Goal: Task Accomplishment & Management: Manage account settings

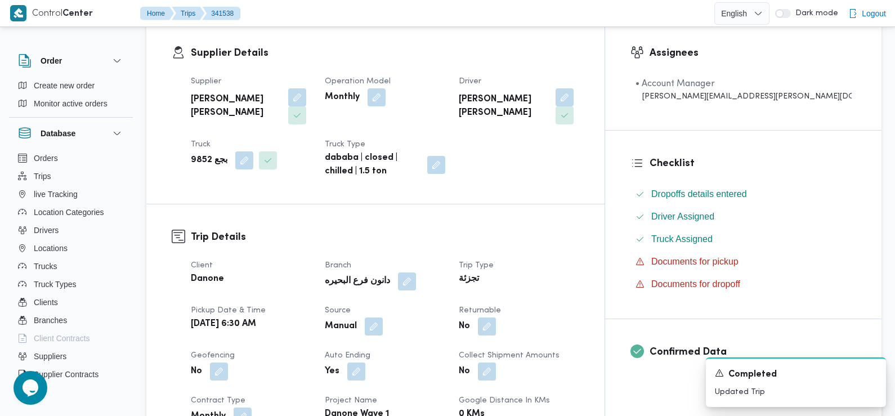
scroll to position [225, 0]
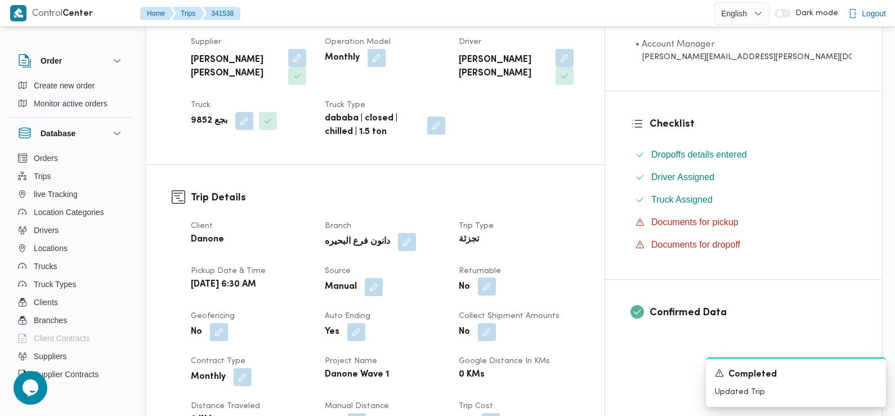
click at [496, 291] on button "button" at bounding box center [487, 287] width 18 height 18
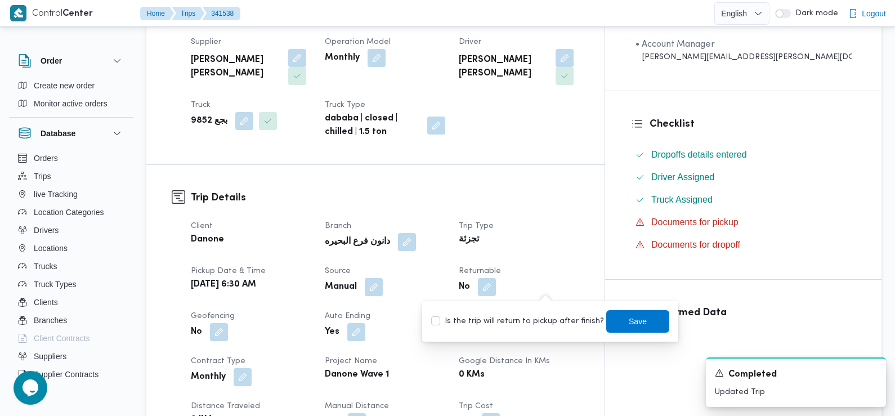
click at [535, 323] on label "Is the trip will return to pickup after finish?" at bounding box center [517, 322] width 173 height 14
checkbox input "true"
click at [624, 328] on span "Save" at bounding box center [638, 321] width 63 height 23
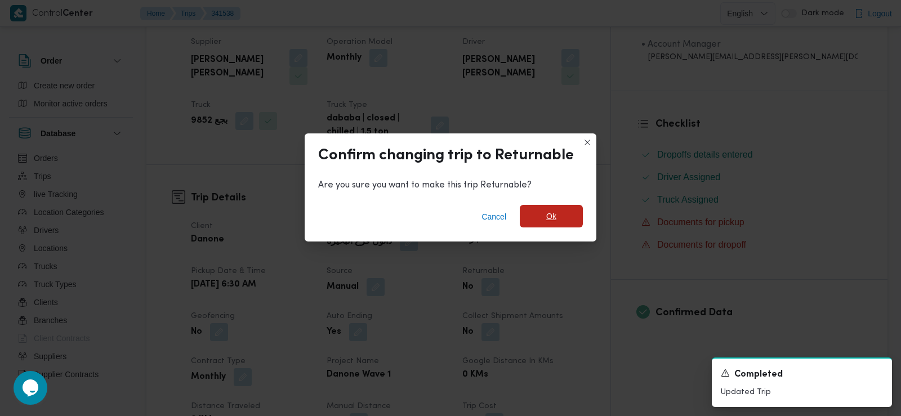
click at [545, 208] on span "Ok" at bounding box center [551, 216] width 63 height 23
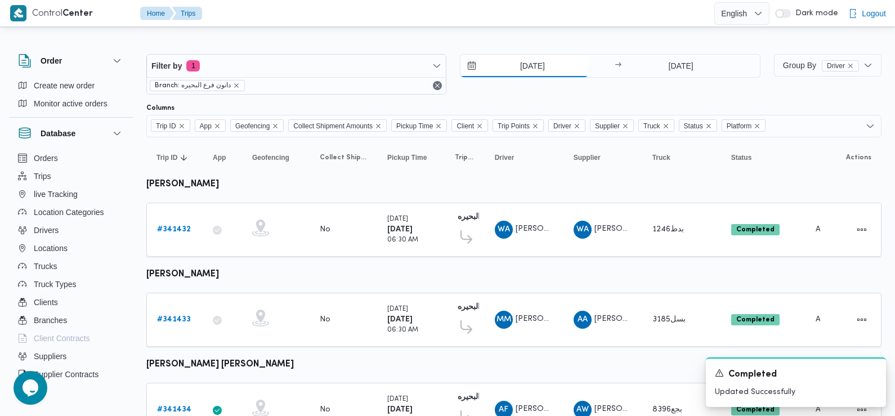
click at [538, 72] on input "5/10/2025" at bounding box center [525, 66] width 128 height 23
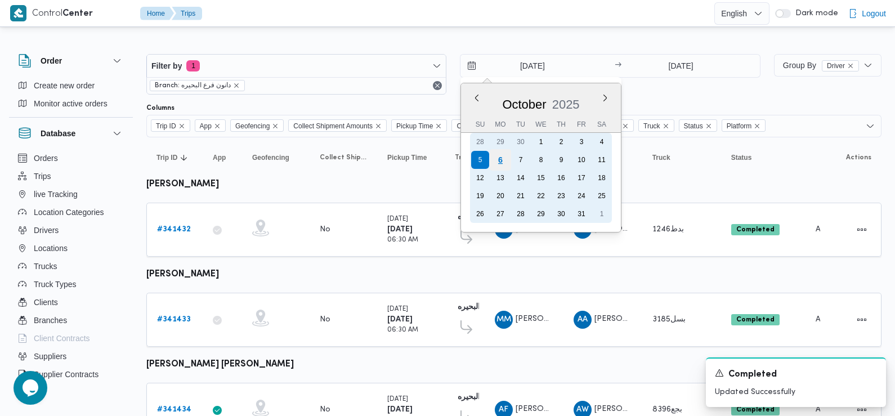
click at [500, 167] on div "6" at bounding box center [500, 159] width 21 height 21
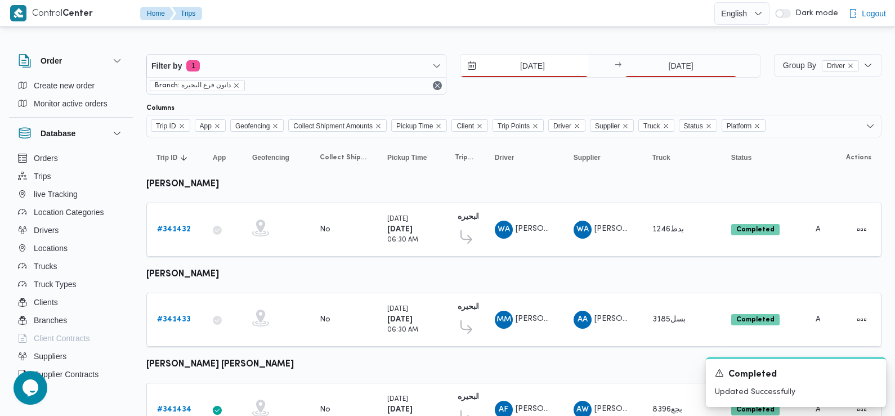
type input "6/10/2025"
click at [642, 64] on input "5/10/2025" at bounding box center [681, 66] width 112 height 23
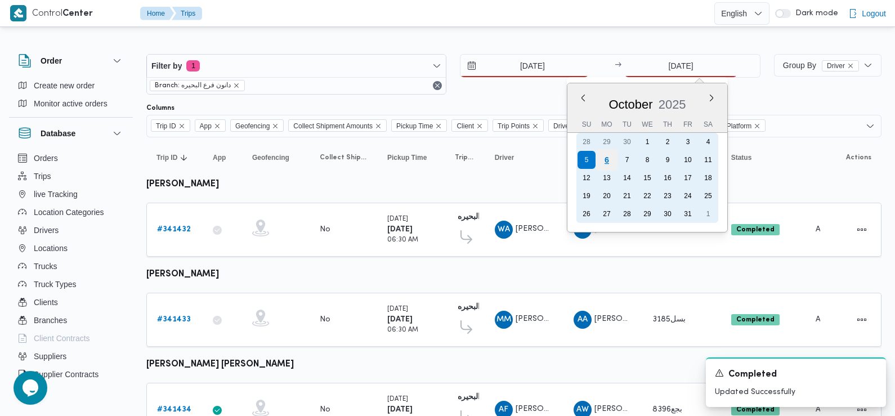
click at [608, 160] on div "6" at bounding box center [606, 159] width 21 height 21
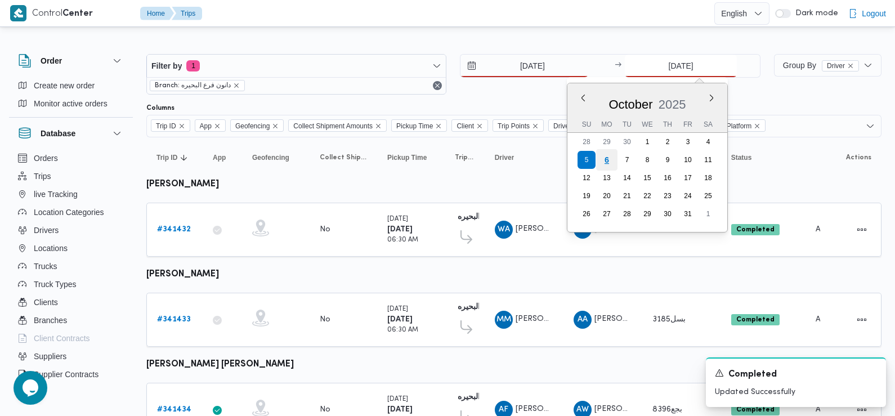
type input "6/10/2025"
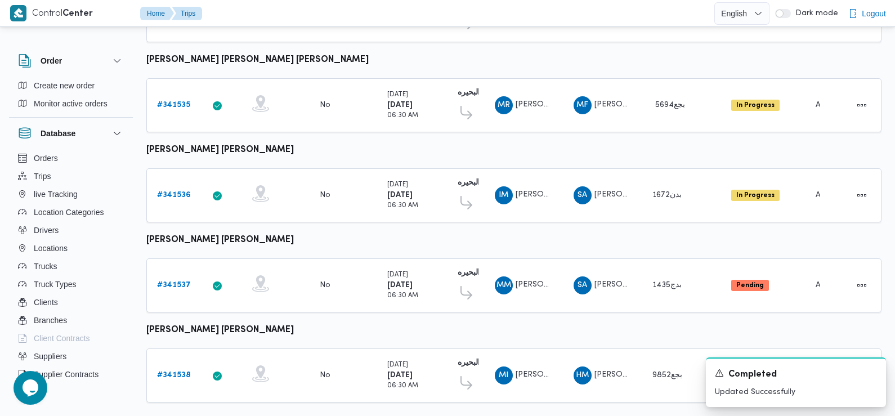
scroll to position [946, 0]
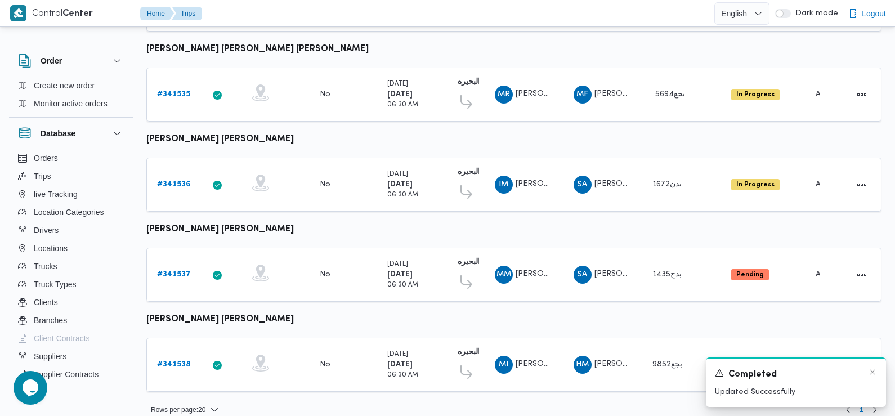
click at [873, 368] on div "A new notification appears Completed Updated Successfully" at bounding box center [796, 383] width 180 height 50
click at [873, 373] on icon "Dismiss toast" at bounding box center [873, 372] width 6 height 6
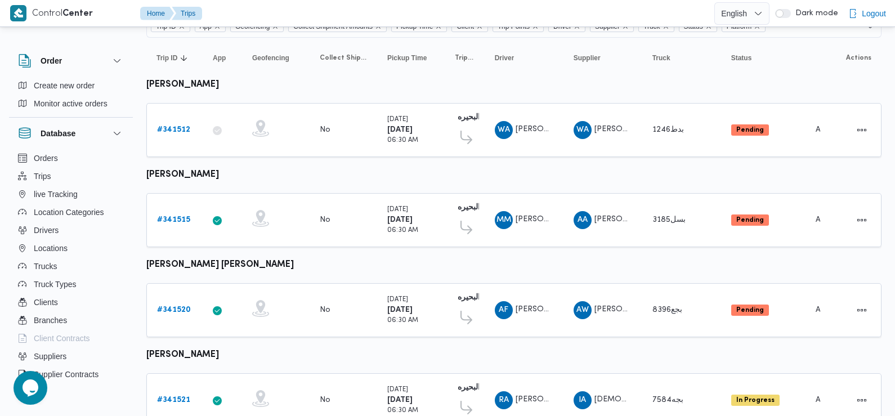
scroll to position [0, 0]
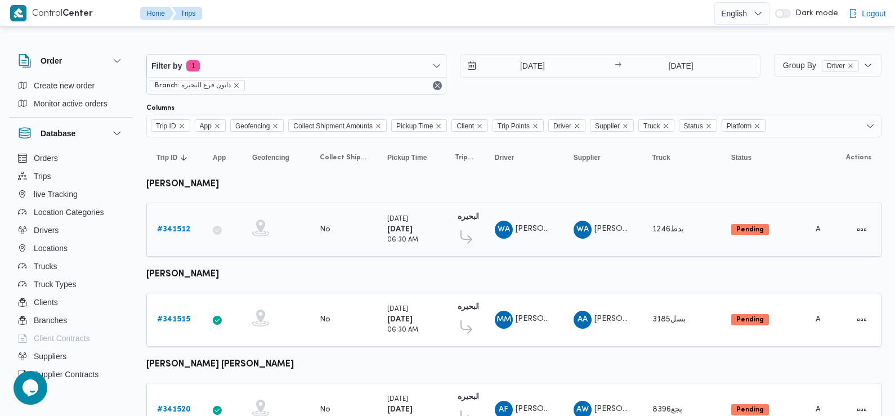
click at [171, 226] on b "# 341512" at bounding box center [173, 229] width 33 height 7
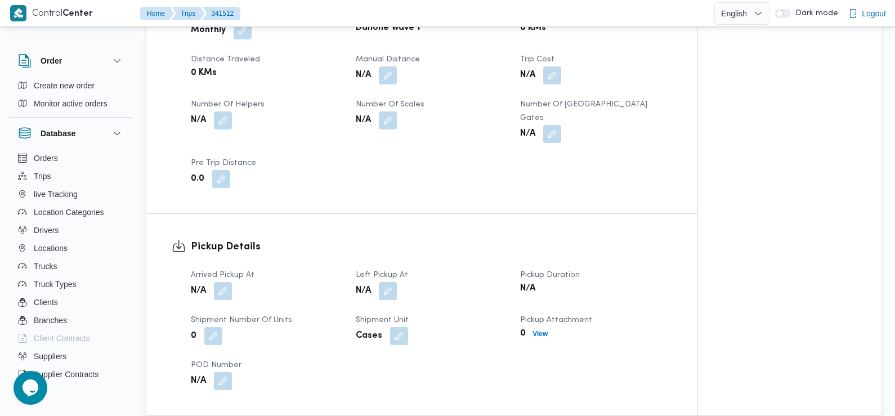
scroll to position [559, 0]
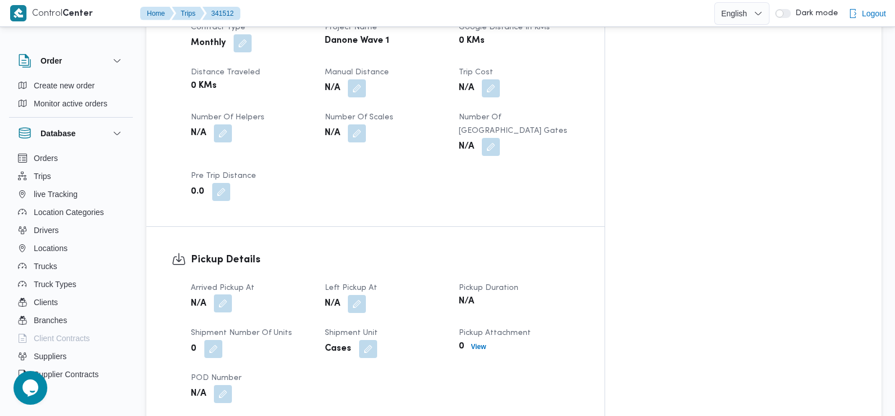
click at [221, 295] on button "button" at bounding box center [223, 304] width 18 height 18
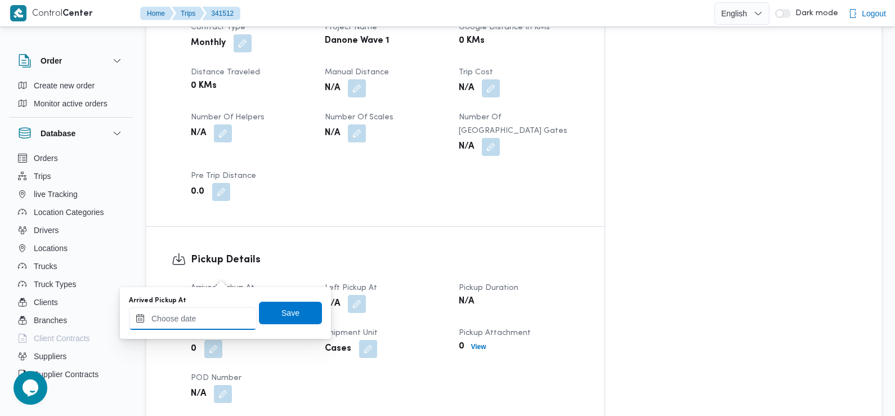
click at [215, 313] on div at bounding box center [193, 319] width 128 height 23
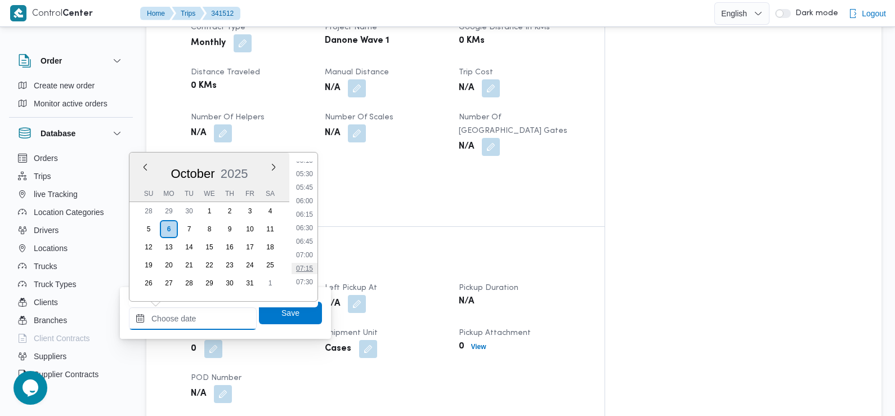
scroll to position [290, 0]
drag, startPoint x: 302, startPoint y: 282, endPoint x: 299, endPoint y: 287, distance: 6.1
click at [299, 287] on li "07:30" at bounding box center [305, 282] width 26 height 11
type input "06/10/2025 07:30"
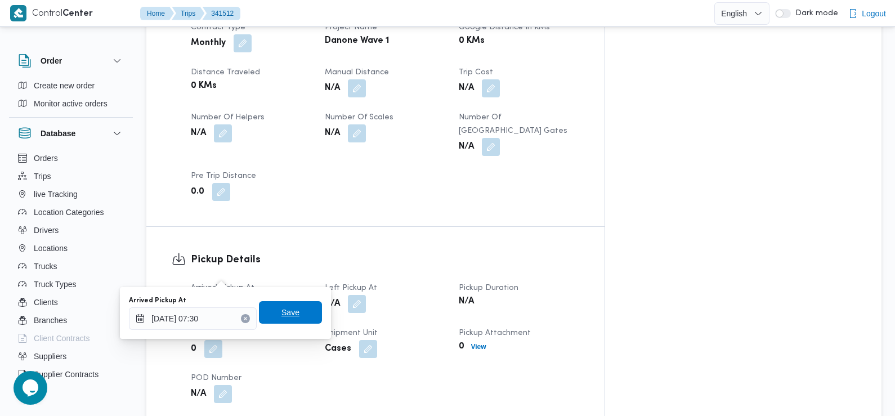
click at [287, 307] on span "Save" at bounding box center [291, 313] width 18 height 14
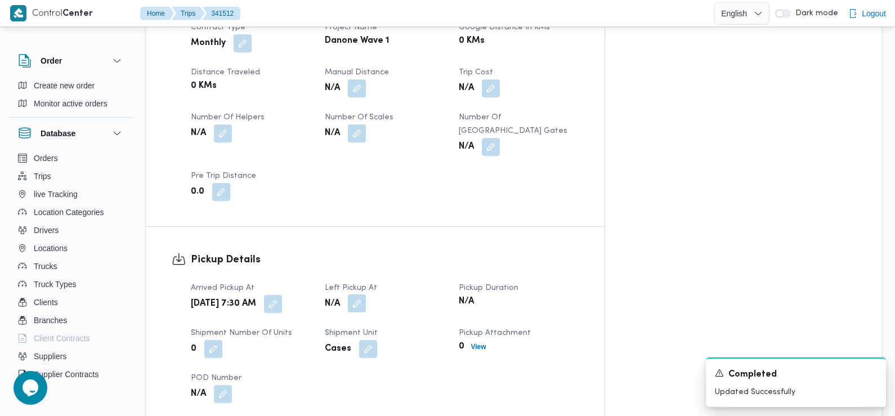
click at [366, 295] on button "button" at bounding box center [357, 304] width 18 height 18
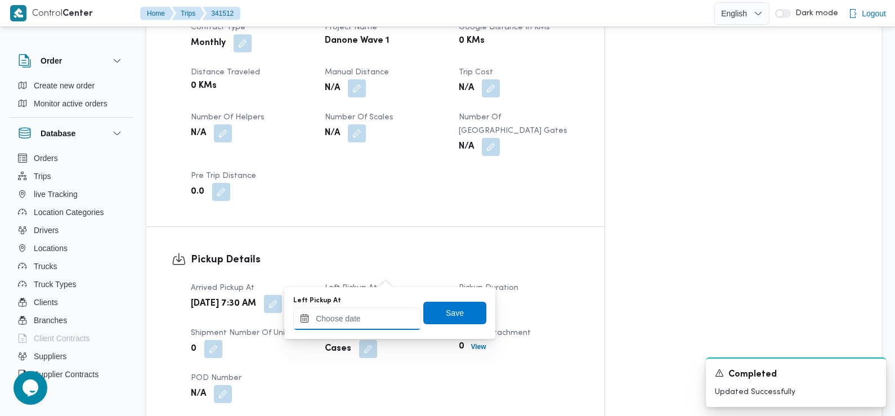
click at [361, 320] on input "Left Pickup At" at bounding box center [357, 319] width 128 height 23
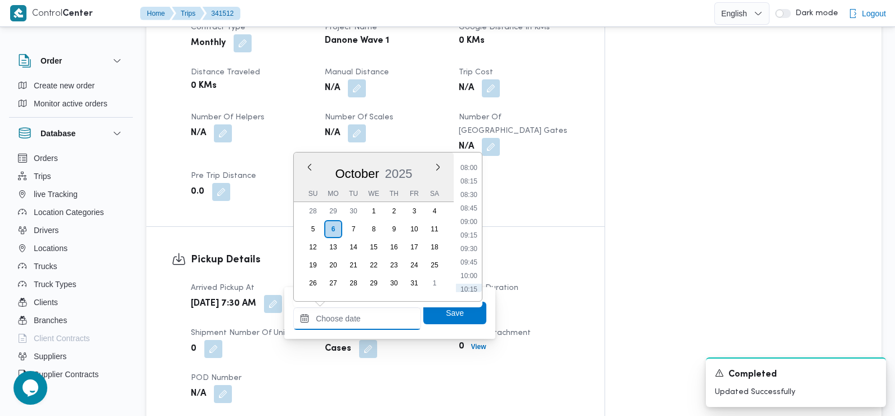
scroll to position [391, 0]
click at [474, 247] on li "08:45" at bounding box center [469, 248] width 26 height 11
type input "06/10/2025 08:45"
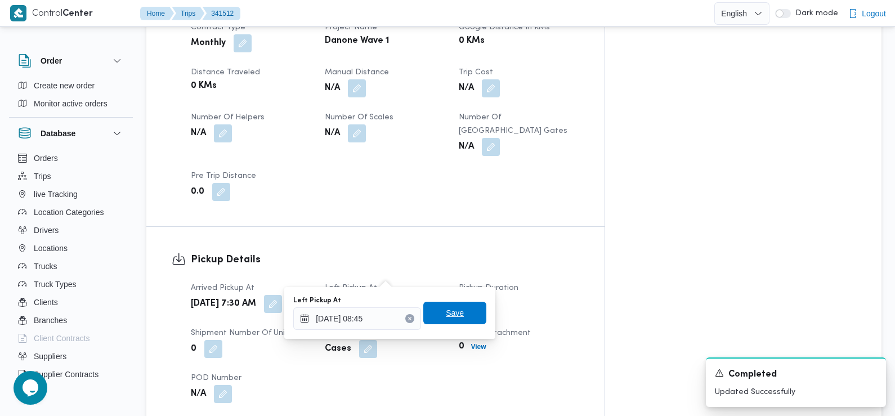
click at [465, 302] on span "Save" at bounding box center [455, 313] width 63 height 23
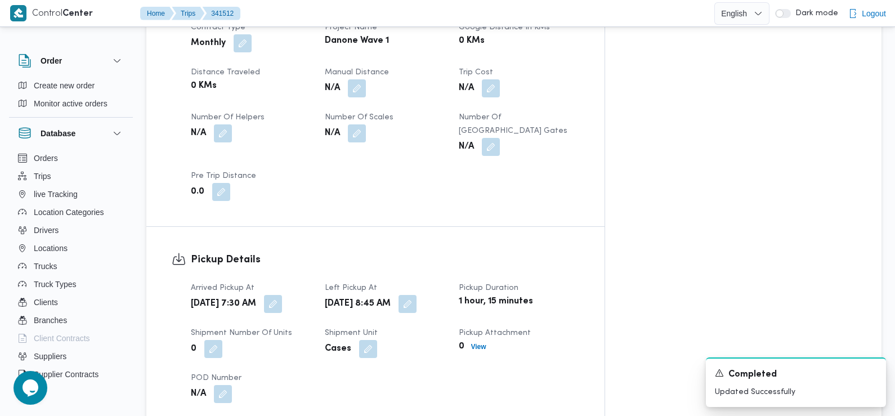
scroll to position [747, 0]
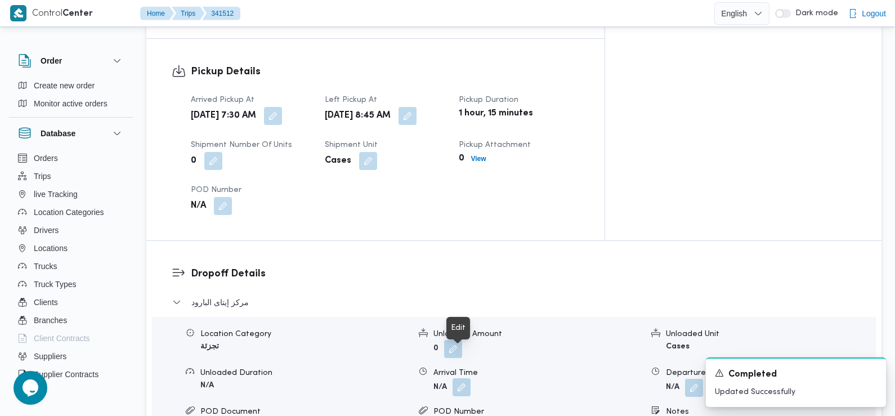
drag, startPoint x: 462, startPoint y: 360, endPoint x: 455, endPoint y: 364, distance: 8.8
click at [455, 378] on button "button" at bounding box center [462, 387] width 18 height 18
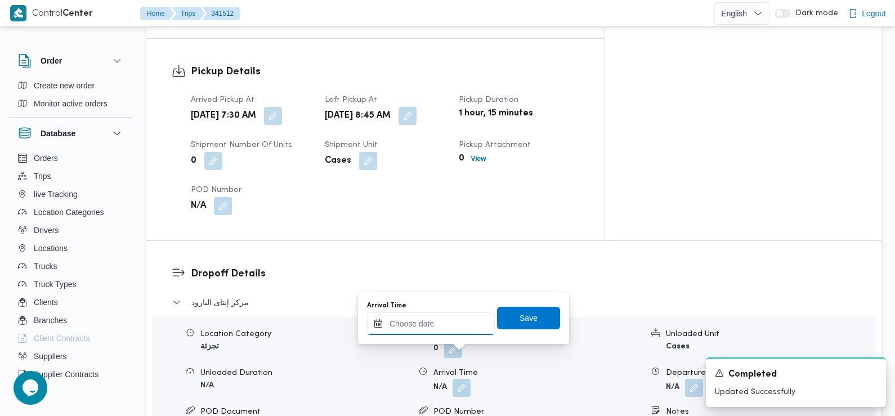
click at [455, 327] on input "Arrival Time" at bounding box center [431, 324] width 128 height 23
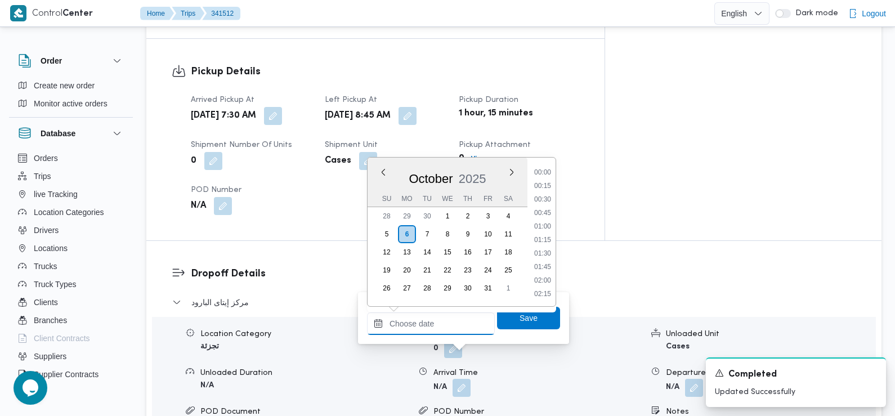
scroll to position [485, 0]
drag, startPoint x: 542, startPoint y: 204, endPoint x: 546, endPoint y: 213, distance: 9.8
click at [542, 204] on li "09:30" at bounding box center [543, 200] width 26 height 11
type input "06/10/2025 09:30"
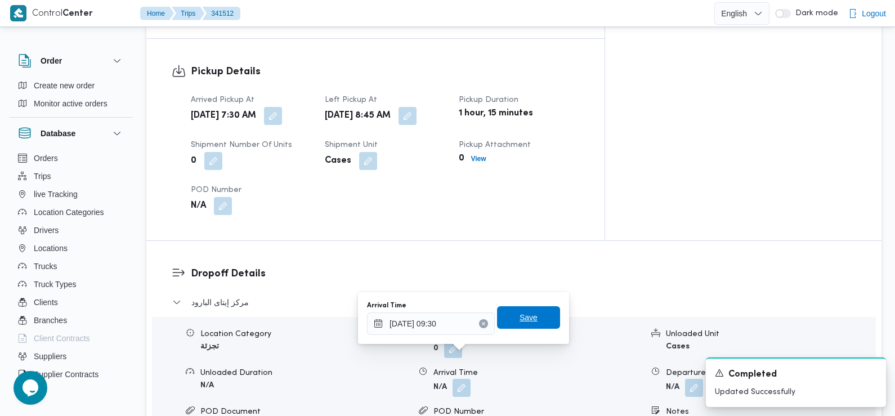
click at [520, 318] on span "Save" at bounding box center [529, 318] width 18 height 14
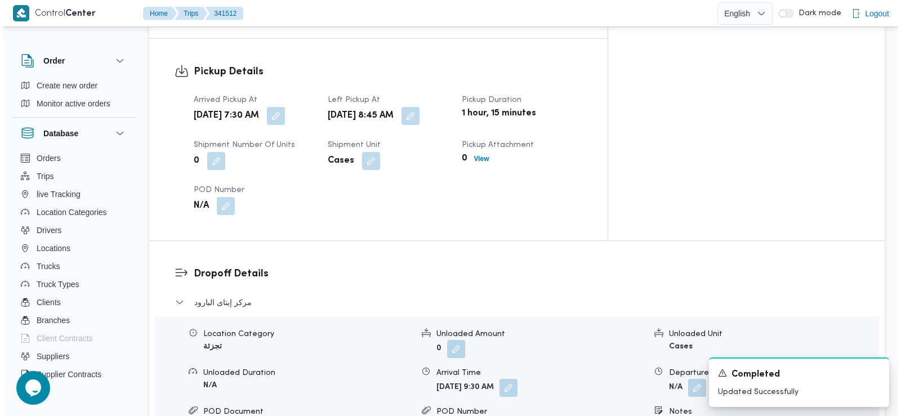
scroll to position [0, 0]
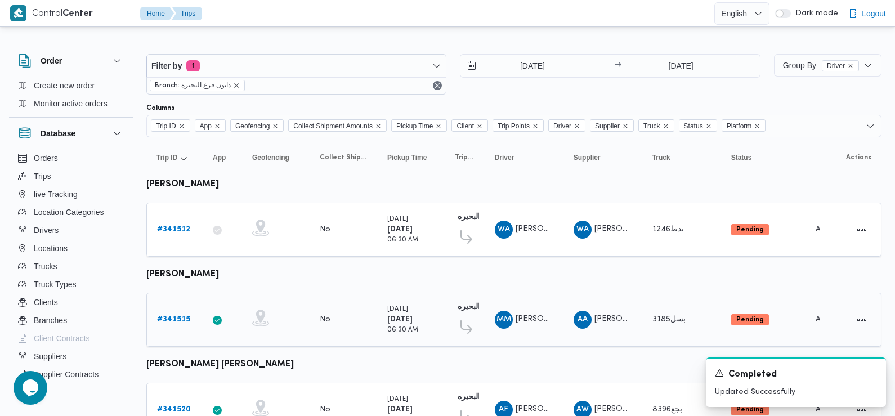
click at [169, 318] on b "# 341515" at bounding box center [173, 319] width 33 height 7
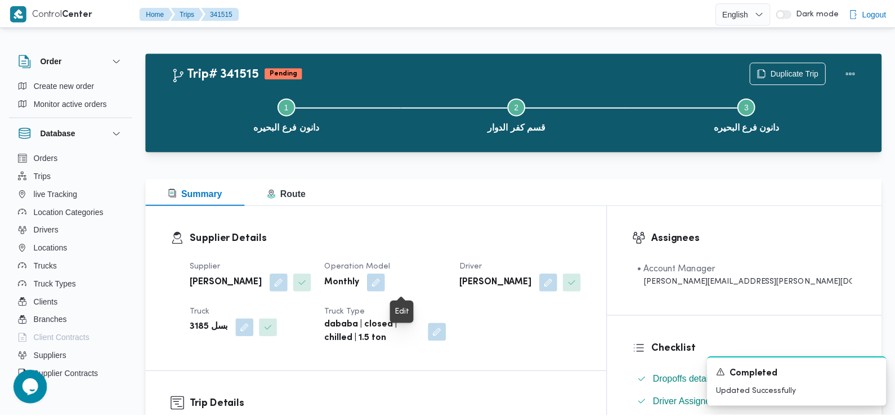
scroll to position [338, 0]
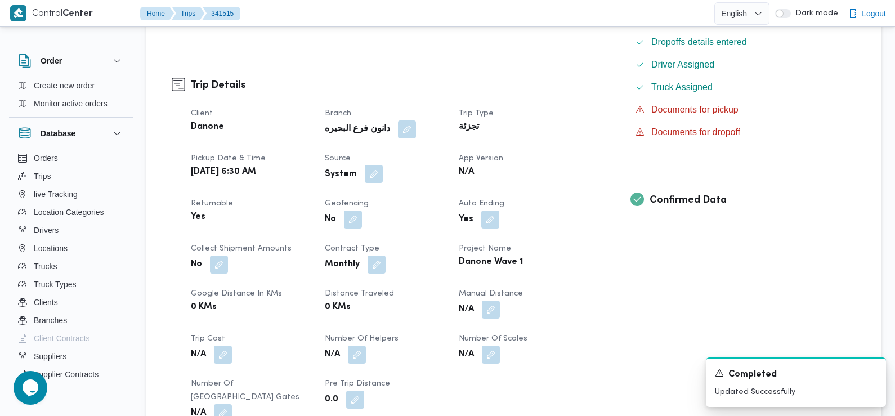
click at [383, 165] on button "button" at bounding box center [374, 174] width 18 height 18
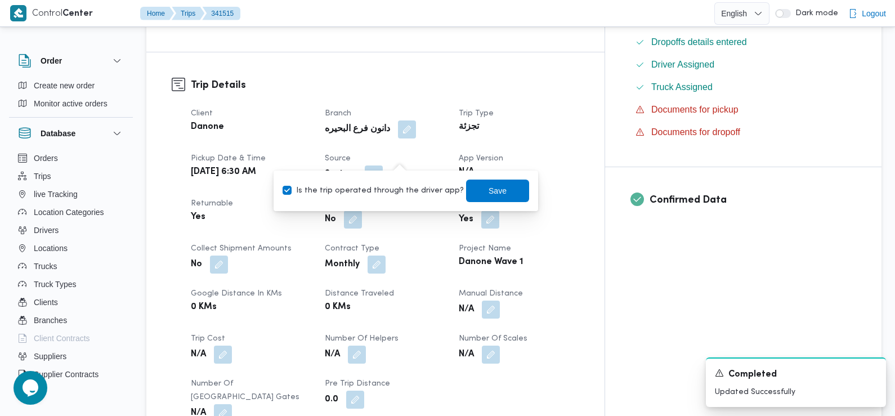
click at [395, 190] on label "Is the trip operated through the driver app?" at bounding box center [373, 191] width 181 height 14
checkbox input "false"
click at [466, 188] on span "Save" at bounding box center [497, 190] width 63 height 23
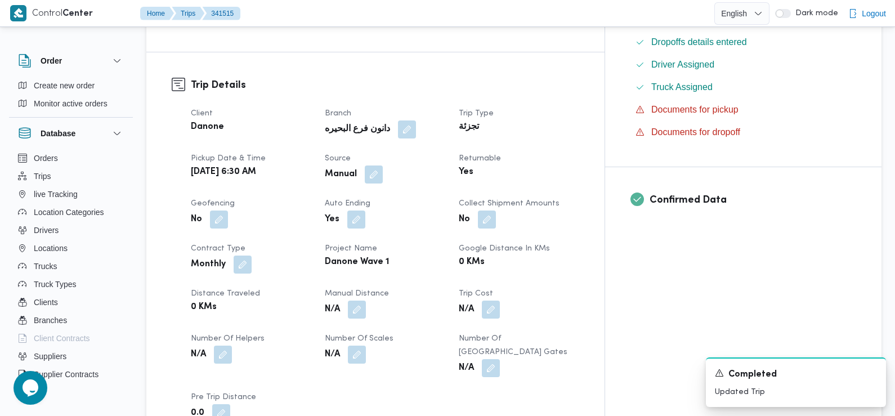
scroll to position [553, 0]
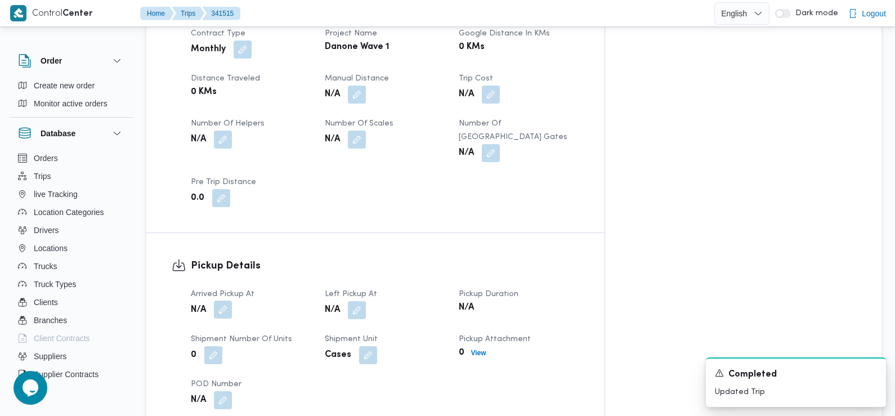
click at [221, 301] on button "button" at bounding box center [223, 310] width 18 height 18
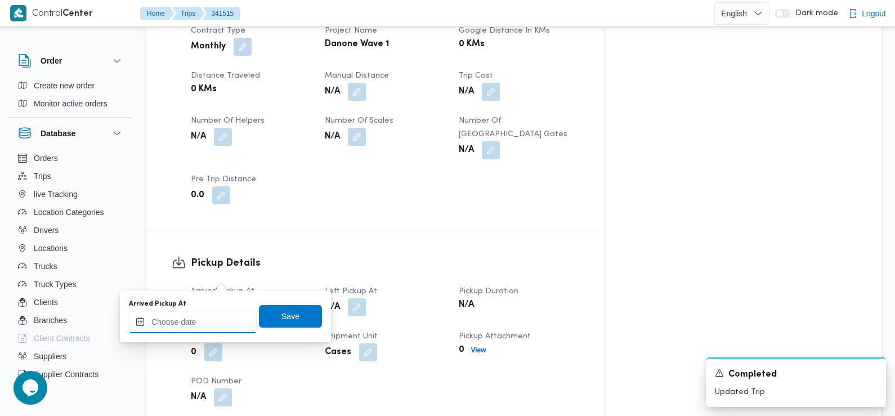
click at [206, 315] on div at bounding box center [193, 322] width 128 height 23
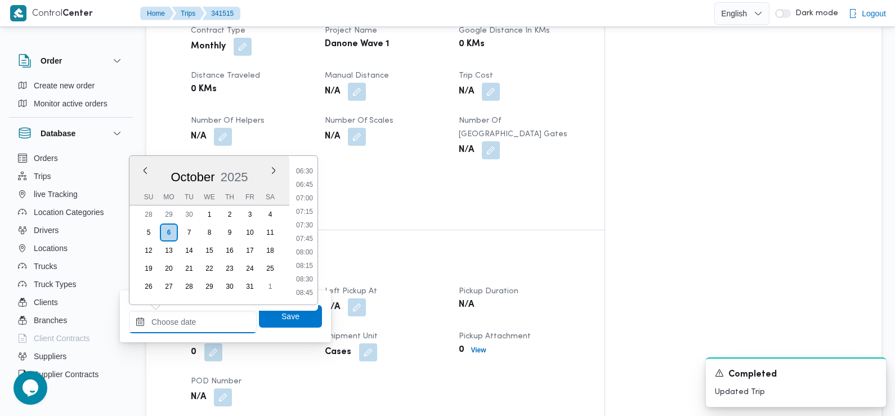
scroll to position [350, 0]
click at [308, 226] on li "07:30" at bounding box center [305, 225] width 26 height 11
type input "[DATE] 07:30"
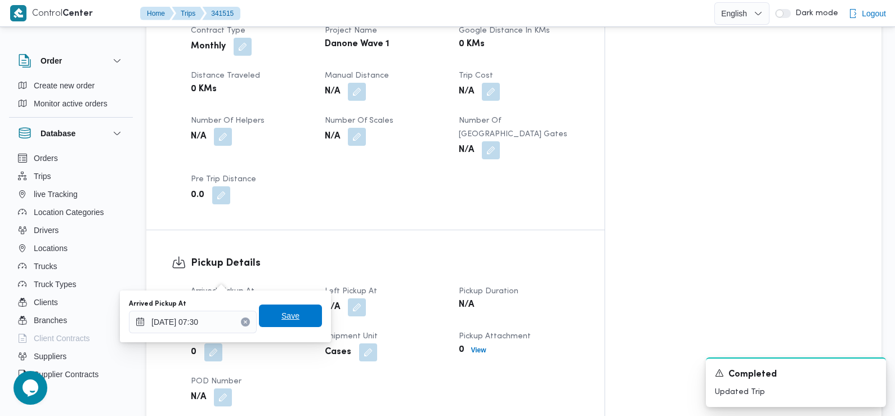
click at [284, 311] on span "Save" at bounding box center [291, 316] width 18 height 14
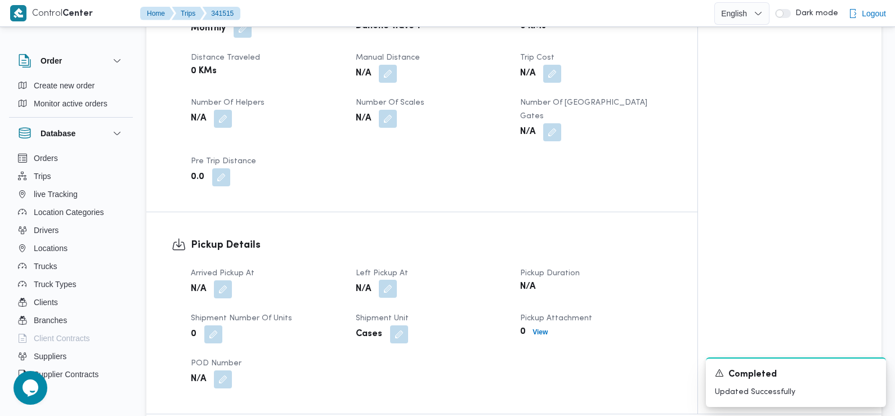
click at [388, 280] on button "button" at bounding box center [388, 289] width 18 height 18
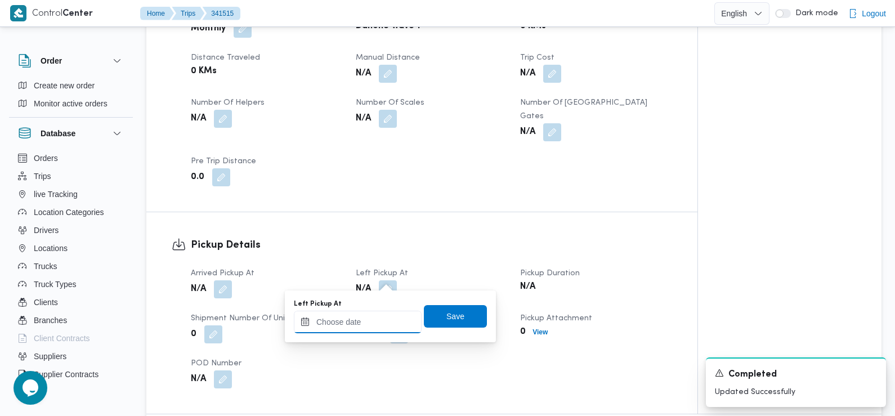
click at [375, 320] on input "Left Pickup At" at bounding box center [358, 322] width 128 height 23
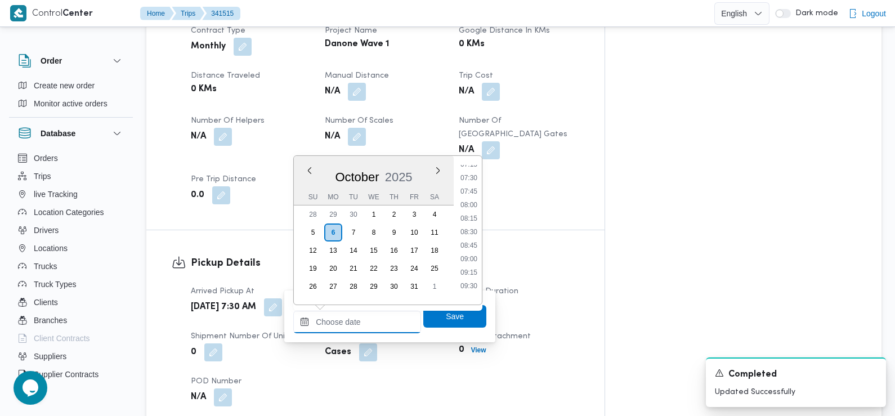
scroll to position [395, 0]
click at [475, 244] on li "08:45" at bounding box center [469, 248] width 26 height 11
type input "06/10/2025 08:45"
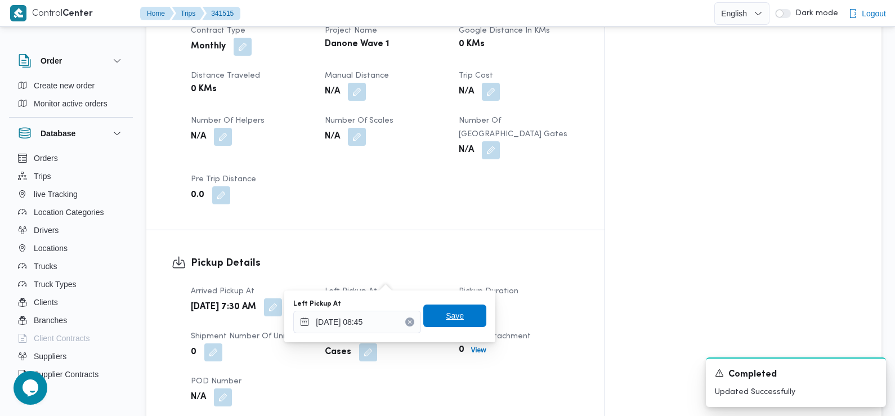
click at [446, 320] on span "Save" at bounding box center [455, 316] width 18 height 14
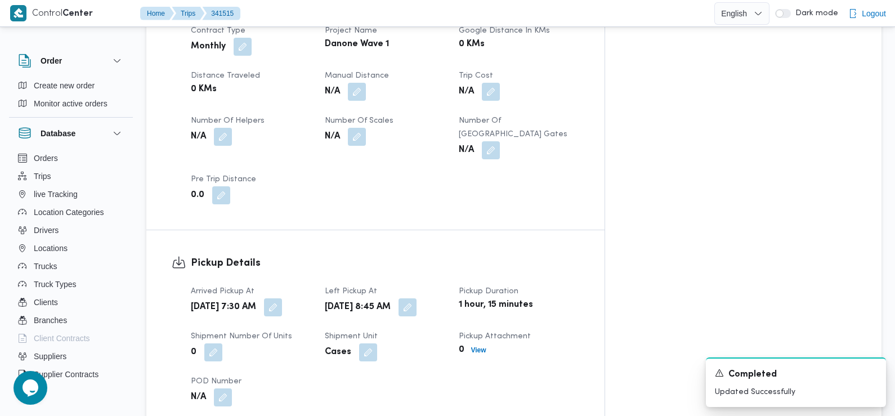
scroll to position [770, 0]
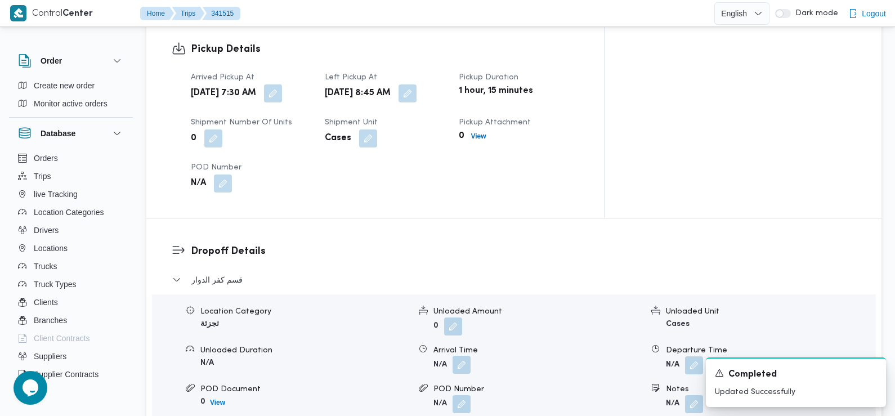
click at [464, 356] on button "button" at bounding box center [462, 365] width 18 height 18
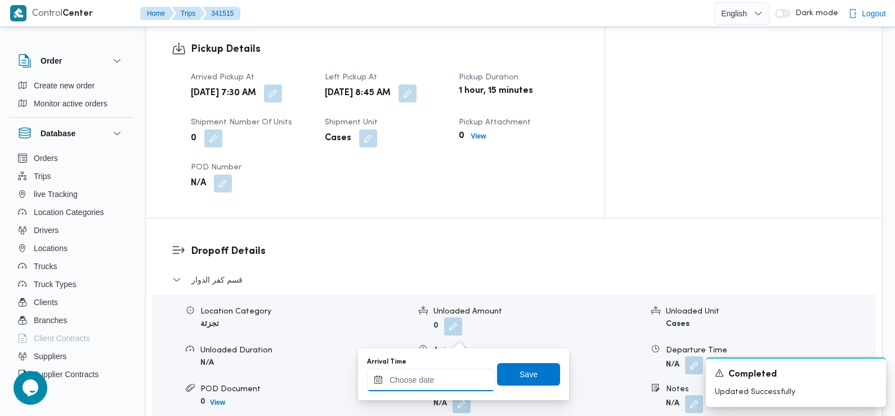
click at [445, 380] on input "Arrival Time" at bounding box center [431, 380] width 128 height 23
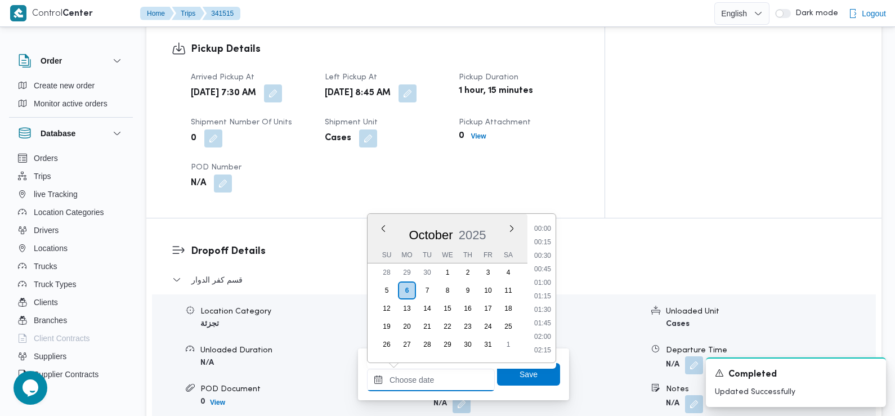
scroll to position [485, 0]
click at [545, 231] on li "09:00" at bounding box center [543, 229] width 26 height 11
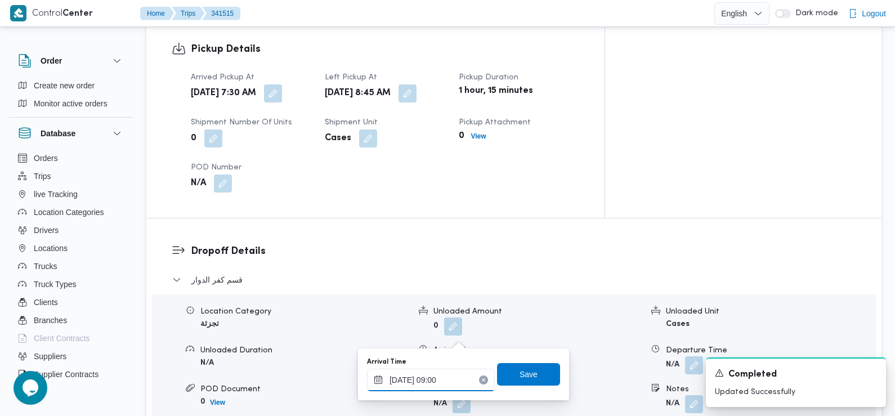
type input "[DATE] 09:00"
click at [528, 376] on span "Save" at bounding box center [529, 374] width 18 height 14
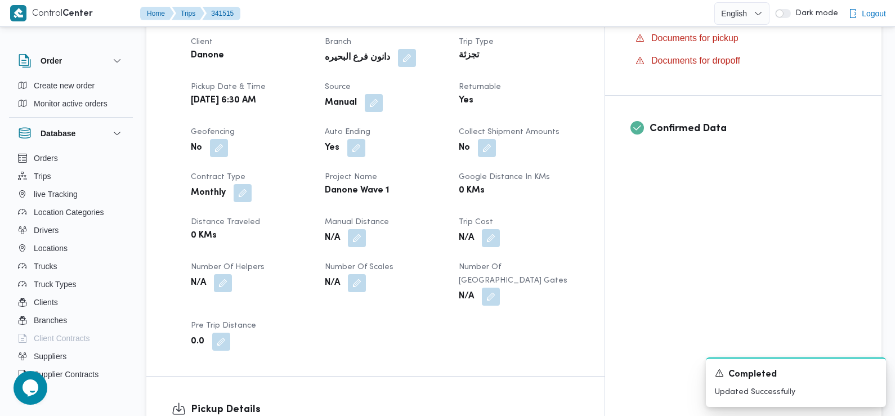
scroll to position [0, 0]
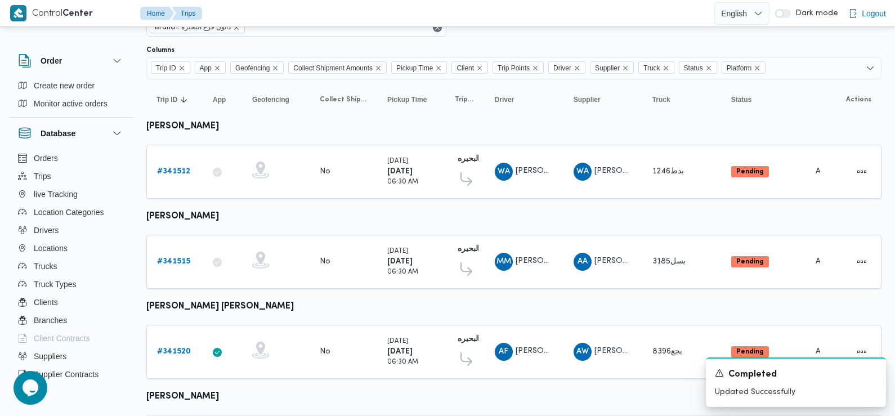
scroll to position [124, 0]
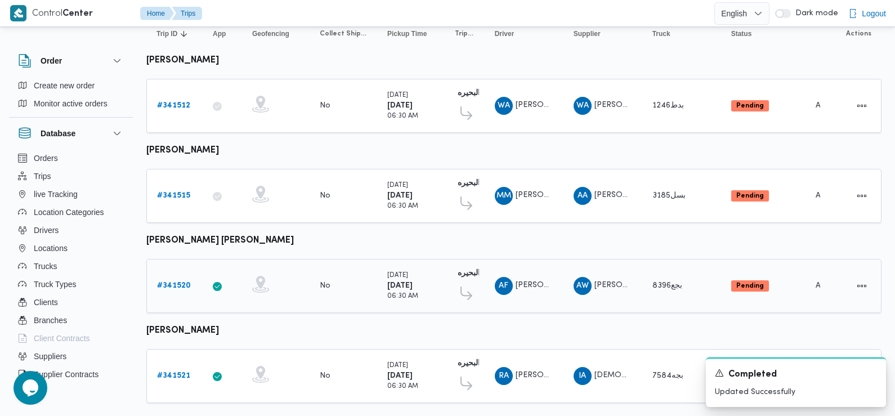
click at [175, 282] on b "# 341520" at bounding box center [174, 285] width 34 height 7
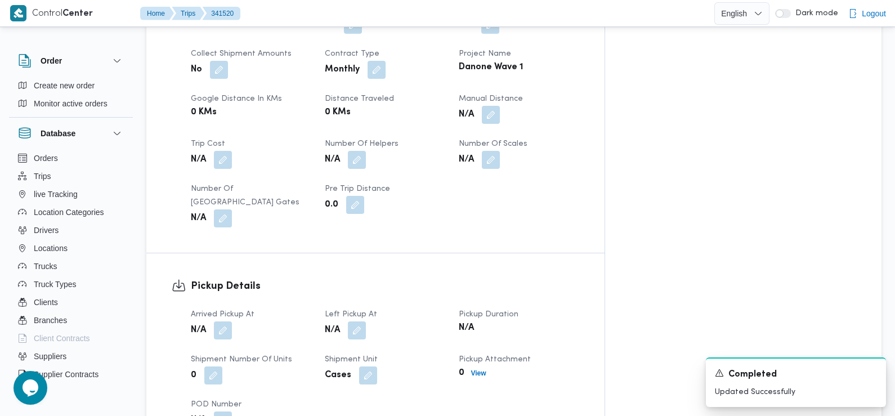
scroll to position [533, 0]
click at [227, 320] on button "button" at bounding box center [223, 329] width 18 height 18
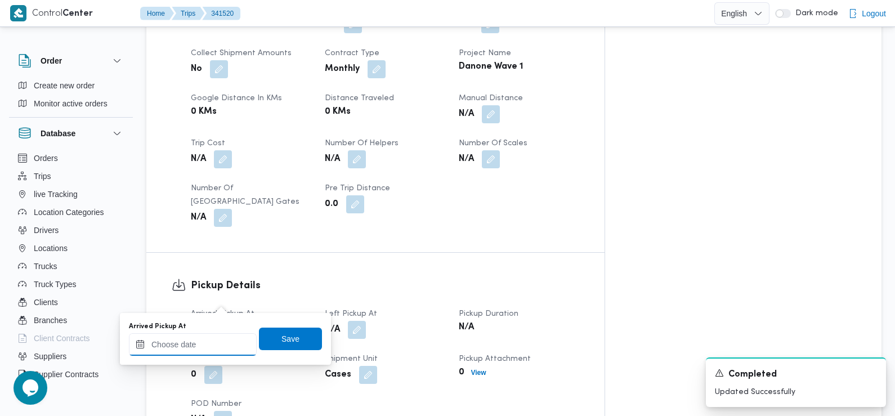
click at [217, 335] on div at bounding box center [193, 344] width 128 height 23
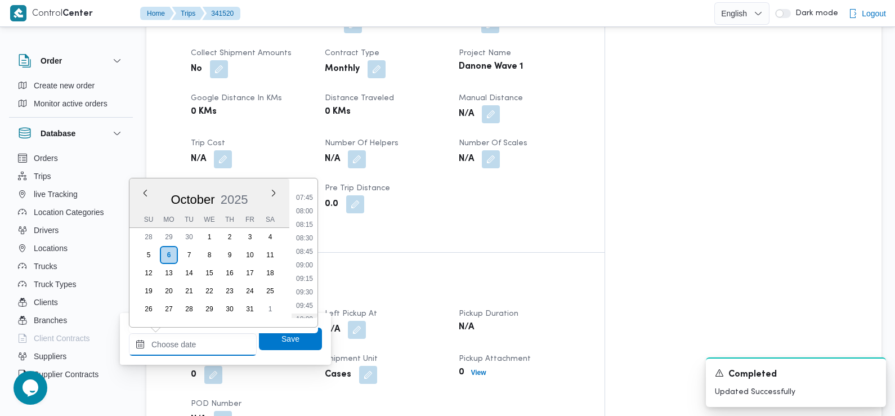
scroll to position [388, 0]
click at [306, 208] on li "07:30" at bounding box center [305, 210] width 26 height 11
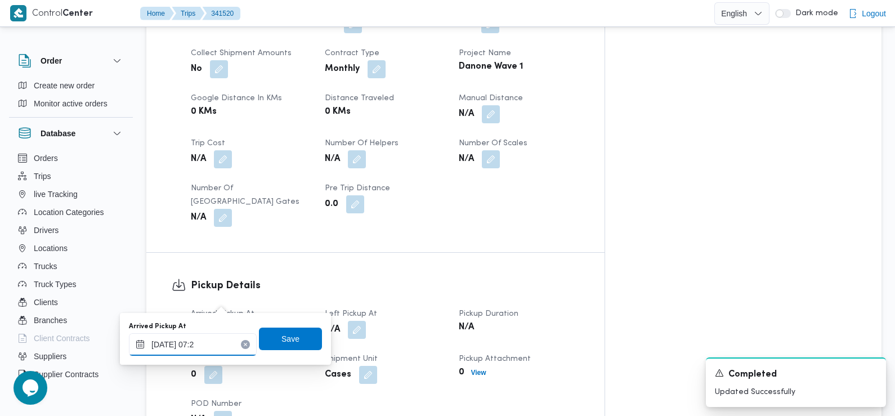
type input "[DATE] 07:20"
click at [282, 344] on span "Save" at bounding box center [291, 339] width 18 height 14
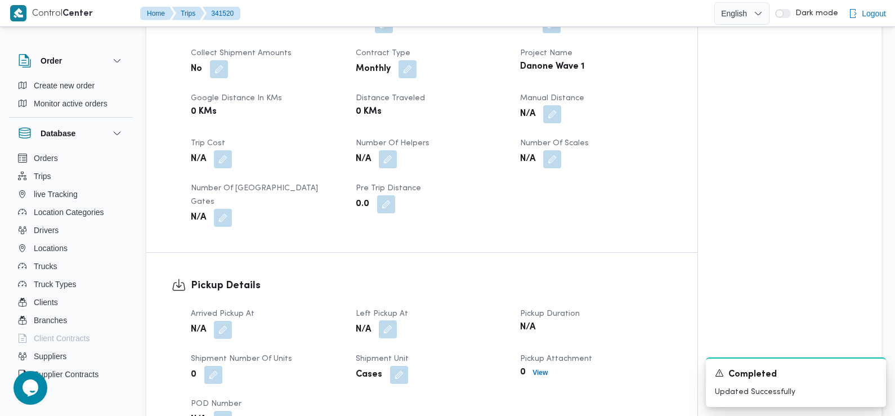
click at [387, 320] on button "button" at bounding box center [388, 329] width 18 height 18
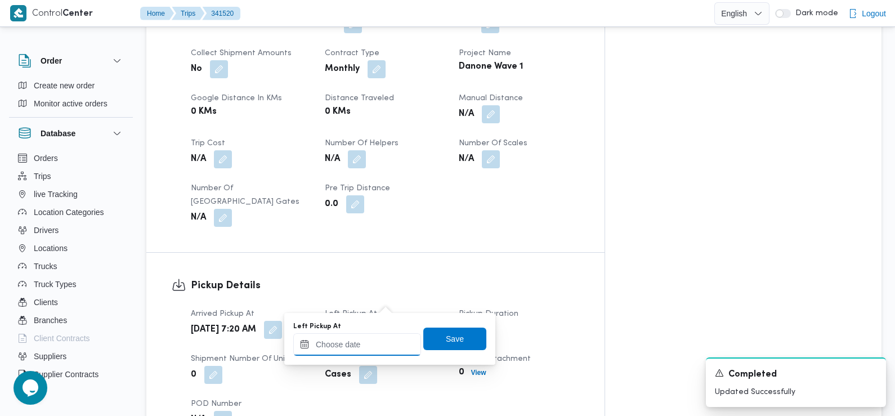
click at [375, 342] on input "Left Pickup At" at bounding box center [357, 344] width 128 height 23
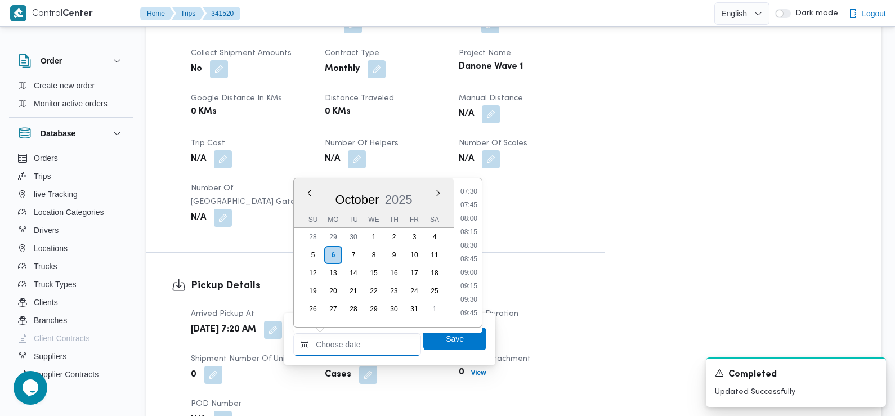
scroll to position [407, 0]
drag, startPoint x: 470, startPoint y: 247, endPoint x: 474, endPoint y: 260, distance: 13.7
click at [470, 247] on li "08:30" at bounding box center [469, 245] width 26 height 11
type input "[DATE] 08:30"
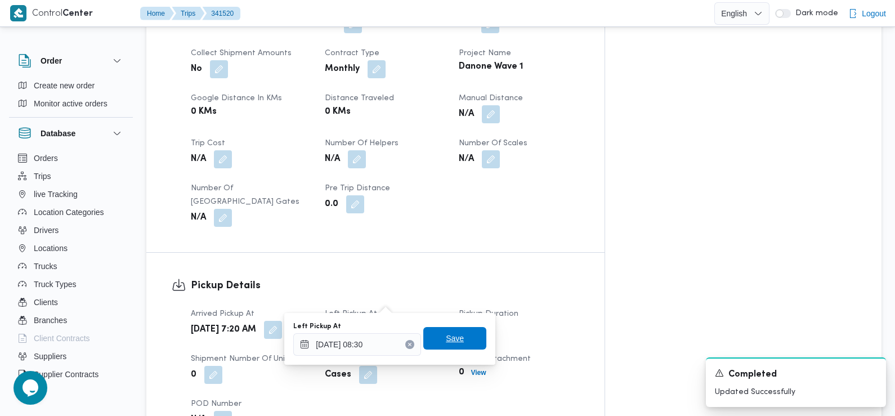
click at [467, 339] on span "Save" at bounding box center [455, 338] width 63 height 23
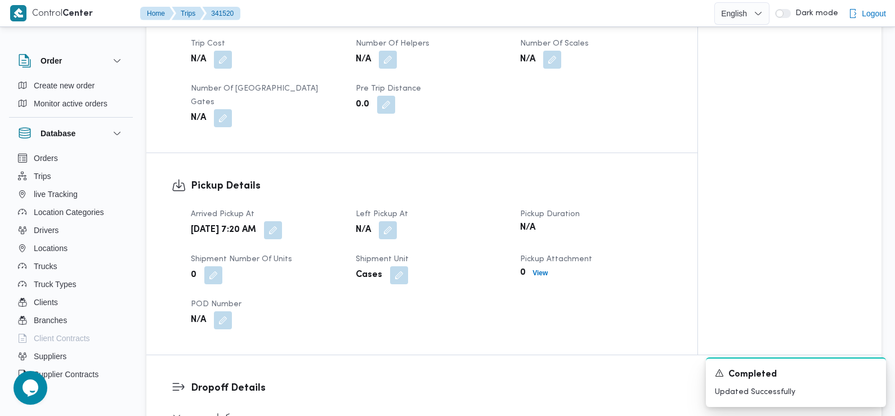
scroll to position [762, 0]
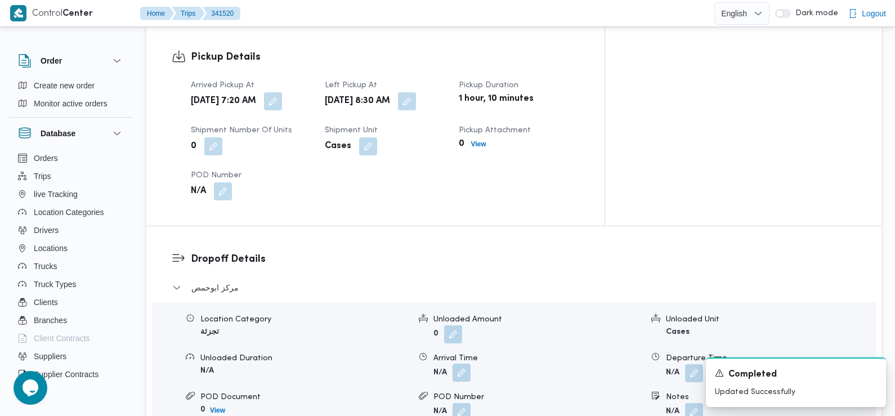
click at [463, 364] on button "button" at bounding box center [462, 373] width 18 height 18
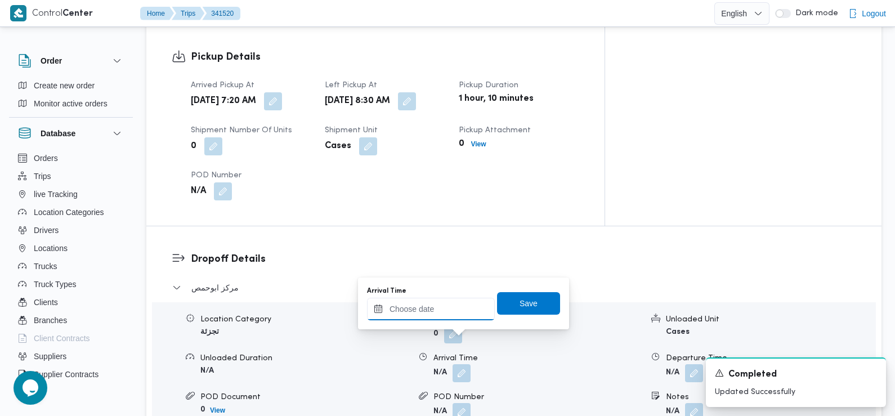
click at [442, 309] on input "Arrival Time" at bounding box center [431, 309] width 128 height 23
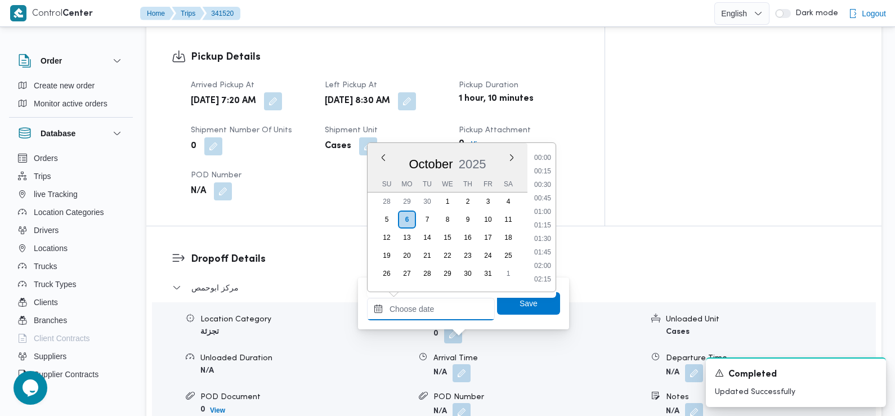
scroll to position [485, 0]
click at [543, 173] on li "09:15" at bounding box center [543, 172] width 26 height 11
type input "06/10/2025 09:15"
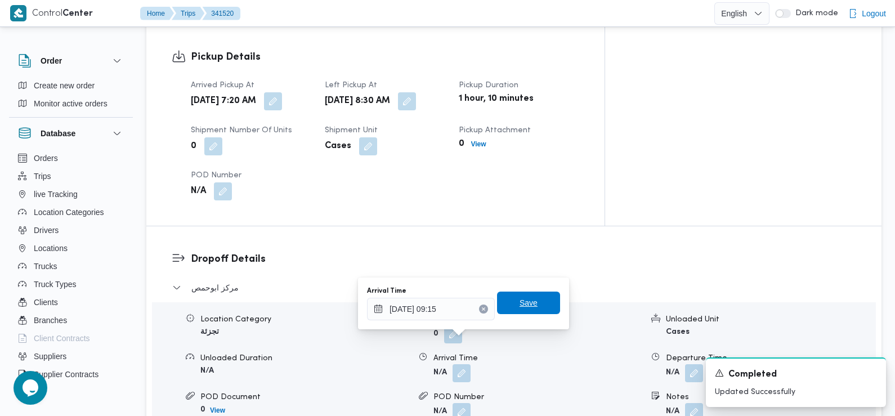
click at [529, 299] on span "Save" at bounding box center [528, 303] width 63 height 23
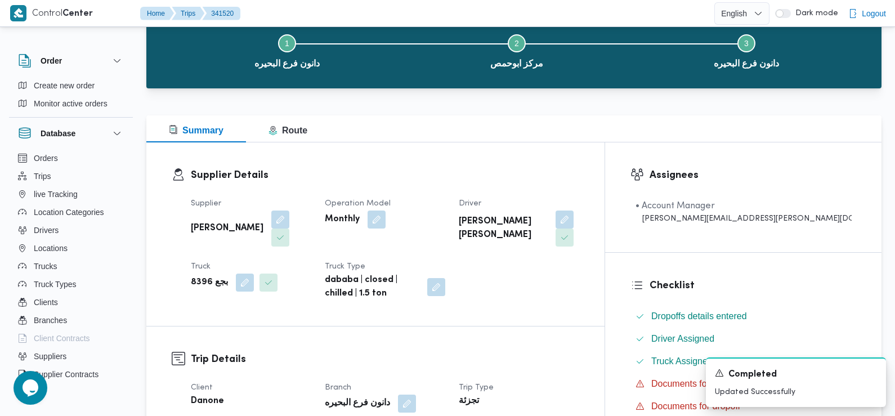
scroll to position [142, 0]
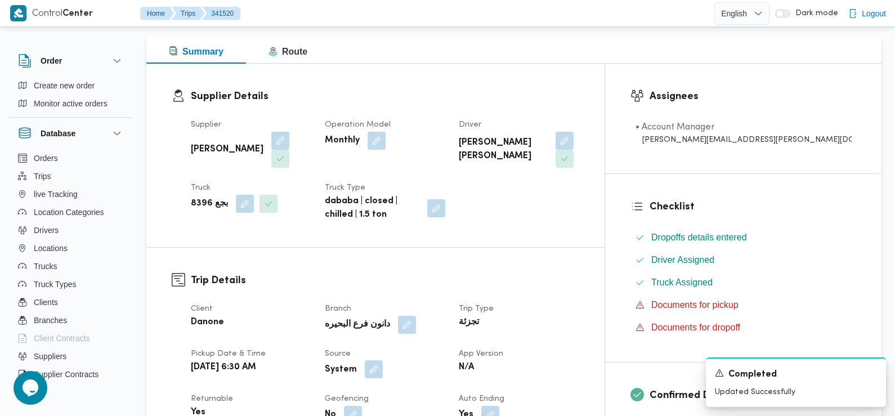
click at [383, 360] on button "button" at bounding box center [374, 369] width 18 height 18
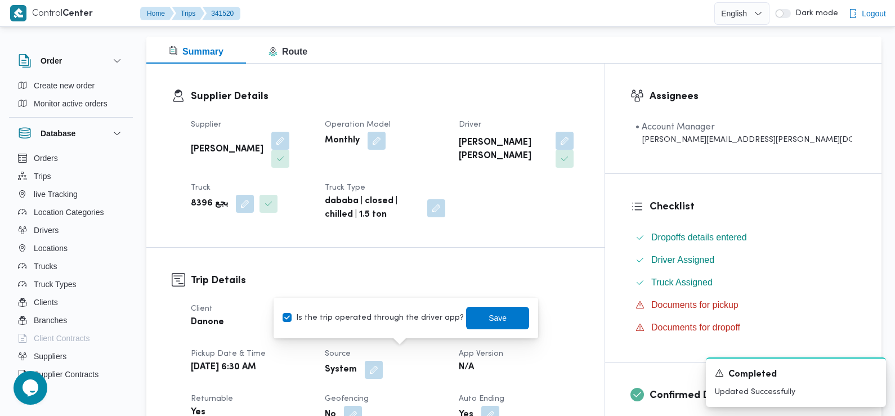
click at [378, 320] on label "Is the trip operated through the driver app?" at bounding box center [373, 318] width 181 height 14
checkbox input "false"
click at [509, 314] on span "Save" at bounding box center [497, 317] width 63 height 23
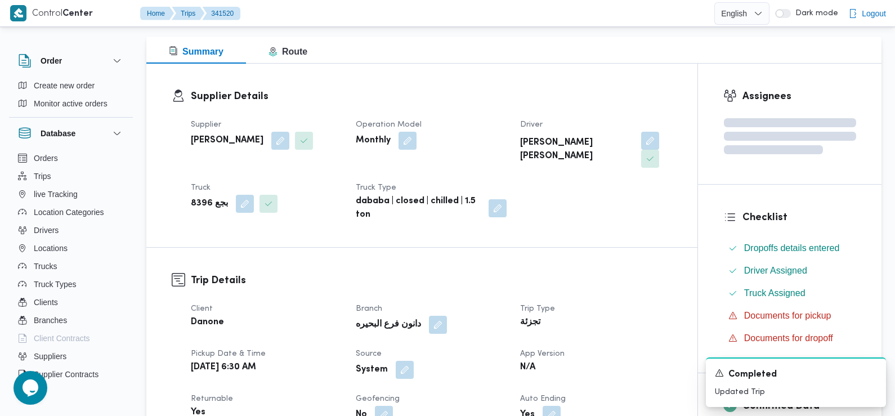
scroll to position [0, 0]
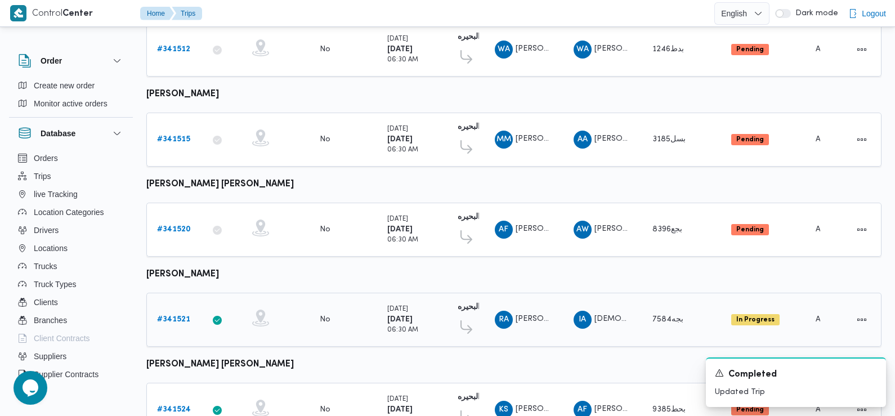
scroll to position [210, 0]
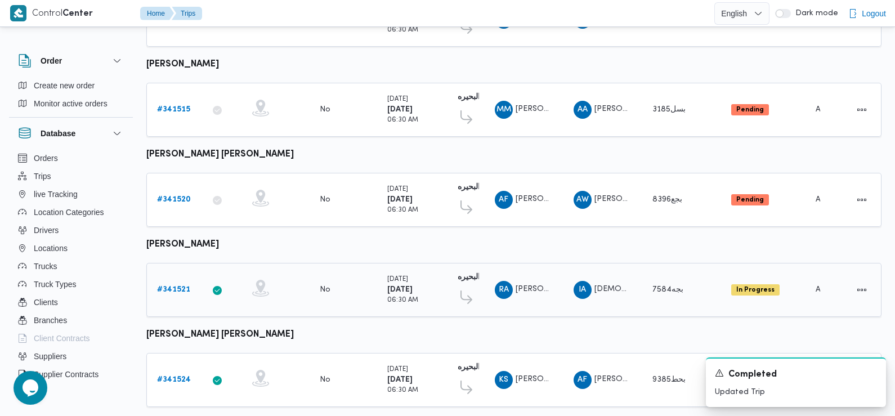
click at [176, 286] on b "# 341521" at bounding box center [173, 289] width 33 height 7
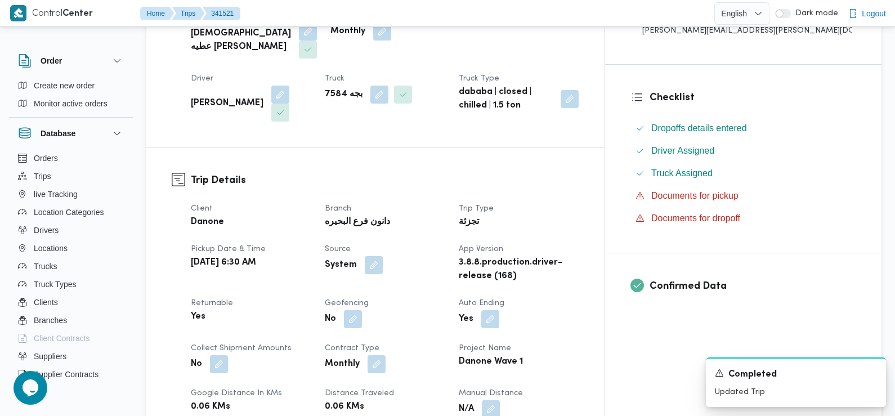
scroll to position [255, 0]
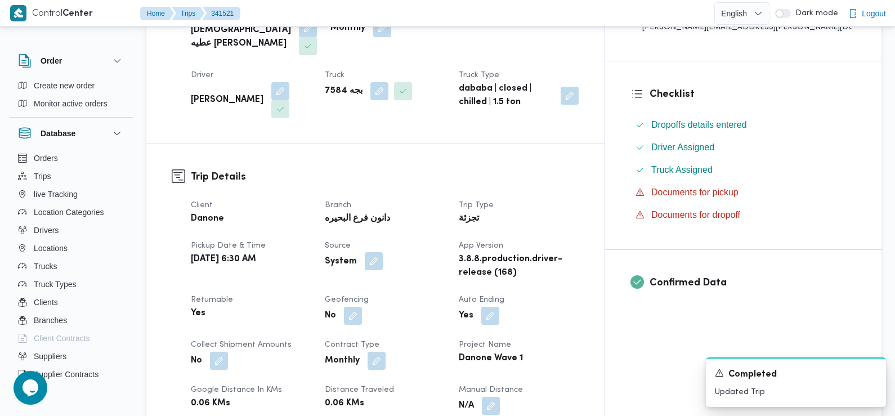
click at [383, 252] on button "button" at bounding box center [374, 261] width 18 height 18
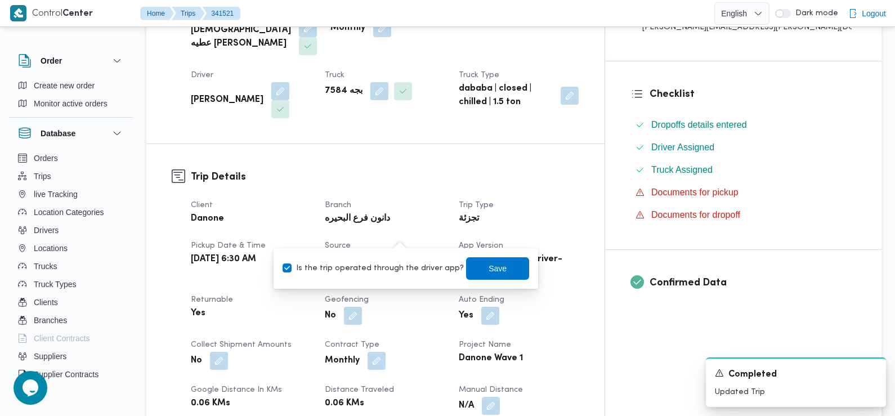
click at [387, 271] on label "Is the trip operated through the driver app?" at bounding box center [373, 269] width 181 height 14
checkbox input "false"
click at [467, 270] on span "Save" at bounding box center [497, 268] width 63 height 23
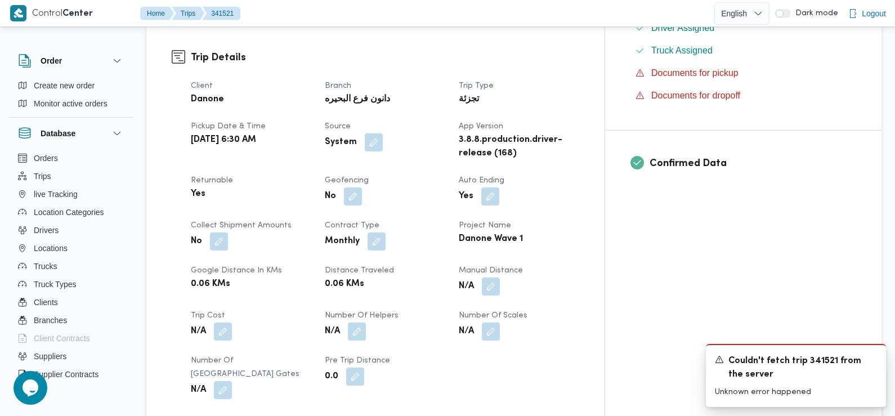
scroll to position [578, 0]
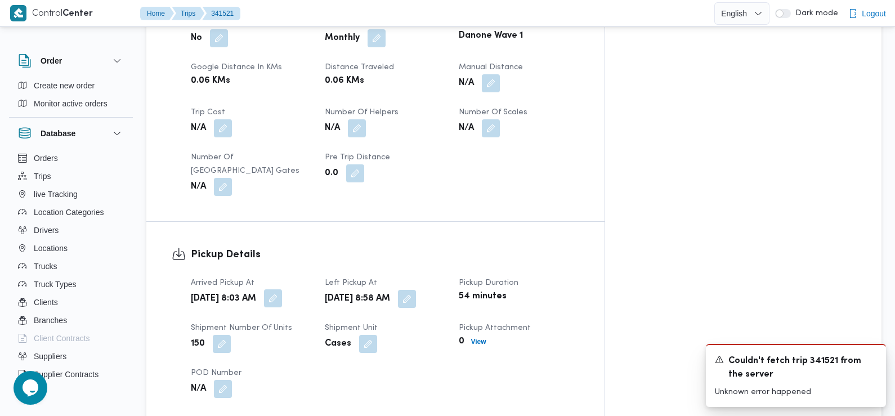
click at [282, 289] on button "button" at bounding box center [273, 298] width 18 height 18
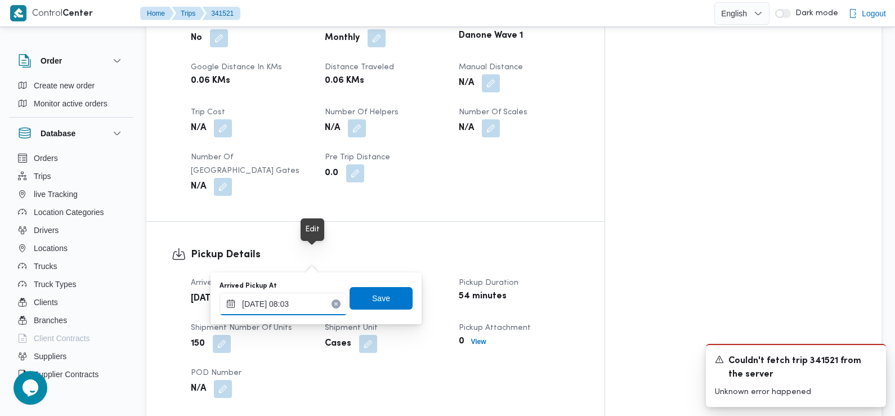
click at [305, 302] on input "06/10/2025 08:03" at bounding box center [284, 304] width 128 height 23
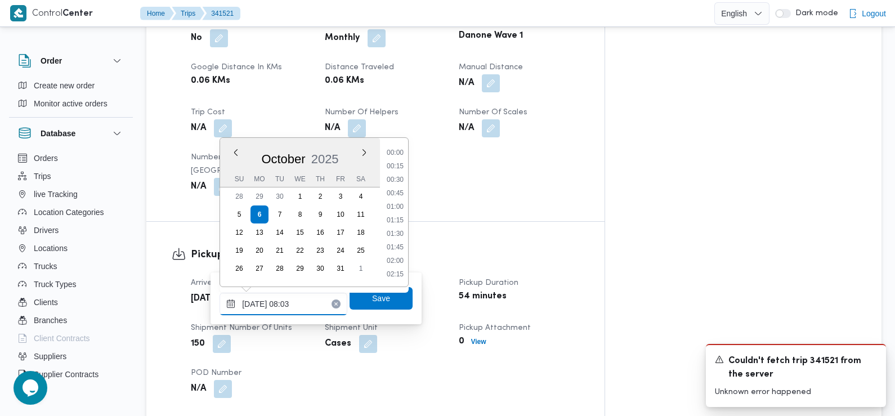
scroll to position [364, 0]
click at [402, 194] on li "07:30" at bounding box center [395, 194] width 26 height 11
type input "[DATE] 07:30"
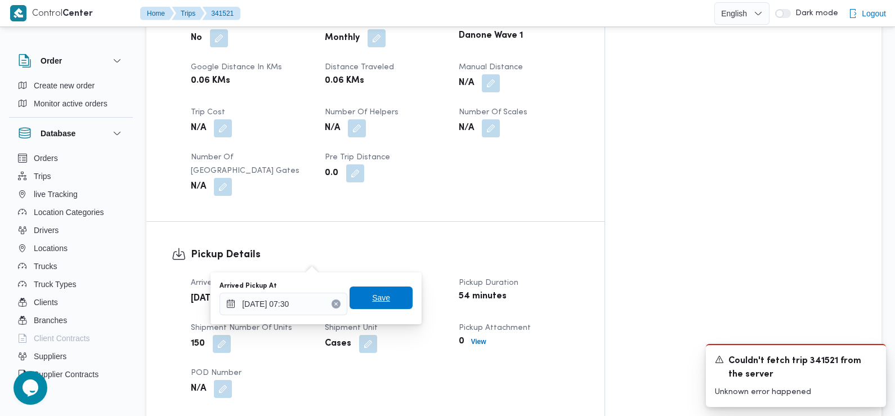
click at [372, 302] on span "Save" at bounding box center [381, 298] width 18 height 14
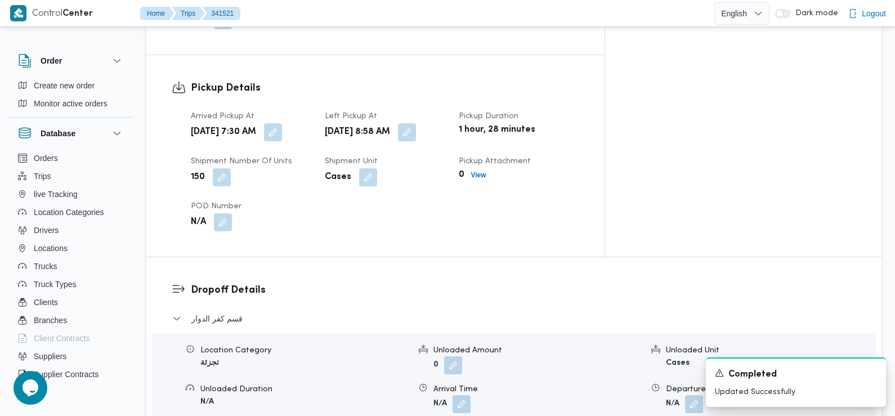
scroll to position [755, 0]
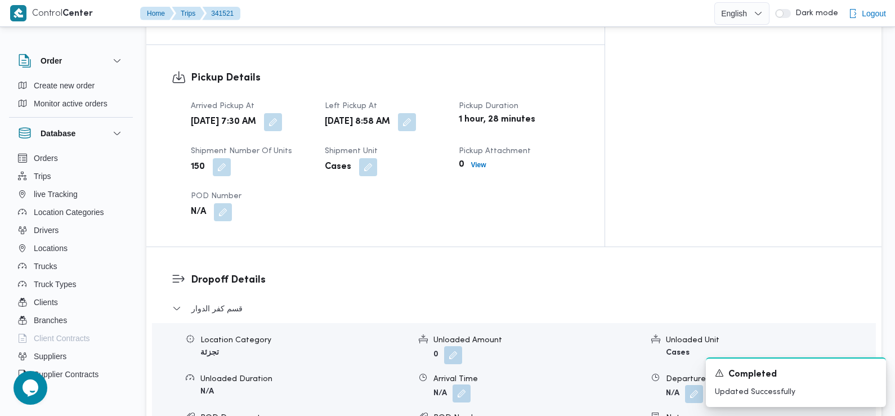
click at [463, 385] on button "button" at bounding box center [462, 394] width 18 height 18
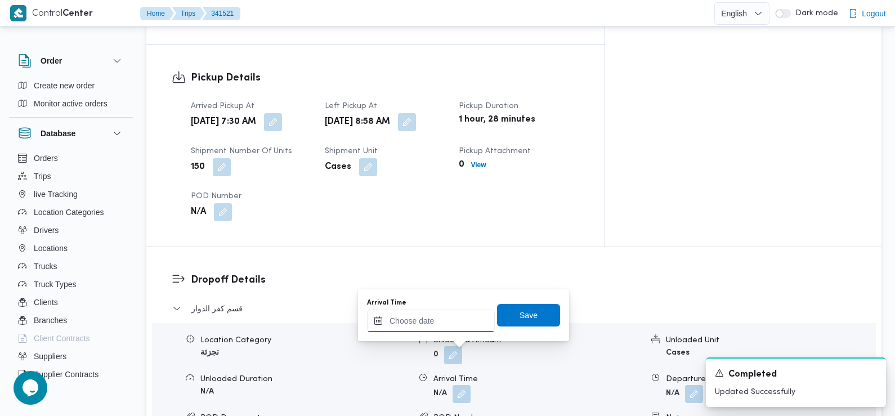
click at [461, 321] on input "Arrival Time" at bounding box center [431, 321] width 128 height 23
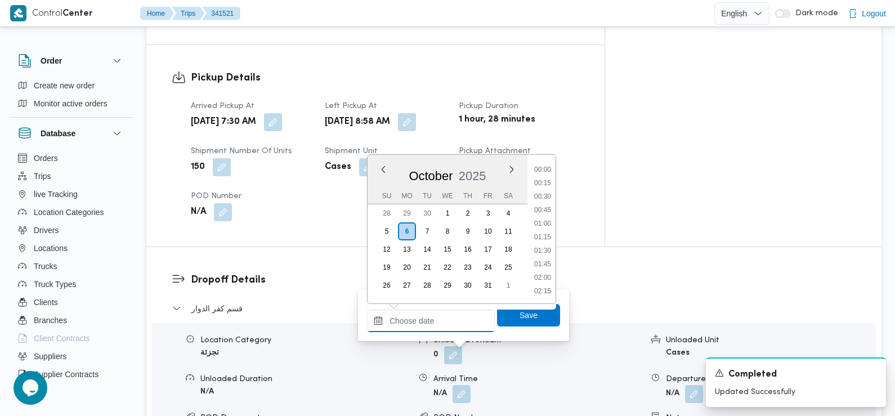
scroll to position [485, 0]
click at [546, 170] on li "09:00" at bounding box center [543, 170] width 26 height 11
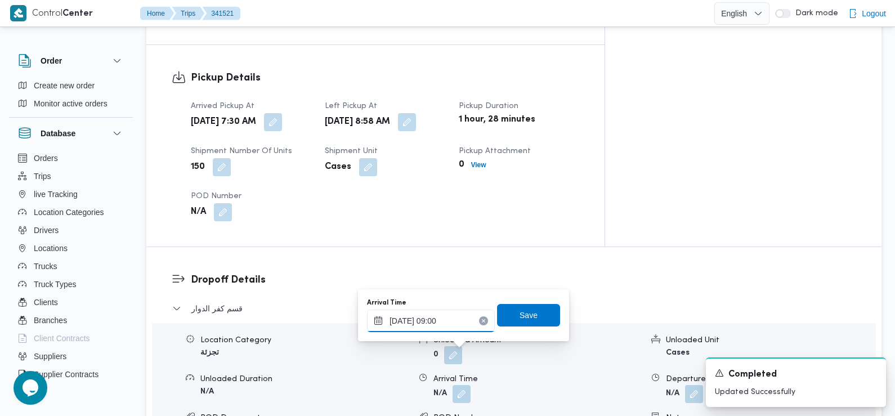
type input "[DATE] 09:00"
click at [523, 313] on span "Save" at bounding box center [529, 315] width 18 height 14
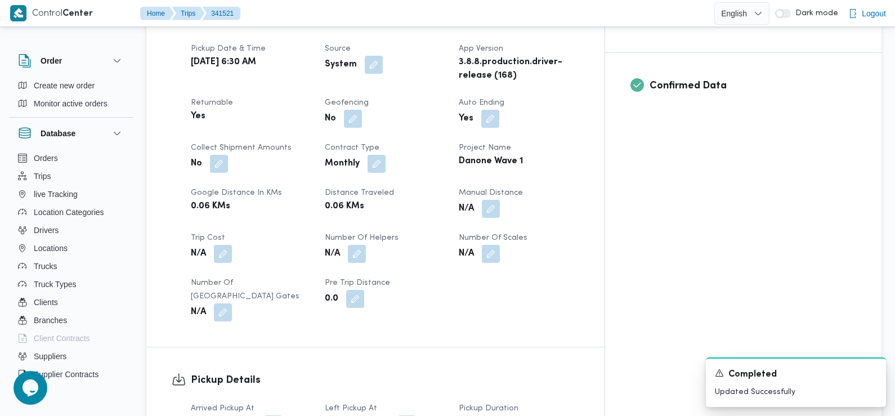
scroll to position [0, 0]
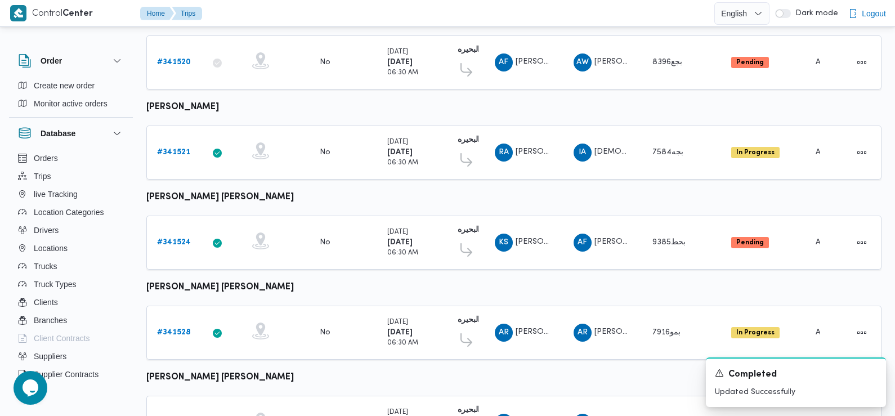
scroll to position [350, 0]
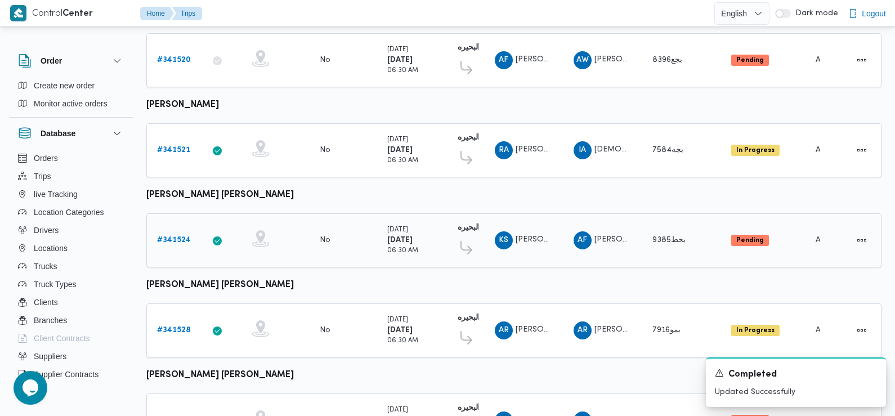
click at [176, 237] on b "# 341524" at bounding box center [174, 240] width 34 height 7
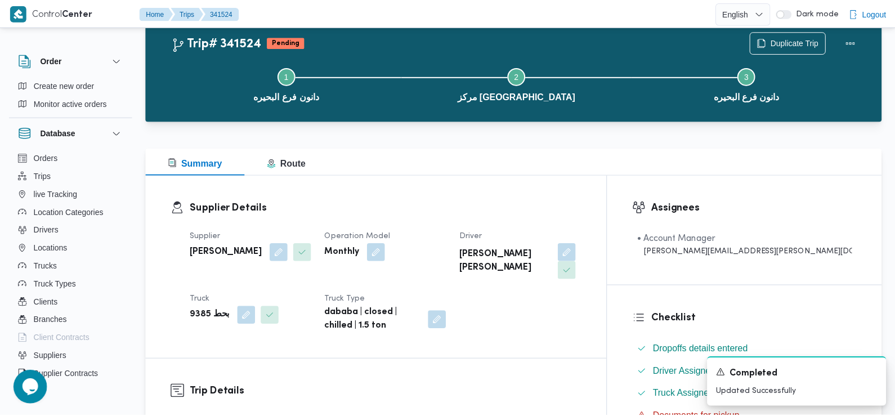
scroll to position [350, 0]
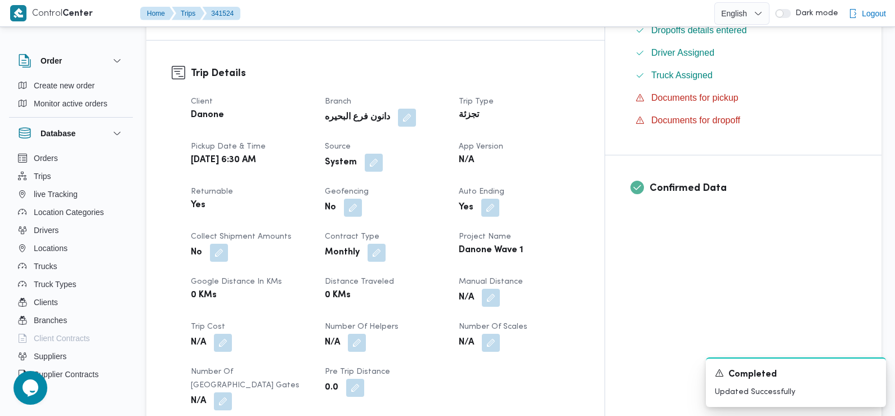
click at [401, 155] on div "System" at bounding box center [385, 163] width 123 height 20
click at [383, 153] on button "button" at bounding box center [374, 162] width 18 height 18
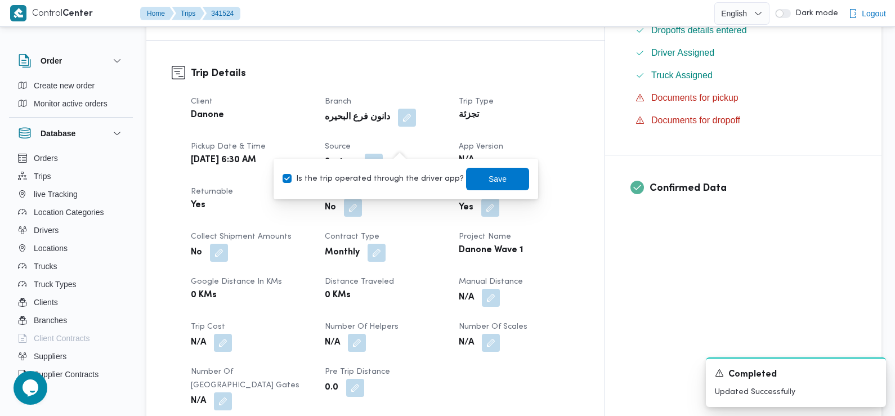
click at [398, 178] on label "Is the trip operated through the driver app?" at bounding box center [373, 179] width 181 height 14
checkbox input "false"
click at [489, 184] on span "Save" at bounding box center [498, 179] width 18 height 14
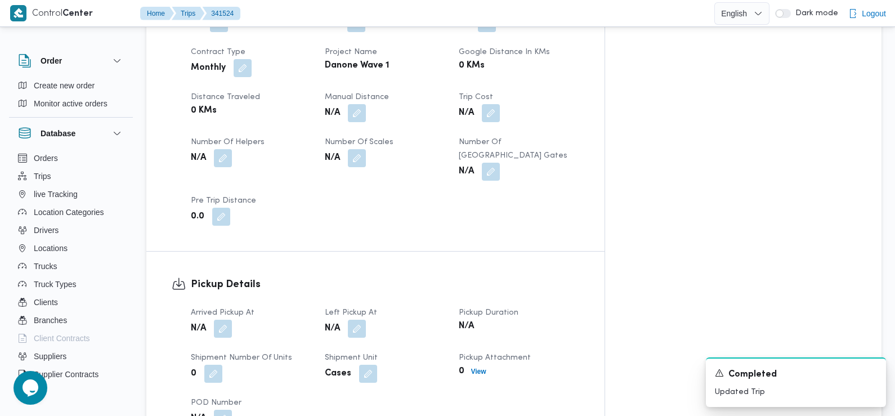
scroll to position [575, 0]
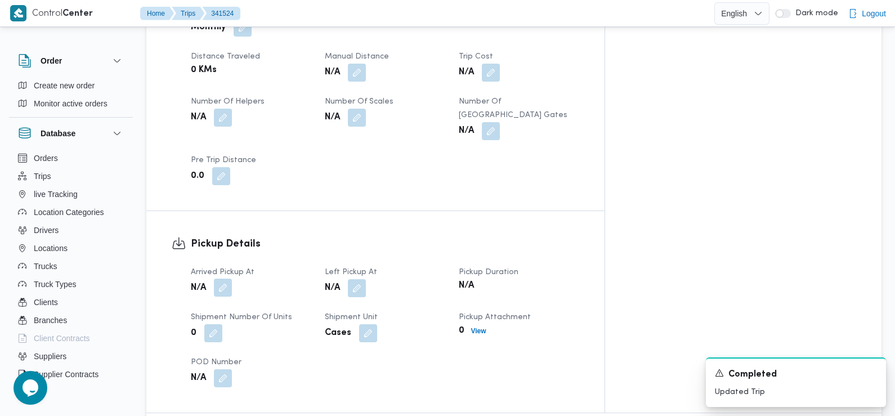
click at [223, 279] on button "button" at bounding box center [223, 288] width 18 height 18
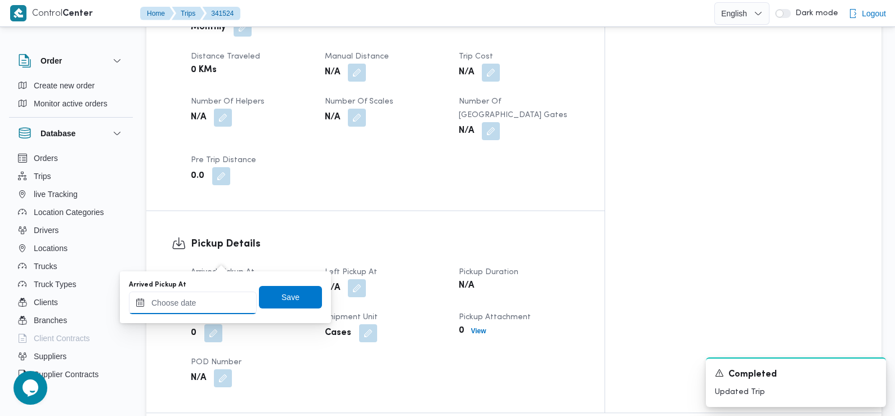
click at [214, 295] on div at bounding box center [193, 303] width 128 height 23
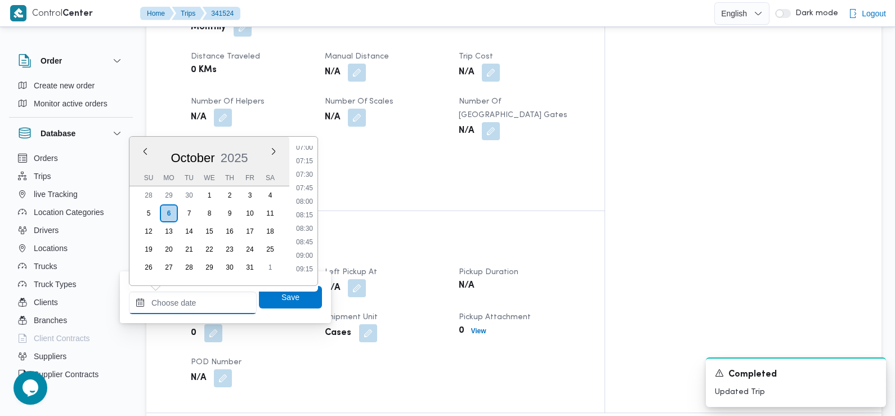
scroll to position [380, 0]
click at [300, 175] on li "07:30" at bounding box center [305, 176] width 26 height 11
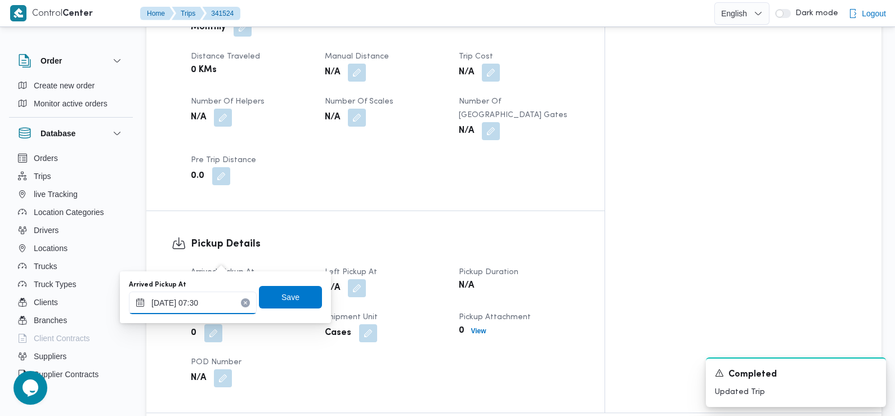
type input "[DATE] 07:30"
click at [295, 297] on span "Save" at bounding box center [290, 297] width 63 height 23
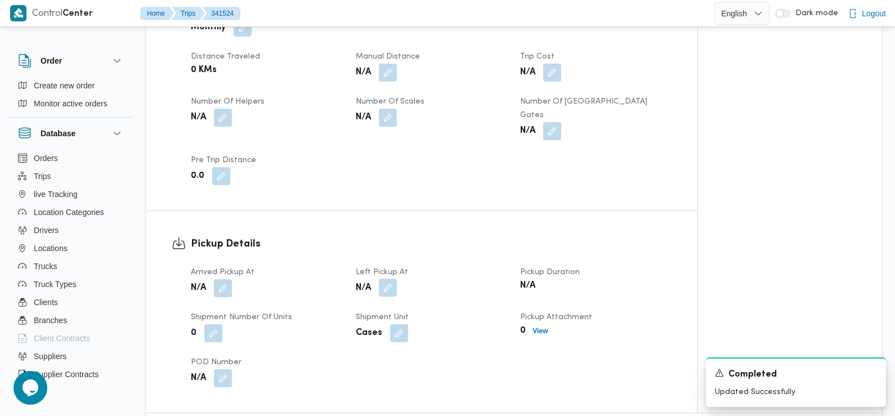
click at [390, 279] on button "button" at bounding box center [388, 288] width 18 height 18
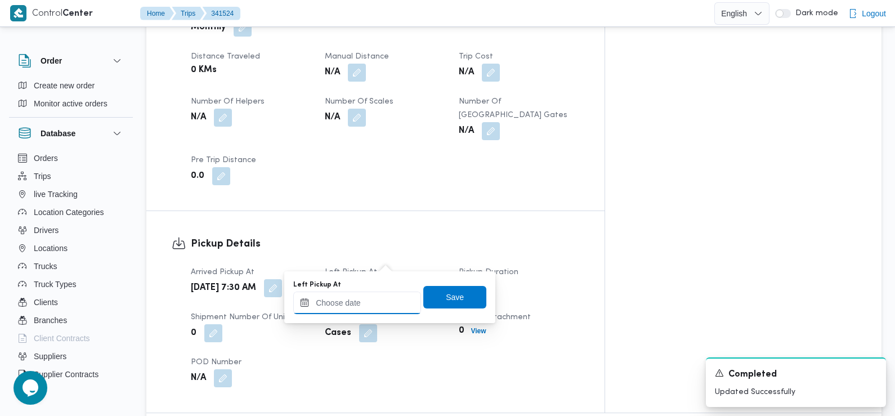
click at [380, 297] on div at bounding box center [357, 303] width 128 height 23
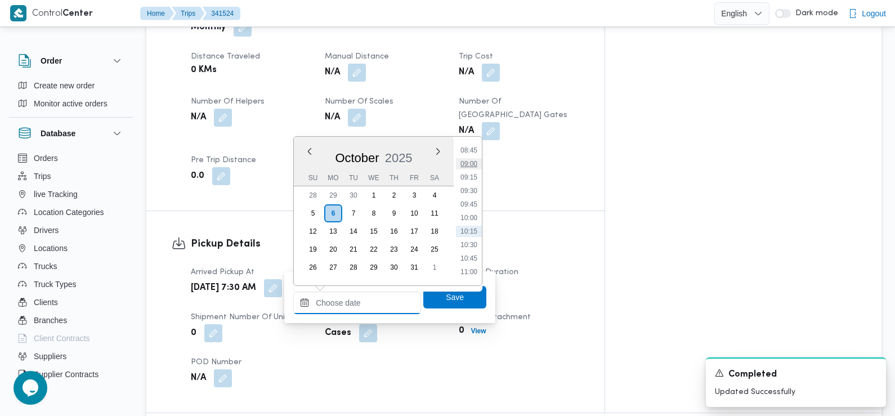
scroll to position [440, 0]
click at [478, 171] on li "08:30" at bounding box center [469, 170] width 26 height 11
type input "[DATE] 08:30"
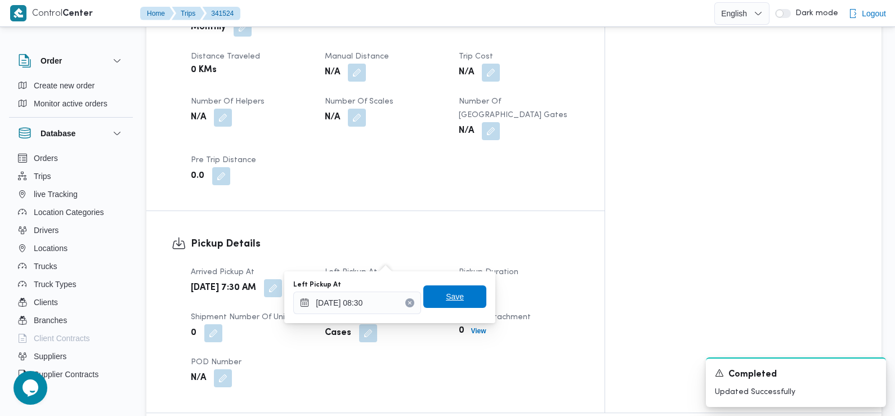
click at [453, 298] on span "Save" at bounding box center [455, 297] width 18 height 14
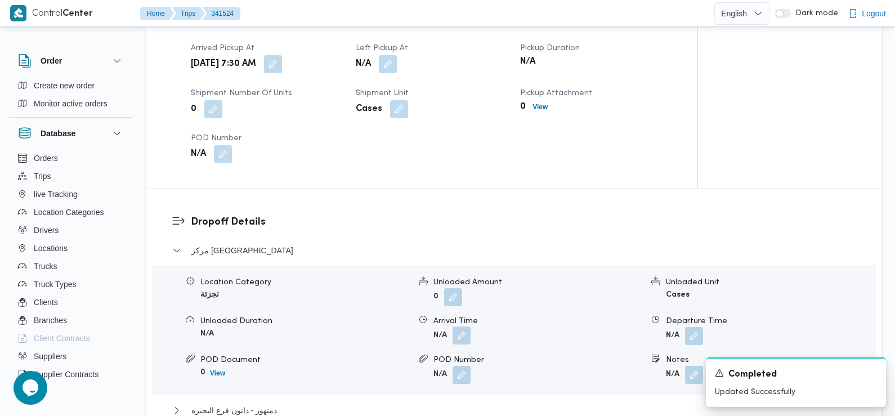
scroll to position [800, 0]
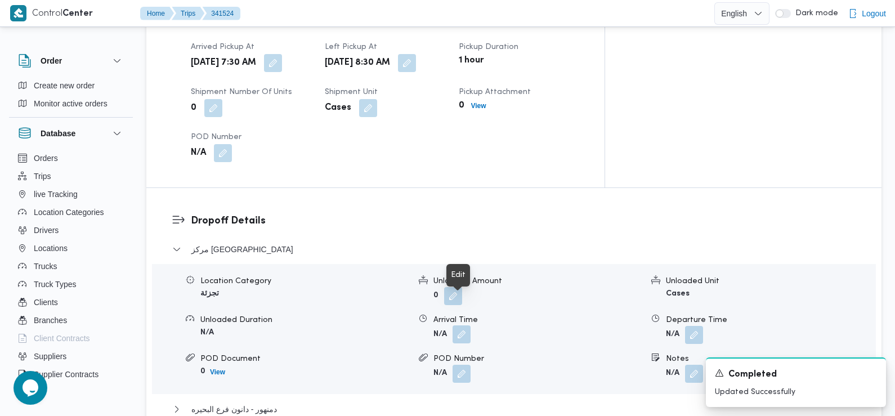
click at [464, 326] on button "button" at bounding box center [462, 335] width 18 height 18
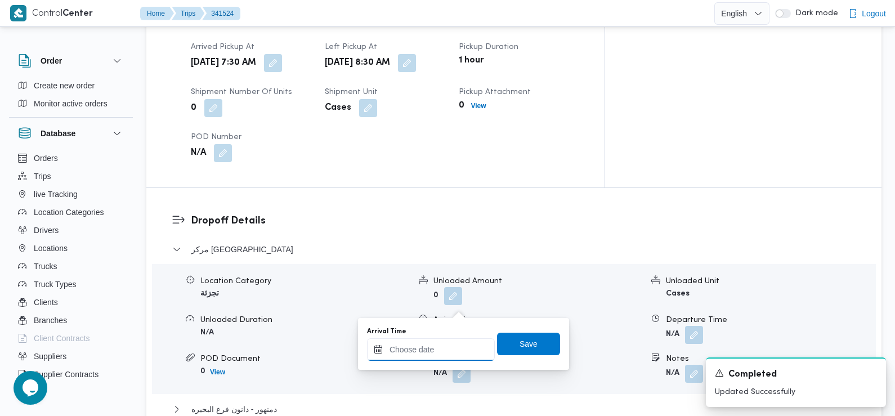
click at [443, 345] on input "Arrival Time" at bounding box center [431, 349] width 128 height 23
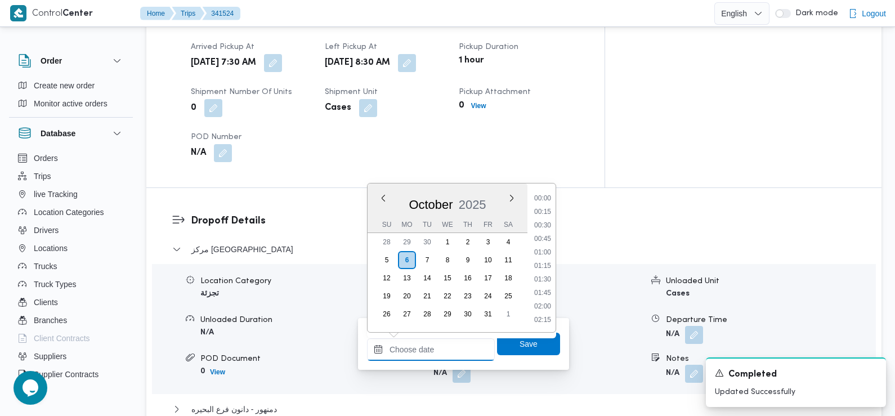
scroll to position [485, 0]
click at [542, 208] on li "09:15" at bounding box center [543, 212] width 26 height 11
type input "06/10/2025 09:15"
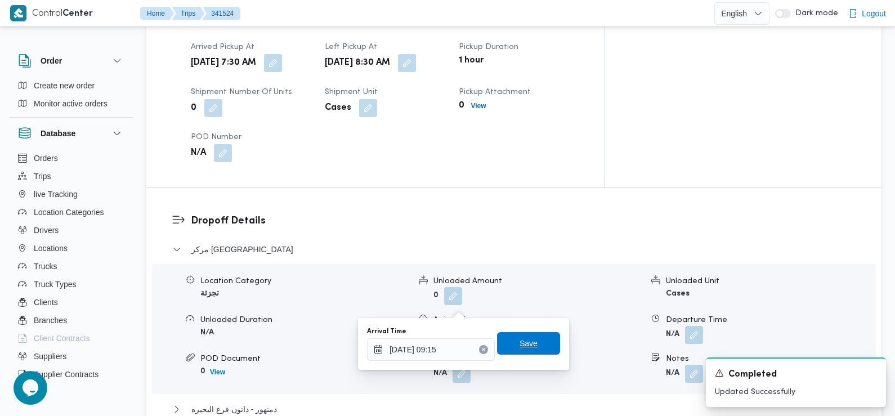
click at [522, 346] on span "Save" at bounding box center [529, 344] width 18 height 14
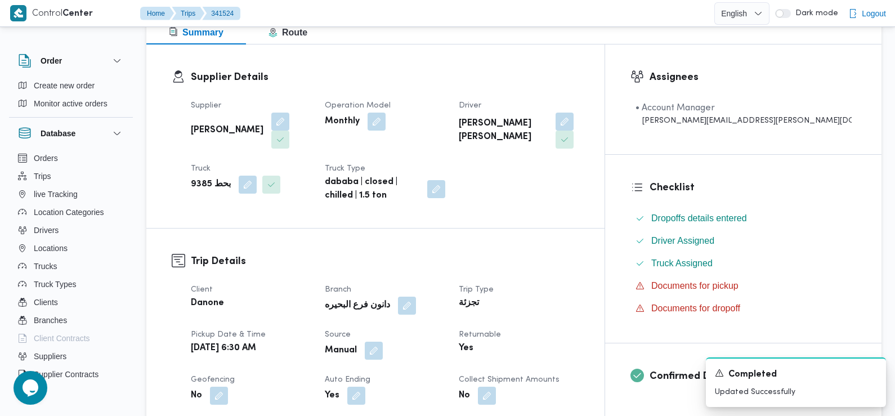
scroll to position [0, 0]
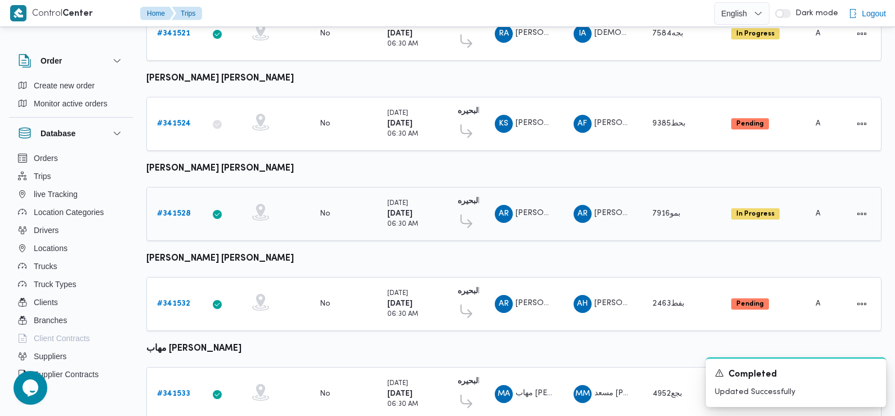
scroll to position [506, 0]
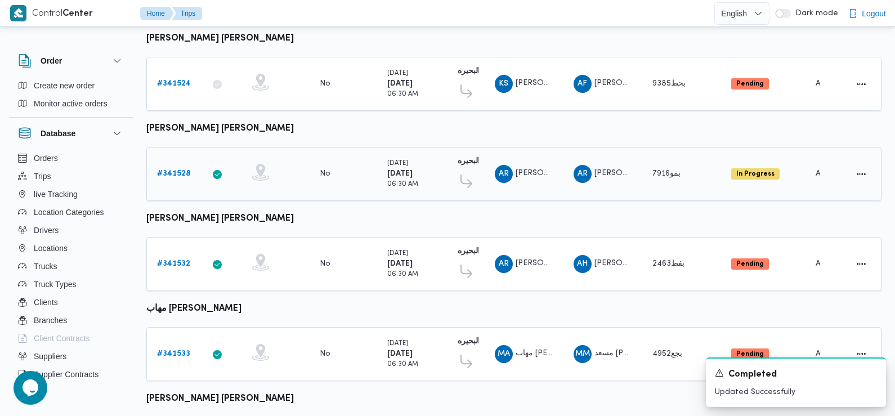
click at [179, 170] on b "# 341528" at bounding box center [174, 173] width 34 height 7
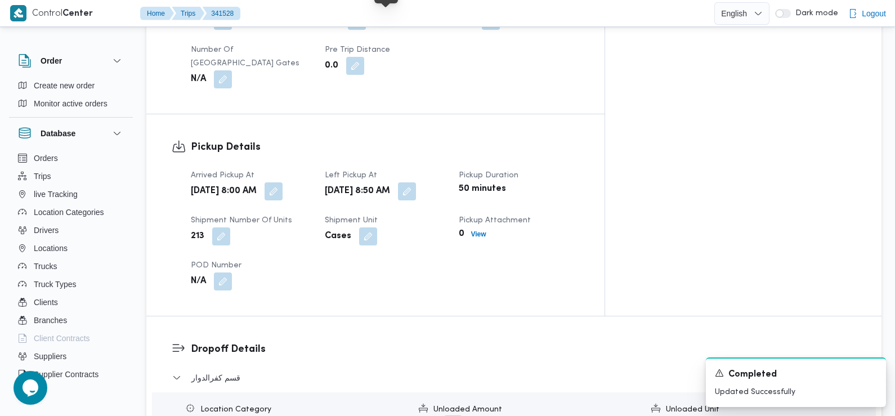
scroll to position [687, 0]
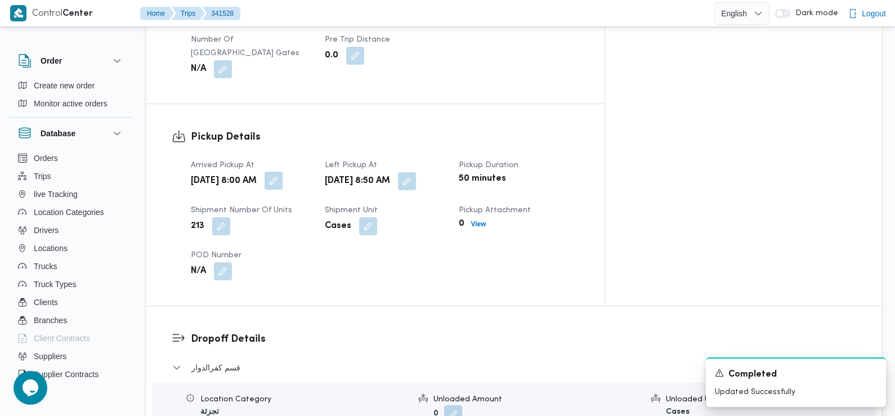
click at [283, 172] on button "button" at bounding box center [274, 181] width 18 height 18
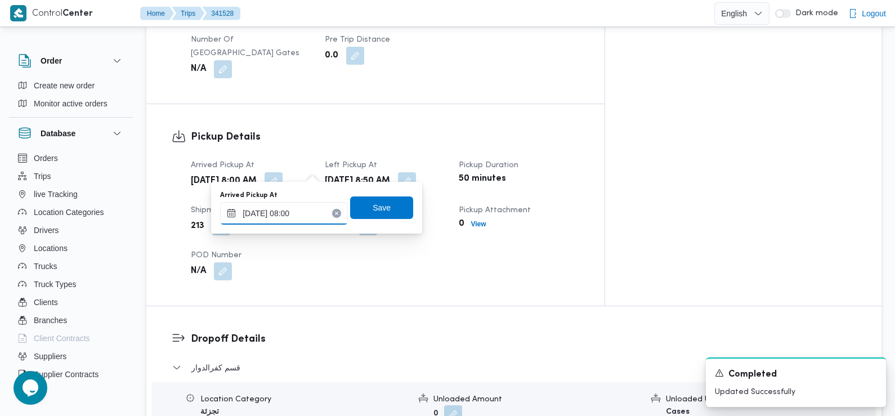
click at [311, 210] on input "06/10/2025 08:00" at bounding box center [284, 213] width 128 height 23
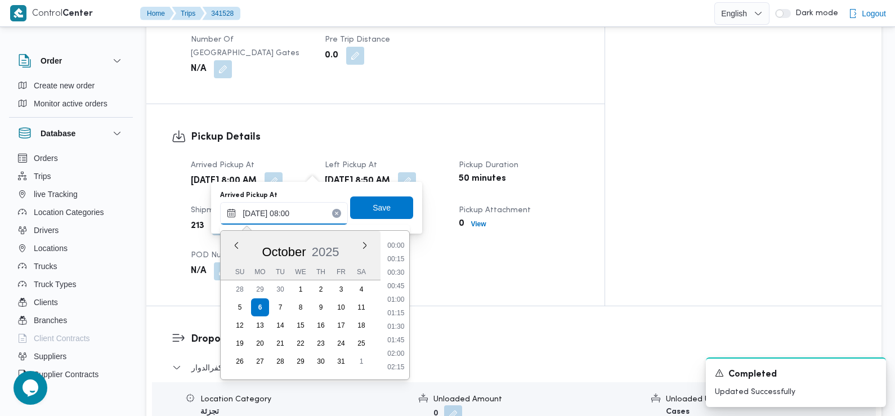
scroll to position [364, 0]
click at [400, 288] on li "07:30" at bounding box center [396, 287] width 26 height 11
type input "[DATE] 07:30"
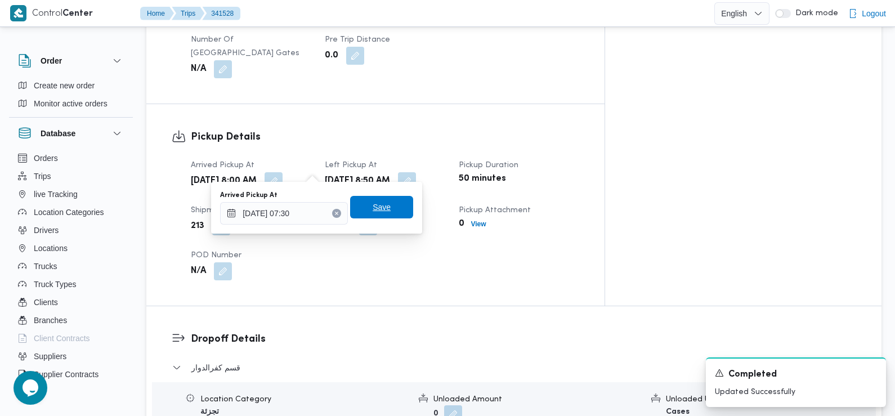
click at [377, 204] on span "Save" at bounding box center [382, 208] width 18 height 14
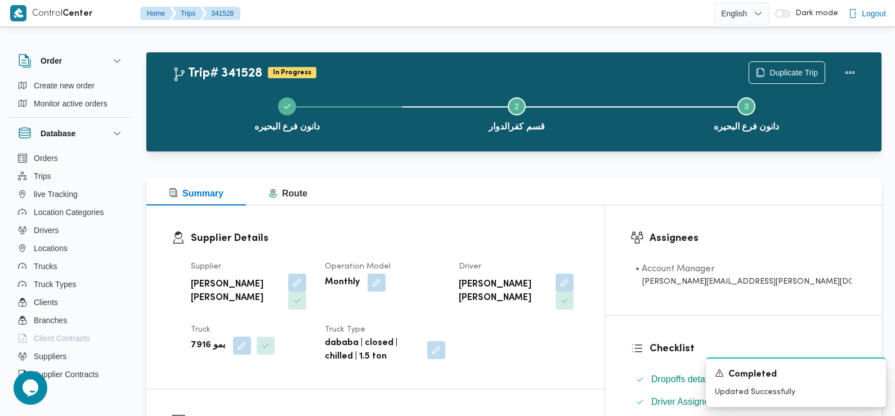
scroll to position [0, 0]
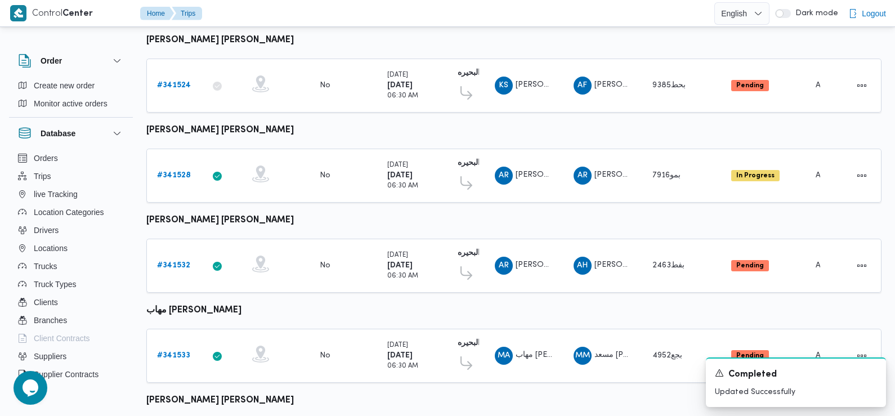
scroll to position [497, 0]
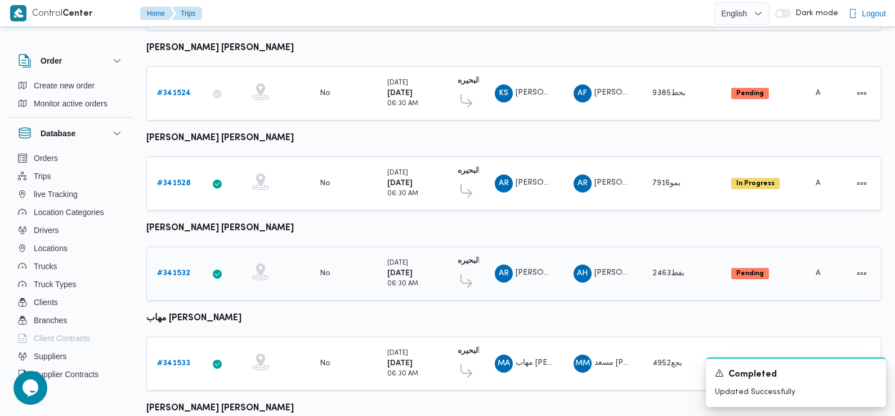
click at [168, 270] on b "# 341532" at bounding box center [173, 273] width 33 height 7
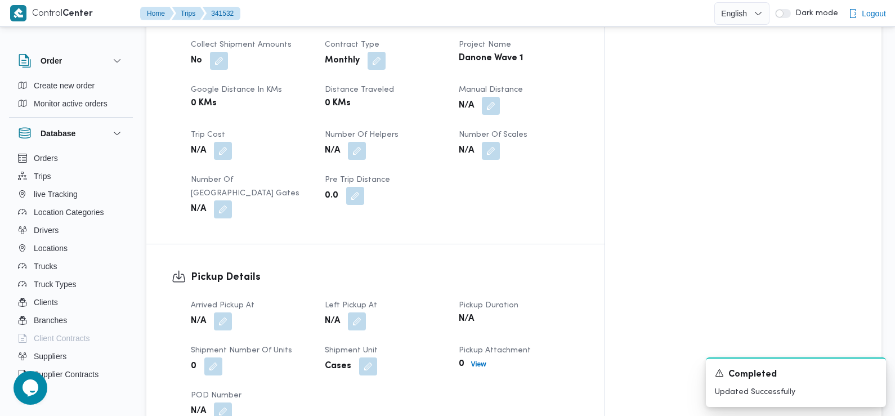
scroll to position [654, 0]
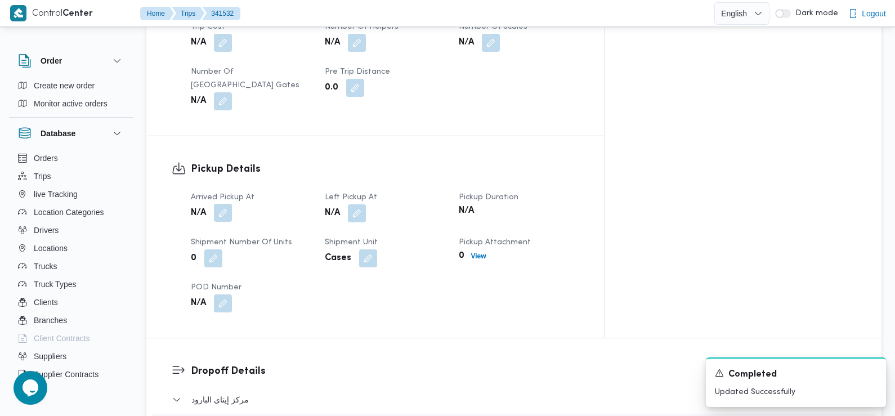
click at [225, 204] on button "button" at bounding box center [223, 213] width 18 height 18
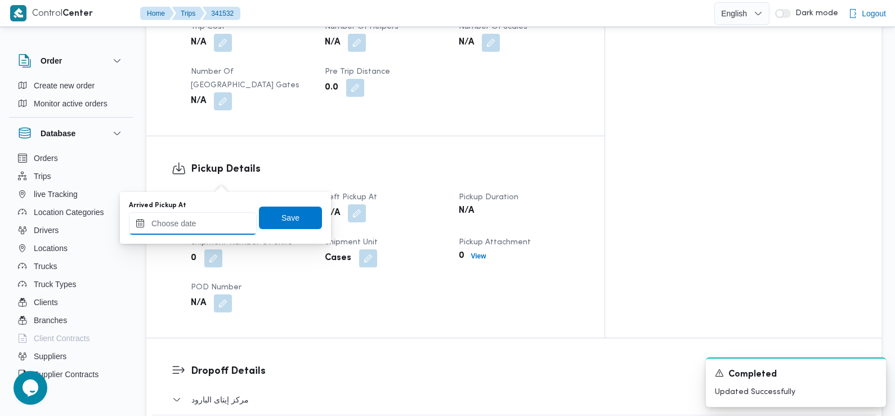
click at [208, 218] on input "Arrived Pickup At" at bounding box center [193, 223] width 128 height 23
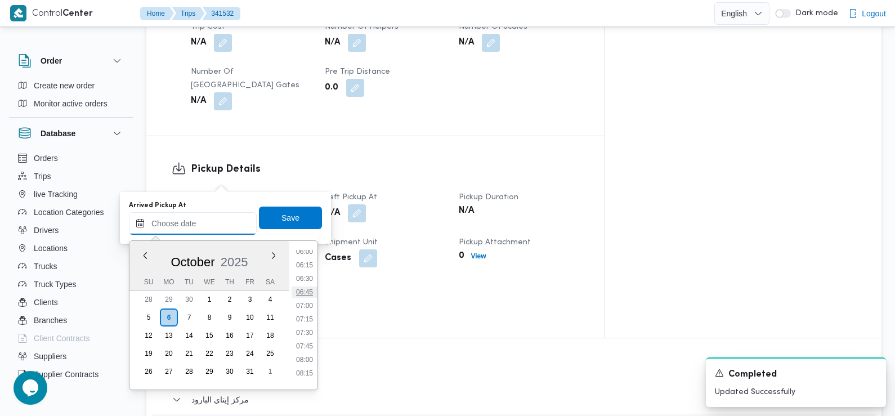
scroll to position [328, 0]
click at [308, 332] on li "07:30" at bounding box center [305, 333] width 26 height 11
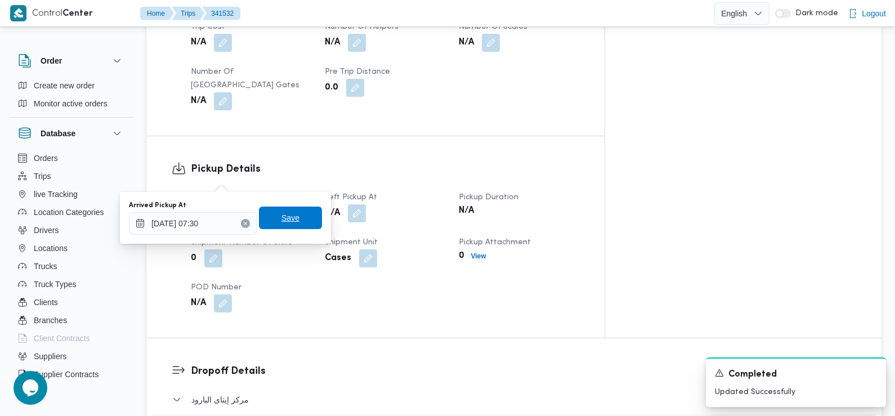
click at [293, 215] on span "Save" at bounding box center [290, 218] width 63 height 23
click at [291, 248] on div "0" at bounding box center [251, 258] width 123 height 20
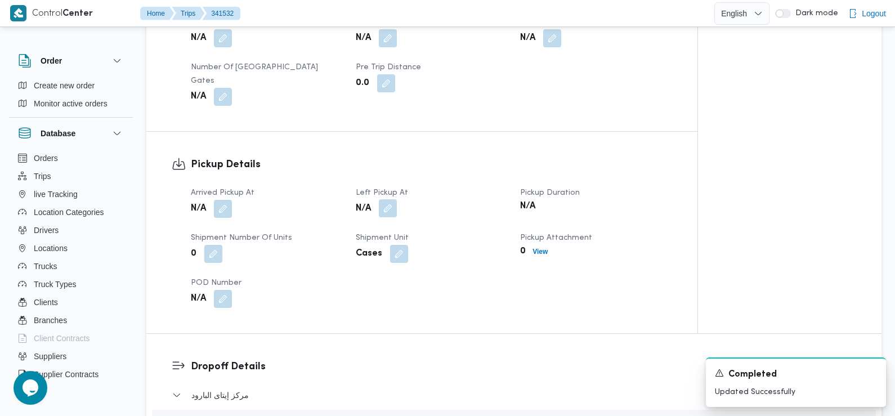
click at [388, 199] on button "button" at bounding box center [388, 208] width 18 height 18
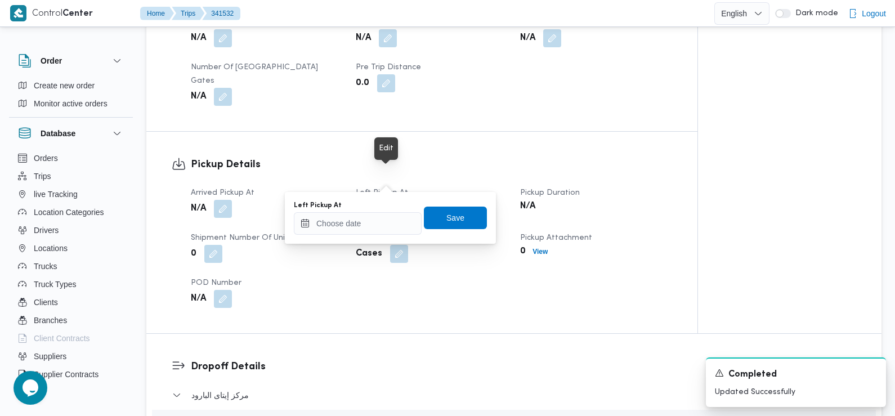
click at [386, 200] on button "button" at bounding box center [388, 209] width 18 height 18
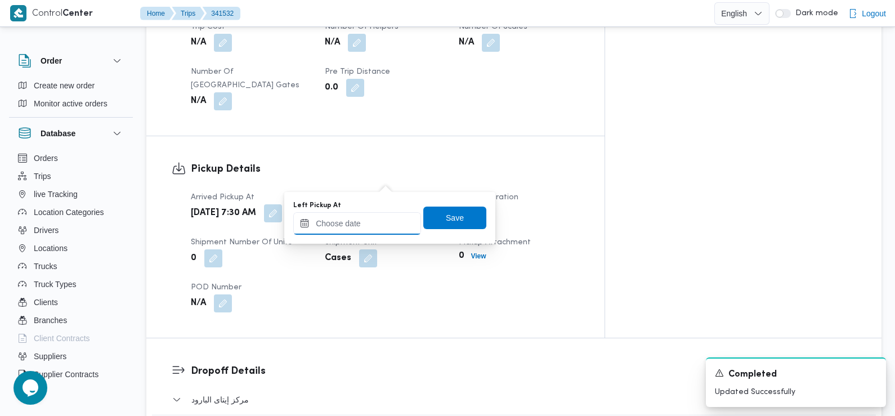
click at [375, 215] on input "Left Pickup At" at bounding box center [357, 223] width 128 height 23
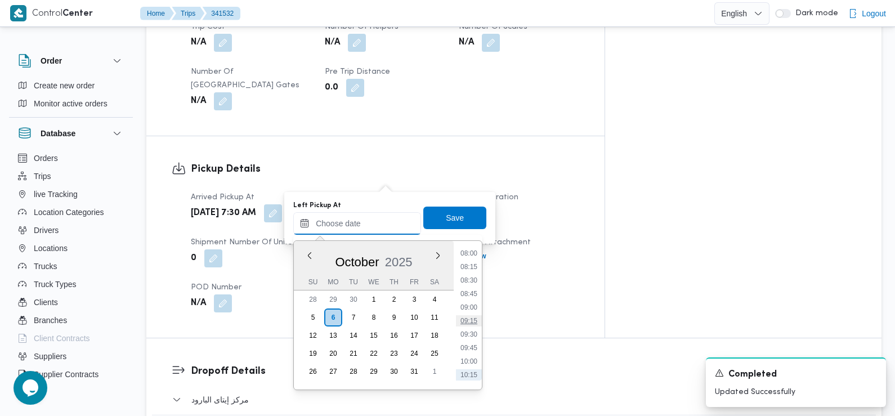
scroll to position [395, 0]
click at [469, 331] on li "08:45" at bounding box center [469, 333] width 26 height 11
type input "06/10/2025 08:45"
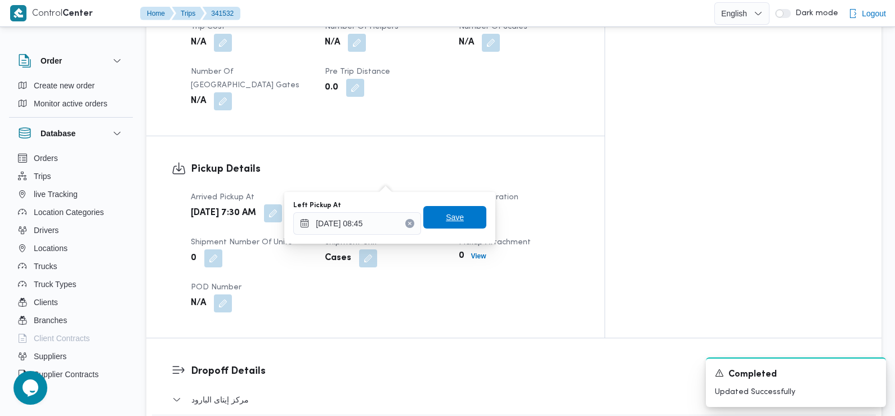
click at [448, 218] on span "Save" at bounding box center [455, 218] width 18 height 14
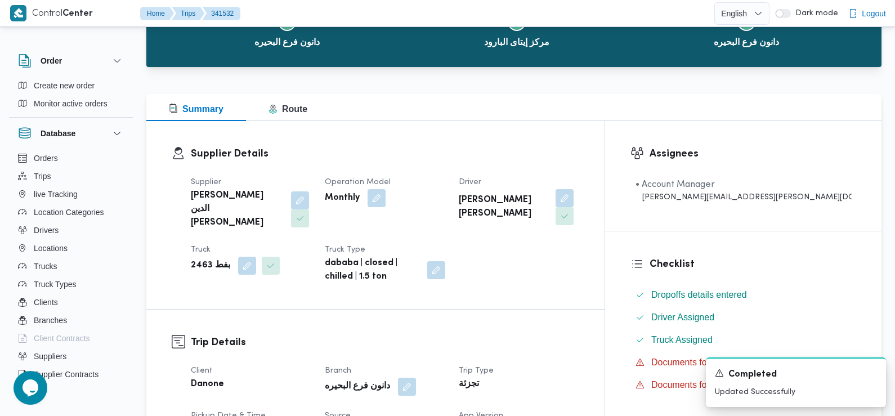
scroll to position [0, 0]
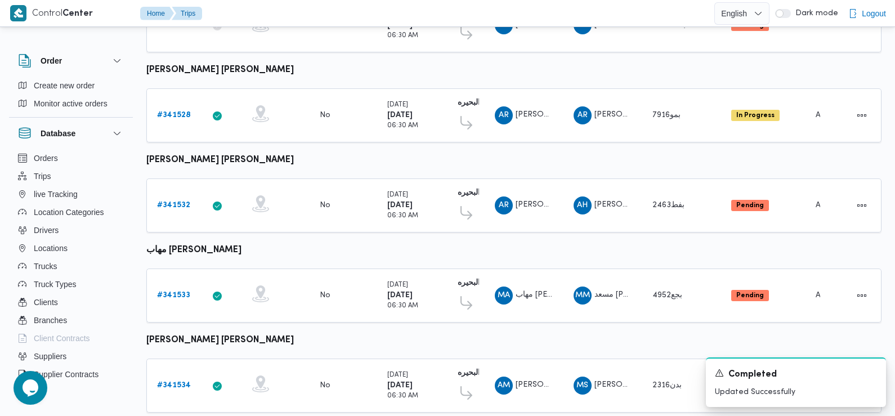
scroll to position [555, 0]
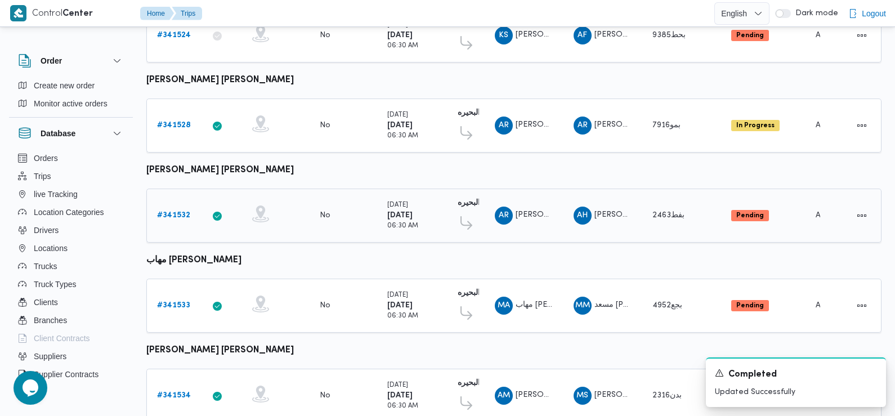
click at [177, 212] on b "# 341532" at bounding box center [173, 215] width 33 height 7
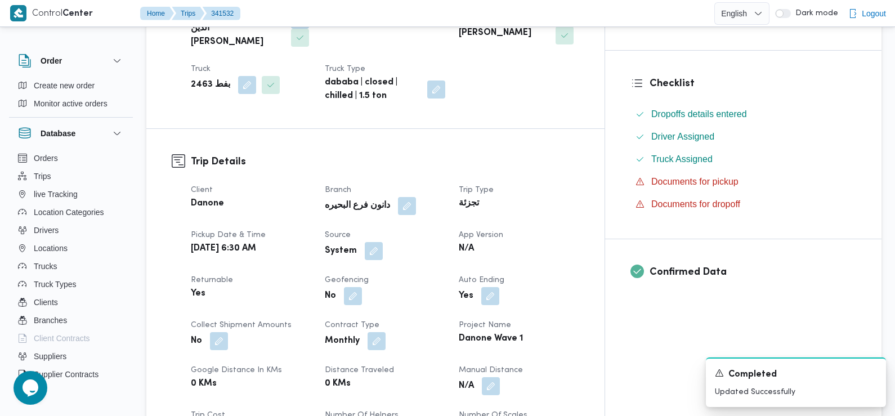
scroll to position [262, 0]
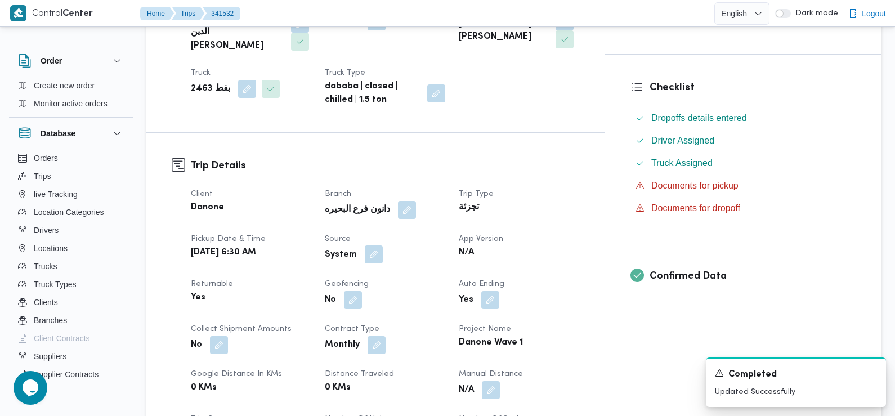
click at [383, 246] on button "button" at bounding box center [374, 255] width 18 height 18
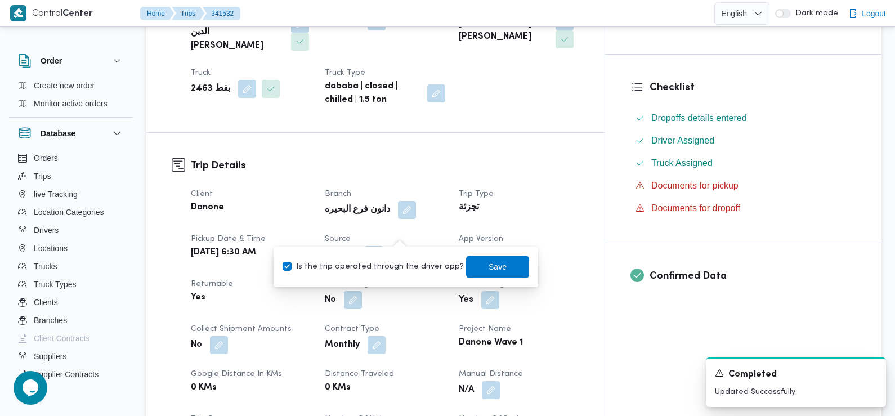
click at [398, 266] on label "Is the trip operated through the driver app?" at bounding box center [373, 267] width 181 height 14
checkbox input "false"
click at [489, 261] on span "Save" at bounding box center [498, 267] width 18 height 14
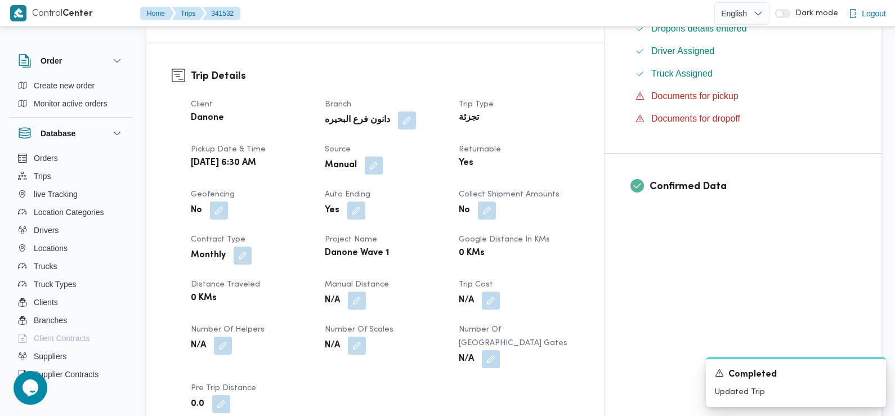
scroll to position [367, 0]
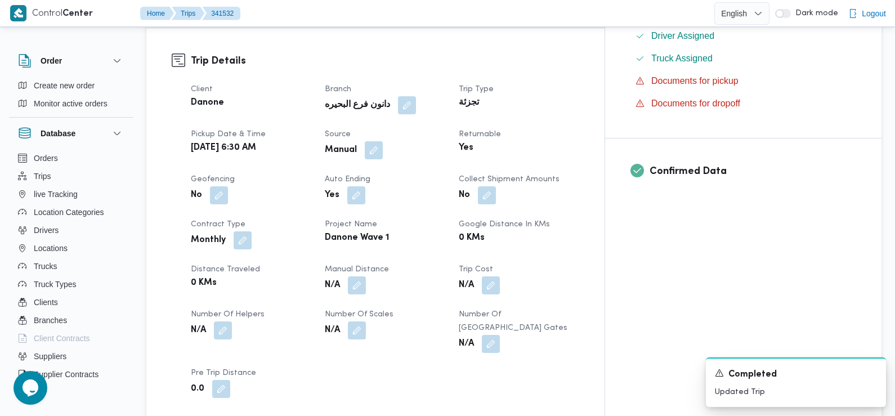
click at [313, 320] on div "N/A" at bounding box center [251, 330] width 123 height 20
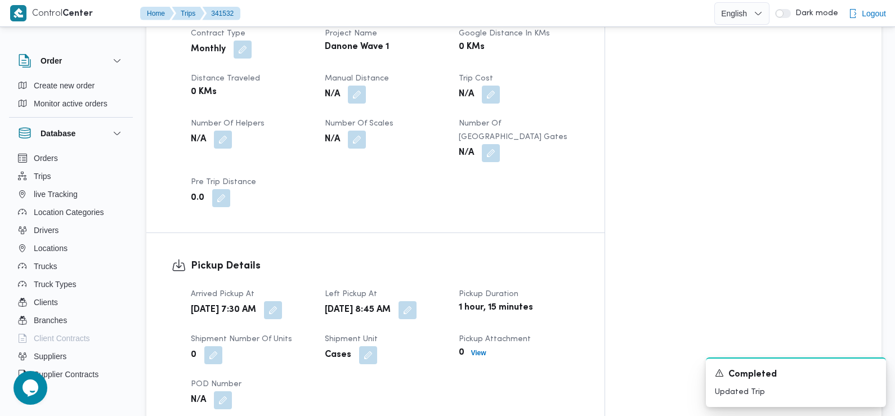
scroll to position [0, 0]
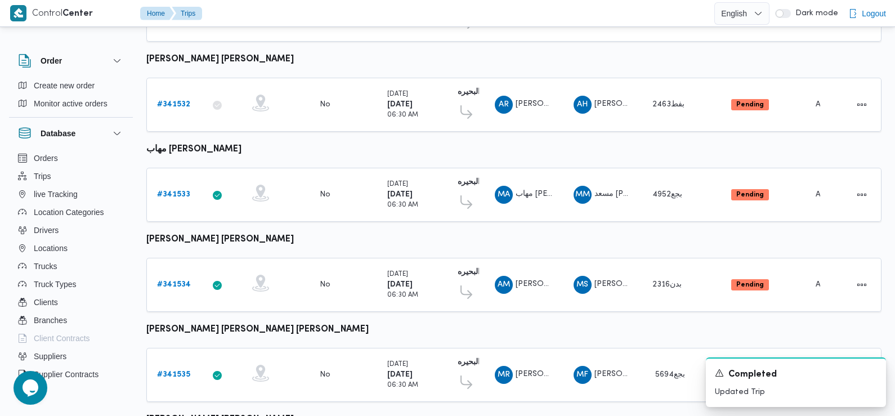
scroll to position [662, 0]
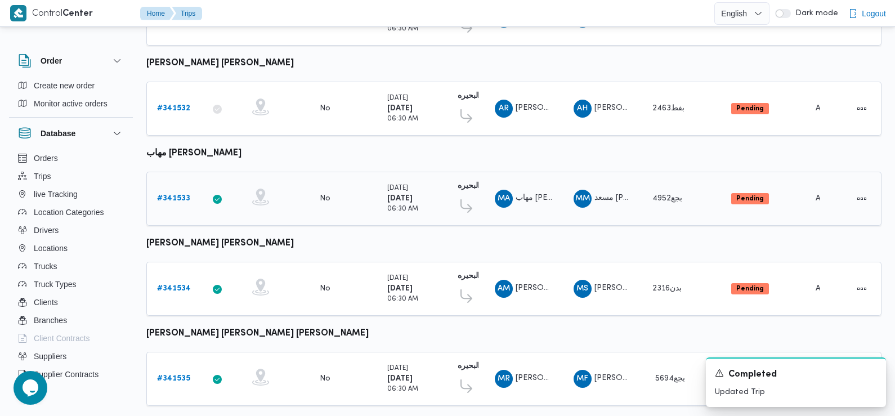
click at [176, 195] on b "# 341533" at bounding box center [173, 198] width 33 height 7
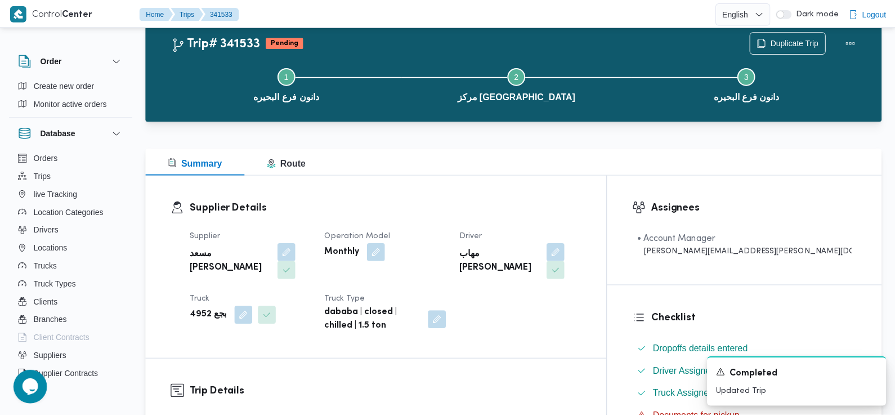
scroll to position [662, 0]
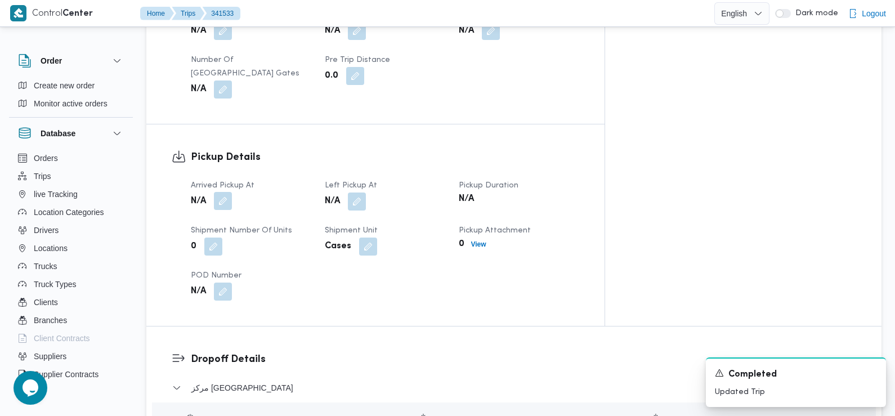
click at [222, 192] on button "button" at bounding box center [223, 201] width 18 height 18
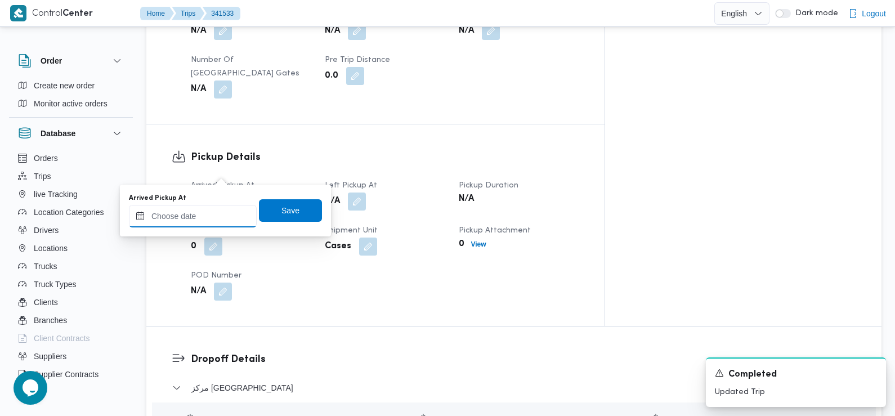
click at [207, 211] on input "Arrived Pickup At" at bounding box center [193, 216] width 128 height 23
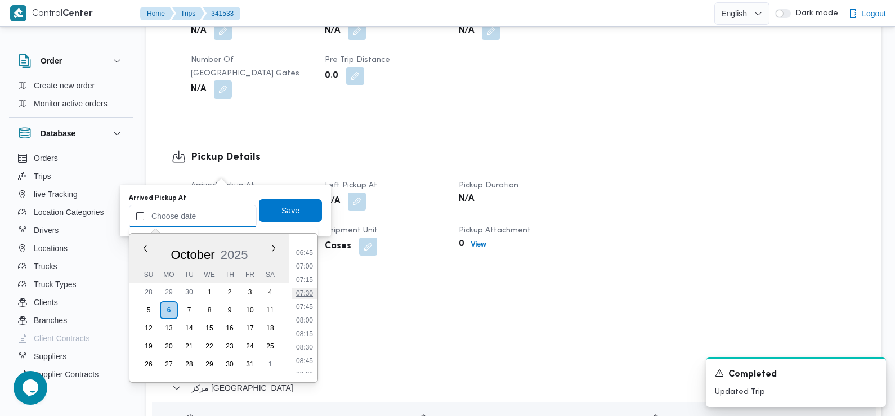
scroll to position [362, 0]
click at [308, 290] on li "07:30" at bounding box center [305, 292] width 26 height 11
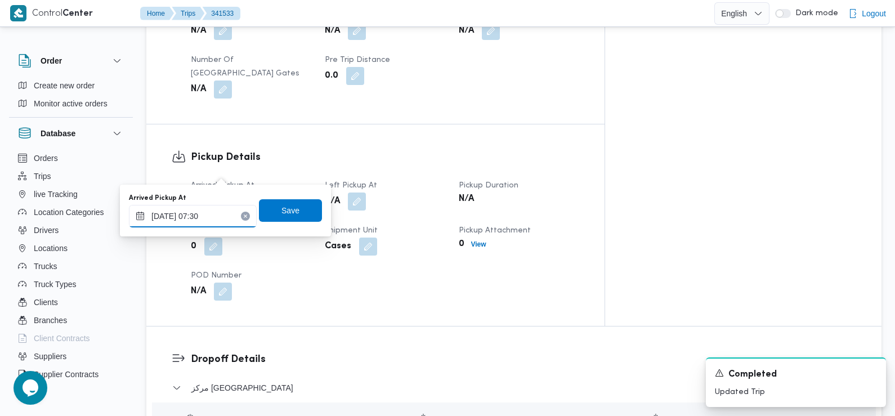
type input "[DATE] 07:30"
click at [293, 217] on span "Save" at bounding box center [290, 210] width 63 height 23
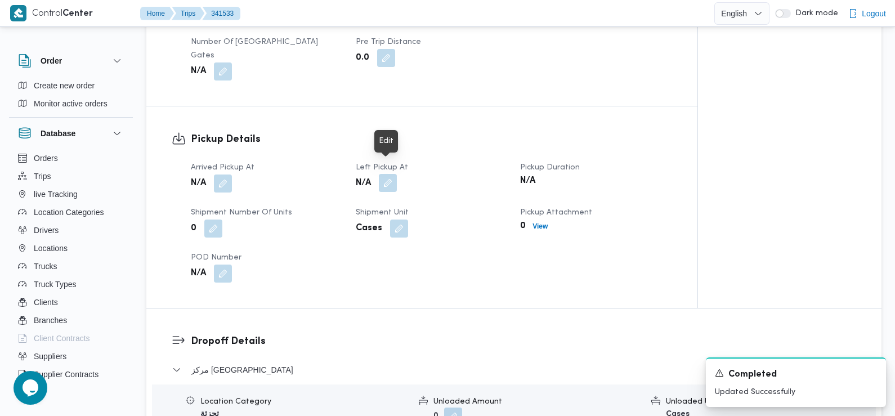
click at [394, 174] on button "button" at bounding box center [388, 183] width 18 height 18
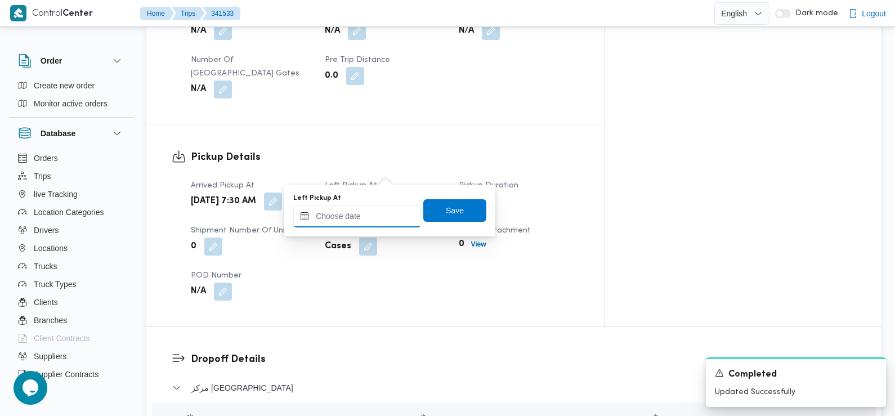
click at [368, 221] on input "Left Pickup At" at bounding box center [357, 216] width 128 height 23
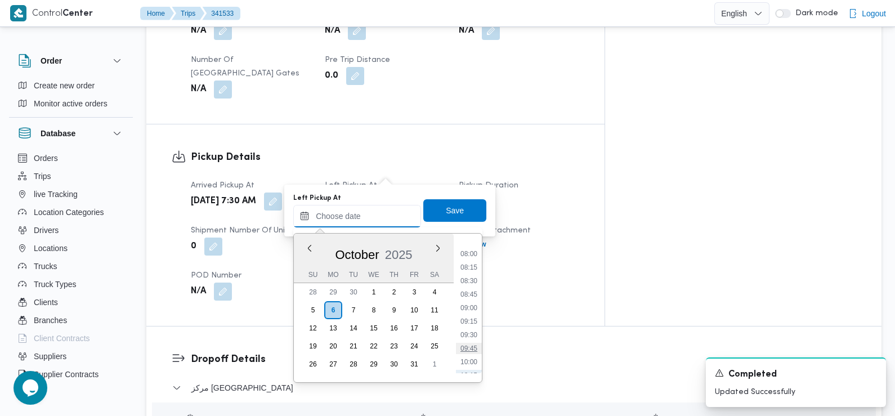
scroll to position [425, 0]
click at [469, 297] on li "08:45" at bounding box center [469, 296] width 26 height 11
type input "06/10/2025 08:45"
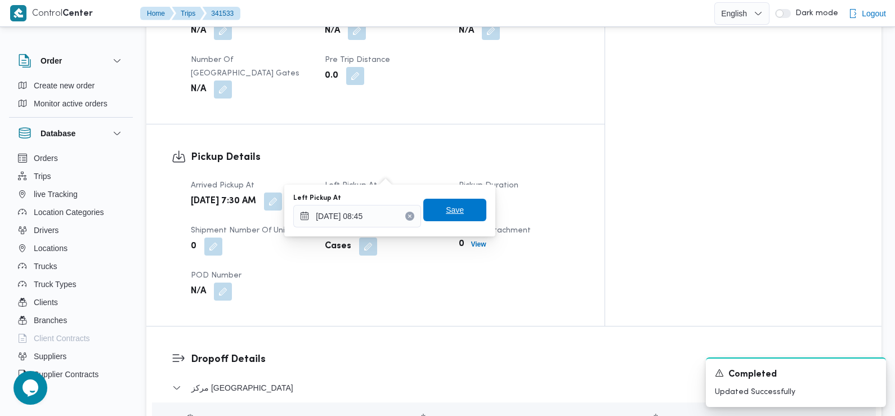
click at [458, 211] on span "Save" at bounding box center [455, 210] width 63 height 23
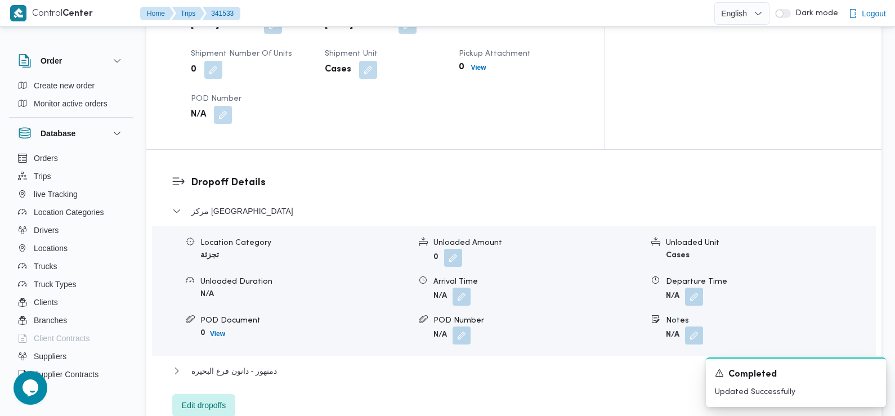
scroll to position [842, 0]
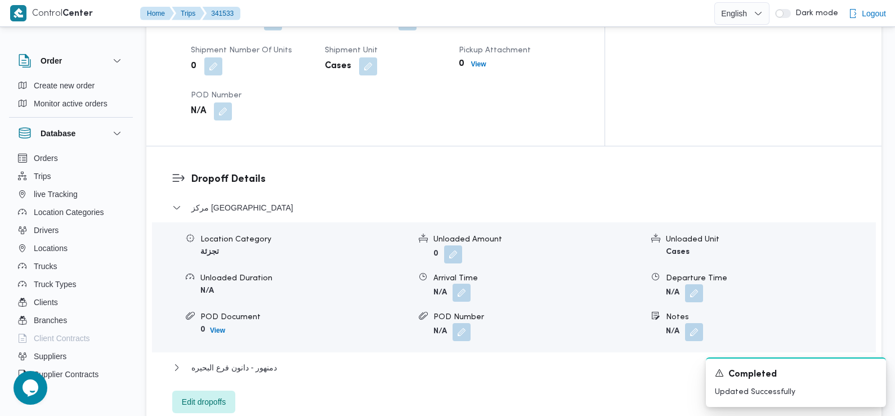
click at [462, 284] on button "button" at bounding box center [462, 293] width 18 height 18
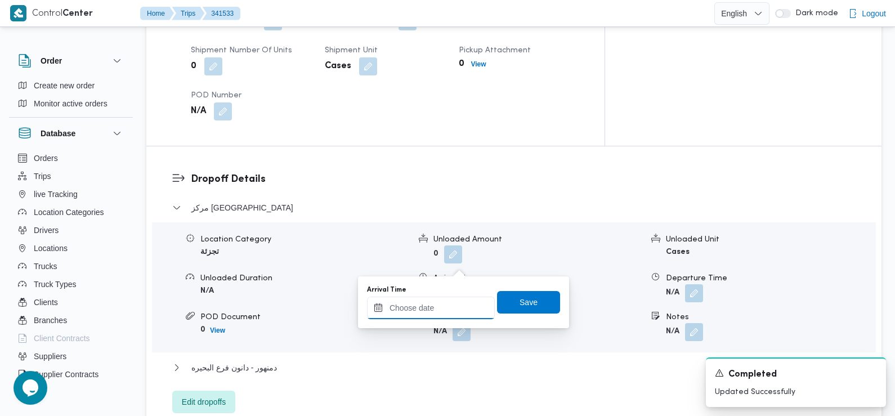
click at [443, 309] on input "Arrival Time" at bounding box center [431, 308] width 128 height 23
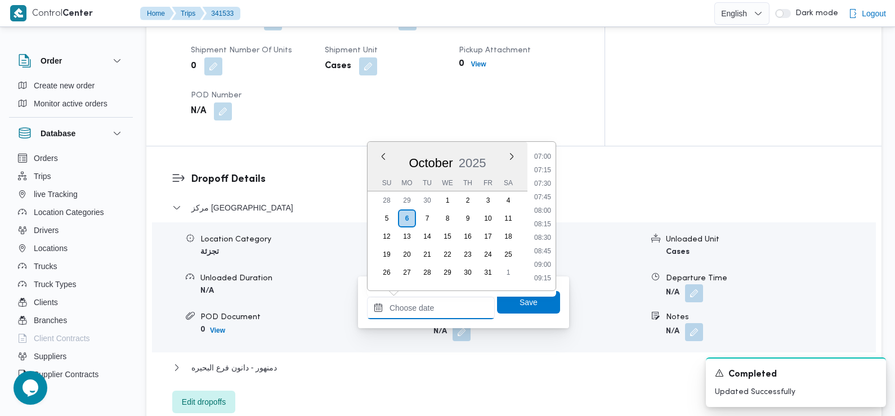
scroll to position [377, 0]
click at [543, 264] on li "09:00" at bounding box center [543, 266] width 26 height 11
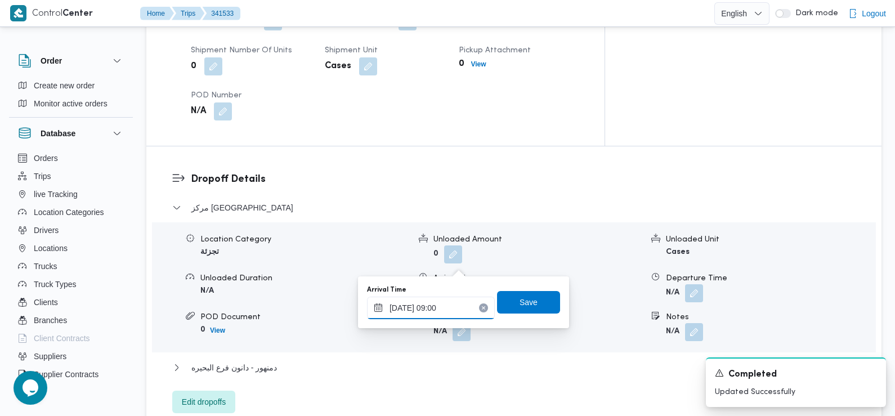
type input "06/10/2025 09:00"
click at [520, 304] on span "Save" at bounding box center [529, 302] width 18 height 14
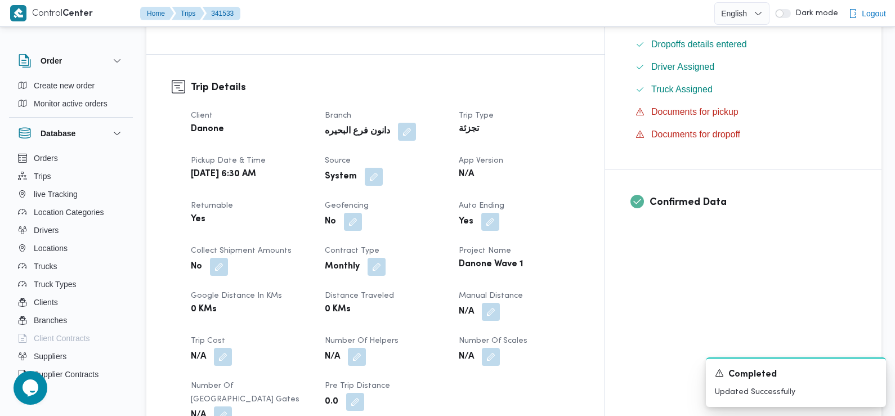
scroll to position [0, 0]
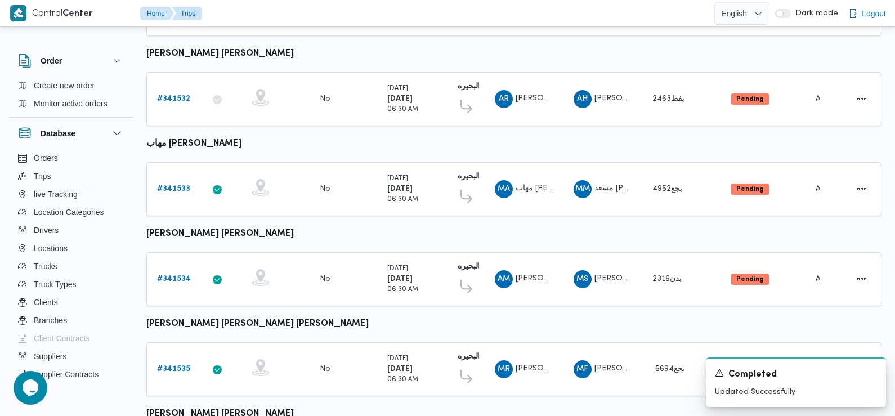
scroll to position [662, 0]
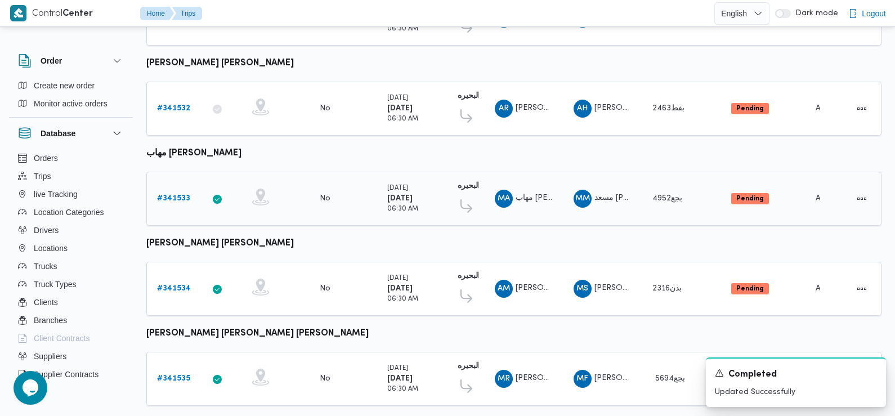
click at [172, 195] on b "# 341533" at bounding box center [173, 198] width 33 height 7
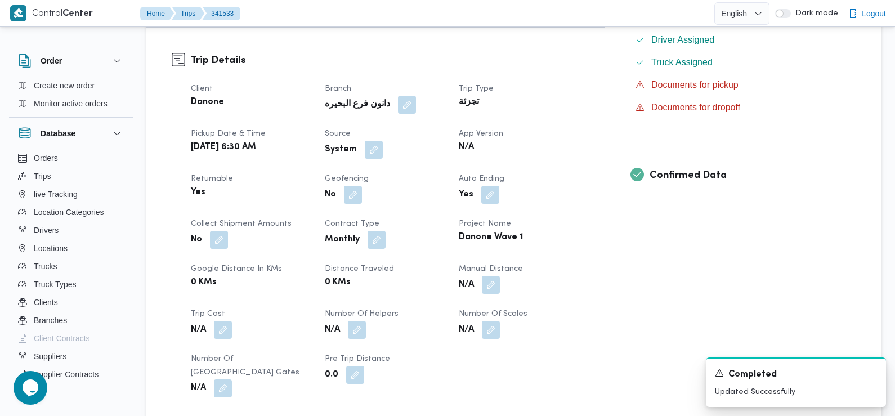
scroll to position [362, 0]
click at [383, 141] on button "button" at bounding box center [374, 150] width 18 height 18
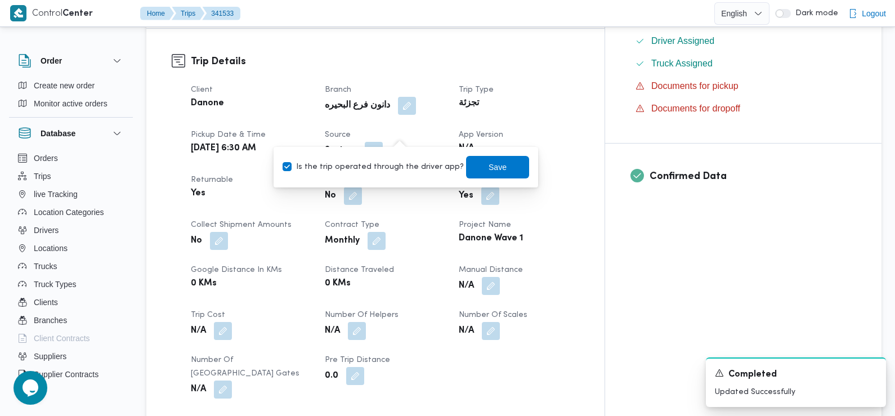
click at [388, 166] on label "Is the trip operated through the driver app?" at bounding box center [373, 168] width 181 height 14
checkbox input "false"
click at [489, 164] on span "Save" at bounding box center [498, 167] width 18 height 14
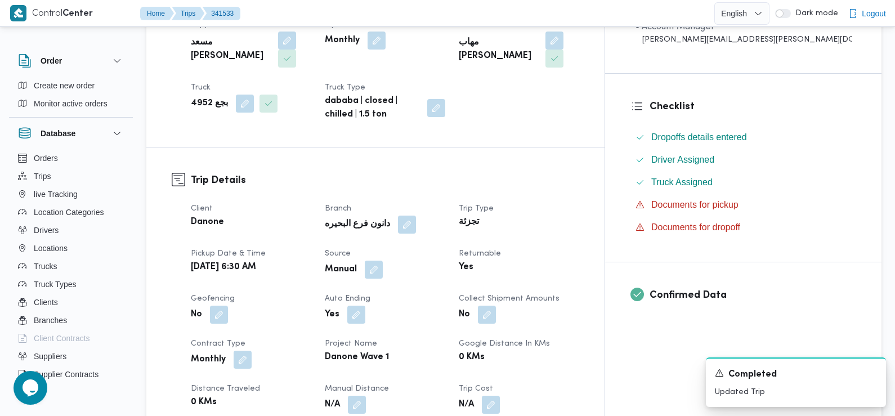
scroll to position [0, 0]
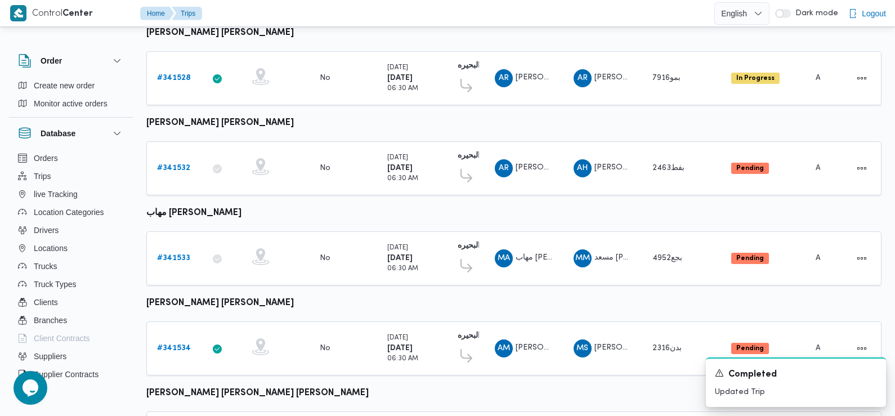
scroll to position [786, 0]
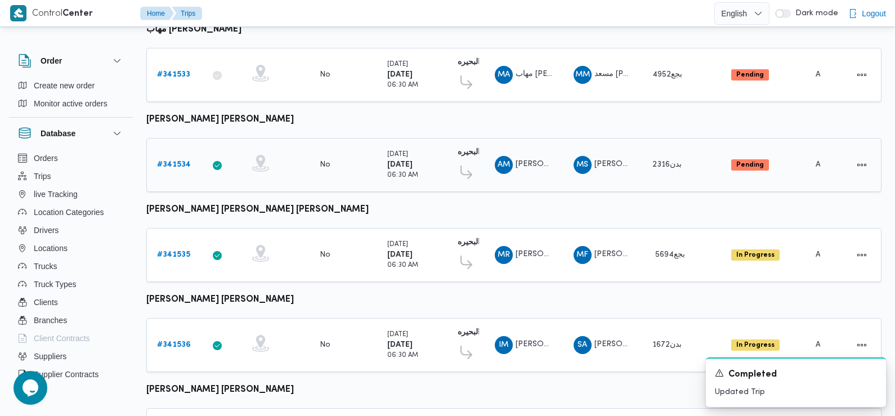
click at [171, 161] on b "# 341534" at bounding box center [174, 164] width 34 height 7
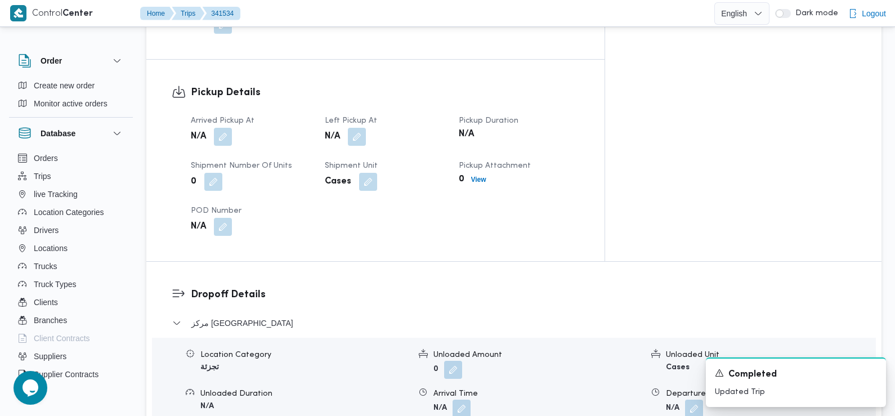
scroll to position [725, 0]
click at [221, 128] on button "button" at bounding box center [223, 137] width 18 height 18
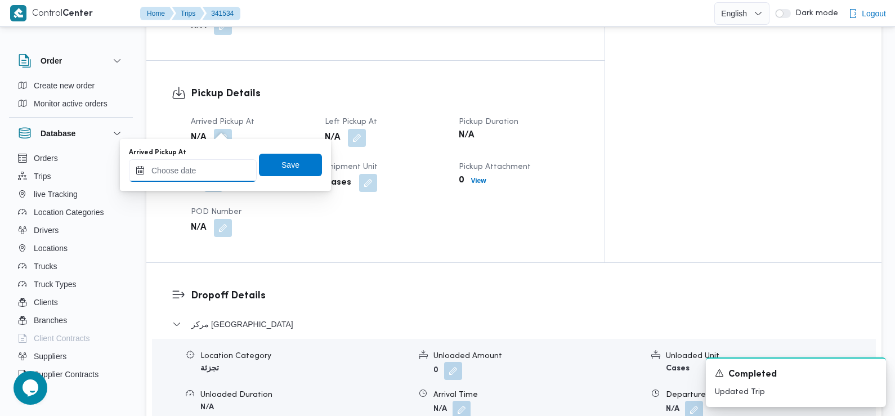
click at [206, 168] on input "Arrived Pickup At" at bounding box center [193, 170] width 128 height 23
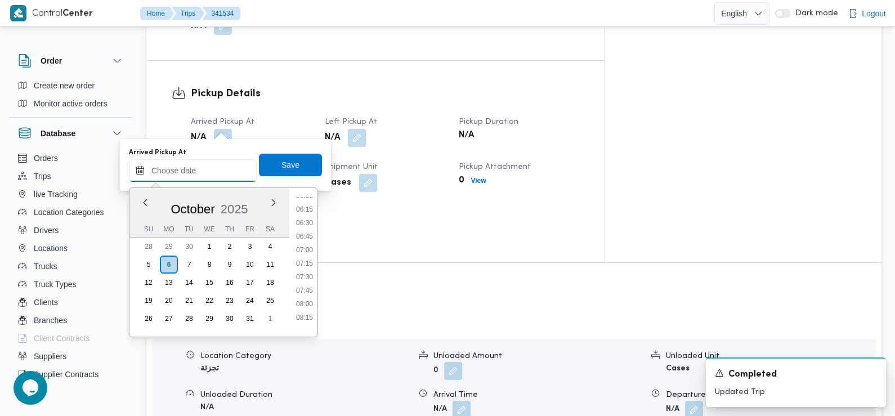
scroll to position [320, 0]
click at [306, 286] on li "07:30" at bounding box center [305, 287] width 26 height 11
type input "06/10/2025 07:30"
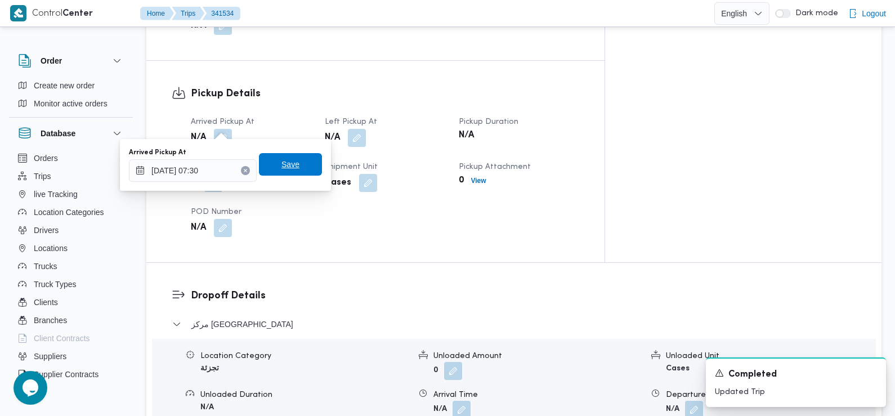
click at [287, 166] on span "Save" at bounding box center [291, 165] width 18 height 14
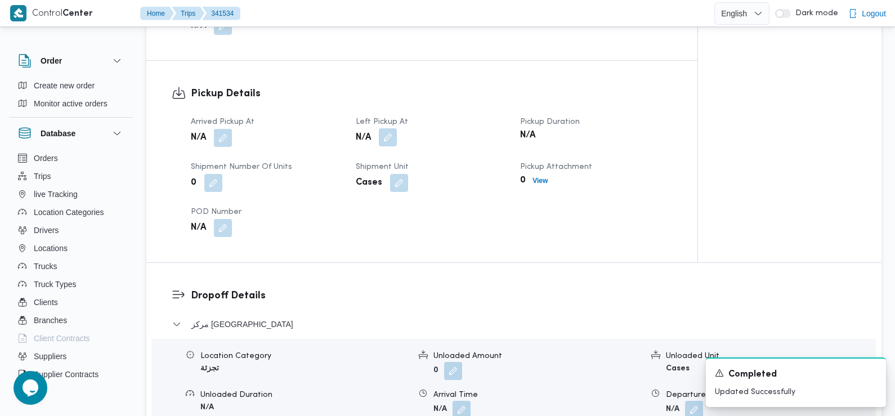
click at [388, 128] on button "button" at bounding box center [388, 137] width 18 height 18
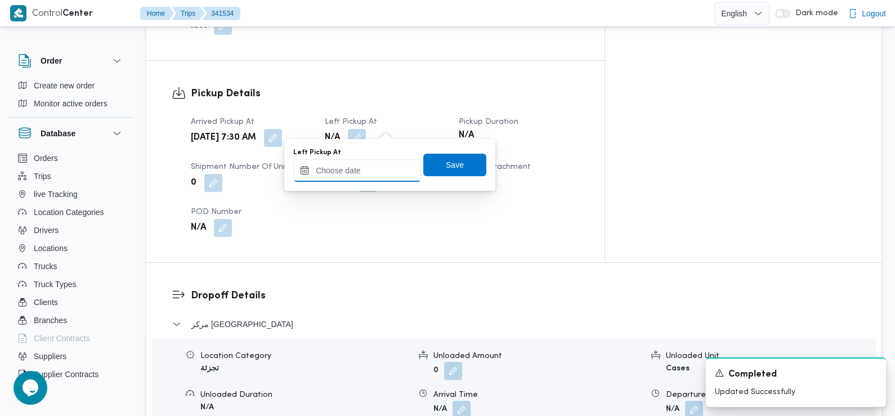
click at [381, 173] on input "Left Pickup At" at bounding box center [357, 170] width 128 height 23
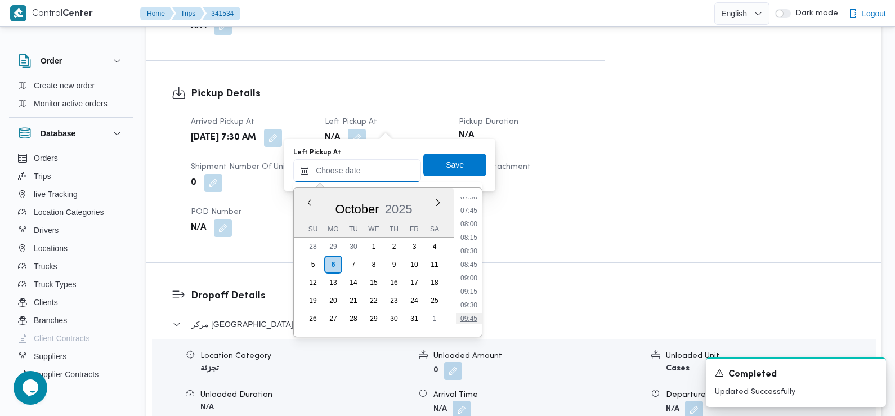
scroll to position [407, 0]
click at [469, 271] on li "08:45" at bounding box center [469, 269] width 26 height 11
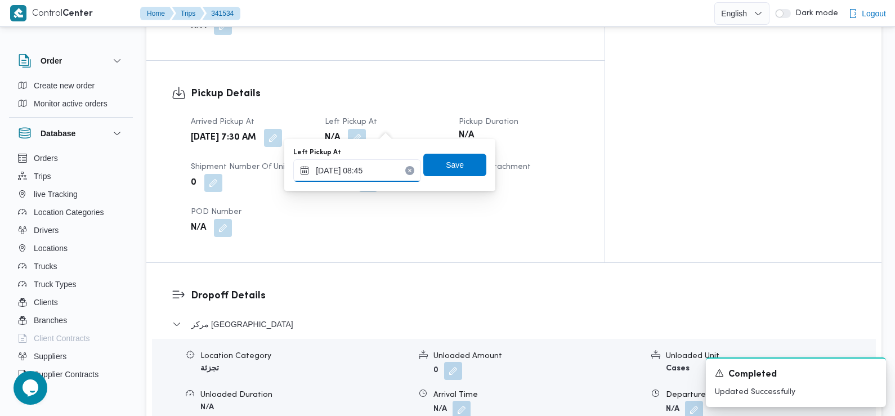
type input "06/10/2025 08:45"
click at [460, 166] on span "Save" at bounding box center [455, 164] width 63 height 23
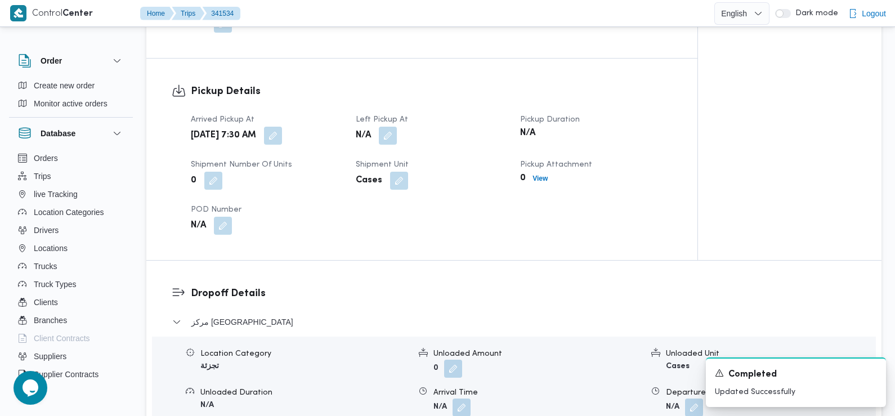
scroll to position [996, 0]
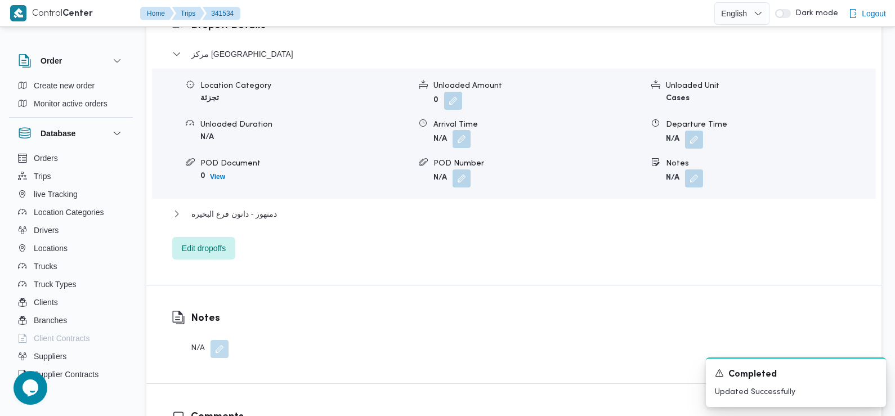
click at [463, 130] on button "button" at bounding box center [462, 139] width 18 height 18
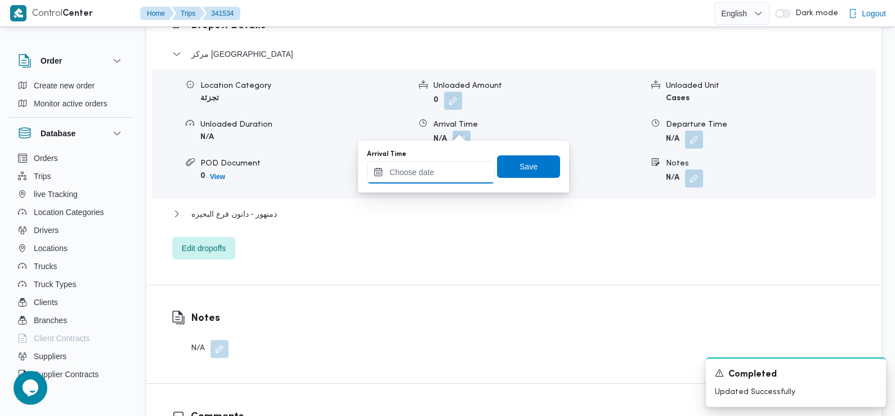
click at [451, 174] on input "Arrival Time" at bounding box center [431, 172] width 128 height 23
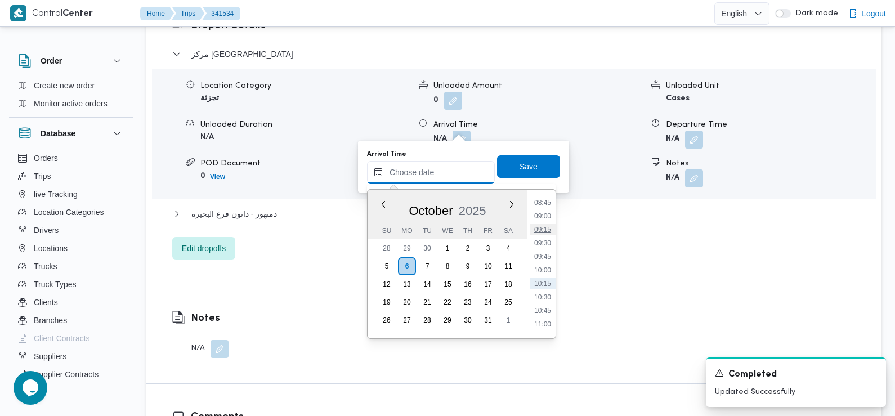
scroll to position [474, 0]
click at [545, 216] on li "09:00" at bounding box center [543, 216] width 26 height 11
type input "06/10/2025 09:00"
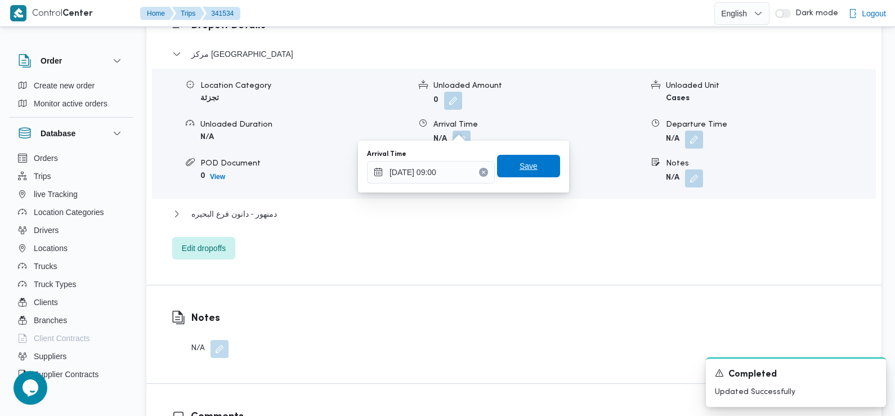
click at [532, 168] on span "Save" at bounding box center [528, 166] width 63 height 23
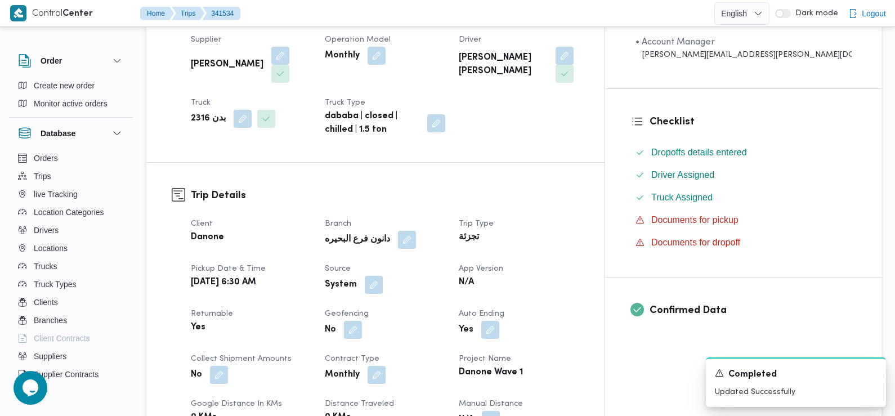
scroll to position [293, 0]
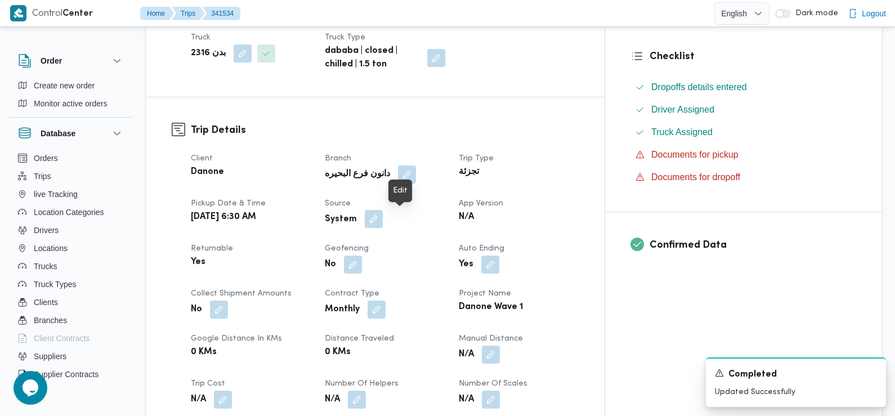
click at [383, 224] on button "button" at bounding box center [374, 219] width 18 height 18
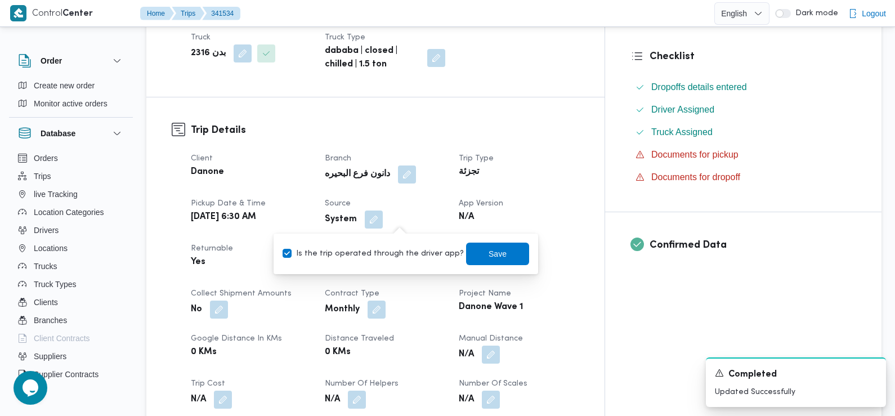
click at [392, 256] on label "Is the trip operated through the driver app?" at bounding box center [373, 254] width 181 height 14
checkbox input "false"
click at [492, 251] on span "Save" at bounding box center [498, 254] width 18 height 14
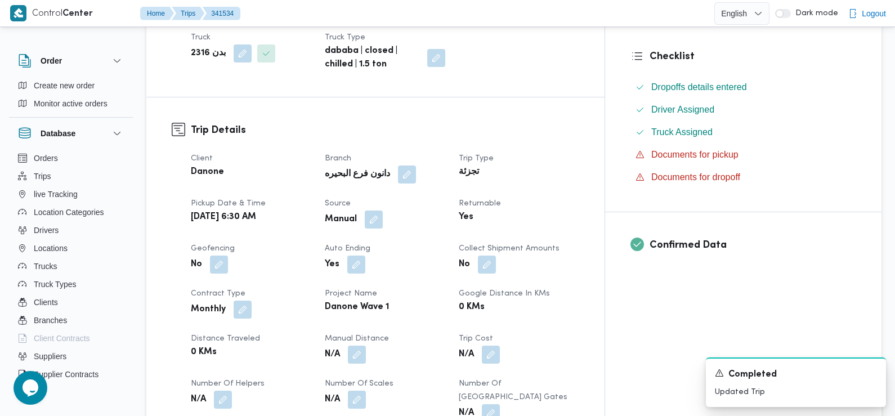
scroll to position [0, 0]
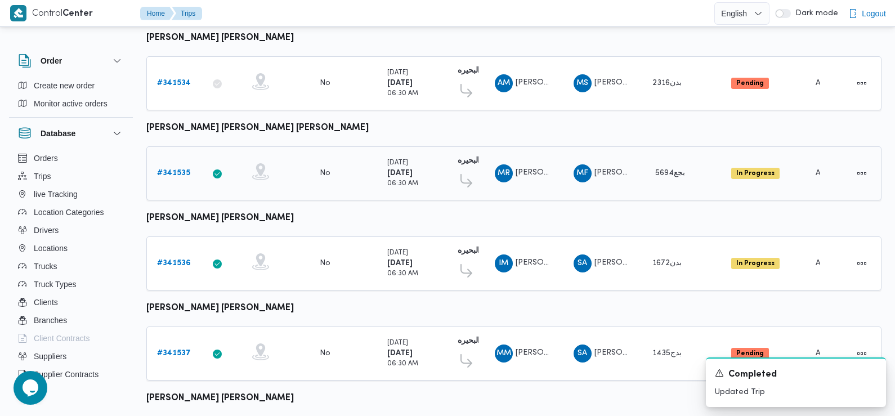
scroll to position [906, 0]
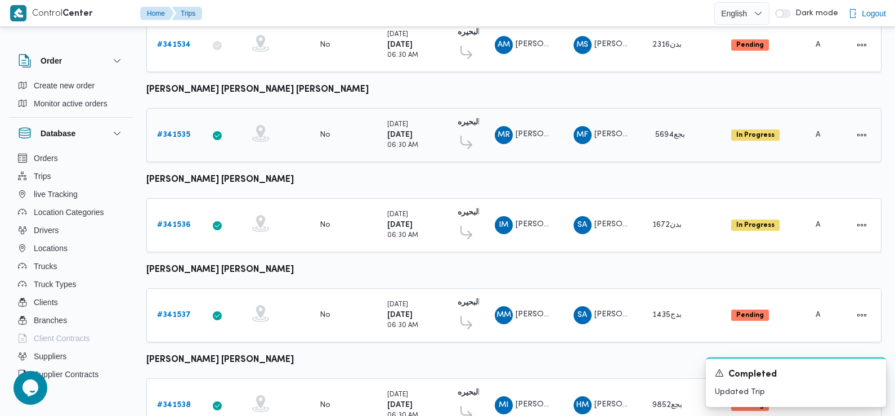
click at [172, 131] on b "# 341535" at bounding box center [173, 134] width 33 height 7
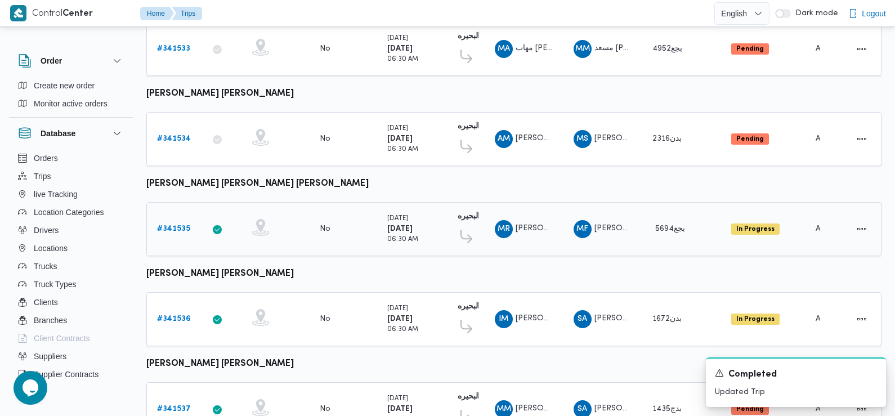
scroll to position [925, 0]
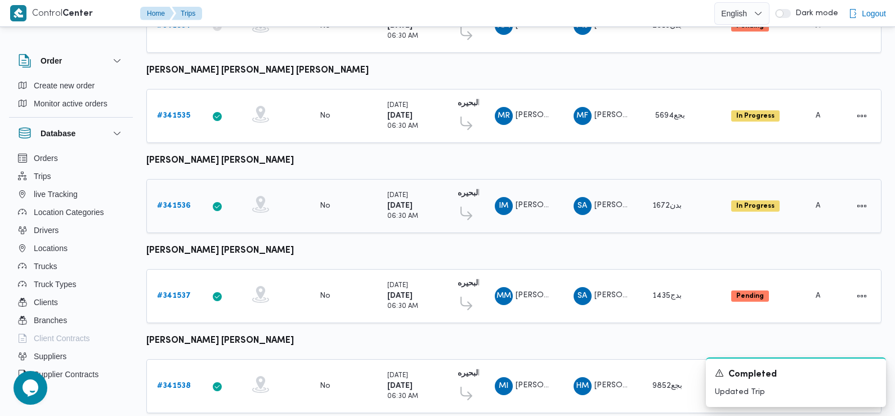
click at [178, 202] on b "# 341536" at bounding box center [174, 205] width 34 height 7
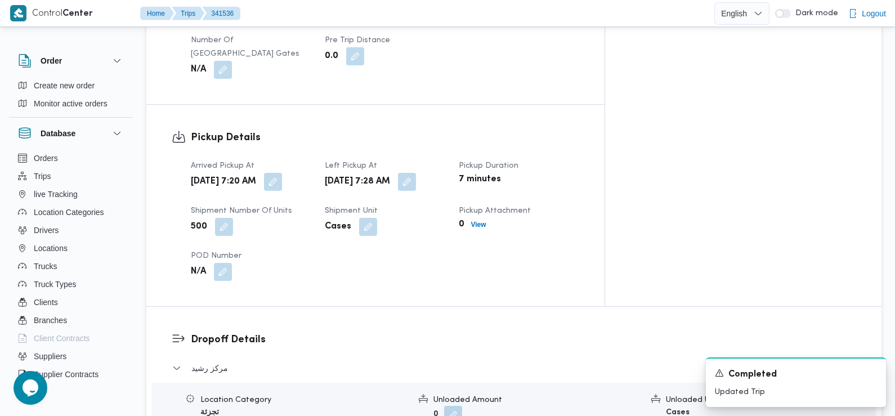
scroll to position [639, 0]
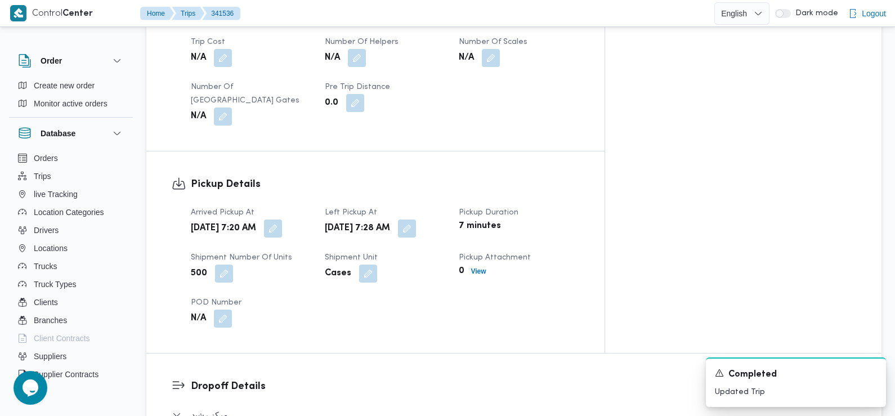
drag, startPoint x: 315, startPoint y: 197, endPoint x: 483, endPoint y: 177, distance: 169.0
click at [483, 199] on div "Arrived Pickup At Mon, Oct 6, 2025 7:20 AM Left Pickup At Mon, Oct 6, 2025 7:28…" at bounding box center [385, 266] width 402 height 135
click at [416, 219] on button "button" at bounding box center [407, 228] width 18 height 18
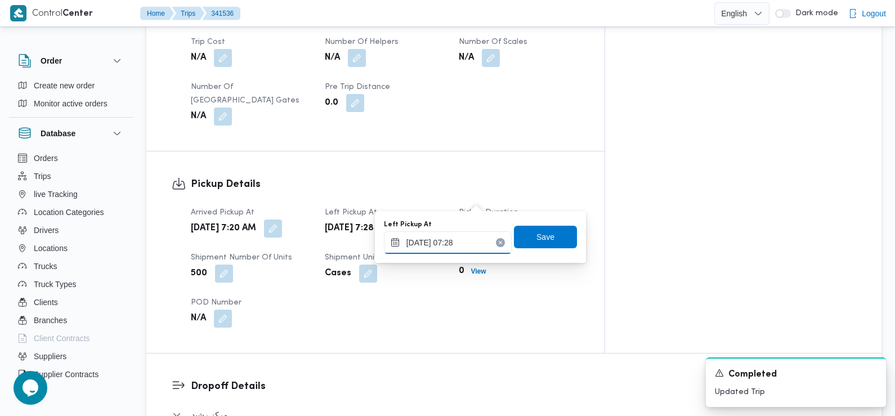
click at [469, 242] on input "06/10/2025 07:28" at bounding box center [448, 242] width 128 height 23
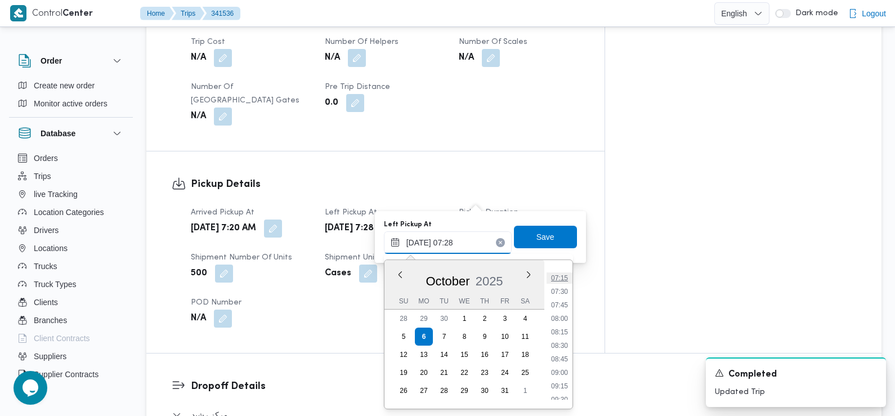
scroll to position [406, 0]
click at [562, 346] on li "08:45" at bounding box center [560, 341] width 26 height 11
type input "06/10/2025 08:45"
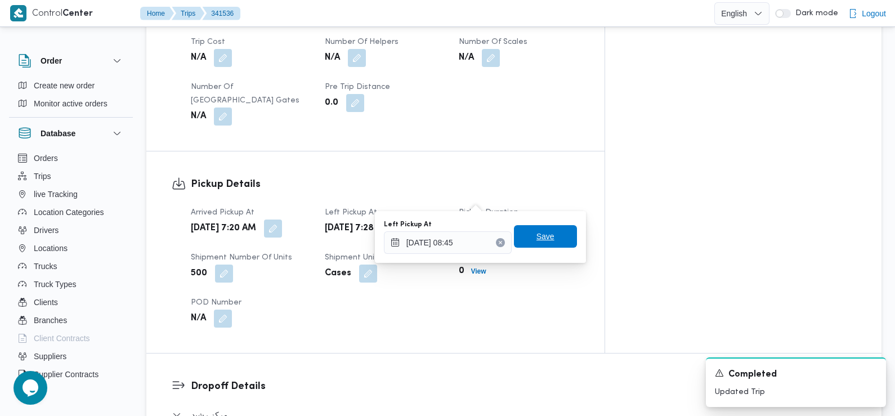
click at [543, 234] on span "Save" at bounding box center [546, 237] width 18 height 14
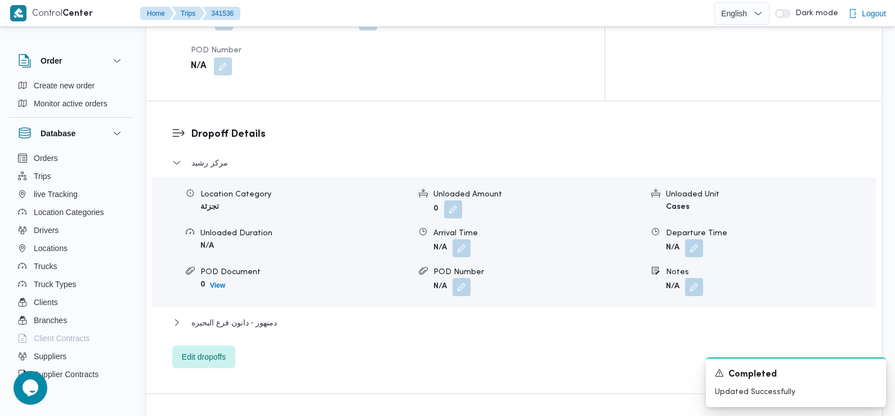
scroll to position [894, 0]
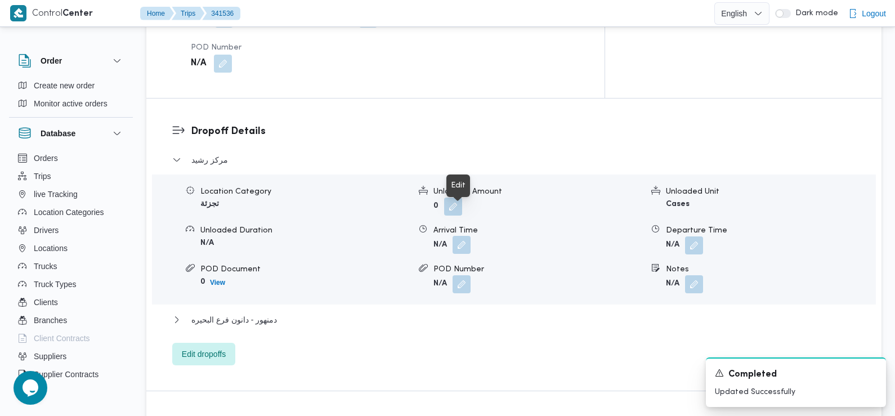
click at [461, 236] on button "button" at bounding box center [462, 245] width 18 height 18
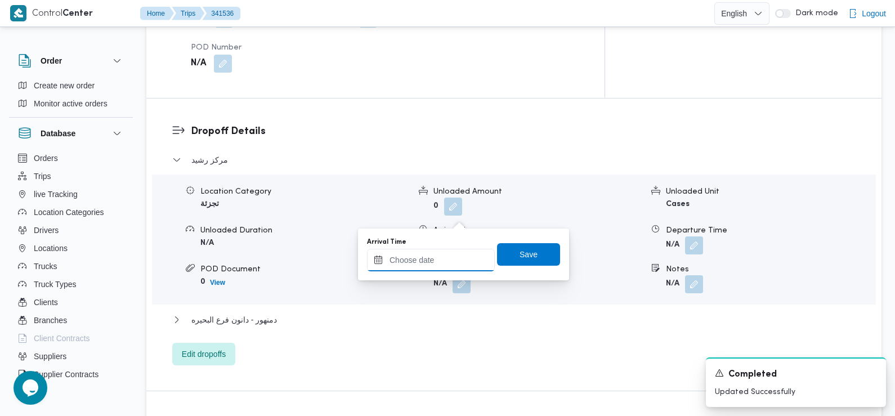
click at [444, 261] on input "Arrival Time" at bounding box center [431, 260] width 128 height 23
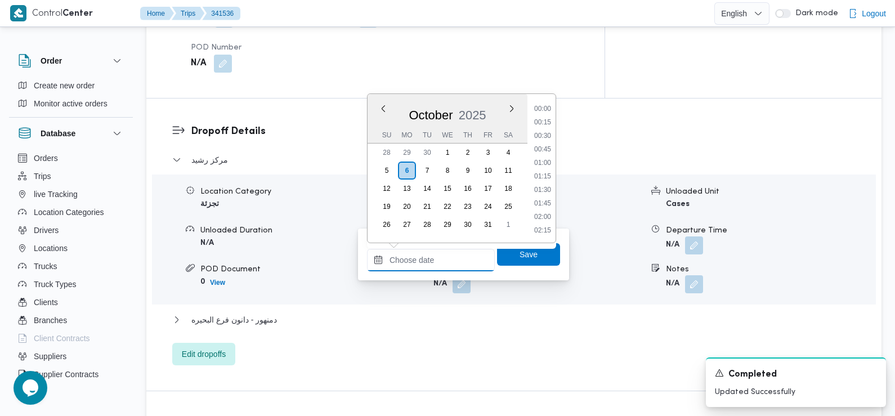
scroll to position [485, 0]
click at [547, 123] on li "09:15" at bounding box center [543, 123] width 26 height 11
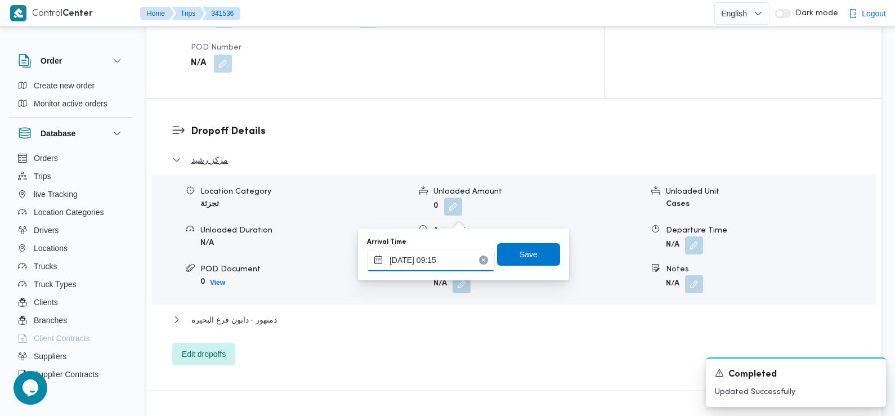
type input "06/10/2025 09:15"
click at [521, 259] on span "Save" at bounding box center [529, 254] width 18 height 14
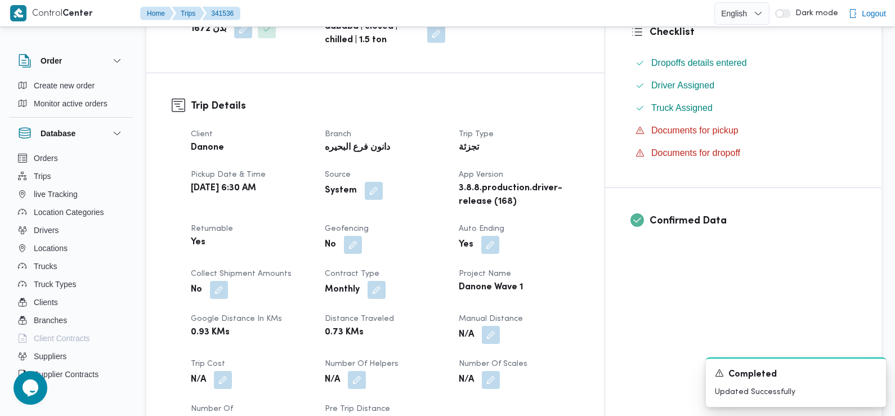
scroll to position [0, 0]
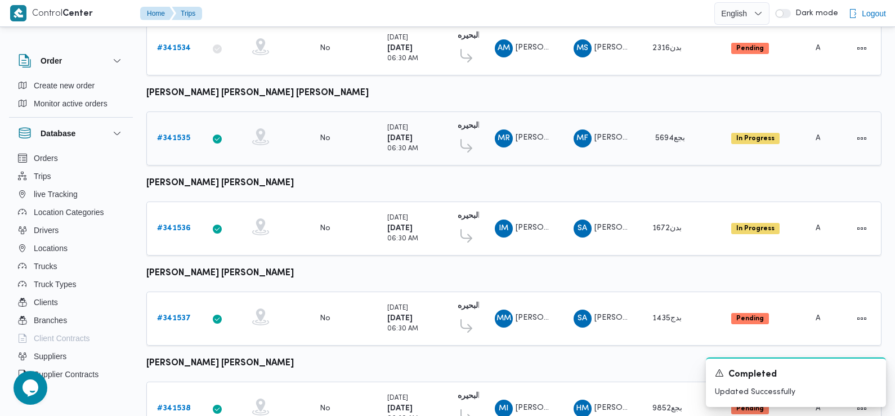
scroll to position [946, 0]
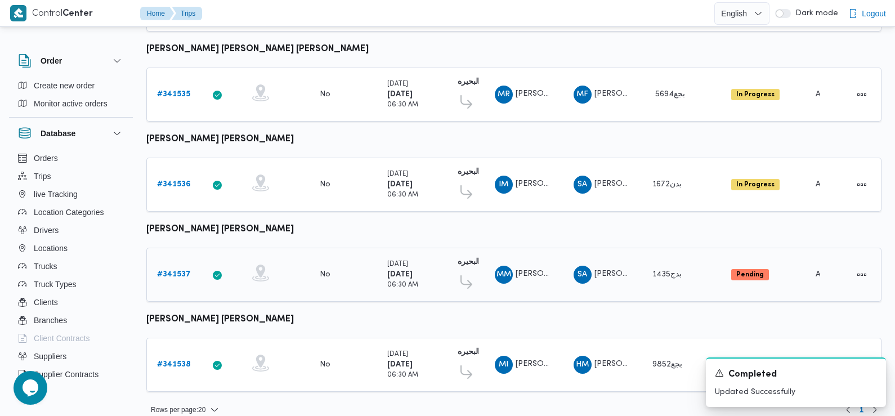
click at [175, 271] on b "# 341537" at bounding box center [174, 274] width 34 height 7
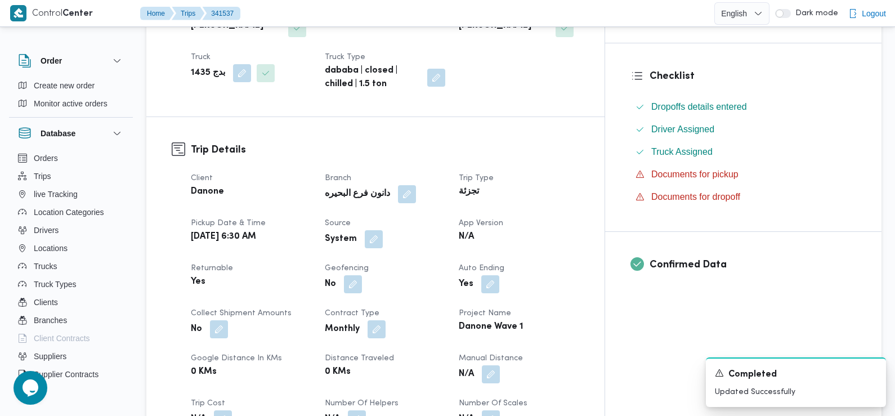
scroll to position [390, 0]
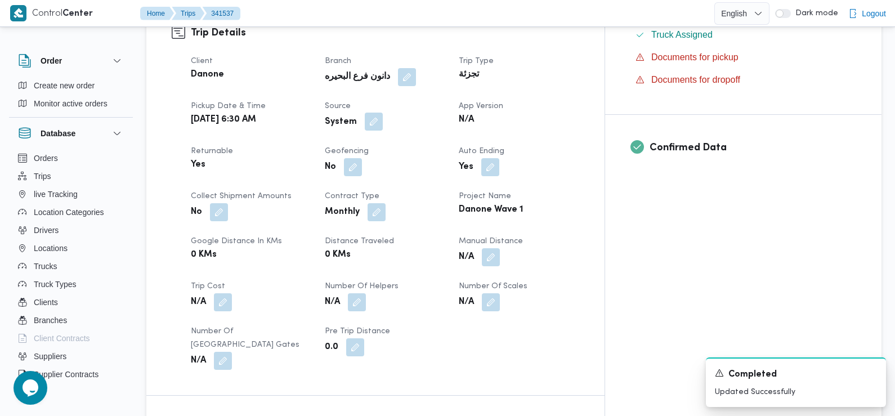
click at [383, 113] on button "button" at bounding box center [374, 122] width 18 height 18
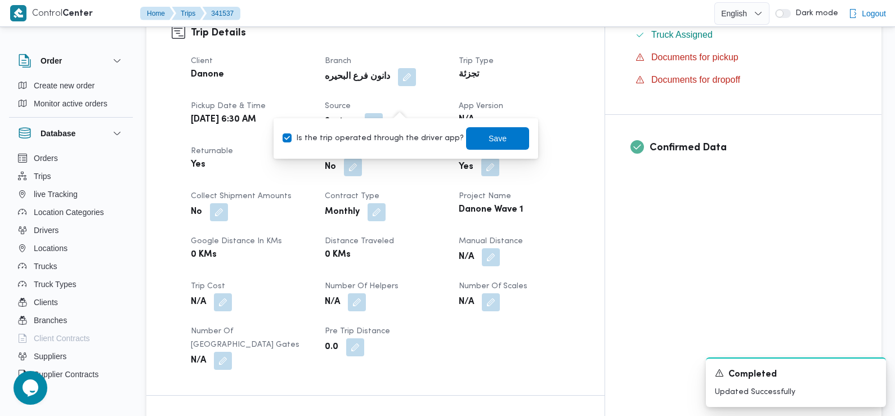
click at [391, 139] on label "Is the trip operated through the driver app?" at bounding box center [373, 139] width 181 height 14
checkbox input "false"
click at [474, 138] on span "Save" at bounding box center [497, 138] width 63 height 23
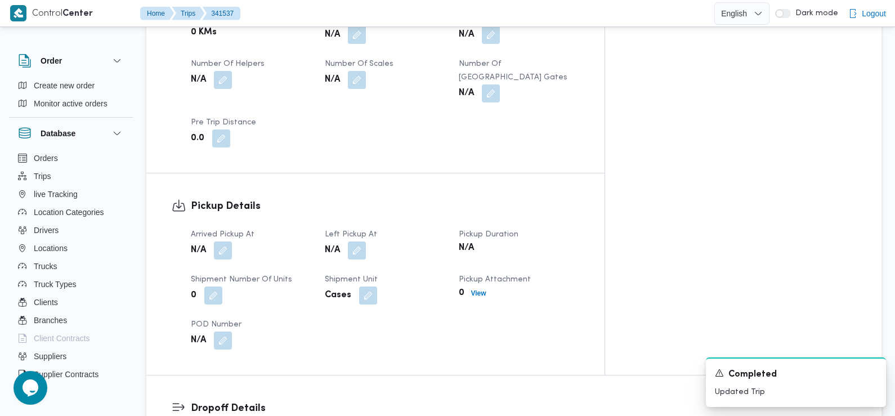
scroll to position [646, 0]
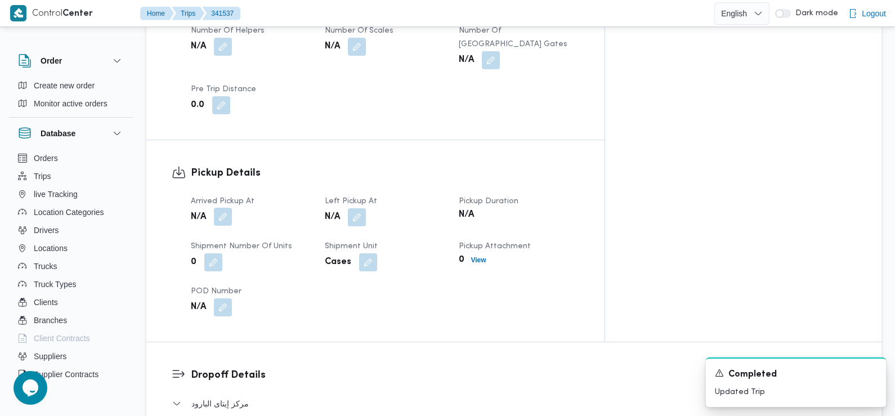
click at [230, 208] on button "button" at bounding box center [223, 217] width 18 height 18
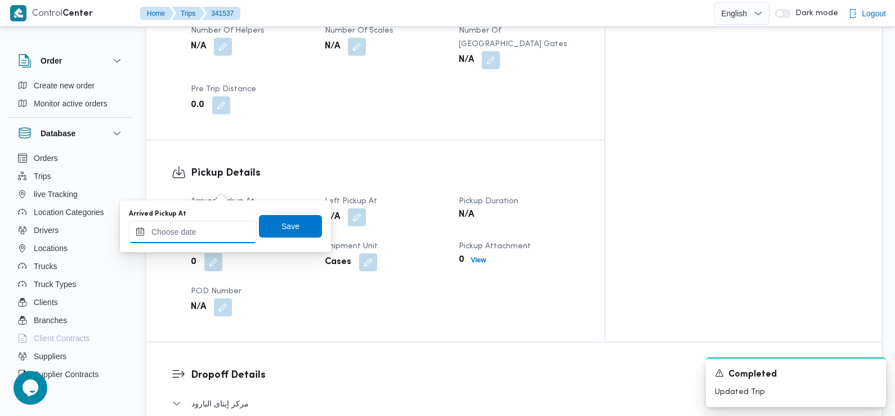
click at [226, 230] on input "Arrived Pickup At" at bounding box center [193, 232] width 128 height 23
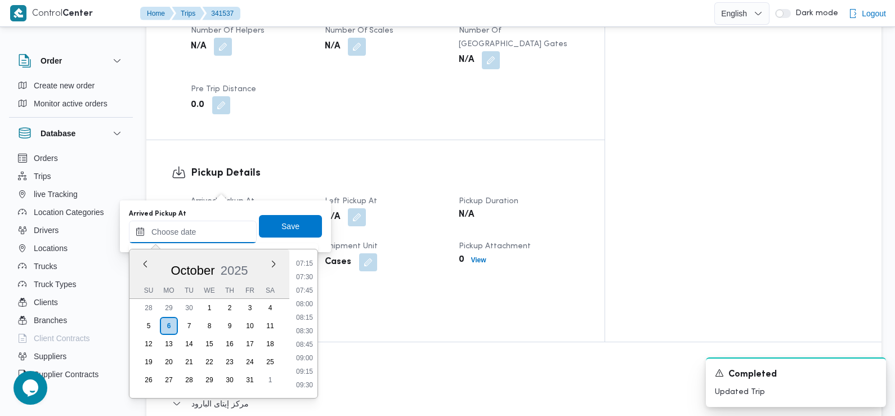
scroll to position [377, 0]
click at [304, 292] on li "07:30" at bounding box center [305, 292] width 26 height 11
type input "06/10/2025 07:30"
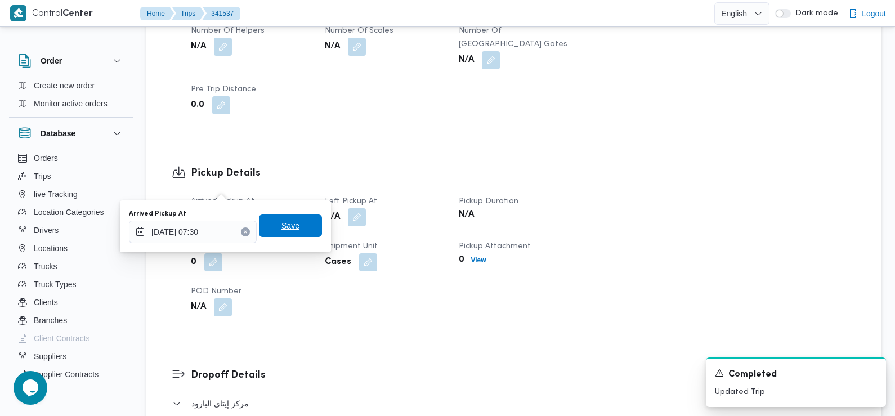
click at [289, 228] on span "Save" at bounding box center [291, 226] width 18 height 14
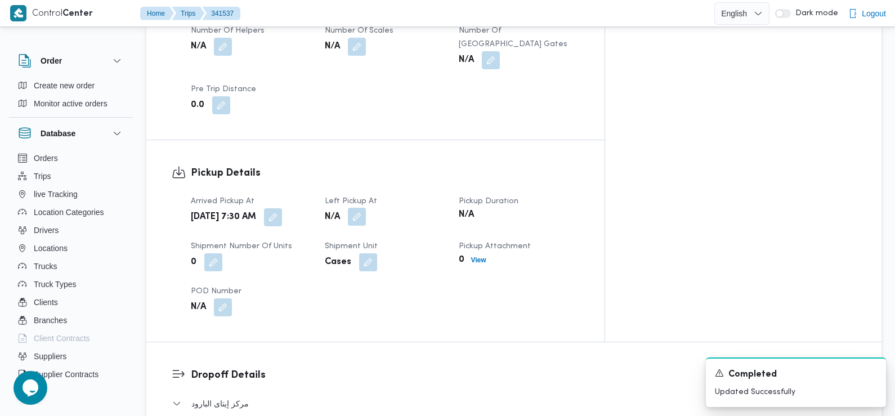
click at [366, 208] on button "button" at bounding box center [357, 217] width 18 height 18
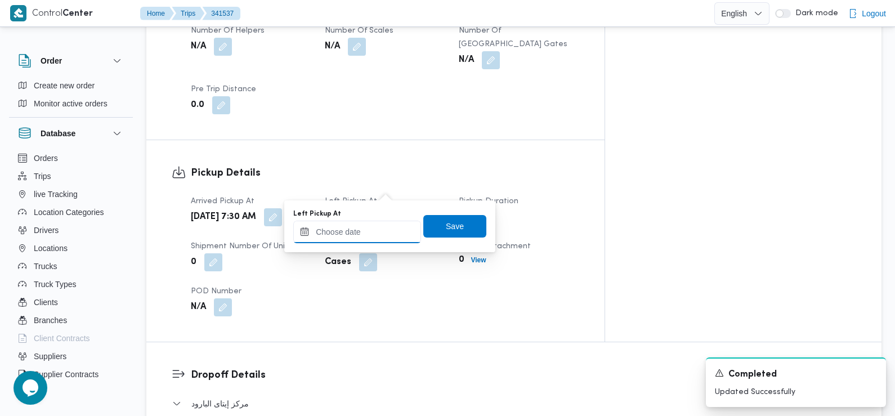
click at [382, 230] on input "Left Pickup At" at bounding box center [357, 232] width 128 height 23
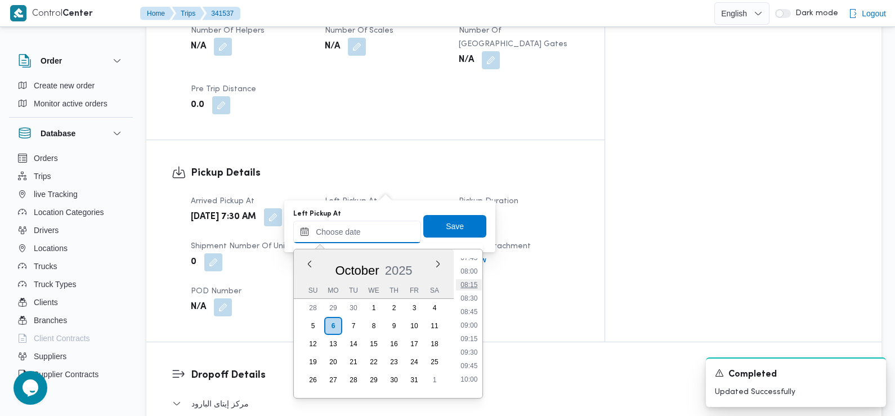
scroll to position [424, 0]
click at [471, 313] on li "08:45" at bounding box center [470, 313] width 26 height 11
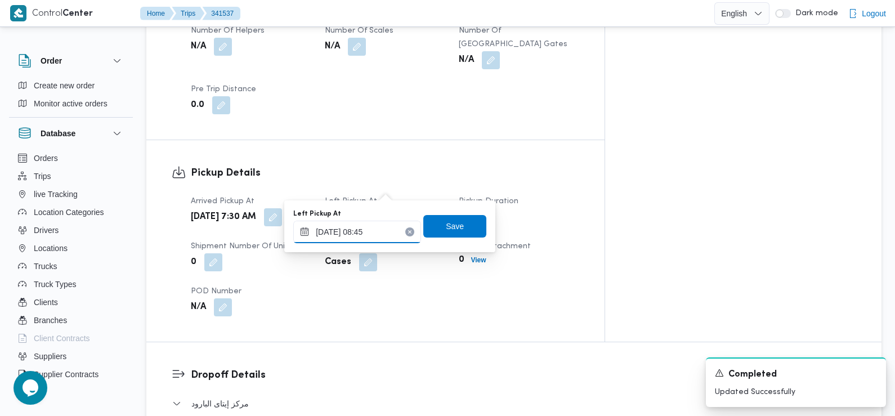
type input "06/10/2025 08:45"
click at [446, 225] on span "Save" at bounding box center [455, 226] width 18 height 14
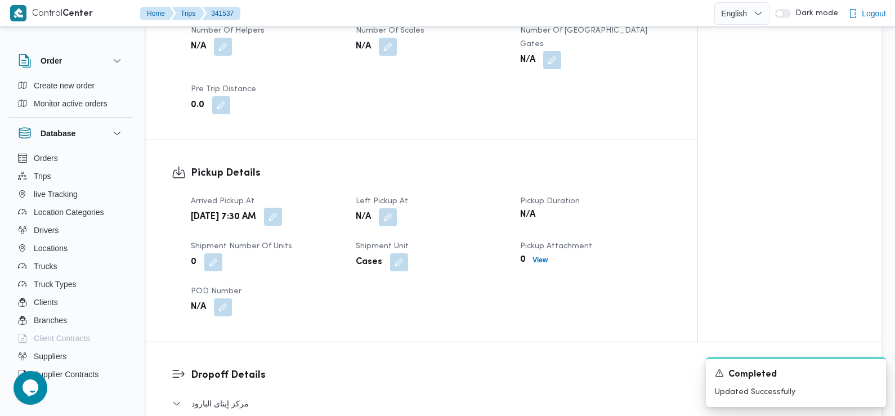
click at [282, 208] on button "button" at bounding box center [273, 217] width 18 height 18
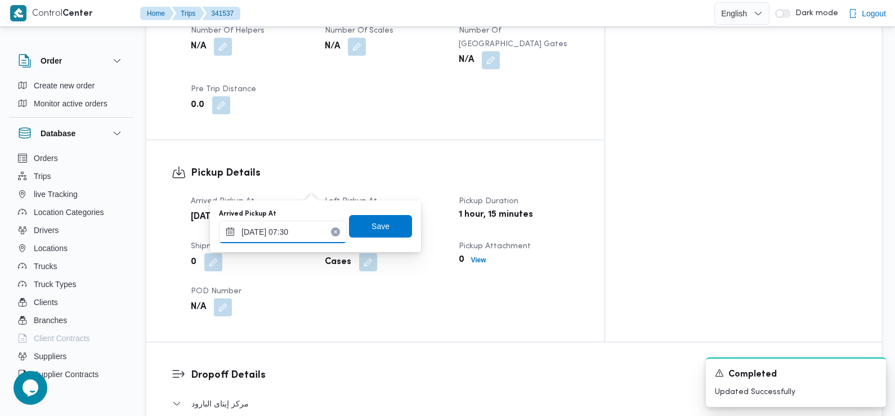
click at [313, 233] on input "06/10/2025 07:30" at bounding box center [283, 232] width 128 height 23
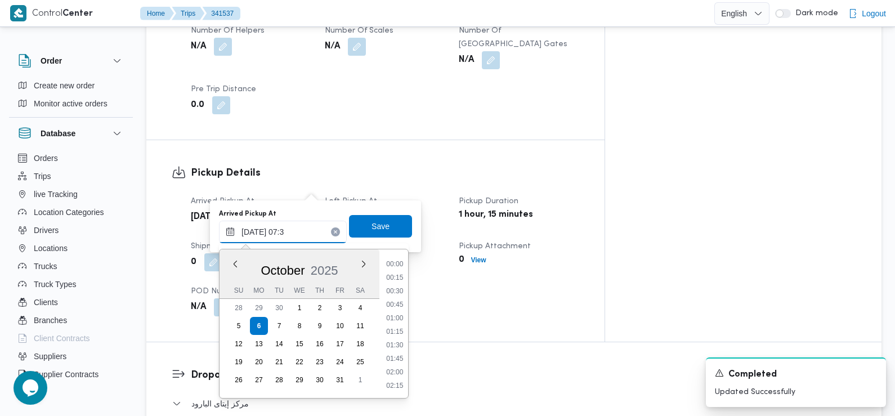
scroll to position [337, 0]
type input "06/10/2025 07:20"
click at [372, 228] on span "Save" at bounding box center [381, 226] width 18 height 14
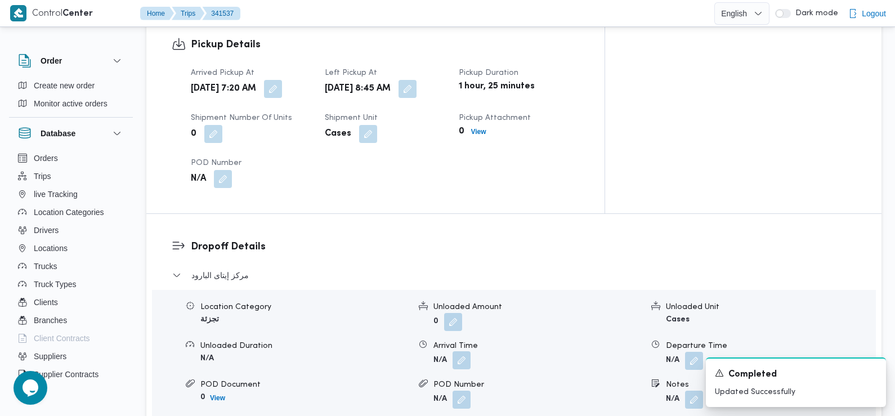
scroll to position [773, 0]
click at [460, 353] on button "button" at bounding box center [462, 362] width 18 height 18
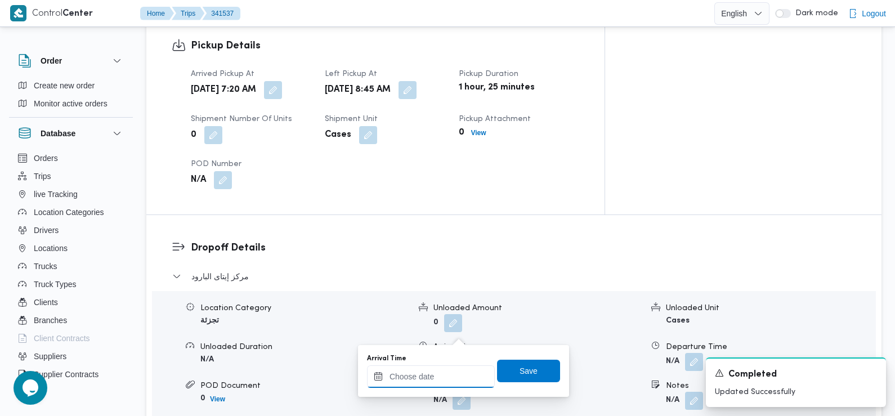
click at [440, 384] on input "Arrival Time" at bounding box center [431, 377] width 128 height 23
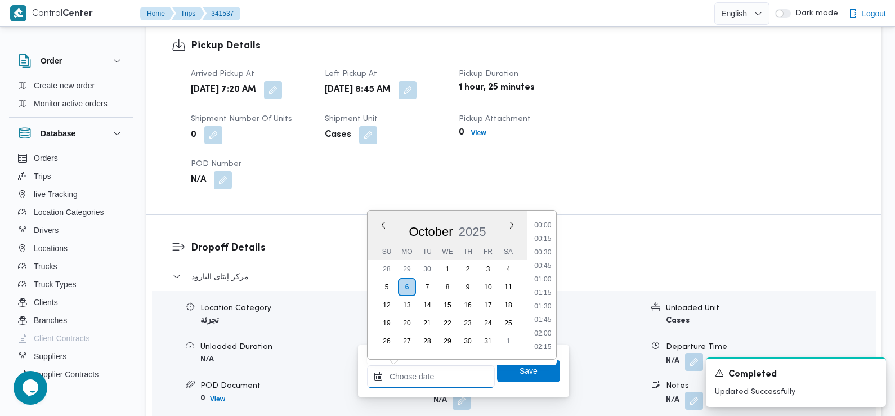
scroll to position [499, 0]
click at [543, 242] on li "09:30" at bounding box center [543, 239] width 26 height 11
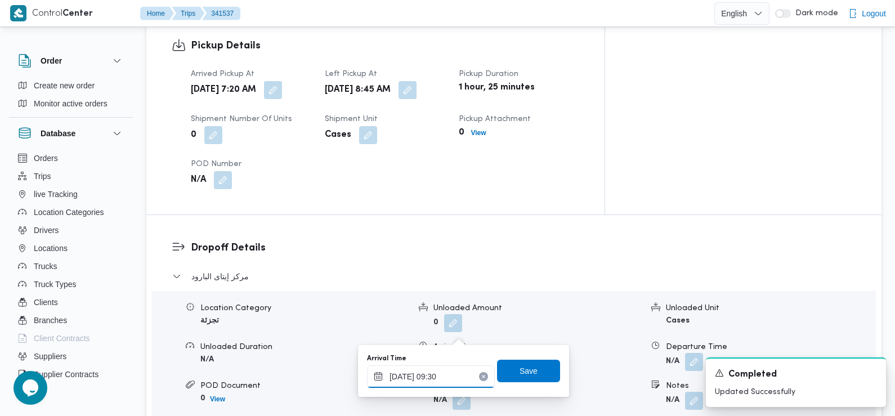
type input "06/10/2025 09:30"
click at [537, 366] on span "Save" at bounding box center [528, 370] width 63 height 23
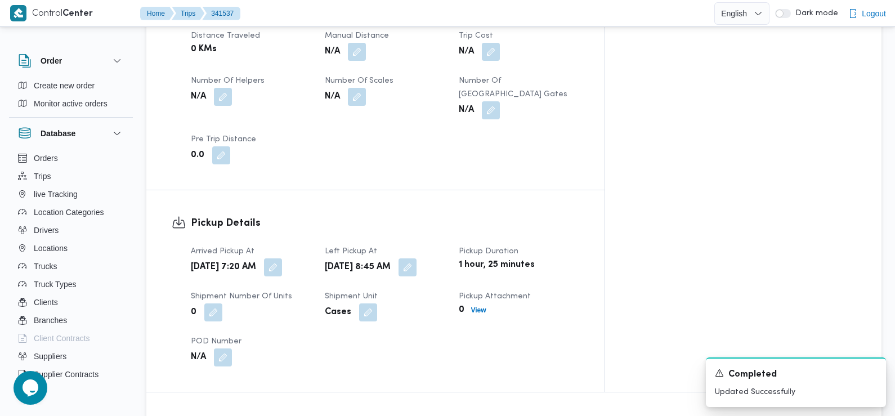
scroll to position [0, 0]
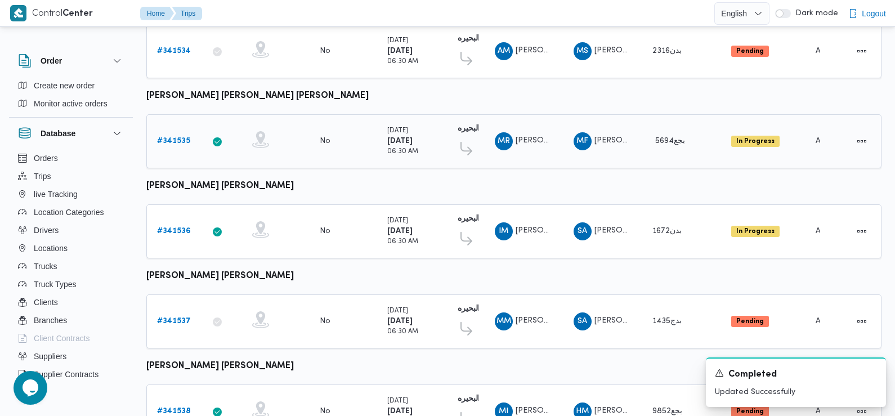
scroll to position [946, 0]
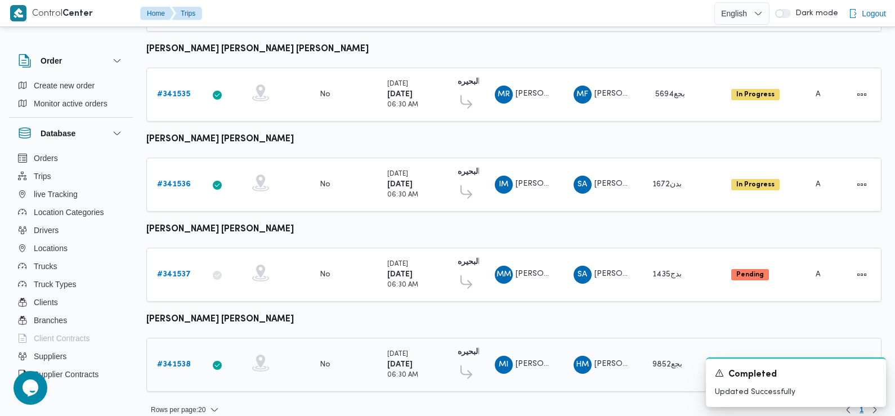
click at [174, 361] on b "# 341538" at bounding box center [174, 364] width 34 height 7
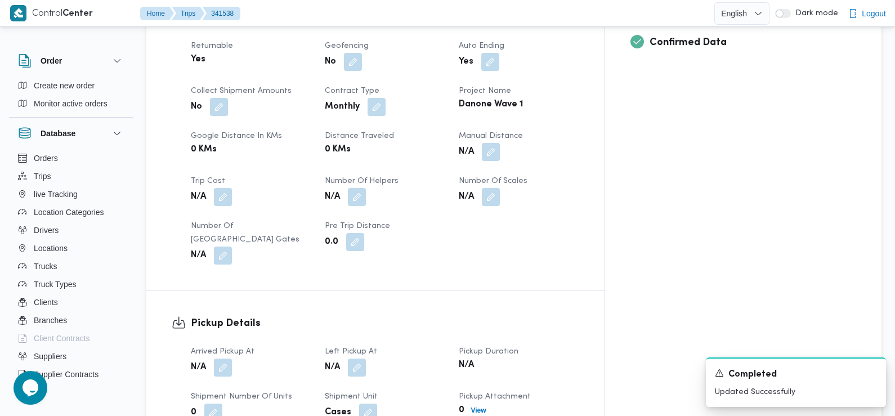
scroll to position [597, 0]
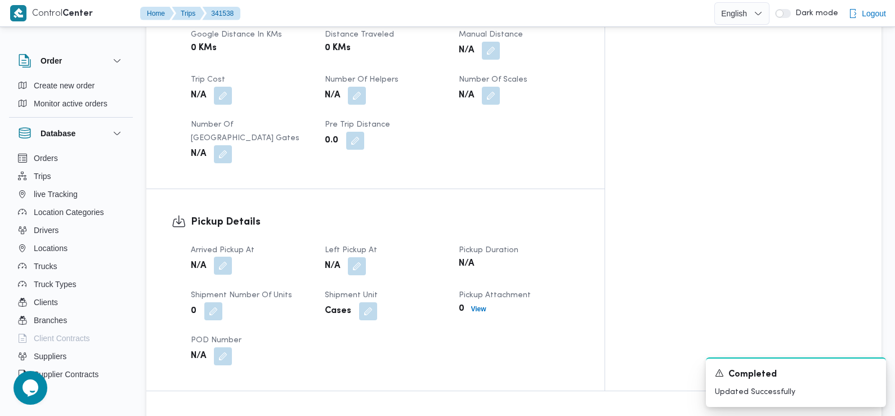
click at [220, 257] on button "button" at bounding box center [223, 266] width 18 height 18
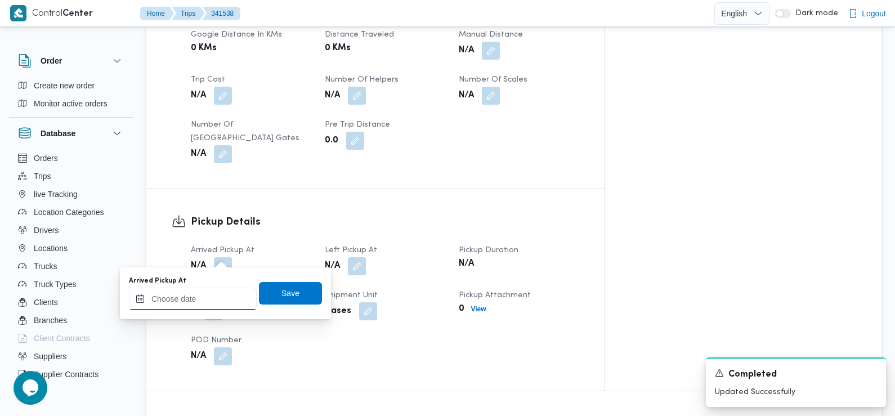
click at [202, 294] on input "Arrived Pickup At" at bounding box center [193, 299] width 128 height 23
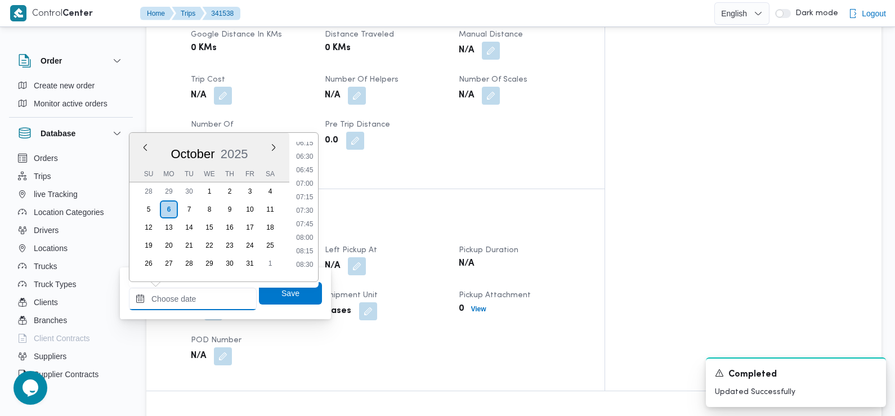
scroll to position [341, 0]
click at [311, 208] on li "07:30" at bounding box center [305, 211] width 26 height 11
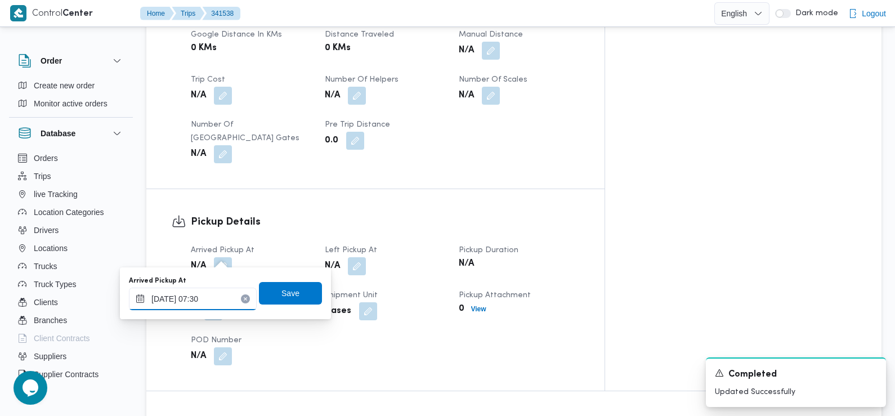
type input "06/10/2025 07:30"
click at [290, 292] on span "Save" at bounding box center [290, 293] width 63 height 23
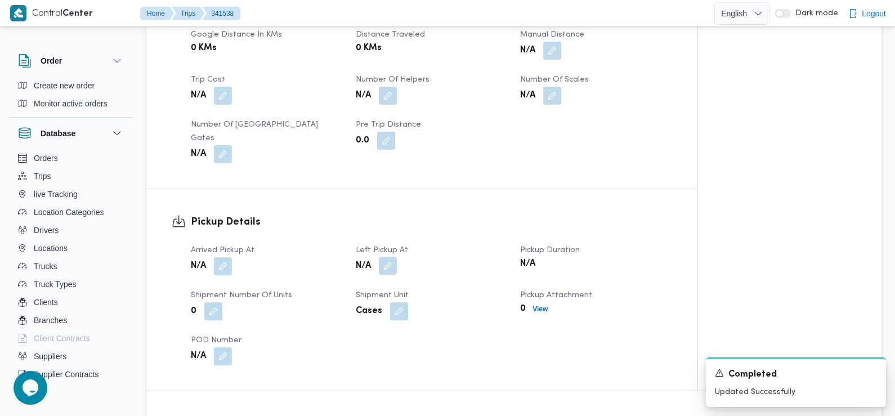
click at [387, 257] on button "button" at bounding box center [388, 266] width 18 height 18
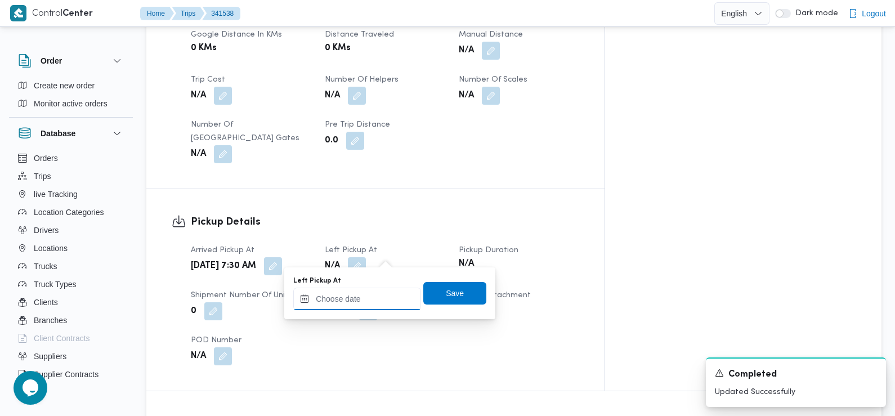
click at [370, 295] on input "Left Pickup At" at bounding box center [357, 299] width 128 height 23
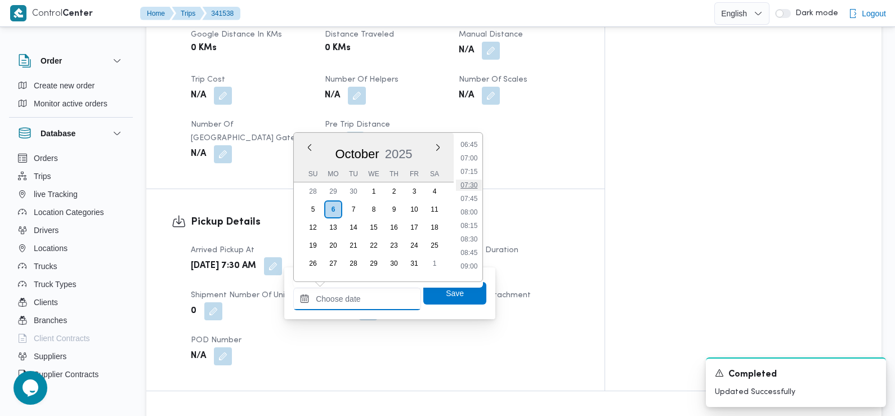
scroll to position [416, 0]
click at [467, 206] on li "08:45" at bounding box center [470, 204] width 26 height 11
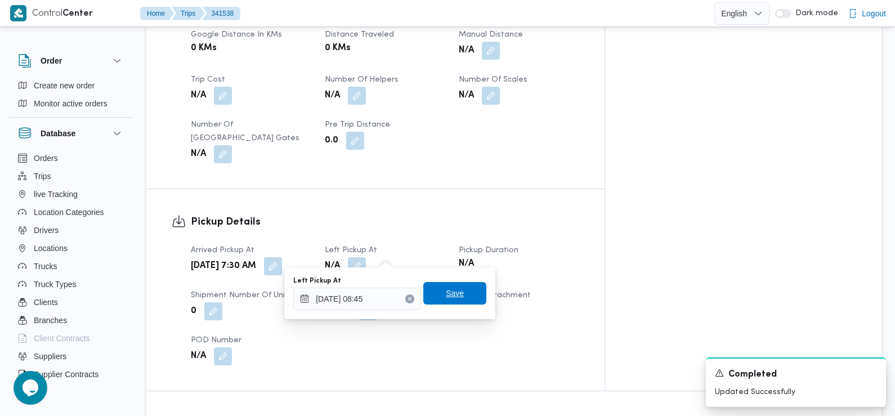
click at [446, 293] on span "Save" at bounding box center [455, 294] width 18 height 14
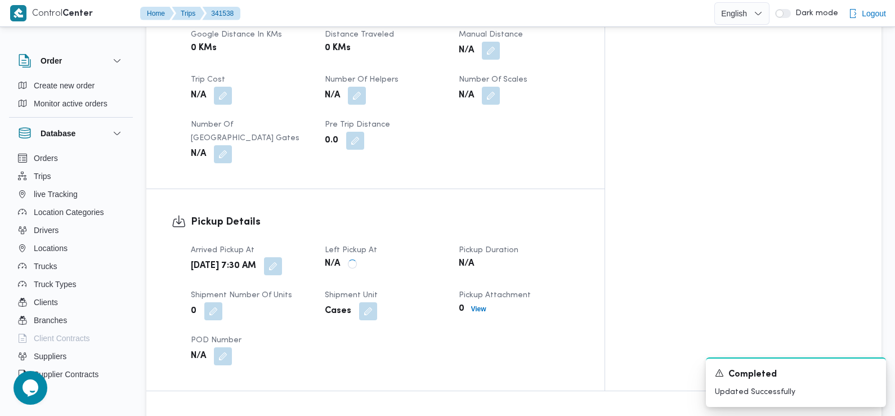
click at [435, 301] on div "Cases" at bounding box center [385, 311] width 123 height 20
click at [282, 257] on button "button" at bounding box center [273, 266] width 18 height 18
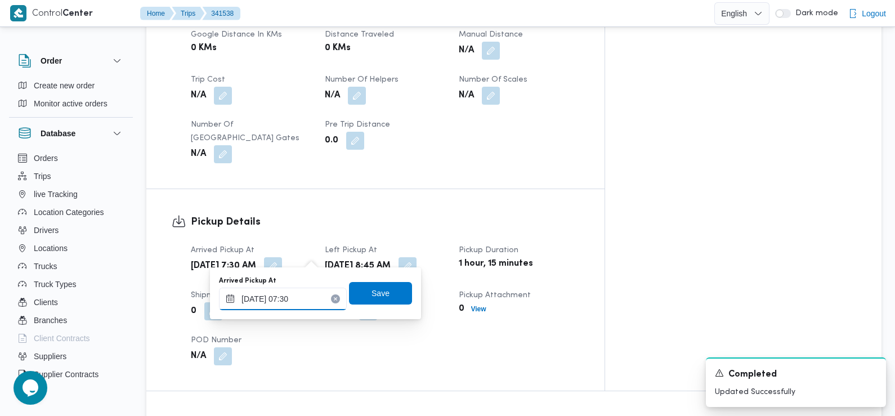
click at [310, 302] on input "06/10/2025 07:30" at bounding box center [283, 299] width 128 height 23
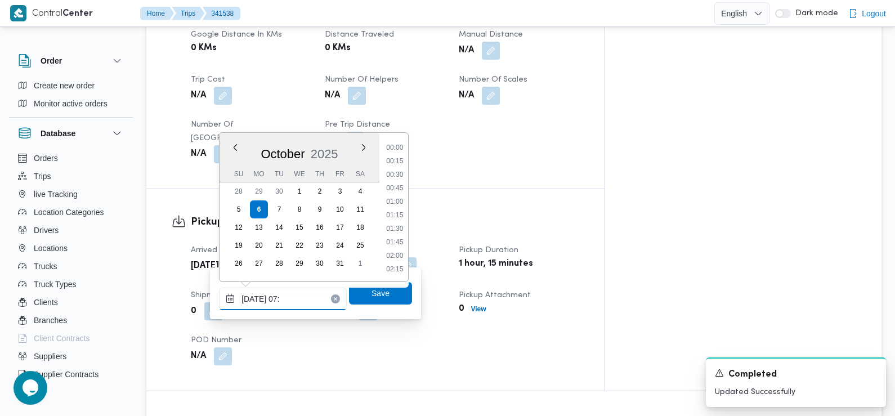
scroll to position [337, 0]
type input "06/10/2025 07:15"
click at [372, 295] on span "Save" at bounding box center [381, 293] width 18 height 14
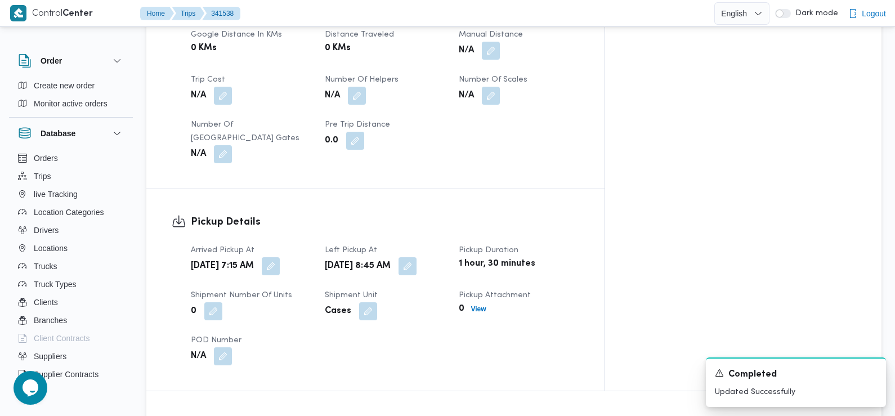
scroll to position [984, 0]
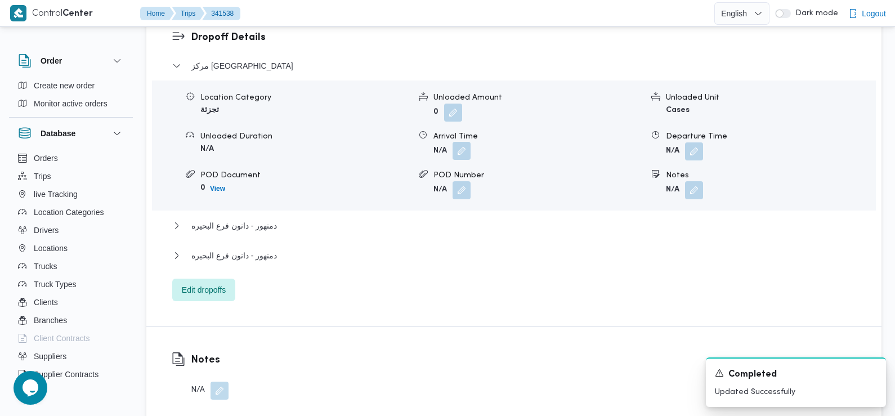
click at [458, 142] on button "button" at bounding box center [462, 151] width 18 height 18
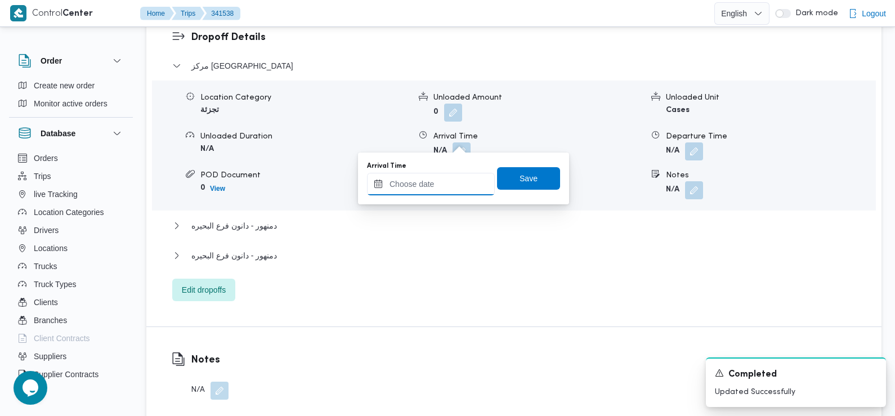
click at [441, 186] on input "Arrival Time" at bounding box center [431, 184] width 128 height 23
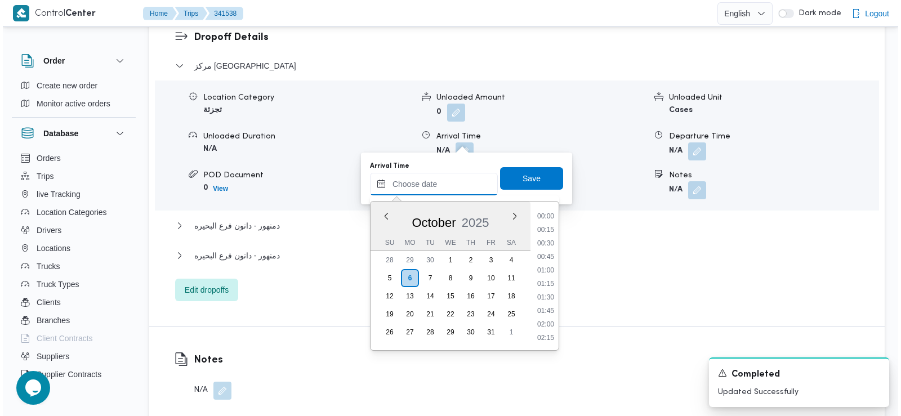
scroll to position [499, 0]
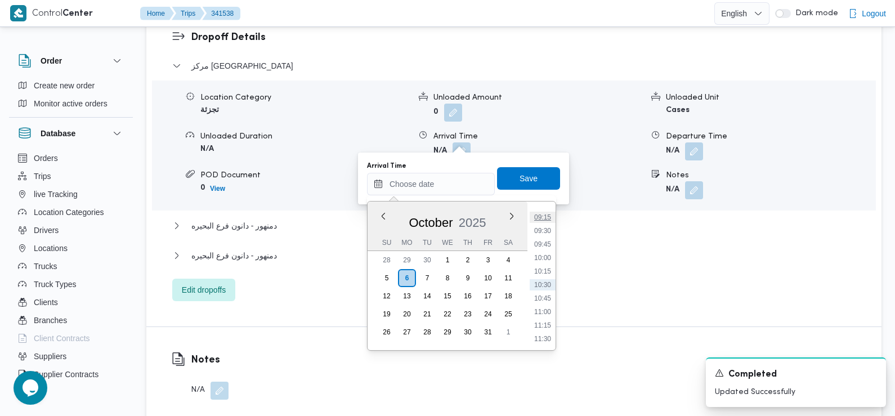
click at [541, 217] on li "09:15" at bounding box center [543, 217] width 26 height 11
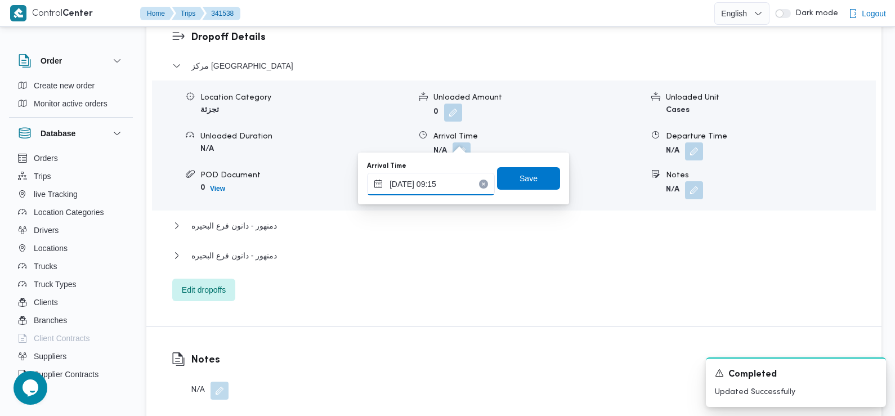
type input "06/10/2025 09:15"
click at [526, 180] on span "Save" at bounding box center [529, 178] width 18 height 14
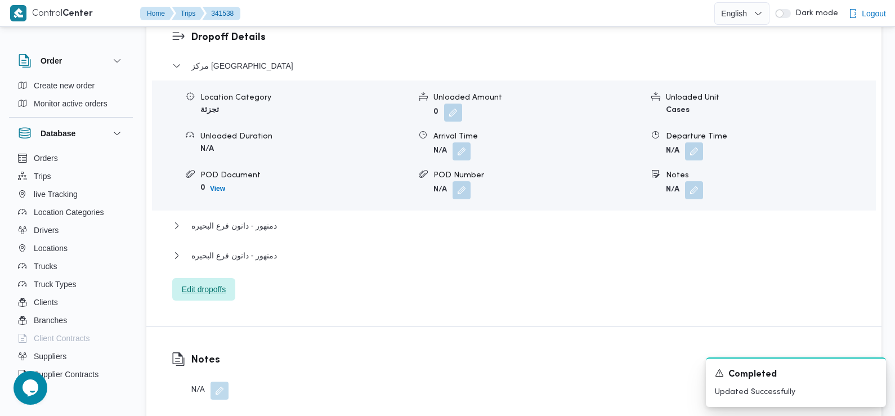
click at [195, 283] on span "Edit dropoffs" at bounding box center [204, 290] width 44 height 14
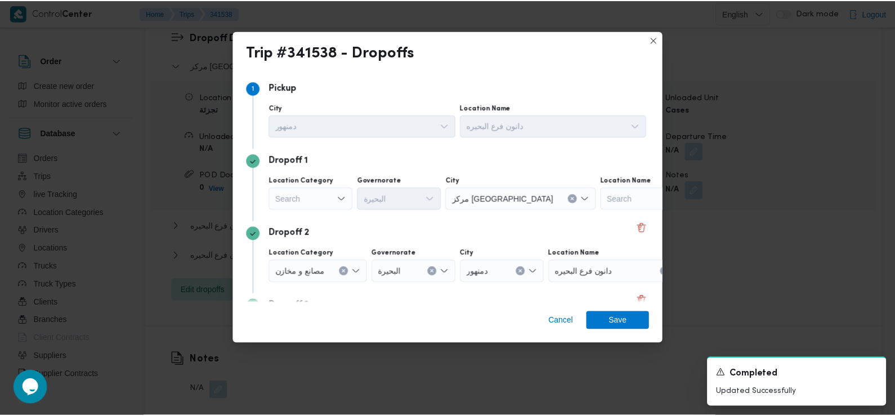
scroll to position [97, 0]
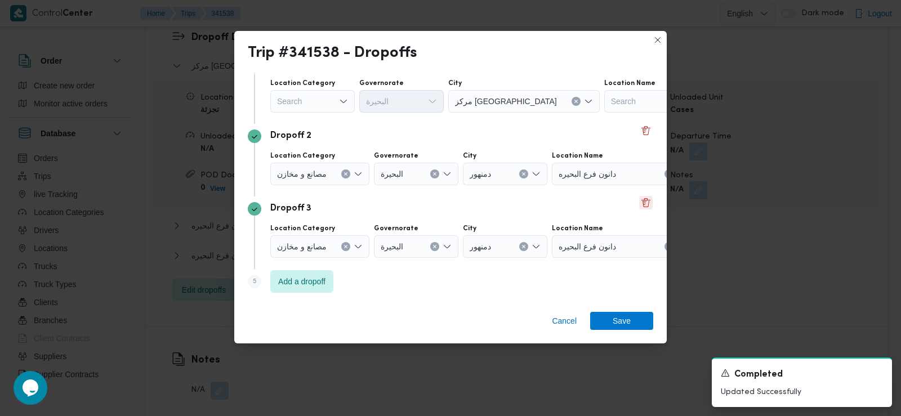
click at [639, 203] on button "Delete" at bounding box center [646, 203] width 14 height 14
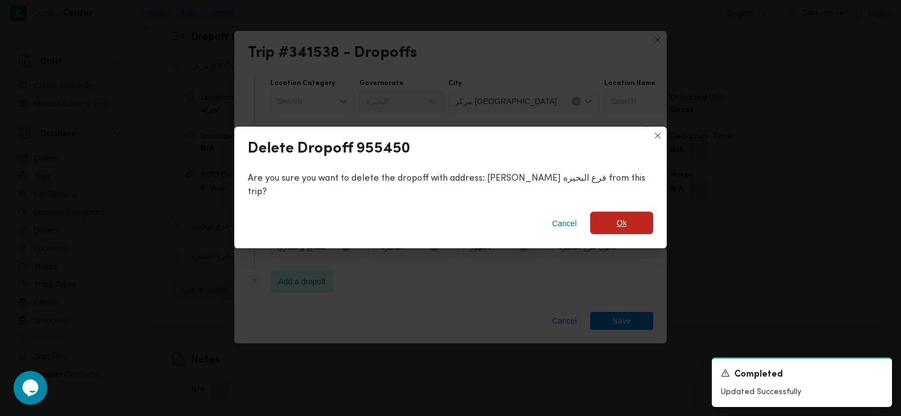
click at [617, 217] on span "Ok" at bounding box center [622, 223] width 10 height 14
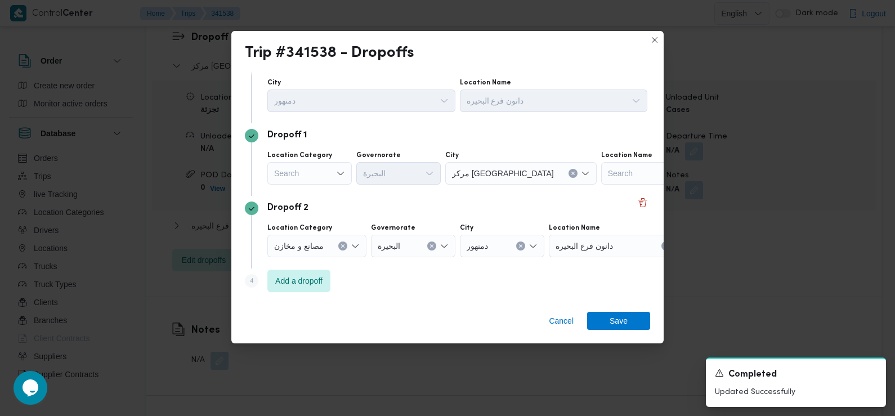
scroll to position [25, 0]
click at [618, 319] on span "Save" at bounding box center [619, 320] width 18 height 18
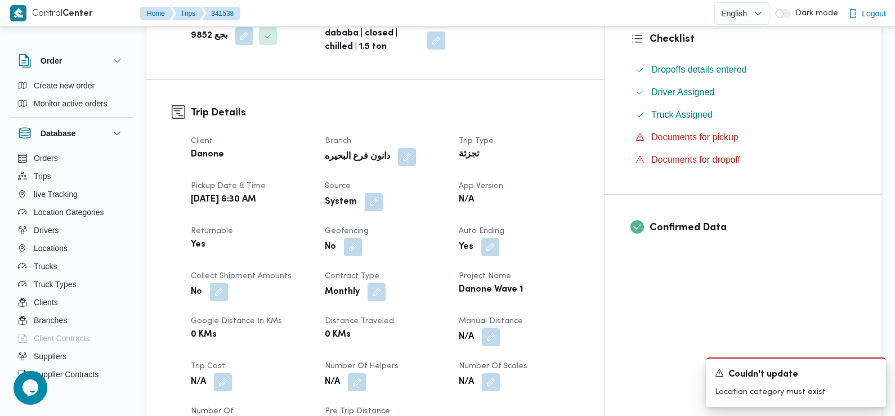
scroll to position [338, 0]
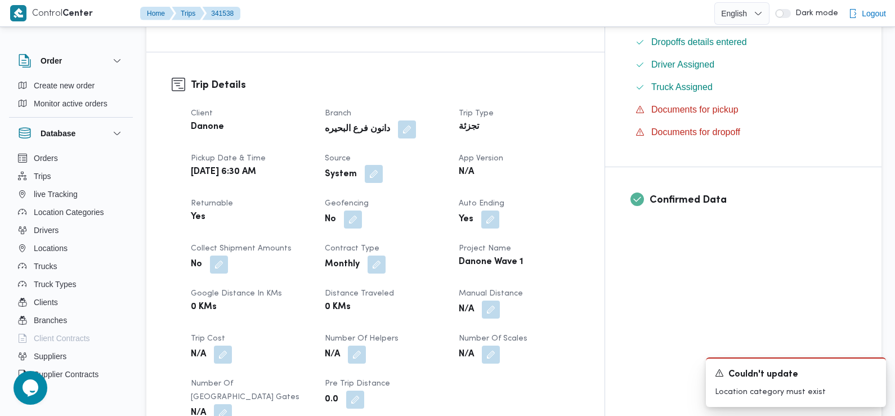
click at [383, 174] on button "button" at bounding box center [374, 174] width 18 height 18
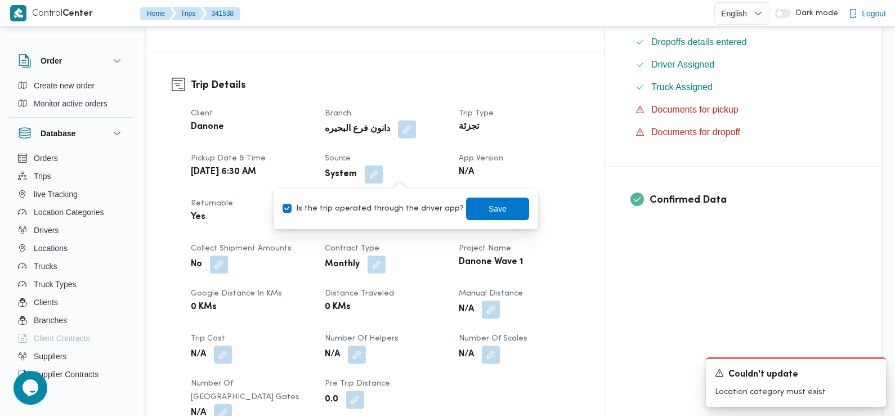
click at [381, 207] on label "Is the trip operated through the driver app?" at bounding box center [373, 209] width 181 height 14
checkbox input "false"
click at [472, 204] on span "Save" at bounding box center [497, 208] width 63 height 23
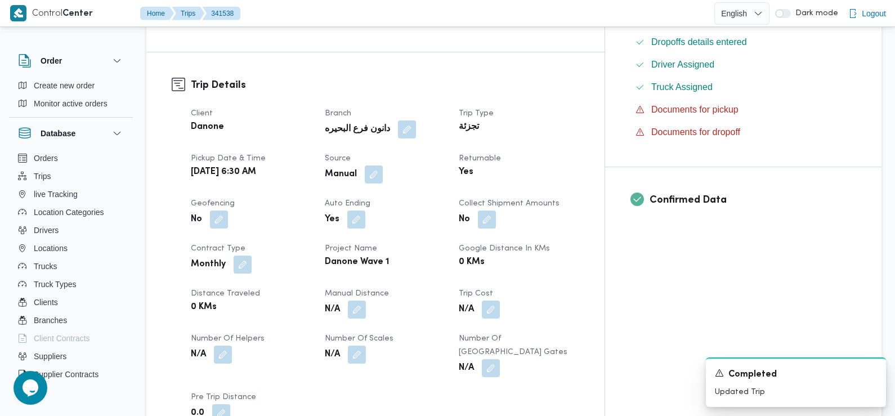
scroll to position [0, 0]
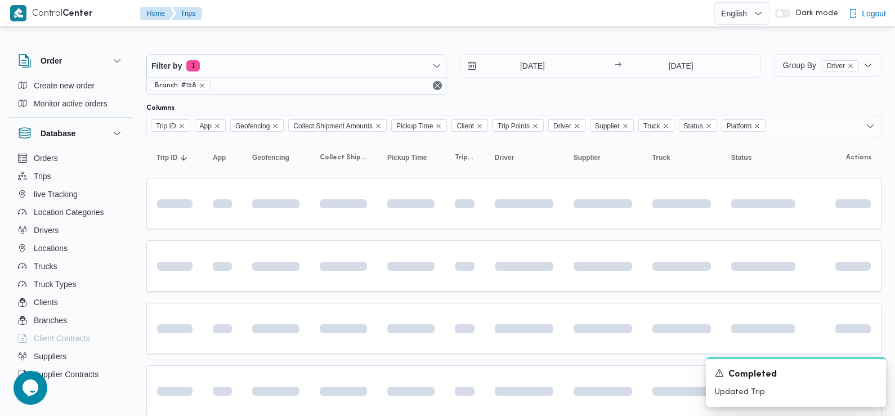
scroll to position [602, 0]
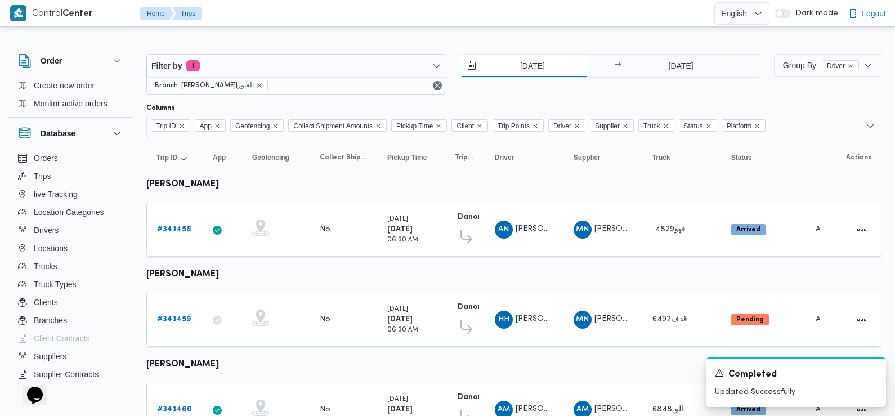
click at [543, 63] on input "[DATE]" at bounding box center [525, 66] width 128 height 23
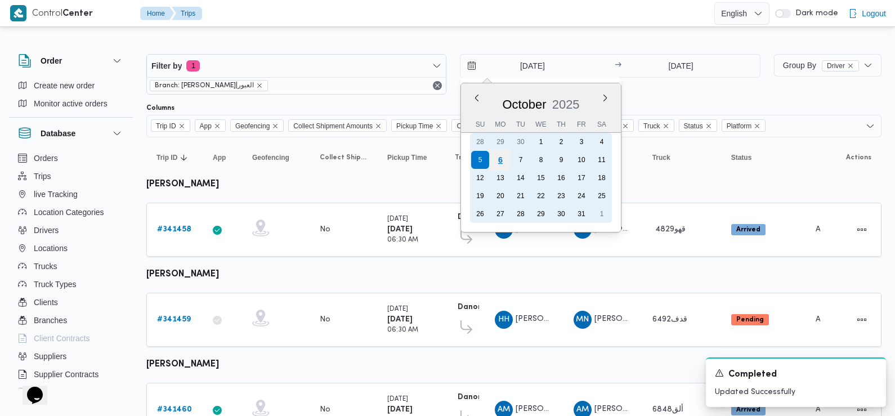
click at [499, 163] on div "6" at bounding box center [500, 159] width 21 height 21
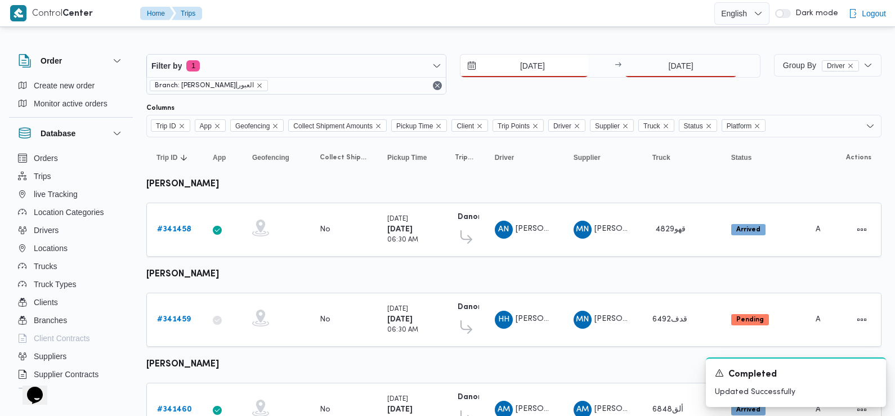
type input "[DATE]"
click at [651, 71] on input "[DATE]" at bounding box center [681, 66] width 112 height 23
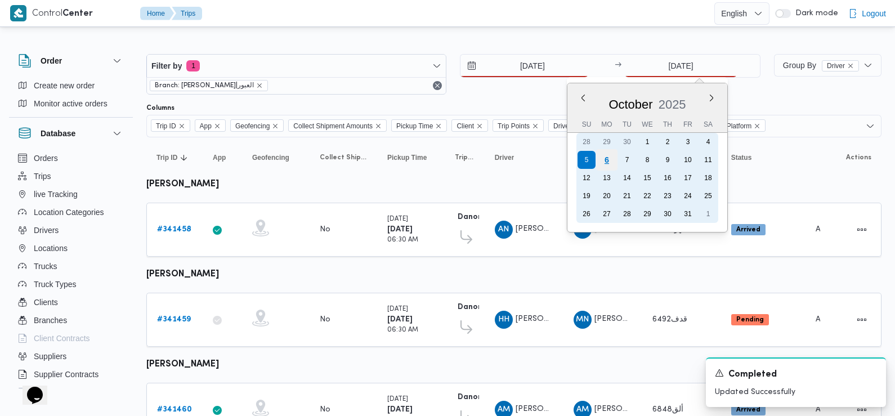
click at [609, 158] on div "6" at bounding box center [606, 159] width 21 height 21
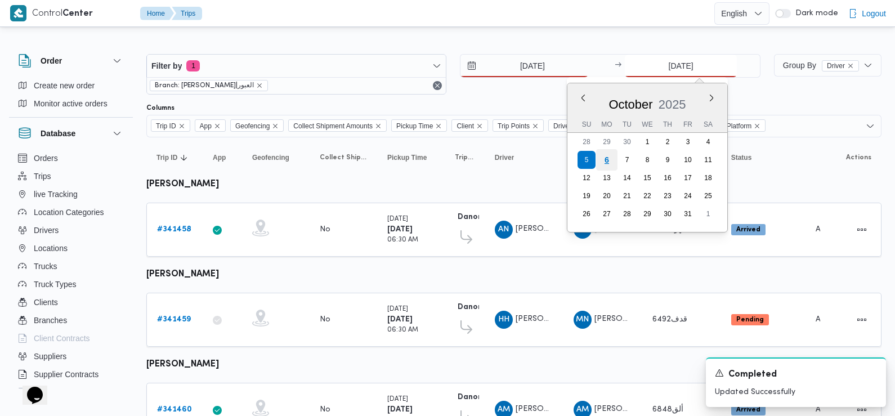
type input "[DATE]"
click at [499, 96] on div "Filter by 1 Branch: دانون|العبور 6/10/2025 → 6/10/2025 Previous Month Next mont…" at bounding box center [454, 74] width 628 height 54
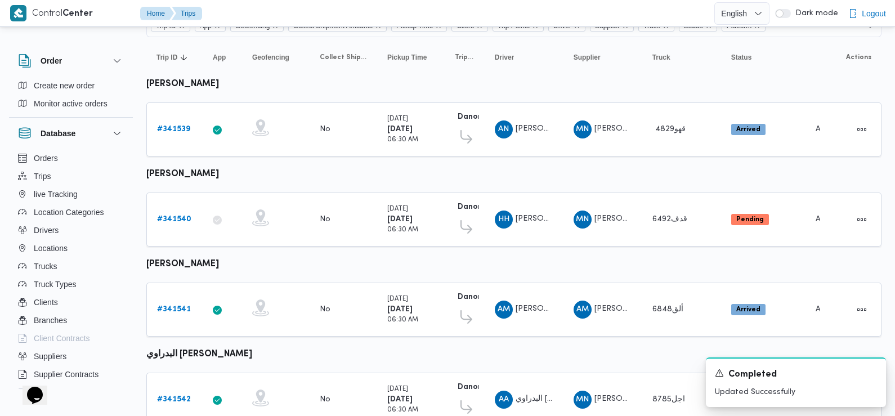
scroll to position [105, 0]
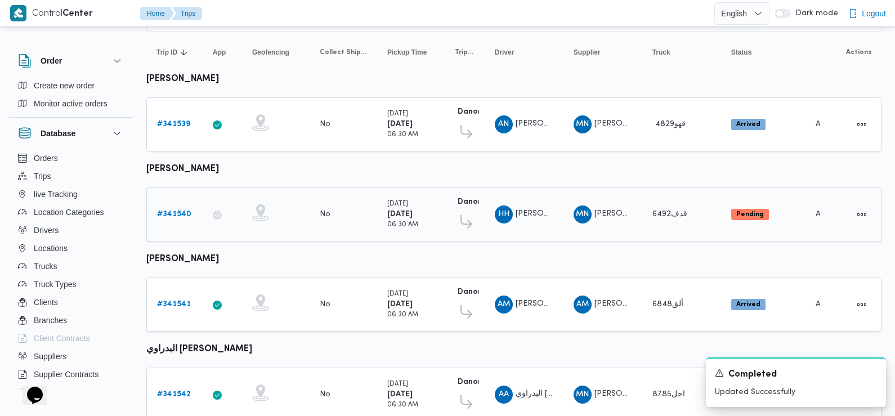
click at [175, 211] on b "# 341540" at bounding box center [174, 214] width 34 height 7
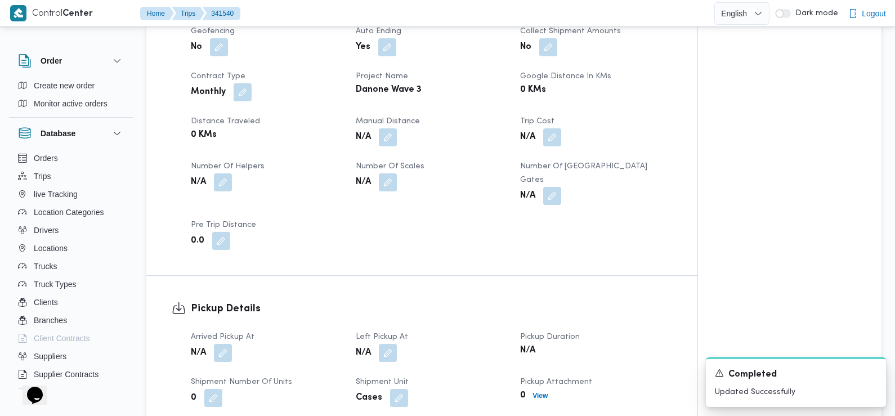
scroll to position [507, 0]
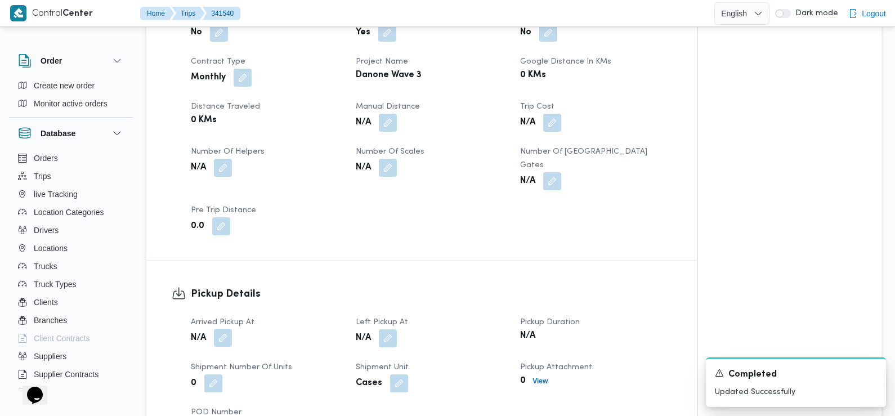
click at [227, 329] on button "button" at bounding box center [223, 338] width 18 height 18
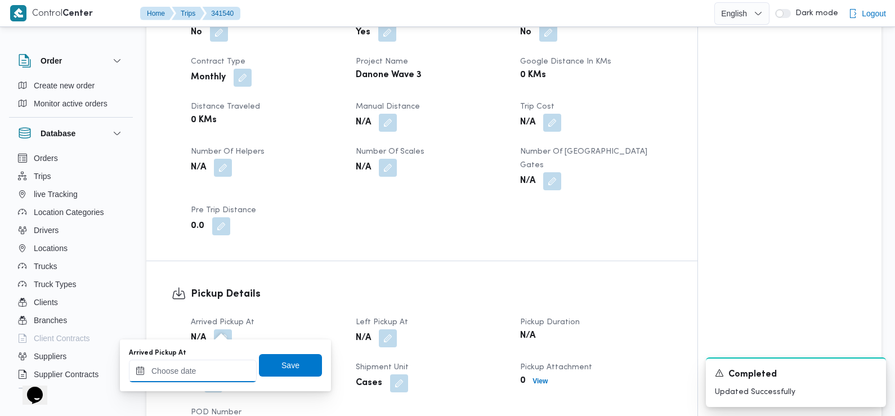
click at [211, 370] on input "Arrived Pickup At" at bounding box center [193, 371] width 128 height 23
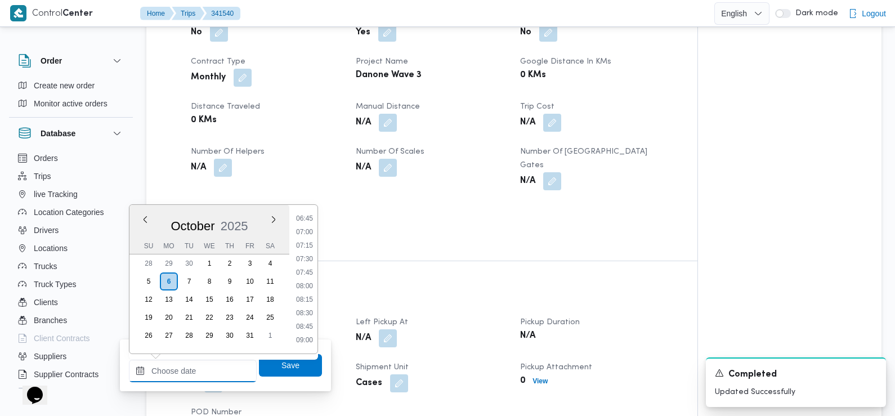
scroll to position [364, 0]
click at [306, 260] on li "07:30" at bounding box center [305, 261] width 26 height 11
type input "06/10/2025 07:30"
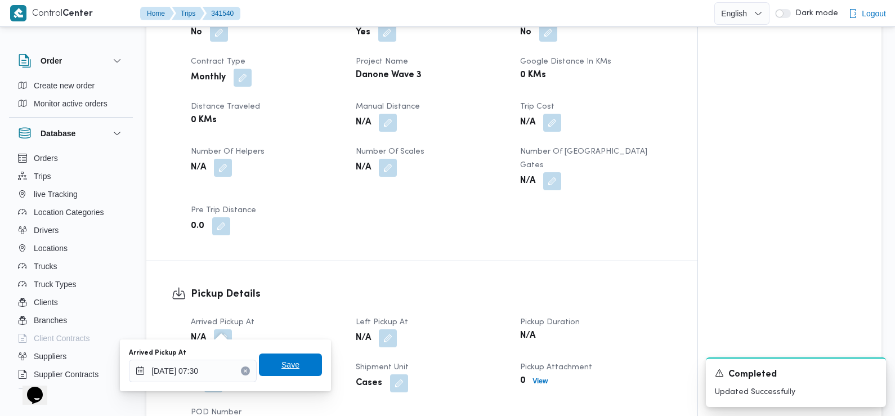
click at [286, 368] on span "Save" at bounding box center [291, 365] width 18 height 14
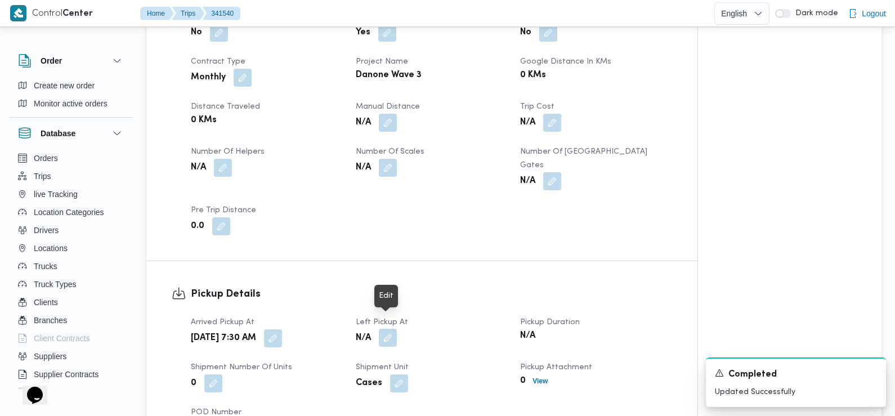
click at [388, 329] on button "button" at bounding box center [388, 338] width 18 height 18
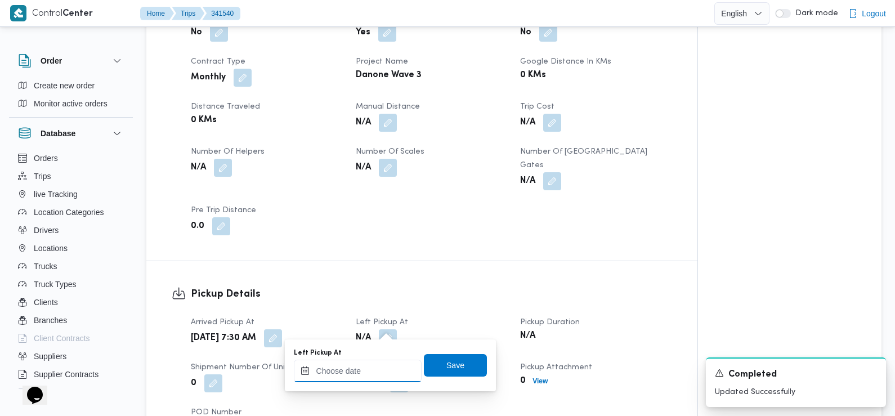
click at [368, 373] on input "Left Pickup At" at bounding box center [358, 371] width 128 height 23
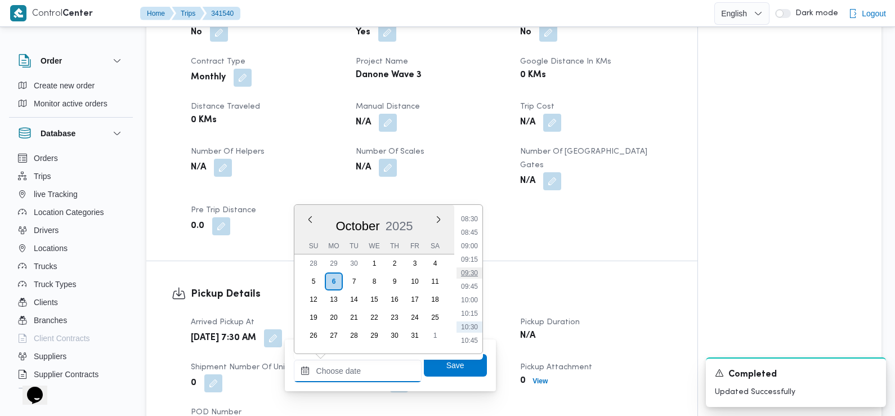
scroll to position [458, 0]
click at [471, 233] on li "08:45" at bounding box center [470, 234] width 26 height 11
type input "06/10/2025 08:45"
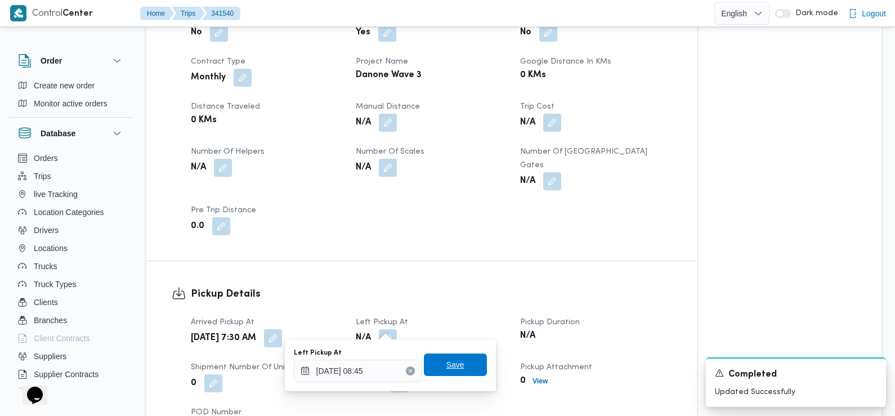
click at [448, 367] on span "Save" at bounding box center [456, 365] width 18 height 14
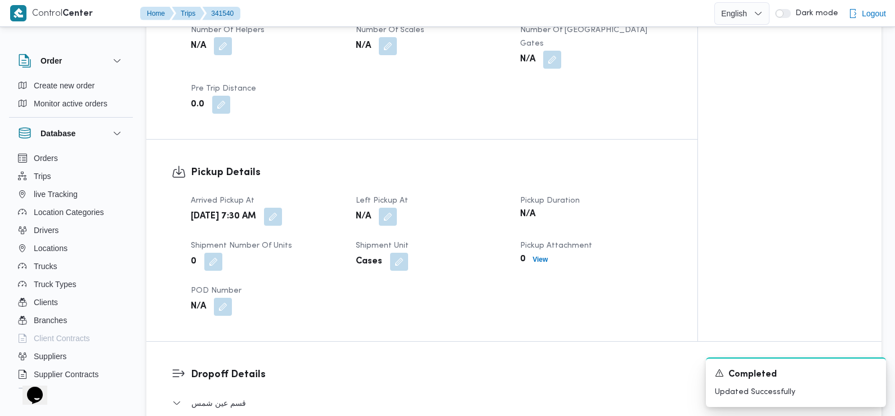
scroll to position [631, 0]
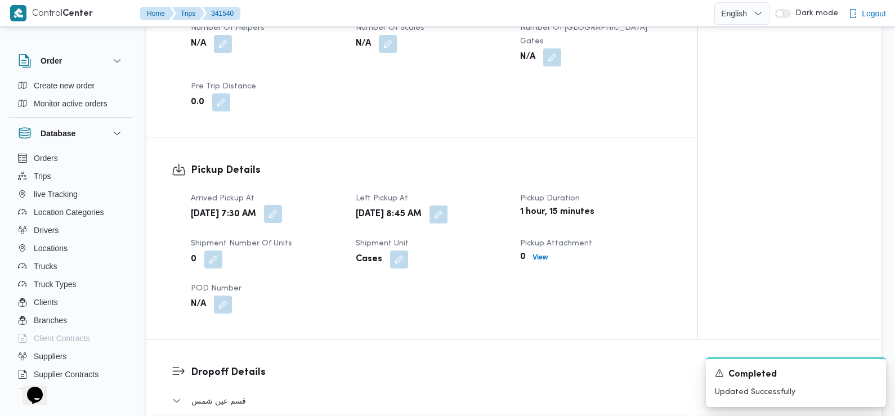
click at [282, 205] on button "button" at bounding box center [273, 214] width 18 height 18
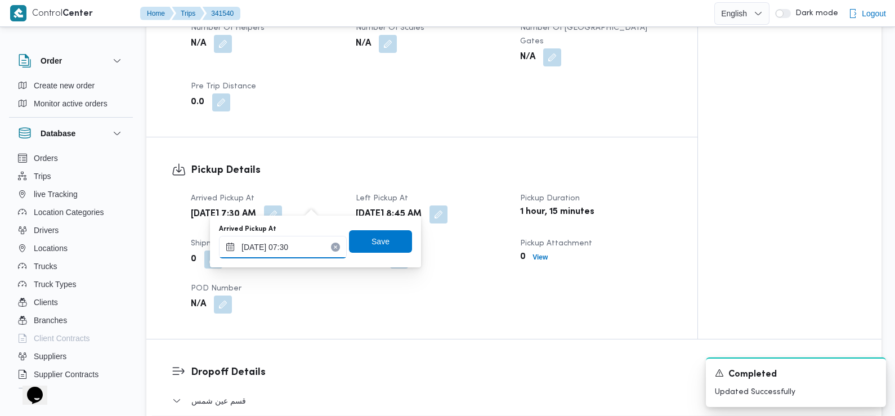
click at [302, 252] on input "06/10/2025 07:30" at bounding box center [283, 247] width 128 height 23
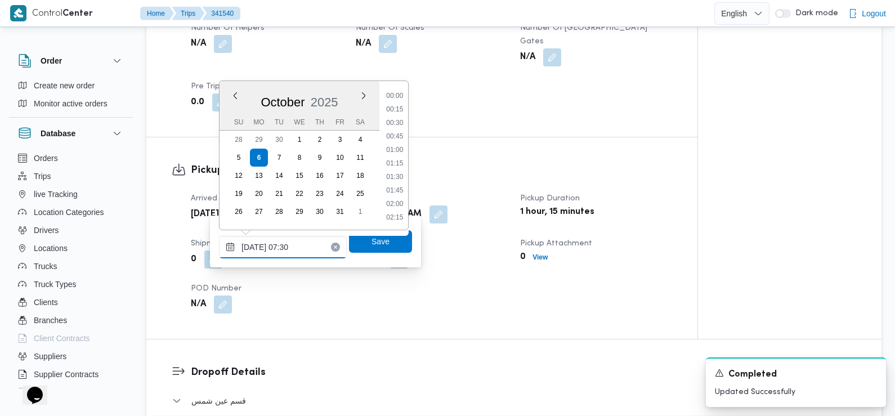
scroll to position [337, 0]
click at [393, 128] on li "06:45" at bounding box center [395, 123] width 26 height 11
type input "06/10/2025 07:30"
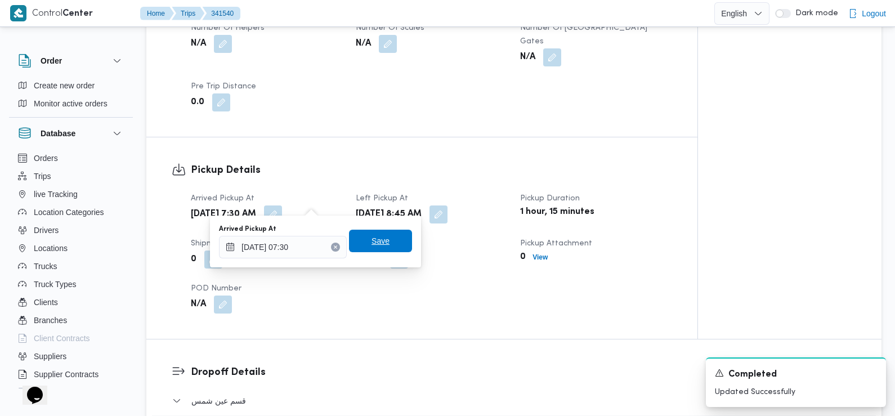
click at [389, 240] on span "Save" at bounding box center [380, 241] width 63 height 23
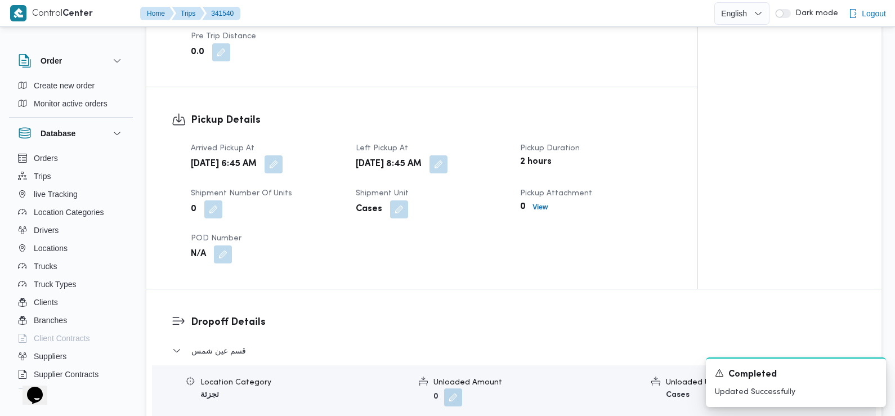
scroll to position [852, 0]
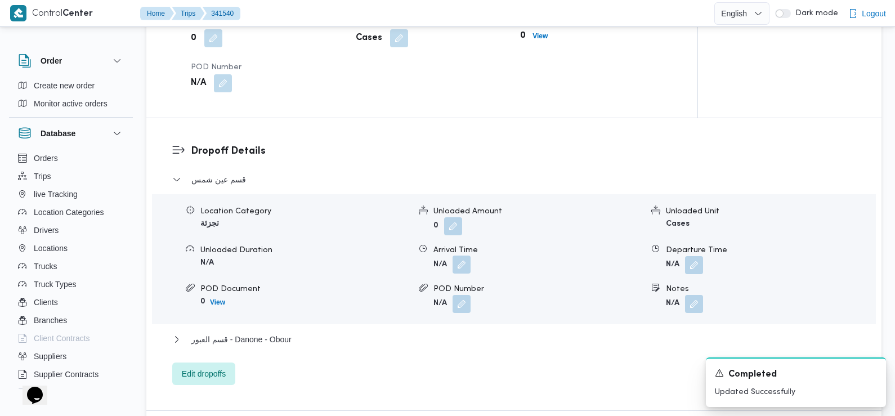
click at [461, 256] on button "button" at bounding box center [462, 265] width 18 height 18
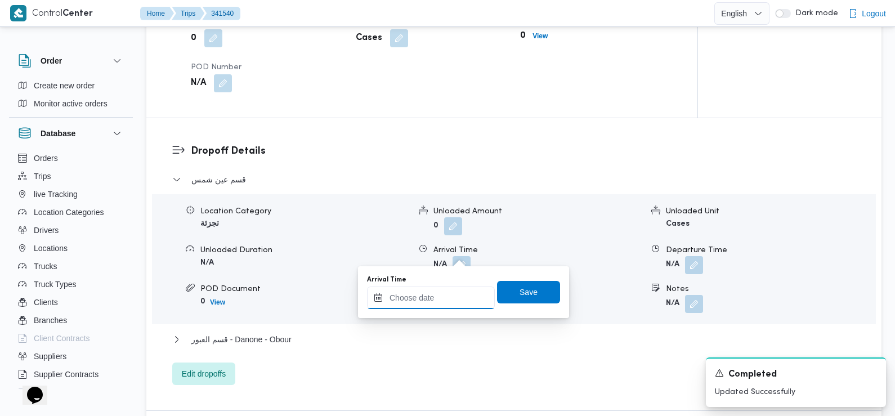
click at [461, 295] on input "Arrival Time" at bounding box center [431, 298] width 128 height 23
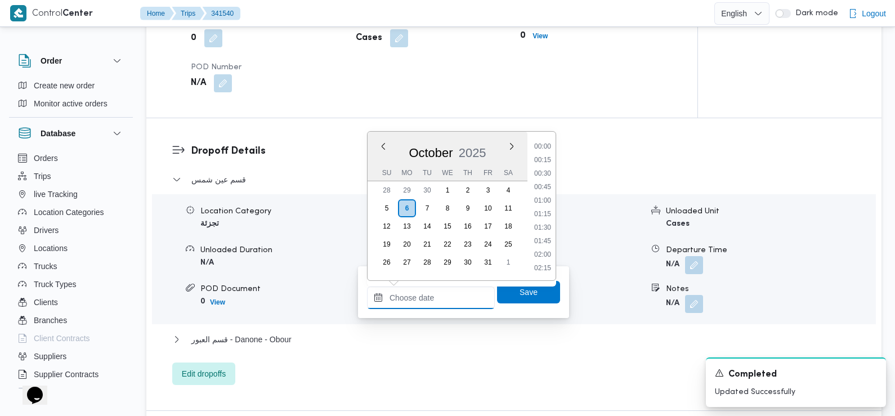
scroll to position [499, 0]
click at [543, 163] on li "09:30" at bounding box center [543, 160] width 26 height 11
type input "06/10/2025 09:30"
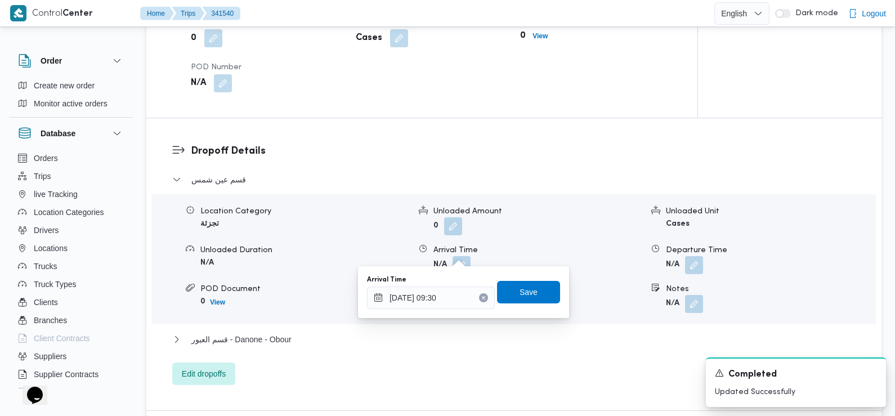
click at [524, 279] on div "Arrival Time 06/10/2025 09:30 Save" at bounding box center [463, 292] width 195 height 36
click at [520, 293] on span "Save" at bounding box center [529, 292] width 18 height 14
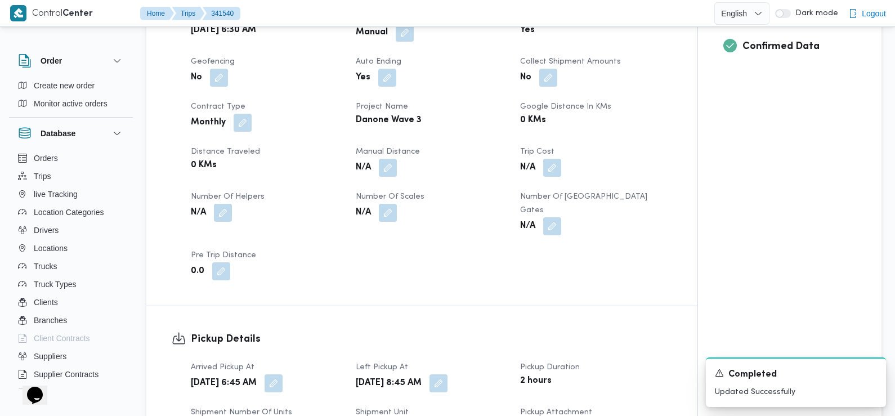
scroll to position [0, 0]
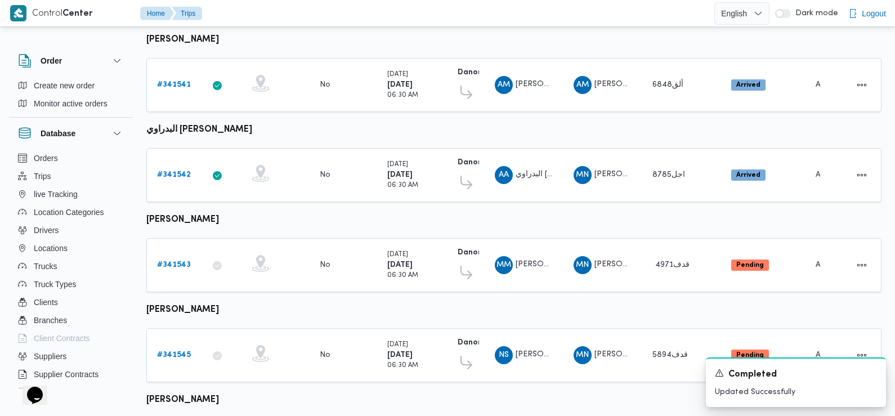
scroll to position [342, 0]
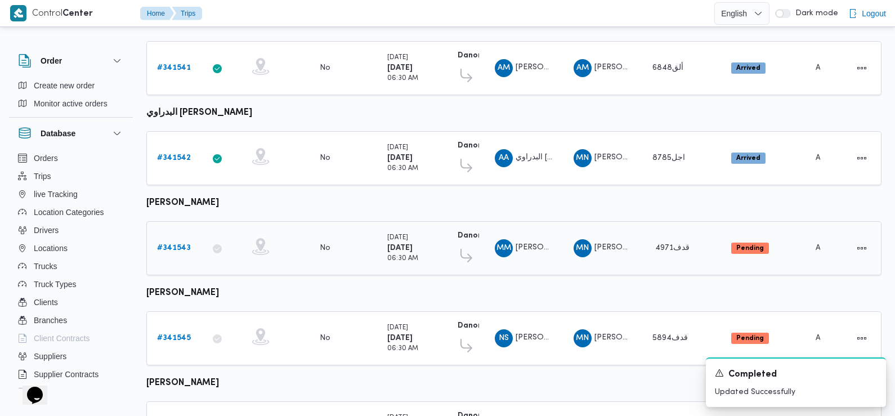
click at [179, 244] on b "# 341543" at bounding box center [174, 247] width 34 height 7
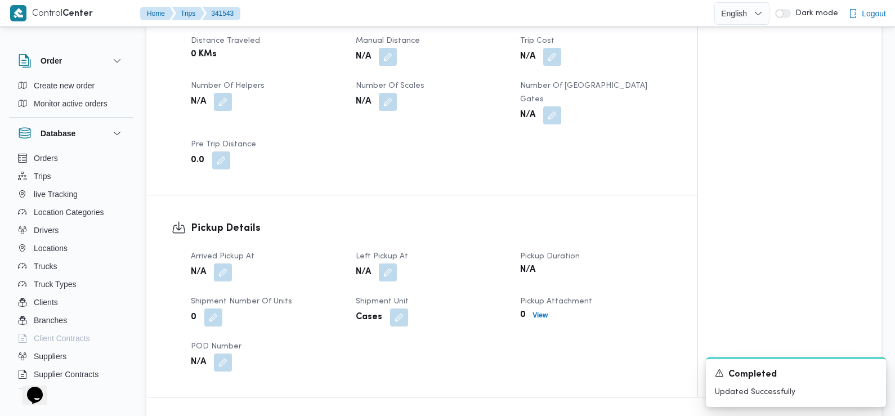
scroll to position [582, 0]
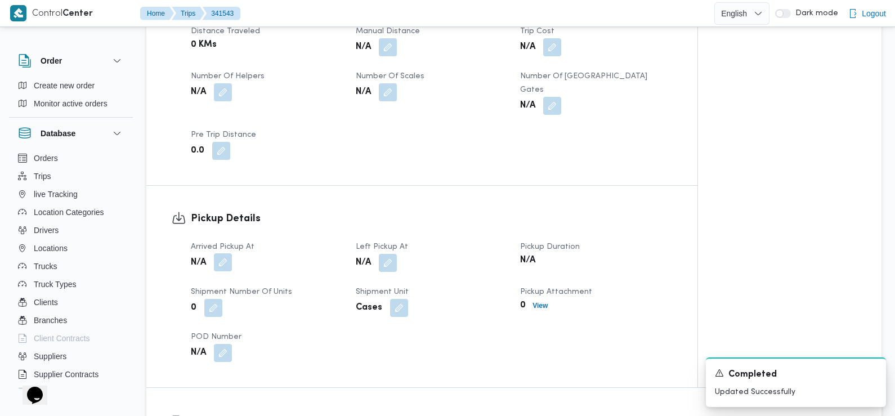
click at [222, 253] on button "button" at bounding box center [223, 262] width 18 height 18
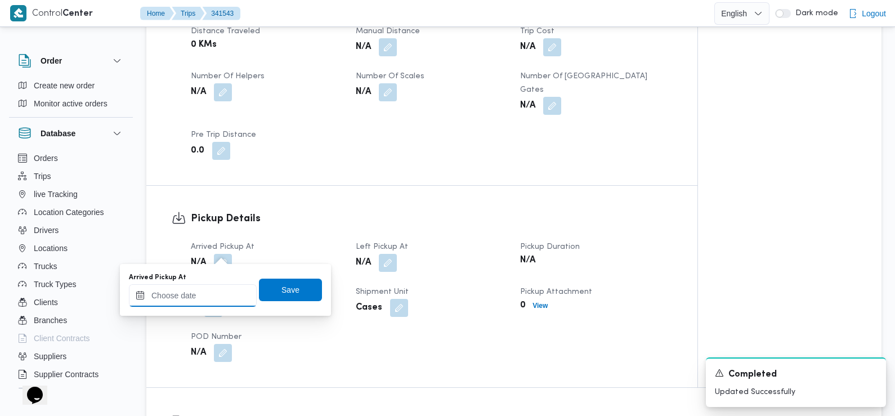
click at [217, 302] on input "Arrived Pickup At" at bounding box center [193, 295] width 128 height 23
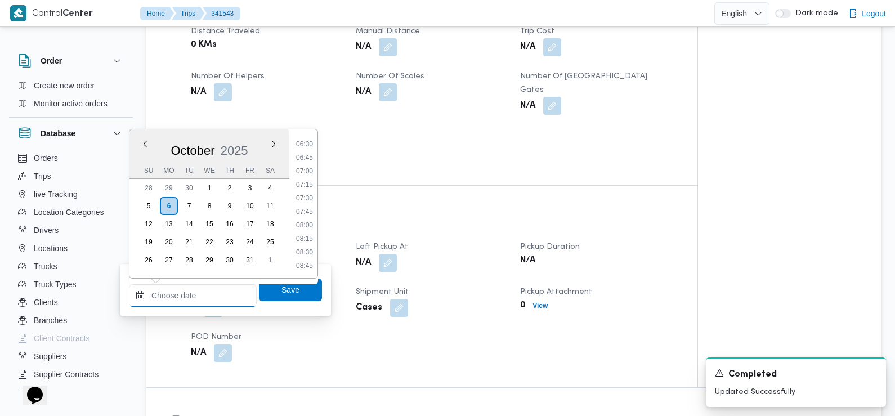
scroll to position [349, 0]
click at [305, 185] on li "07:15" at bounding box center [305, 187] width 26 height 11
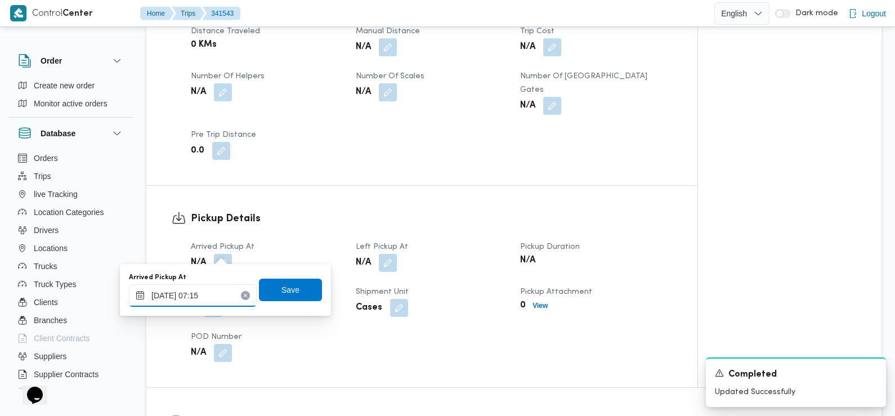
type input "06/10/2025 07:15"
click at [282, 296] on span "Save" at bounding box center [291, 290] width 18 height 14
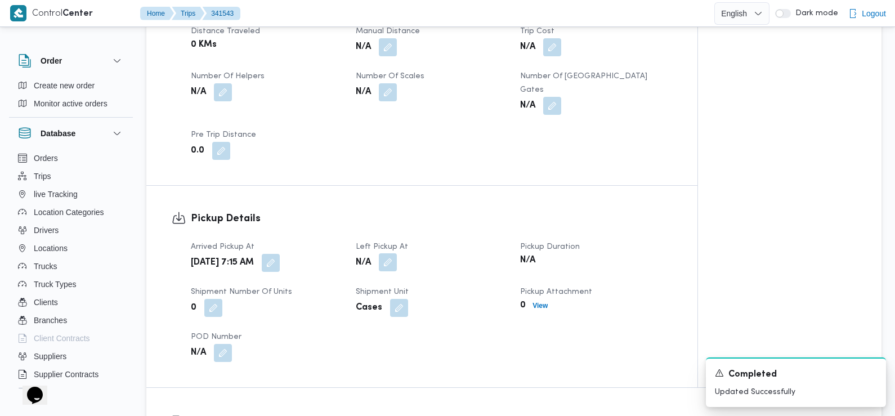
click at [389, 253] on button "button" at bounding box center [388, 262] width 18 height 18
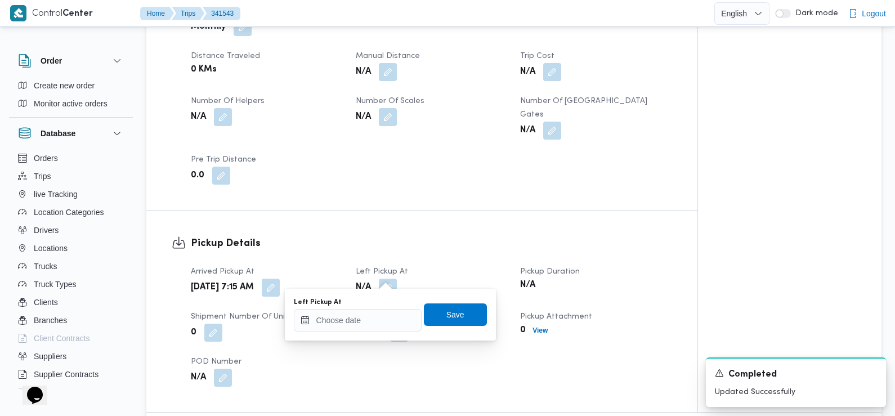
scroll to position [582, 0]
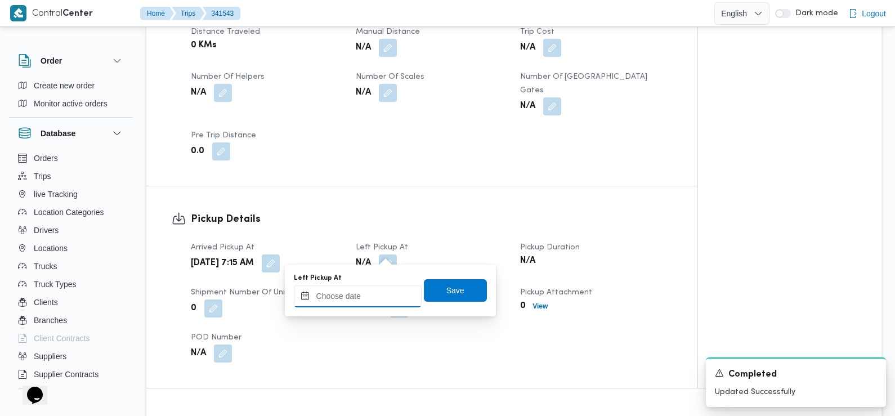
click at [373, 297] on input "Left Pickup At" at bounding box center [358, 296] width 128 height 23
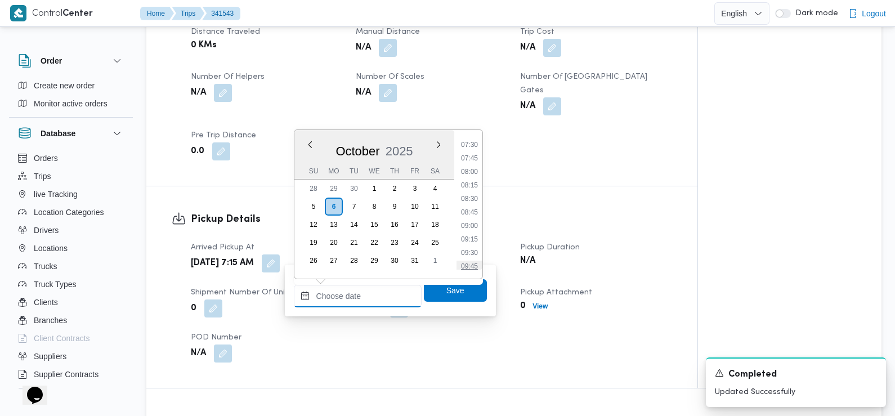
scroll to position [405, 0]
click at [475, 204] on li "08:30" at bounding box center [470, 199] width 26 height 11
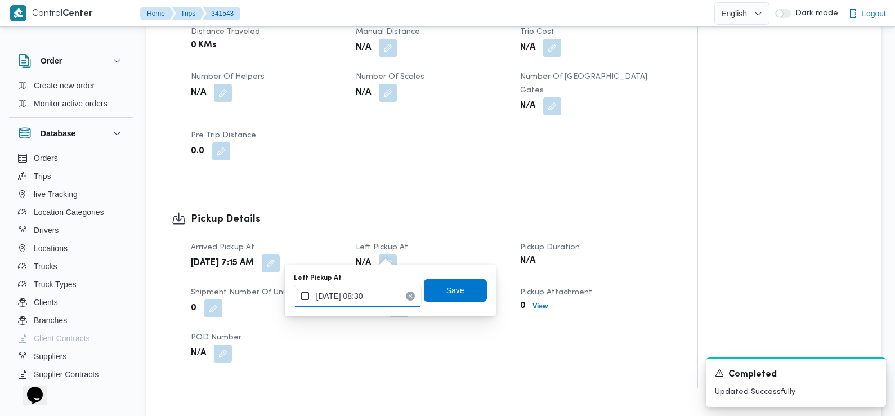
type input "[DATE] 08:30"
click at [449, 288] on span "Save" at bounding box center [456, 290] width 18 height 14
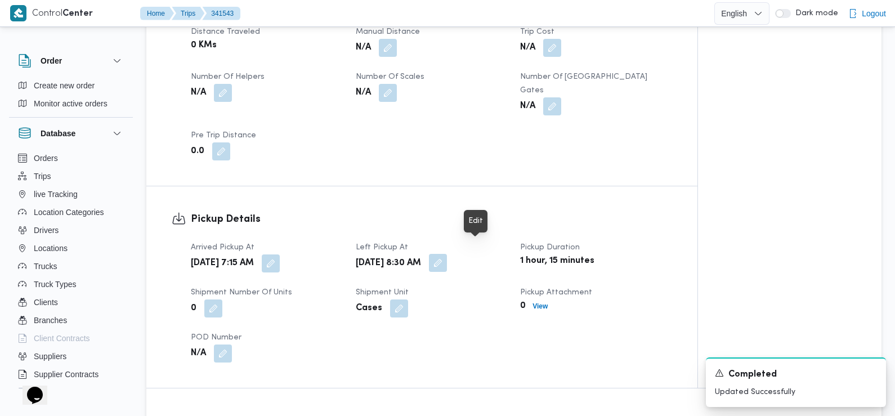
click at [447, 254] on button "button" at bounding box center [438, 263] width 18 height 18
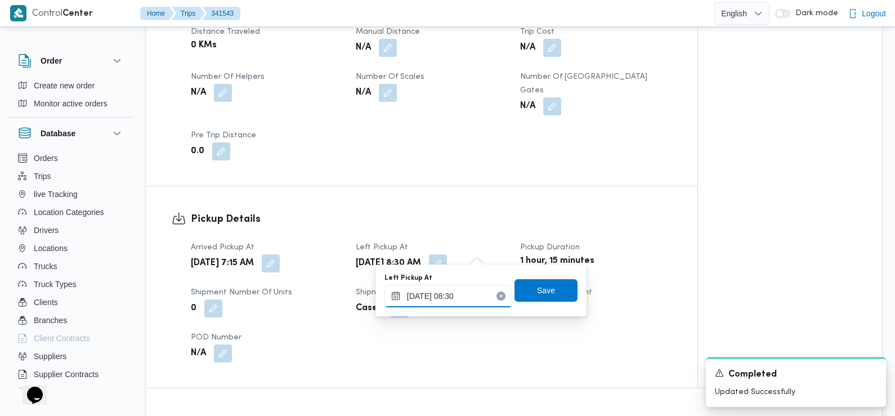
click at [457, 291] on input "[DATE] 08:30" at bounding box center [449, 296] width 128 height 23
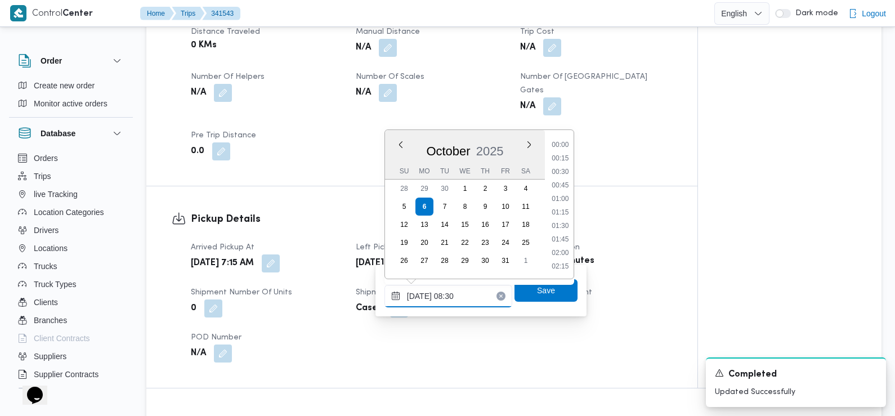
scroll to position [391, 0]
click at [564, 228] on li "08:45" at bounding box center [560, 226] width 26 height 11
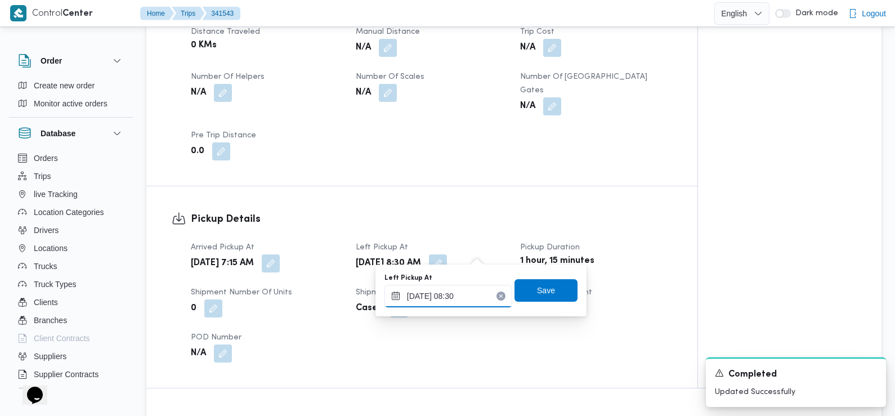
type input "[DATE] 08:30"
click at [537, 295] on span "Save" at bounding box center [546, 290] width 18 height 14
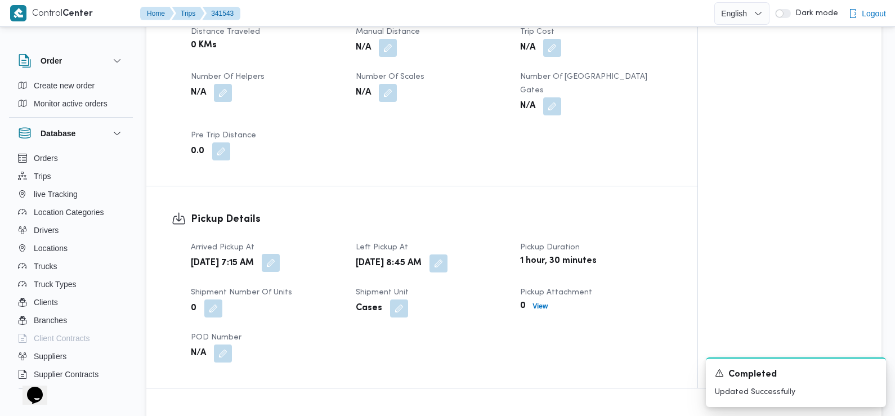
click at [280, 254] on button "button" at bounding box center [271, 263] width 18 height 18
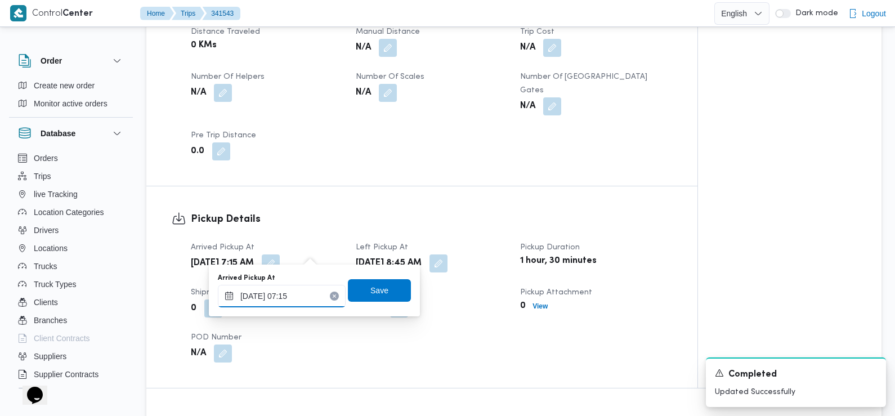
click at [304, 297] on input "06/10/2025 07:15" at bounding box center [282, 296] width 128 height 23
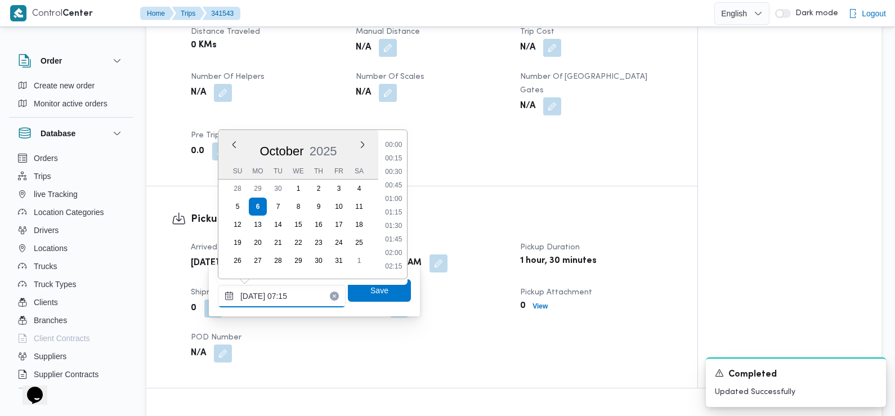
scroll to position [323, 0]
click at [394, 225] on li "07:30" at bounding box center [394, 226] width 26 height 11
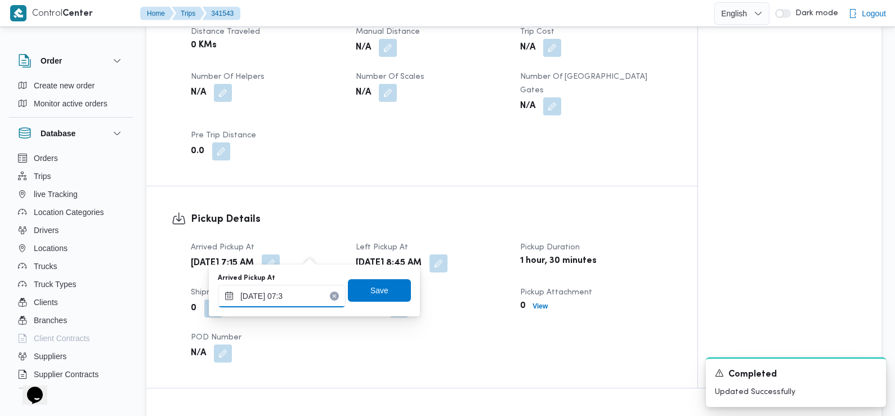
type input "06/10/2025 07:33"
click at [371, 288] on span "Save" at bounding box center [380, 290] width 18 height 14
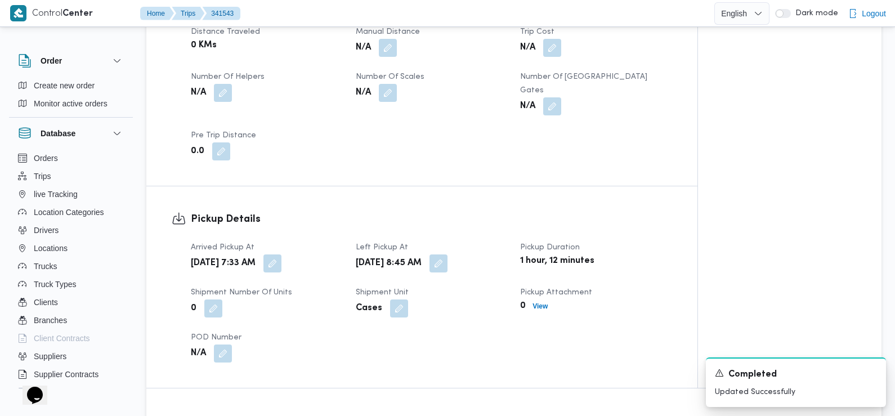
scroll to position [822, 0]
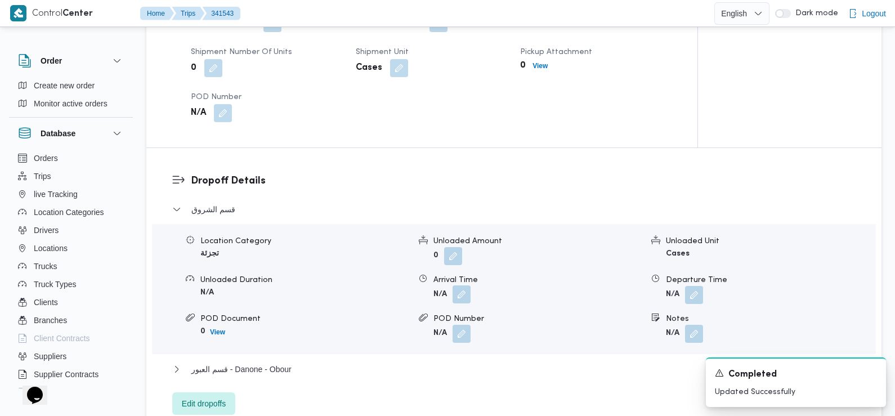
click at [462, 286] on button "button" at bounding box center [462, 295] width 18 height 18
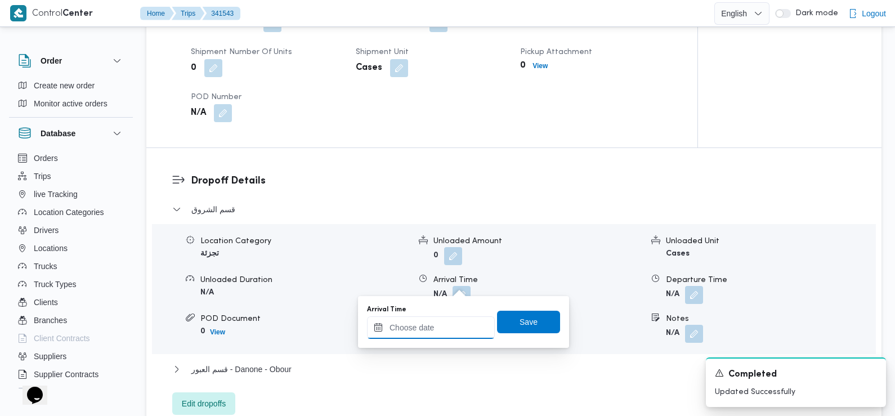
click at [451, 320] on input "Arrival Time" at bounding box center [431, 328] width 128 height 23
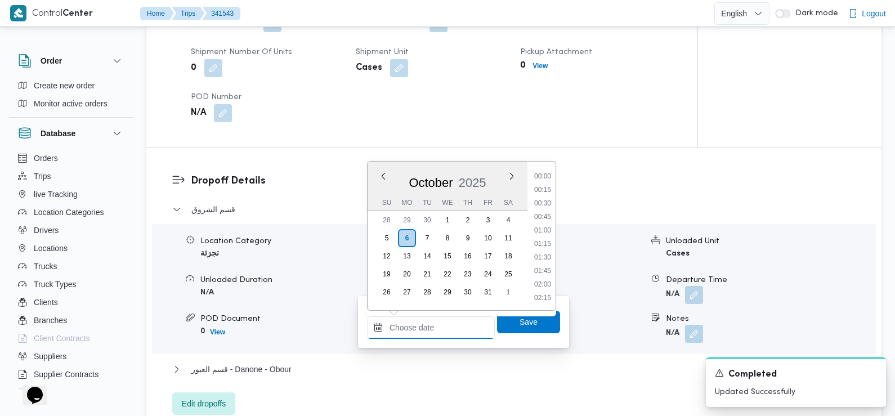
scroll to position [499, 0]
click at [547, 204] on li "09:45" at bounding box center [543, 204] width 26 height 11
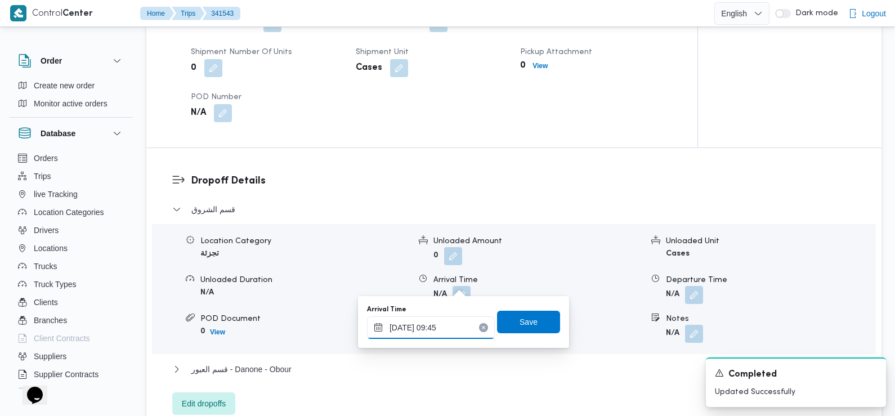
type input "06/10/2025 09:45"
click at [520, 325] on span "Save" at bounding box center [529, 322] width 18 height 14
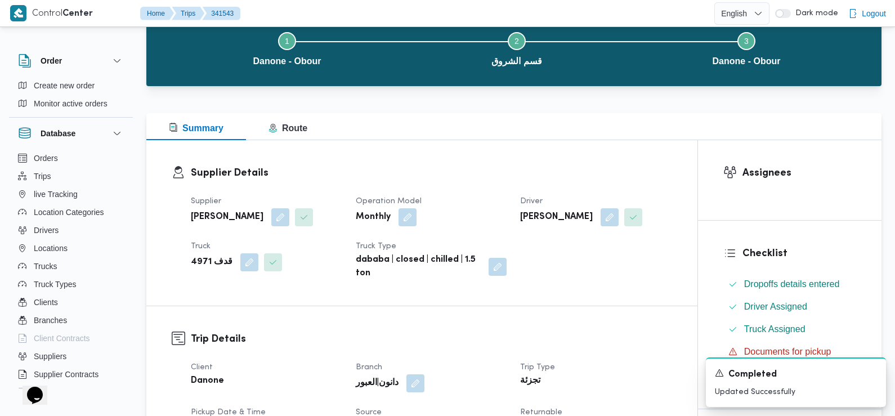
scroll to position [0, 0]
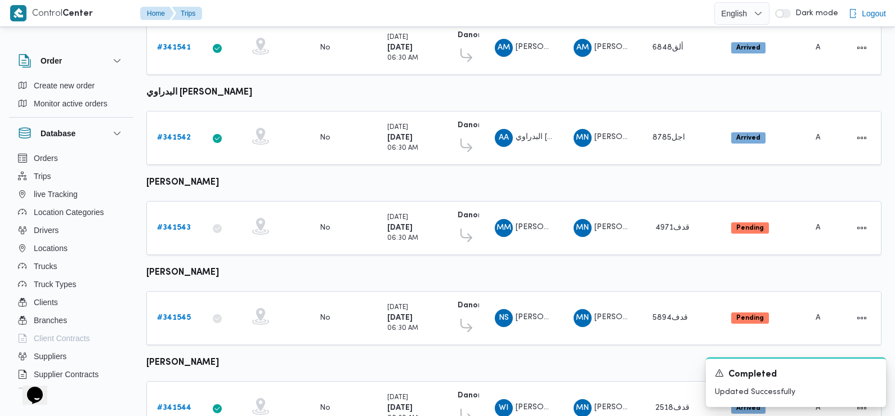
scroll to position [412, 0]
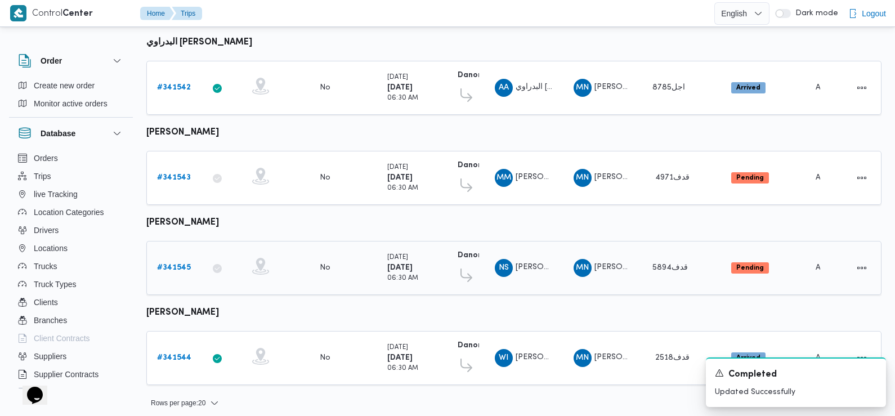
click at [170, 264] on b "# 341545" at bounding box center [174, 267] width 34 height 7
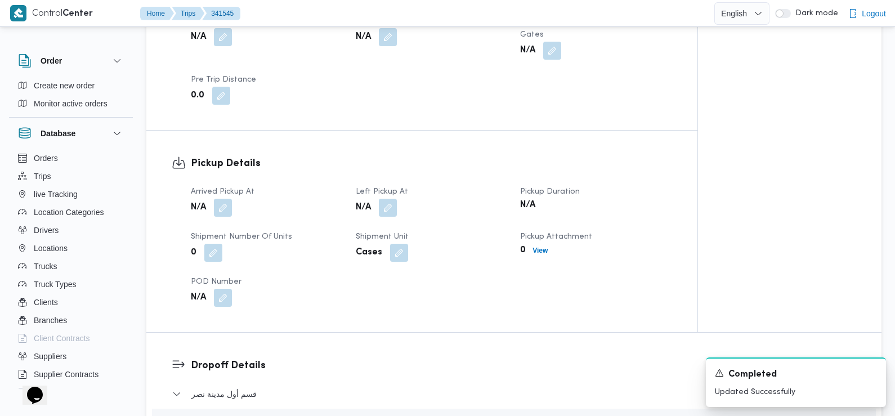
scroll to position [687, 0]
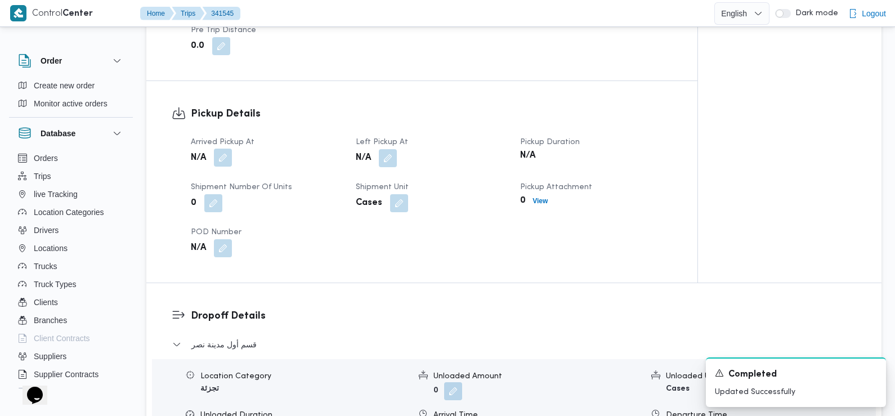
click at [225, 149] on button "button" at bounding box center [223, 158] width 18 height 18
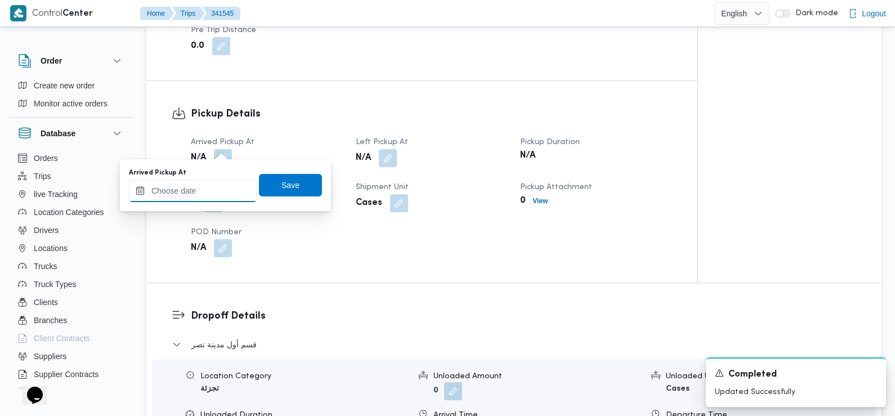
click at [210, 184] on input "Arrived Pickup At" at bounding box center [193, 191] width 128 height 23
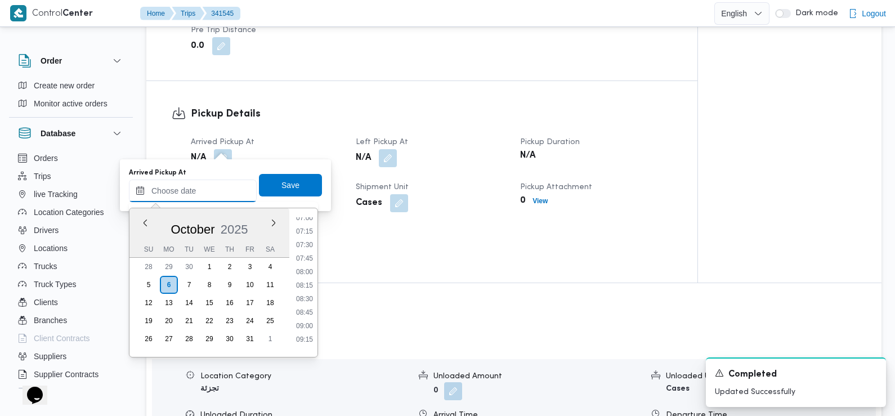
scroll to position [382, 0]
click at [304, 219] on li "07:00" at bounding box center [305, 218] width 26 height 11
type input "06/10/2025 07:00"
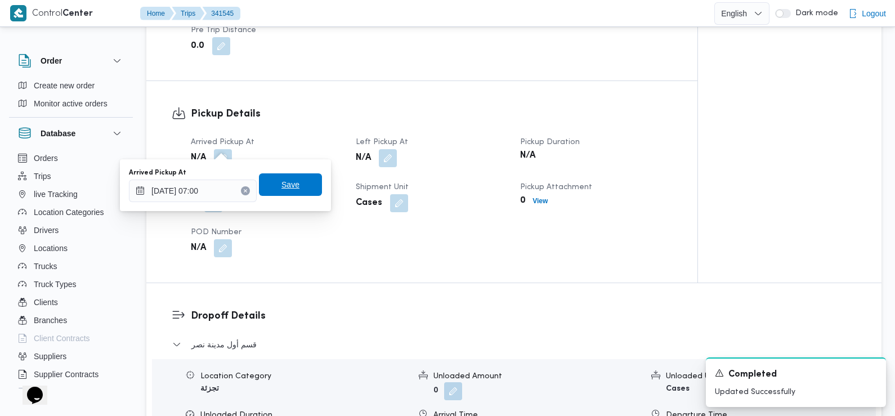
click at [294, 190] on span "Save" at bounding box center [290, 184] width 63 height 23
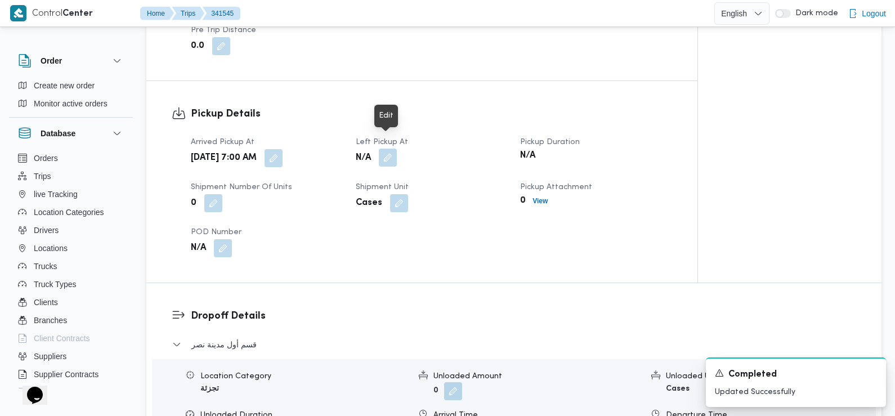
click at [386, 149] on button "button" at bounding box center [388, 158] width 18 height 18
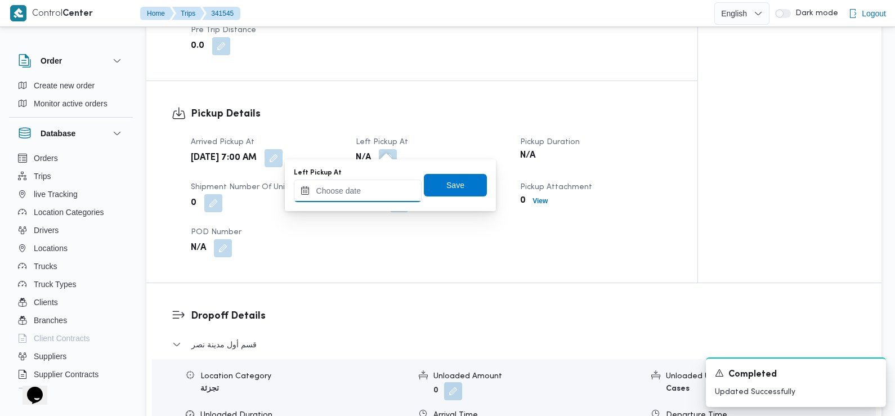
click at [371, 198] on input "Left Pickup At" at bounding box center [358, 191] width 128 height 23
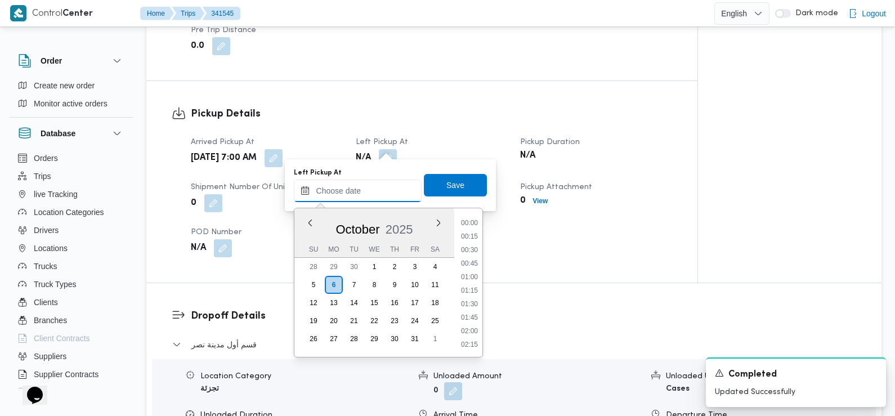
scroll to position [499, 0]
click at [589, 246] on div "Arrived Pickup At Mon, Oct 6, 2025 7:00 AM Left Pickup At N/A Pickup Duration N…" at bounding box center [431, 196] width 495 height 135
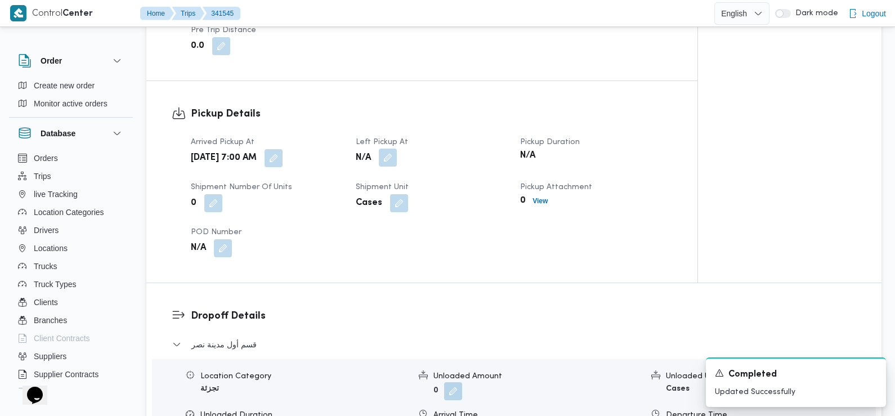
click at [389, 149] on button "button" at bounding box center [388, 158] width 18 height 18
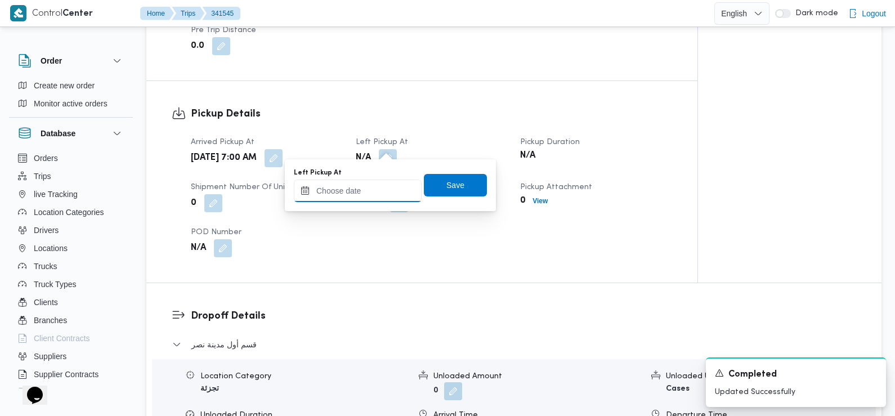
click at [378, 188] on input "Left Pickup At" at bounding box center [358, 191] width 128 height 23
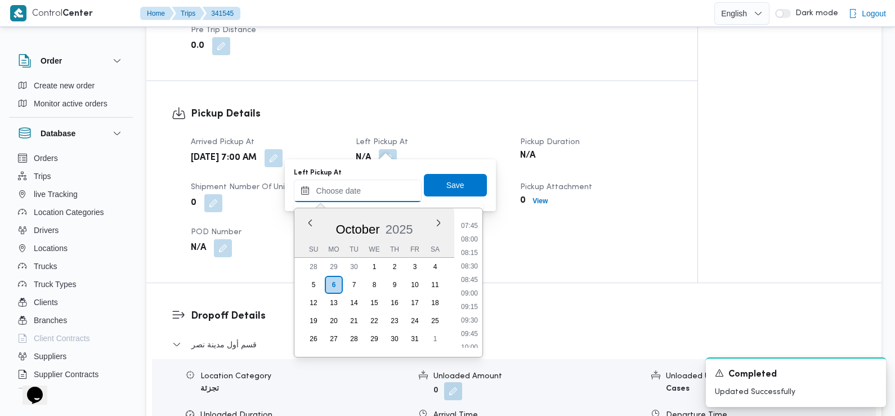
scroll to position [409, 0]
click at [470, 289] on li "08:45" at bounding box center [470, 287] width 26 height 11
type input "06/10/2025 08:45"
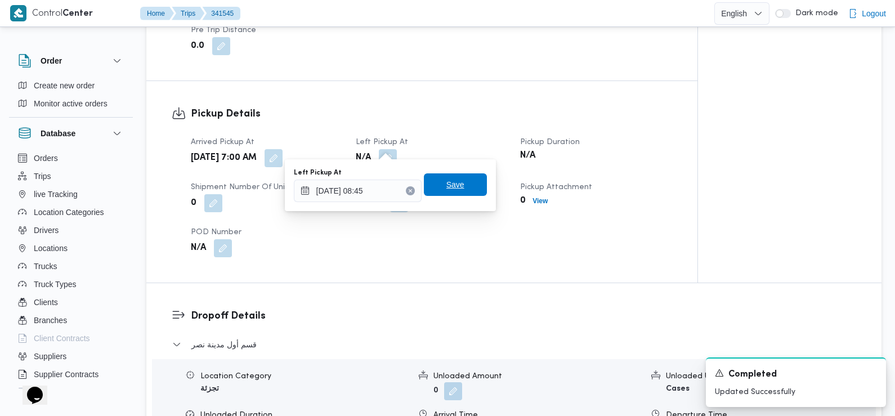
click at [452, 186] on span "Save" at bounding box center [456, 185] width 18 height 14
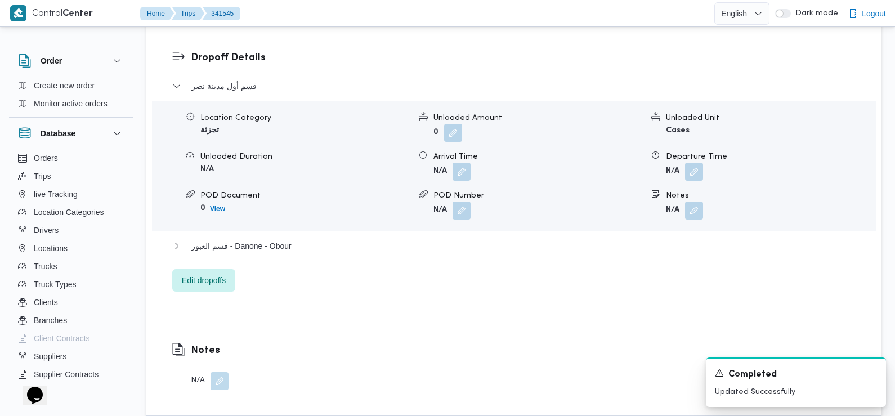
scroll to position [954, 0]
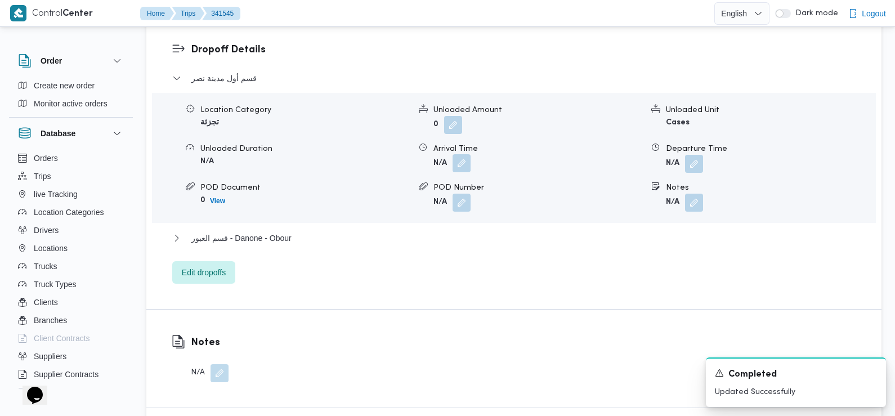
click at [461, 154] on button "button" at bounding box center [462, 163] width 18 height 18
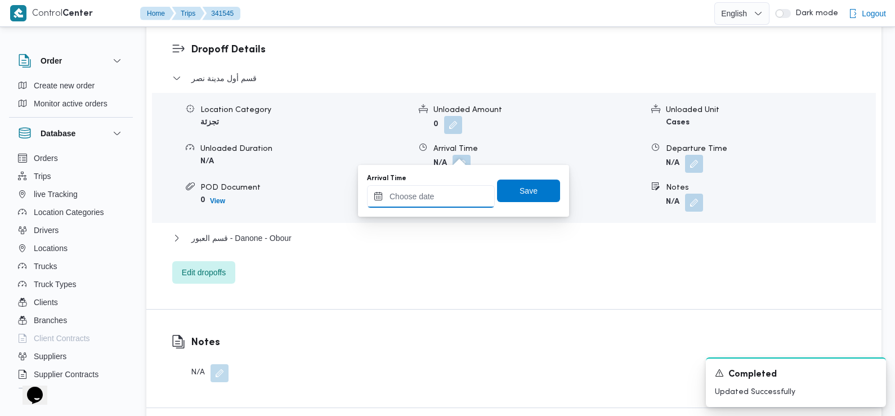
click at [448, 185] on input "Arrival Time" at bounding box center [431, 196] width 128 height 23
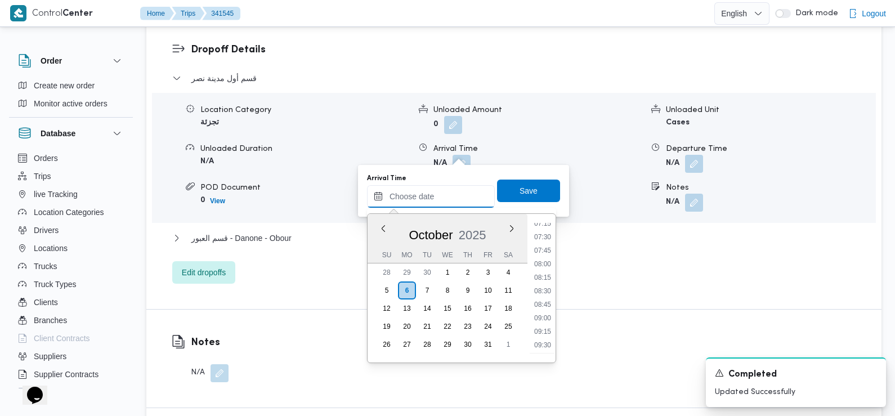
scroll to position [394, 0]
click at [545, 323] on li "09:00" at bounding box center [543, 321] width 26 height 11
type input "[DATE] 09:00"
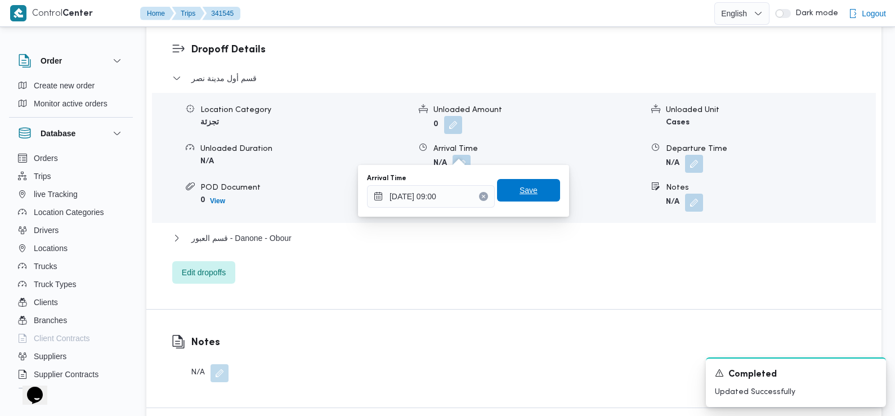
click at [526, 194] on span "Save" at bounding box center [529, 191] width 18 height 14
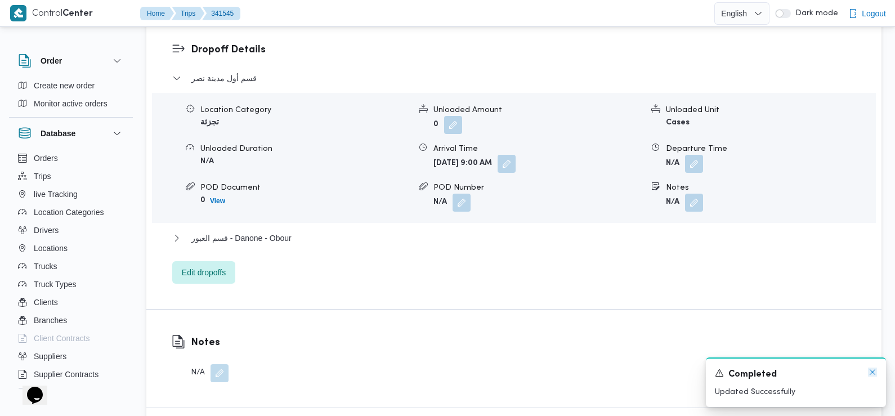
click at [872, 371] on icon "Dismiss toast" at bounding box center [872, 372] width 9 height 9
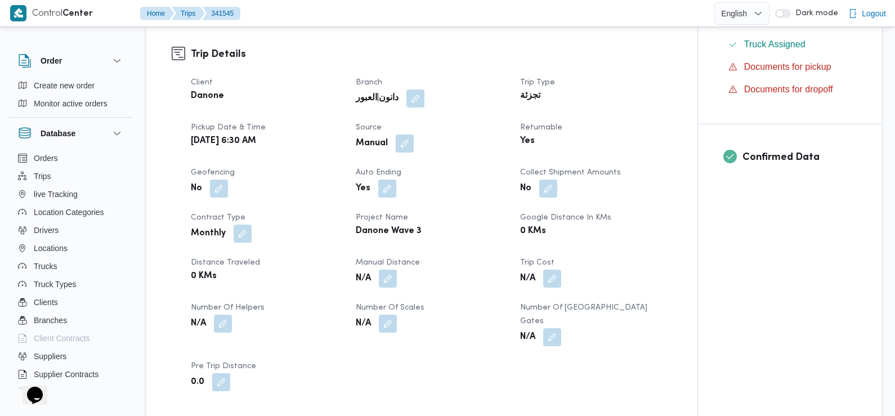
scroll to position [353, 0]
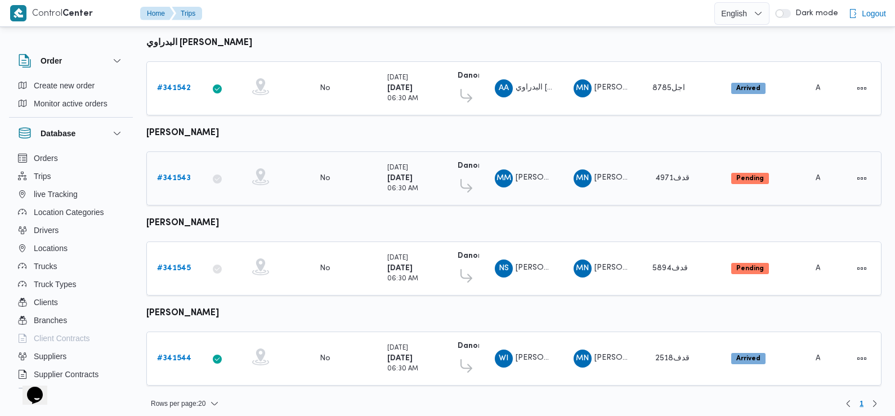
scroll to position [412, 0]
click at [184, 347] on div "# 341544" at bounding box center [175, 358] width 44 height 23
click at [172, 354] on b "# 341544" at bounding box center [174, 357] width 34 height 7
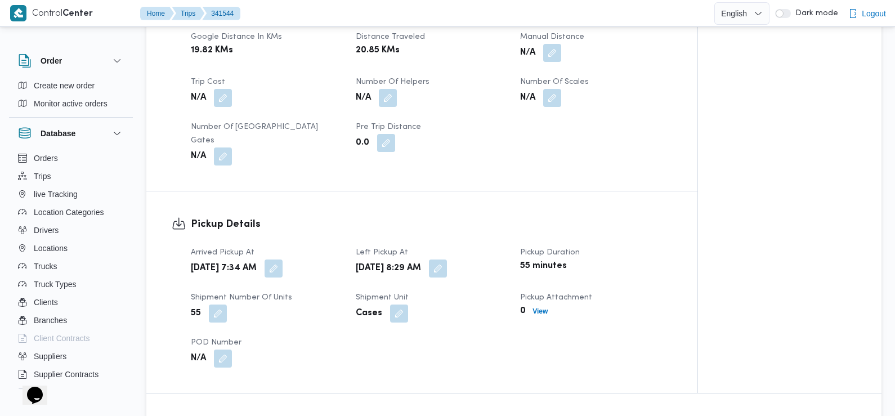
scroll to position [582, 0]
click at [283, 259] on button "button" at bounding box center [274, 268] width 18 height 18
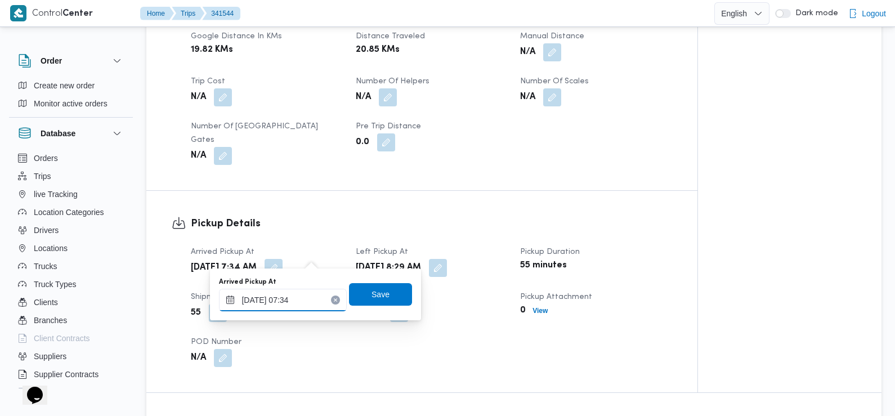
click at [303, 295] on input "06/10/2025 07:34" at bounding box center [283, 300] width 128 height 23
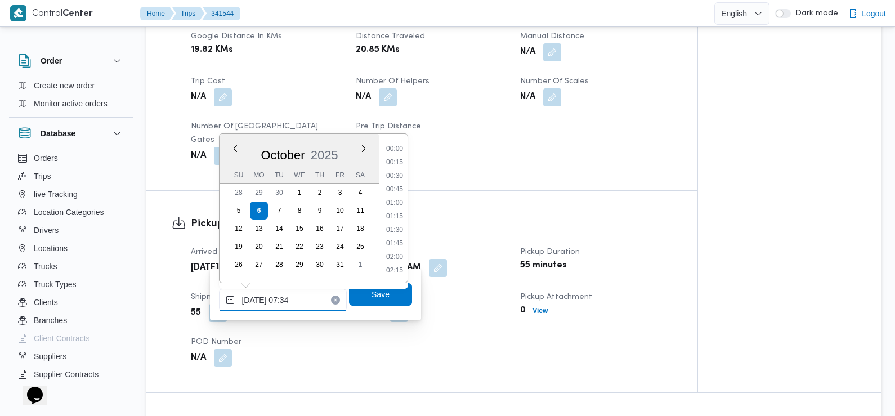
scroll to position [337, 0]
type input "06/10/2025 07:34"
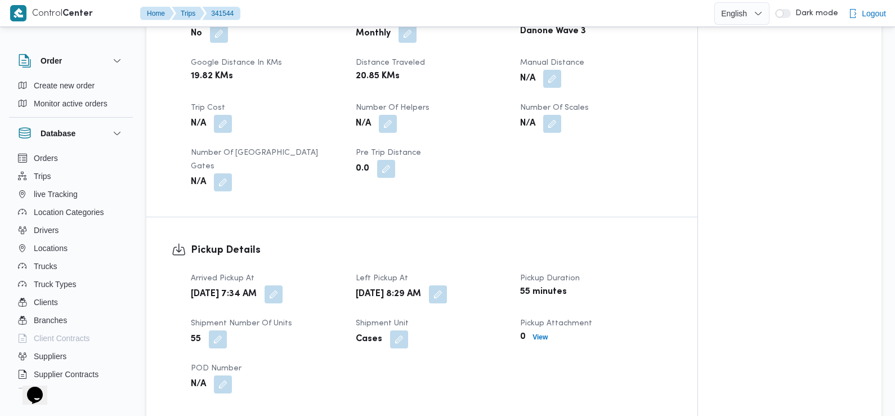
scroll to position [559, 0]
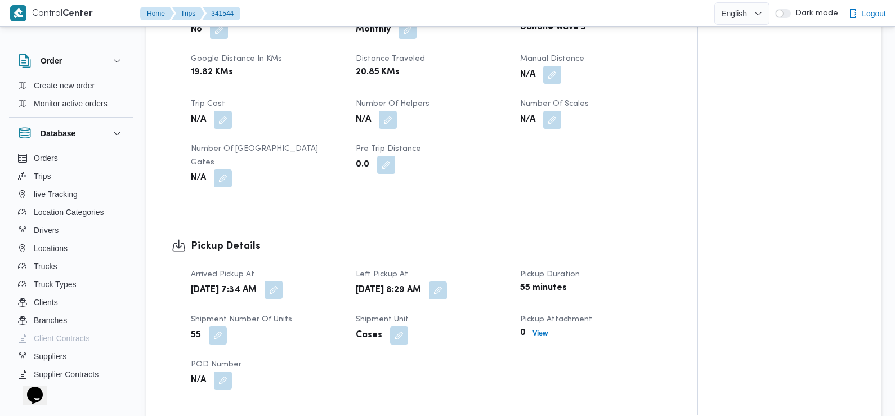
click at [283, 281] on button "button" at bounding box center [274, 290] width 18 height 18
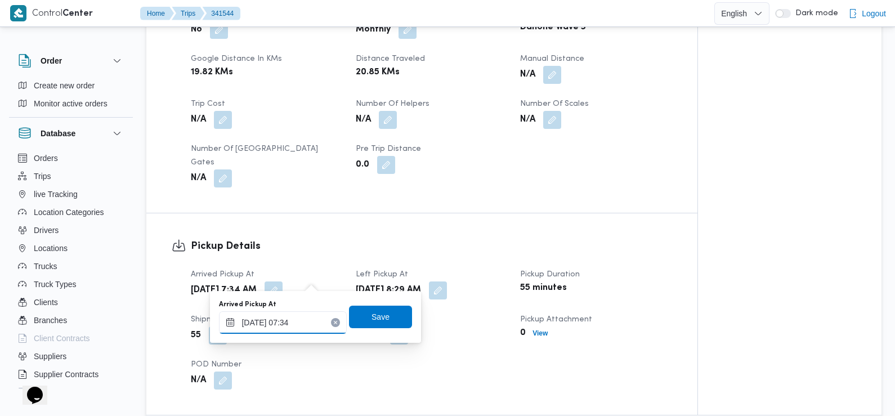
click at [307, 329] on input "06/10/2025 07:34" at bounding box center [283, 322] width 128 height 23
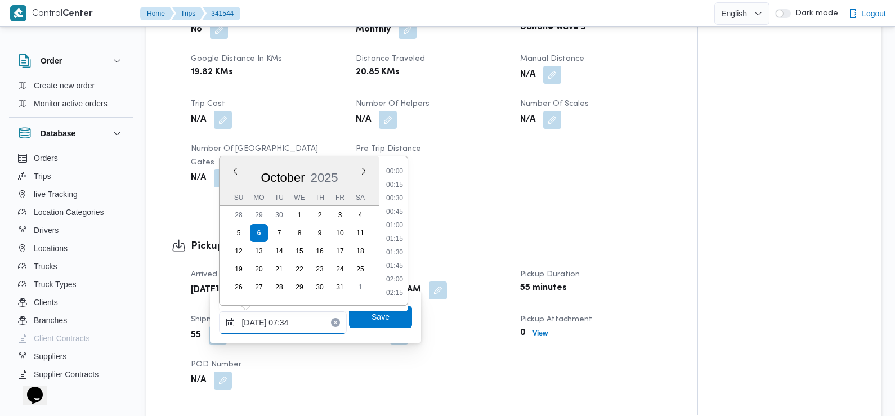
scroll to position [337, 0]
click at [398, 227] on li "07:15" at bounding box center [395, 226] width 26 height 11
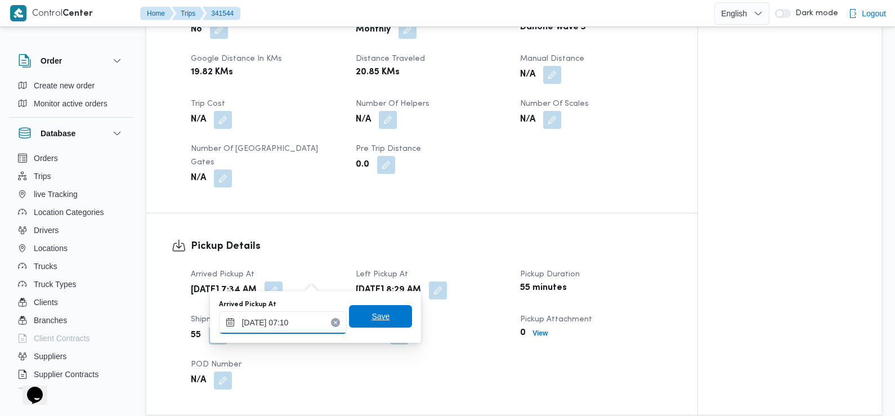
type input "06/10/2025 07:10"
click at [372, 319] on span "Save" at bounding box center [381, 317] width 18 height 14
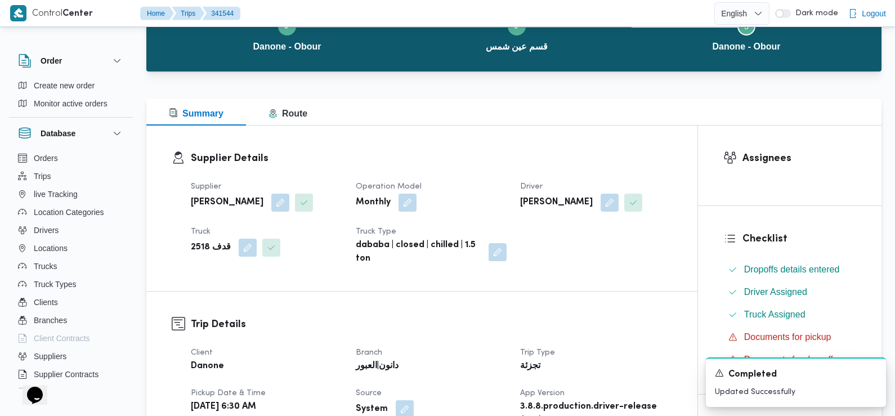
scroll to position [0, 0]
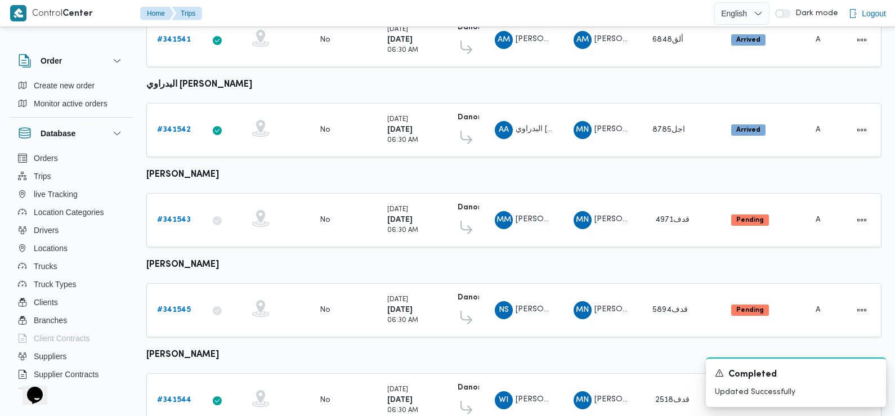
scroll to position [345, 0]
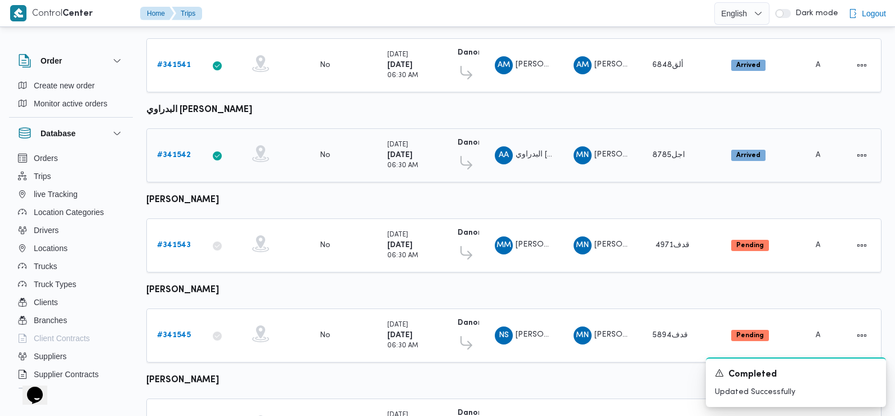
click at [170, 152] on b "# 341542" at bounding box center [174, 155] width 34 height 7
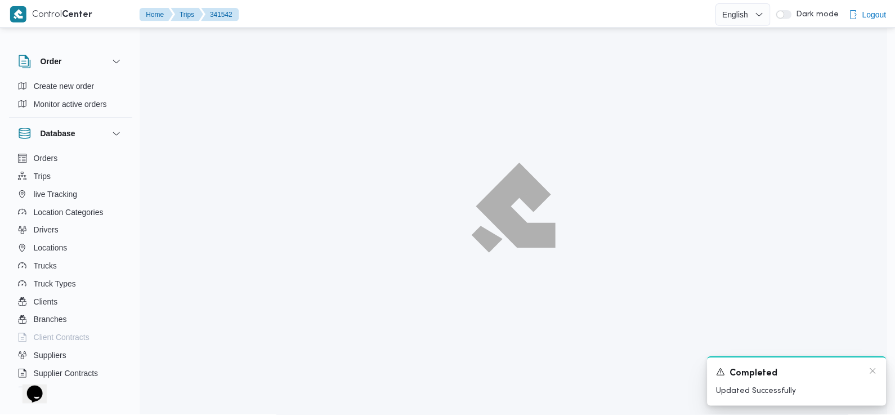
scroll to position [345, 0]
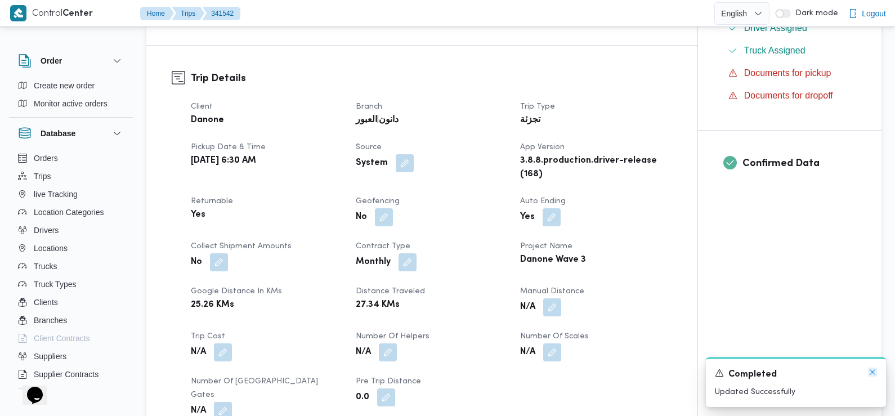
click at [877, 374] on icon "Dismiss toast" at bounding box center [872, 372] width 9 height 9
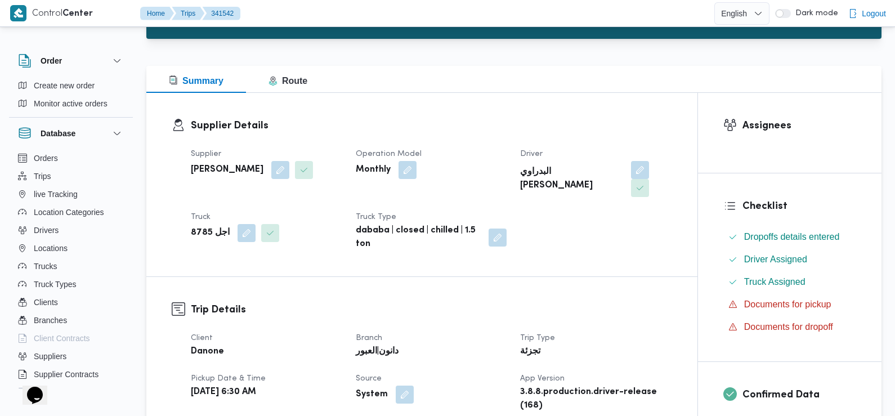
scroll to position [0, 0]
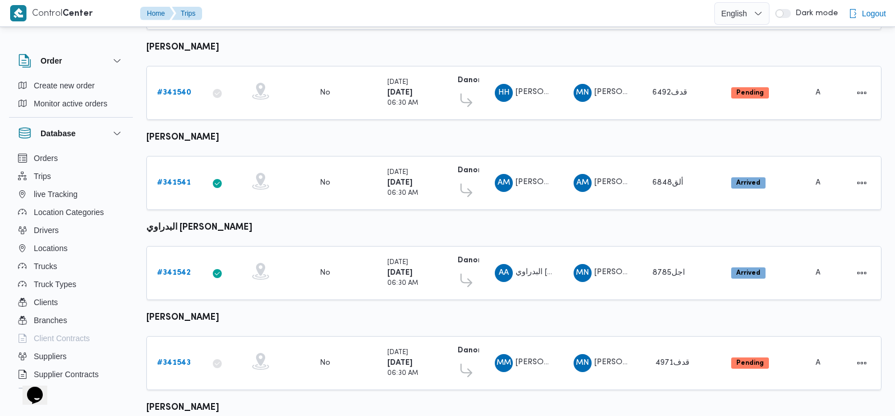
scroll to position [252, 0]
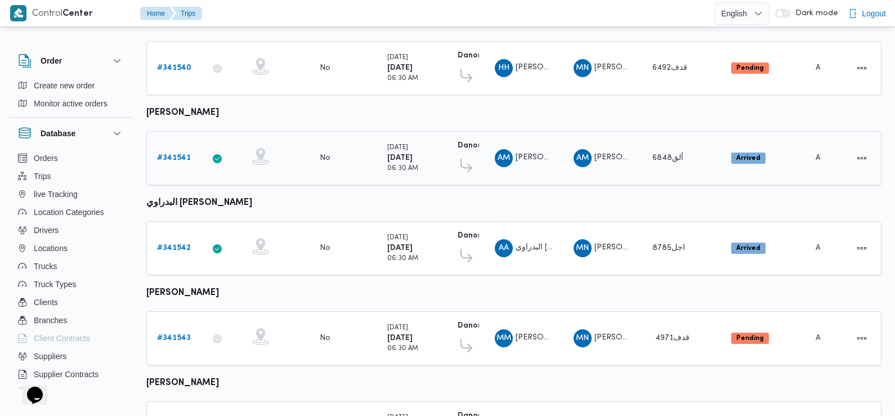
click at [178, 154] on b "# 341541" at bounding box center [174, 157] width 34 height 7
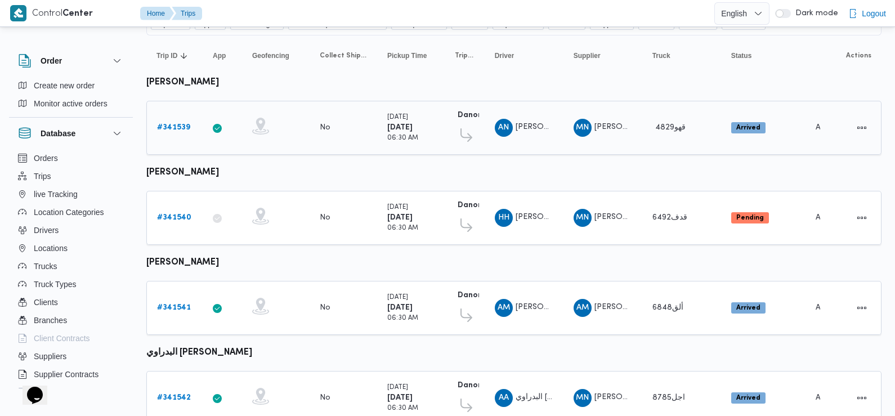
scroll to position [101, 0]
click at [176, 126] on b "# 341539" at bounding box center [173, 127] width 33 height 7
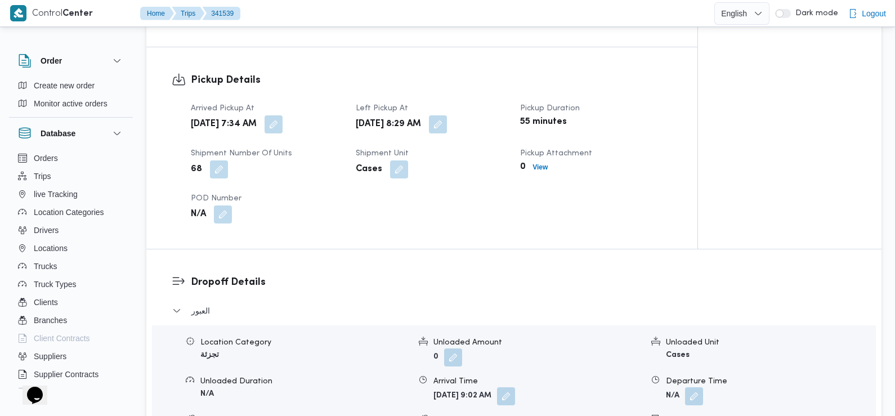
scroll to position [728, 0]
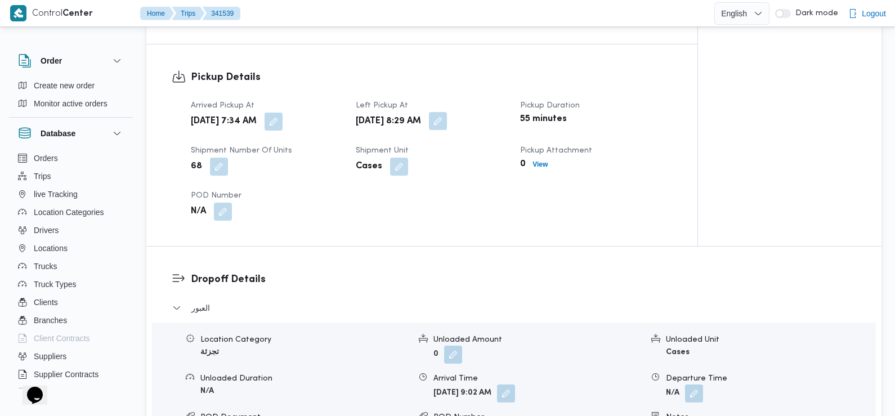
click at [447, 112] on button "button" at bounding box center [438, 121] width 18 height 18
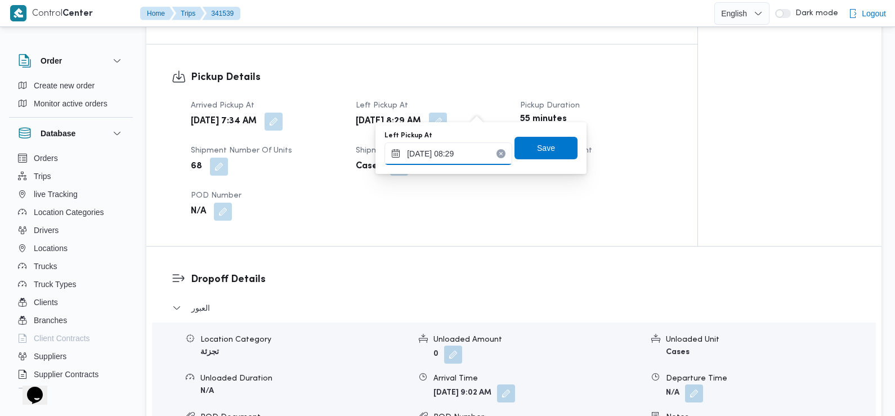
click at [469, 154] on input "06/10/2025 08:29" at bounding box center [449, 153] width 128 height 23
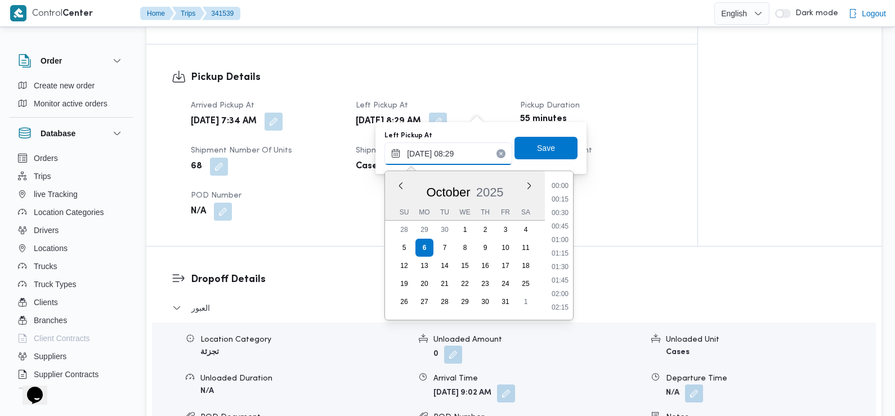
scroll to position [377, 0]
click at [562, 284] on li "08:45" at bounding box center [560, 281] width 26 height 11
type input "06/10/2025 08:45"
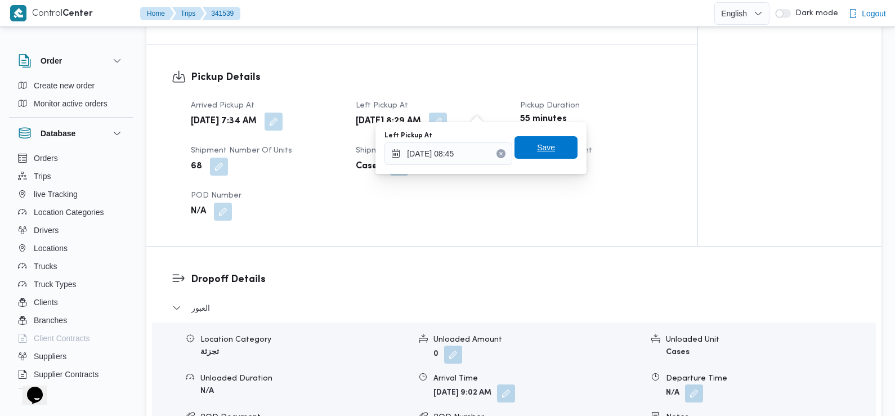
click at [542, 154] on span "Save" at bounding box center [546, 148] width 18 height 14
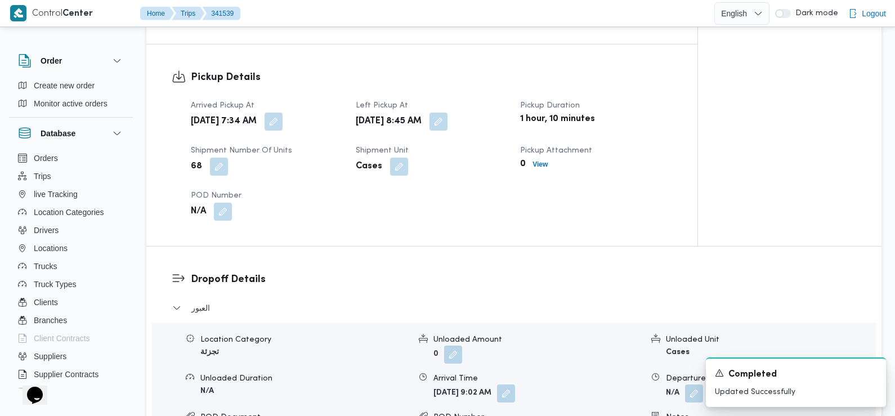
scroll to position [0, 0]
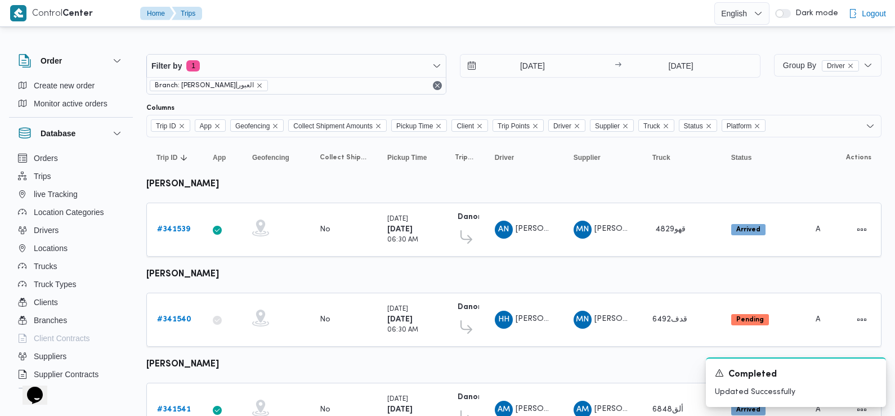
scroll to position [101, 0]
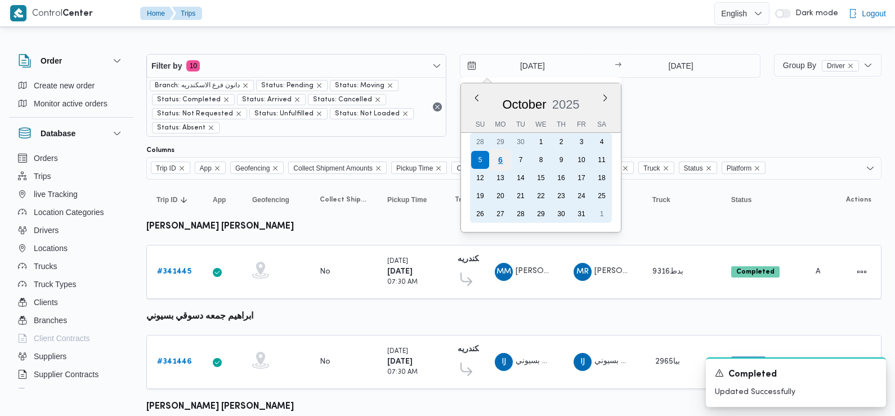
click at [501, 161] on div "6" at bounding box center [500, 159] width 21 height 21
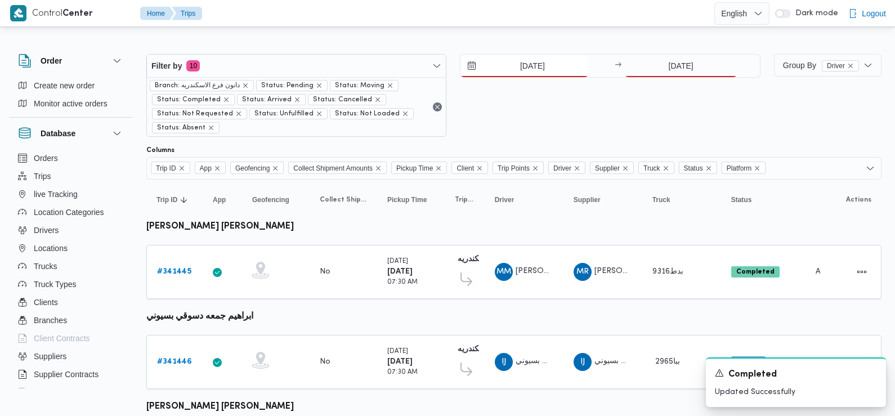
type input "[DATE]"
click at [652, 73] on input "[DATE]" at bounding box center [681, 66] width 112 height 23
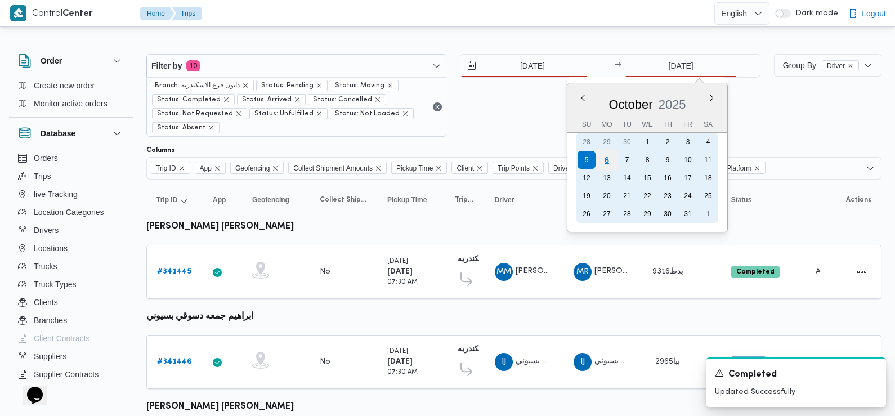
click at [607, 161] on div "6" at bounding box center [606, 159] width 21 height 21
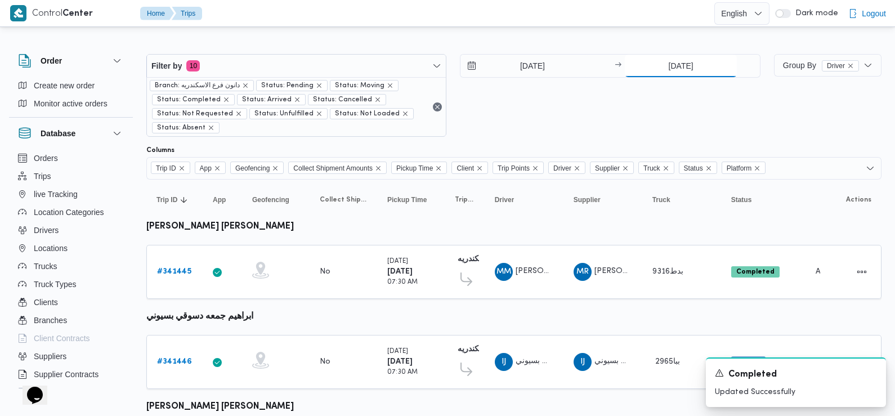
type input "6/10/2025"
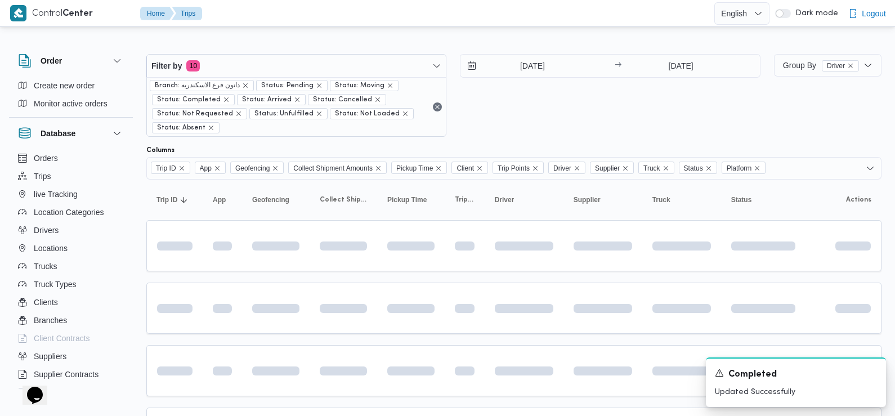
click at [644, 119] on div "6/10/2025 → 6/10/2025" at bounding box center [610, 95] width 300 height 83
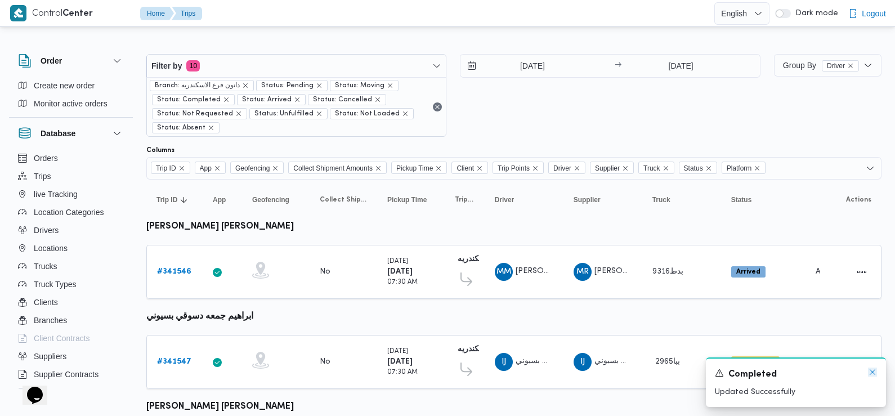
click at [874, 377] on icon "Dismiss toast" at bounding box center [872, 372] width 9 height 9
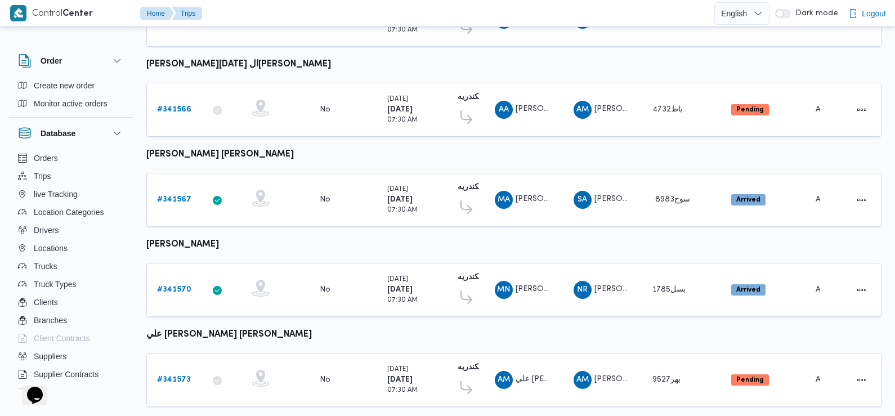
scroll to position [988, 0]
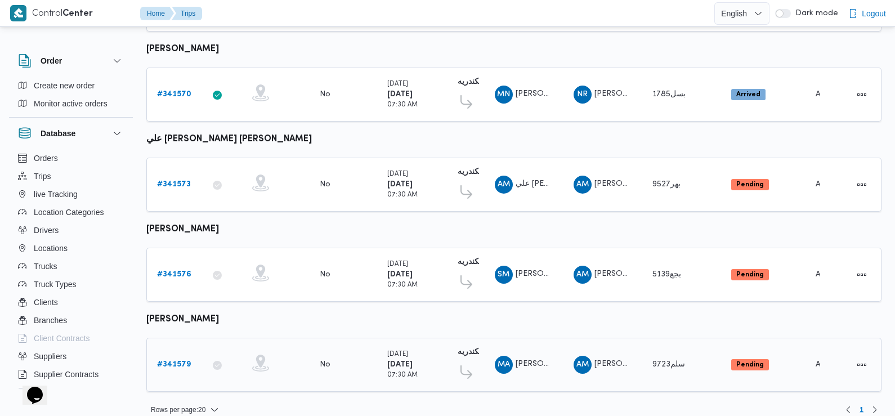
click at [172, 361] on b "# 341579" at bounding box center [174, 364] width 34 height 7
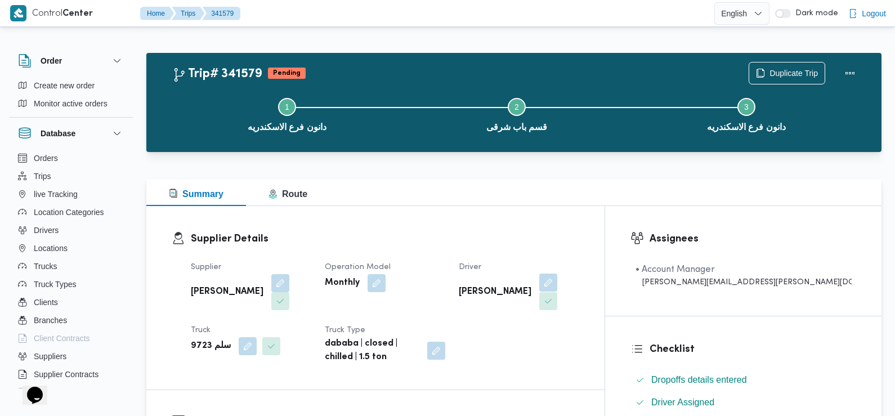
click at [558, 285] on button "button" at bounding box center [549, 283] width 18 height 18
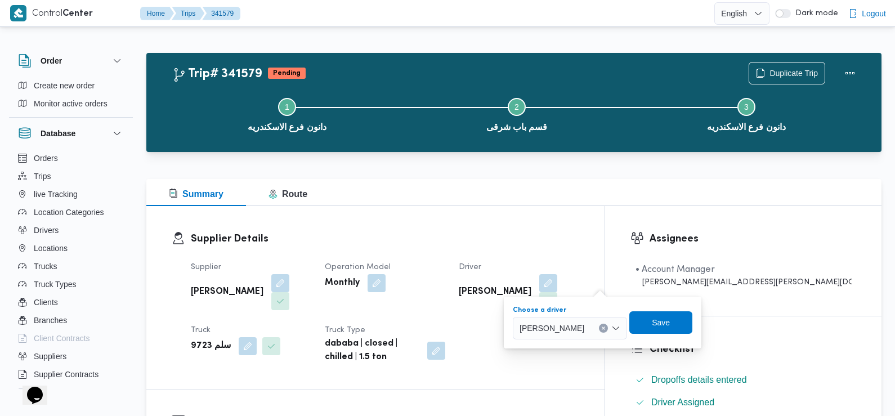
click at [571, 324] on span "محمود احمد مبارك" at bounding box center [552, 328] width 65 height 12
type input "مصطفي بك"
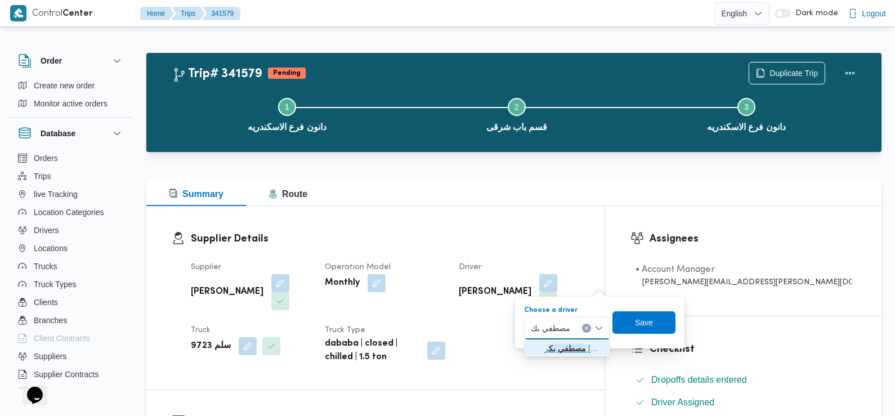
click at [563, 351] on span "مصطفي بك ر عبدالمعطي حسن" at bounding box center [574, 349] width 59 height 14
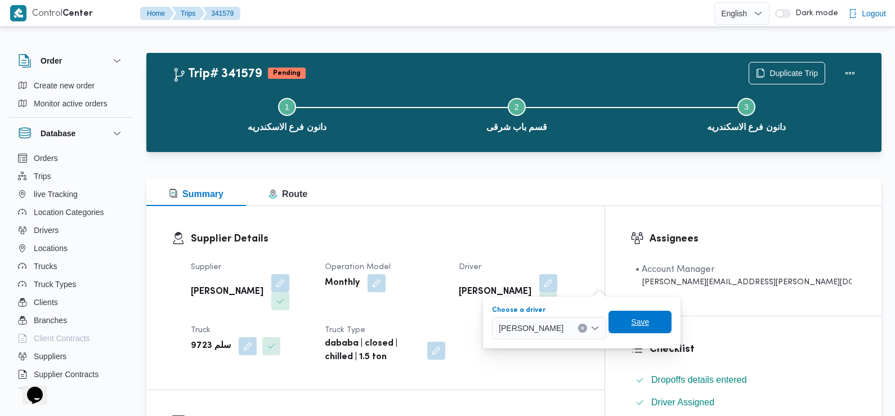
click at [649, 321] on span "Save" at bounding box center [640, 322] width 18 height 14
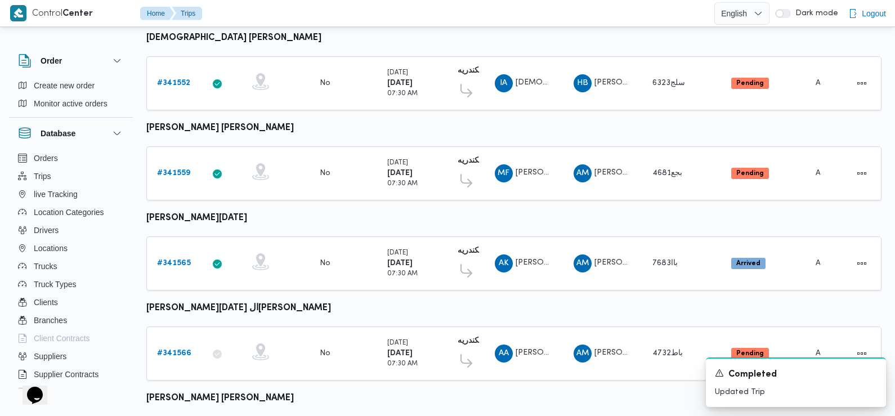
scroll to position [528, 0]
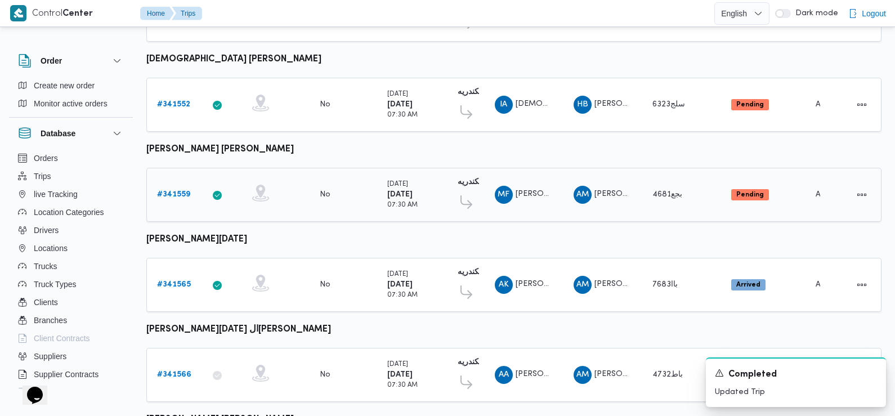
click at [171, 191] on b "# 341559" at bounding box center [173, 194] width 33 height 7
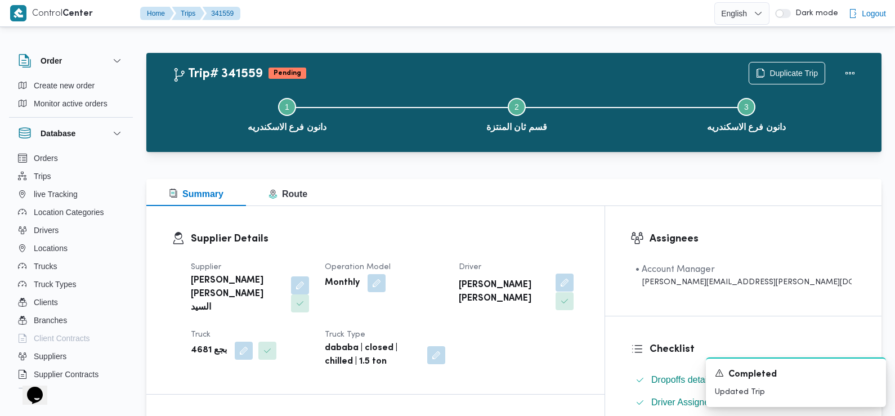
click at [574, 285] on button "button" at bounding box center [565, 283] width 18 height 18
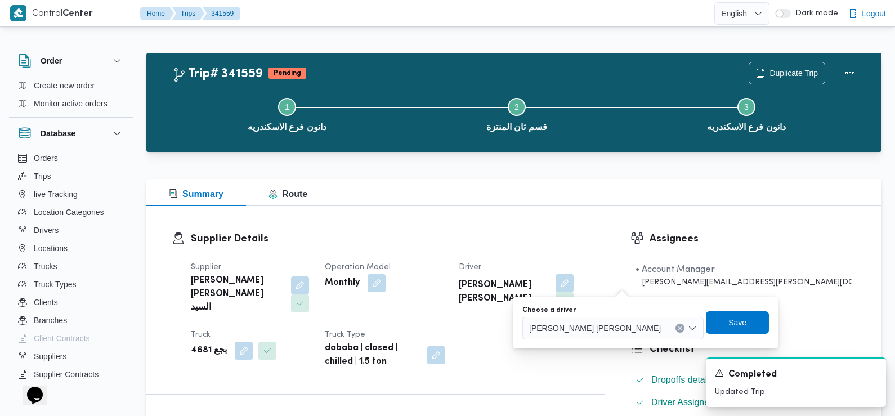
click at [582, 328] on span "محمد فهمي فرج عبدالفتاح" at bounding box center [595, 328] width 132 height 12
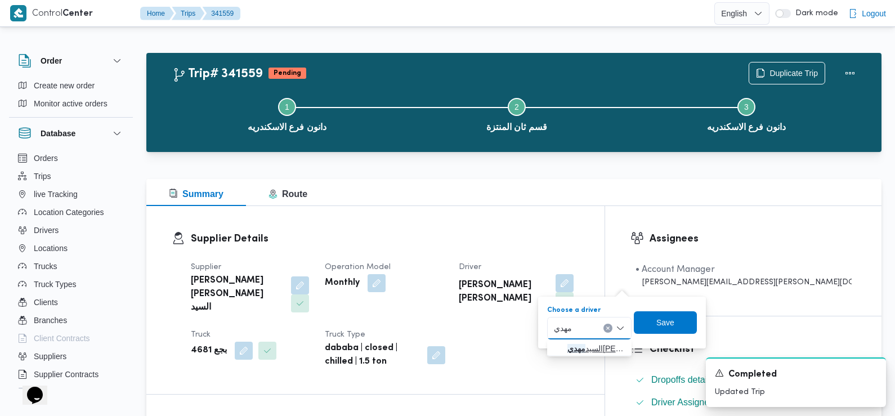
type input "مهدي"
click at [581, 344] on span "السيد مهدي السيد العدوي سعد" at bounding box center [596, 349] width 57 height 14
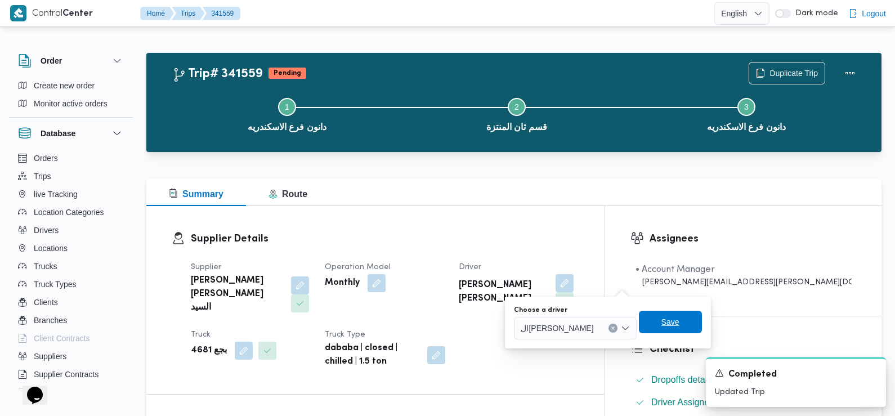
drag, startPoint x: 694, startPoint y: 325, endPoint x: 671, endPoint y: 321, distance: 23.4
click at [671, 321] on span "Save" at bounding box center [670, 322] width 63 height 23
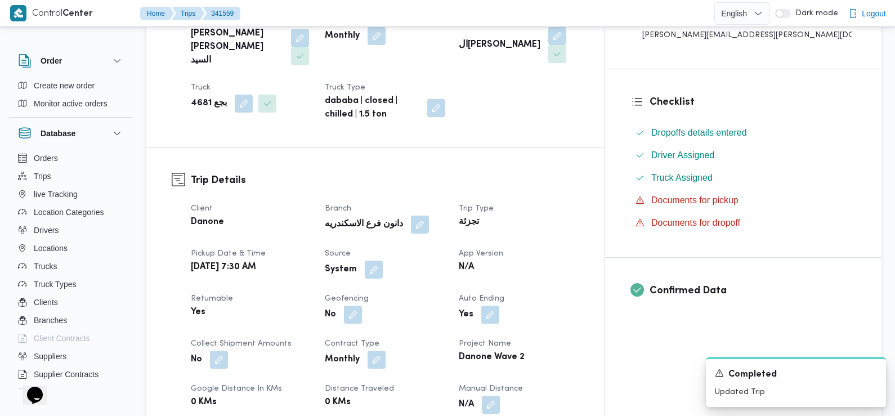
scroll to position [237, 0]
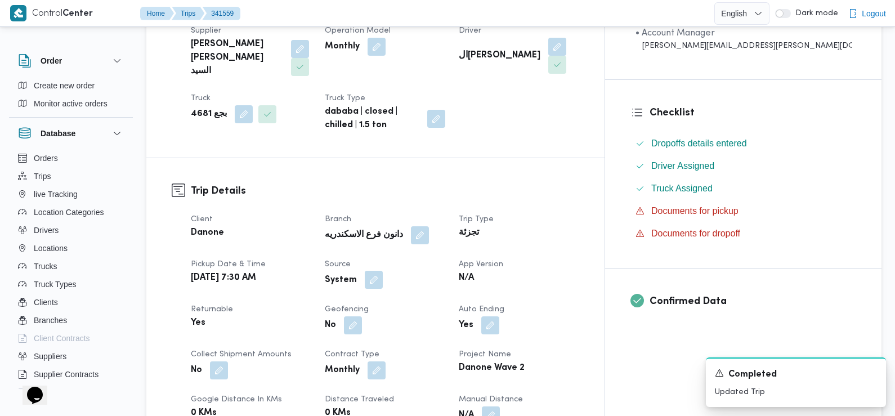
click at [383, 271] on button "button" at bounding box center [374, 280] width 18 height 18
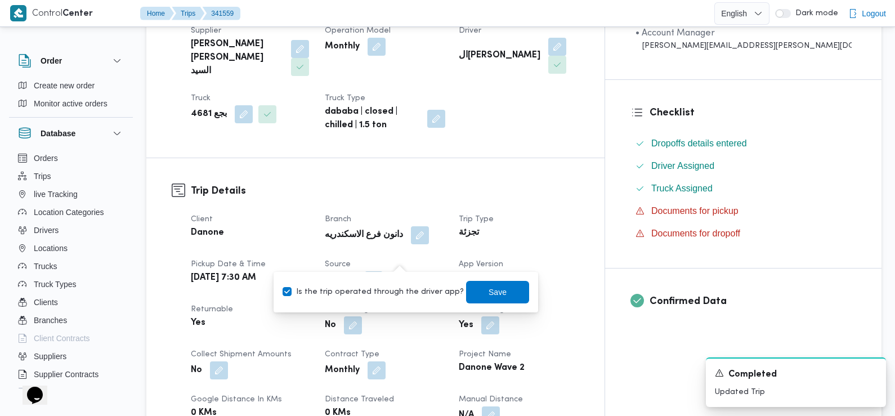
click at [393, 291] on label "Is the trip operated through the driver app?" at bounding box center [373, 293] width 181 height 14
checkbox input "false"
click at [490, 292] on span "Save" at bounding box center [498, 292] width 18 height 14
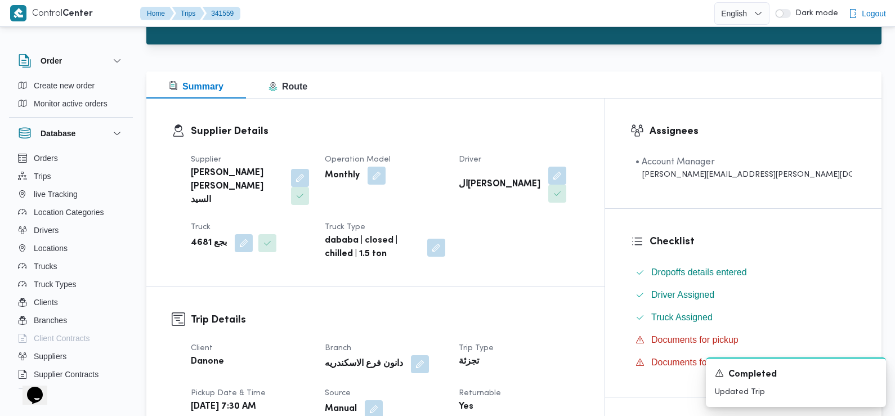
scroll to position [0, 0]
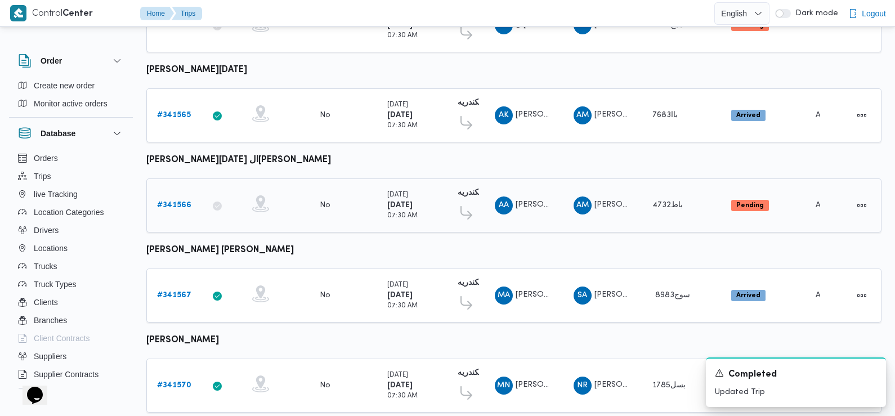
scroll to position [988, 0]
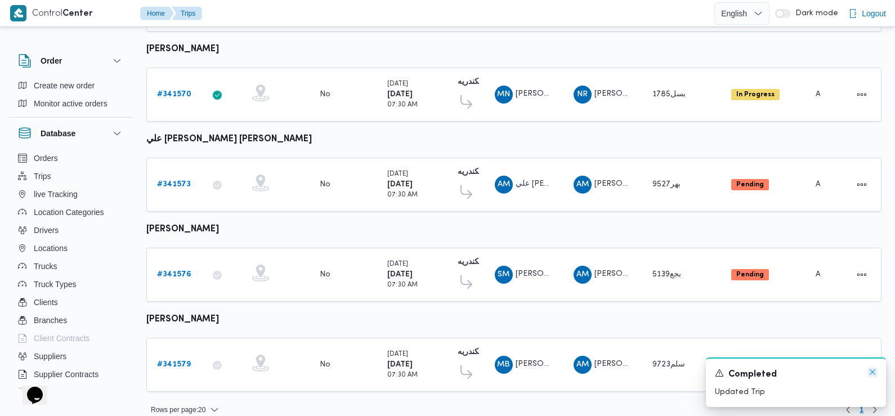
click at [872, 376] on icon "Dismiss toast" at bounding box center [872, 372] width 9 height 9
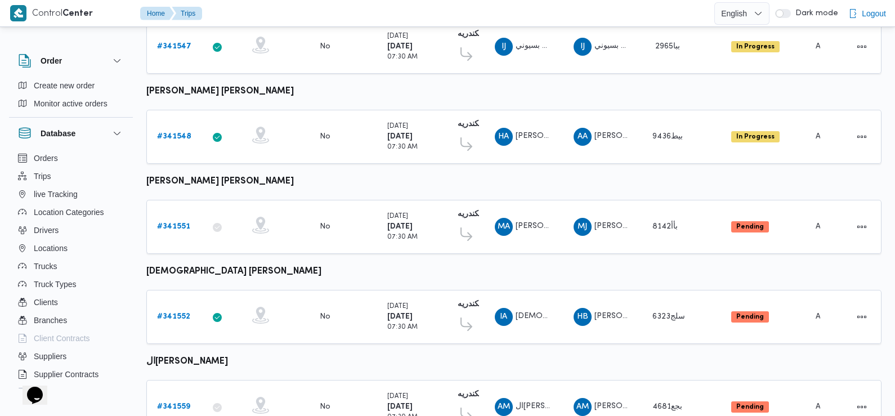
scroll to position [0, 0]
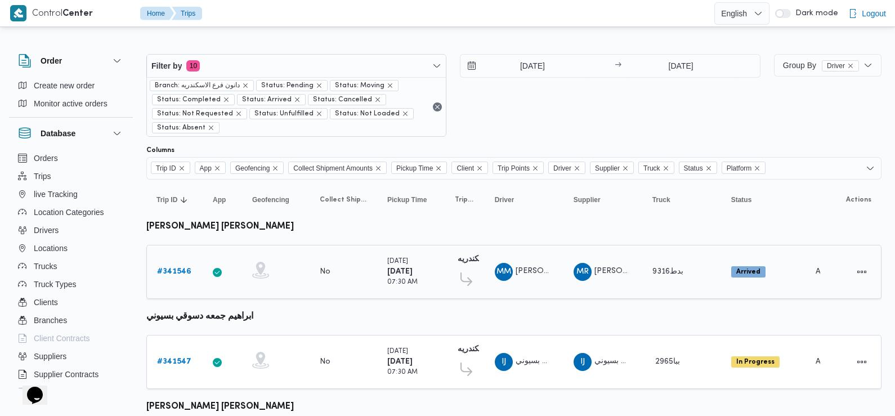
click at [176, 269] on b "# 341546" at bounding box center [174, 271] width 34 height 7
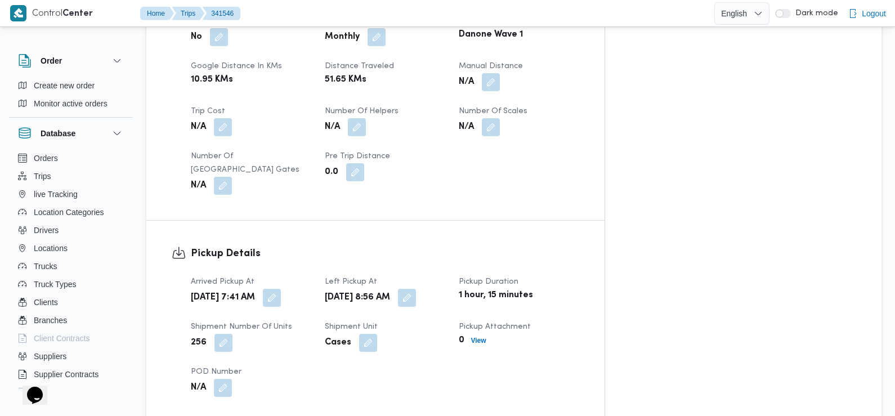
scroll to position [571, 0]
click at [281, 288] on button "button" at bounding box center [272, 297] width 18 height 18
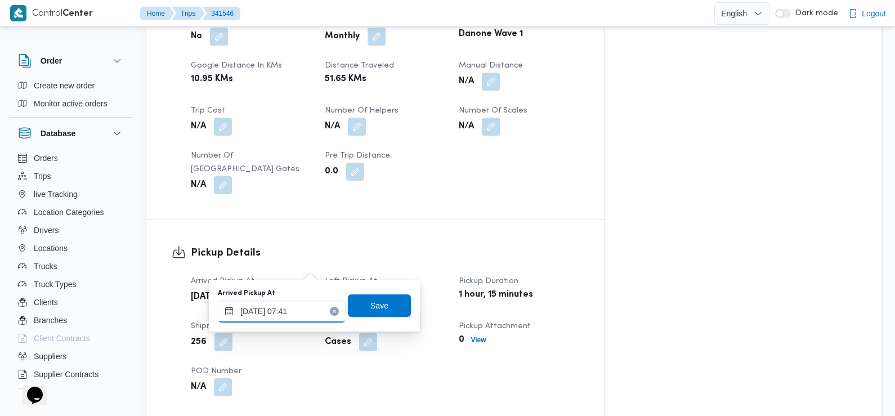
click at [295, 314] on input "06/10/2025 07:41" at bounding box center [282, 311] width 128 height 23
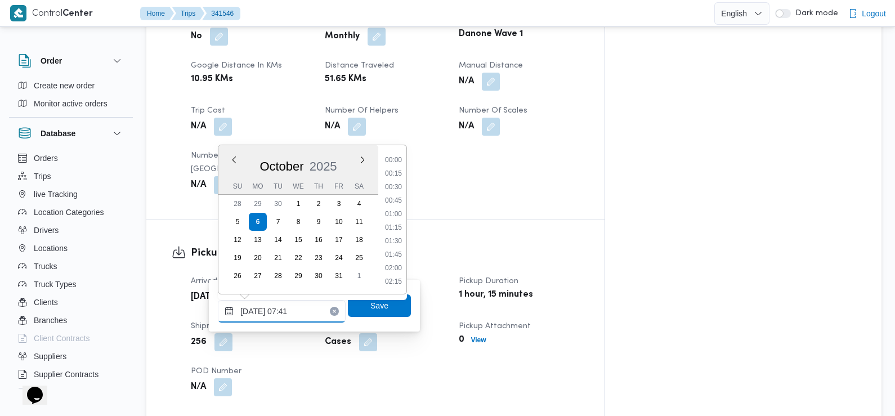
scroll to position [337, 0]
click at [395, 215] on li "07:15" at bounding box center [394, 215] width 26 height 11
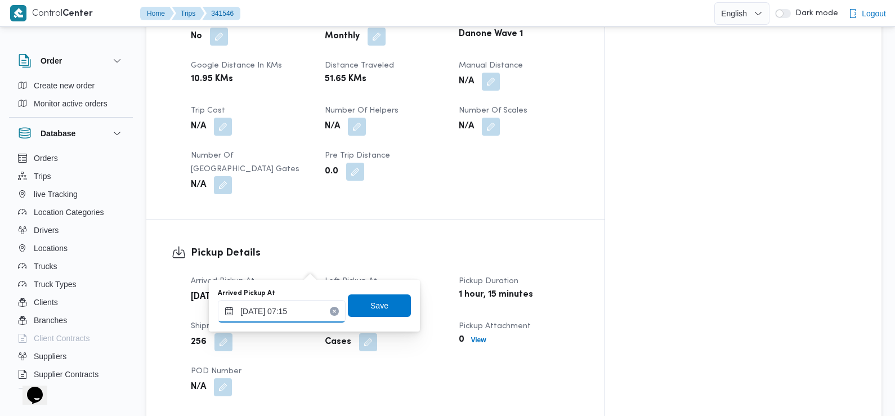
type input "06/10/2025 07:15"
click at [378, 302] on span "Save" at bounding box center [380, 305] width 18 height 14
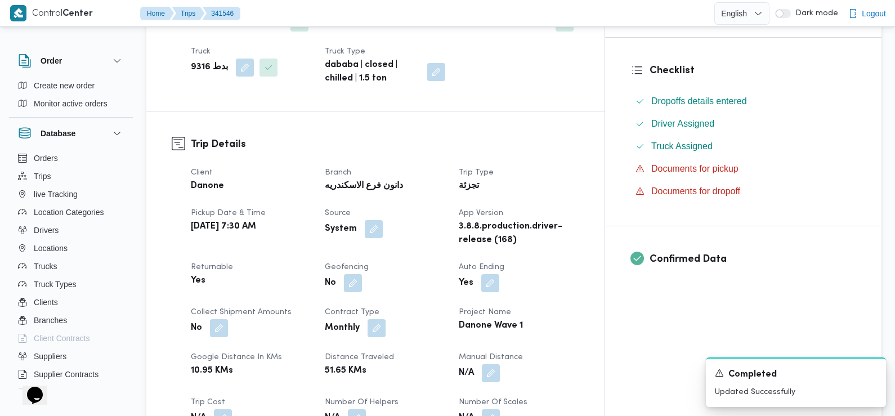
scroll to position [0, 0]
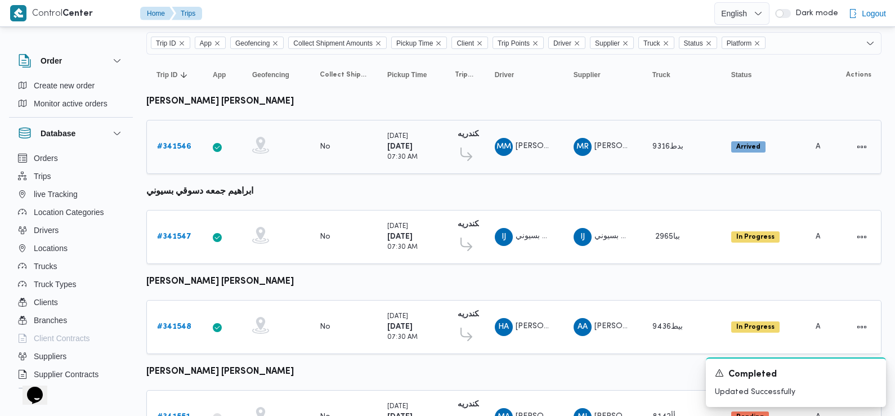
scroll to position [135, 0]
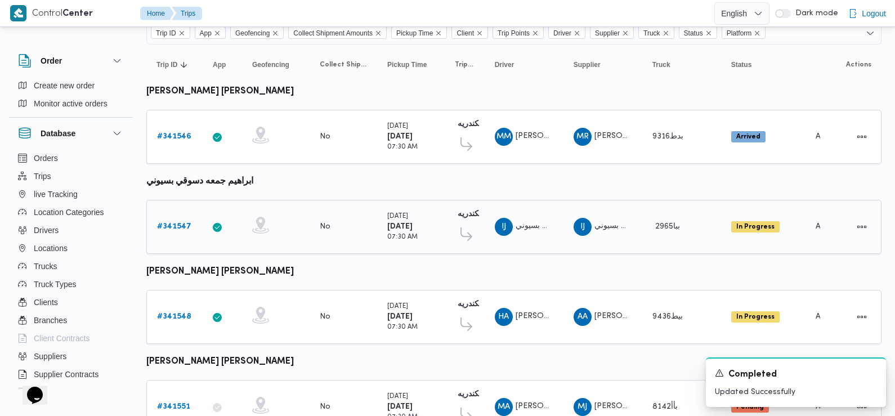
click at [180, 224] on b "# 341547" at bounding box center [174, 226] width 34 height 7
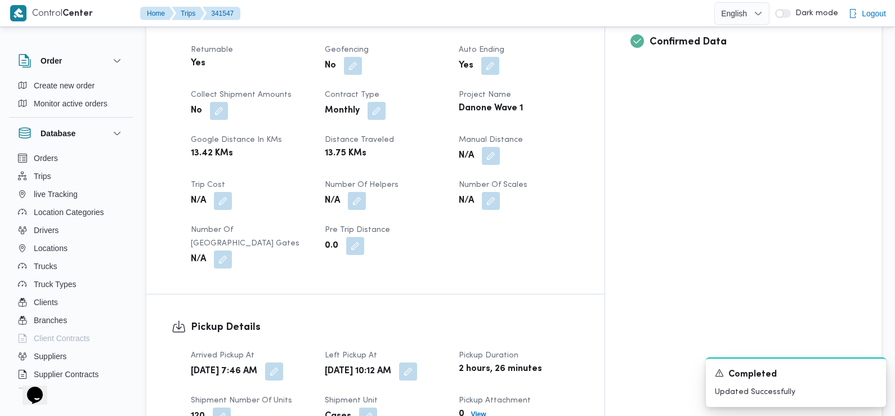
scroll to position [529, 0]
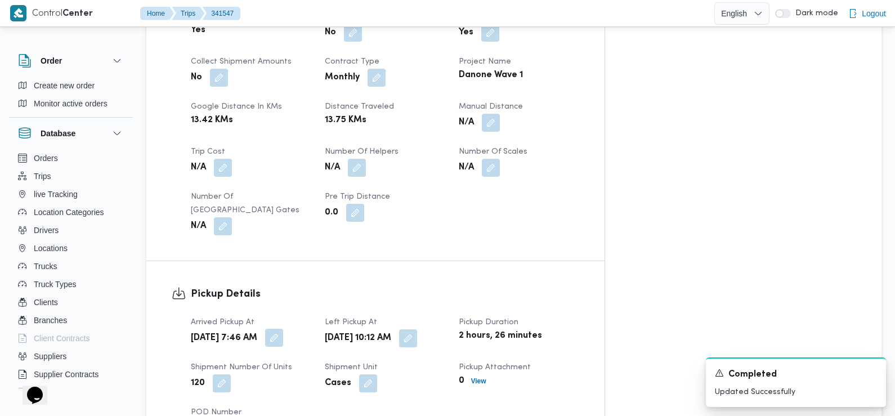
click at [283, 329] on button "button" at bounding box center [274, 338] width 18 height 18
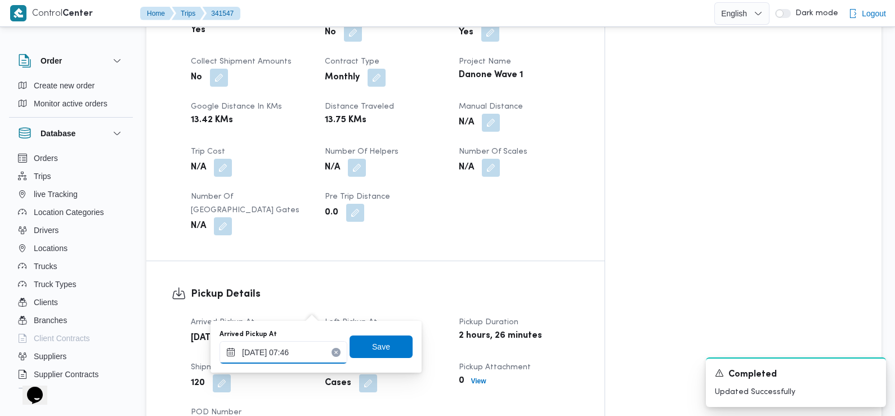
click at [291, 347] on div "06/10/2025 07:46" at bounding box center [284, 352] width 128 height 23
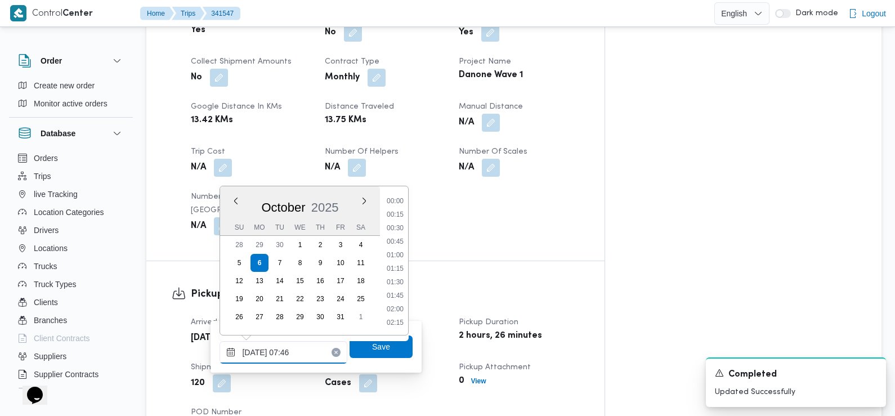
scroll to position [350, 0]
click at [399, 246] on li "07:15" at bounding box center [395, 242] width 26 height 11
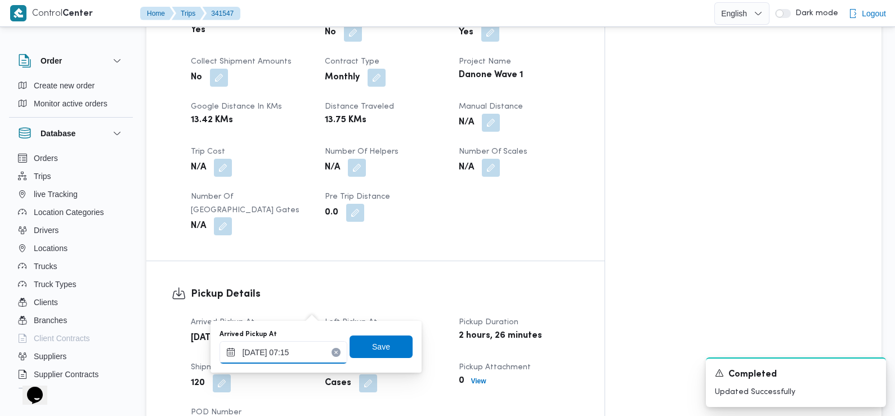
type input "06/10/2025 07:15"
click at [372, 346] on span "Save" at bounding box center [381, 347] width 18 height 14
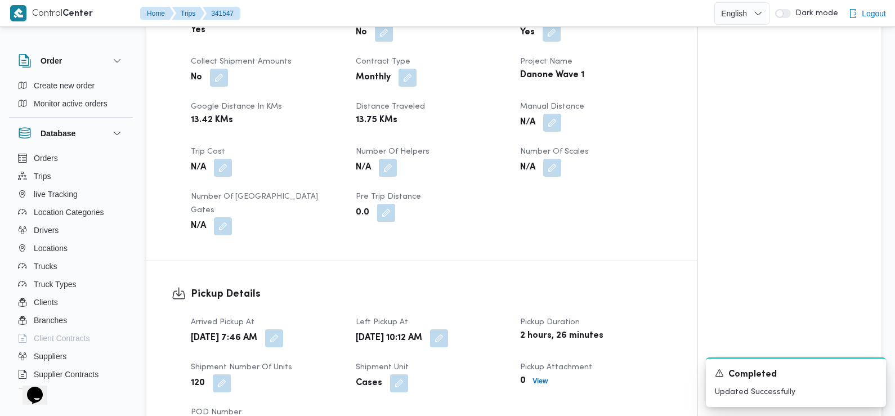
click at [315, 361] on dt "Shipment Number of Units" at bounding box center [267, 368] width 152 height 14
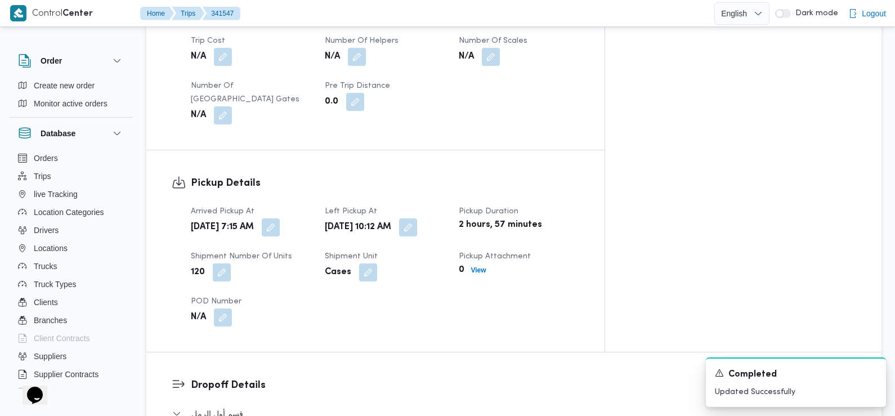
scroll to position [642, 0]
click at [417, 217] on span at bounding box center [406, 226] width 24 height 18
click at [417, 216] on button "button" at bounding box center [408, 225] width 18 height 18
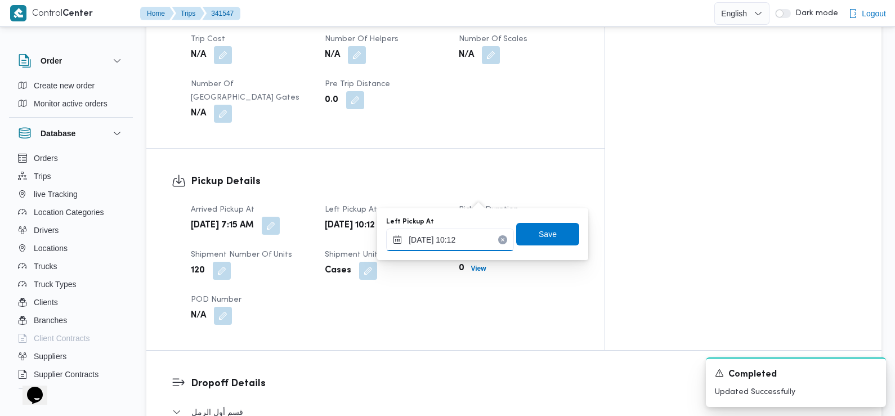
click at [457, 238] on input "06/10/2025 10:12" at bounding box center [450, 240] width 128 height 23
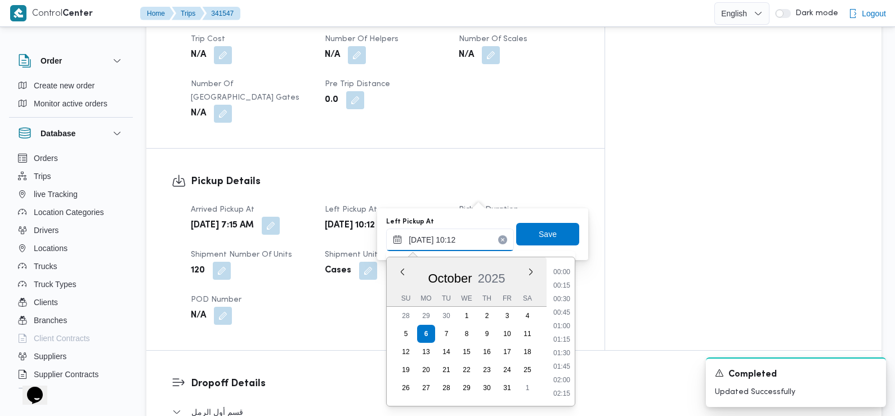
scroll to position [472, 0]
click at [563, 314] on li "09:30" at bounding box center [562, 313] width 26 height 11
type input "[DATE] 09:30"
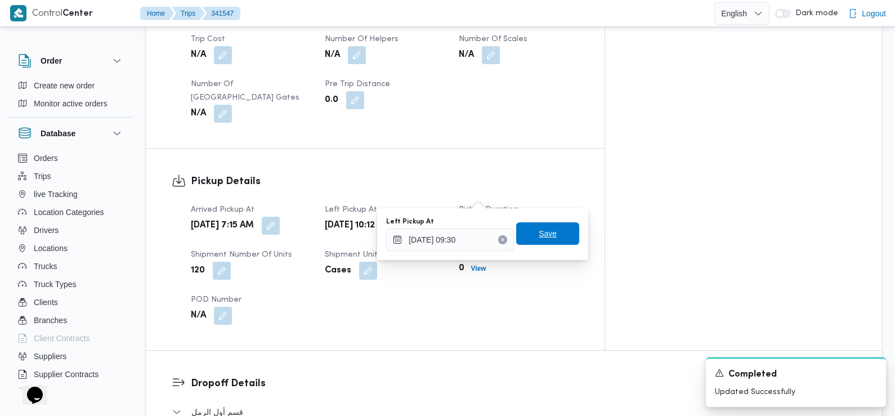
click at [550, 233] on span "Save" at bounding box center [547, 233] width 63 height 23
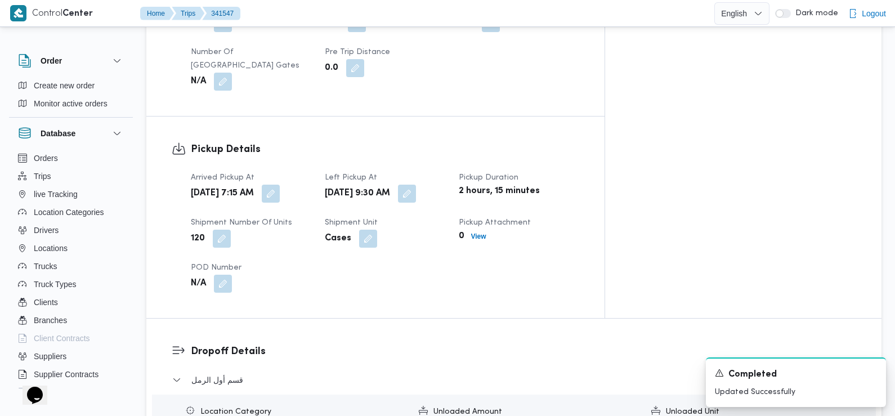
scroll to position [736, 0]
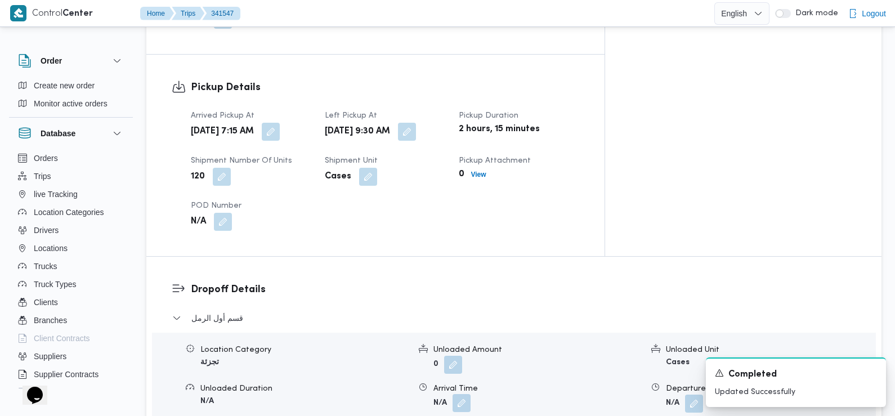
click at [463, 394] on button "button" at bounding box center [462, 403] width 18 height 18
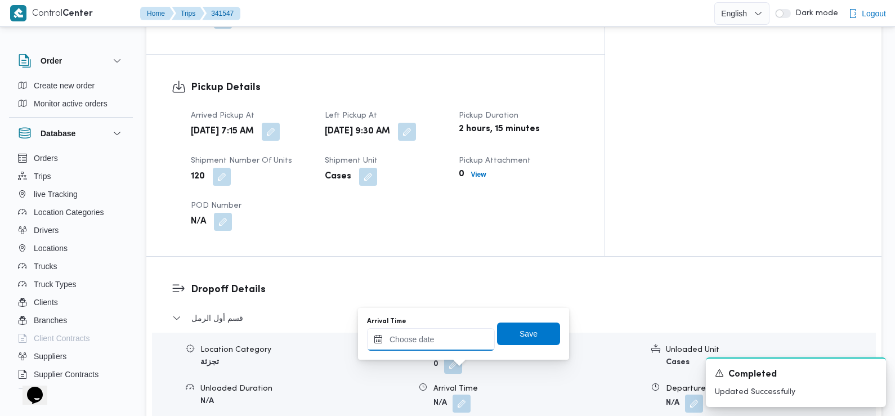
click at [456, 340] on input "Arrival Time" at bounding box center [431, 339] width 128 height 23
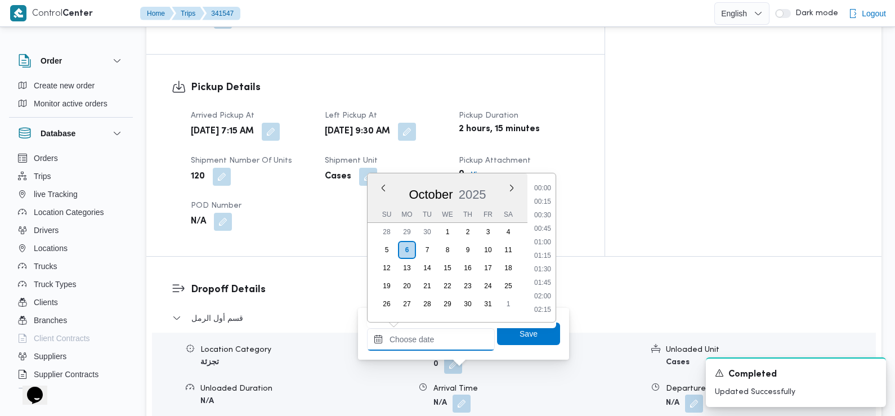
scroll to position [513, 0]
drag, startPoint x: 545, startPoint y: 219, endPoint x: 554, endPoint y: 241, distance: 24.1
click at [545, 219] on li "10:00" at bounding box center [543, 216] width 26 height 11
type input "[DATE] 10:00"
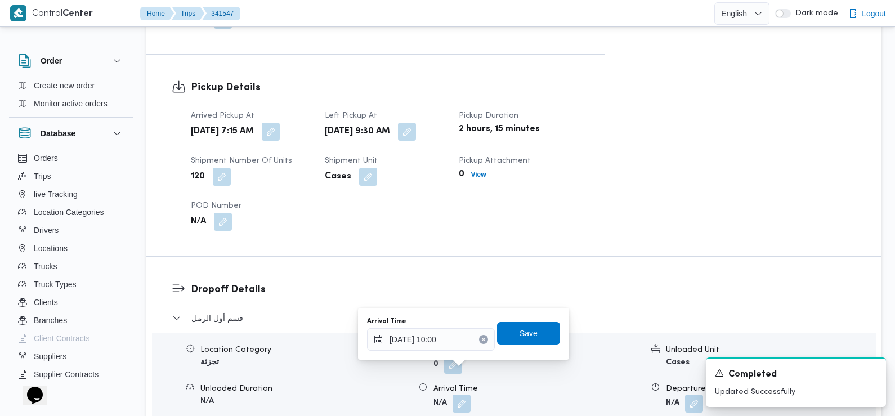
click at [528, 335] on span "Save" at bounding box center [529, 334] width 18 height 14
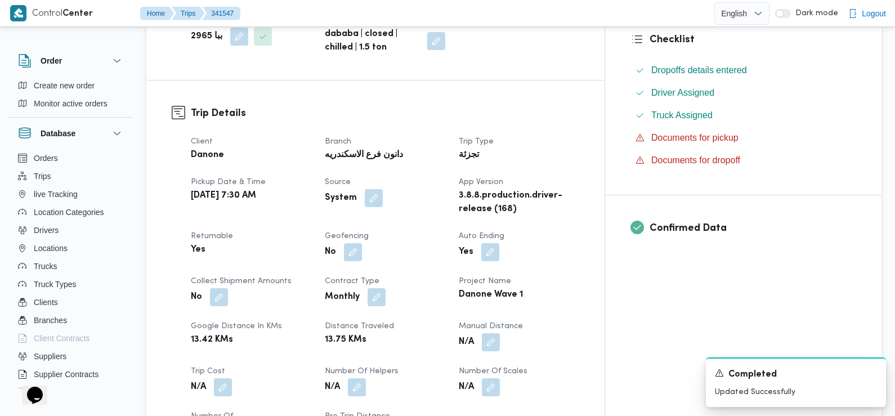
scroll to position [0, 0]
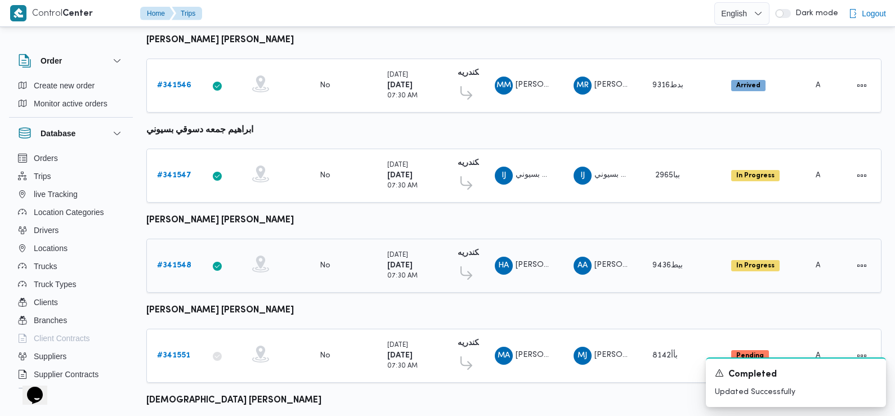
scroll to position [198, 0]
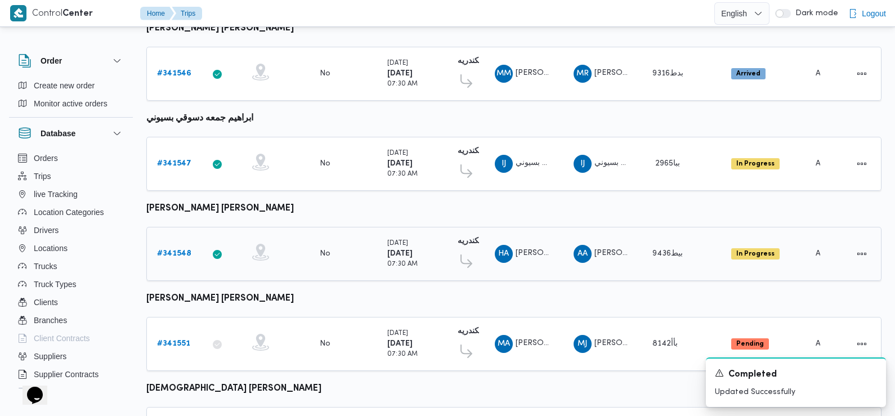
click at [170, 251] on b "# 341548" at bounding box center [174, 253] width 34 height 7
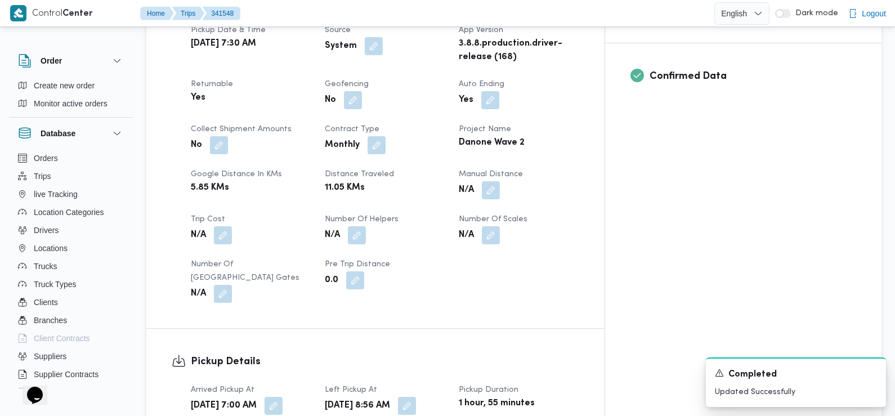
scroll to position [514, 0]
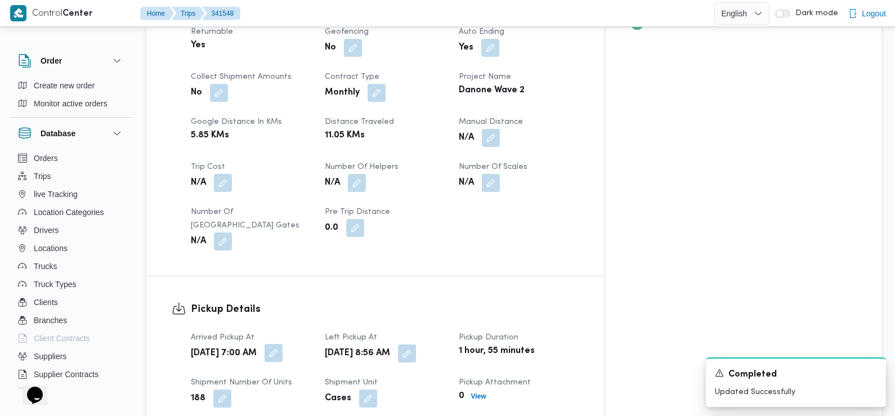
click at [283, 344] on button "button" at bounding box center [274, 353] width 18 height 18
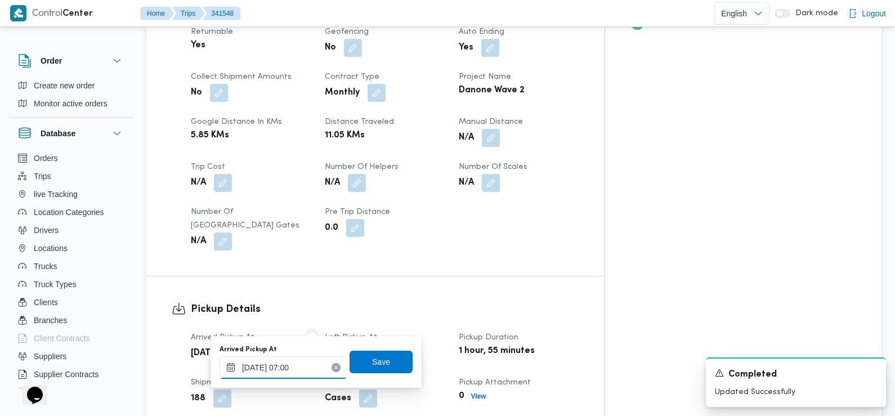
click at [308, 366] on input "06/10/2025 07:00" at bounding box center [284, 368] width 128 height 23
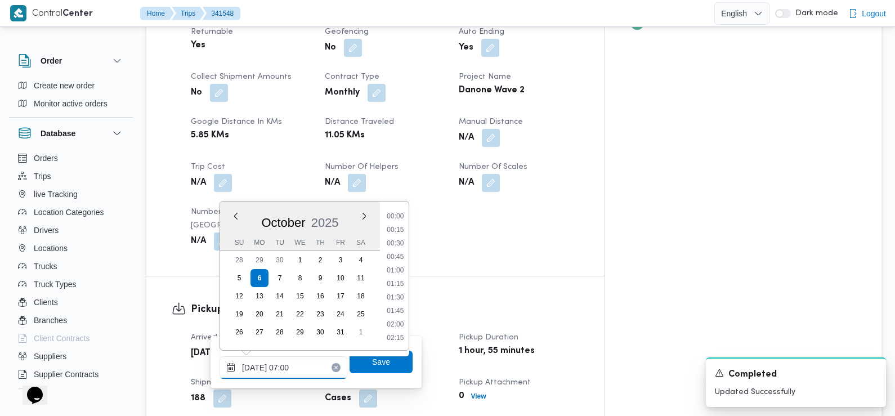
scroll to position [310, 0]
type input "06/10/2025 07:25"
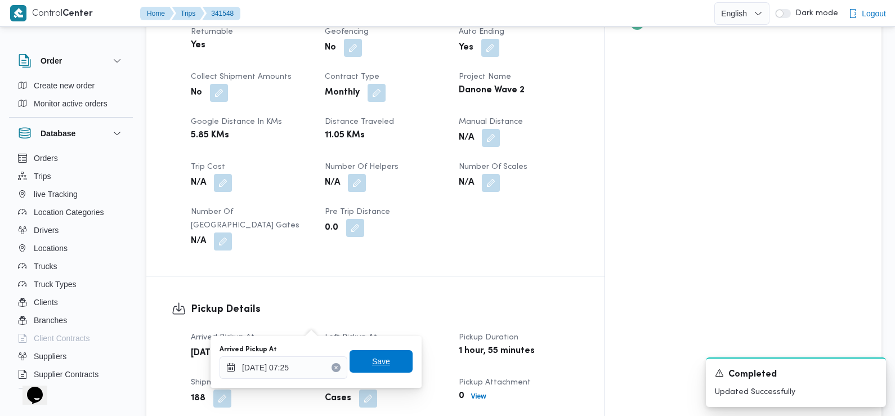
click at [353, 364] on span "Save" at bounding box center [381, 361] width 63 height 23
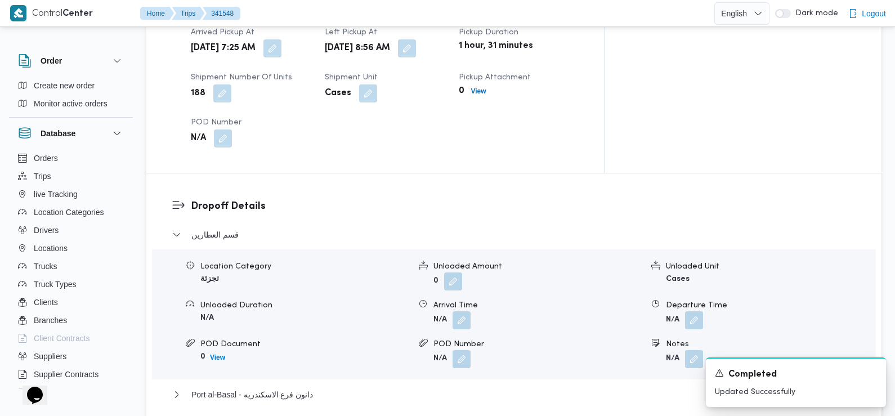
scroll to position [852, 0]
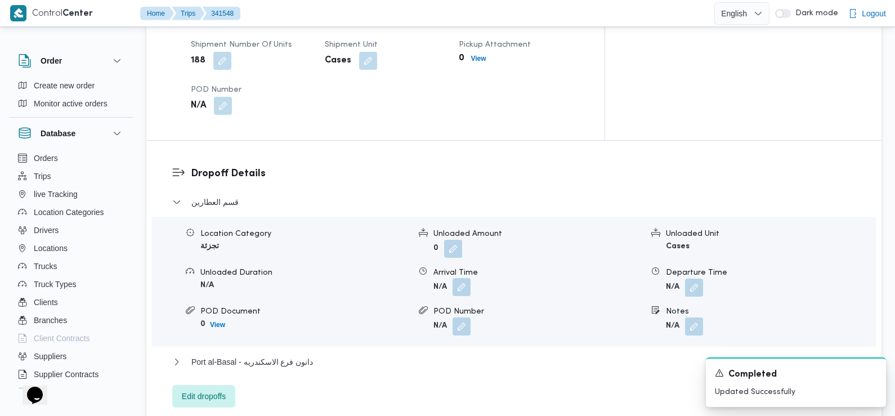
click at [461, 278] on button "button" at bounding box center [462, 287] width 18 height 18
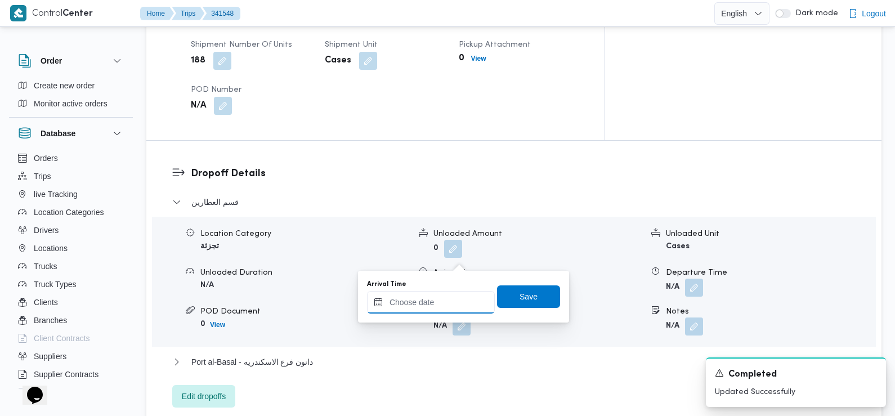
click at [447, 301] on input "Arrival Time" at bounding box center [431, 302] width 128 height 23
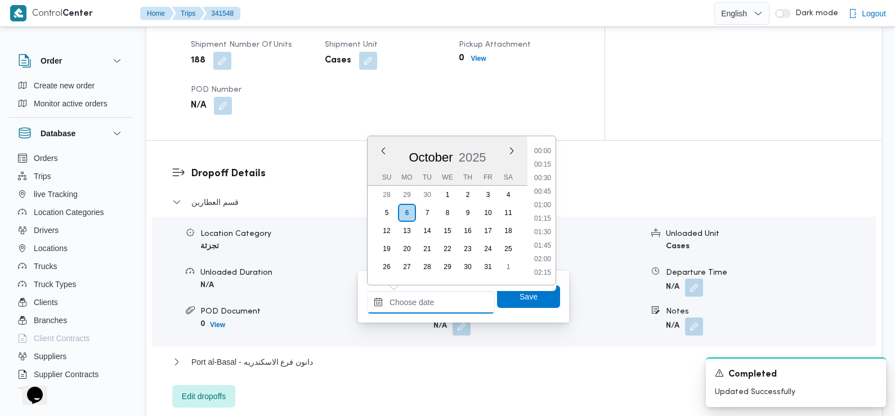
scroll to position [513, 0]
click at [541, 172] on ul "00:00 00:15 00:30 00:45 01:00 01:15 01:30 01:45 02:00 02:15 02:30 02:45 03:00 0…" at bounding box center [543, 210] width 26 height 131
click at [541, 165] on li "09:45" at bounding box center [543, 165] width 26 height 11
type input "06/10/2025 09:45"
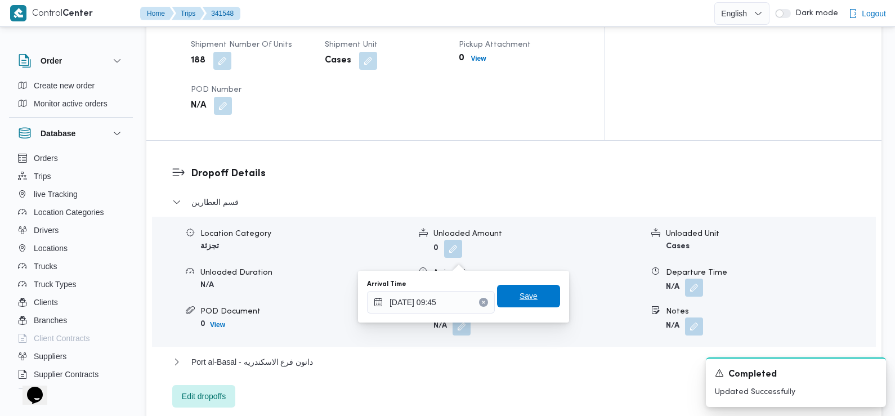
click at [532, 293] on span "Save" at bounding box center [528, 296] width 63 height 23
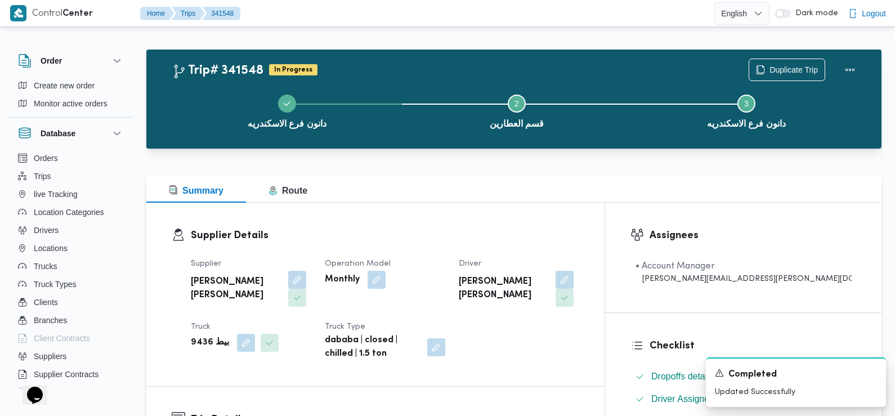
scroll to position [0, 0]
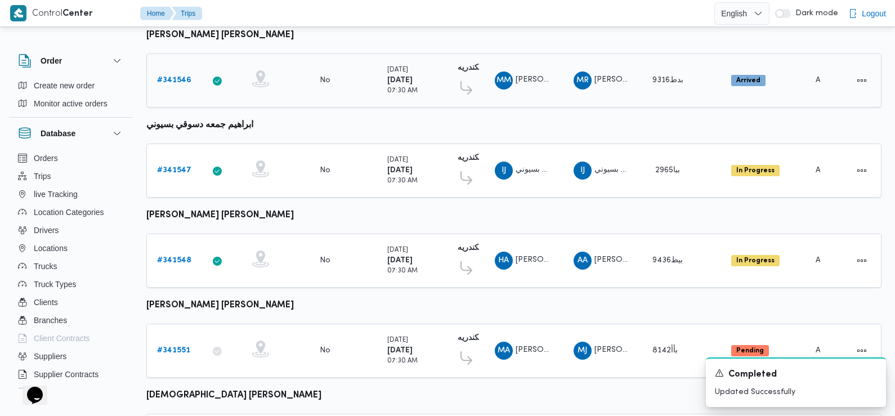
scroll to position [195, 0]
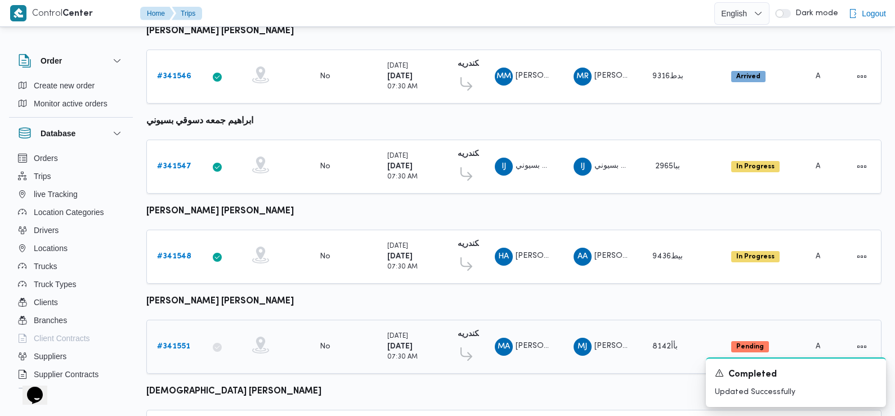
click at [170, 343] on b "# 341551" at bounding box center [173, 346] width 33 height 7
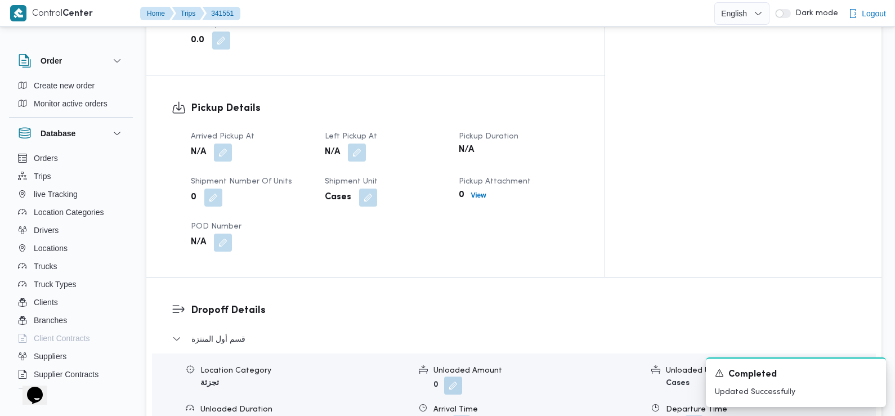
scroll to position [714, 0]
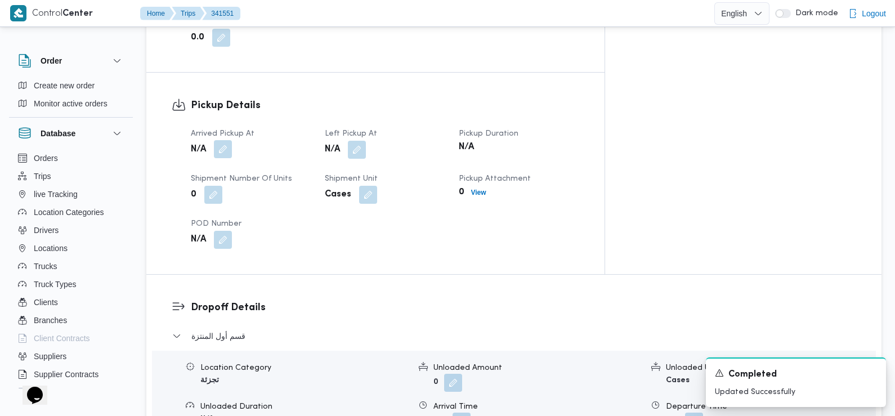
click at [222, 140] on button "button" at bounding box center [223, 149] width 18 height 18
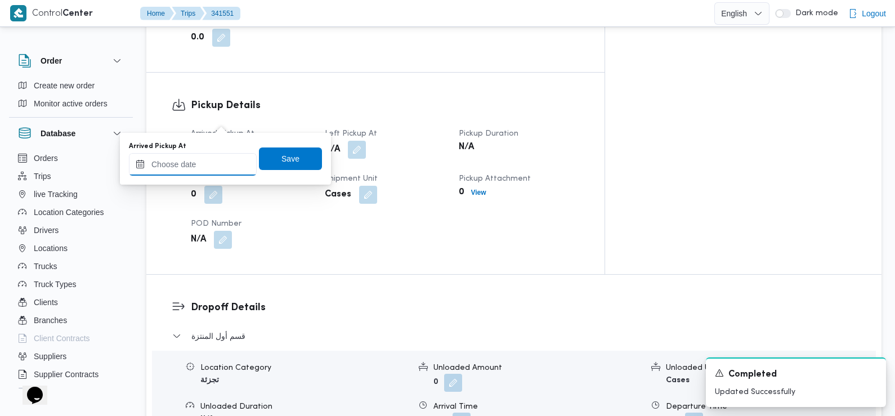
click at [214, 158] on input "Arrived Pickup At" at bounding box center [193, 164] width 128 height 23
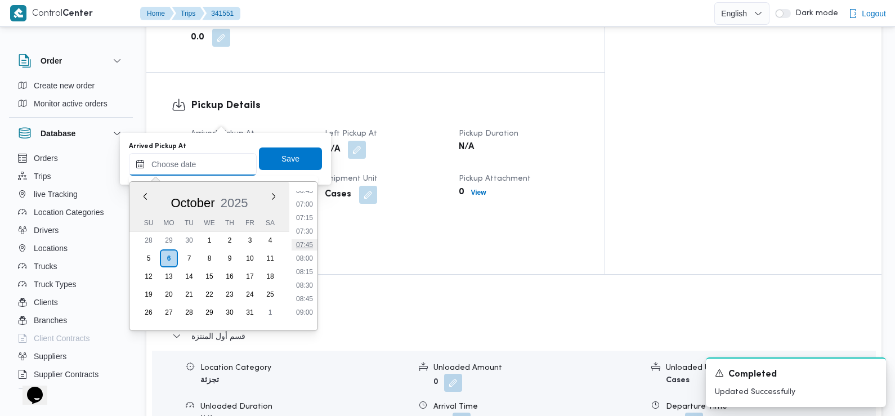
scroll to position [366, 0]
click at [305, 221] on li "07:15" at bounding box center [305, 222] width 26 height 11
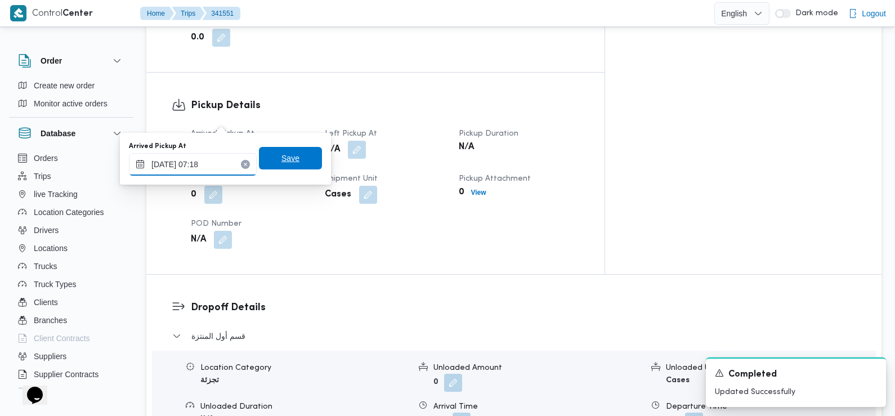
type input "06/10/2025 07:18"
click at [291, 164] on span "Save" at bounding box center [290, 158] width 63 height 23
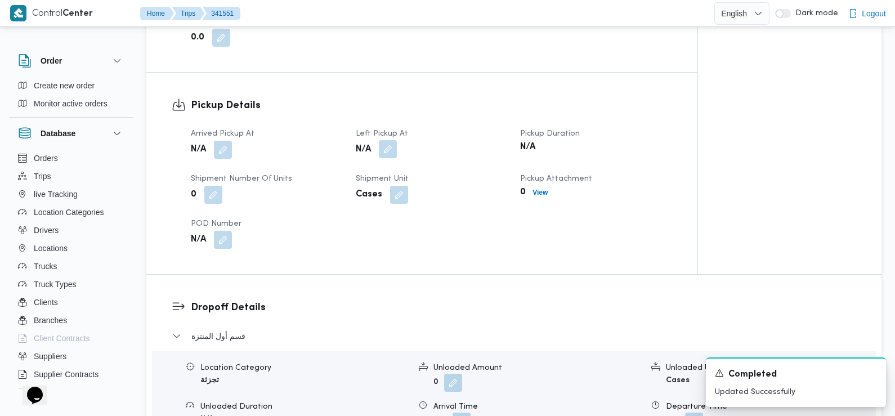
click at [390, 140] on button "button" at bounding box center [388, 149] width 18 height 18
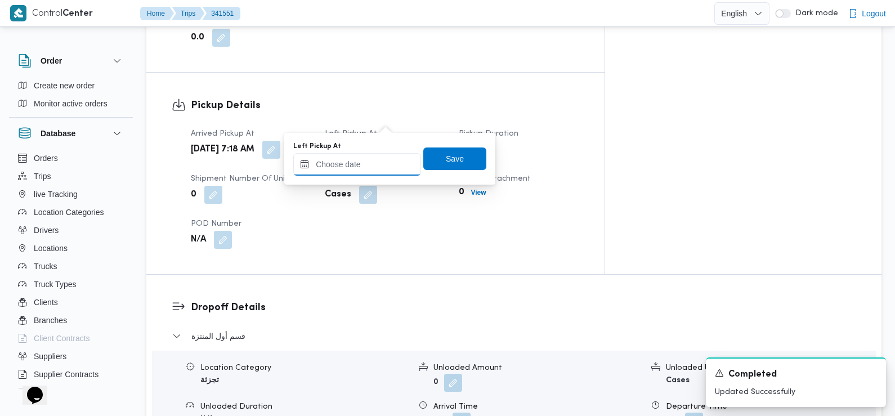
click at [375, 165] on input "Left Pickup At" at bounding box center [357, 164] width 128 height 23
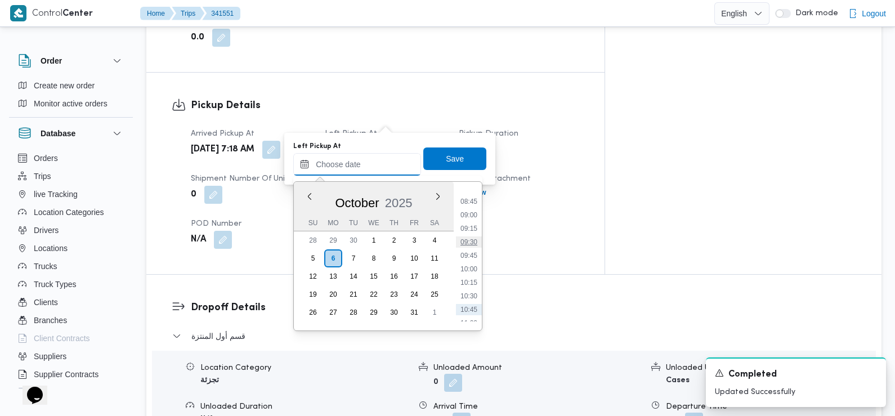
scroll to position [464, 0]
click at [472, 203] on li "08:45" at bounding box center [469, 206] width 26 height 11
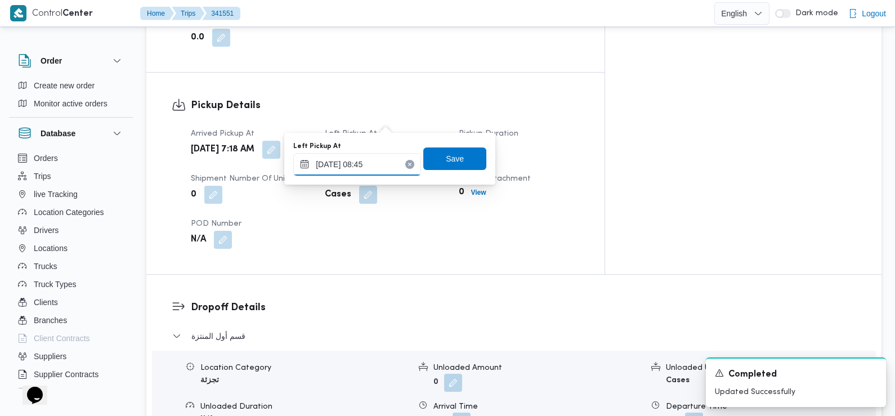
click at [345, 157] on input "06/10/2025 08:45" at bounding box center [357, 164] width 128 height 23
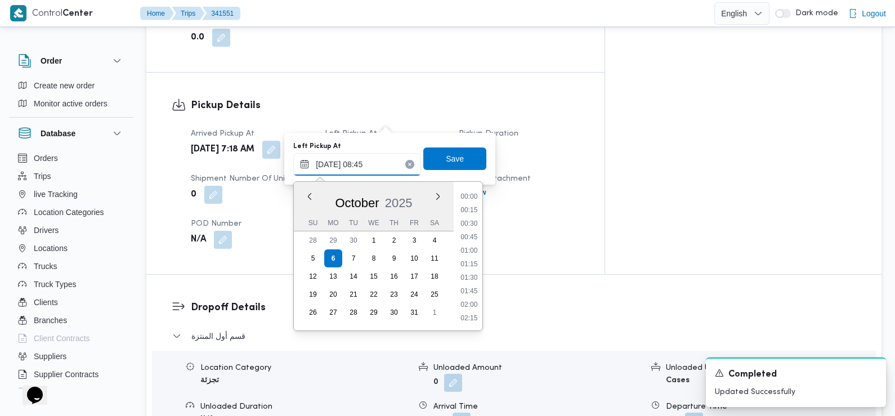
scroll to position [404, 0]
click at [470, 281] on li "09:00" at bounding box center [470, 278] width 26 height 11
type input "06/10/2025 09:00"
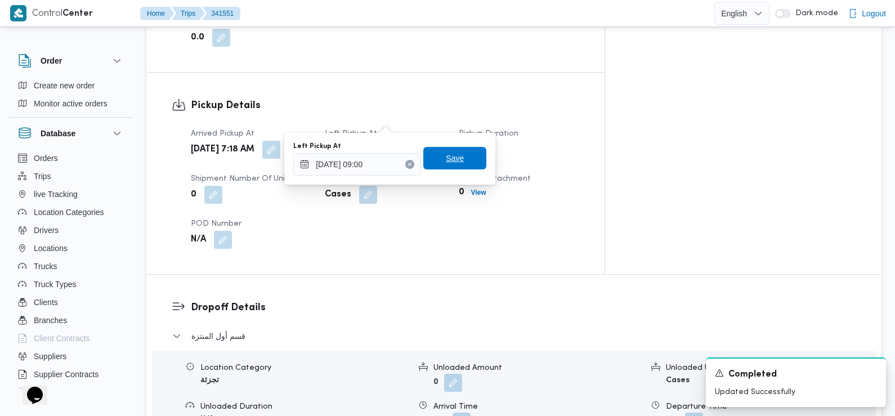
click at [456, 159] on span "Save" at bounding box center [455, 158] width 63 height 23
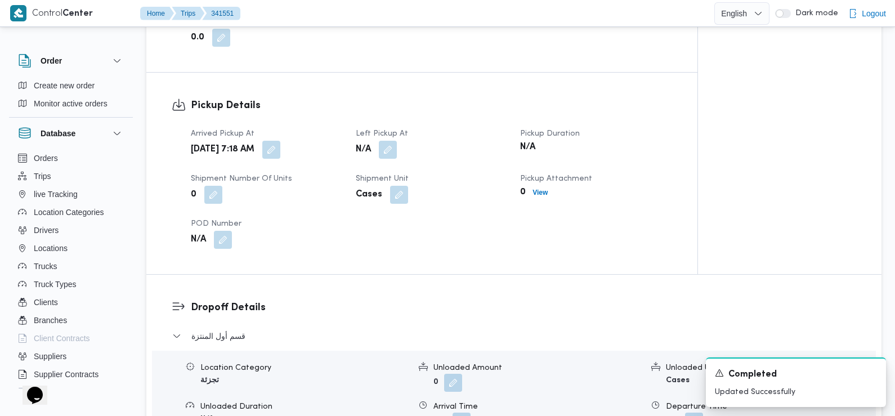
scroll to position [781, 0]
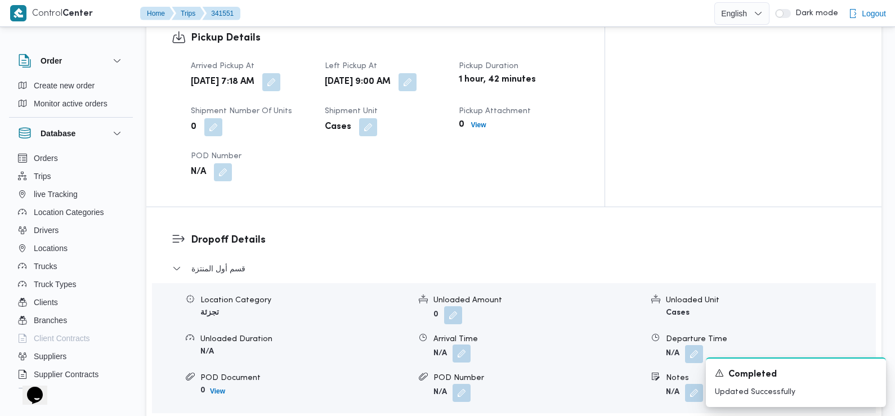
click at [461, 345] on button "button" at bounding box center [462, 354] width 18 height 18
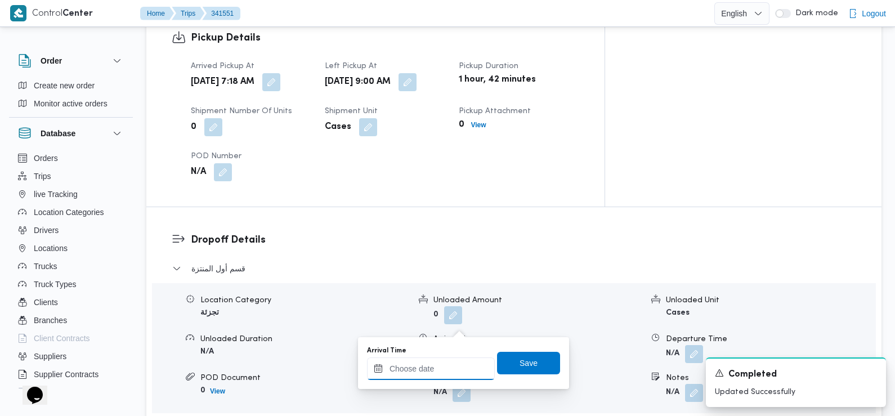
click at [438, 371] on input "Arrival Time" at bounding box center [431, 369] width 128 height 23
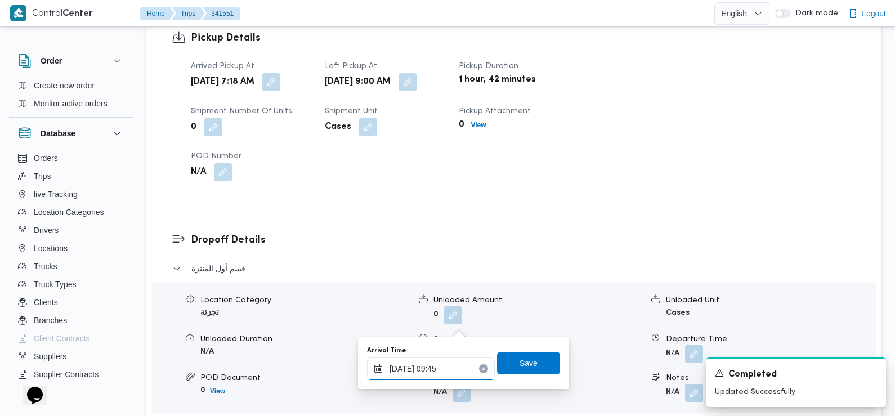
type input "06/10/2025 09:45"
click at [524, 363] on span "Save" at bounding box center [529, 363] width 18 height 14
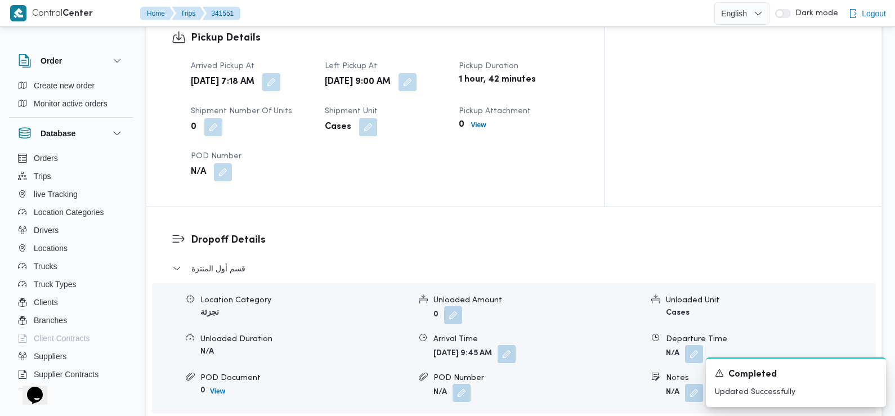
click at [348, 233] on dl "Dropoff Details قسم أول المنتزة Location Category تجزئة Unloaded Amount 0 Unloa…" at bounding box center [524, 354] width 666 height 242
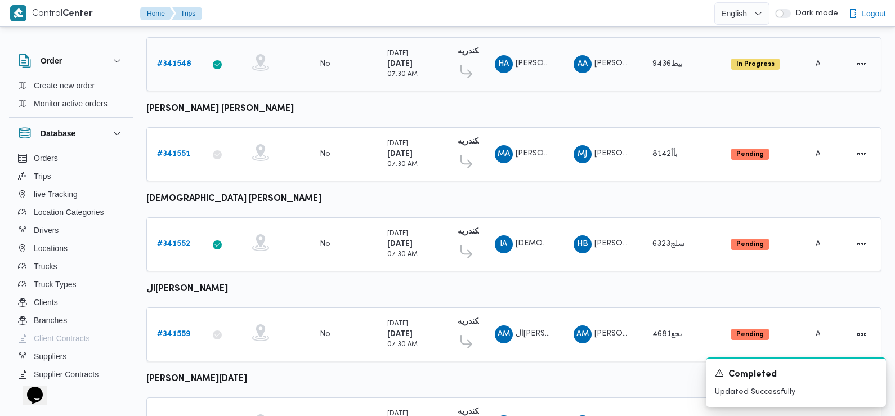
scroll to position [403, 0]
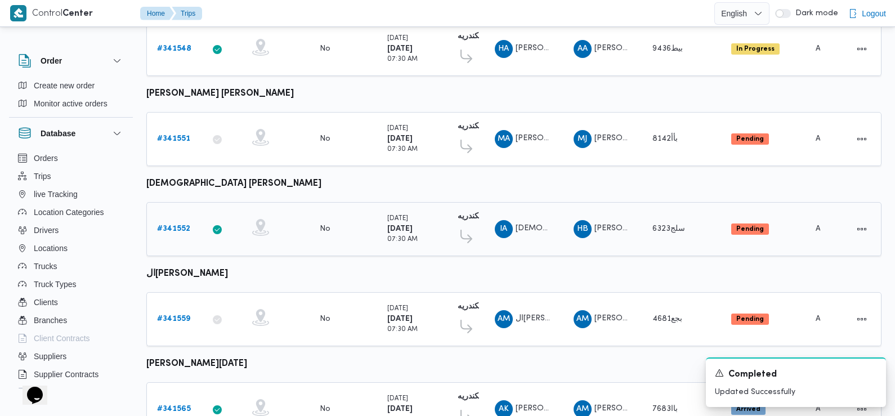
click at [174, 225] on b "# 341552" at bounding box center [173, 228] width 33 height 7
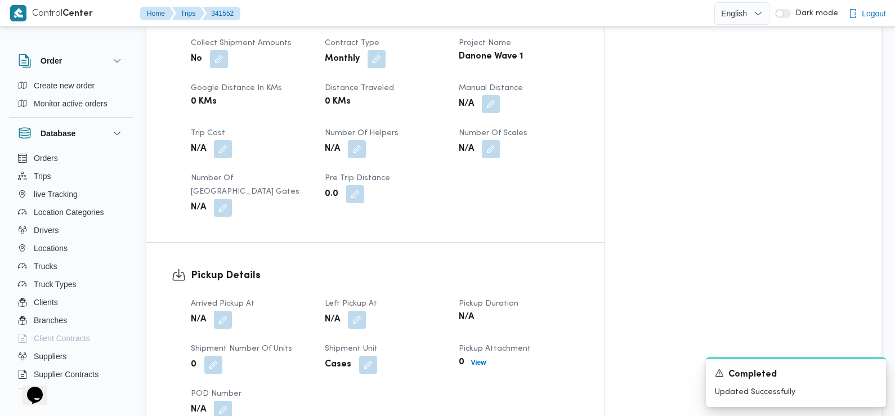
scroll to position [625, 0]
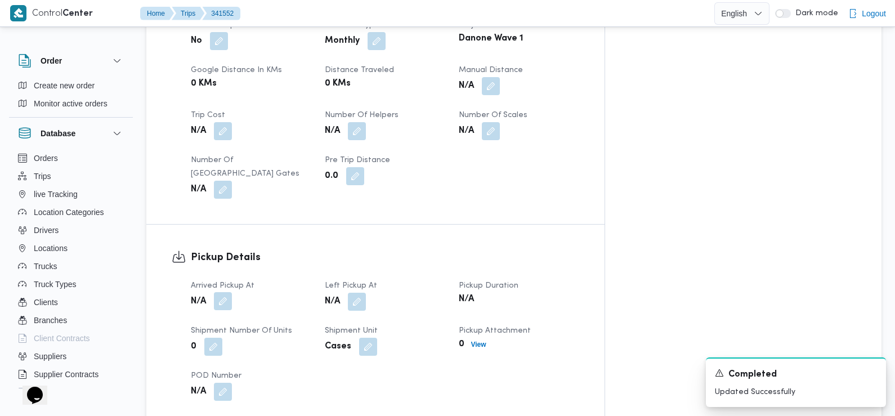
click at [225, 292] on button "button" at bounding box center [223, 301] width 18 height 18
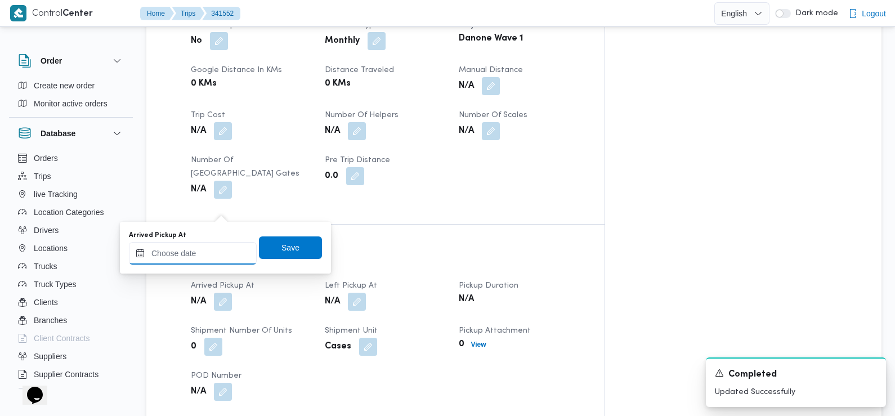
click at [216, 247] on div at bounding box center [193, 253] width 128 height 23
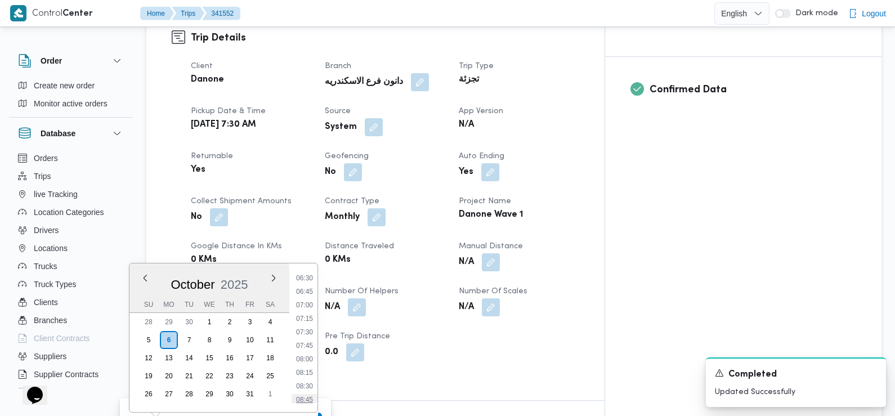
scroll to position [347, 0]
click at [302, 335] on li "07:30" at bounding box center [305, 336] width 26 height 11
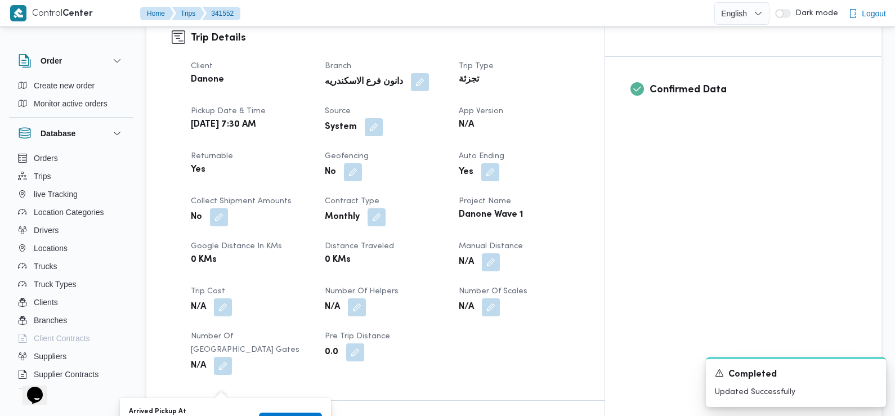
type input "06/10/2025 07:30"
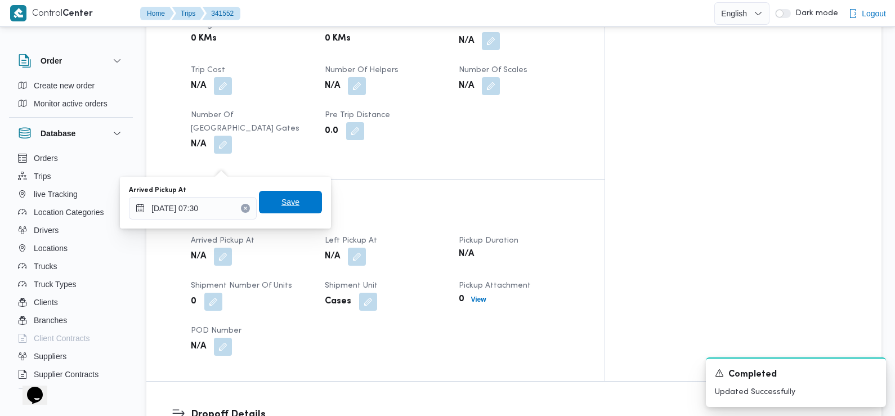
click at [299, 207] on span "Save" at bounding box center [290, 202] width 63 height 23
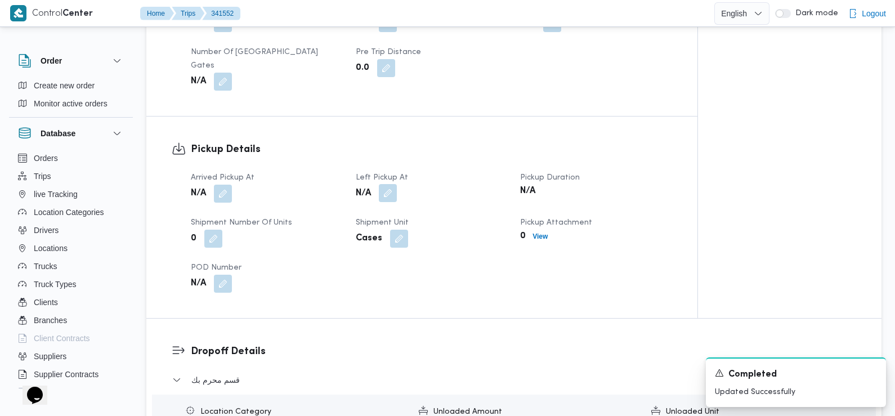
click at [391, 184] on button "button" at bounding box center [388, 193] width 18 height 18
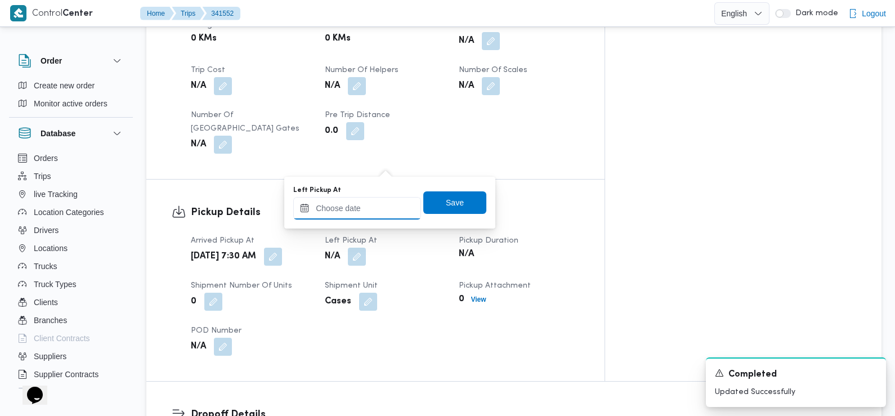
click at [373, 208] on input "Left Pickup At" at bounding box center [357, 208] width 128 height 23
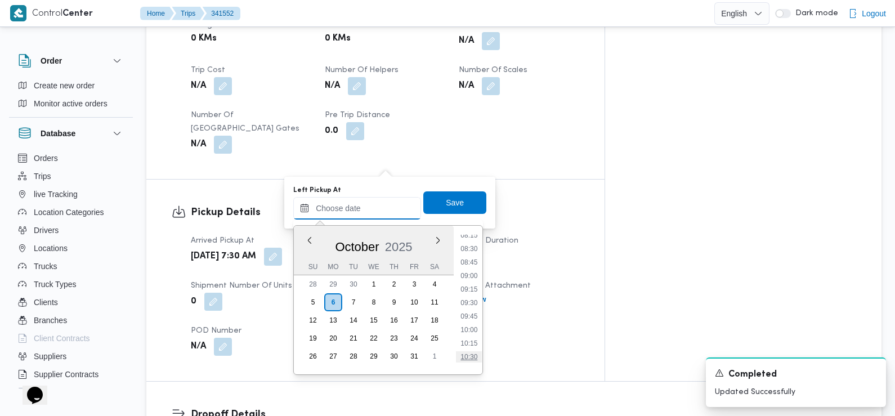
scroll to position [443, 0]
click at [471, 269] on li "08:45" at bounding box center [470, 270] width 26 height 11
type input "06/10/2025 08:45"
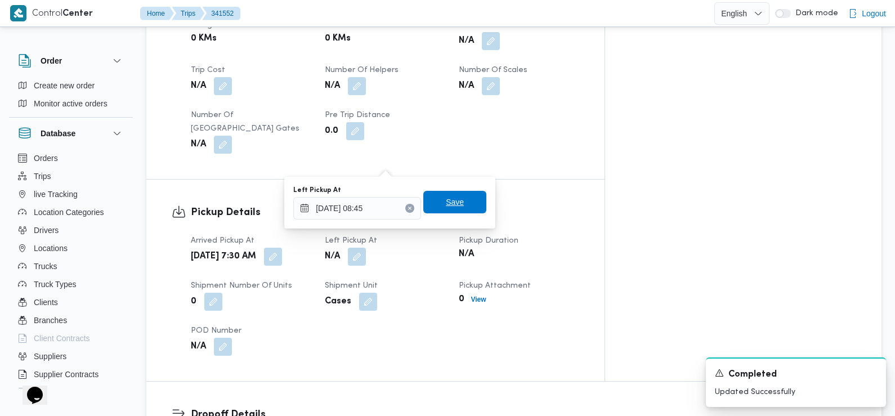
click at [450, 202] on span "Save" at bounding box center [455, 202] width 18 height 14
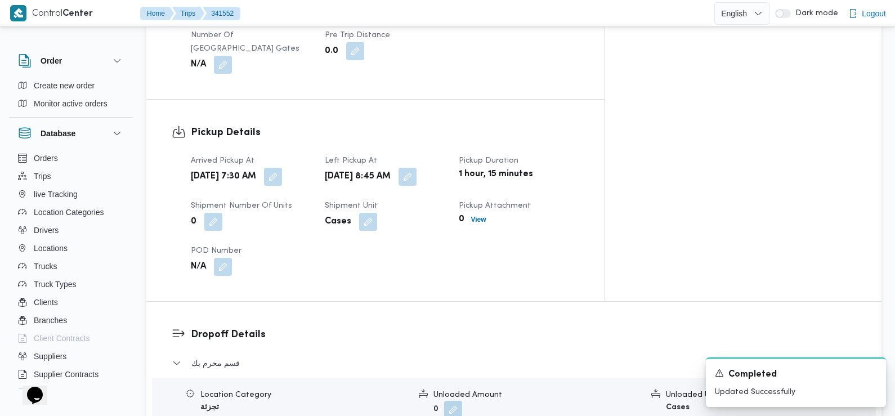
scroll to position [801, 0]
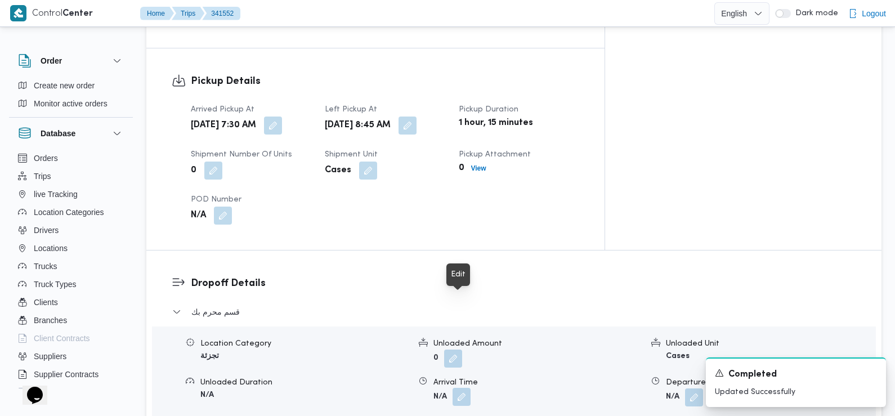
click at [460, 388] on button "button" at bounding box center [462, 397] width 18 height 18
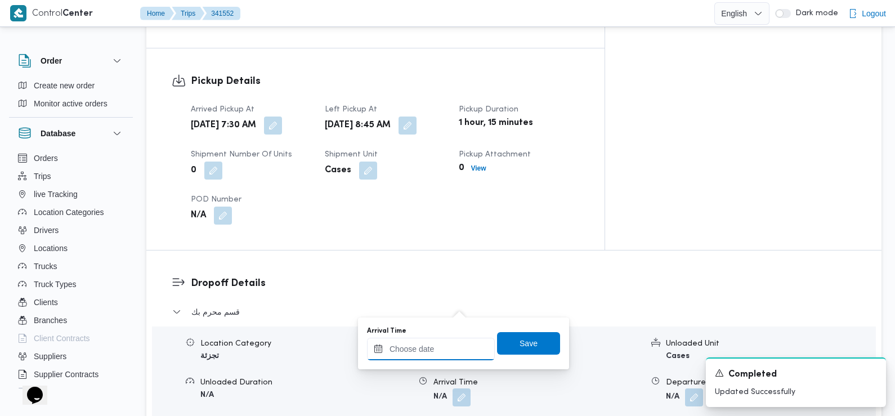
click at [413, 347] on input "Arrival Time" at bounding box center [431, 349] width 128 height 23
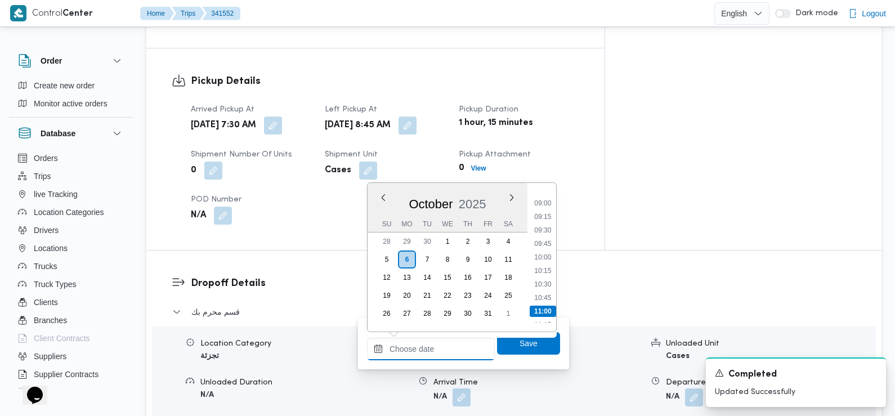
scroll to position [477, 0]
drag, startPoint x: 549, startPoint y: 232, endPoint x: 552, endPoint y: 242, distance: 10.0
click at [549, 232] on li "09:30" at bounding box center [543, 234] width 26 height 11
type input "06/10/2025 09:30"
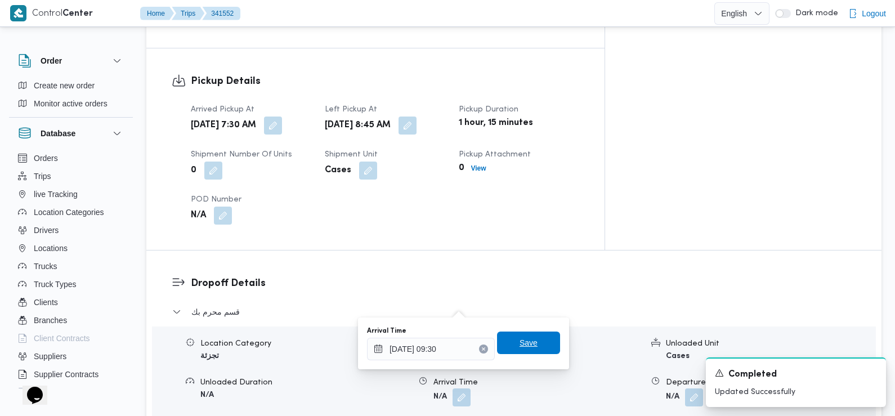
click at [520, 343] on span "Save" at bounding box center [529, 343] width 18 height 14
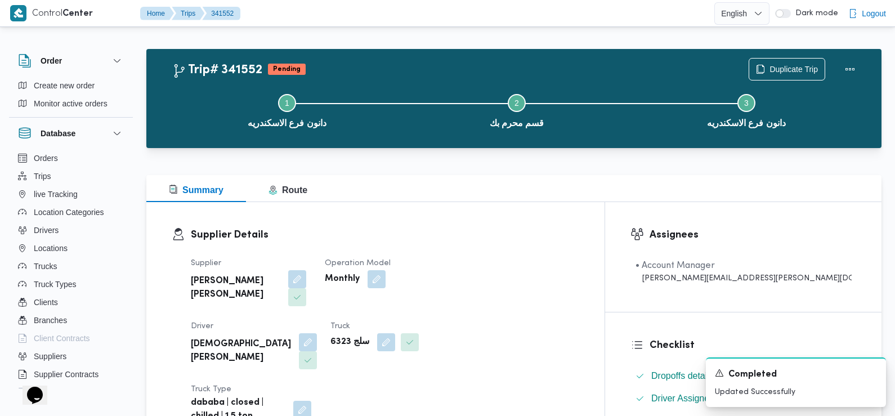
scroll to position [0, 0]
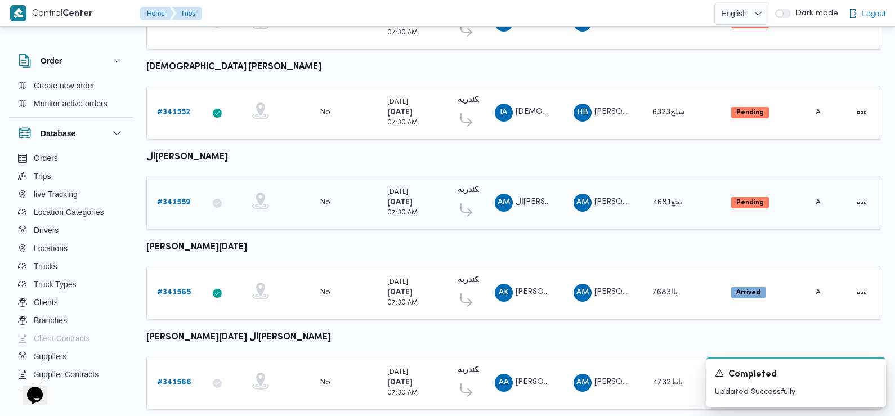
scroll to position [988, 0]
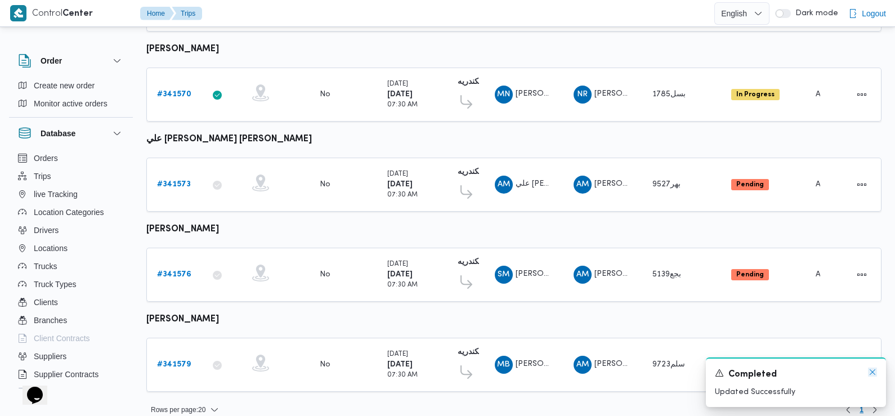
click at [875, 373] on icon "Dismiss toast" at bounding box center [872, 372] width 9 height 9
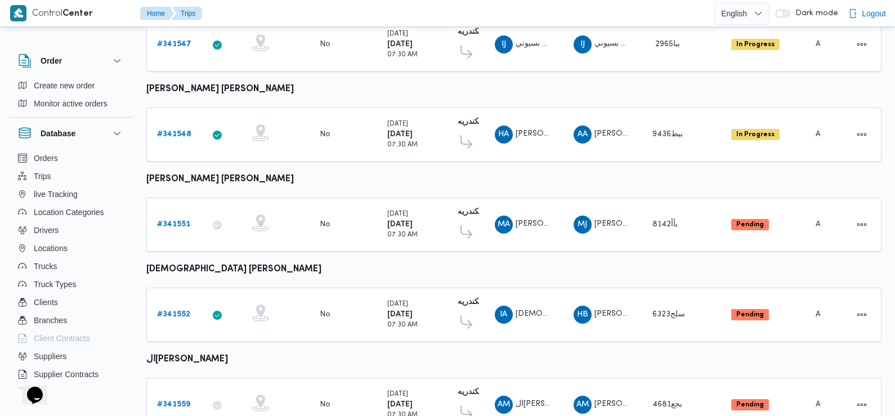
scroll to position [345, 0]
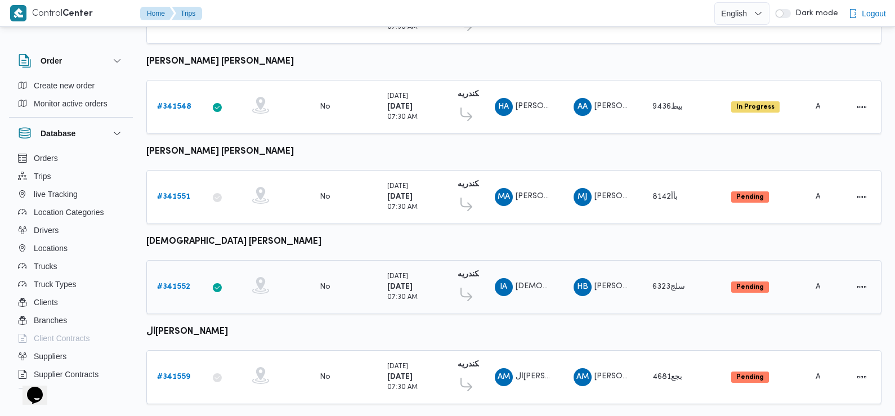
click at [173, 283] on b "# 341552" at bounding box center [173, 286] width 33 height 7
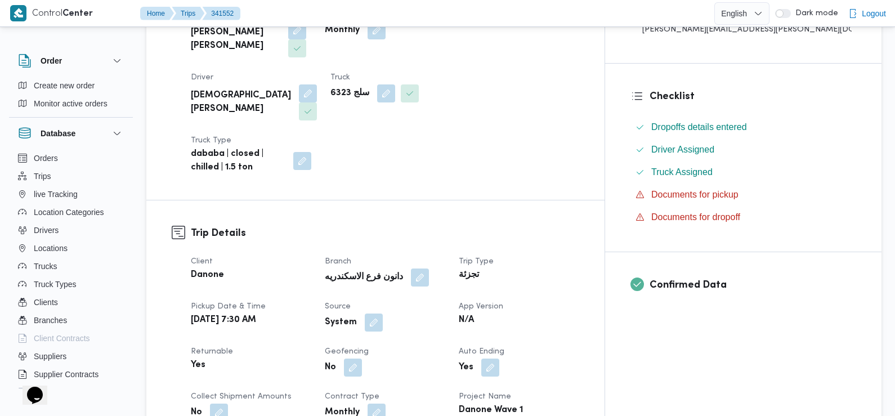
scroll to position [255, 0]
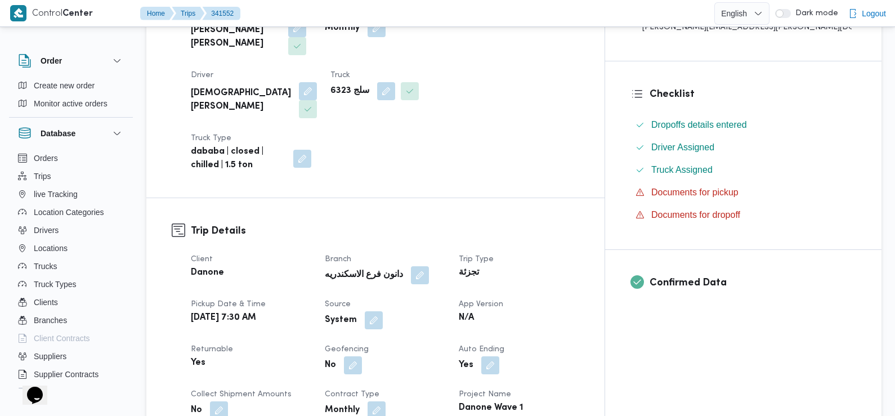
click at [383, 311] on button "button" at bounding box center [374, 320] width 18 height 18
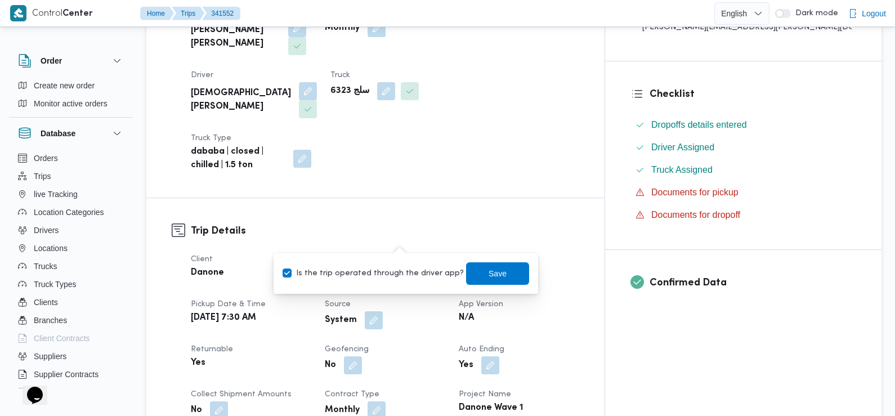
click at [398, 270] on label "Is the trip operated through the driver app?" at bounding box center [373, 274] width 181 height 14
checkbox input "false"
click at [489, 271] on span "Save" at bounding box center [498, 273] width 18 height 14
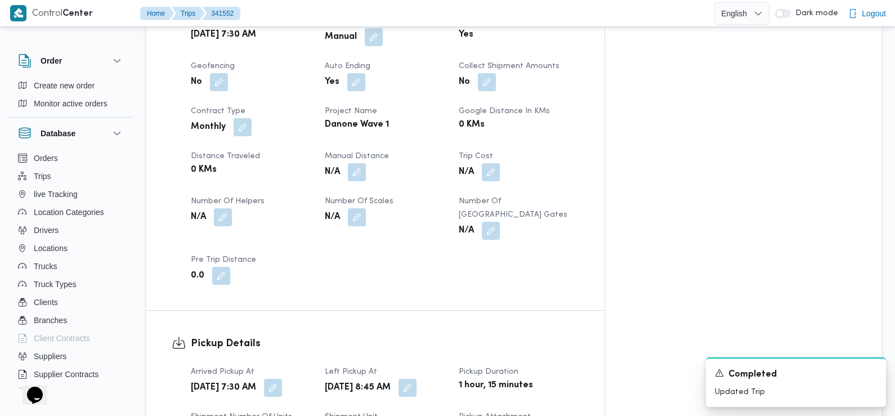
scroll to position [541, 0]
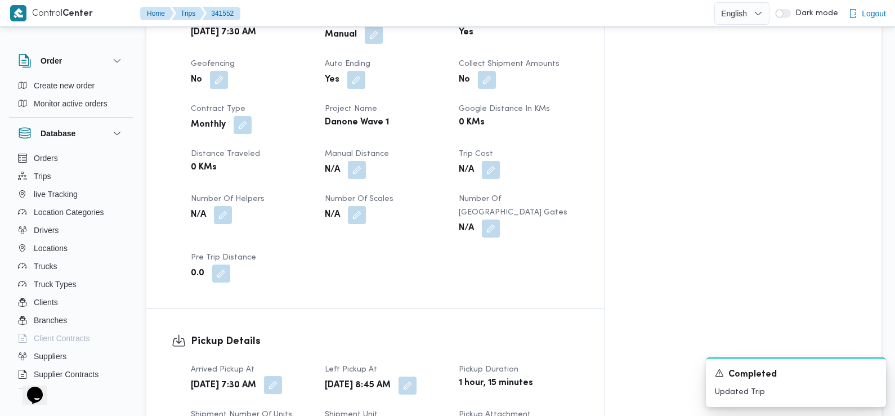
click at [282, 376] on button "button" at bounding box center [273, 385] width 18 height 18
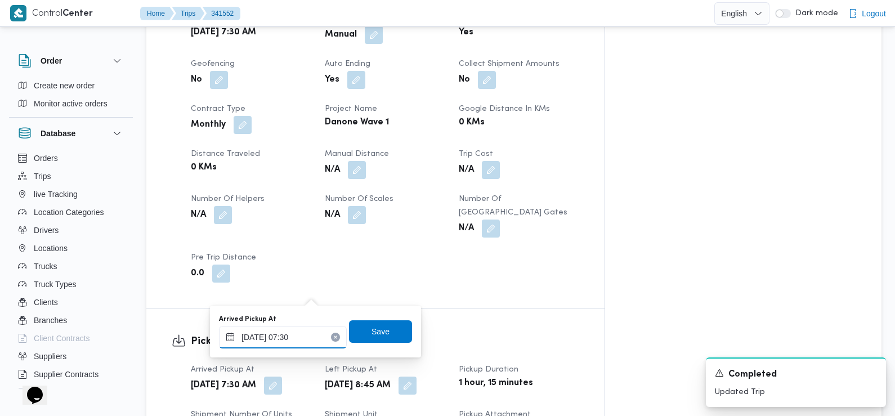
click at [304, 341] on input "06/10/2025 07:30" at bounding box center [283, 337] width 128 height 23
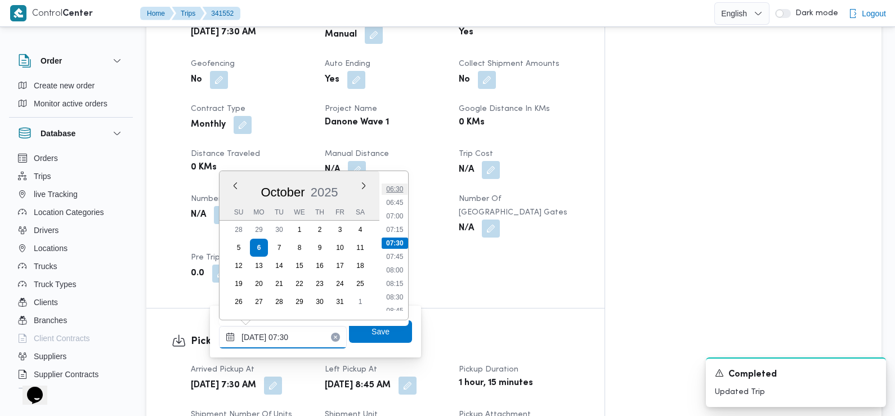
scroll to position [397, 0]
click at [395, 208] on li "07:45" at bounding box center [395, 207] width 26 height 11
type input "06/10/2025 07:45"
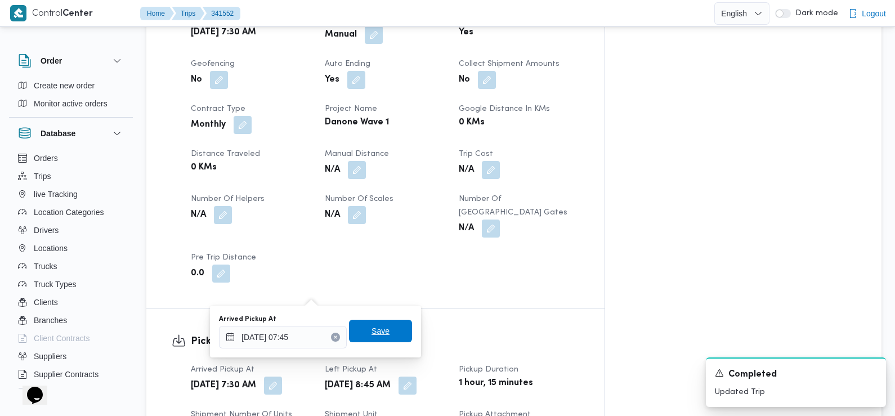
click at [373, 330] on span "Save" at bounding box center [381, 331] width 18 height 14
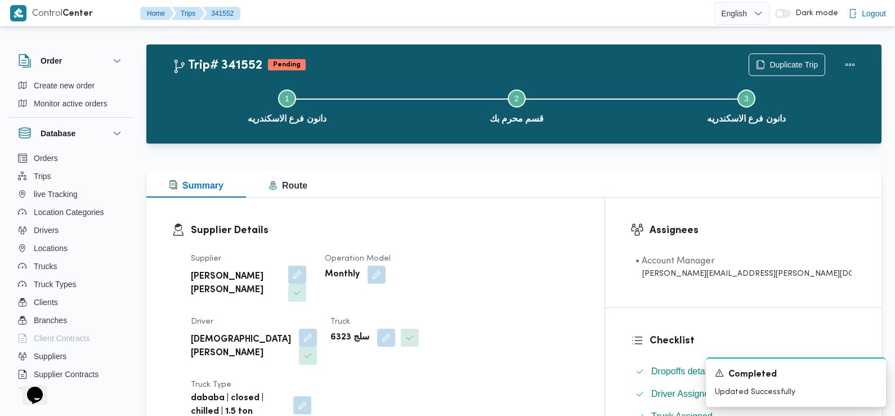
scroll to position [0, 0]
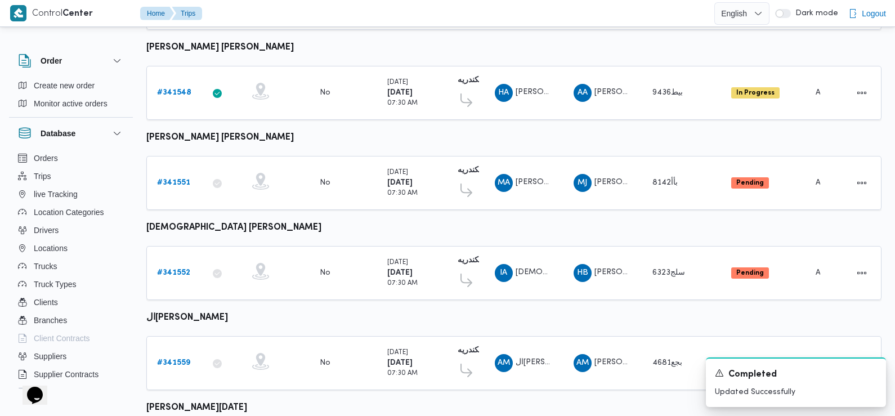
scroll to position [435, 0]
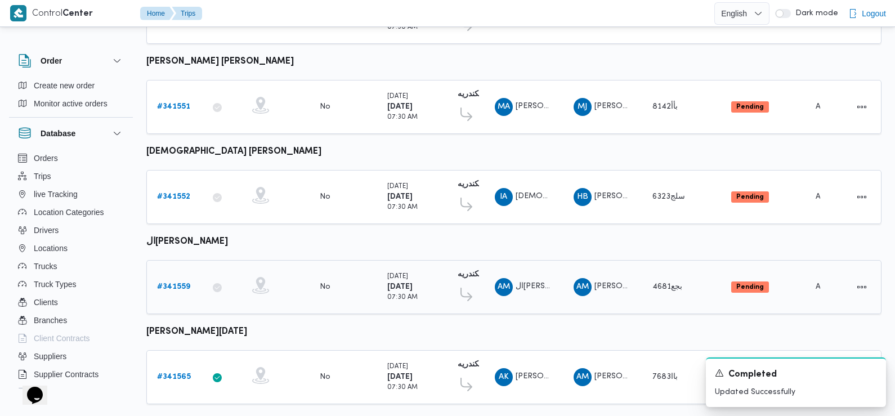
click at [172, 283] on b "# 341559" at bounding box center [173, 286] width 33 height 7
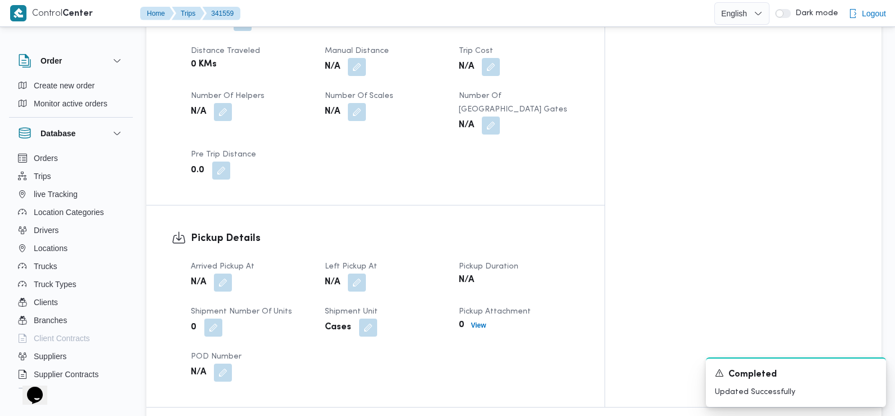
scroll to position [582, 0]
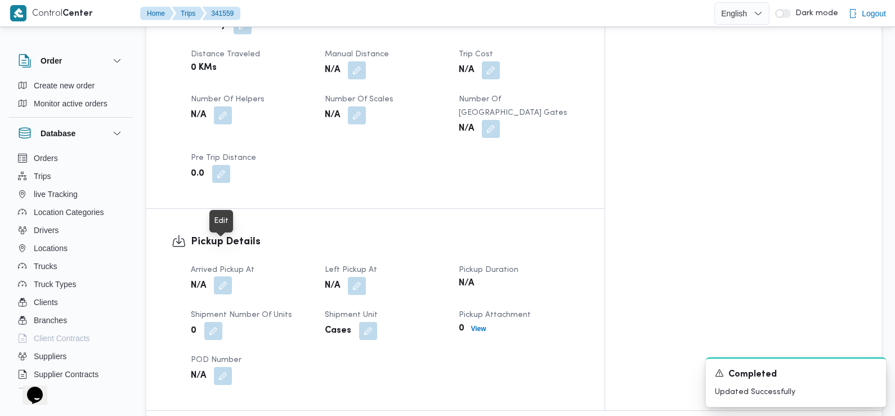
click at [221, 277] on button "button" at bounding box center [223, 286] width 18 height 18
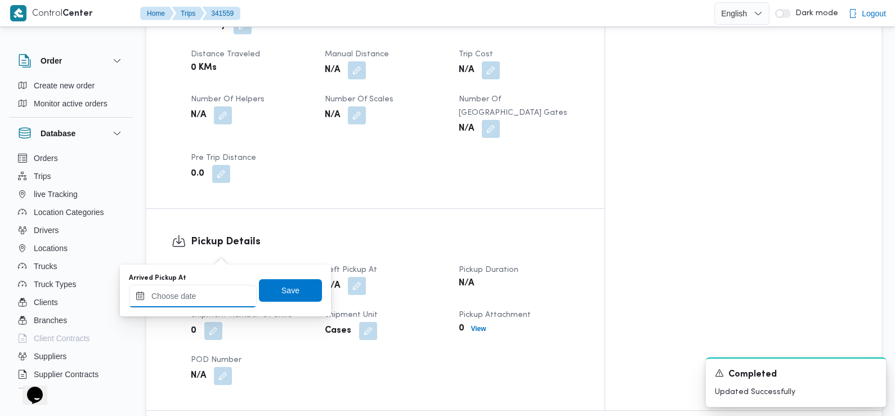
click at [205, 297] on input "Arrived Pickup At" at bounding box center [193, 296] width 128 height 23
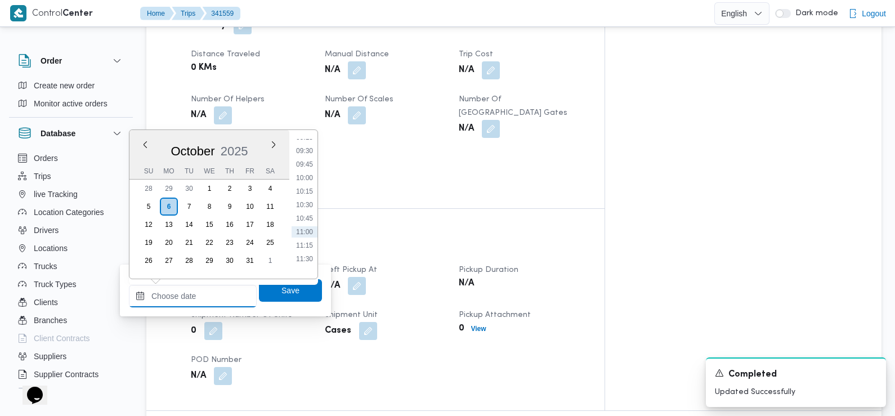
scroll to position [496, 0]
click at [364, 234] on h3 "Pickup Details" at bounding box center [385, 241] width 389 height 15
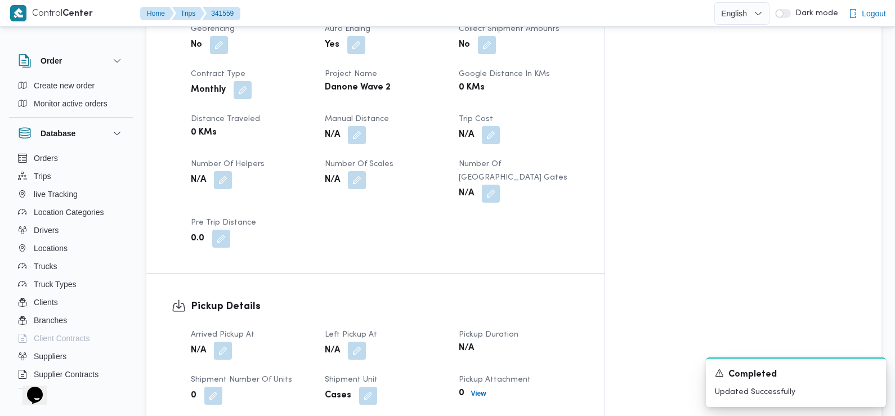
scroll to position [518, 0]
click at [225, 340] on button "button" at bounding box center [223, 349] width 18 height 18
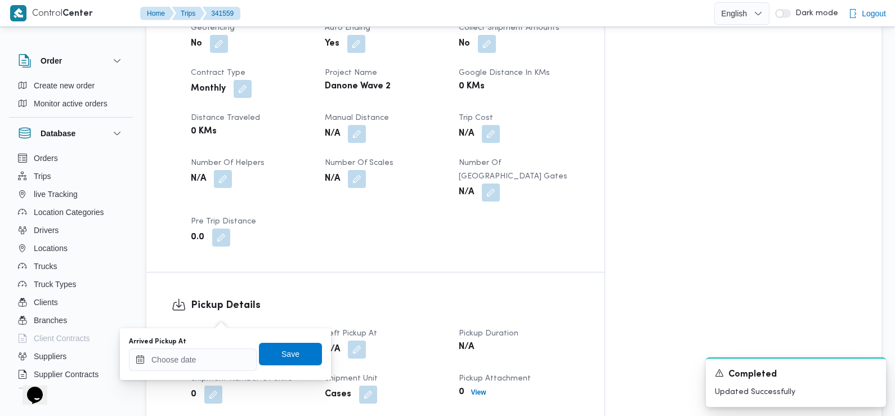
click at [215, 342] on div "Arrived Pickup At" at bounding box center [193, 341] width 128 height 9
click at [208, 357] on input "Arrived Pickup At" at bounding box center [193, 360] width 128 height 23
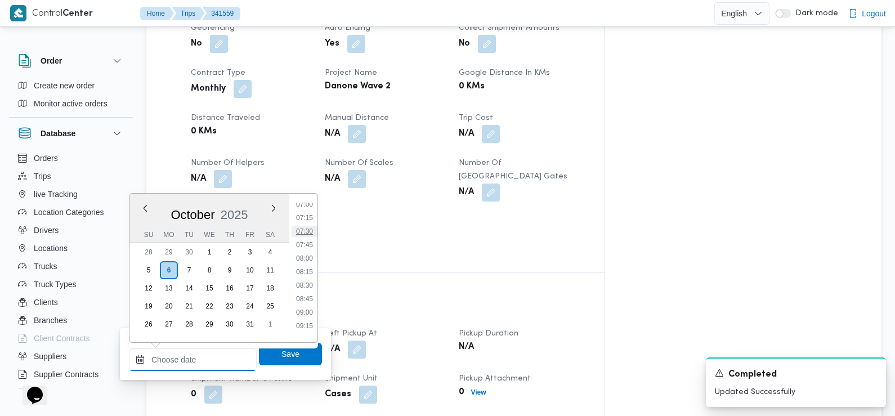
scroll to position [380, 0]
click at [304, 218] on li "07:15" at bounding box center [305, 220] width 26 height 11
type input "06/10/2025 07:15"
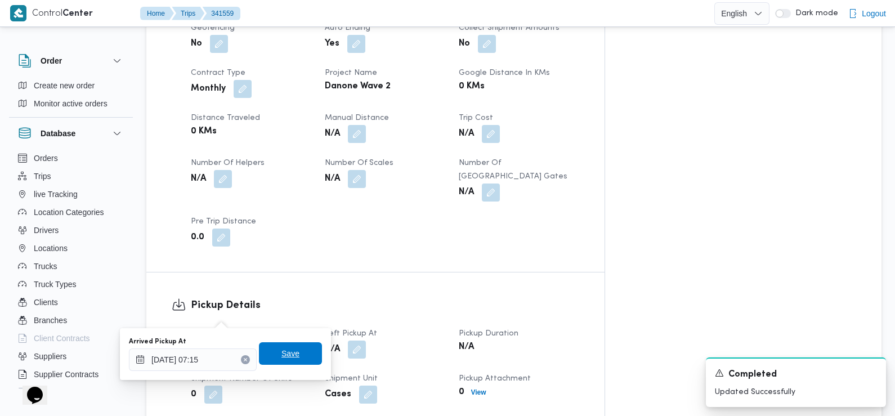
click at [269, 356] on span "Save" at bounding box center [290, 353] width 63 height 23
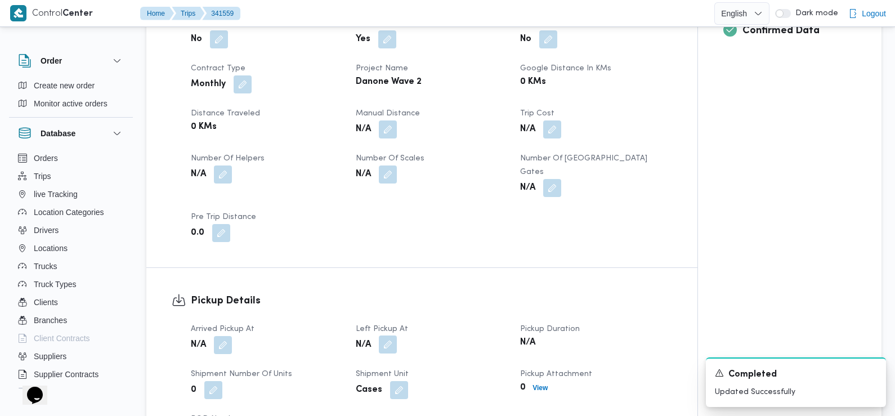
click at [390, 336] on button "button" at bounding box center [388, 345] width 18 height 18
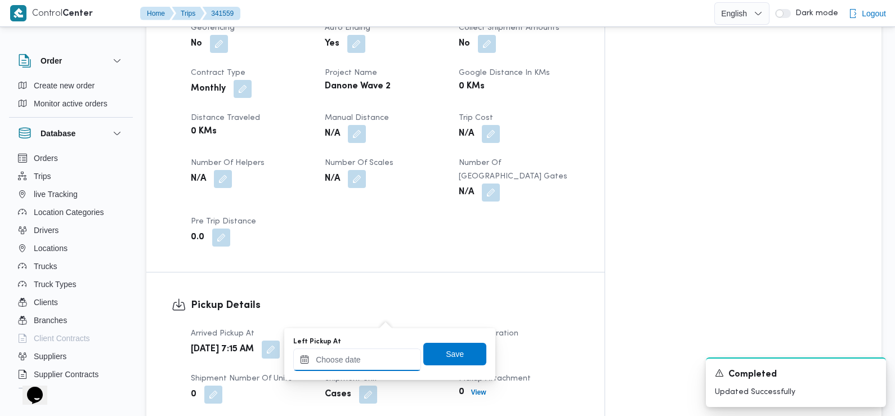
click at [369, 360] on input "Left Pickup At" at bounding box center [357, 360] width 128 height 23
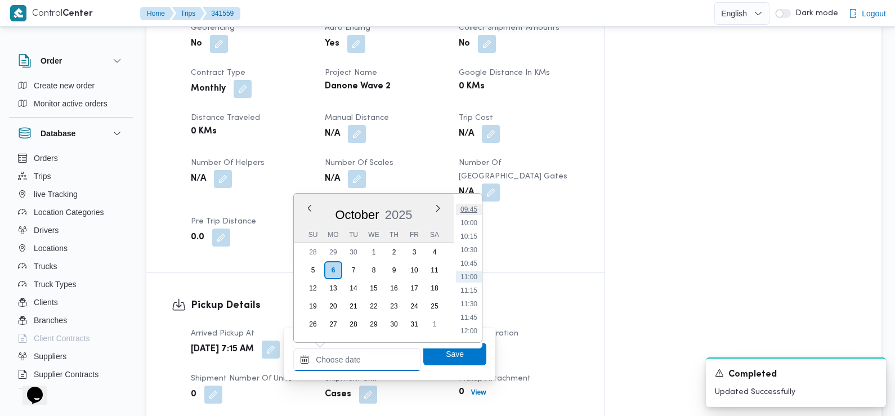
scroll to position [455, 0]
click at [473, 226] on li "08:45" at bounding box center [469, 226] width 26 height 11
type input "06/10/2025 08:45"
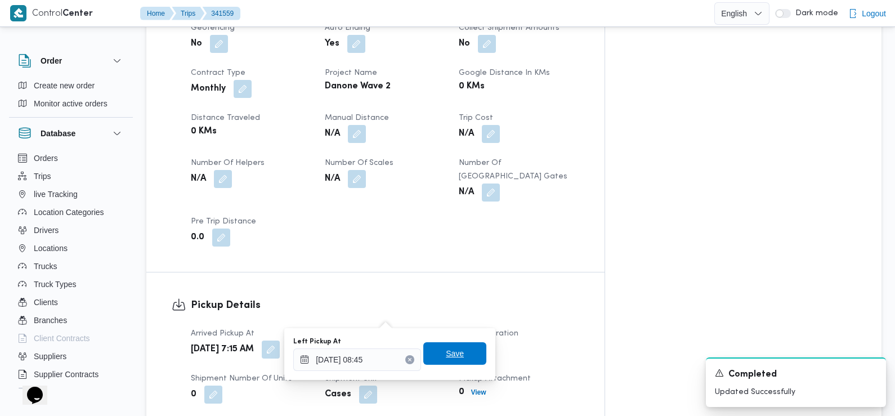
click at [446, 351] on span "Save" at bounding box center [455, 354] width 18 height 14
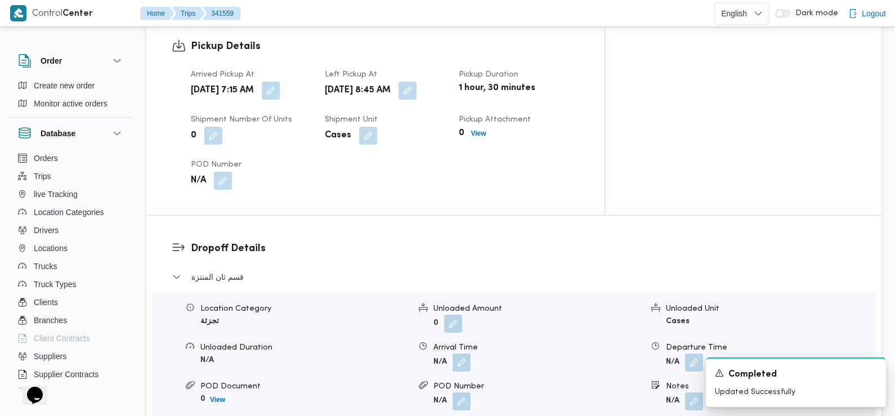
scroll to position [845, 0]
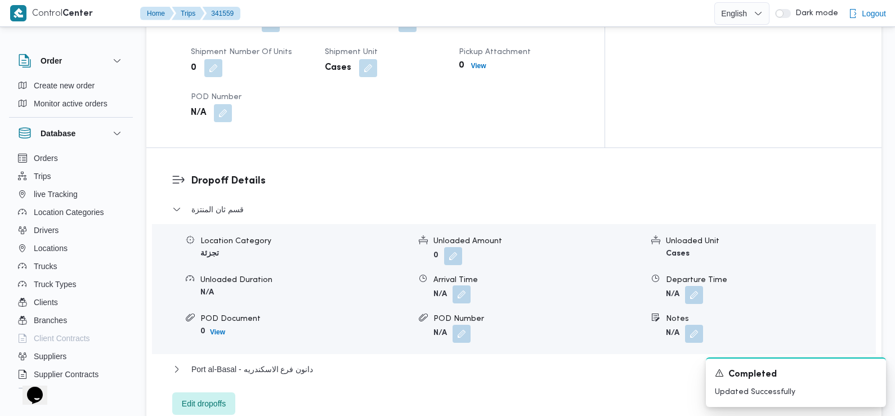
click at [457, 286] on button "button" at bounding box center [462, 295] width 18 height 18
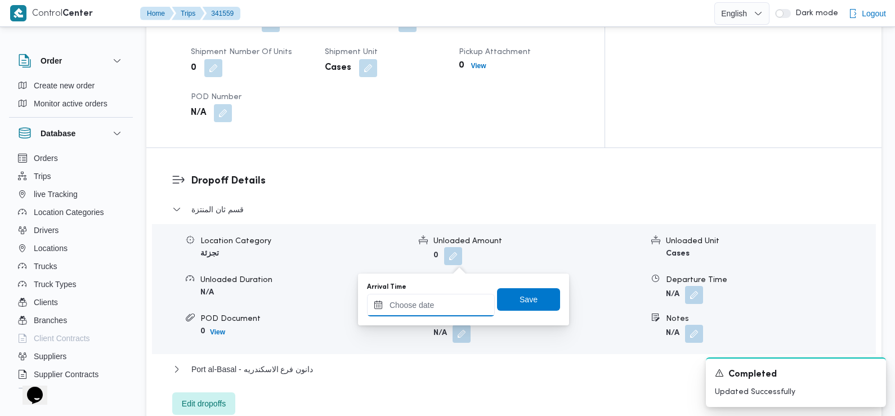
click at [449, 301] on input "Arrival Time" at bounding box center [431, 305] width 128 height 23
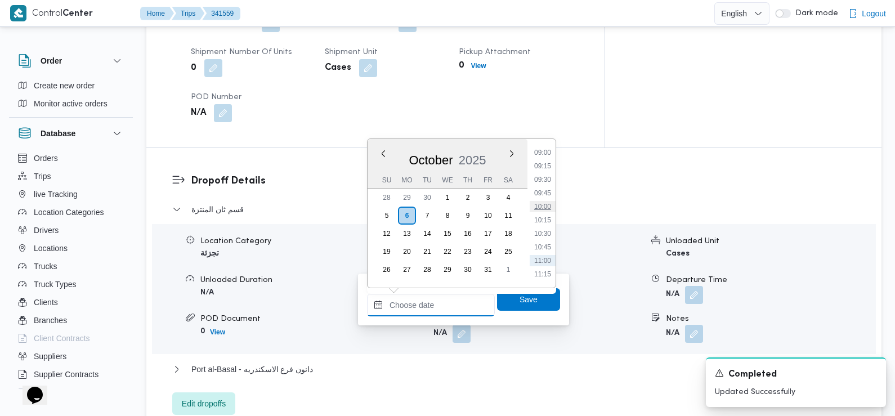
scroll to position [485, 0]
click at [545, 185] on li "09:30" at bounding box center [543, 182] width 26 height 11
type input "06/10/2025 09:30"
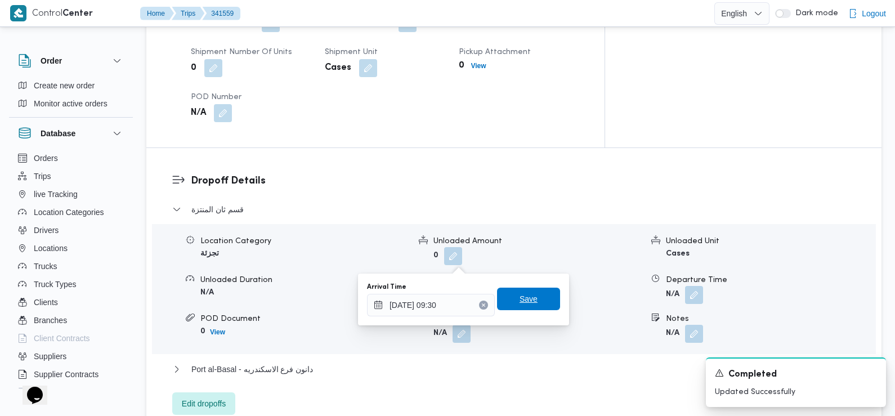
click at [524, 299] on span "Save" at bounding box center [529, 299] width 18 height 14
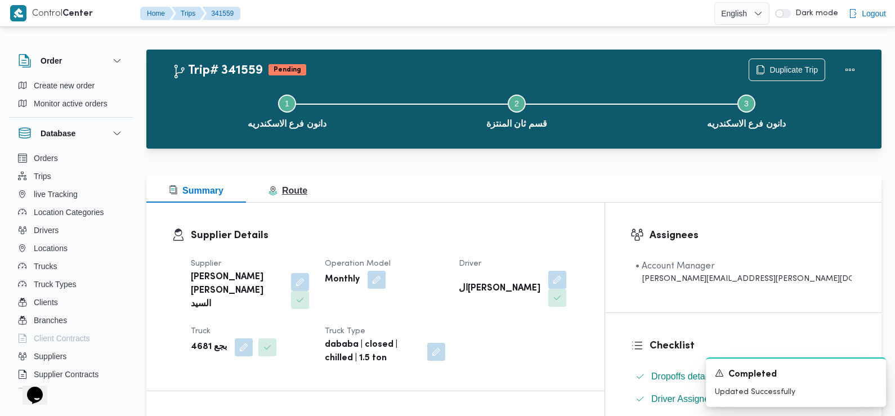
scroll to position [0, 0]
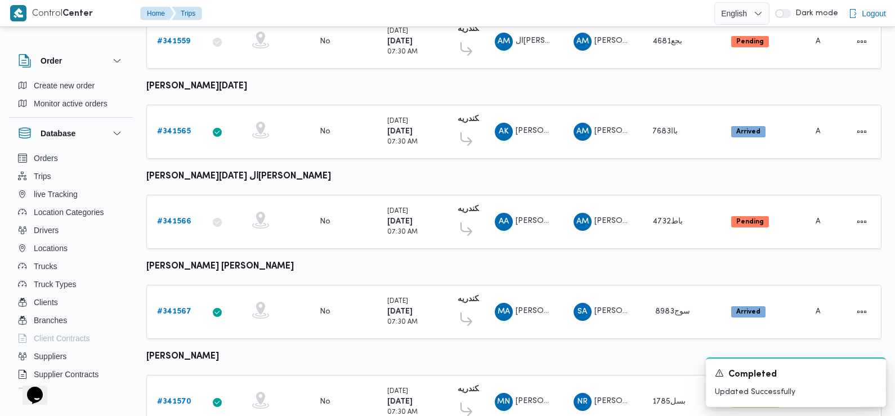
scroll to position [640, 0]
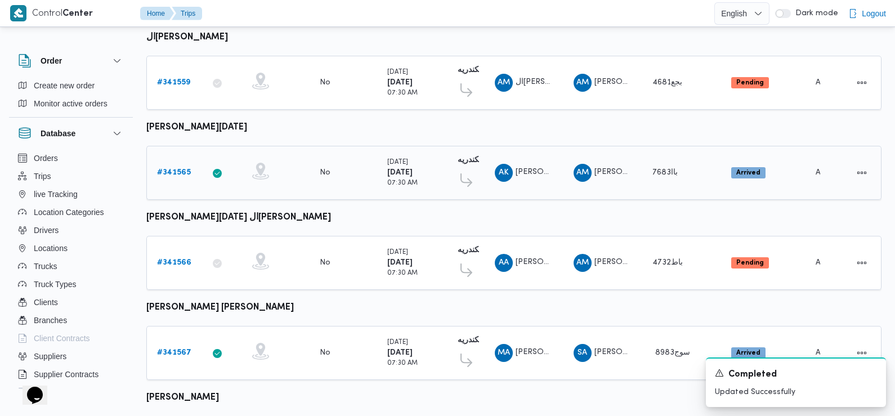
click at [177, 169] on b "# 341565" at bounding box center [174, 172] width 34 height 7
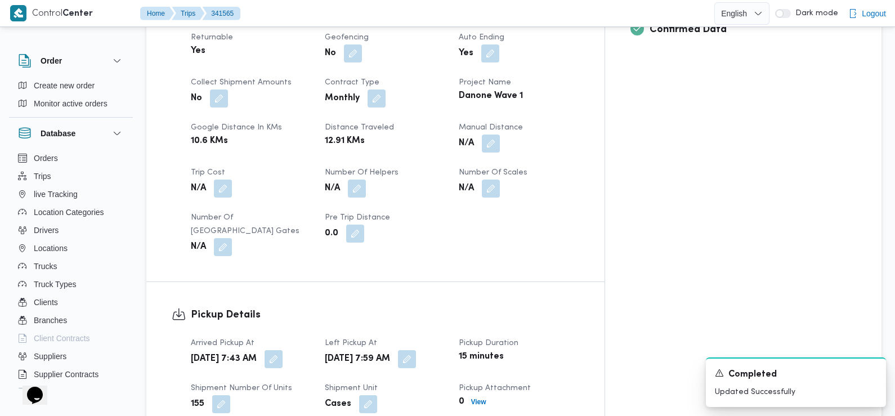
scroll to position [511, 0]
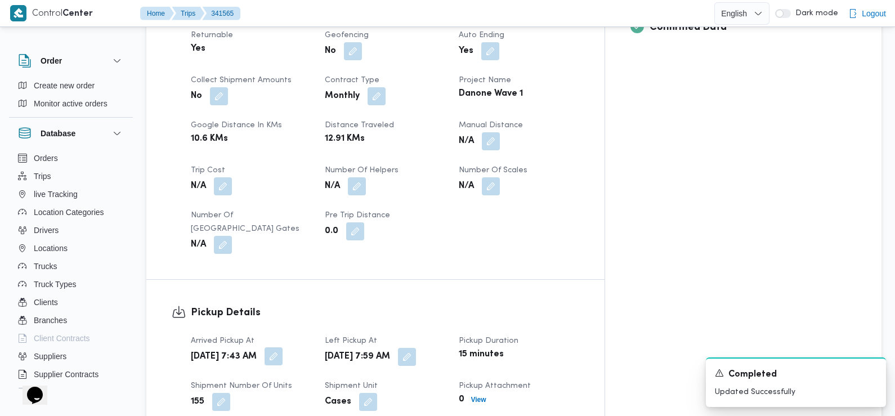
click at [283, 347] on button "button" at bounding box center [274, 356] width 18 height 18
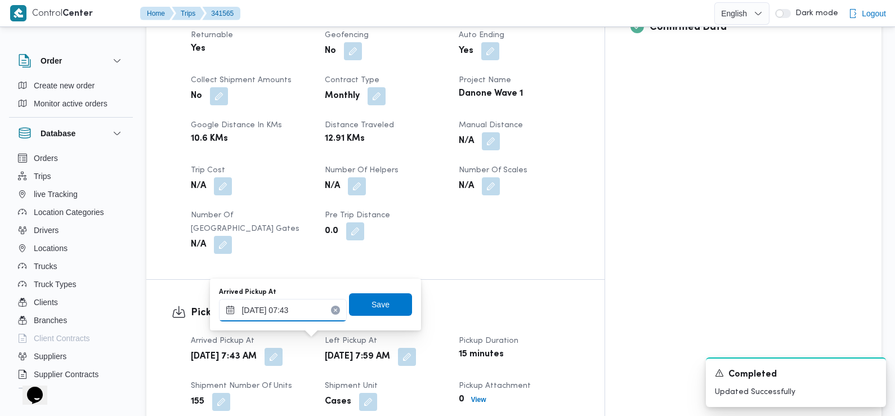
click at [297, 311] on input "06/10/2025 07:43" at bounding box center [283, 310] width 128 height 23
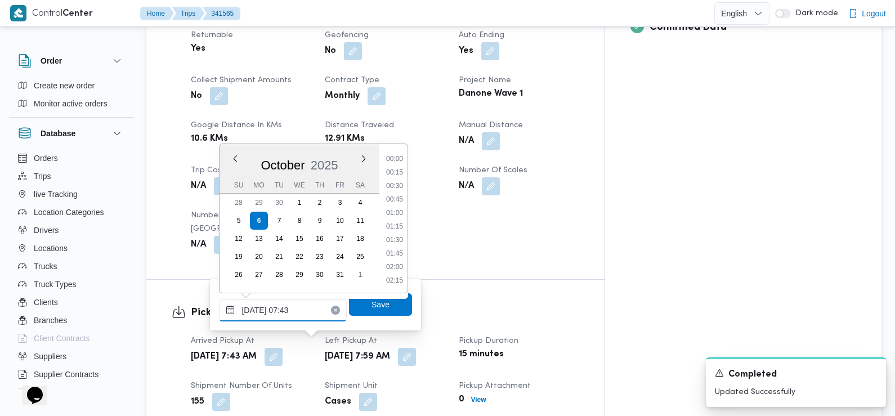
scroll to position [337, 0]
click at [399, 228] on li "07:30" at bounding box center [395, 227] width 26 height 11
type input "06/10/2025 07:30"
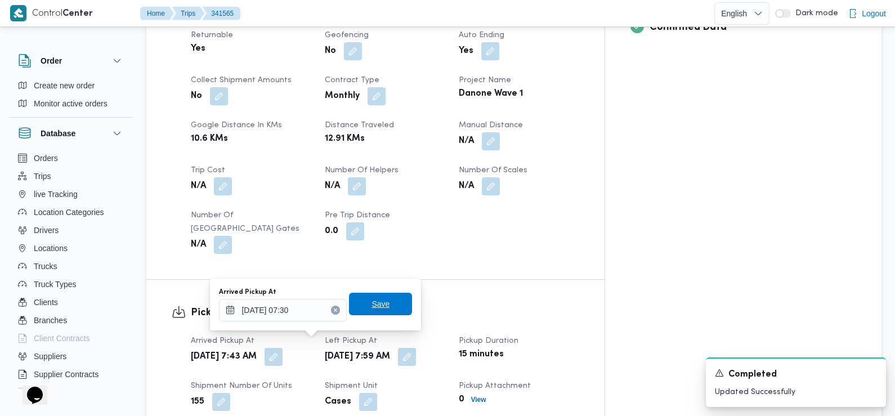
click at [372, 303] on span "Save" at bounding box center [381, 304] width 18 height 14
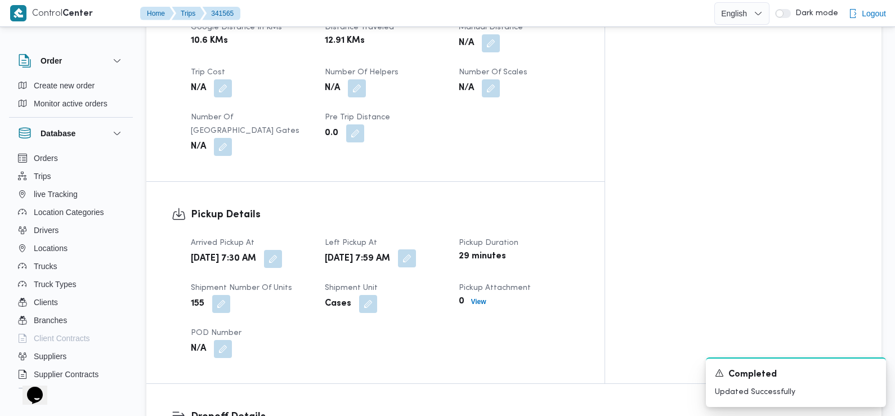
scroll to position [627, 0]
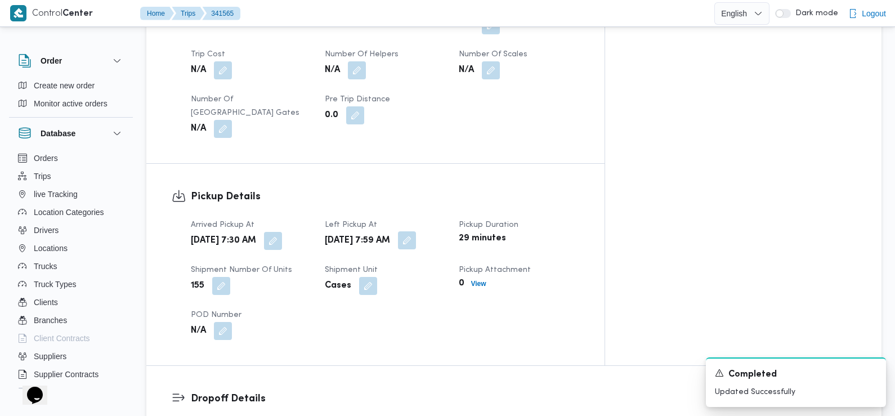
click at [416, 231] on button "button" at bounding box center [407, 240] width 18 height 18
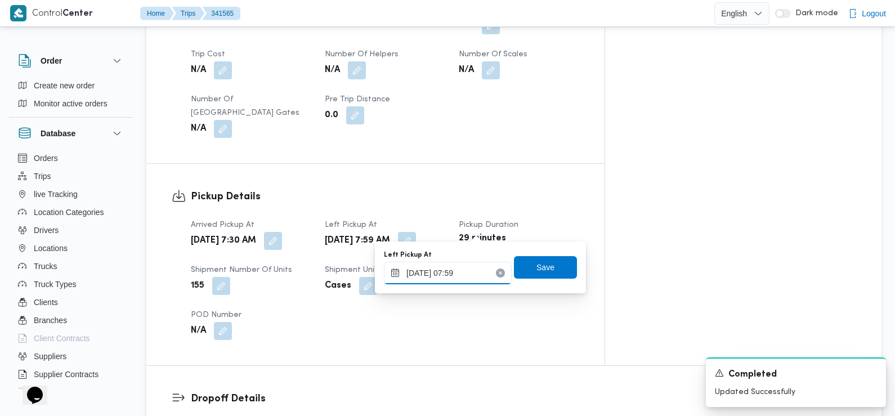
click at [464, 270] on input "06/10/2025 07:59" at bounding box center [448, 273] width 128 height 23
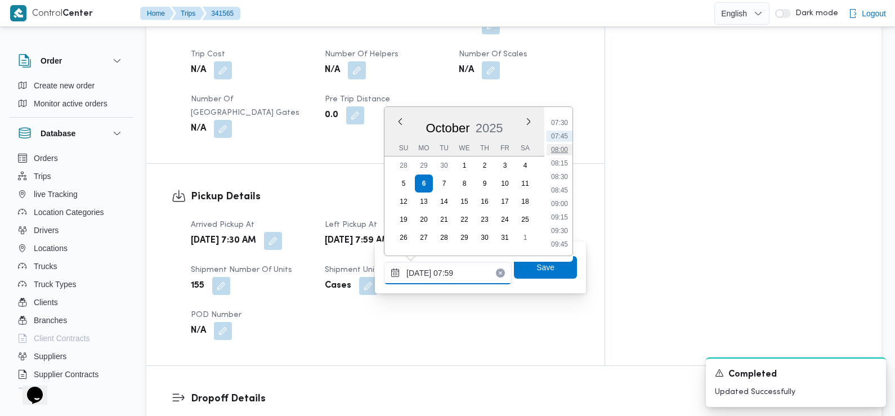
scroll to position [407, 0]
click at [564, 189] on li "08:45" at bounding box center [560, 187] width 26 height 11
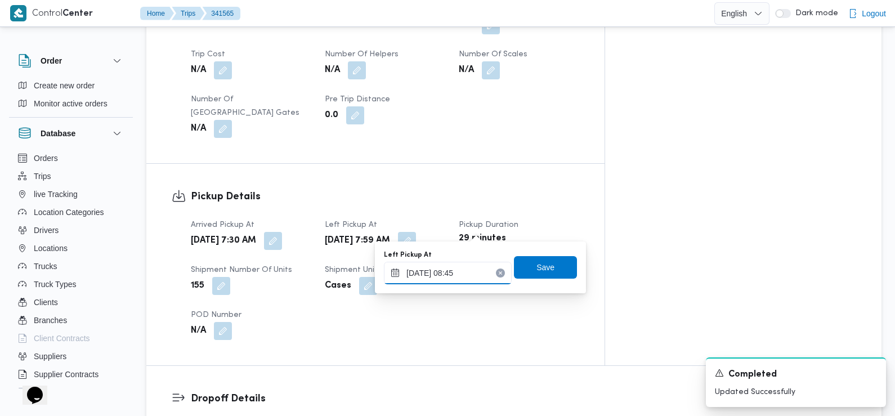
type input "06/10/2025 08:45"
click at [539, 268] on span "Save" at bounding box center [546, 267] width 18 height 14
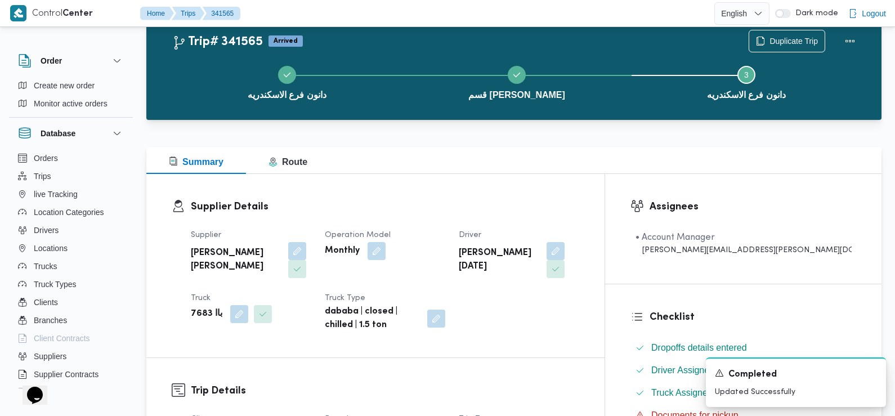
scroll to position [0, 0]
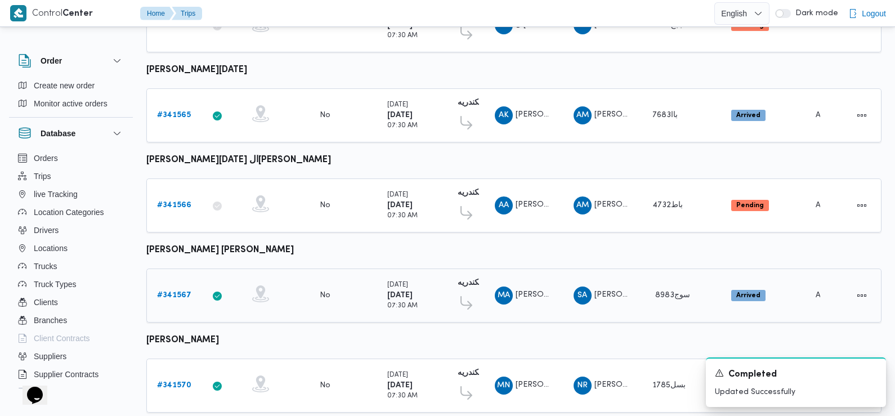
scroll to position [685, 0]
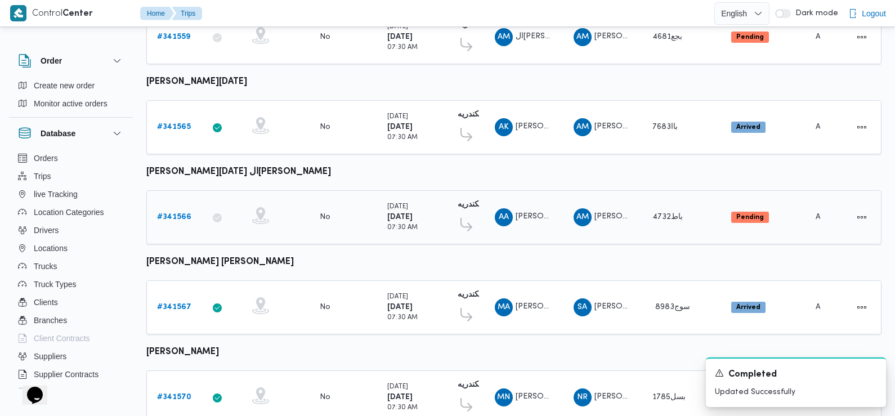
click at [174, 213] on b "# 341566" at bounding box center [174, 216] width 34 height 7
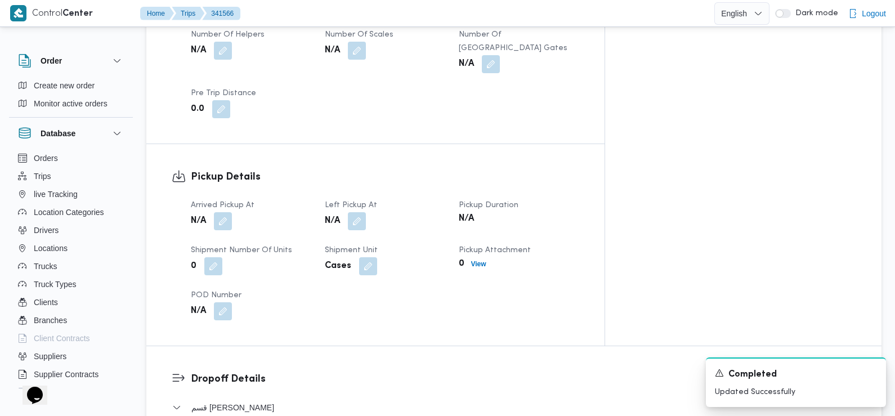
scroll to position [649, 0]
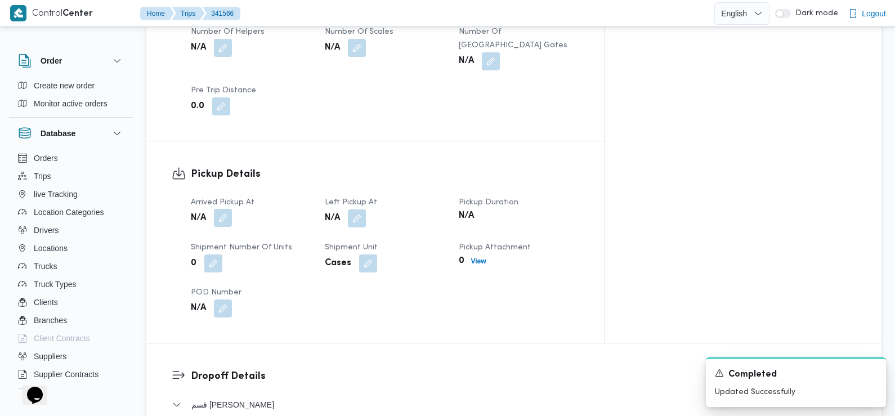
click at [224, 209] on button "button" at bounding box center [223, 218] width 18 height 18
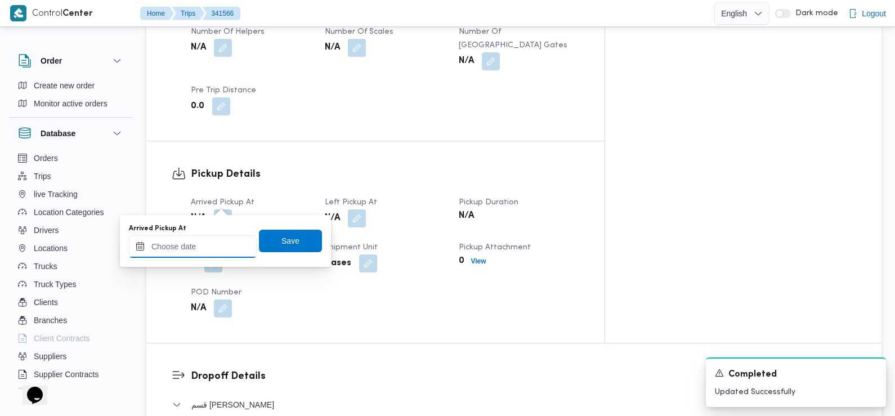
click at [208, 250] on input "Arrived Pickup At" at bounding box center [193, 246] width 128 height 23
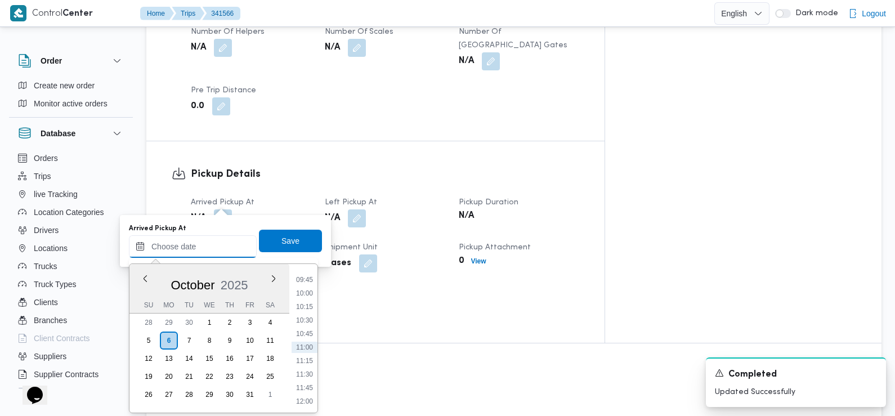
scroll to position [417, 0]
click at [307, 279] on li "07:45" at bounding box center [305, 280] width 26 height 11
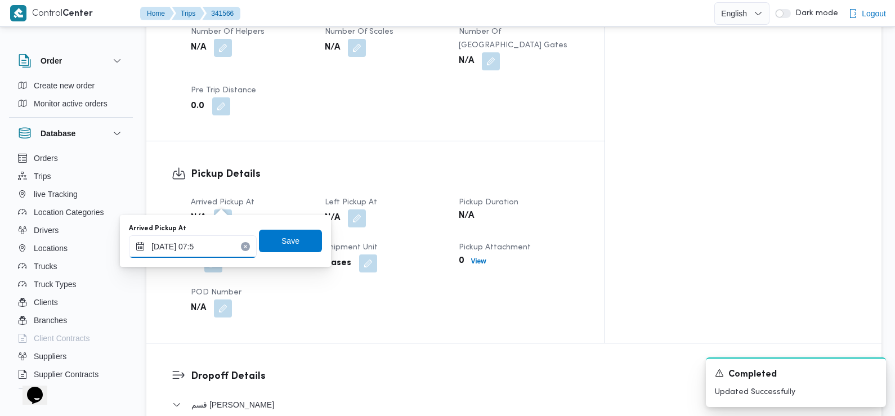
type input "06/10/2025 07:53"
click at [285, 238] on span "Save" at bounding box center [291, 241] width 18 height 14
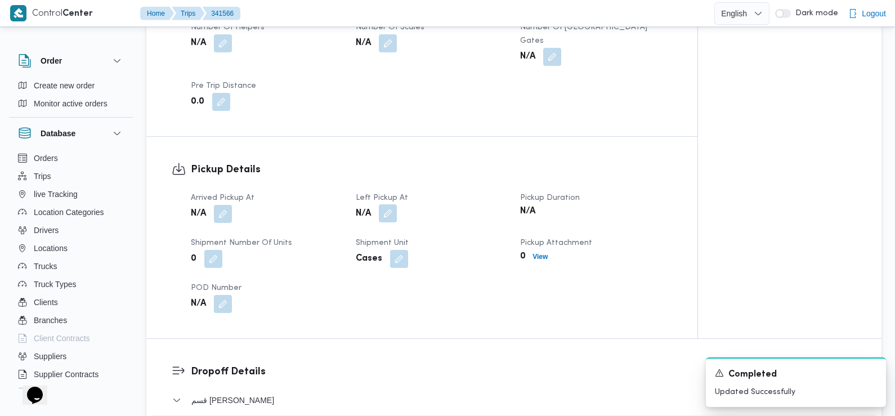
click at [382, 204] on button "button" at bounding box center [388, 213] width 18 height 18
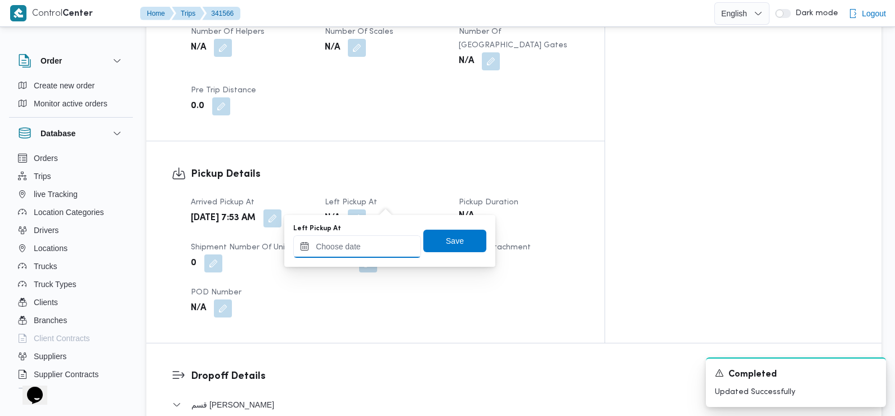
click at [378, 253] on input "Left Pickup At" at bounding box center [357, 246] width 128 height 23
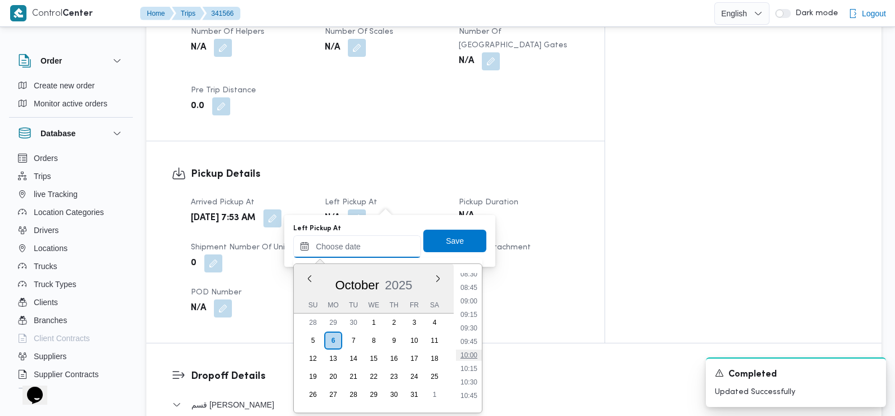
scroll to position [462, 0]
click at [470, 288] on li "08:45" at bounding box center [469, 289] width 26 height 11
type input "06/10/2025 08:45"
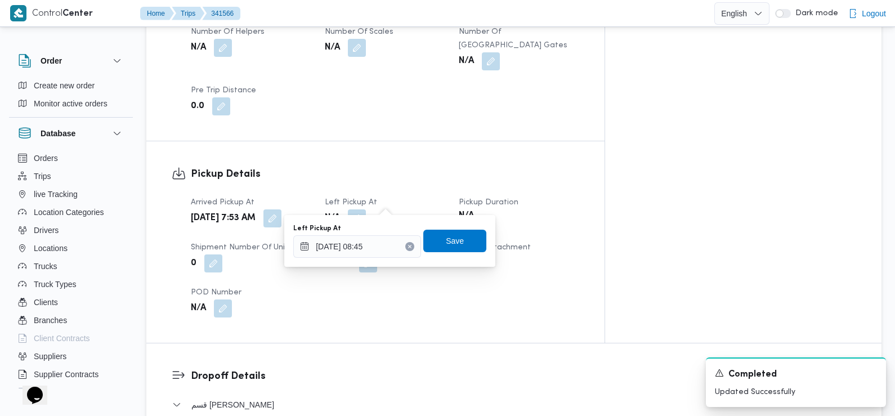
click at [457, 224] on div "Left Pickup At 06/10/2025 08:45 Save" at bounding box center [389, 241] width 195 height 36
click at [452, 242] on span "Save" at bounding box center [455, 241] width 18 height 14
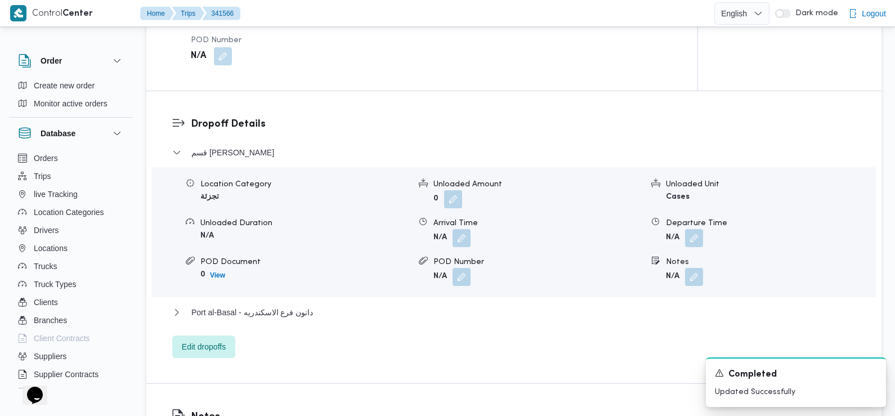
scroll to position [957, 0]
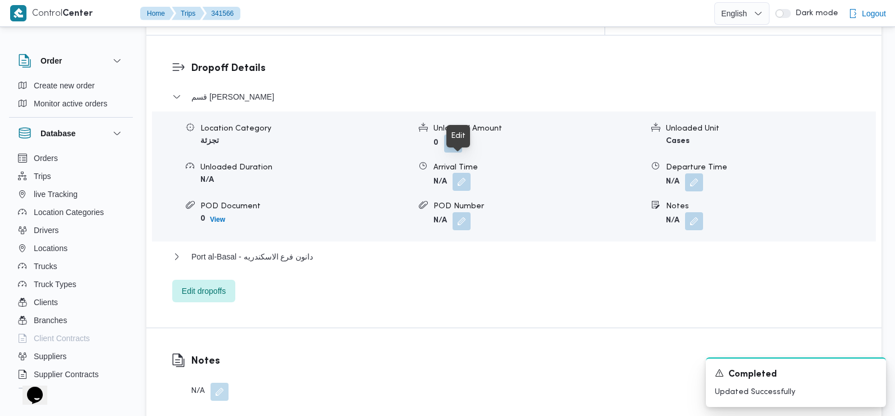
click at [463, 173] on button "button" at bounding box center [462, 182] width 18 height 18
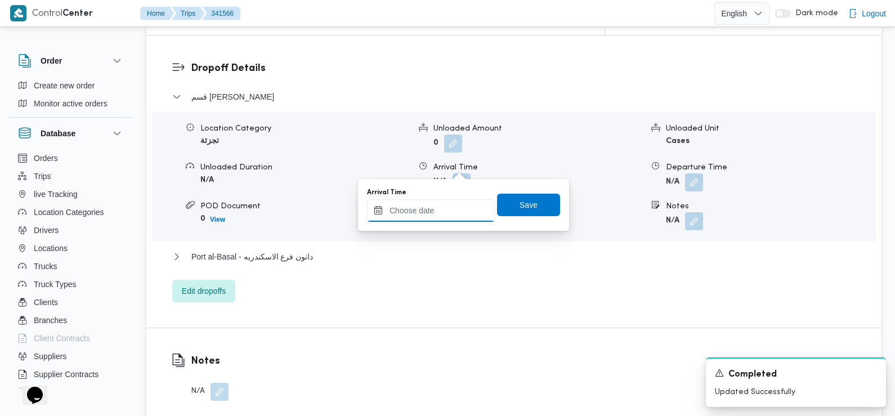
click at [447, 208] on input "Arrival Time" at bounding box center [431, 210] width 128 height 23
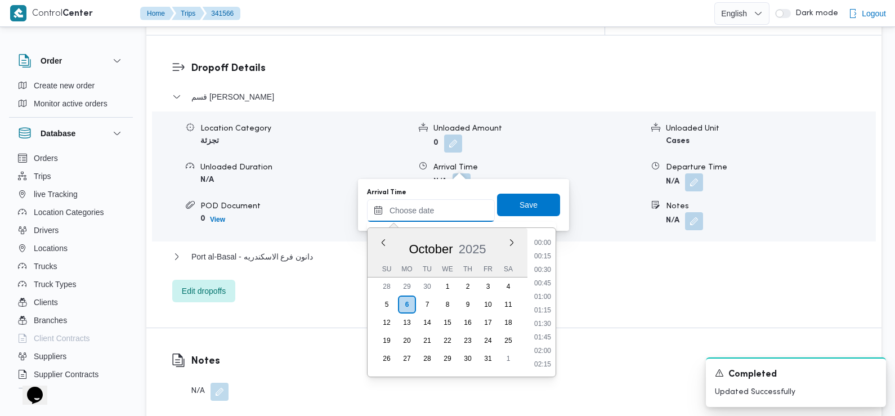
scroll to position [526, 0]
click at [542, 245] on li "09:45" at bounding box center [543, 243] width 26 height 11
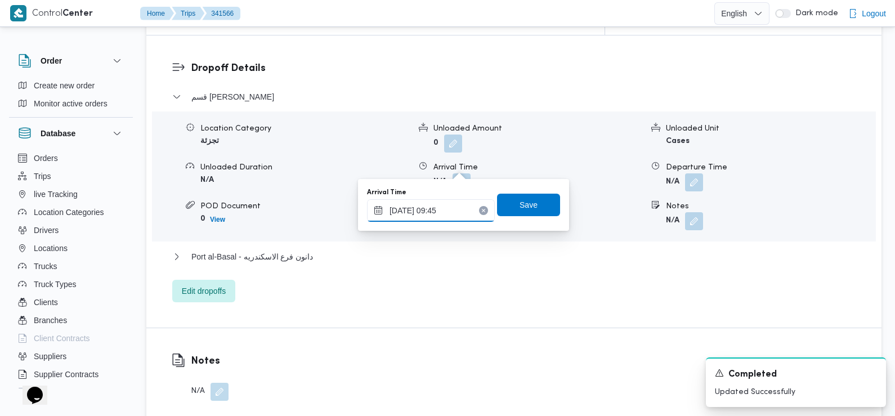
type input "06/10/2025 09:45"
click at [521, 206] on span "Save" at bounding box center [529, 205] width 18 height 14
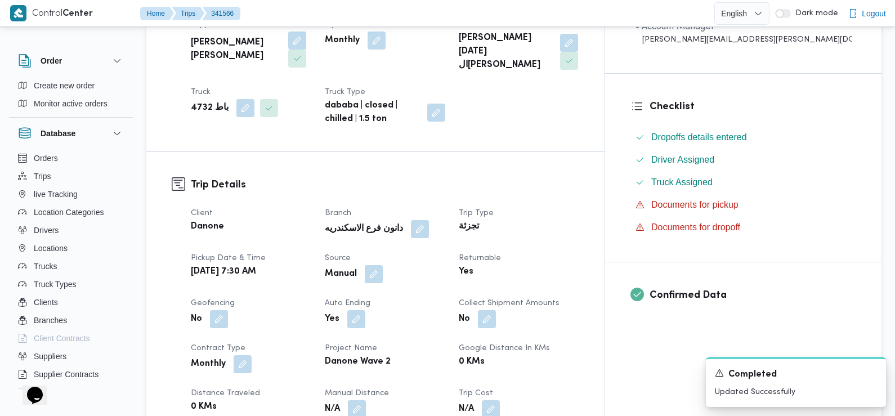
scroll to position [0, 0]
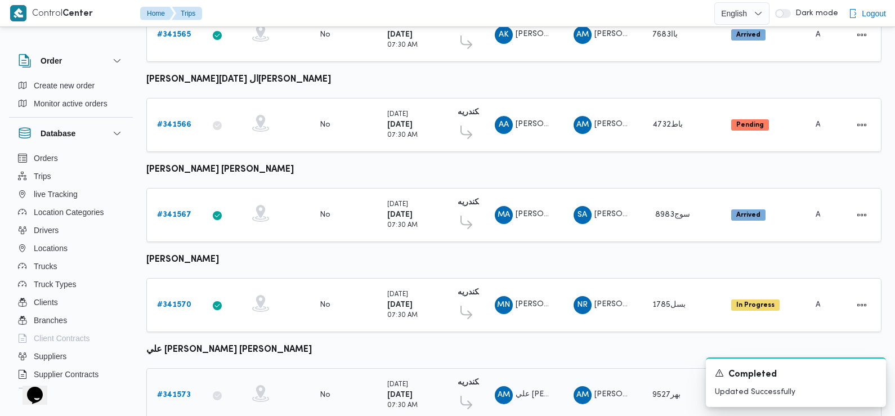
scroll to position [742, 0]
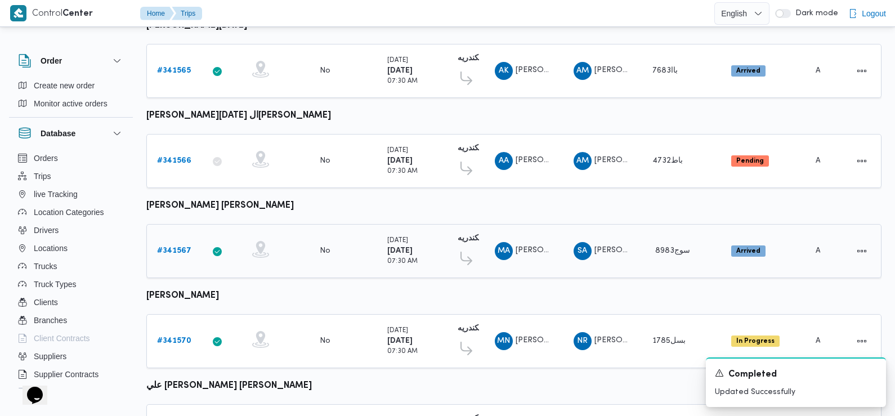
click at [175, 247] on b "# 341567" at bounding box center [174, 250] width 34 height 7
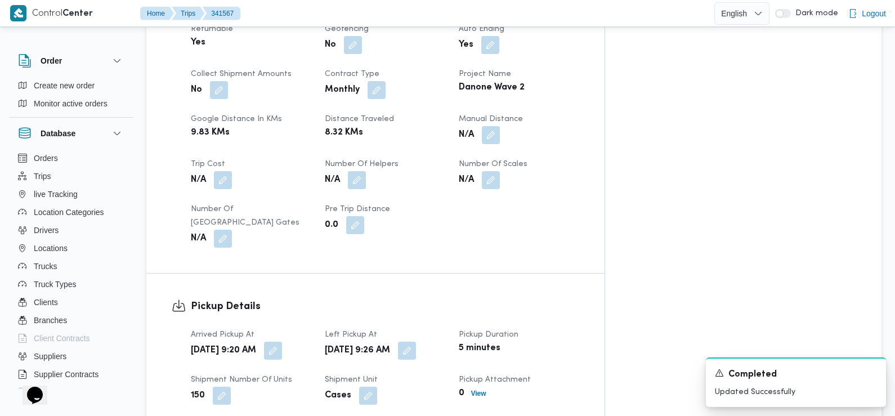
scroll to position [537, 0]
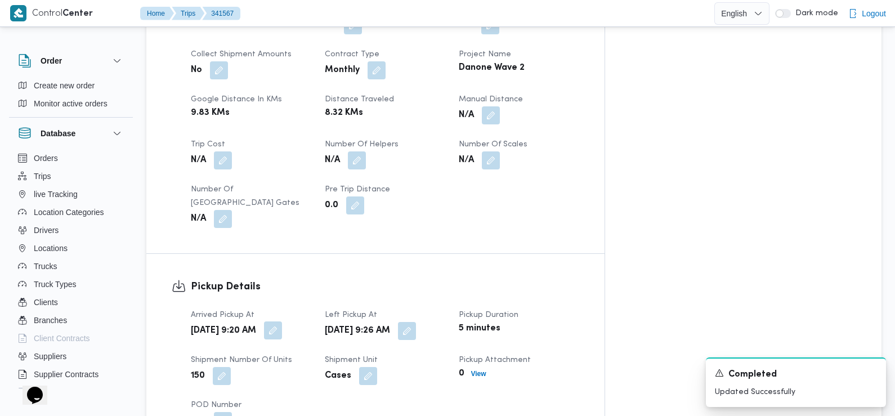
click at [282, 322] on button "button" at bounding box center [273, 331] width 18 height 18
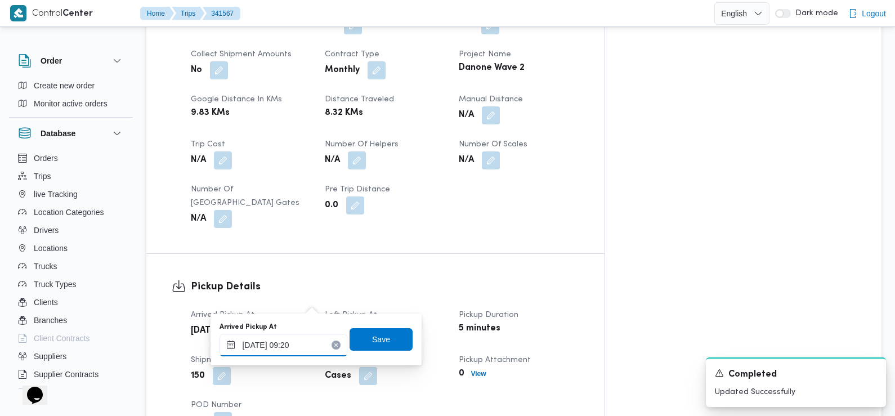
click at [300, 354] on input "06/10/2025 09:20" at bounding box center [284, 345] width 128 height 23
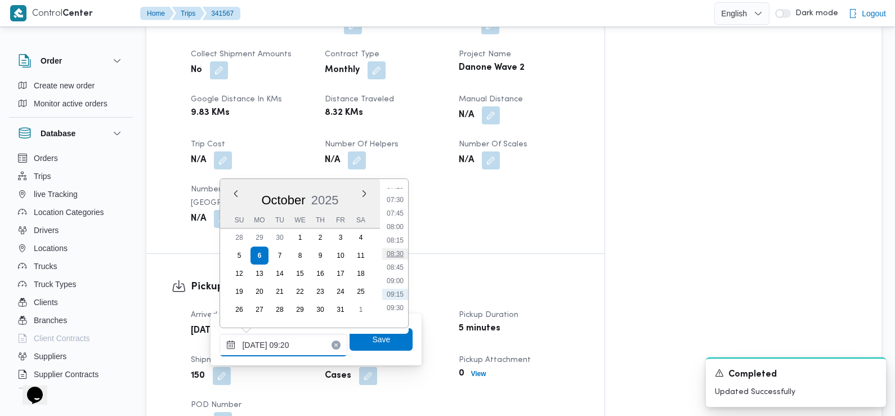
scroll to position [390, 0]
click at [397, 209] on li "07:30" at bounding box center [395, 208] width 26 height 11
type input "06/10/2025 07:30"
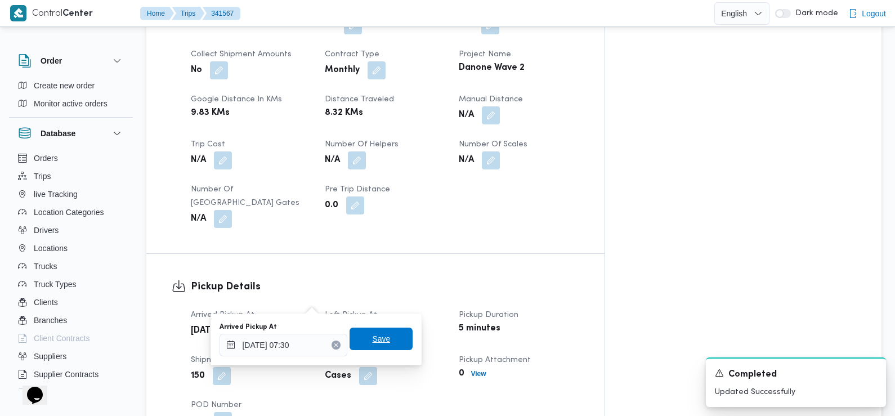
click at [372, 335] on span "Save" at bounding box center [381, 339] width 18 height 14
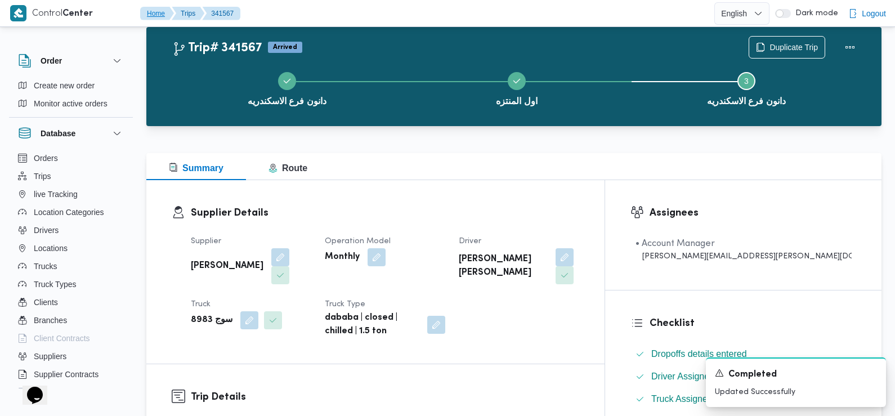
scroll to position [0, 0]
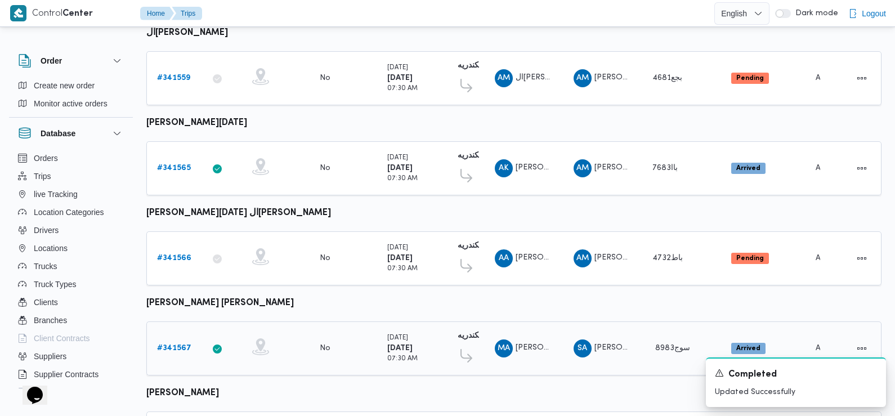
scroll to position [828, 0]
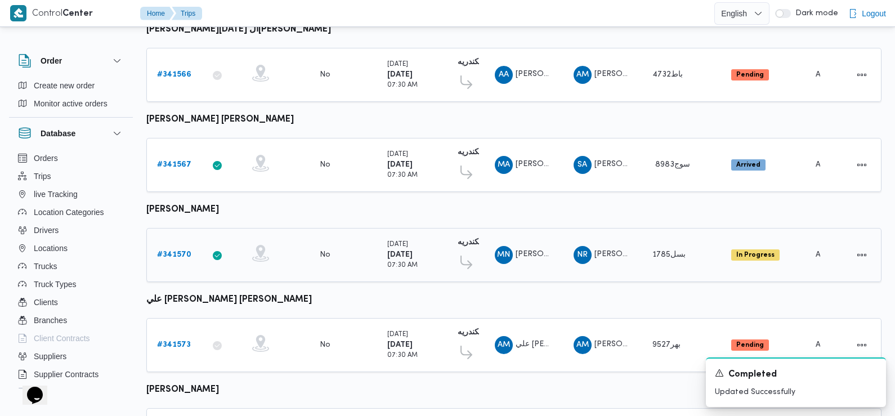
click at [170, 251] on b "# 341570" at bounding box center [174, 254] width 34 height 7
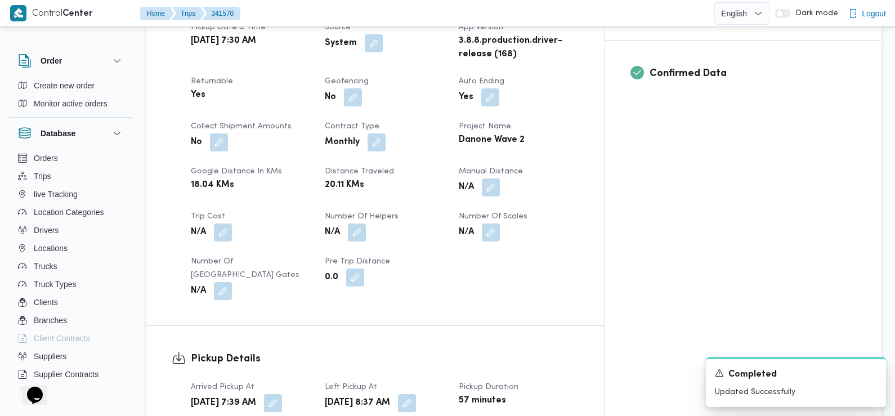
scroll to position [469, 0]
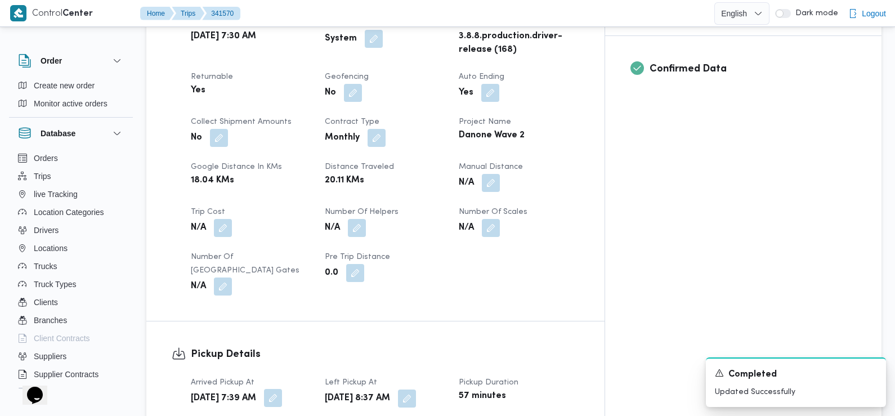
click at [282, 389] on button "button" at bounding box center [273, 398] width 18 height 18
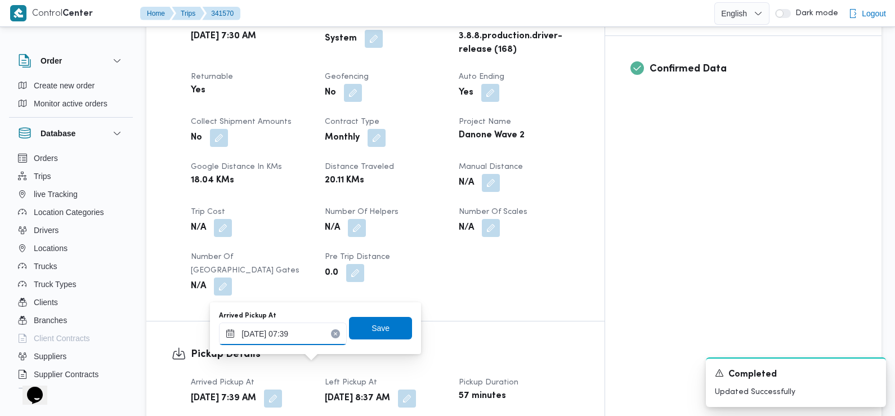
click at [300, 337] on input "06/10/2025 07:39" at bounding box center [283, 334] width 128 height 23
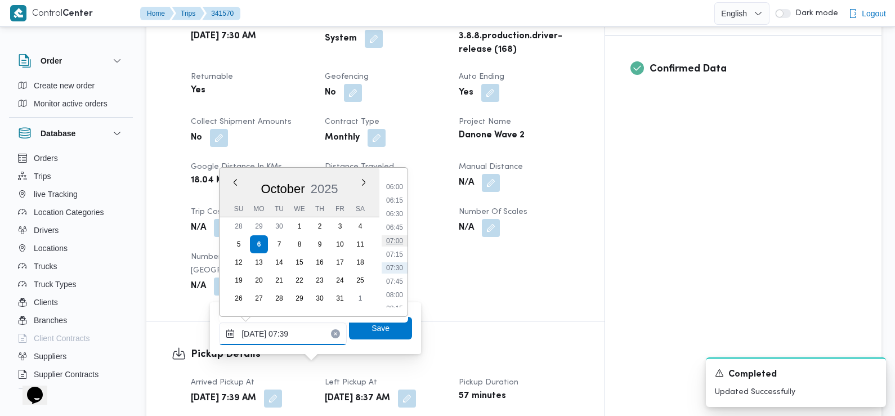
scroll to position [318, 0]
click at [394, 269] on li "07:30" at bounding box center [395, 269] width 26 height 11
type input "06/10/2025 07:30"
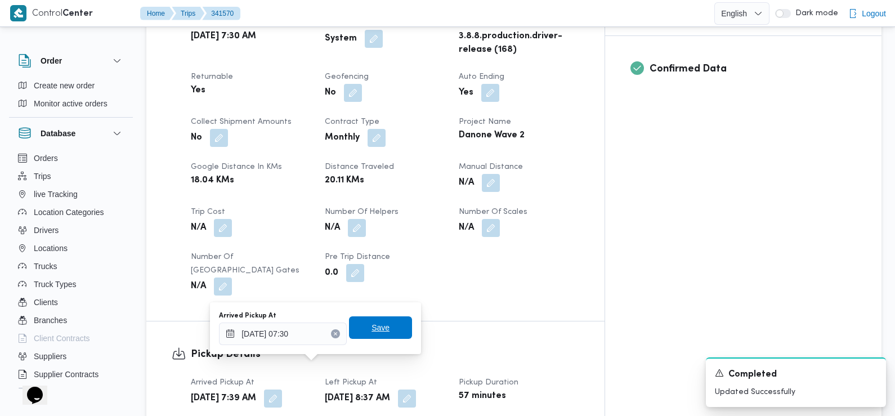
click at [372, 328] on span "Save" at bounding box center [381, 328] width 18 height 14
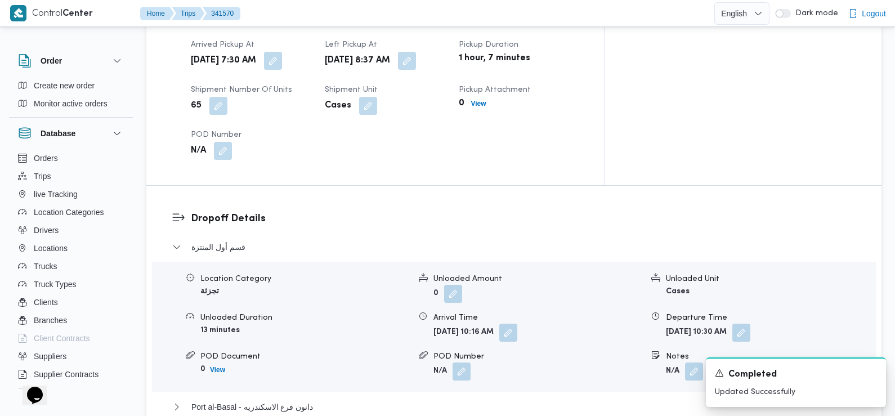
scroll to position [830, 0]
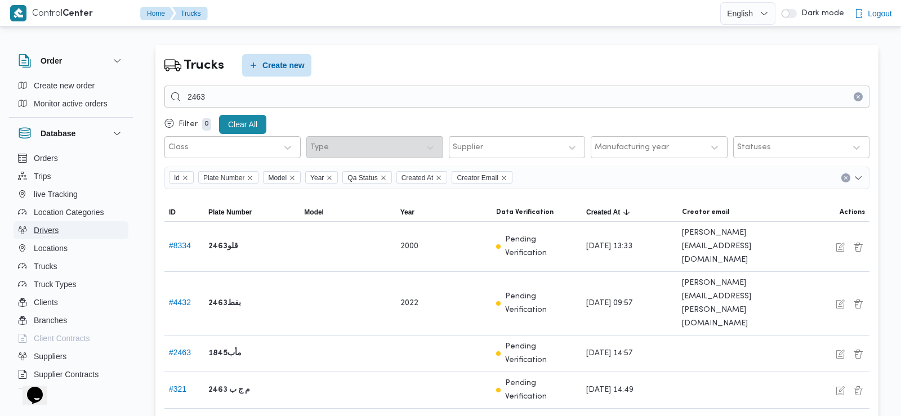
click at [59, 238] on button "Drivers" at bounding box center [71, 230] width 115 height 18
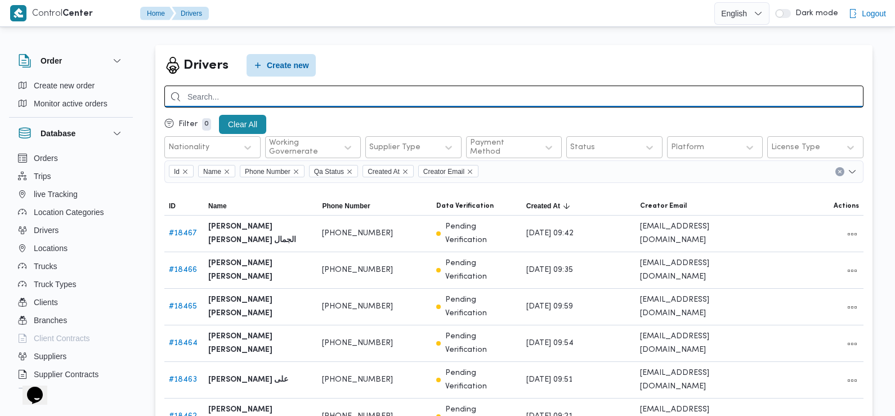
click at [282, 96] on input "search" at bounding box center [513, 97] width 699 height 22
type input "h"
type input "السيد مهدي"
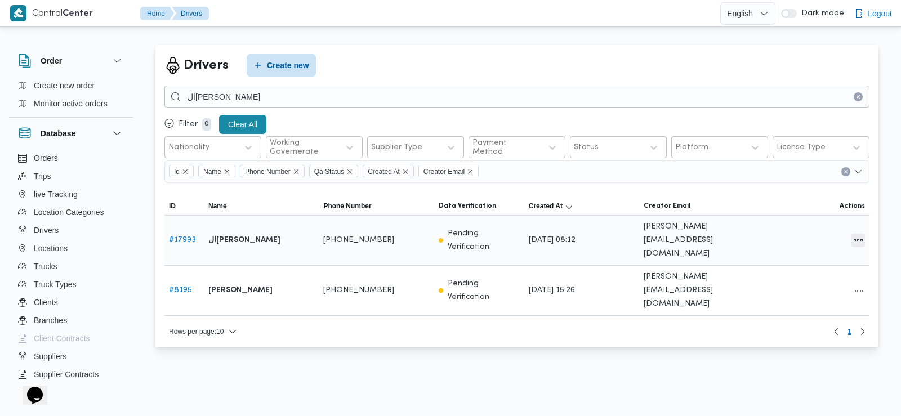
click at [853, 235] on button "All actions" at bounding box center [859, 241] width 14 height 14
click at [805, 234] on span "Edit" at bounding box center [822, 233] width 36 height 9
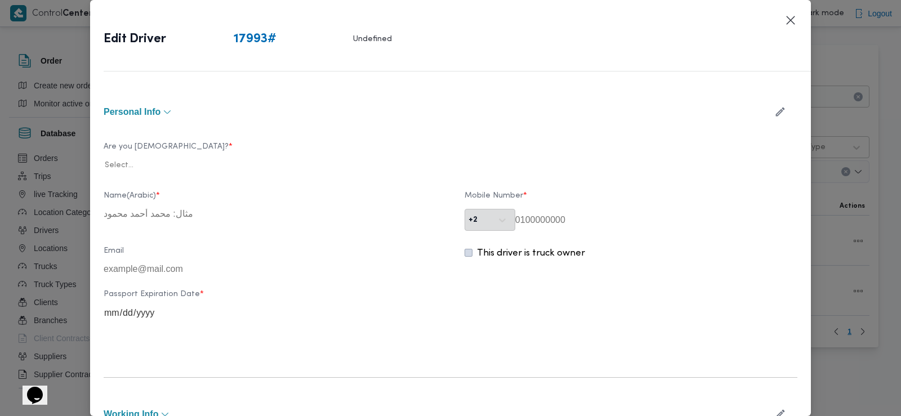
type input "ال[PERSON_NAME]"
type input "01207085155"
type input "2026-06-21"
type input "2033-06-21"
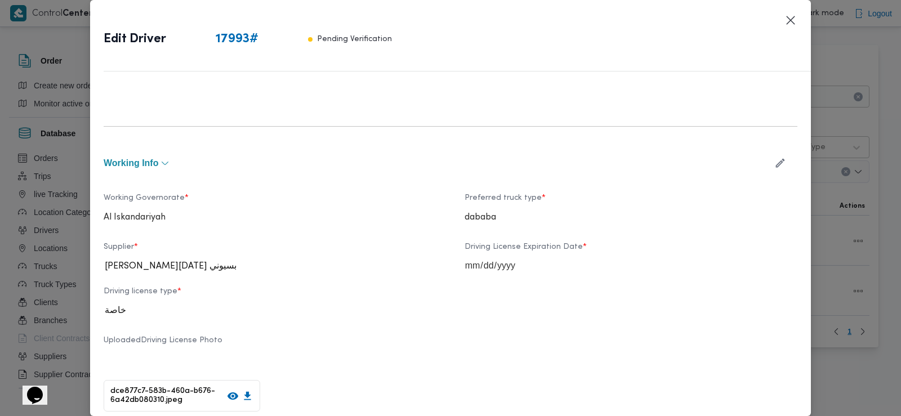
scroll to position [372, 0]
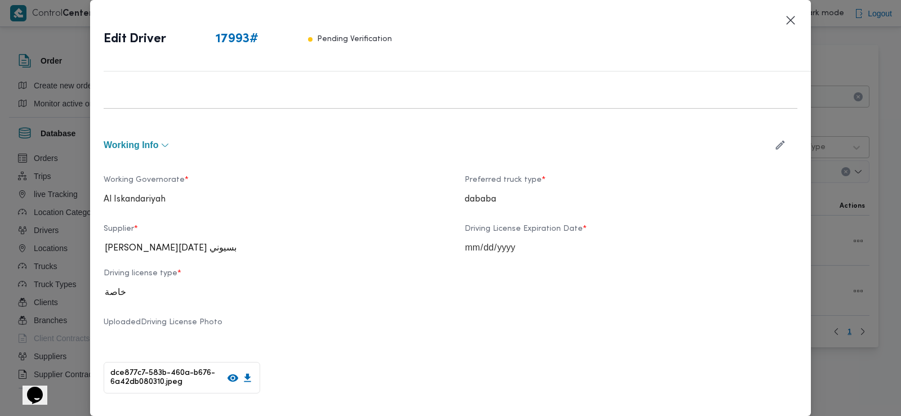
click at [778, 143] on button "button" at bounding box center [780, 145] width 30 height 22
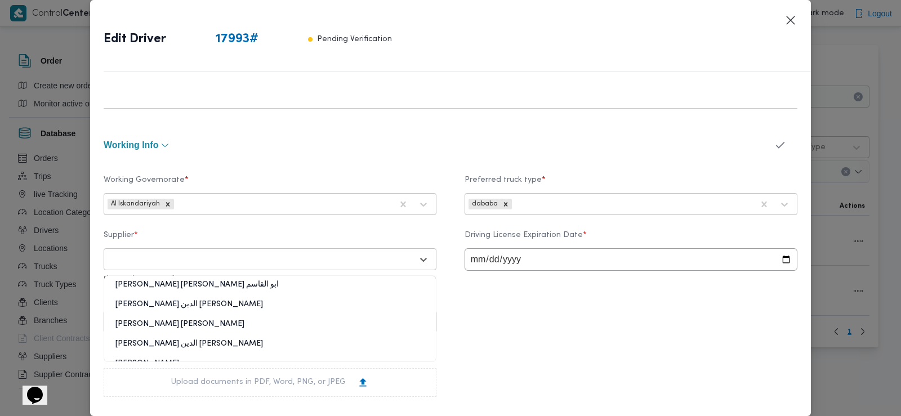
click at [348, 259] on div at bounding box center [260, 259] width 305 height 11
type input "احمد محمد ط"
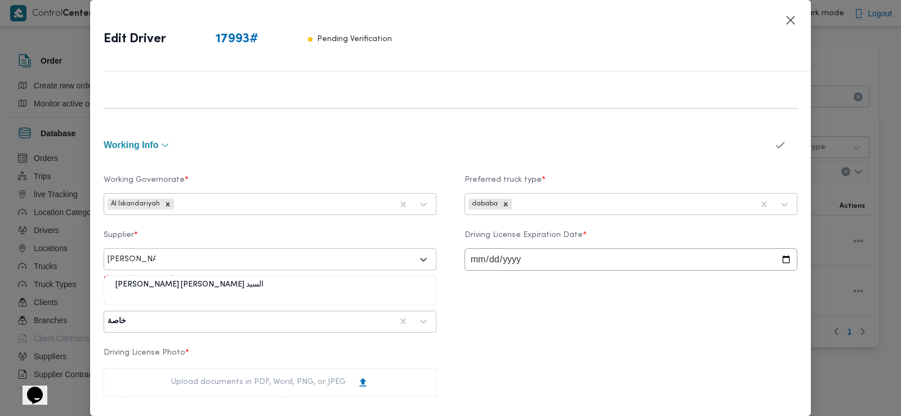
click at [253, 283] on div "[PERSON_NAME] [PERSON_NAME] السيد" at bounding box center [270, 289] width 332 height 20
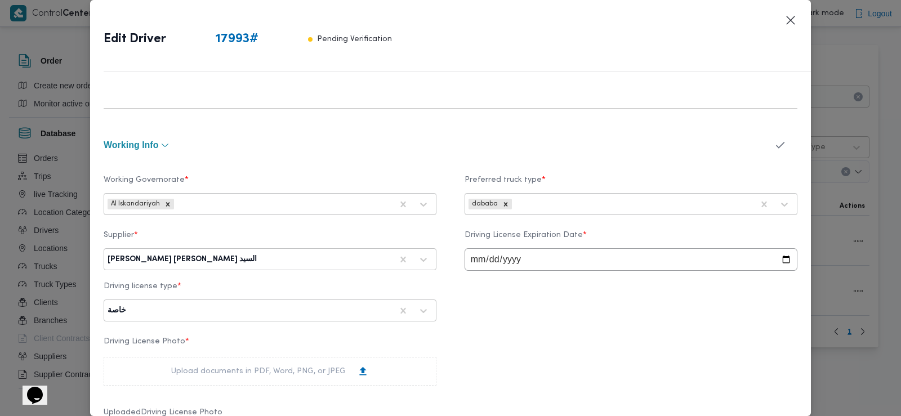
click at [774, 146] on icon "button" at bounding box center [780, 145] width 12 height 12
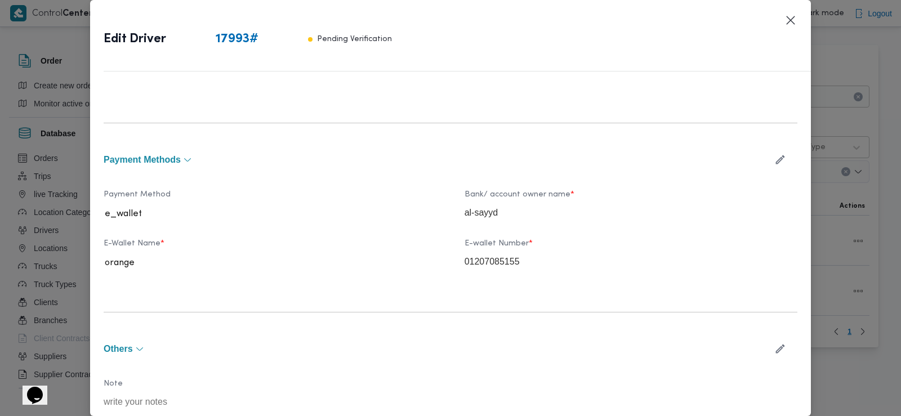
scroll to position [725, 0]
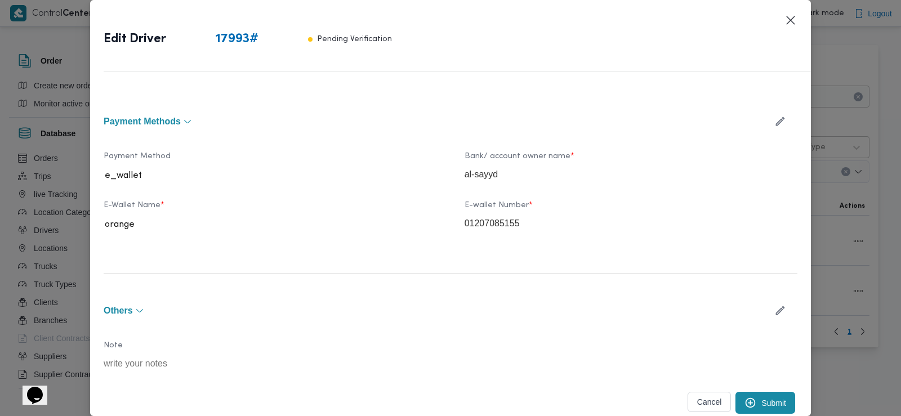
click at [758, 401] on button "Submit" at bounding box center [766, 403] width 60 height 22
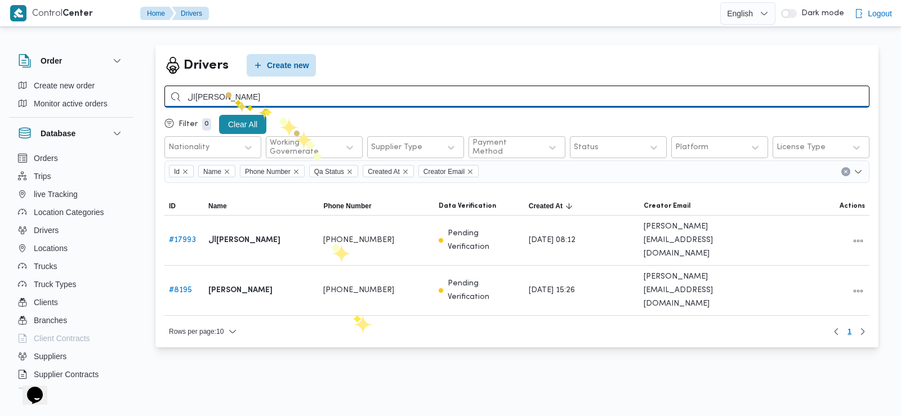
click at [224, 91] on input "ال[PERSON_NAME]" at bounding box center [516, 97] width 705 height 22
type input "[PERSON_NAME]"
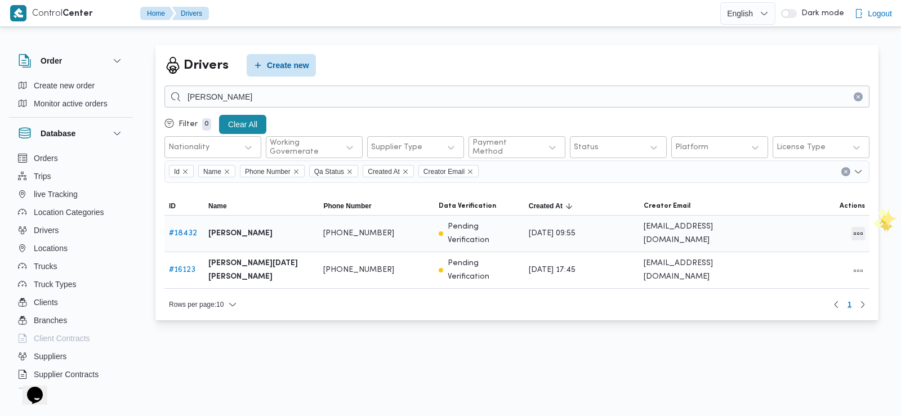
click at [856, 229] on button "All actions" at bounding box center [859, 234] width 14 height 14
click at [818, 226] on span "Edit" at bounding box center [822, 228] width 36 height 9
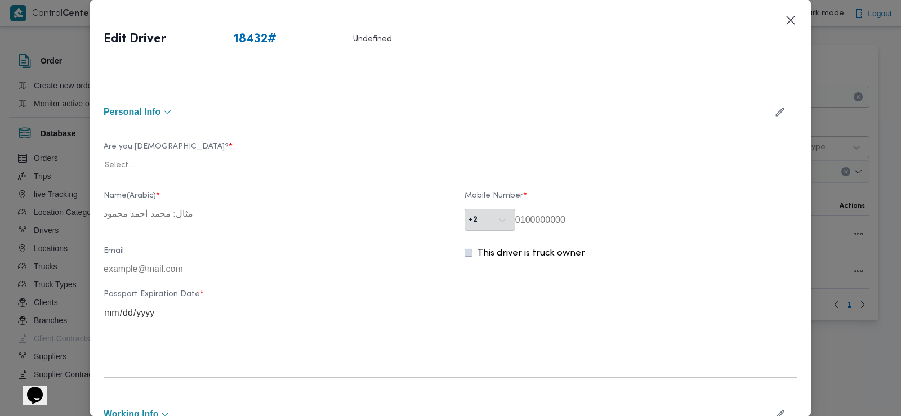
type input "[PERSON_NAME]"
type input "01206144205"
type input "[DATE]"
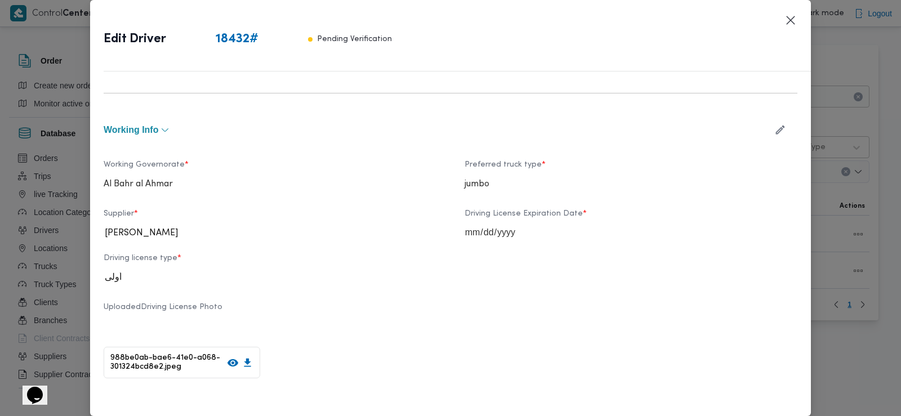
scroll to position [394, 0]
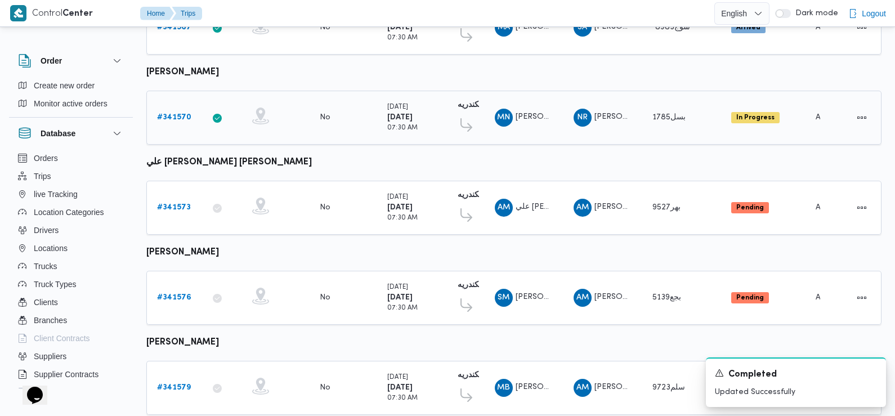
scroll to position [988, 0]
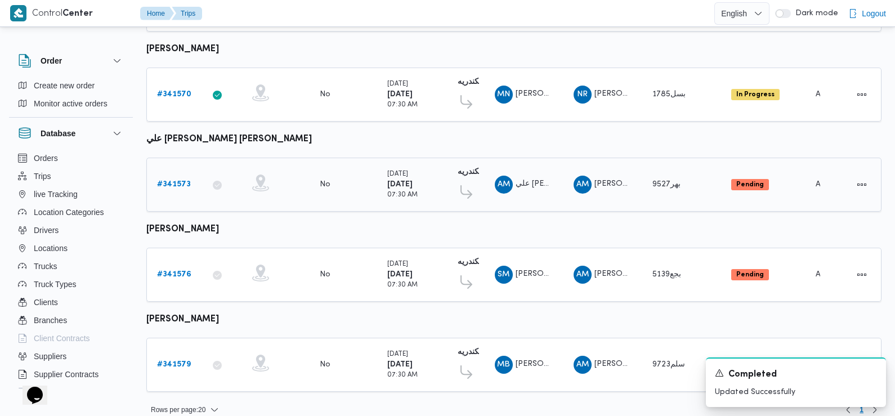
click at [182, 181] on b "# 341573" at bounding box center [174, 184] width 34 height 7
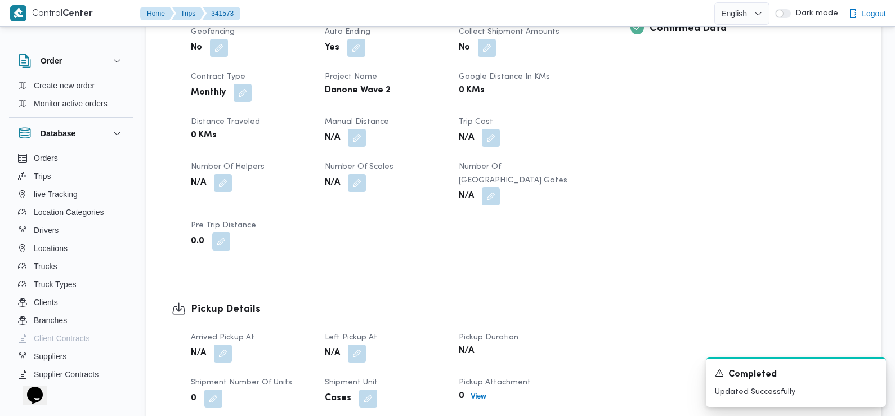
scroll to position [511, 0]
click at [221, 343] on button "button" at bounding box center [223, 352] width 18 height 18
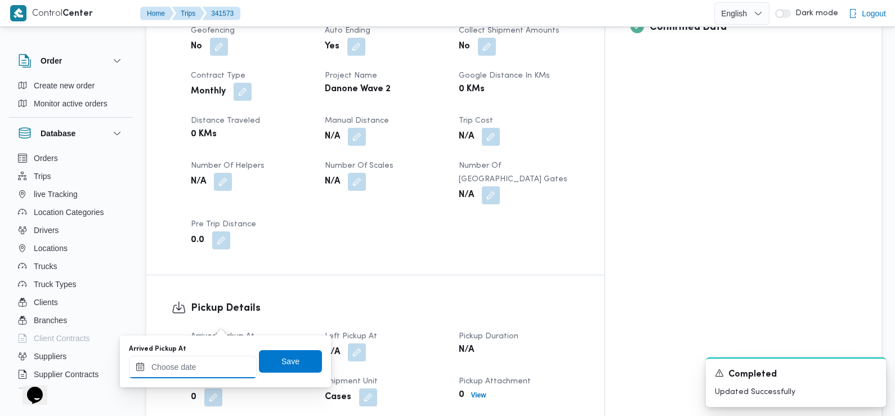
click at [208, 369] on input "Arrived Pickup At" at bounding box center [193, 367] width 128 height 23
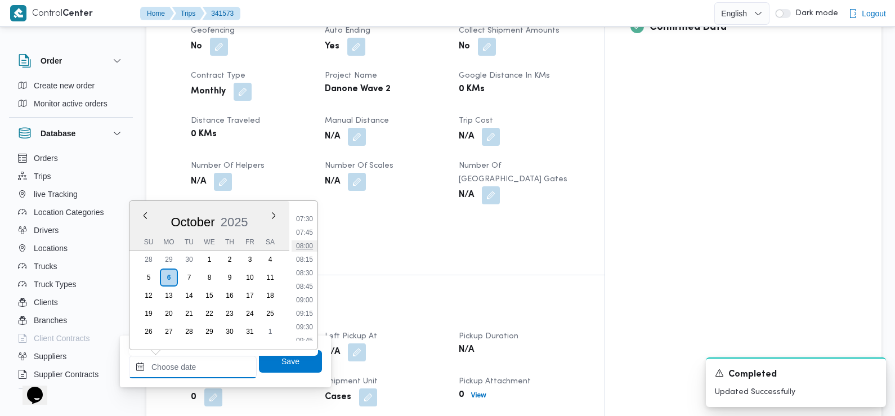
scroll to position [387, 0]
click at [302, 234] on li "07:30" at bounding box center [305, 234] width 26 height 11
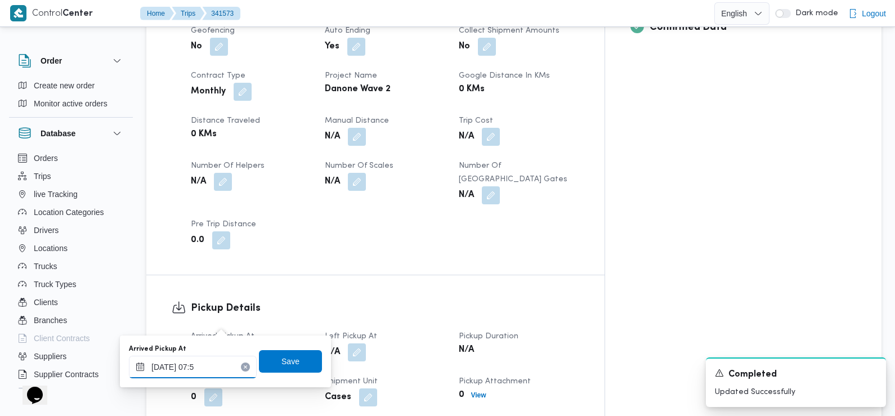
type input "[DATE] 07:50"
click at [282, 365] on span "Save" at bounding box center [291, 361] width 18 height 14
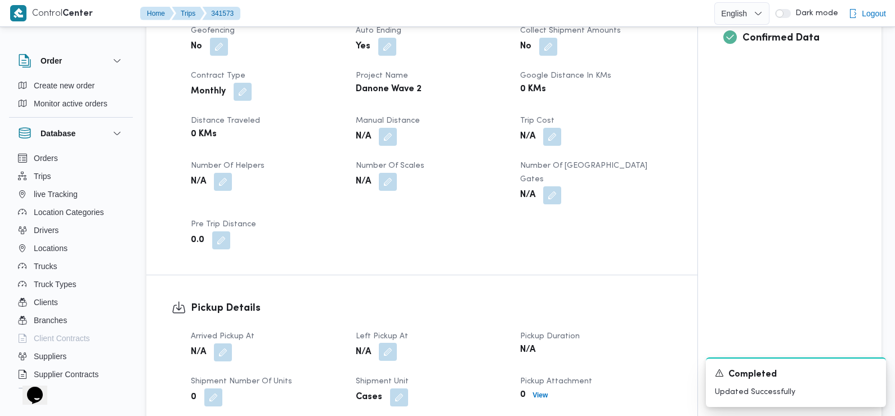
click at [392, 343] on button "button" at bounding box center [388, 352] width 18 height 18
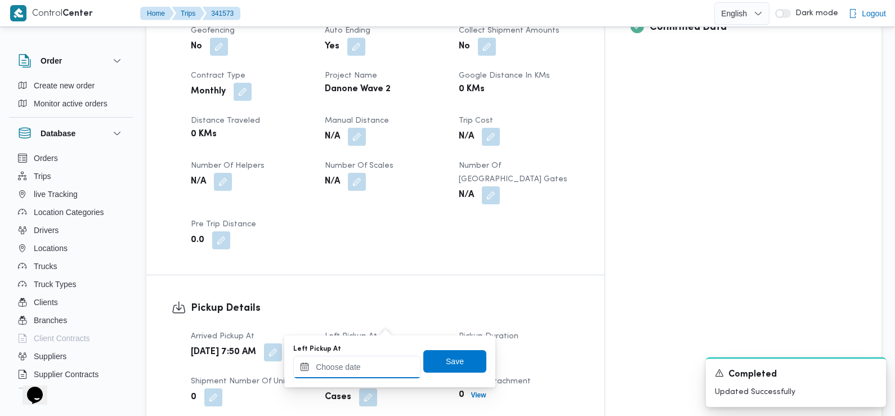
click at [368, 368] on input "Left Pickup At" at bounding box center [357, 367] width 128 height 23
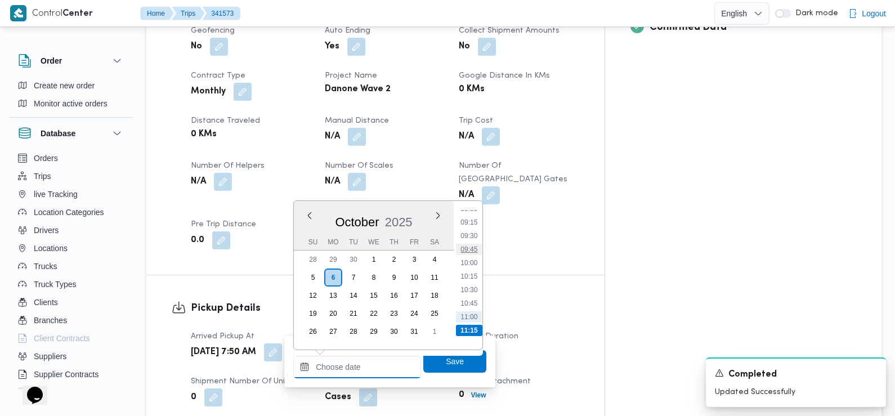
scroll to position [462, 0]
drag, startPoint x: 475, startPoint y: 242, endPoint x: 475, endPoint y: 251, distance: 9.0
click at [475, 242] on li "09:00" at bounding box center [470, 239] width 26 height 11
type input "[DATE] 09:00"
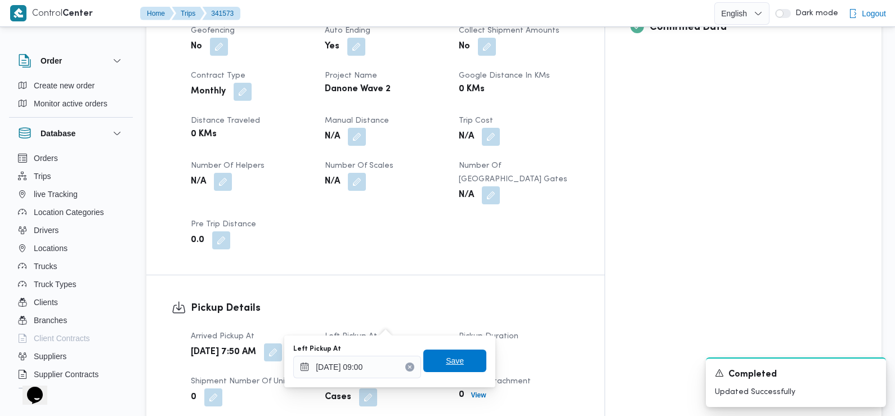
click at [446, 359] on span "Save" at bounding box center [455, 361] width 18 height 14
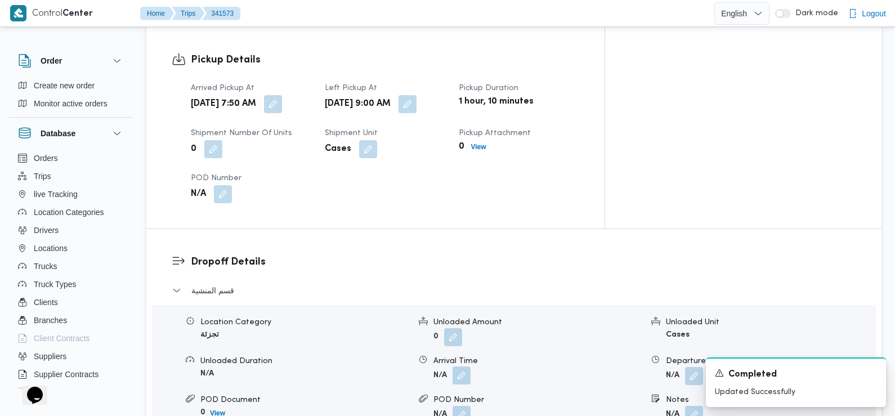
scroll to position [777, 0]
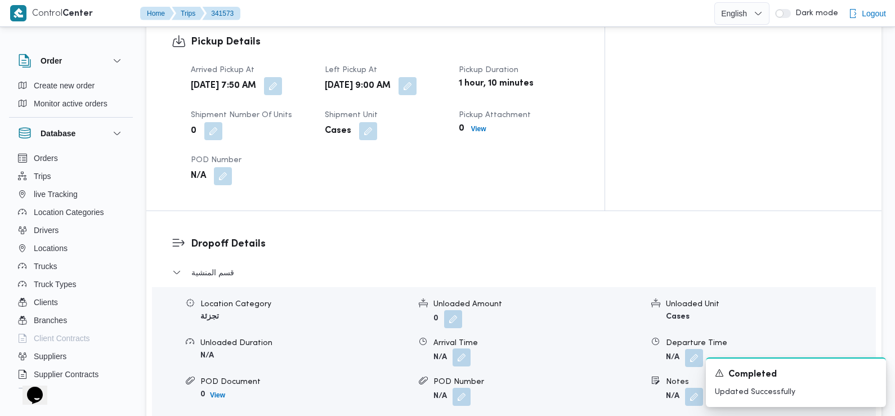
click at [465, 349] on button "button" at bounding box center [462, 358] width 18 height 18
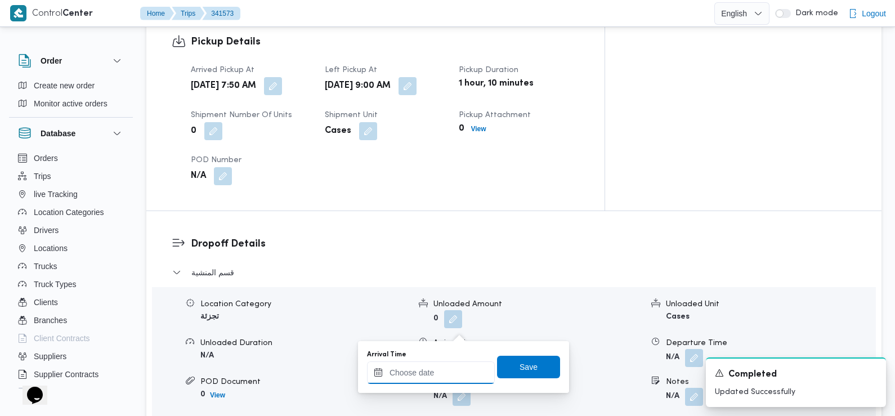
click at [448, 366] on input "Arrival Time" at bounding box center [431, 373] width 128 height 23
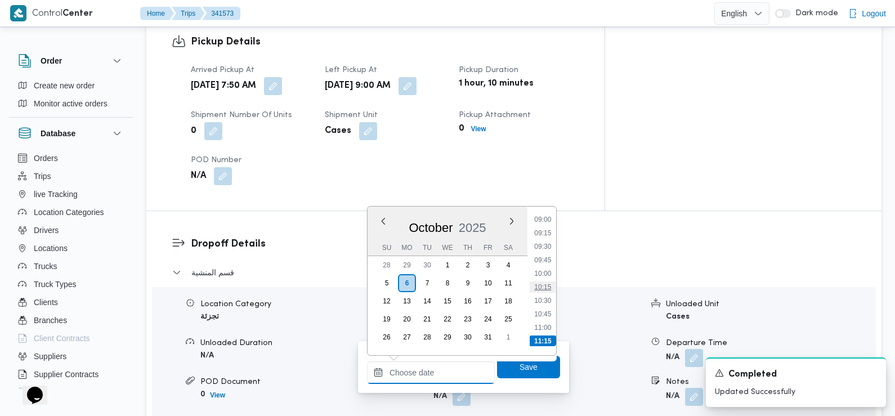
scroll to position [483, 0]
click at [548, 252] on li "09:30" at bounding box center [543, 251] width 26 height 11
type input "[DATE] 09:30"
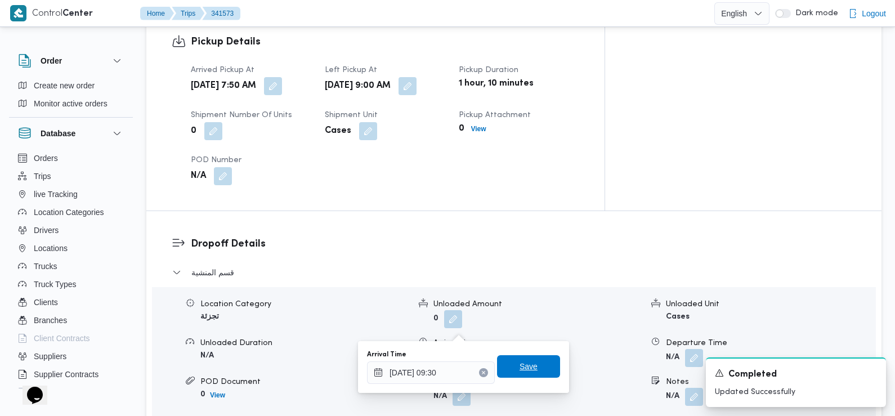
click at [524, 367] on span "Save" at bounding box center [529, 367] width 18 height 14
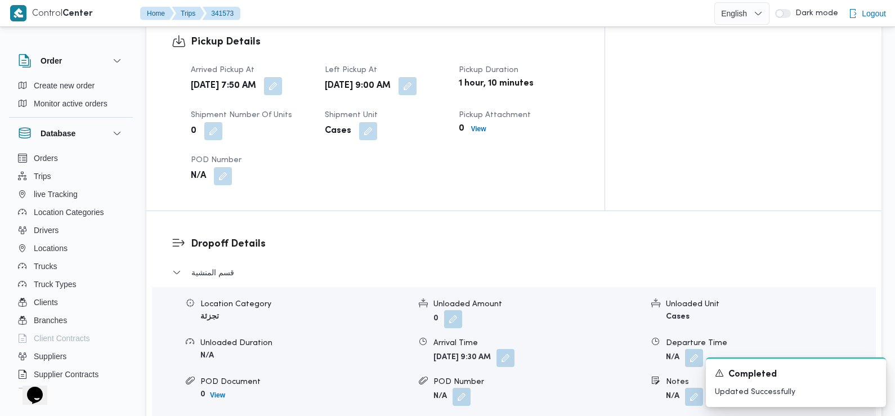
click at [358, 211] on div "Dropoff Details قسم المنشية Location Category تجزئة Unloaded Amount 0 Unloaded …" at bounding box center [514, 357] width 736 height 292
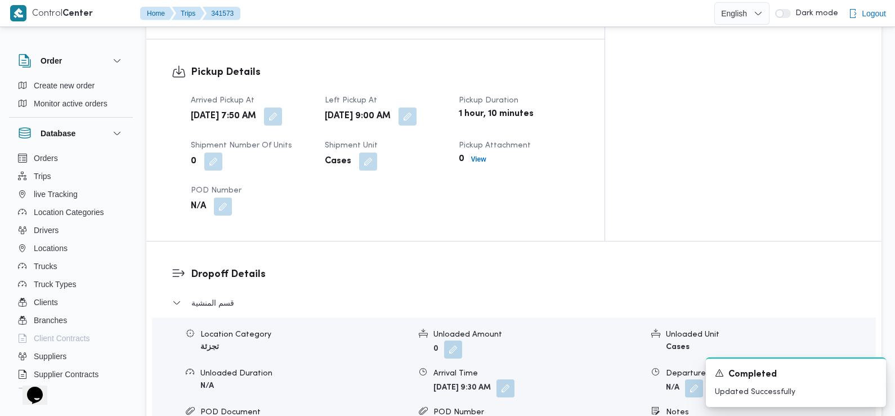
scroll to position [0, 0]
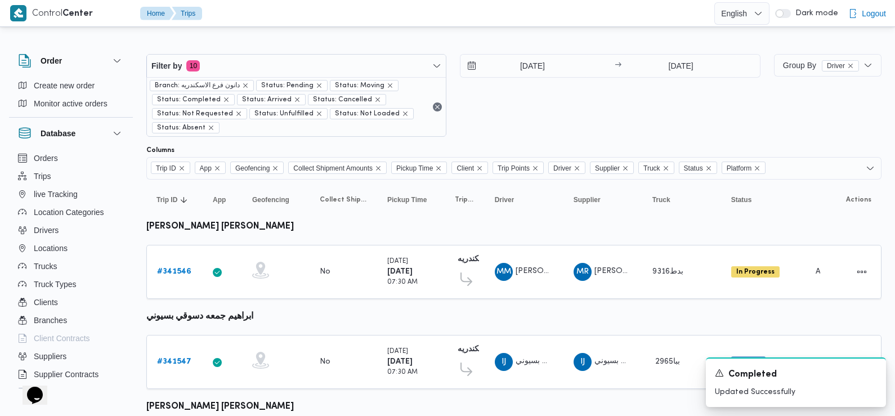
scroll to position [988, 0]
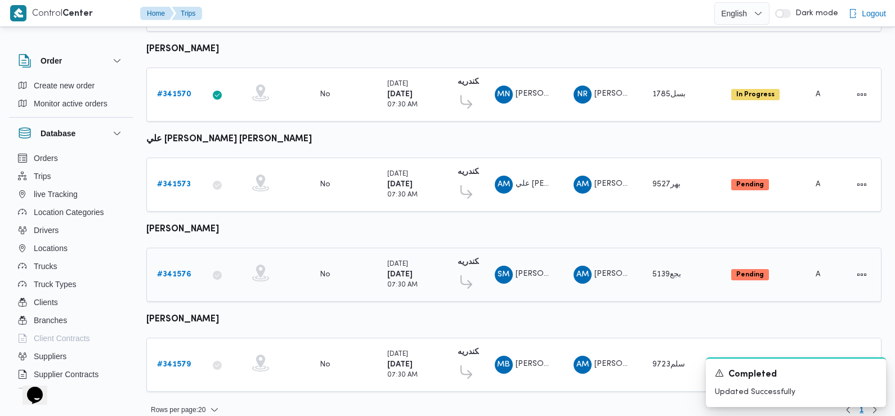
click at [176, 271] on b "# 341576" at bounding box center [174, 274] width 34 height 7
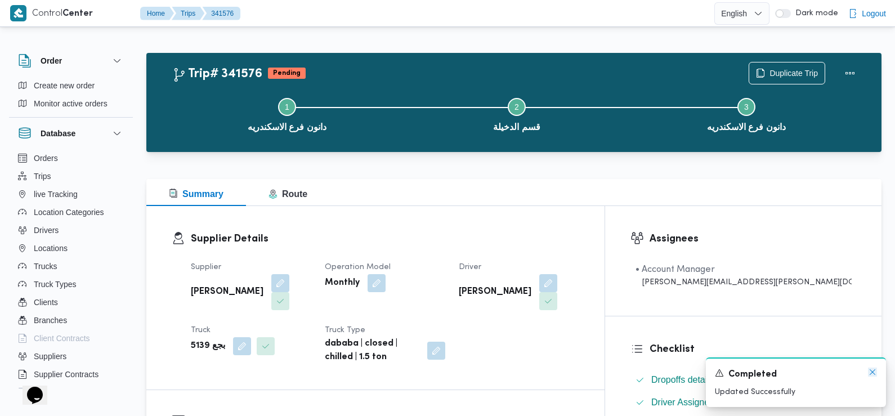
click at [871, 372] on icon "Dismiss toast" at bounding box center [872, 372] width 9 height 9
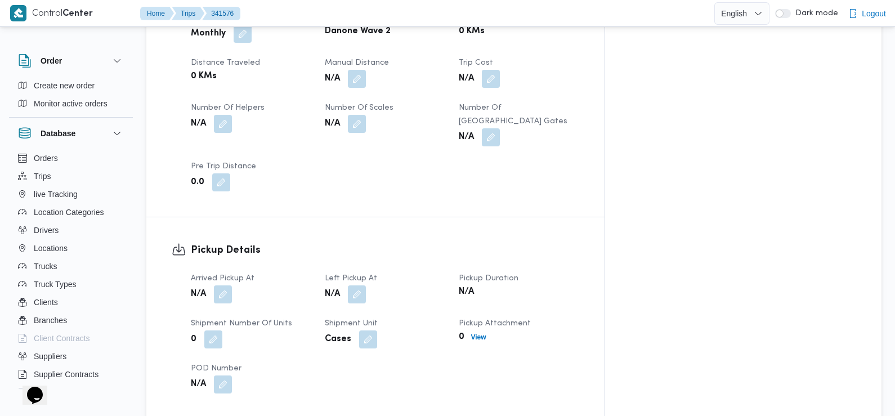
scroll to position [574, 0]
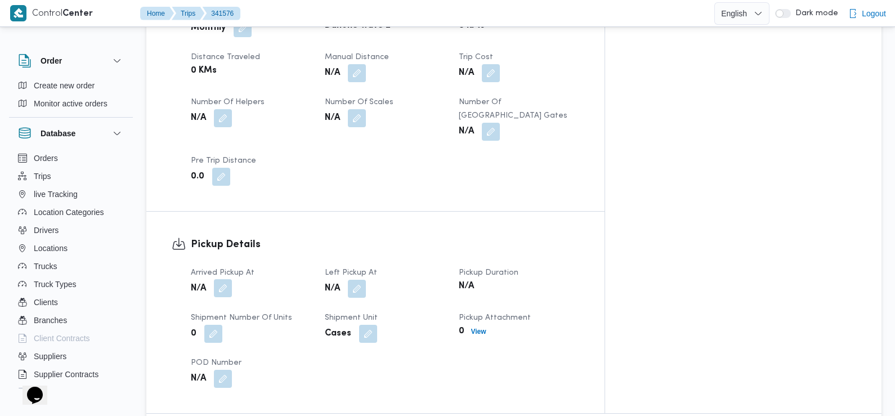
click at [228, 279] on button "button" at bounding box center [223, 288] width 18 height 18
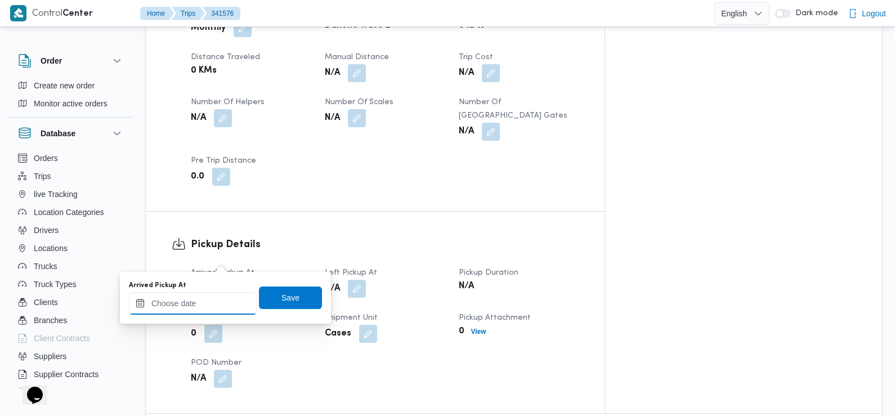
click at [218, 308] on input "Arrived Pickup At" at bounding box center [193, 303] width 128 height 23
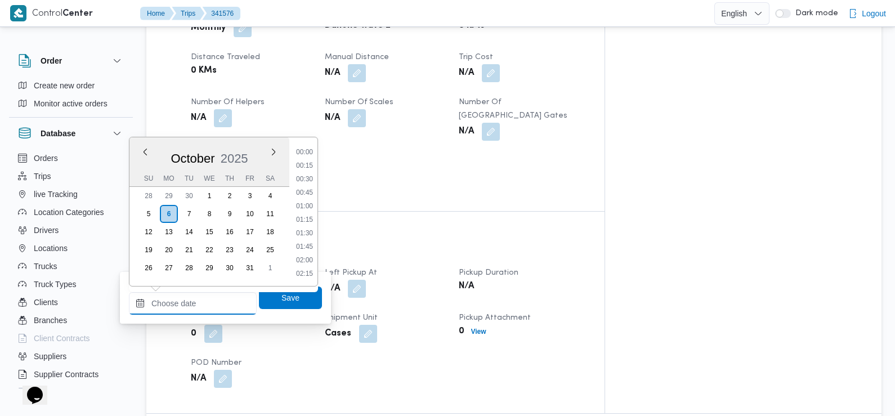
scroll to position [540, 0]
click at [382, 212] on div "Pickup Details Arrived Pickup At N/A Left Pickup At N/A Pickup Duration N/A Shi…" at bounding box center [375, 313] width 458 height 202
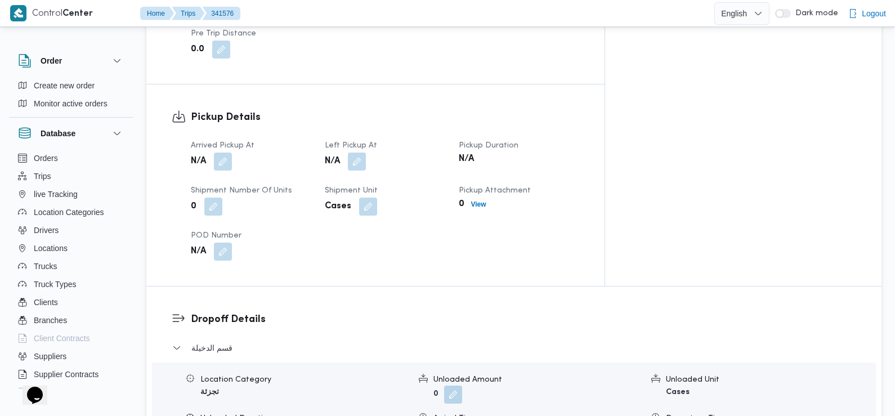
scroll to position [702, 0]
click at [221, 152] on button "button" at bounding box center [223, 161] width 18 height 18
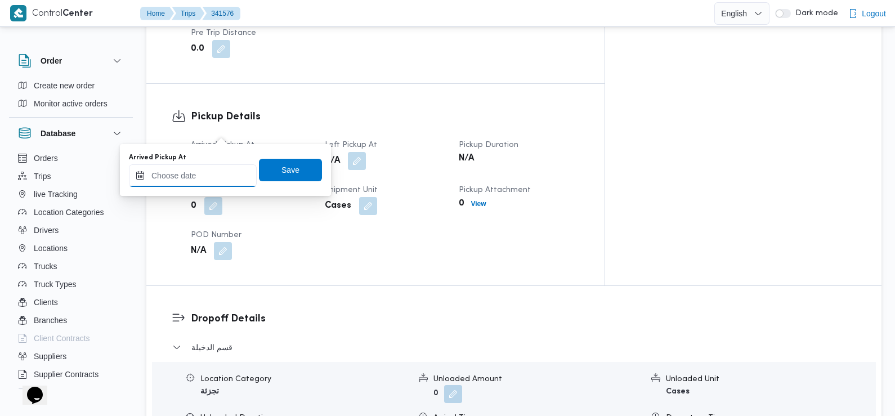
click at [208, 179] on input "Arrived Pickup At" at bounding box center [193, 175] width 128 height 23
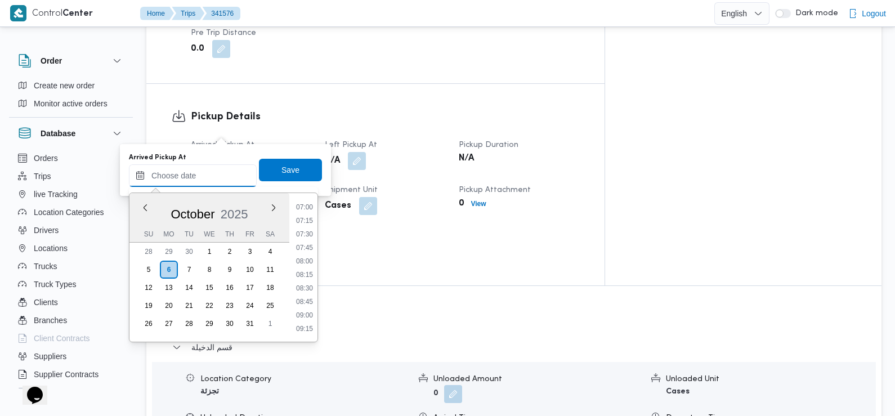
scroll to position [378, 0]
click at [306, 237] on li "07:30" at bounding box center [305, 235] width 26 height 11
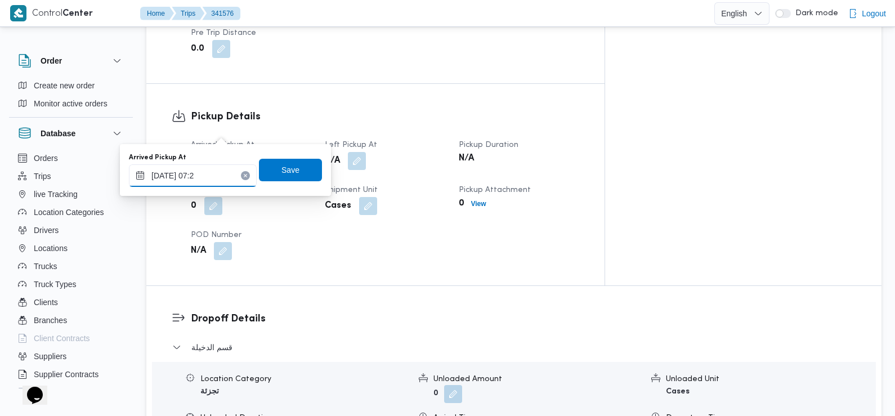
type input "[DATE] 07:20"
click at [288, 169] on span "Save" at bounding box center [291, 170] width 18 height 14
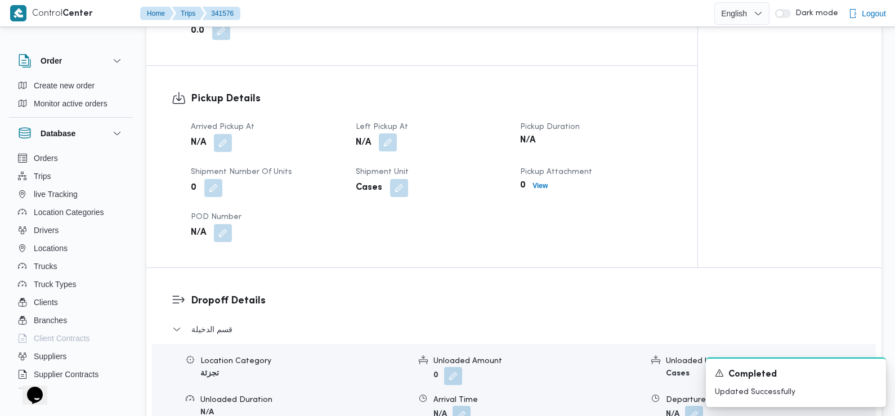
click at [391, 133] on button "button" at bounding box center [388, 142] width 18 height 18
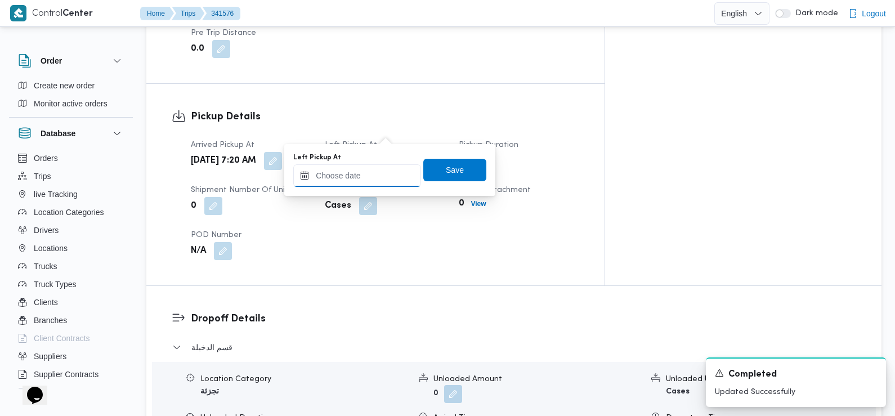
click at [368, 176] on input "Left Pickup At" at bounding box center [357, 175] width 128 height 23
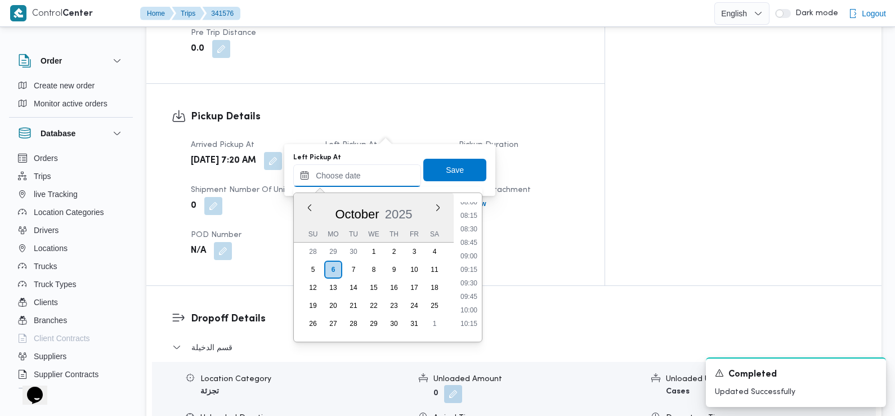
scroll to position [431, 0]
click at [470, 236] on li "08:30" at bounding box center [469, 236] width 26 height 11
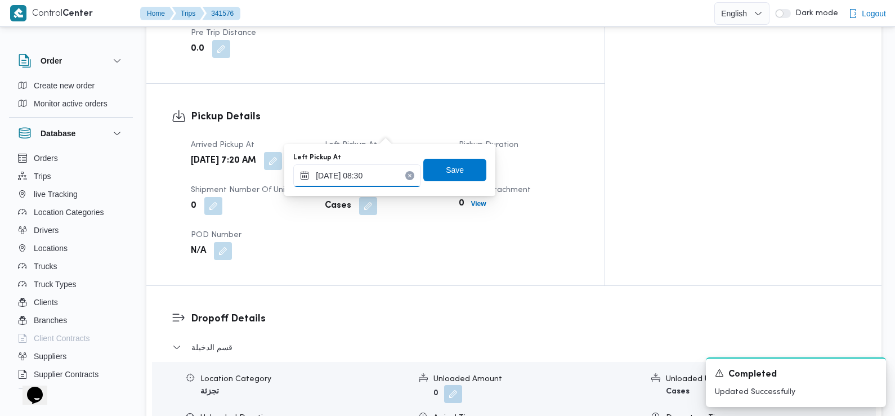
type input "06/10/2025 08:30"
click at [455, 171] on span "Save" at bounding box center [455, 169] width 63 height 23
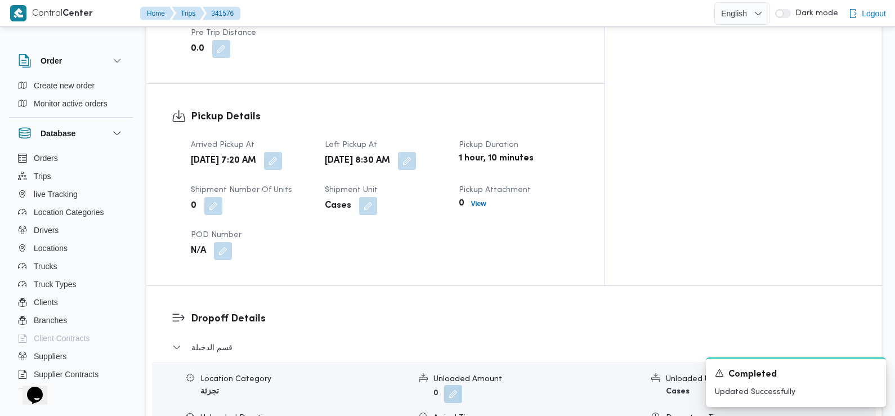
scroll to position [785, 0]
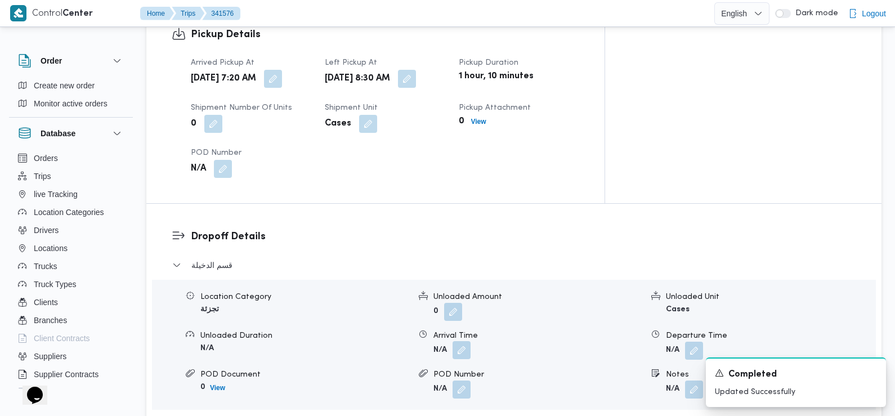
click at [464, 341] on button "button" at bounding box center [462, 350] width 18 height 18
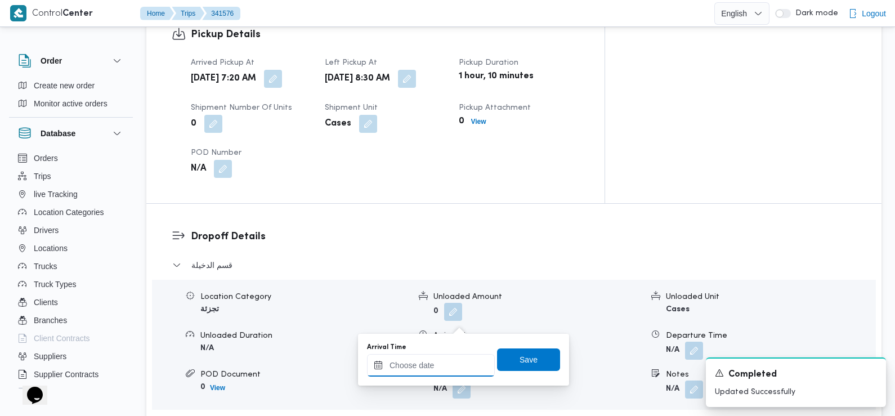
click at [442, 363] on input "Arrival Time" at bounding box center [431, 365] width 128 height 23
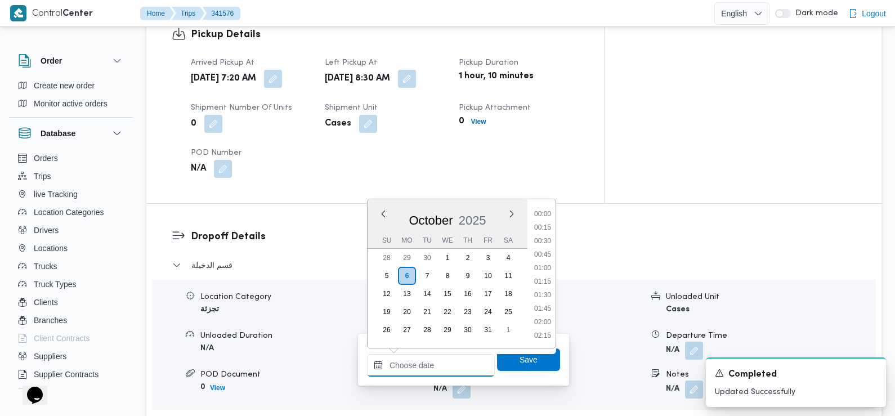
scroll to position [540, 0]
click at [541, 215] on li "10:00" at bounding box center [543, 215] width 26 height 11
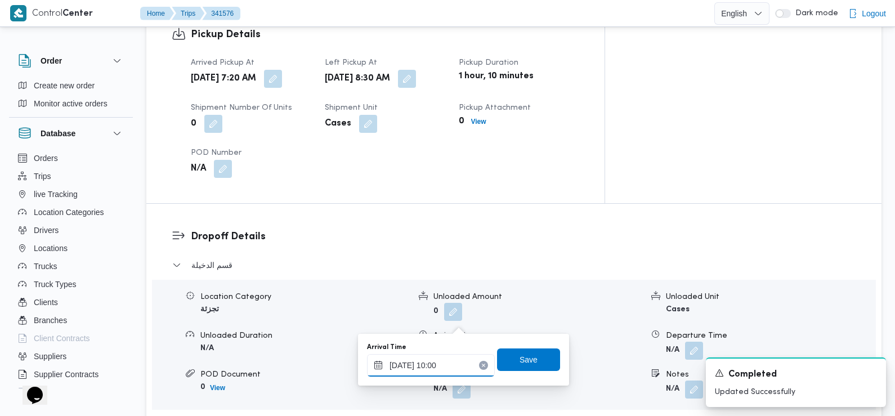
type input "06/10/2025 10:00"
click at [521, 357] on span "Save" at bounding box center [529, 360] width 18 height 14
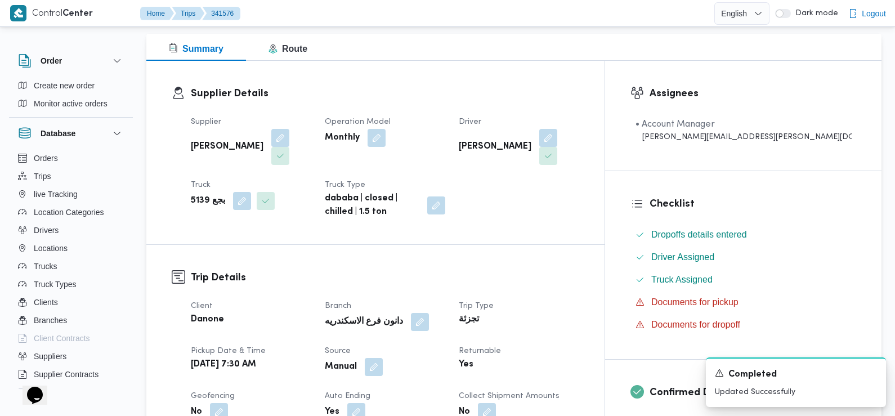
scroll to position [124, 0]
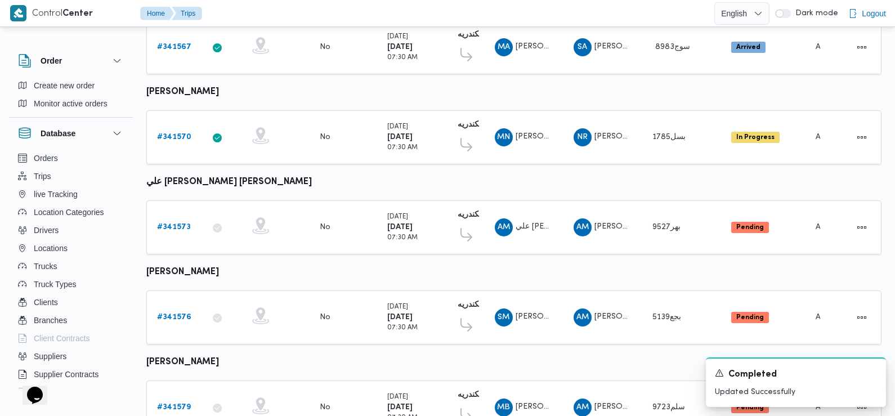
scroll to position [988, 0]
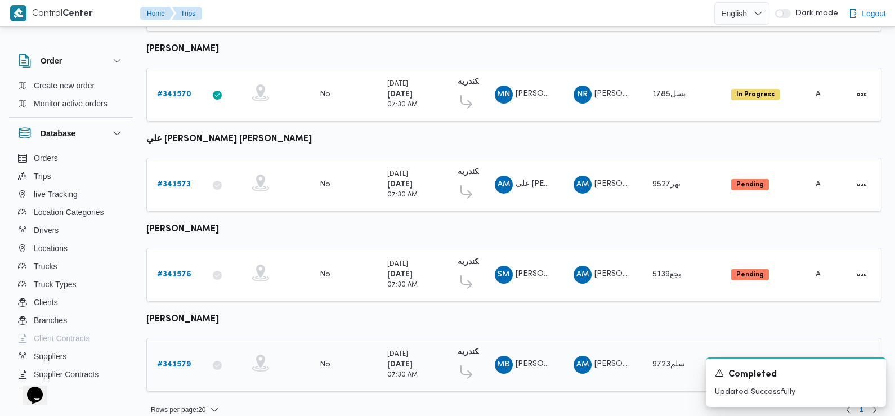
click at [180, 361] on b "# 341579" at bounding box center [174, 364] width 34 height 7
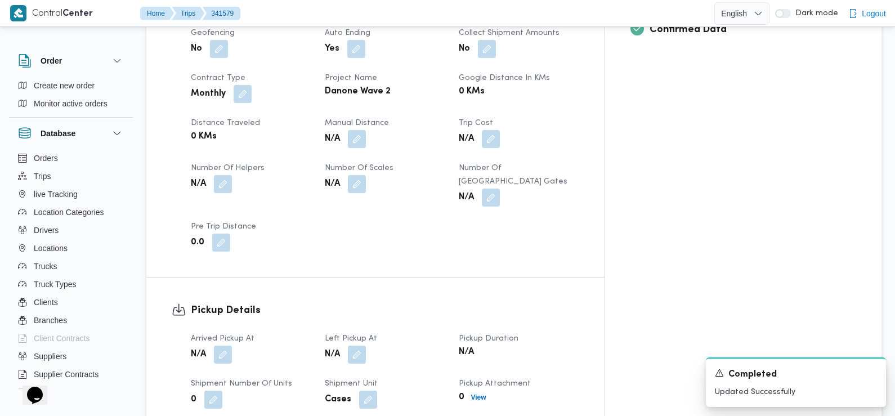
scroll to position [511, 0]
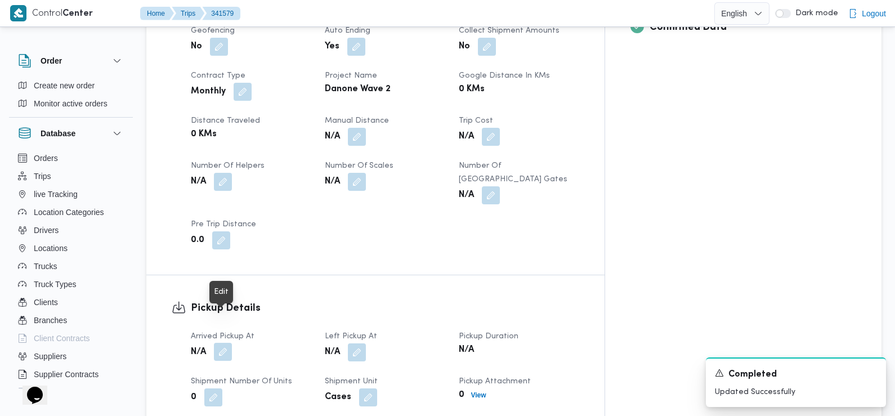
click at [222, 343] on button "button" at bounding box center [223, 352] width 18 height 18
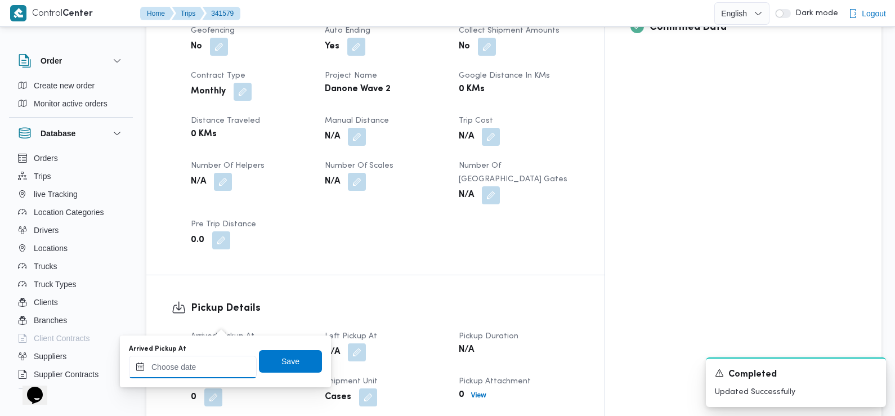
click at [217, 366] on input "Arrived Pickup At" at bounding box center [193, 367] width 128 height 23
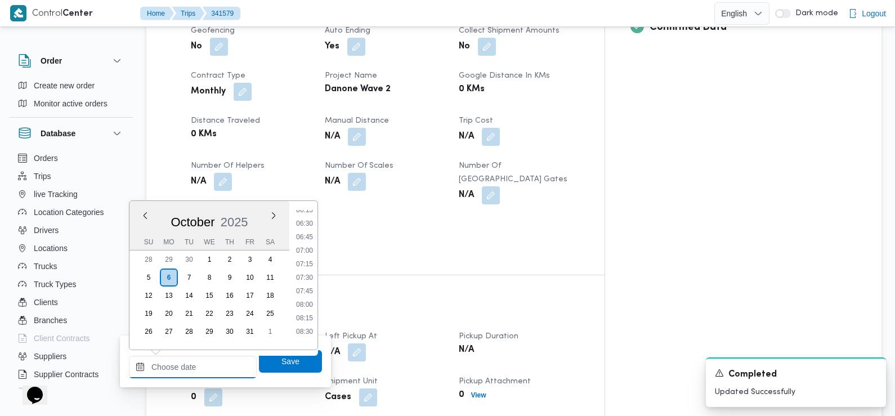
scroll to position [341, 0]
click at [306, 280] on li "07:30" at bounding box center [305, 280] width 26 height 11
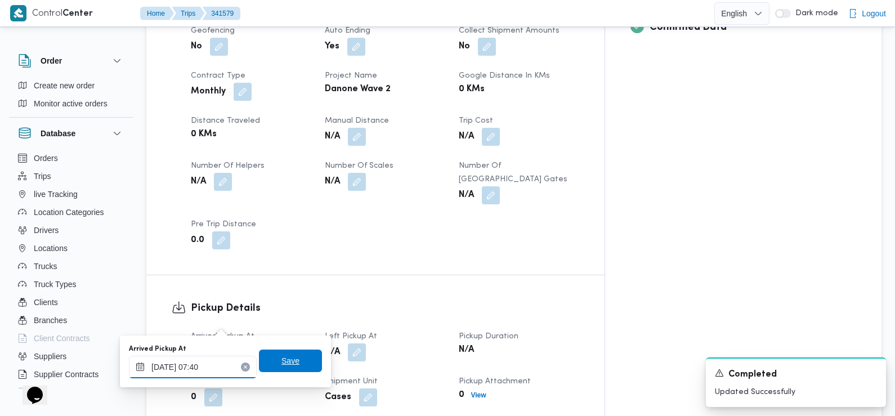
type input "06/10/2025 07:40"
click at [268, 366] on span "Save" at bounding box center [290, 361] width 63 height 23
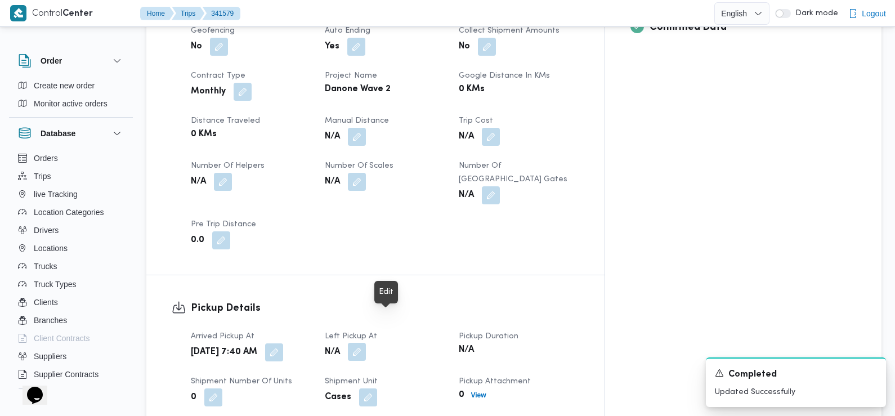
click at [366, 343] on button "button" at bounding box center [357, 352] width 18 height 18
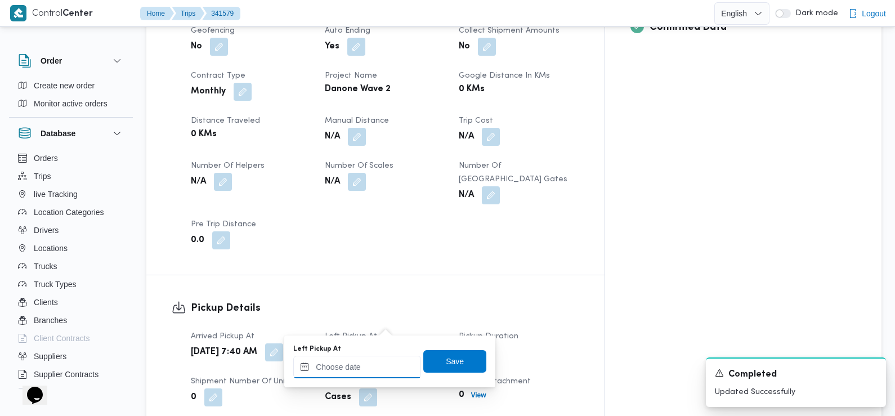
click at [384, 364] on input "Left Pickup At" at bounding box center [357, 367] width 128 height 23
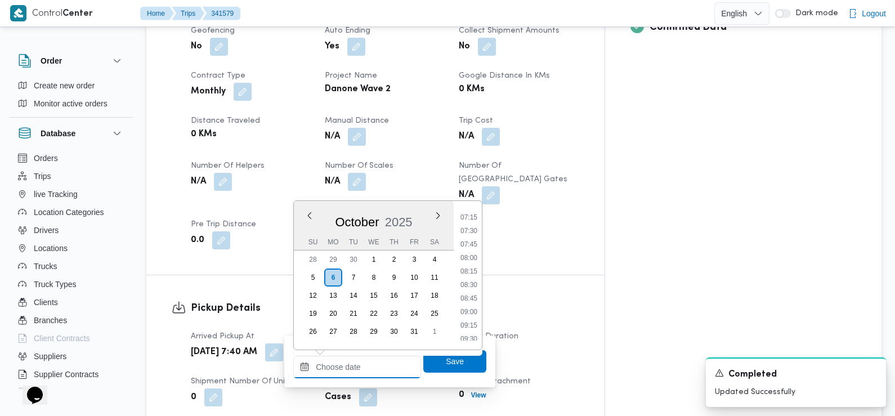
scroll to position [386, 0]
click at [474, 293] on li "08:30" at bounding box center [469, 289] width 26 height 11
type input "06/10/2025 08:30"
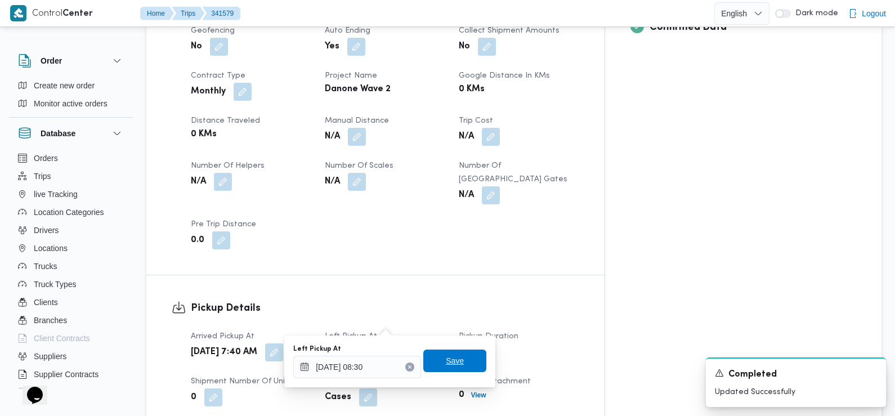
click at [456, 361] on span "Save" at bounding box center [455, 361] width 63 height 23
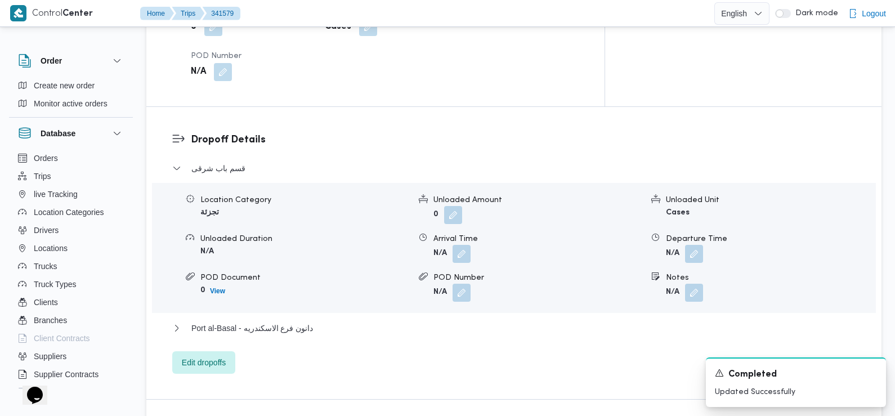
scroll to position [950, 0]
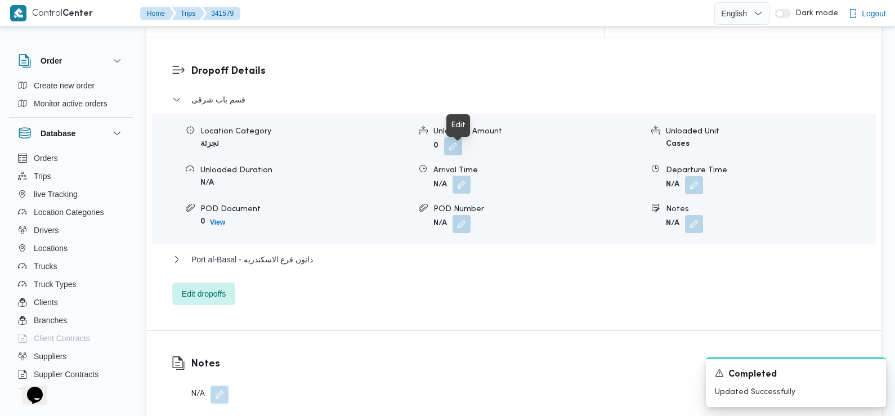
click at [458, 176] on button "button" at bounding box center [462, 185] width 18 height 18
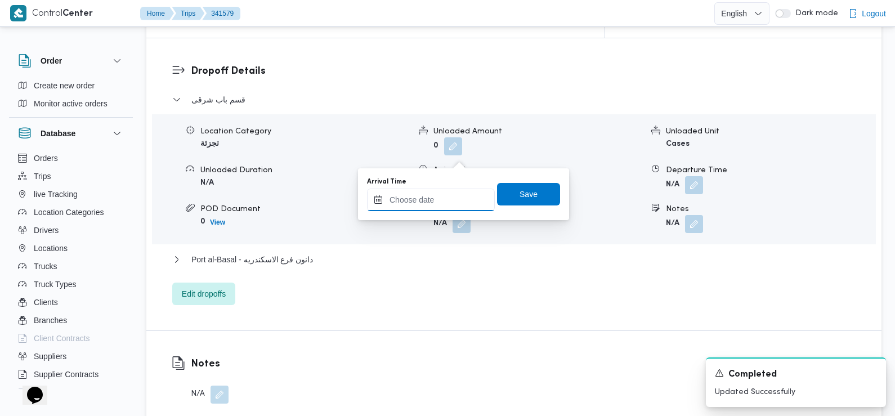
click at [447, 202] on input "Arrival Time" at bounding box center [431, 200] width 128 height 23
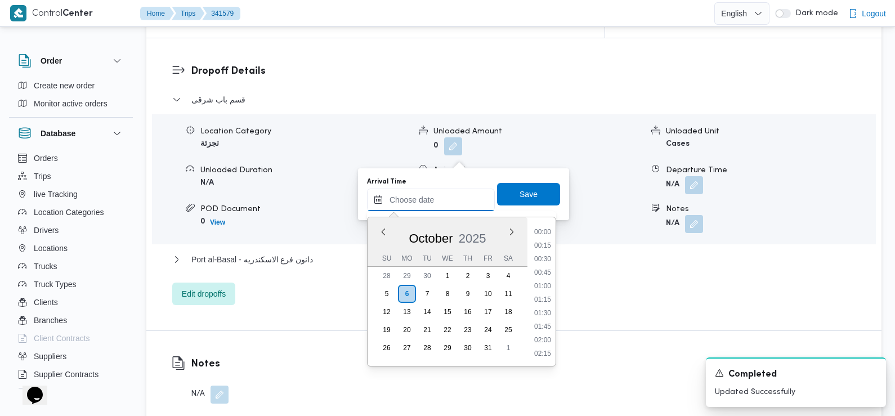
scroll to position [540, 0]
click at [547, 235] on li "10:00" at bounding box center [543, 233] width 26 height 11
type input "06/10/2025 10:00"
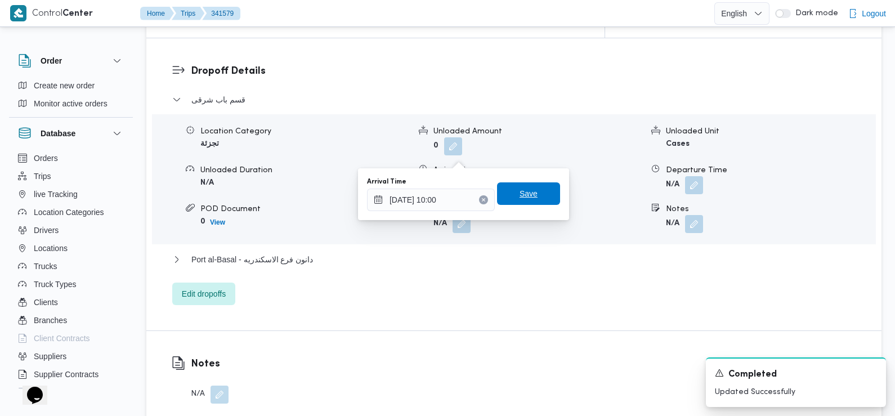
click at [529, 196] on span "Save" at bounding box center [528, 193] width 63 height 23
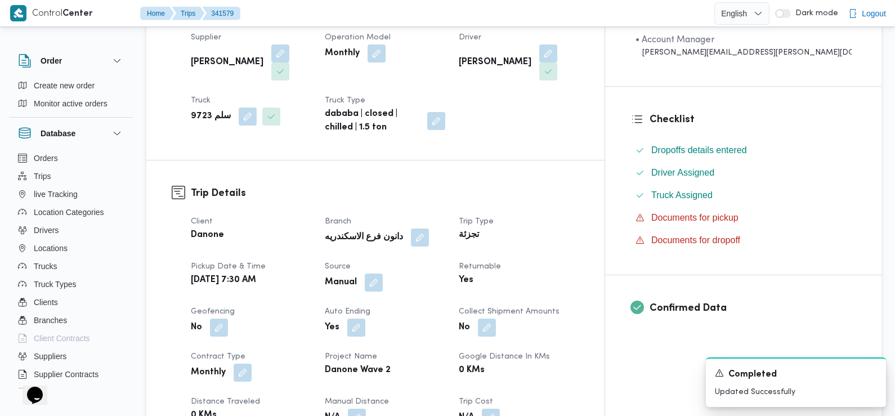
scroll to position [0, 0]
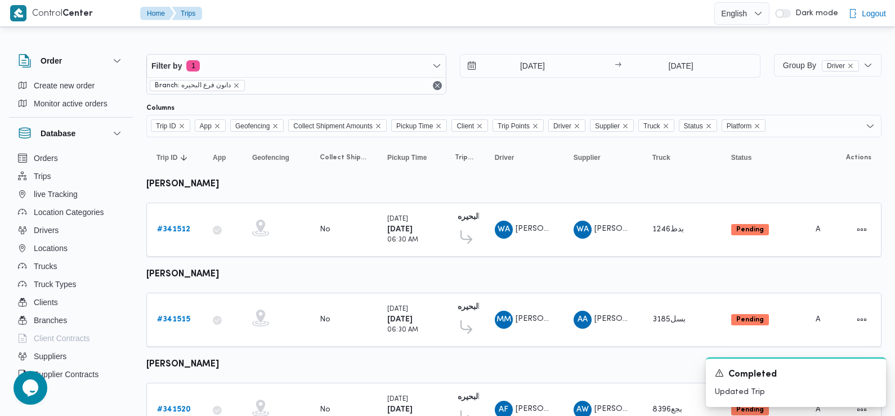
click at [872, 371] on icon "Dismiss toast" at bounding box center [872, 372] width 9 height 9
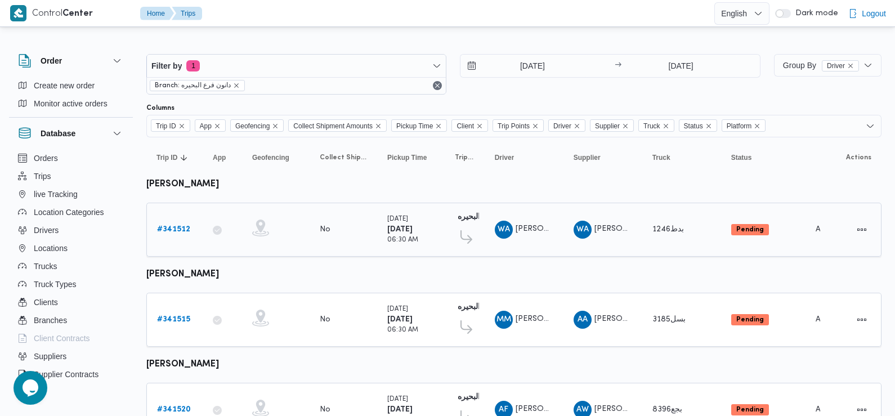
click at [175, 226] on b "# 341512" at bounding box center [173, 229] width 33 height 7
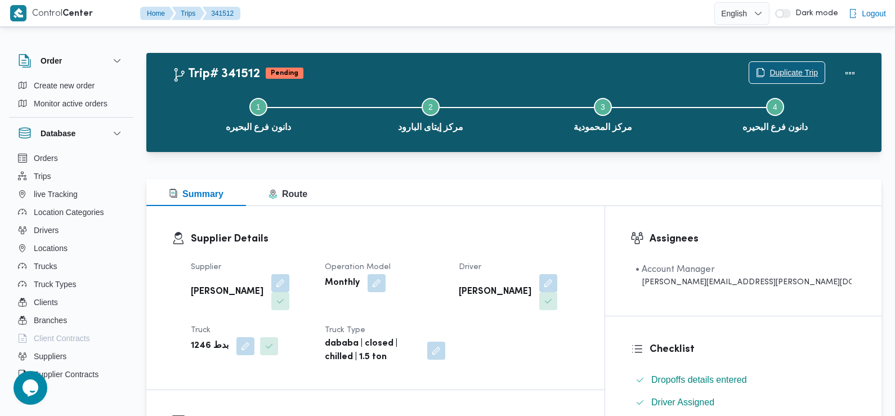
click at [774, 77] on span "Duplicate Trip" at bounding box center [794, 73] width 48 height 14
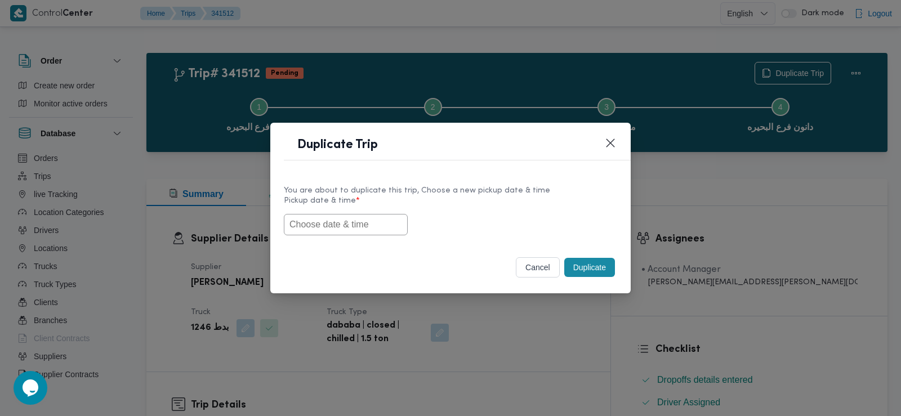
click at [378, 218] on input "text" at bounding box center [346, 224] width 124 height 21
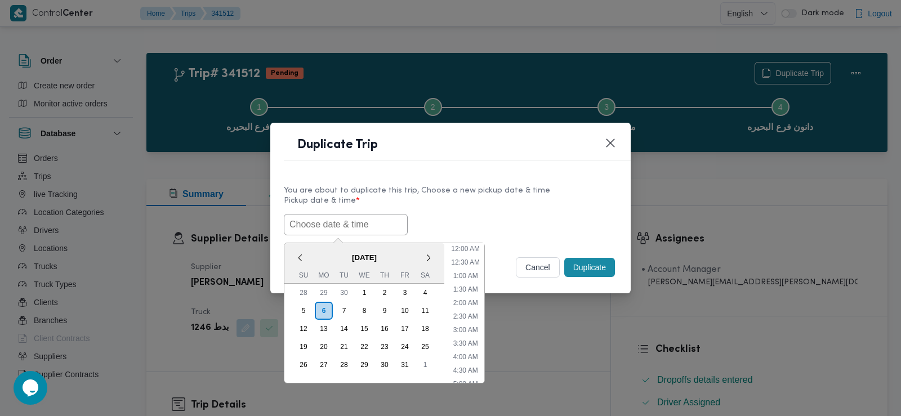
scroll to position [247, 0]
drag, startPoint x: 319, startPoint y: 256, endPoint x: 344, endPoint y: 306, distance: 55.7
click at [344, 306] on div "7" at bounding box center [343, 310] width 21 height 21
click at [471, 306] on li "6:30 AM" at bounding box center [466, 305] width 34 height 11
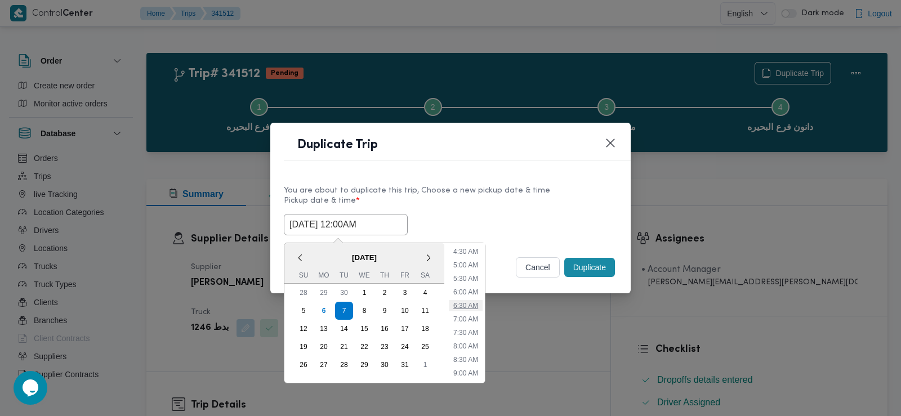
type input "[DATE] 6:30AM"
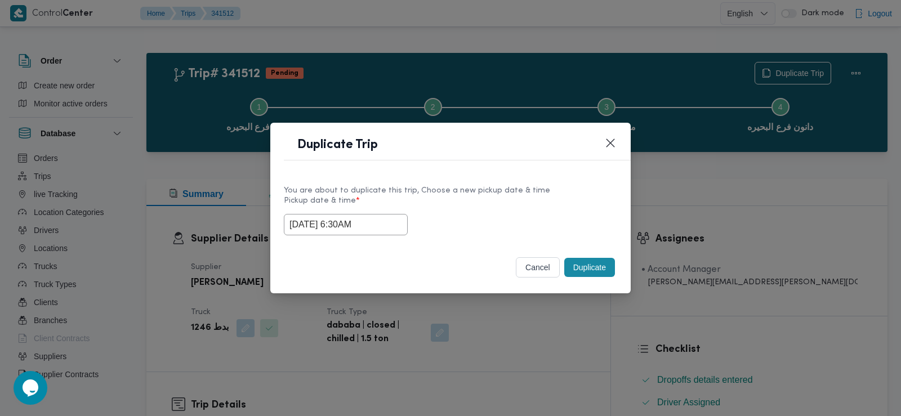
click at [344, 220] on input "[DATE] 6:30AM" at bounding box center [346, 224] width 124 height 21
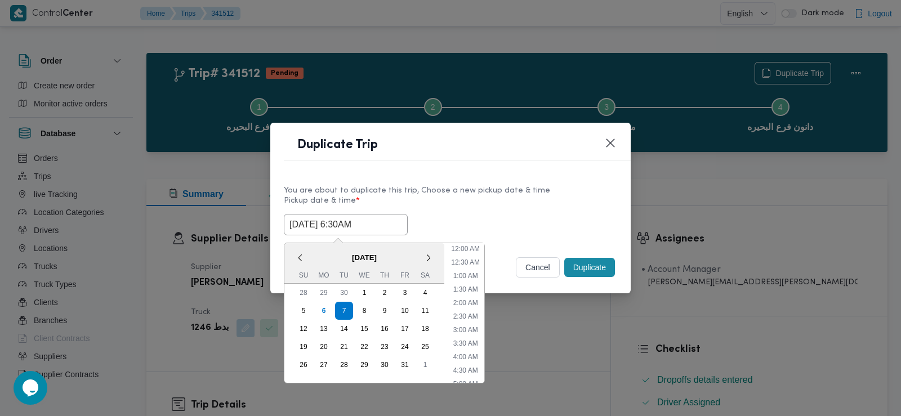
click at [344, 220] on input "[DATE] 6:30AM" at bounding box center [346, 224] width 124 height 21
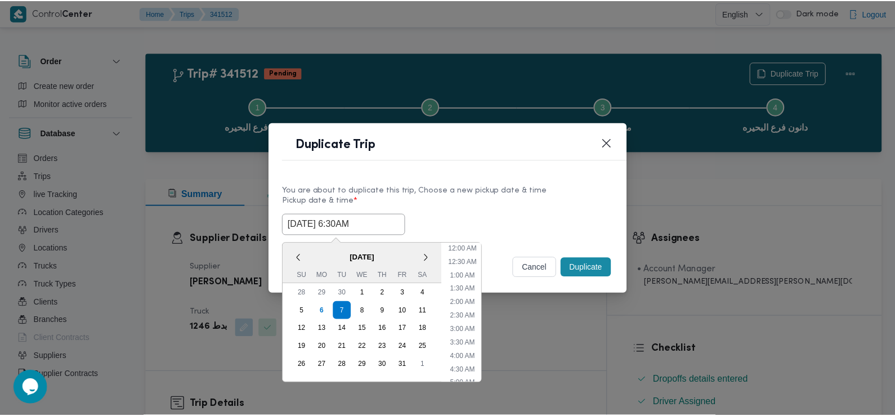
scroll to position [112, 0]
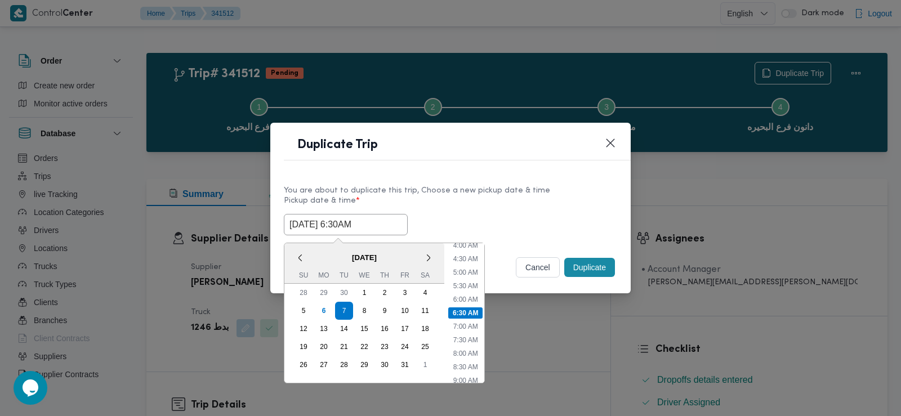
click at [480, 216] on div "Selected date: [DATE] 6:30 AM [DATE] 6:30AM < [DATE] > Su Mo Tu We Th Fr Sa 28 …" at bounding box center [450, 224] width 333 height 21
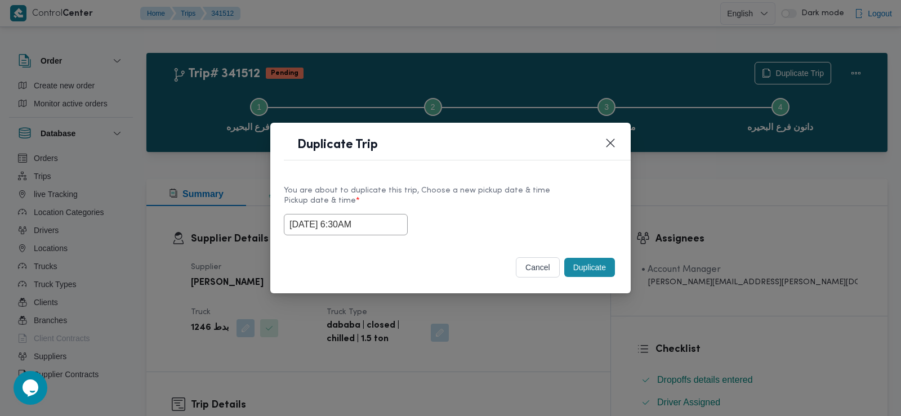
click at [586, 268] on button "Duplicate" at bounding box center [589, 267] width 51 height 19
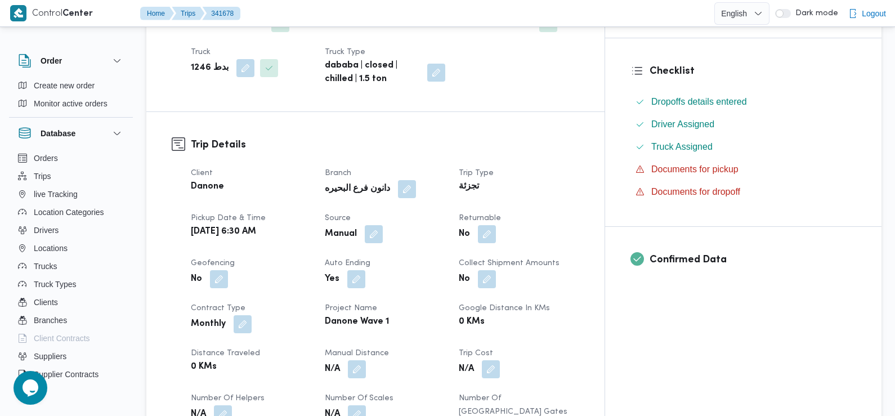
scroll to position [282, 0]
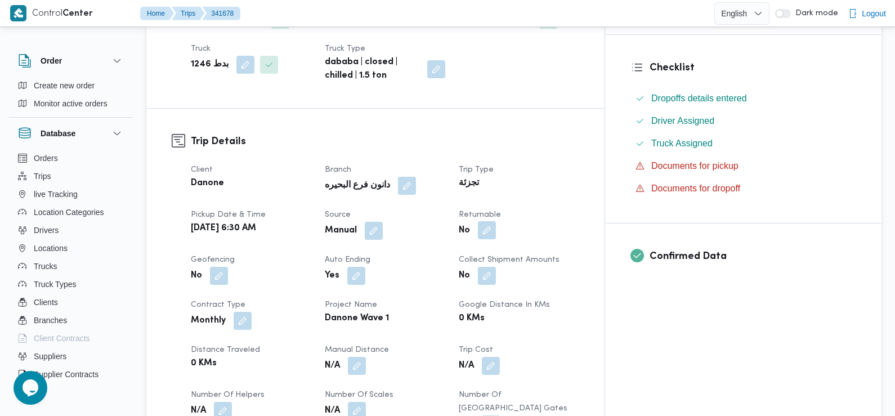
click at [496, 221] on button "button" at bounding box center [487, 230] width 18 height 18
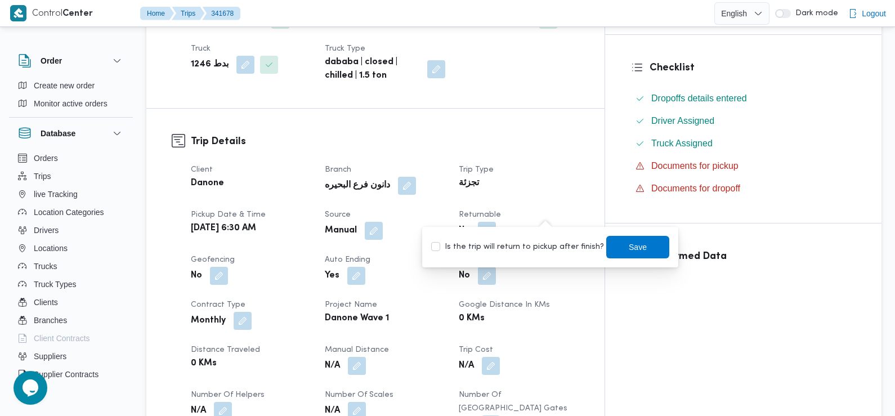
click at [541, 248] on label "Is the trip will return to pickup after finish?" at bounding box center [517, 247] width 173 height 14
checkbox input "true"
click at [613, 249] on span "Save" at bounding box center [638, 246] width 63 height 23
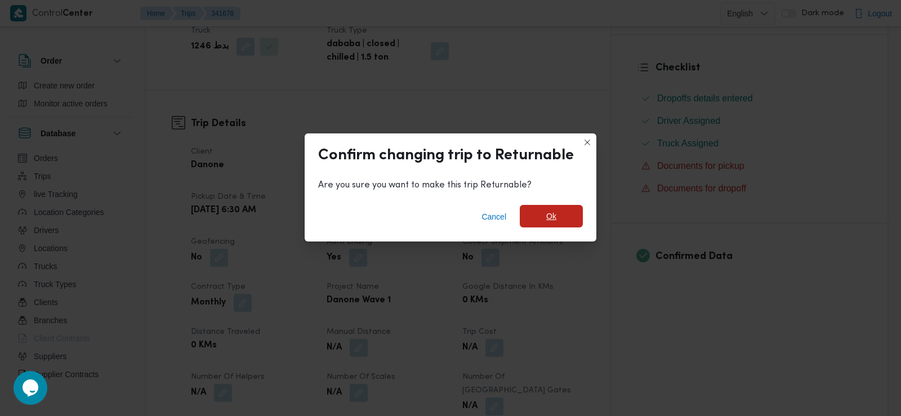
click at [557, 218] on span "Ok" at bounding box center [551, 216] width 63 height 23
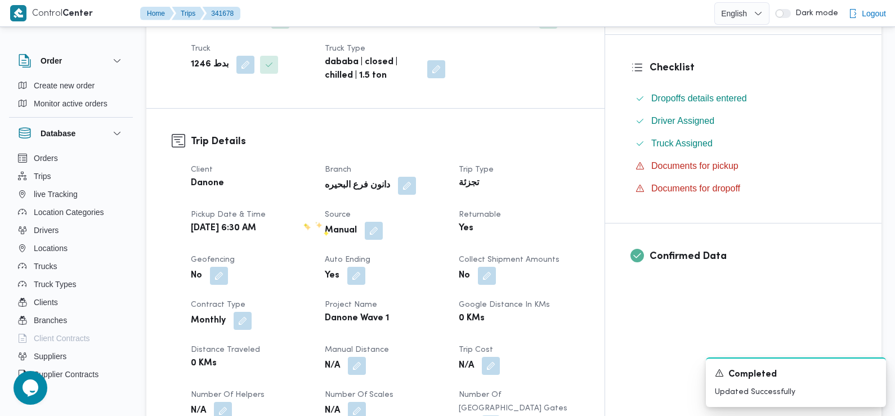
click at [322, 229] on div "Client Danone Branch دانون فرع البحيره Trip Type تجزئة Pickup date & time [DATE…" at bounding box center [385, 321] width 402 height 329
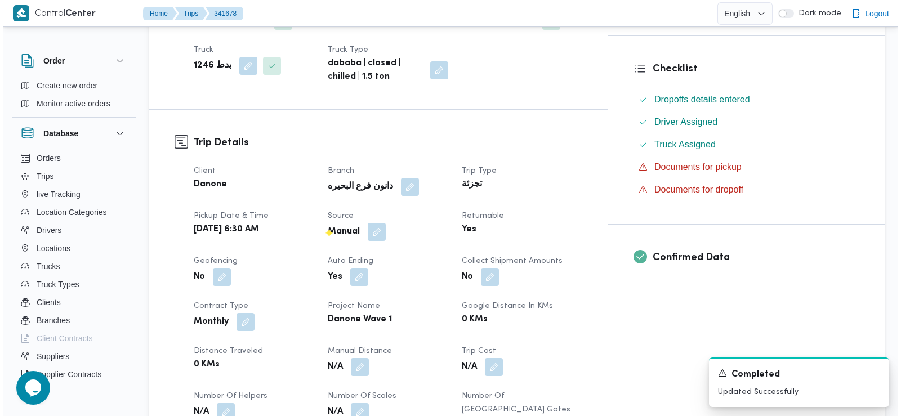
scroll to position [0, 0]
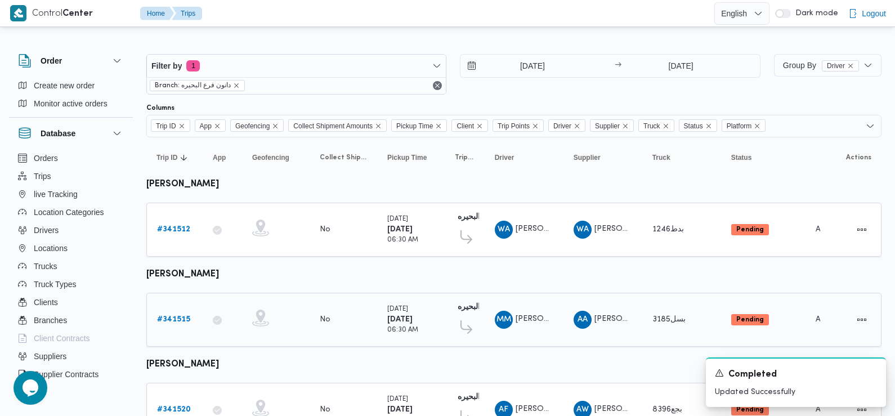
click at [175, 318] on b "# 341515" at bounding box center [173, 319] width 33 height 7
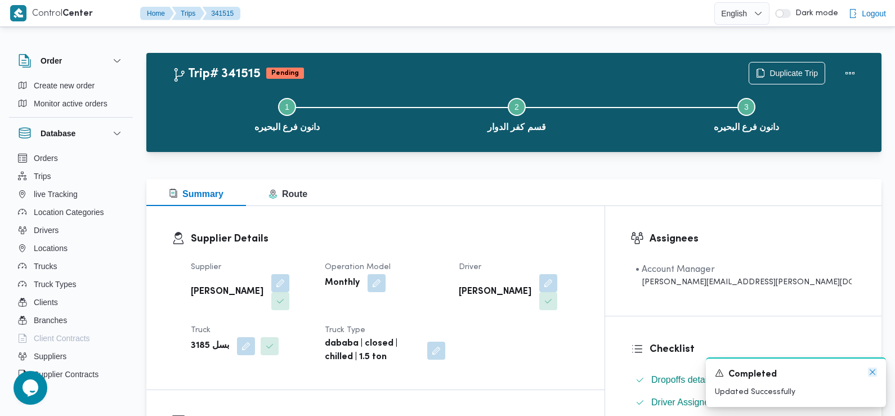
click at [874, 371] on icon "Dismiss toast" at bounding box center [872, 372] width 9 height 9
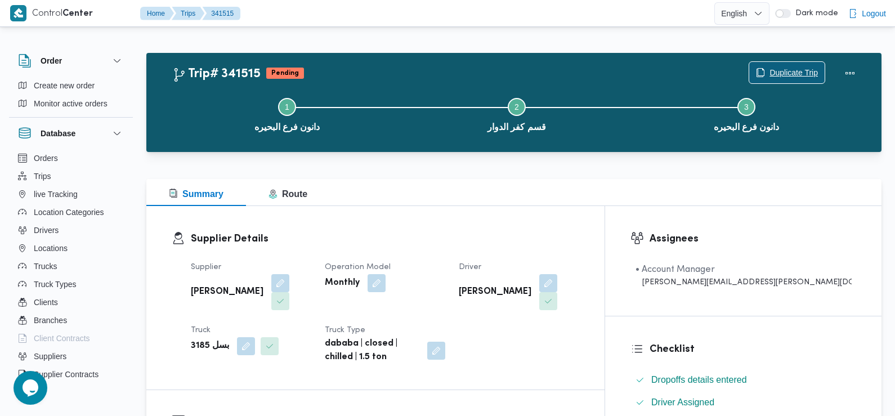
click at [805, 70] on span "Duplicate Trip" at bounding box center [794, 73] width 48 height 14
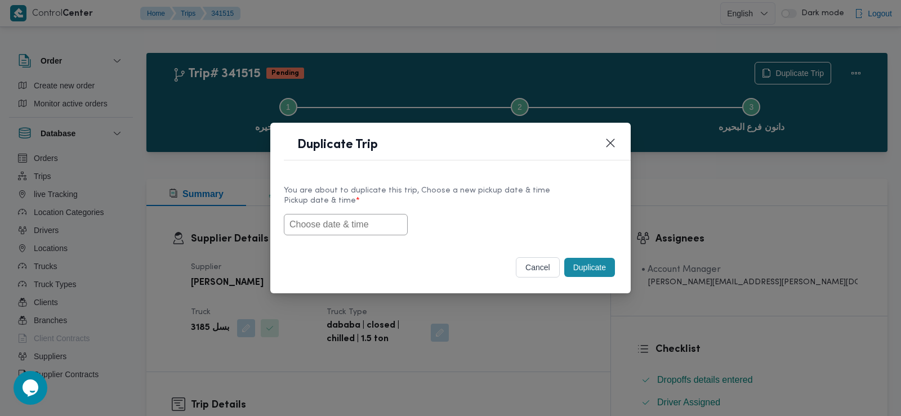
click at [367, 223] on input "text" at bounding box center [346, 224] width 124 height 21
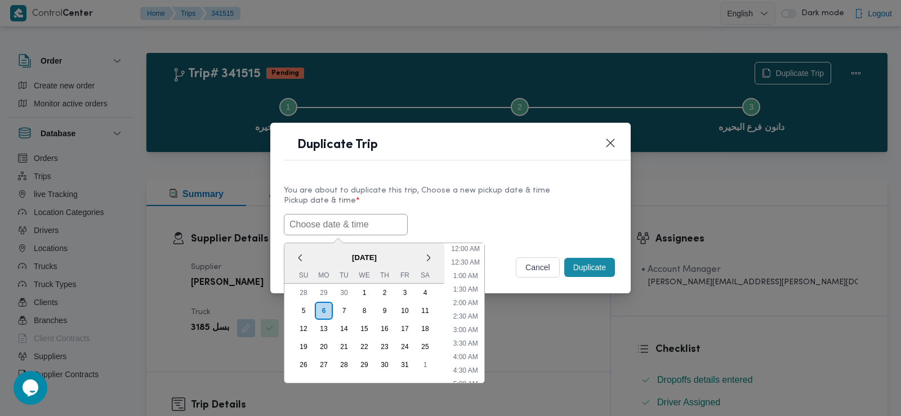
paste input "[DATE] 6:30AM"
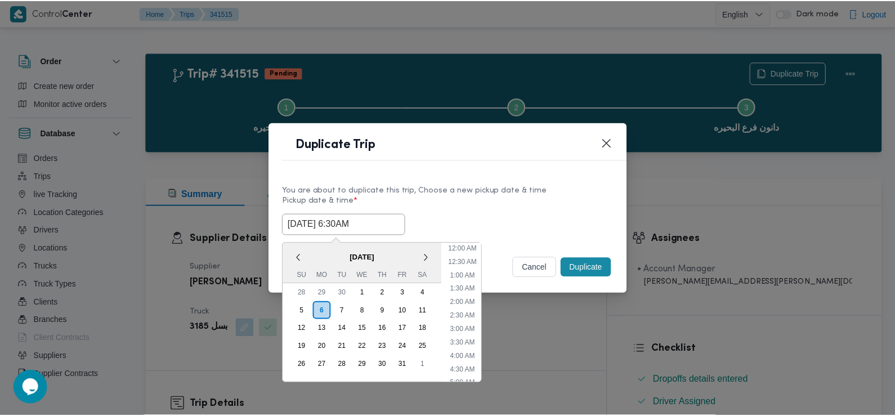
scroll to position [247, 0]
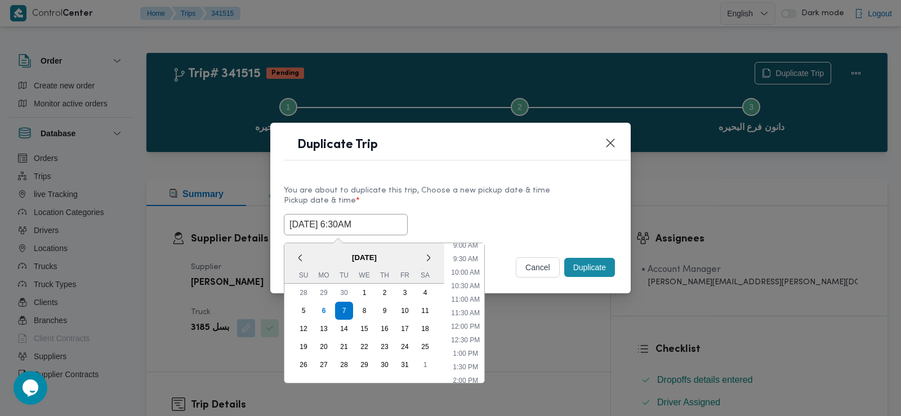
type input "[DATE] 6:30AM"
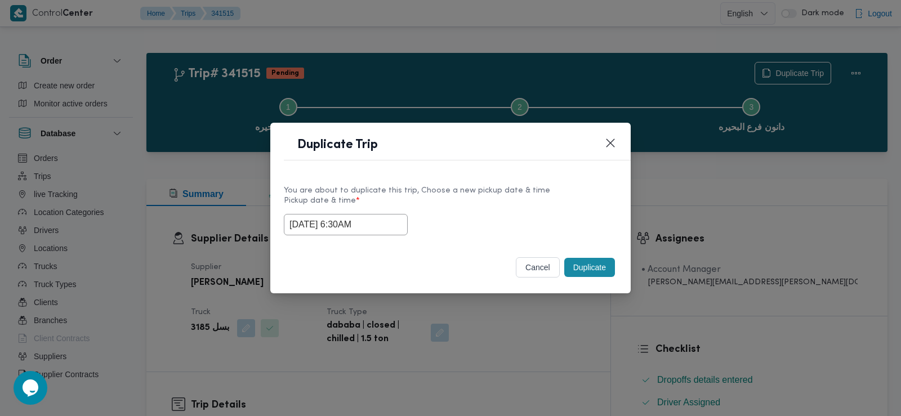
click at [452, 230] on div "[DATE] 6:30AM" at bounding box center [450, 224] width 333 height 21
click at [586, 265] on button "Duplicate" at bounding box center [589, 267] width 51 height 19
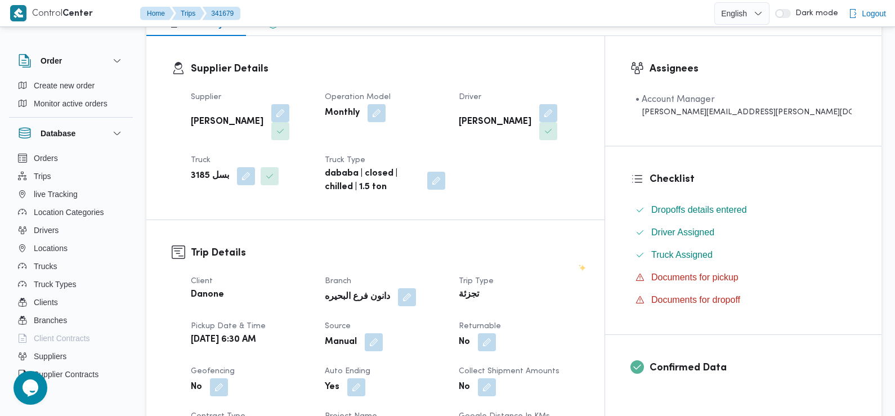
scroll to position [266, 0]
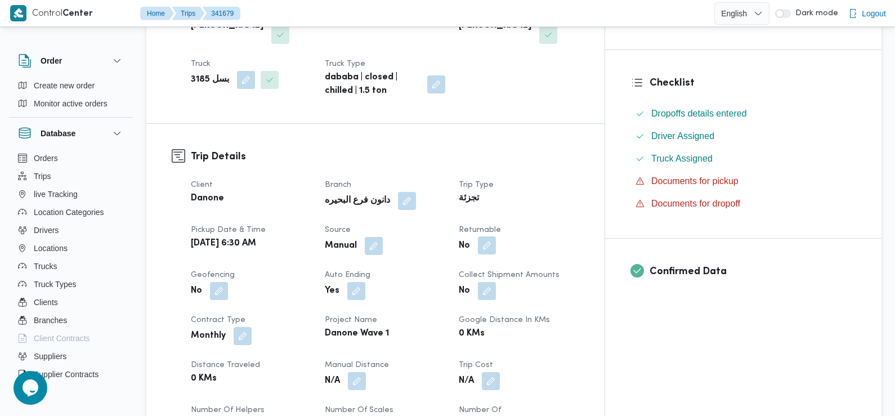
click at [496, 237] on button "button" at bounding box center [487, 246] width 18 height 18
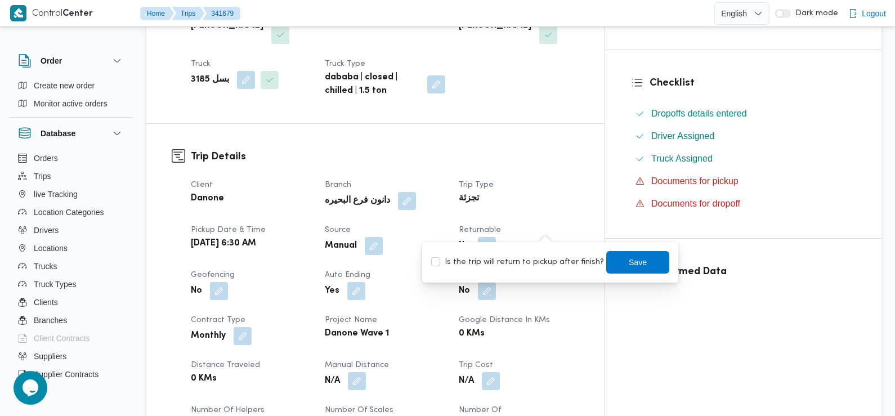
click at [538, 266] on label "Is the trip will return to pickup after finish?" at bounding box center [517, 263] width 173 height 14
checkbox input "true"
click at [607, 269] on span "Save" at bounding box center [638, 262] width 63 height 23
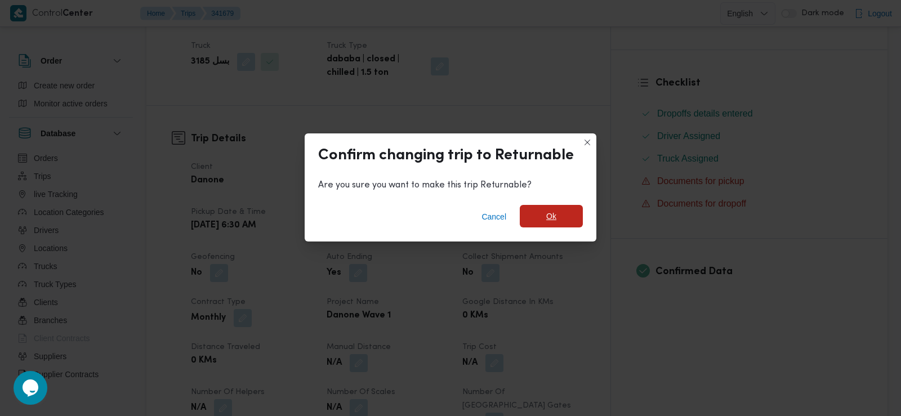
click at [563, 222] on span "Ok" at bounding box center [551, 216] width 63 height 23
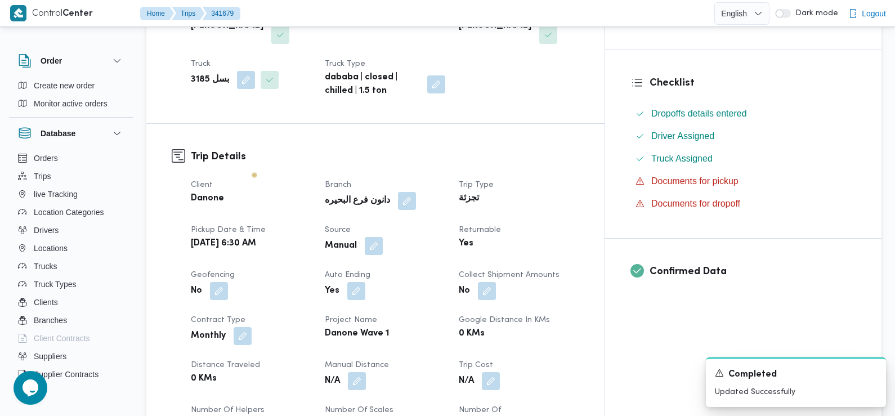
click at [252, 179] on dt "Client" at bounding box center [251, 186] width 121 height 14
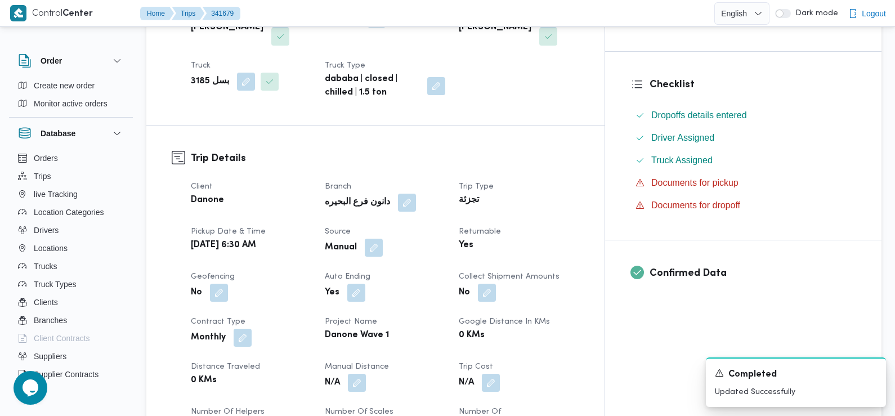
scroll to position [0, 0]
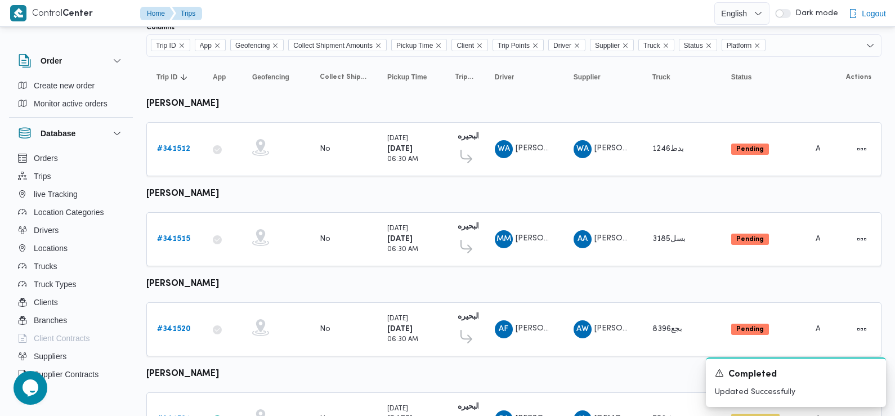
scroll to position [124, 0]
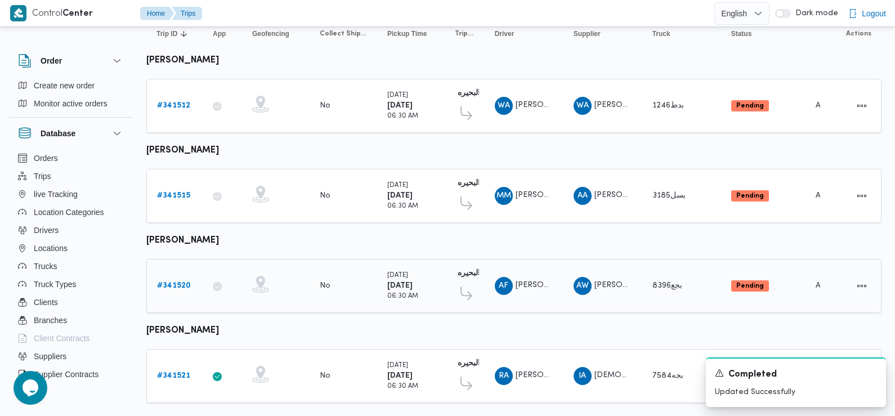
click at [175, 285] on b "# 341520" at bounding box center [174, 285] width 34 height 7
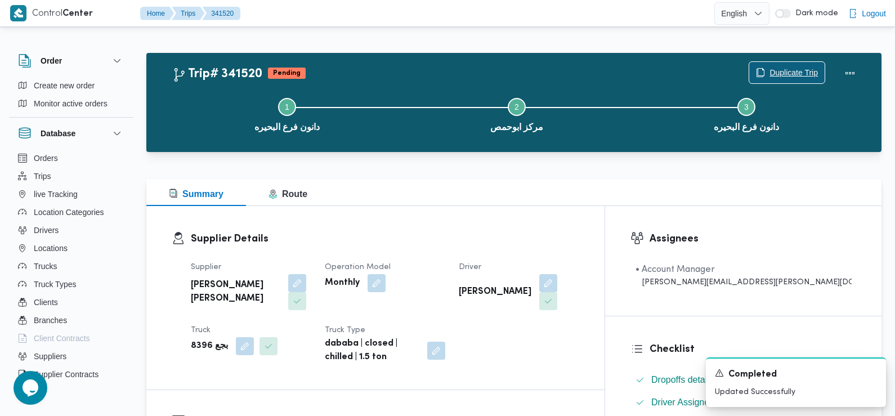
click at [790, 72] on span "Duplicate Trip" at bounding box center [794, 73] width 48 height 14
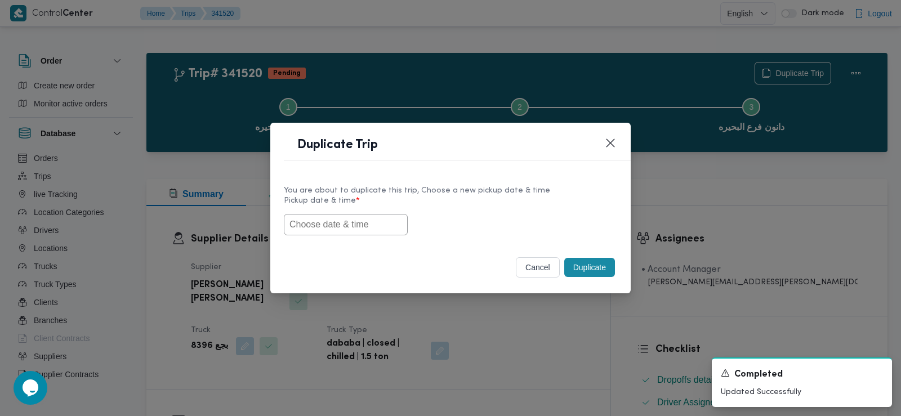
click at [349, 229] on input "text" at bounding box center [346, 224] width 124 height 21
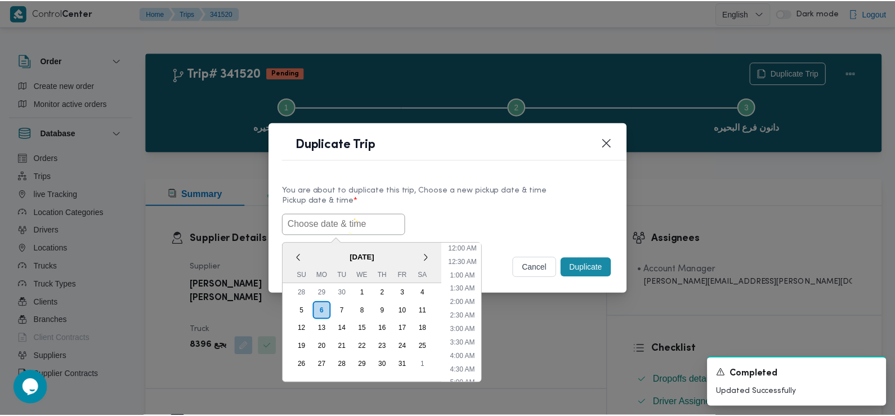
scroll to position [247, 0]
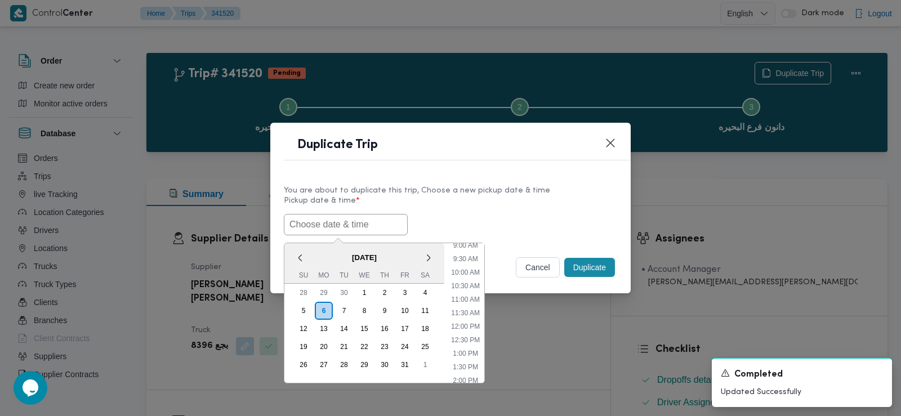
paste input "07/10/2025 6:30AM"
type input "07/10/2025 6:30AM"
click at [456, 215] on div "07/10/2025 6:30AM < October 2025 > Su Mo Tu We Th Fr Sa 28 29 30 1 2 3 4 5 6 7 …" at bounding box center [450, 224] width 333 height 21
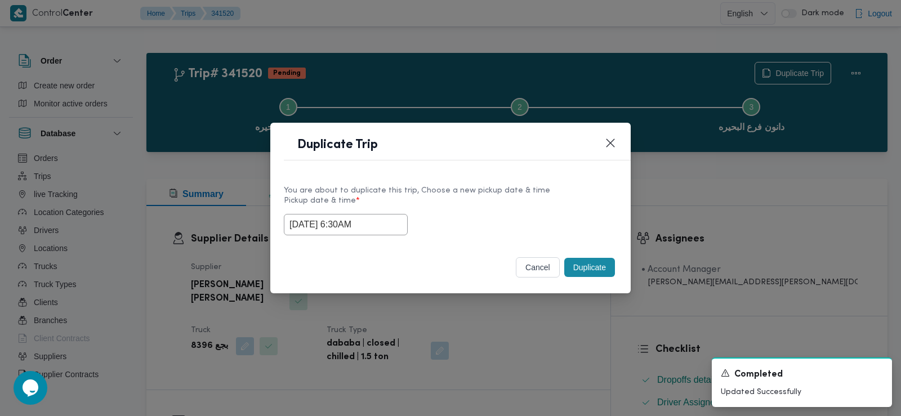
click at [600, 266] on button "Duplicate" at bounding box center [589, 267] width 51 height 19
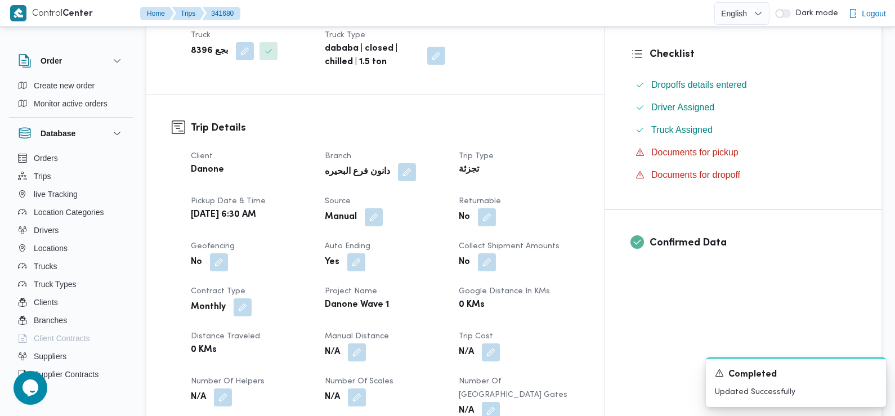
scroll to position [300, 0]
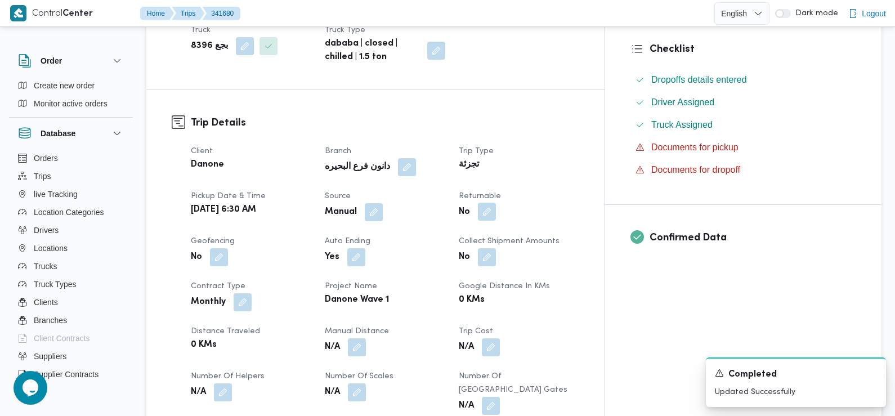
click at [496, 203] on button "button" at bounding box center [487, 212] width 18 height 18
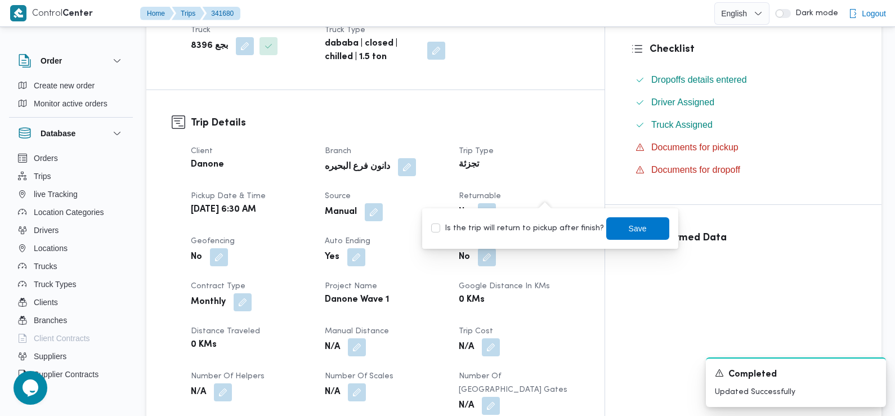
click at [533, 232] on label "Is the trip will return to pickup after finish?" at bounding box center [517, 229] width 173 height 14
checkbox input "true"
click at [622, 239] on div "Save" at bounding box center [638, 228] width 63 height 23
click at [619, 226] on span "Save" at bounding box center [638, 228] width 63 height 23
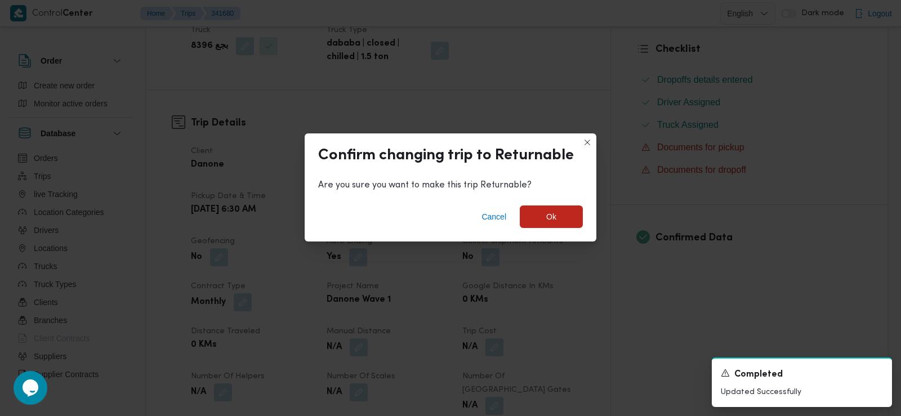
click at [550, 199] on div "Cancel Ok" at bounding box center [451, 219] width 292 height 45
click at [550, 223] on span "Ok" at bounding box center [551, 217] width 10 height 14
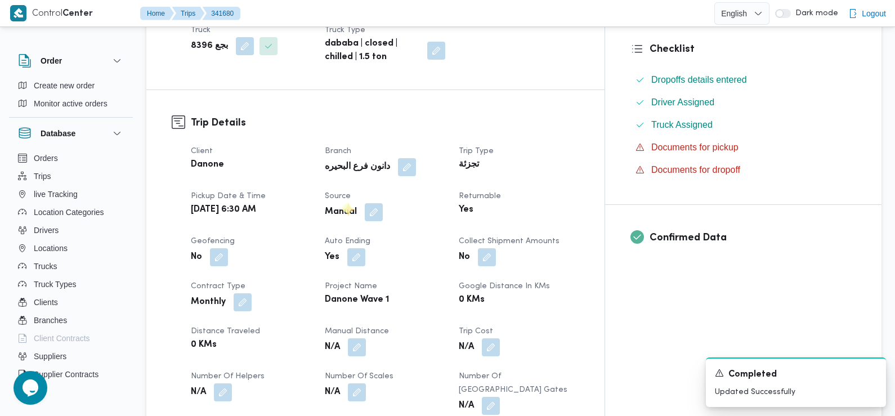
click at [311, 203] on div "Pickup date & time Tue, Oct 7, 2025 6:30 AM" at bounding box center [251, 206] width 121 height 32
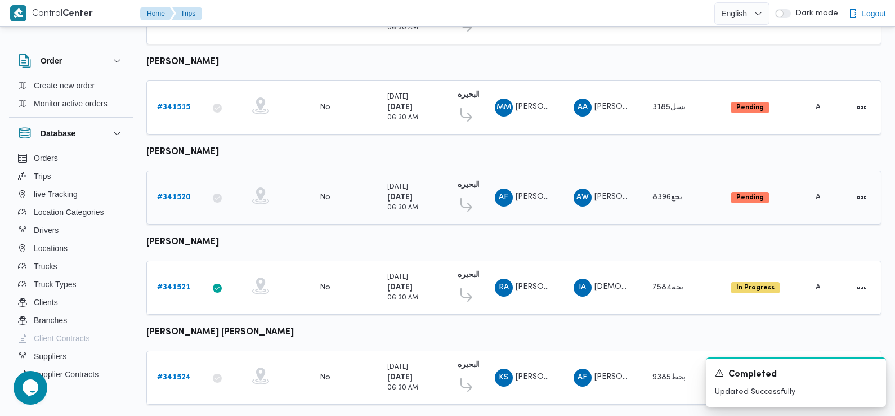
scroll to position [266, 0]
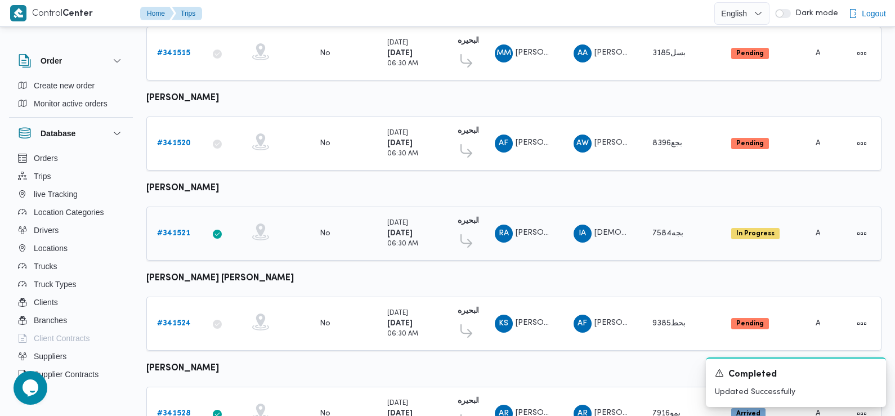
click at [179, 230] on b "# 341521" at bounding box center [173, 233] width 33 height 7
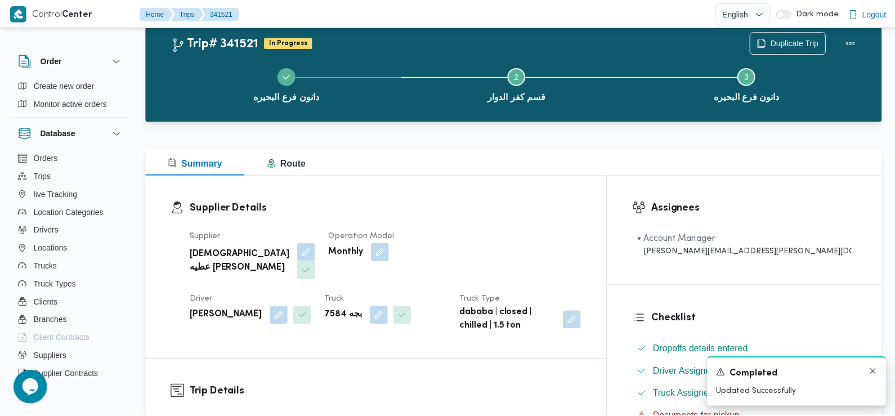
scroll to position [266, 0]
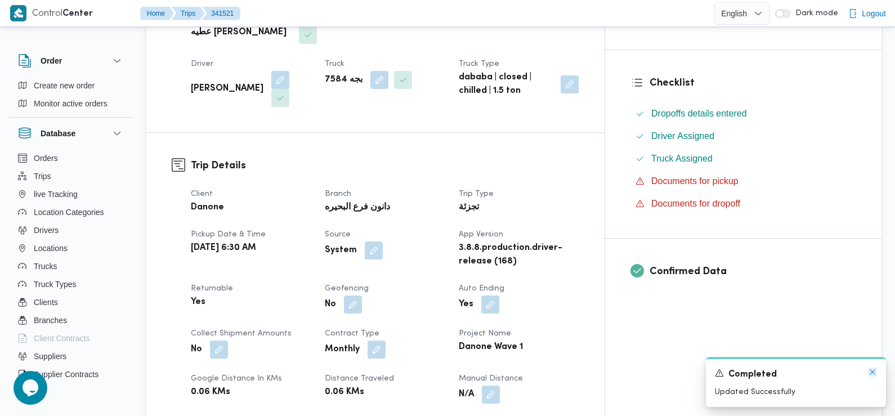
click at [875, 373] on icon "Dismiss toast" at bounding box center [872, 372] width 9 height 9
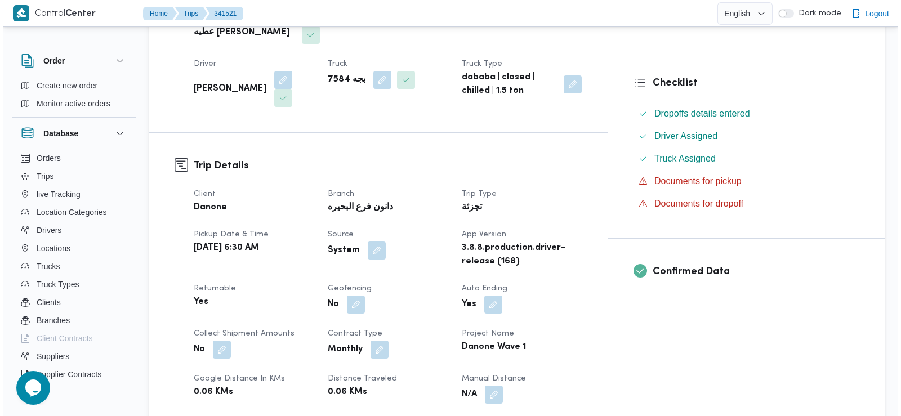
scroll to position [0, 0]
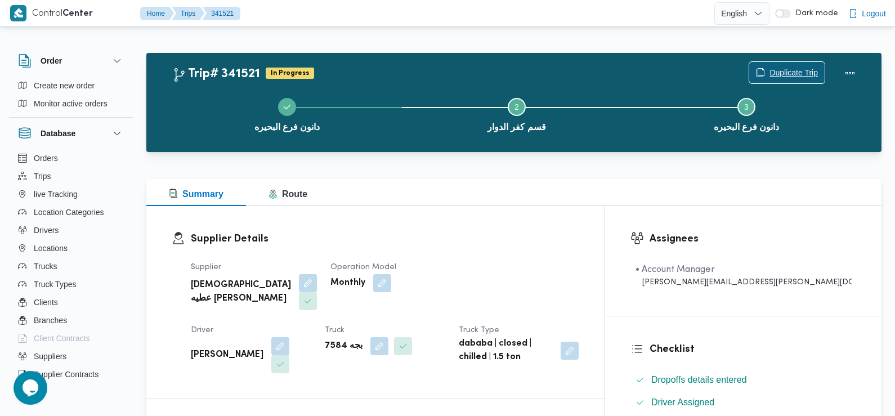
click at [774, 69] on span "Duplicate Trip" at bounding box center [794, 73] width 48 height 14
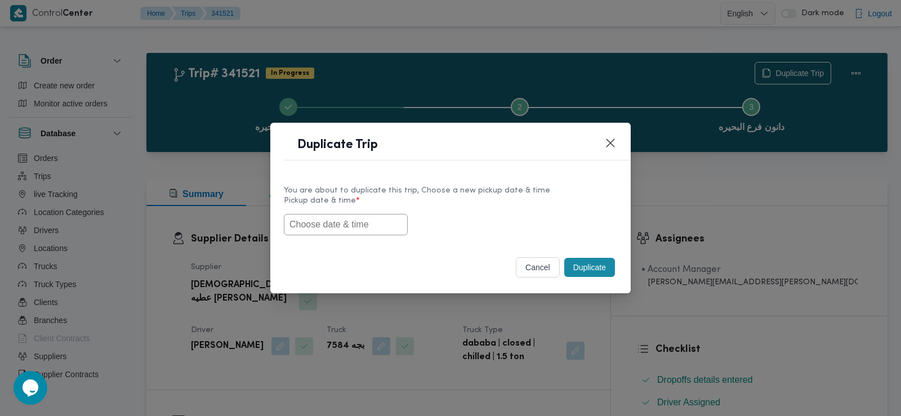
click at [368, 220] on input "text" at bounding box center [346, 224] width 124 height 21
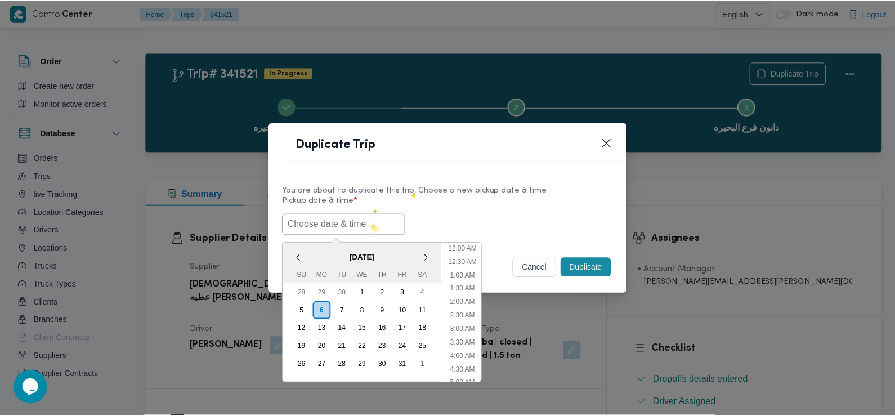
scroll to position [247, 0]
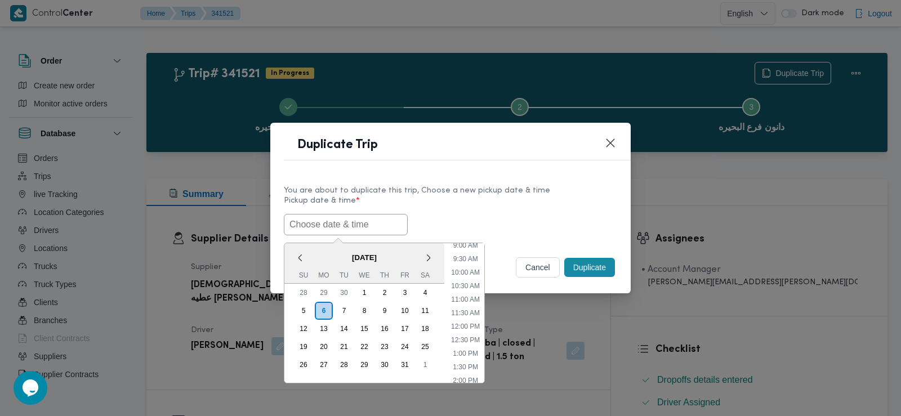
paste input "07/10/2025 6:30AM"
type input "[DATE] 6:30AM"
click at [543, 225] on div "[DATE] 6:30AM < [DATE] > Su Mo Tu We Th Fr Sa 28 29 30 1 2 3 4 5 6 7 8 9 10 11 …" at bounding box center [450, 224] width 333 height 21
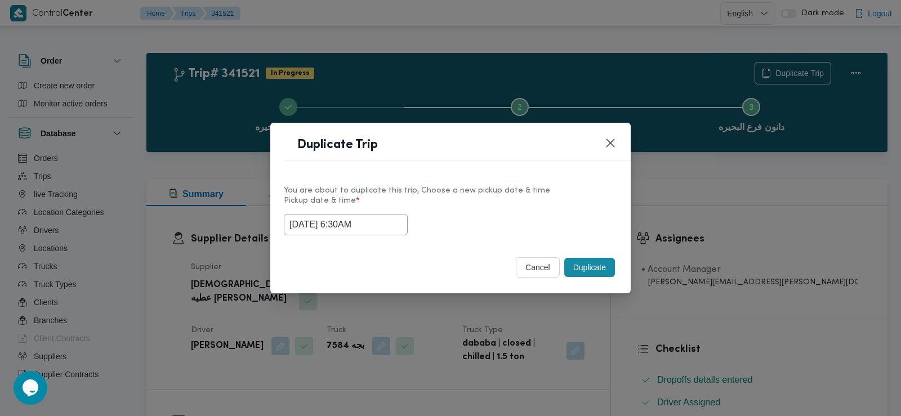
click at [590, 269] on button "Duplicate" at bounding box center [589, 267] width 51 height 19
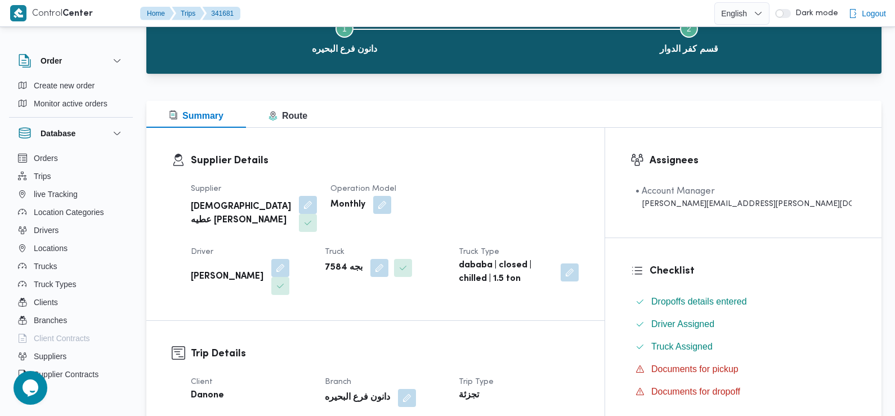
scroll to position [263, 0]
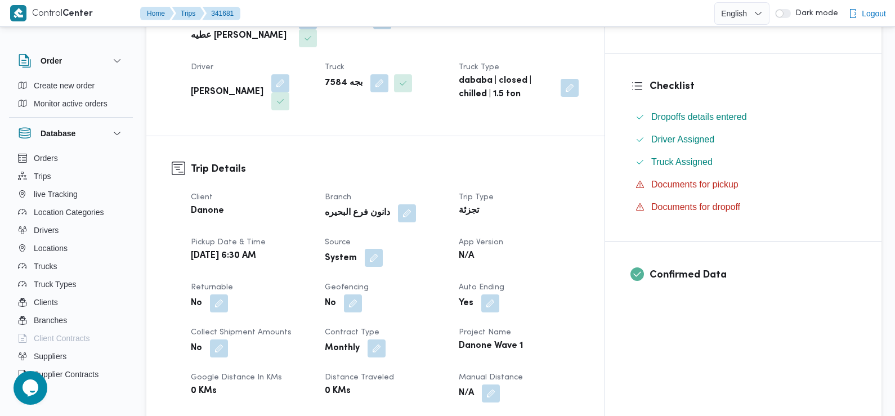
click at [383, 249] on button "button" at bounding box center [374, 258] width 18 height 18
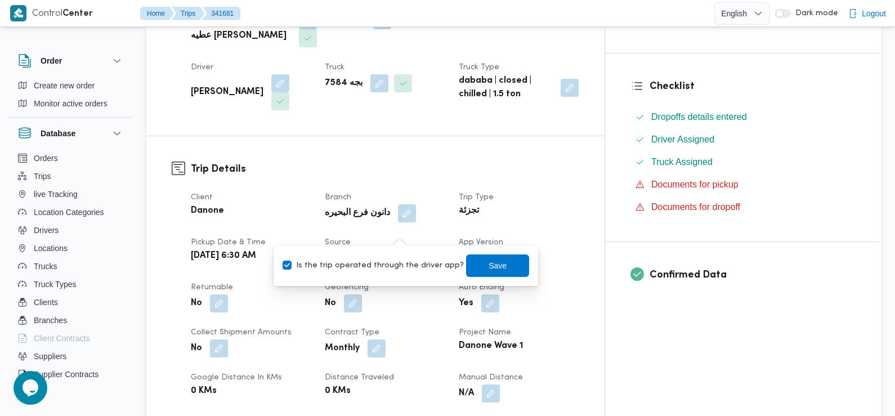
click at [400, 260] on label "Is the trip operated through the driver app?" at bounding box center [373, 266] width 181 height 14
checkbox input "false"
click at [489, 266] on span "Save" at bounding box center [498, 266] width 18 height 14
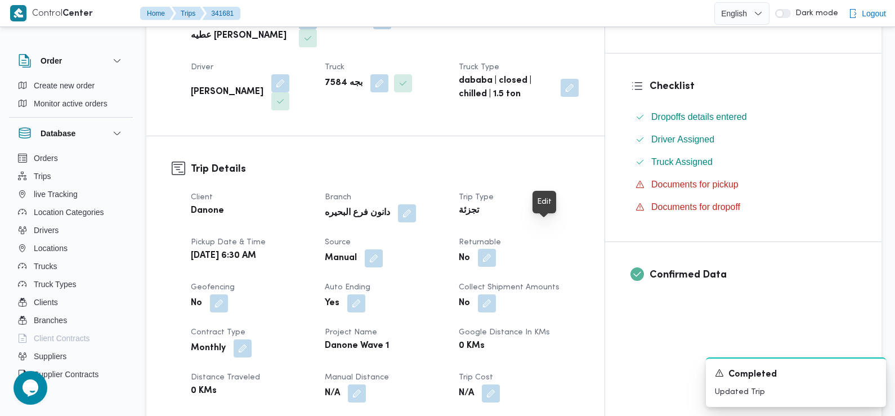
click at [496, 249] on button "button" at bounding box center [487, 258] width 18 height 18
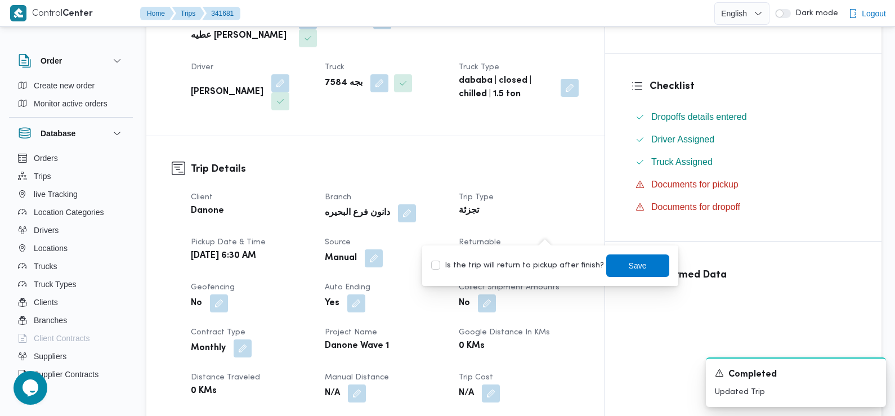
click at [547, 264] on label "Is the trip will return to pickup after finish?" at bounding box center [517, 266] width 173 height 14
checkbox input "true"
click at [618, 265] on span "Save" at bounding box center [638, 265] width 63 height 23
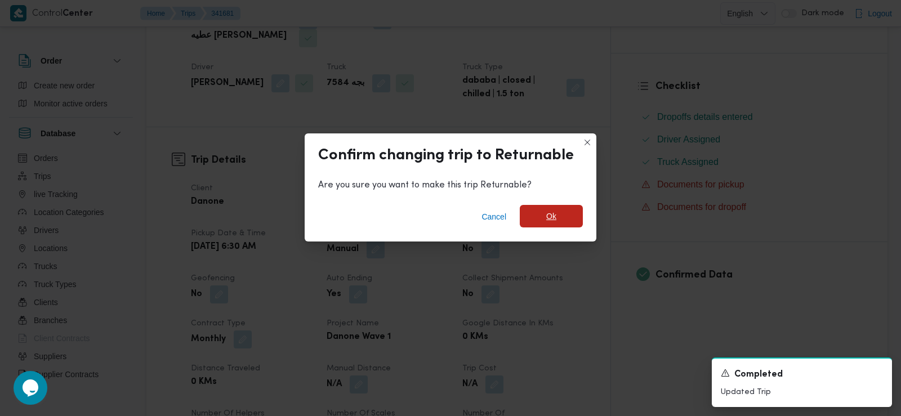
click at [559, 217] on span "Ok" at bounding box center [551, 216] width 63 height 23
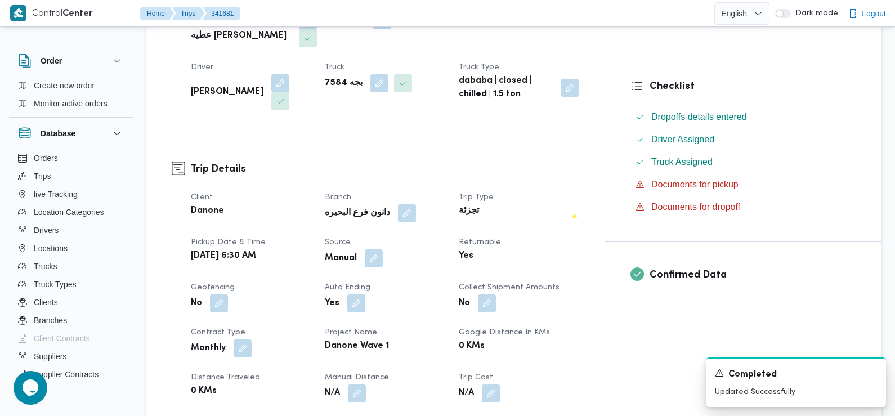
click at [581, 203] on div "تجزئة" at bounding box center [519, 211] width 123 height 16
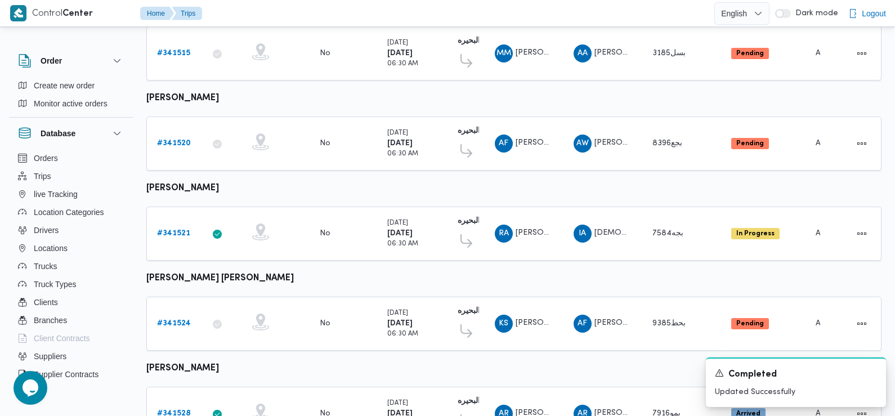
scroll to position [316, 0]
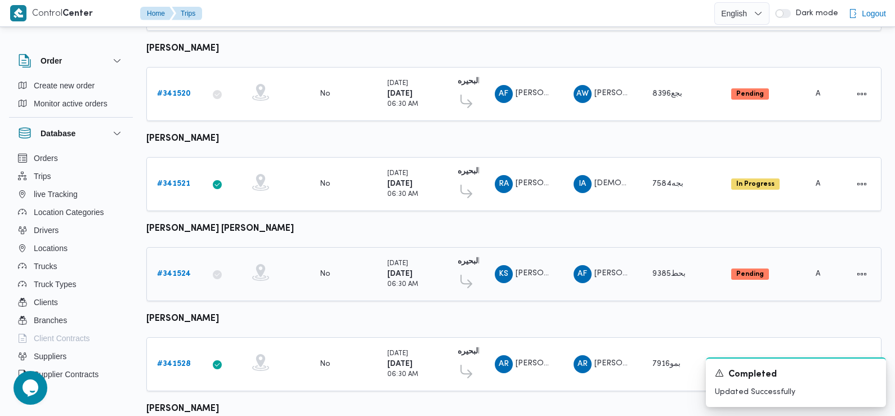
click at [173, 271] on b "# 341524" at bounding box center [174, 273] width 34 height 7
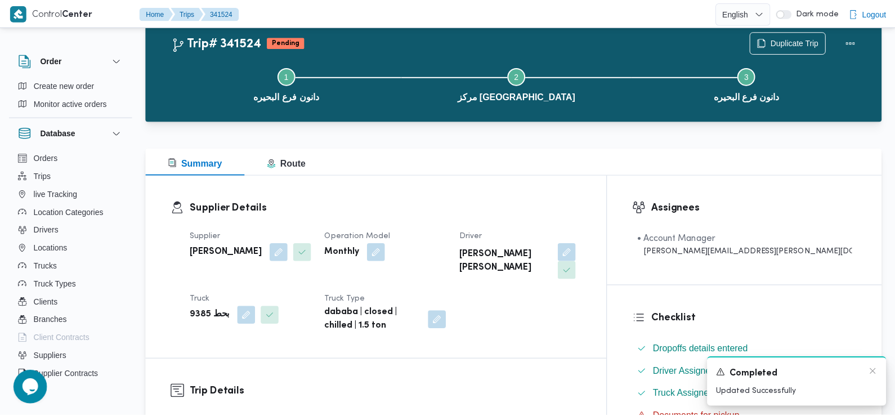
scroll to position [316, 0]
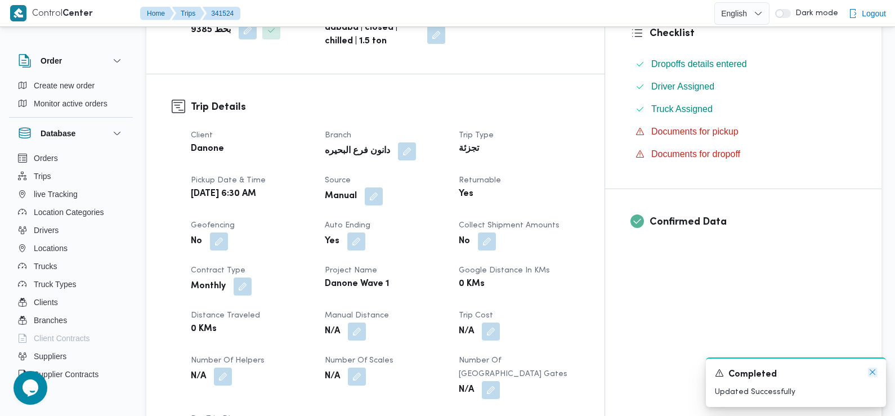
click at [871, 376] on icon "Dismiss toast" at bounding box center [872, 372] width 9 height 9
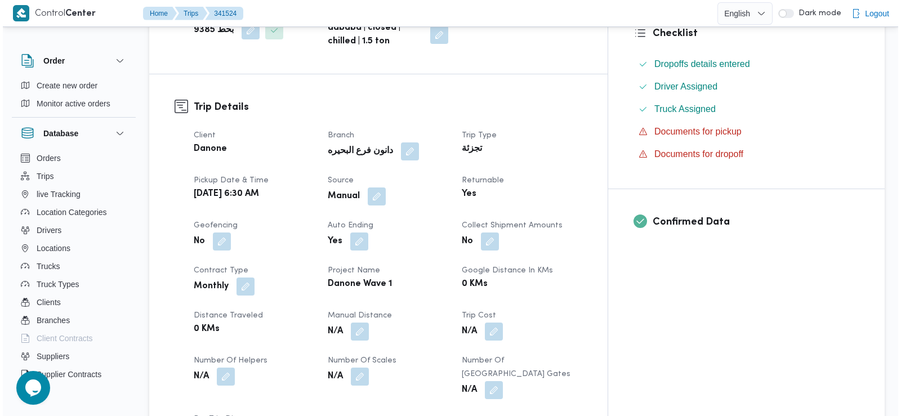
scroll to position [0, 0]
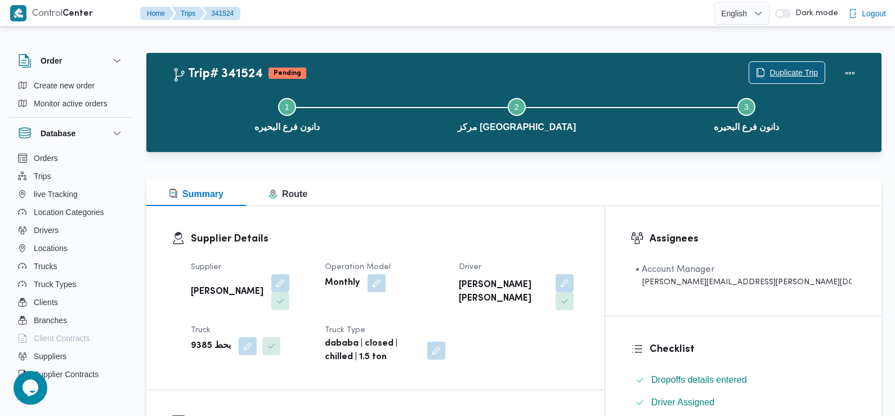
click at [787, 69] on span "Duplicate Trip" at bounding box center [794, 73] width 48 height 14
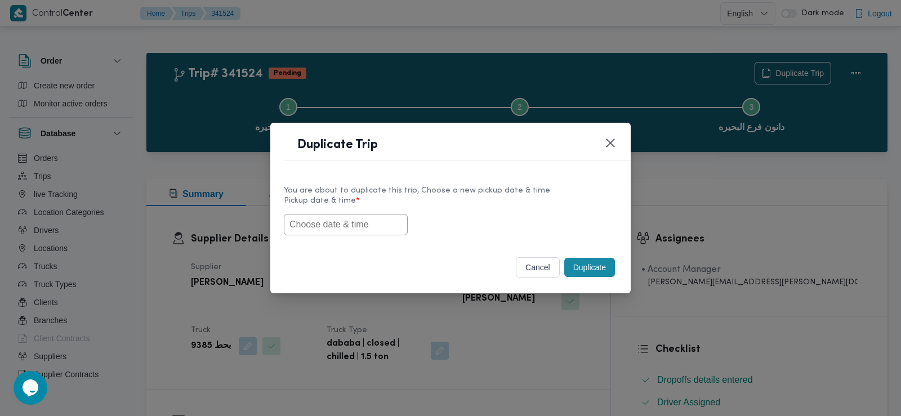
click at [373, 219] on input "text" at bounding box center [346, 224] width 124 height 21
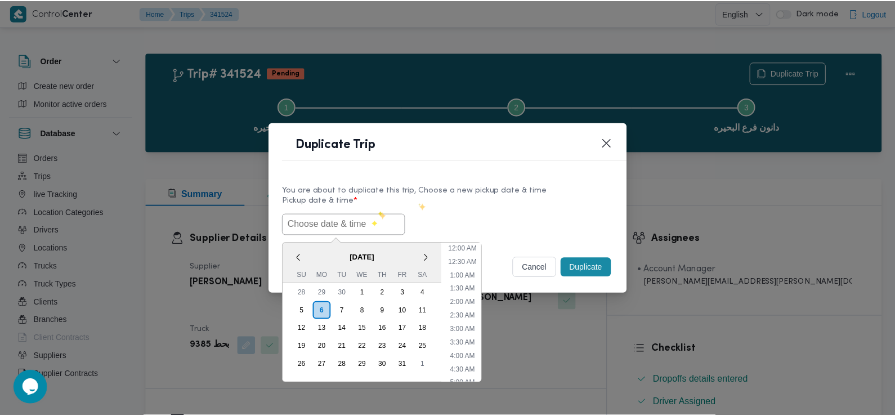
scroll to position [247, 0]
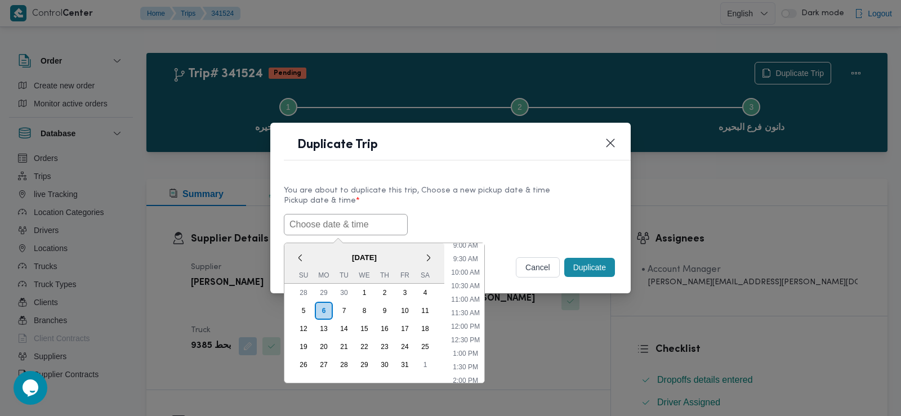
paste input "[DATE] 6:30AM"
type input "[DATE] 6:30AM"
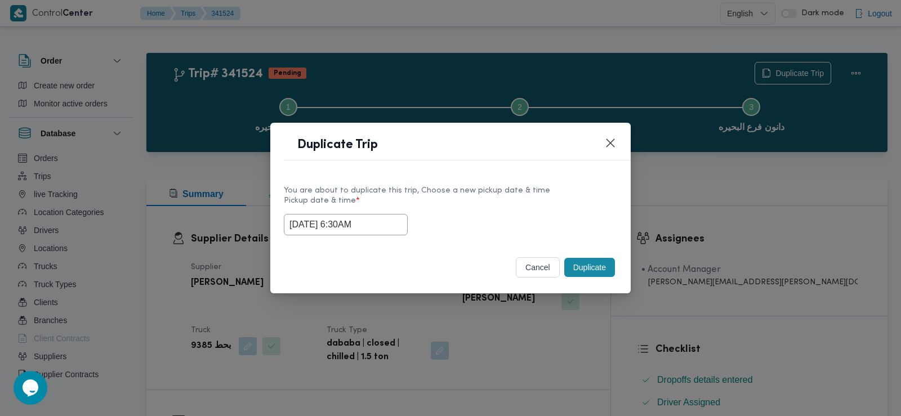
click at [505, 200] on label "Pickup date & time *" at bounding box center [450, 205] width 333 height 17
click at [597, 267] on button "Duplicate" at bounding box center [589, 267] width 51 height 19
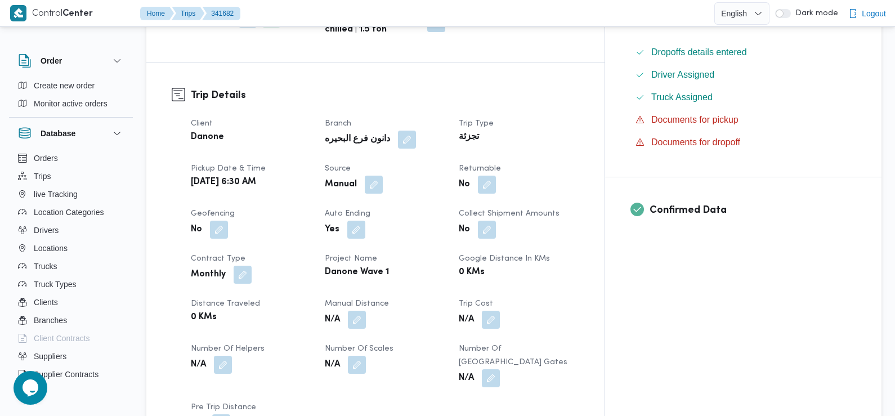
scroll to position [334, 0]
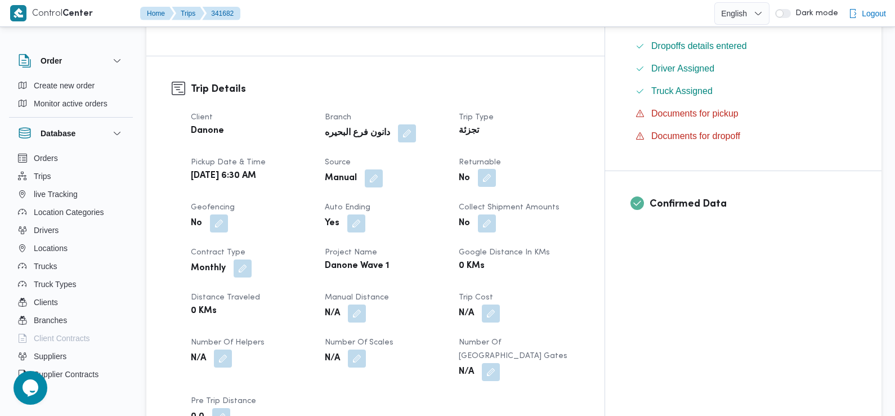
click at [496, 169] on button "button" at bounding box center [487, 178] width 18 height 18
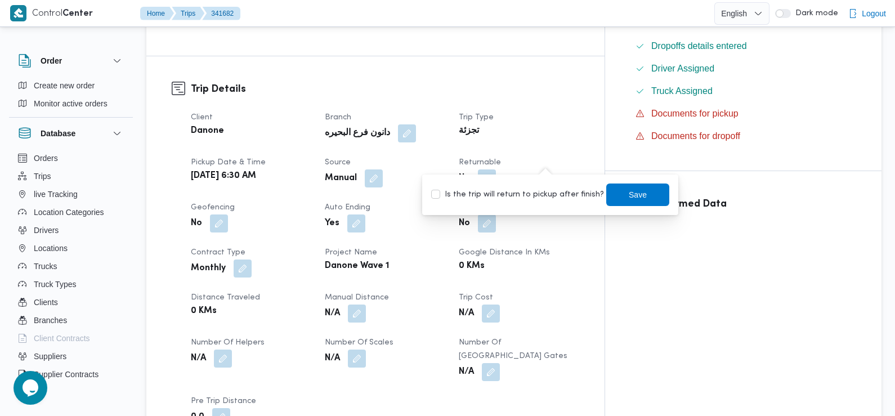
click at [534, 198] on label "Is the trip will return to pickup after finish?" at bounding box center [517, 195] width 173 height 14
checkbox input "true"
click at [642, 202] on span "Save" at bounding box center [638, 194] width 63 height 23
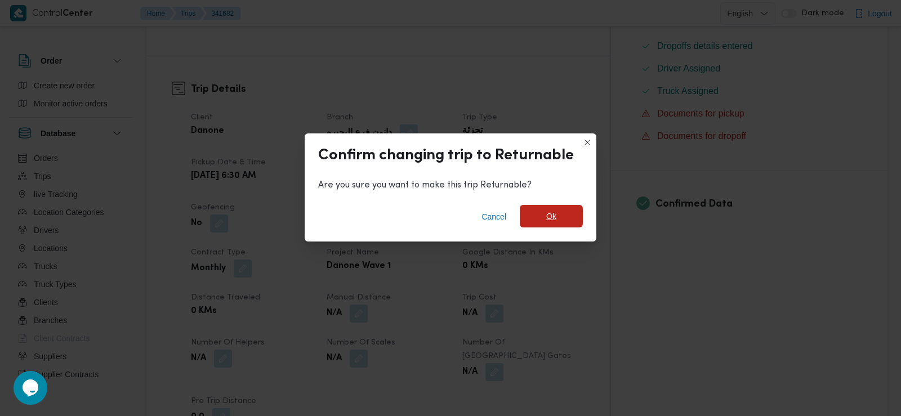
click at [565, 219] on span "Ok" at bounding box center [551, 216] width 63 height 23
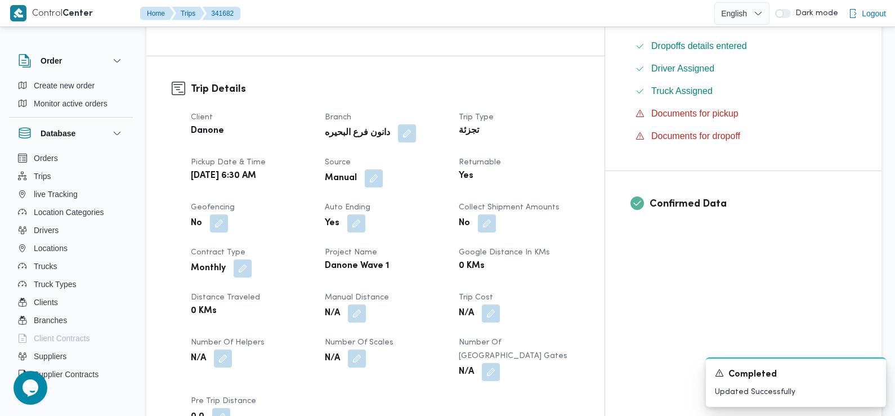
click at [344, 191] on div "Client Danone Branch دانون فرع البحيره Trip Type تجزئة Pickup date & time Tue, …" at bounding box center [385, 268] width 402 height 329
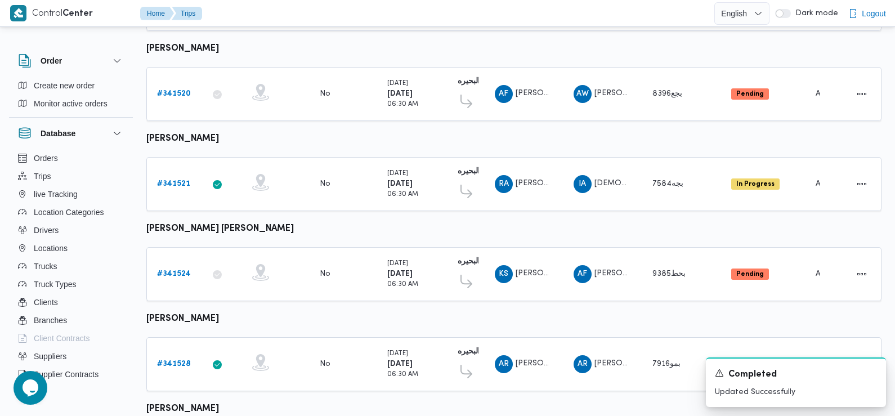
scroll to position [392, 0]
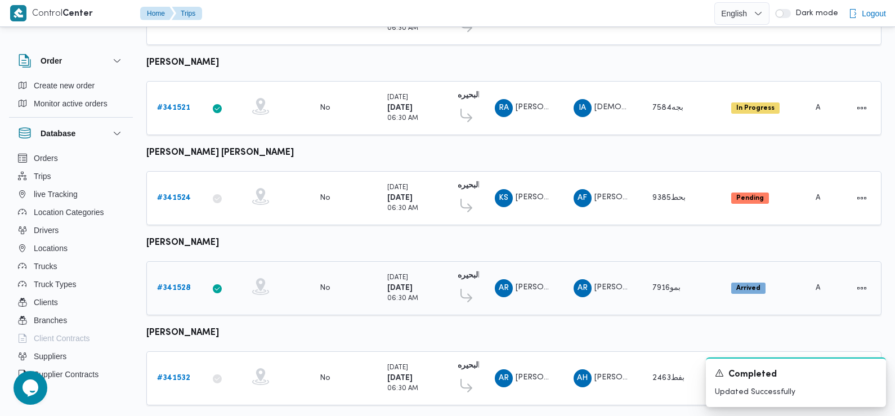
click at [176, 284] on b "# 341528" at bounding box center [174, 287] width 34 height 7
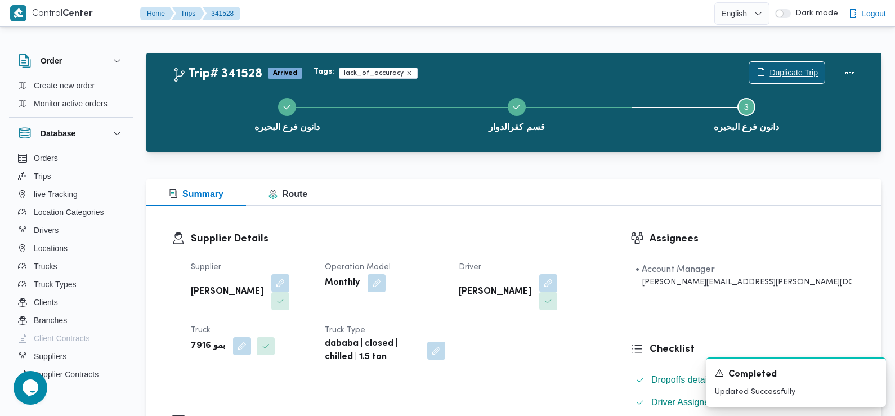
click at [786, 68] on span "Duplicate Trip" at bounding box center [794, 73] width 48 height 14
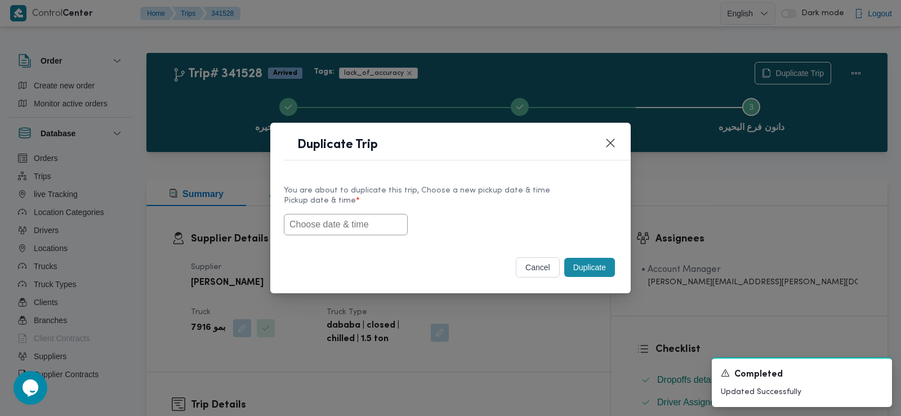
click at [358, 229] on input "text" at bounding box center [346, 224] width 124 height 21
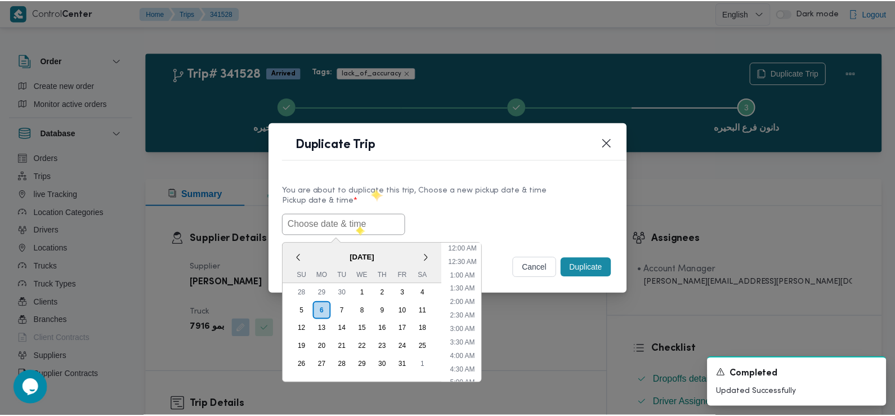
scroll to position [247, 0]
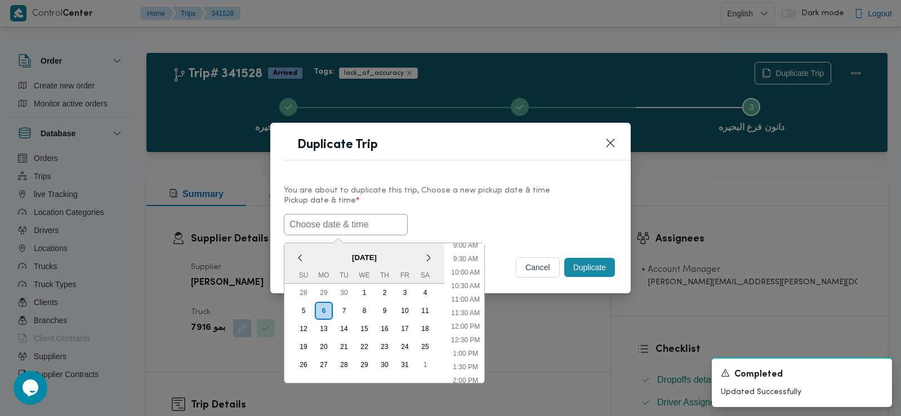
paste input "[DATE] 6:30AM"
type input "[DATE] 6:30AM"
click at [448, 214] on div "07/10/2025 6:30AM < October 2025 > Su Mo Tu We Th Fr Sa 28 29 30 1 2 3 4 5 6 7 …" at bounding box center [450, 224] width 333 height 21
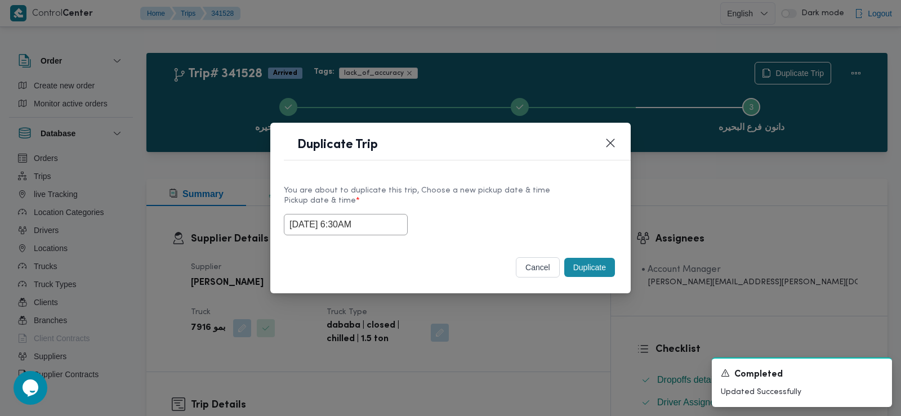
click at [590, 266] on button "Duplicate" at bounding box center [589, 267] width 51 height 19
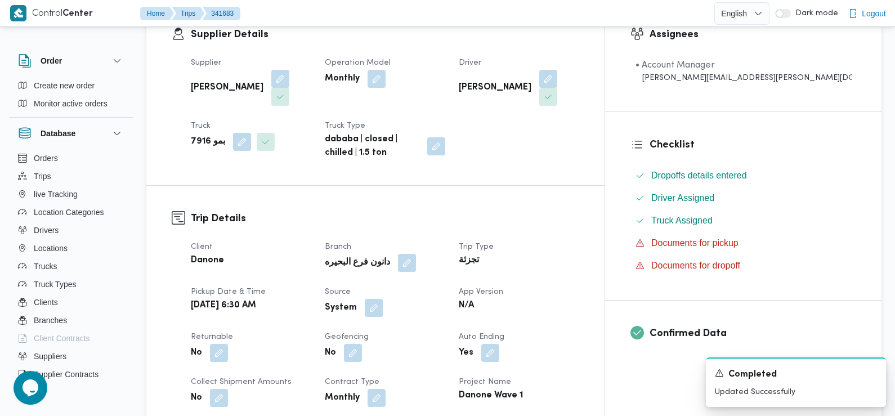
scroll to position [331, 0]
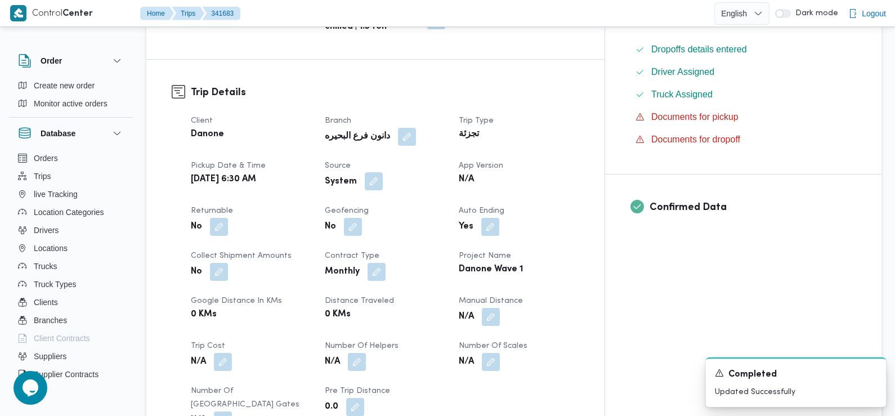
click at [383, 180] on button "button" at bounding box center [374, 181] width 18 height 18
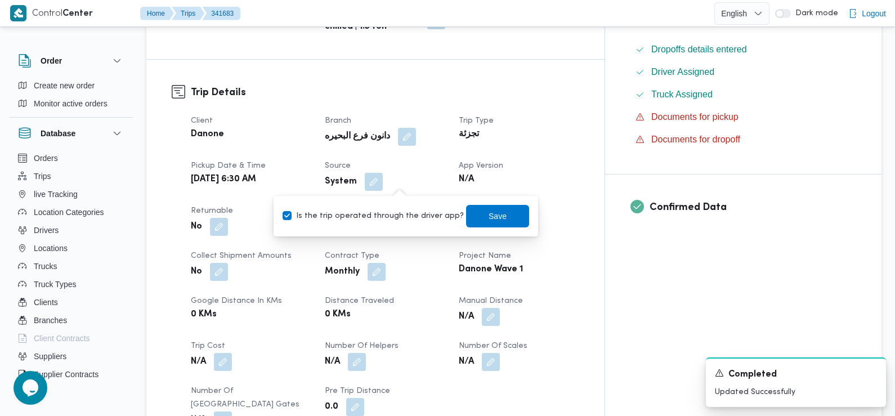
click at [403, 215] on label "Is the trip operated through the driver app?" at bounding box center [373, 217] width 181 height 14
checkbox input "false"
click at [468, 212] on span "Save" at bounding box center [497, 215] width 63 height 23
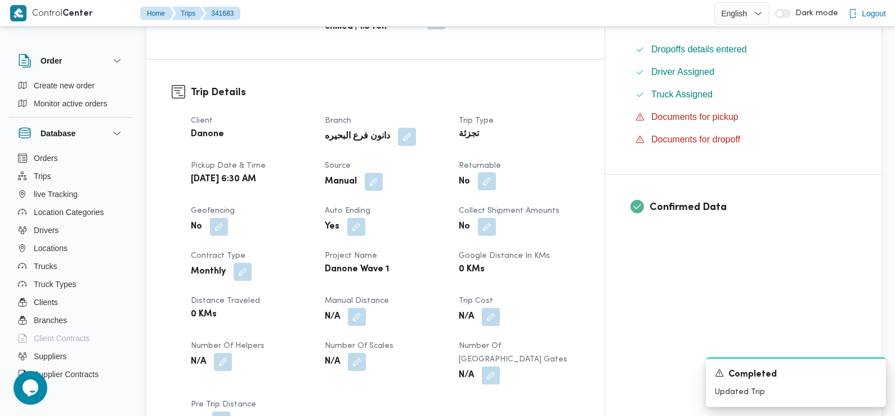
click at [496, 177] on button "button" at bounding box center [487, 181] width 18 height 18
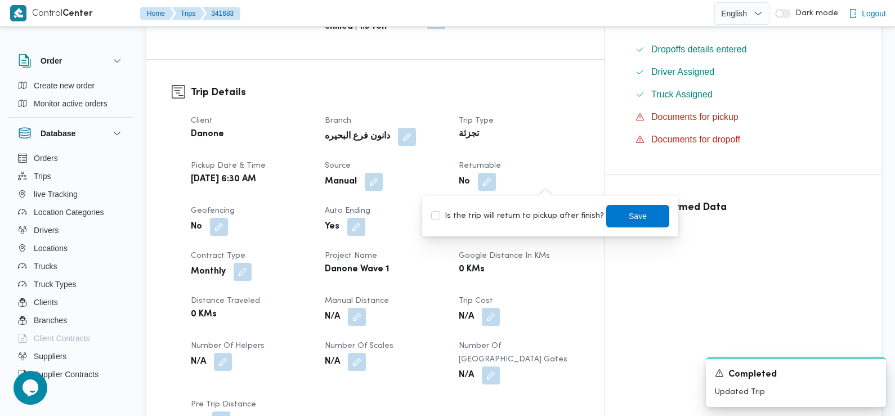
click at [541, 210] on label "Is the trip will return to pickup after finish?" at bounding box center [517, 217] width 173 height 14
checkbox input "true"
click at [609, 213] on span "Save" at bounding box center [638, 215] width 63 height 23
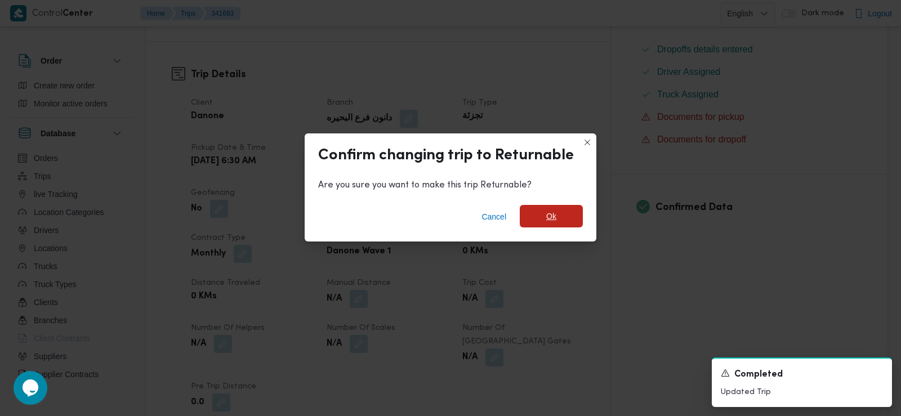
click at [542, 214] on span "Ok" at bounding box center [551, 216] width 63 height 23
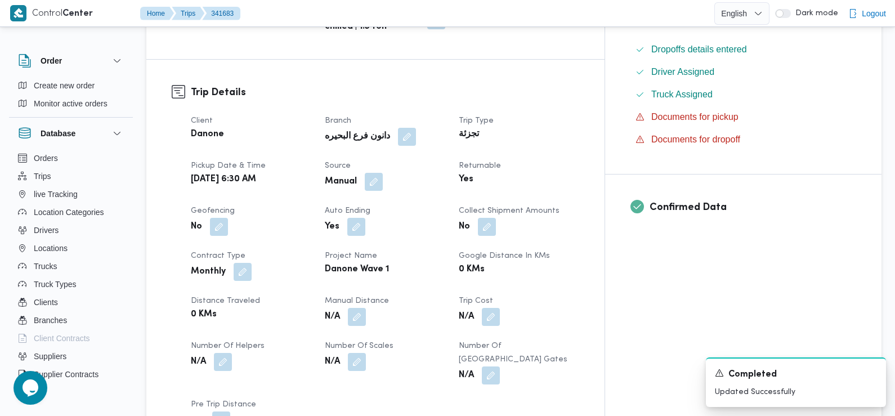
click at [313, 181] on div "Tue, Oct 7, 2025 6:30 AM" at bounding box center [251, 180] width 123 height 16
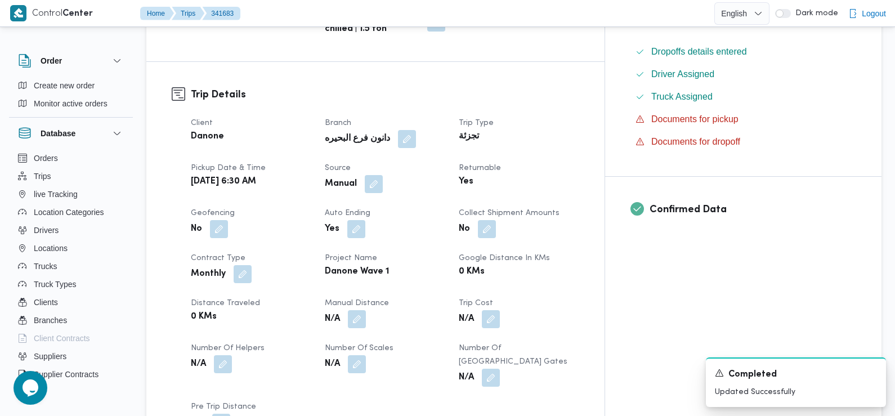
scroll to position [0, 0]
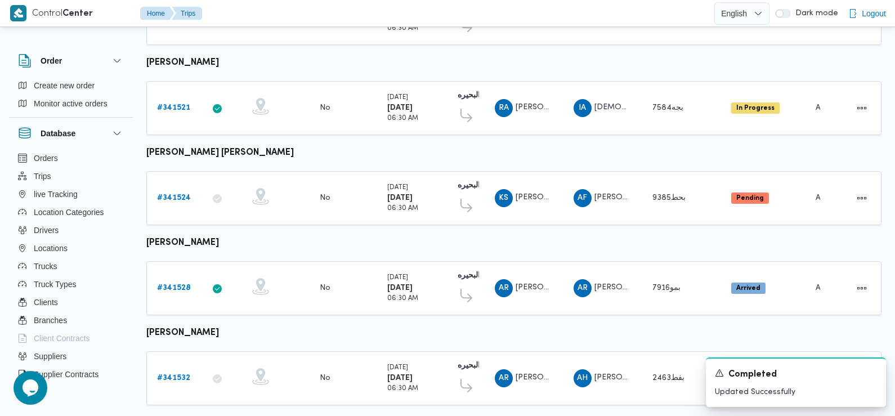
scroll to position [494, 0]
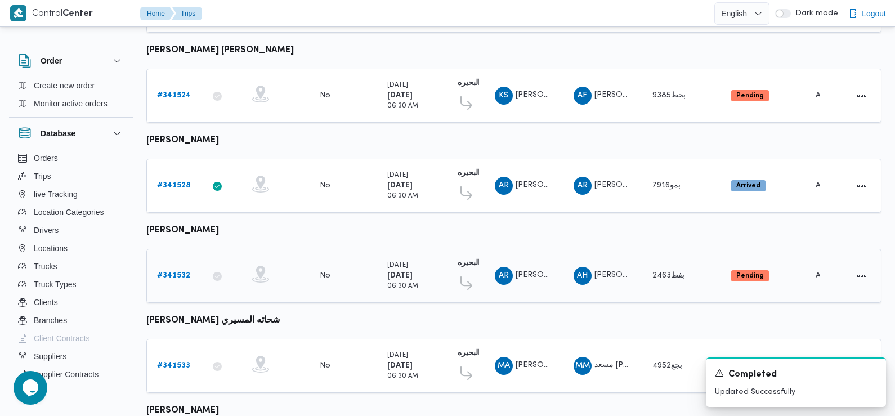
click at [172, 272] on b "# 341532" at bounding box center [173, 275] width 33 height 7
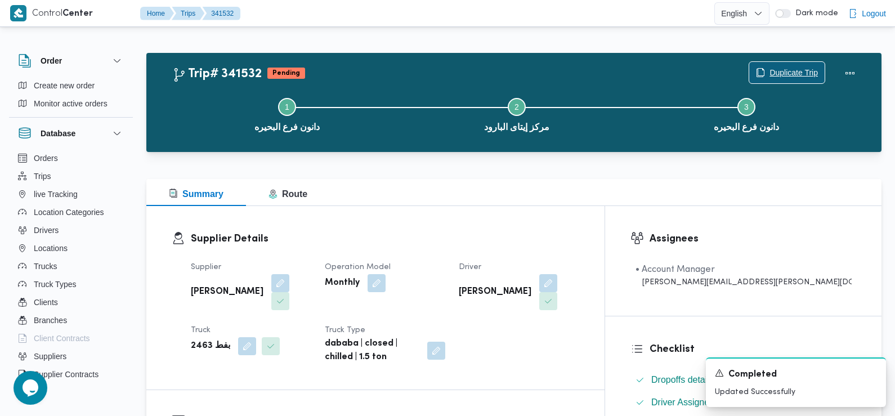
click at [765, 73] on span "Duplicate Trip" at bounding box center [787, 72] width 75 height 21
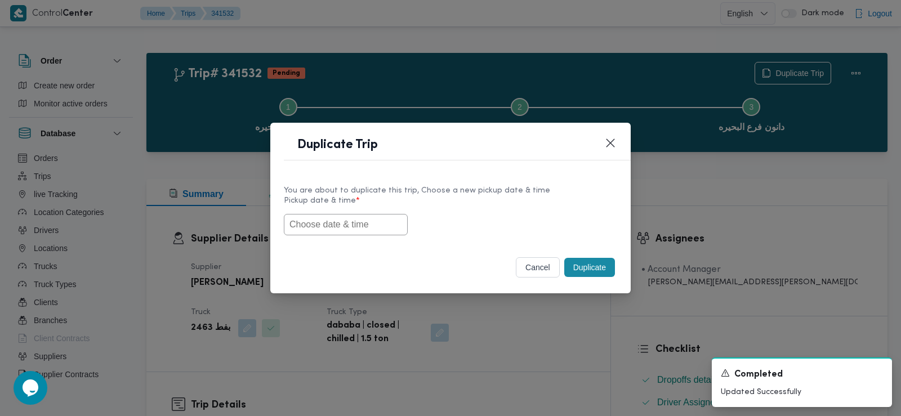
click at [341, 223] on input "text" at bounding box center [346, 224] width 124 height 21
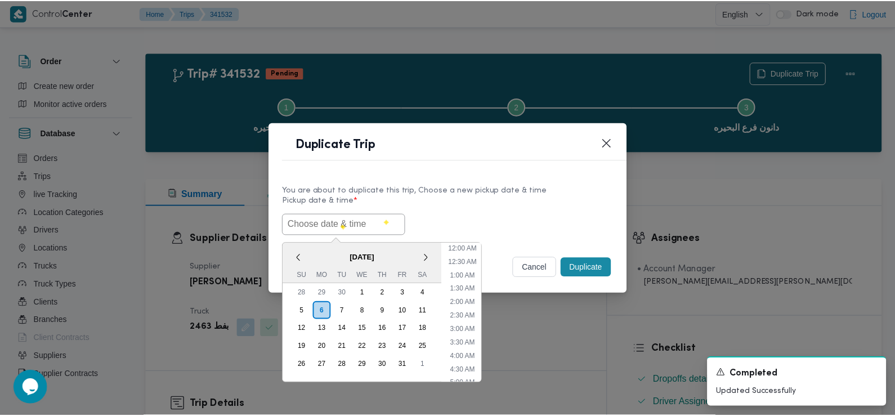
scroll to position [260, 0]
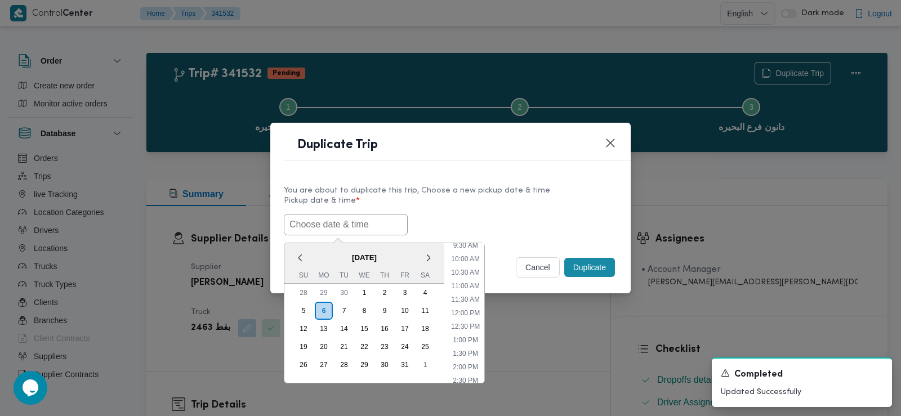
paste input "[DATE] 6:30AM"
type input "[DATE] 6:30AM"
click at [464, 214] on div "07/10/2025 6:30AM < October 2025 > Su Mo Tu We Th Fr Sa 28 29 30 1 2 3 4 5 6 7 …" at bounding box center [450, 224] width 333 height 21
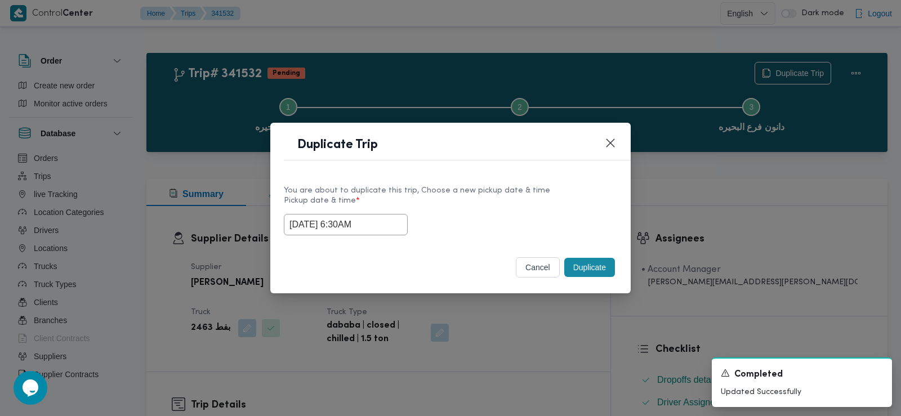
click at [590, 274] on button "Duplicate" at bounding box center [589, 267] width 51 height 19
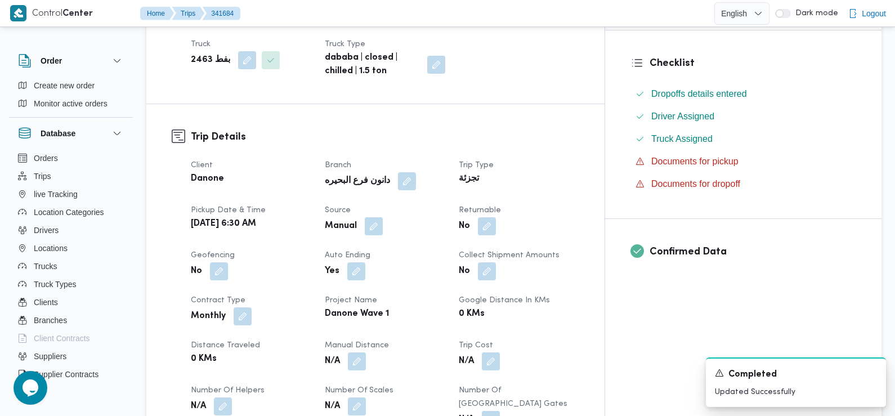
scroll to position [293, 0]
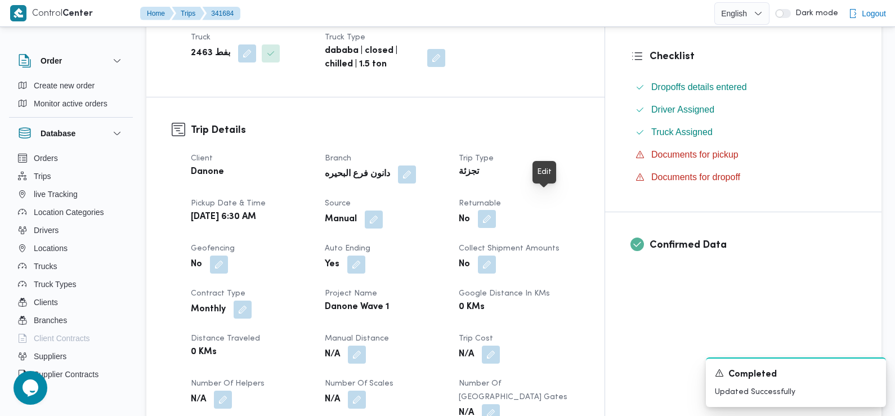
click at [496, 210] on button "button" at bounding box center [487, 219] width 18 height 18
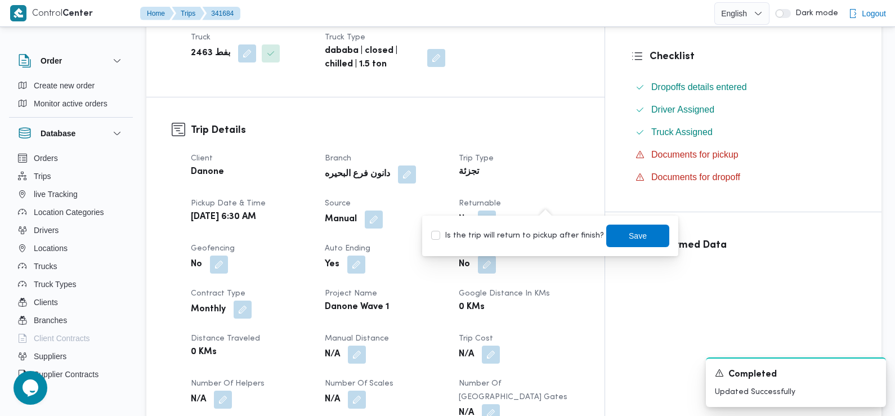
click at [525, 235] on label "Is the trip will return to pickup after finish?" at bounding box center [517, 236] width 173 height 14
checkbox input "true"
click at [634, 228] on span "Save" at bounding box center [638, 235] width 63 height 23
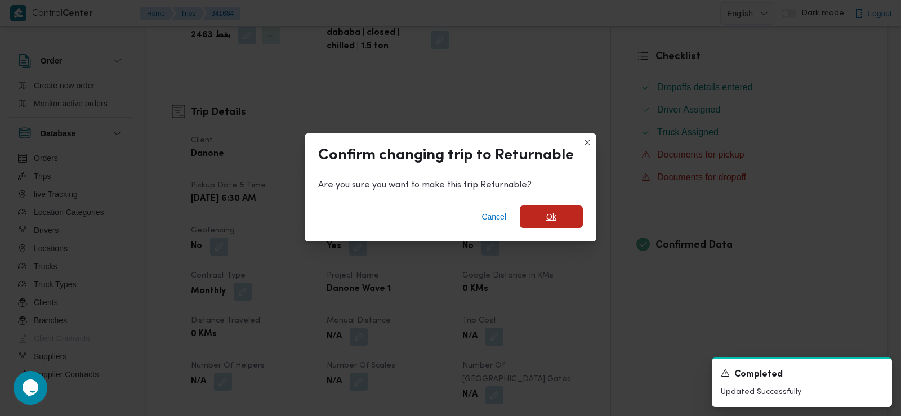
click at [555, 213] on span "Ok" at bounding box center [551, 217] width 10 height 14
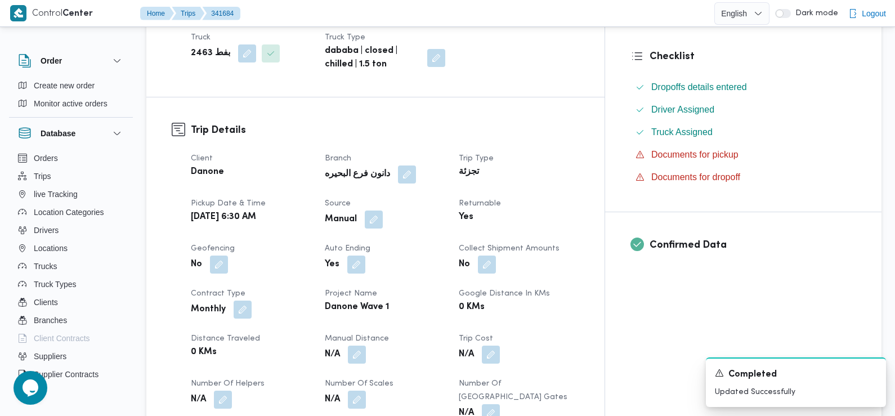
click at [581, 164] on div "تجزئة" at bounding box center [519, 172] width 123 height 16
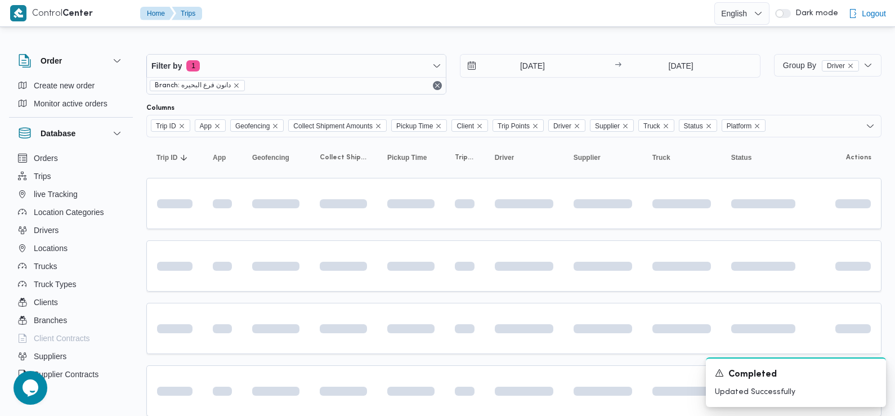
scroll to position [650, 0]
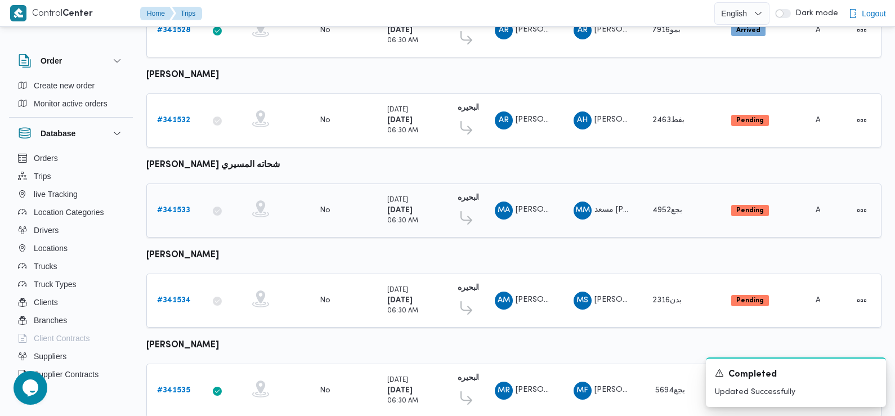
click at [179, 207] on b "# 341533" at bounding box center [173, 210] width 33 height 7
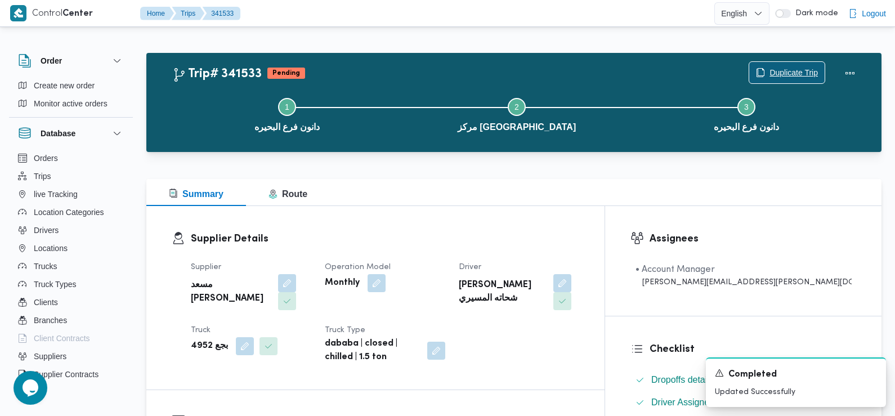
click at [797, 70] on span "Duplicate Trip" at bounding box center [794, 73] width 48 height 14
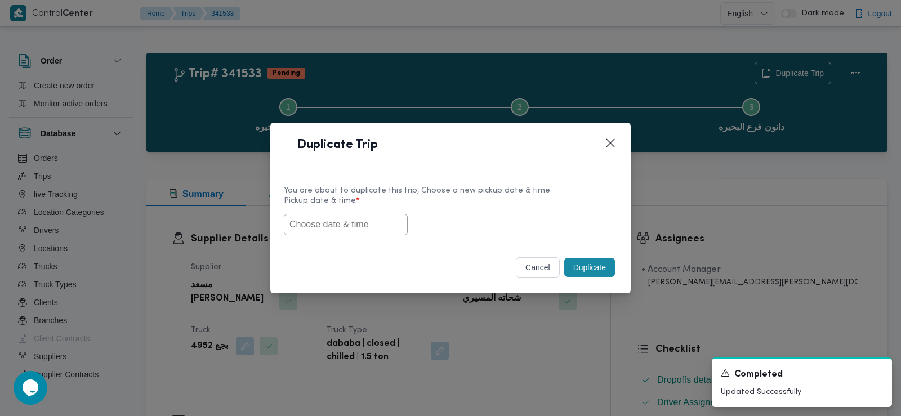
click at [350, 219] on input "text" at bounding box center [346, 224] width 124 height 21
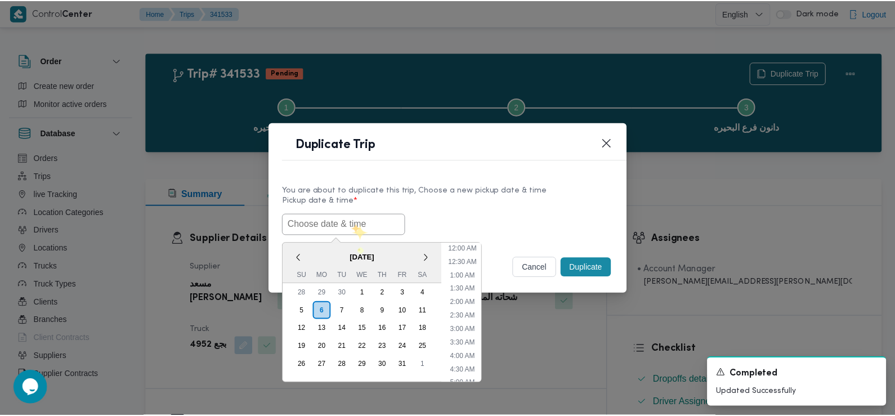
scroll to position [260, 0]
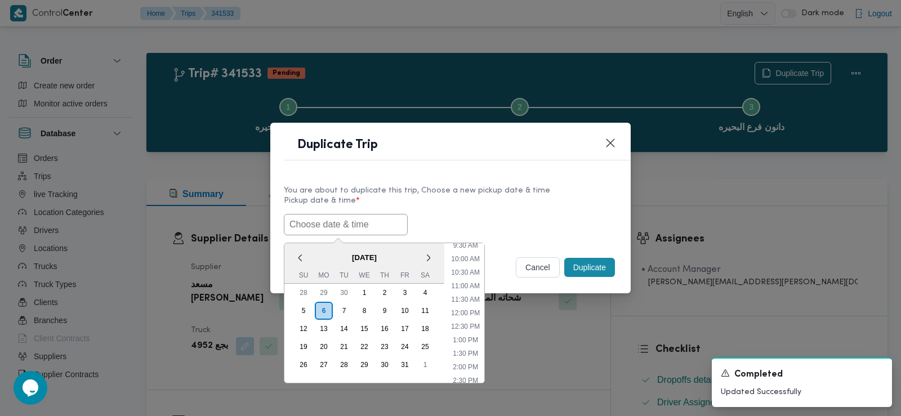
paste input "[DATE] 6:30AM"
type input "[DATE] 6:30AM"
click at [495, 207] on label "Pickup date & time *" at bounding box center [450, 205] width 333 height 17
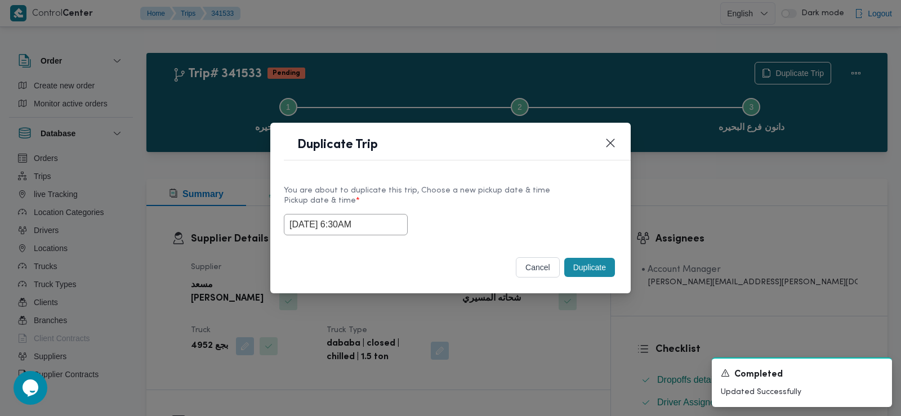
click at [598, 266] on button "Duplicate" at bounding box center [589, 267] width 51 height 19
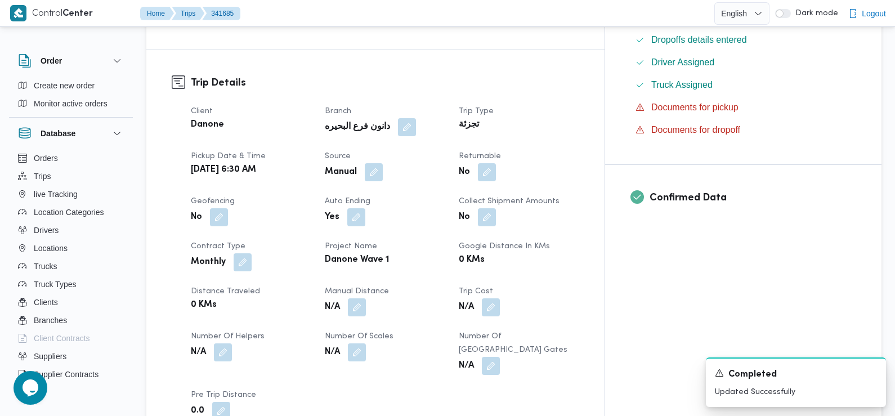
scroll to position [342, 0]
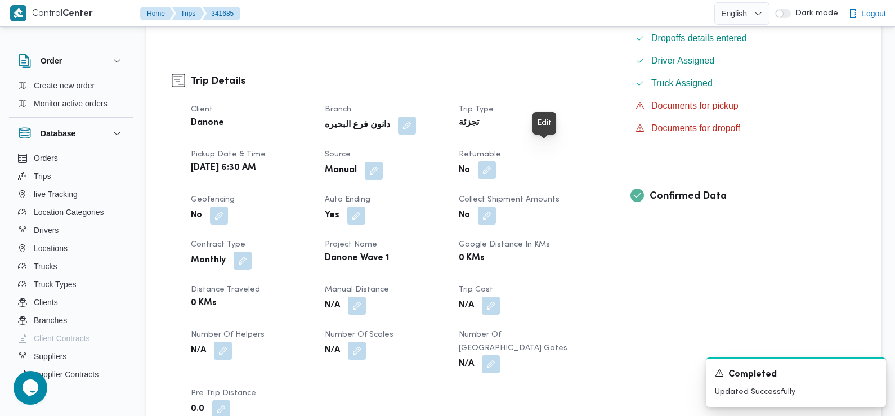
click at [496, 161] on button "button" at bounding box center [487, 170] width 18 height 18
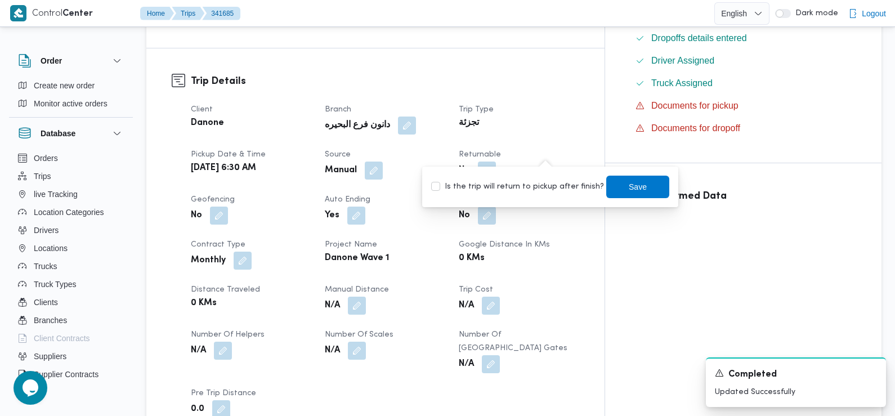
click at [542, 190] on label "Is the trip will return to pickup after finish?" at bounding box center [517, 187] width 173 height 14
checkbox input "true"
click at [629, 183] on span "Save" at bounding box center [638, 187] width 18 height 14
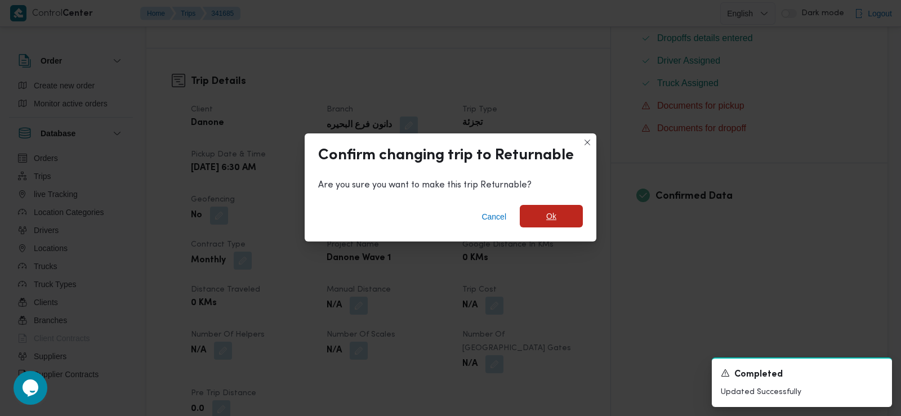
click at [542, 210] on span "Ok" at bounding box center [551, 216] width 63 height 23
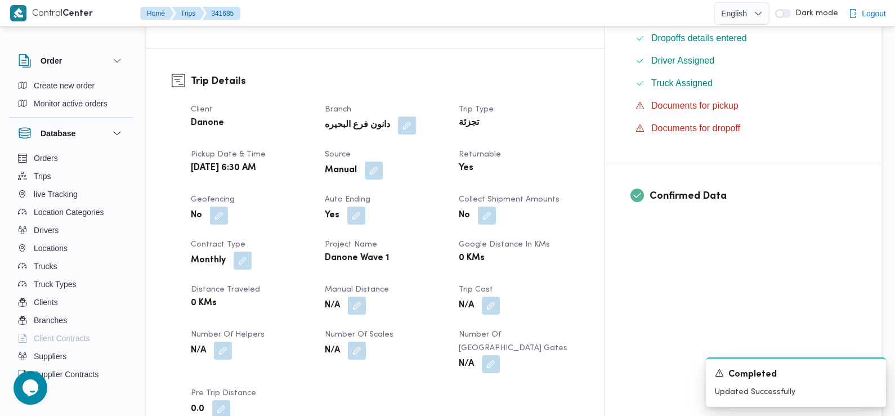
scroll to position [0, 0]
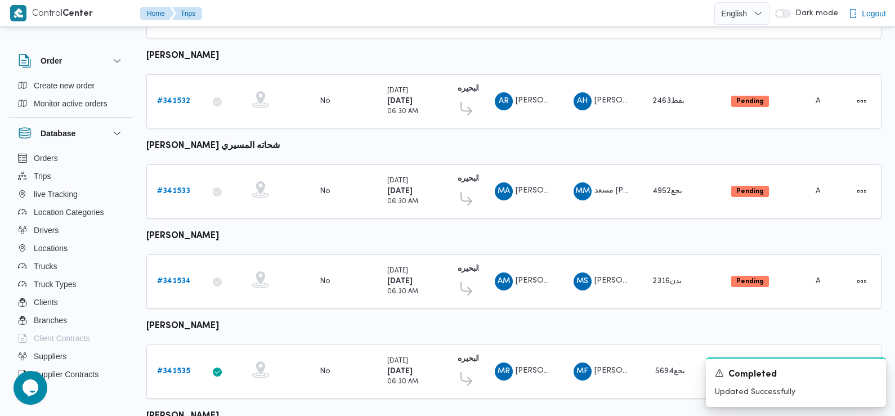
scroll to position [666, 0]
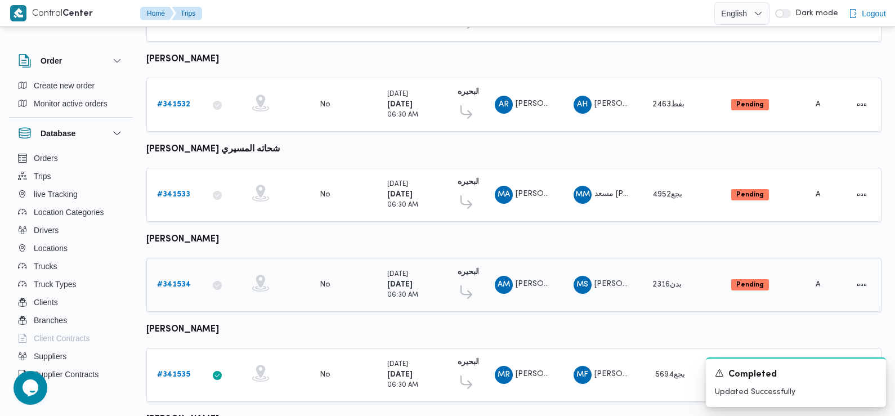
click at [180, 281] on b "# 341534" at bounding box center [174, 284] width 34 height 7
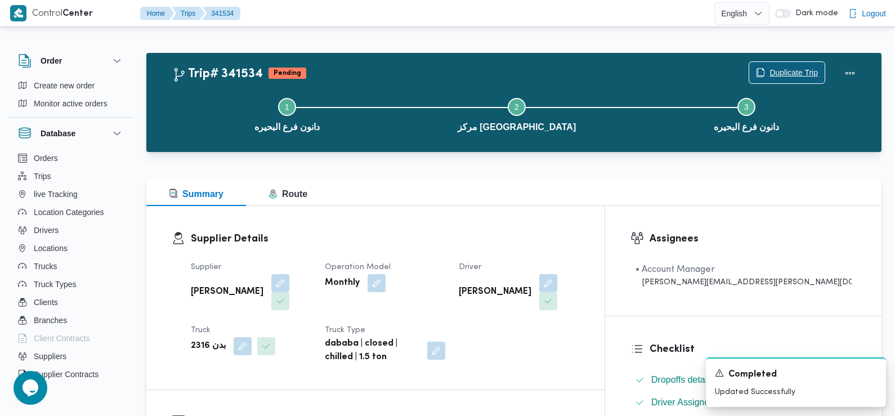
click at [774, 68] on span "Duplicate Trip" at bounding box center [794, 73] width 48 height 14
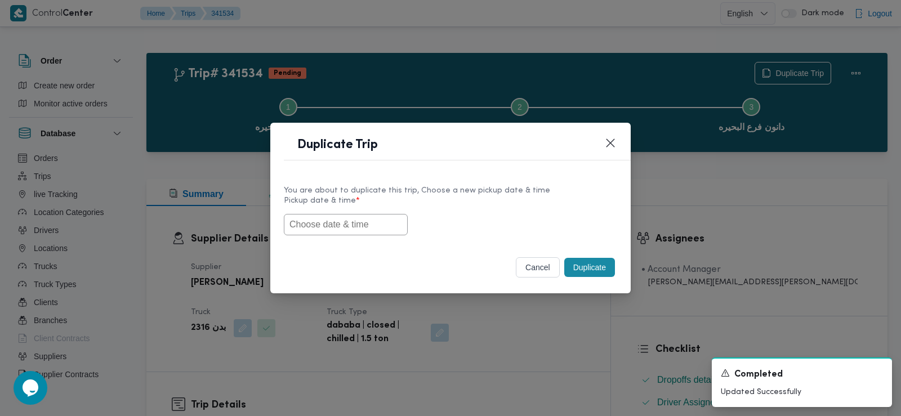
click at [356, 232] on input "text" at bounding box center [346, 224] width 124 height 21
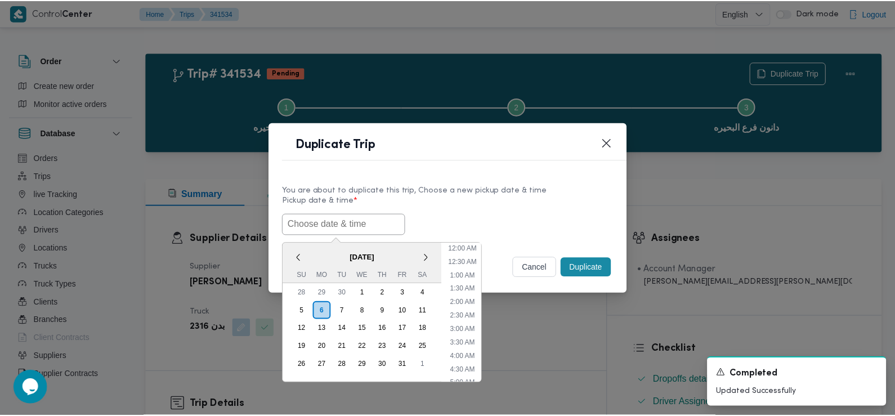
scroll to position [260, 0]
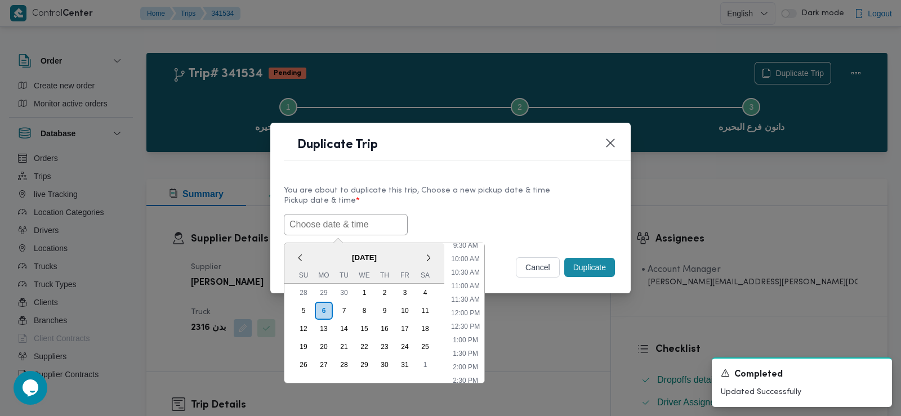
click at [364, 223] on input "text" at bounding box center [346, 224] width 124 height 21
paste input "[DATE] 6:30AM"
type input "[DATE] 6:30AM"
click at [460, 216] on div "07/10/2025 6:30AM < October 2025 > Su Mo Tu We Th Fr Sa 28 29 30 1 2 3 4 5 6 7 …" at bounding box center [450, 224] width 333 height 21
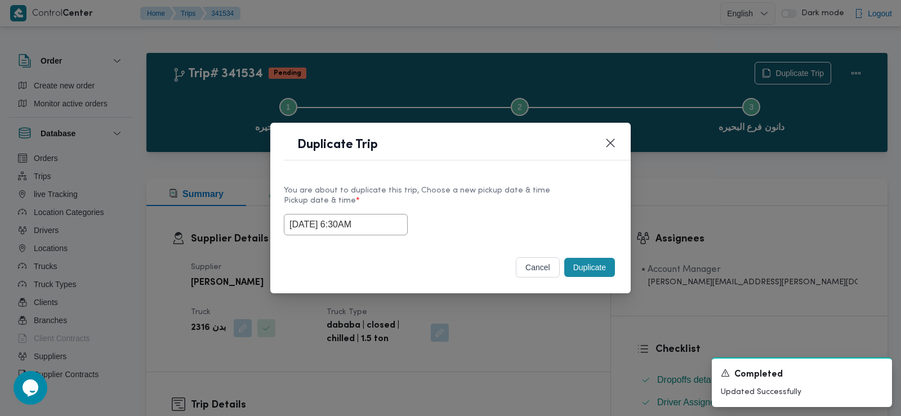
click at [600, 265] on button "Duplicate" at bounding box center [589, 267] width 51 height 19
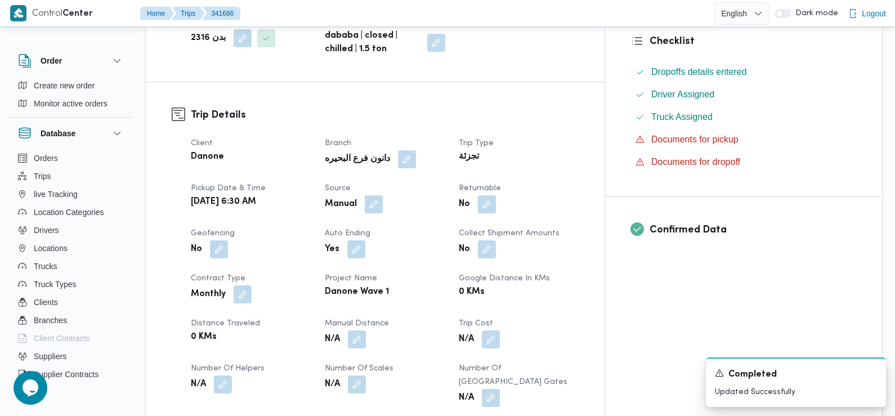
scroll to position [315, 0]
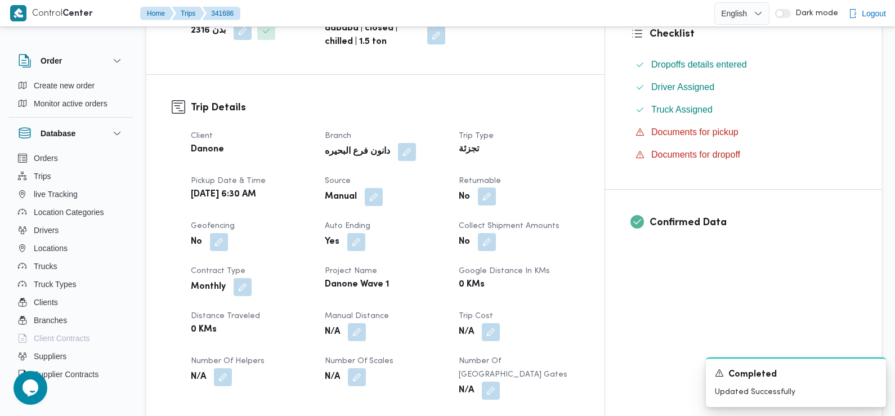
click at [496, 199] on button "button" at bounding box center [487, 197] width 18 height 18
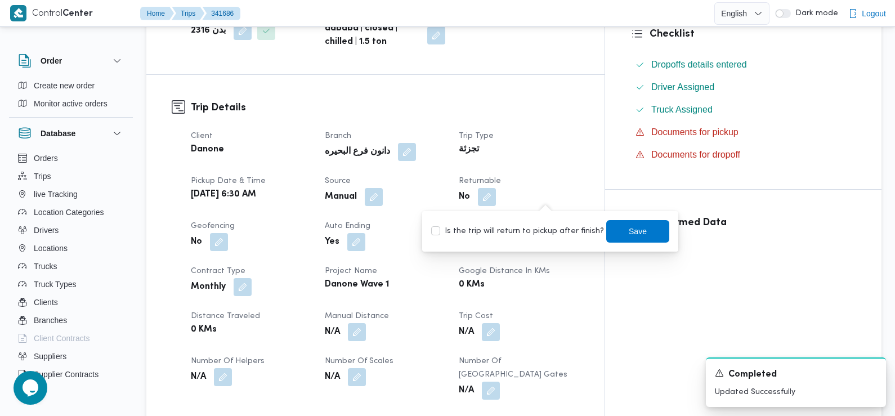
click at [530, 227] on label "Is the trip will return to pickup after finish?" at bounding box center [517, 232] width 173 height 14
checkbox input "true"
click at [629, 228] on span "Save" at bounding box center [638, 231] width 18 height 14
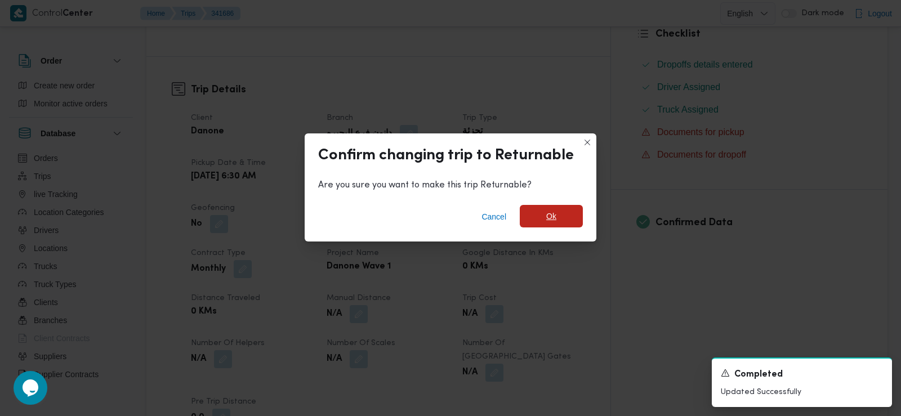
click at [573, 221] on span "Ok" at bounding box center [551, 216] width 63 height 23
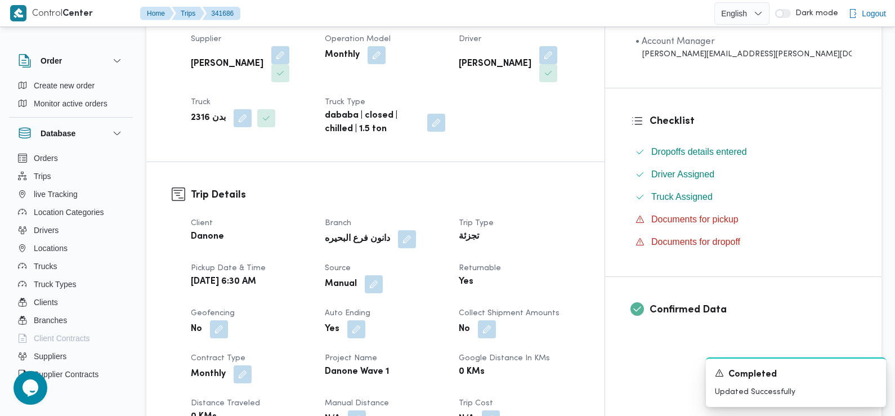
scroll to position [0, 0]
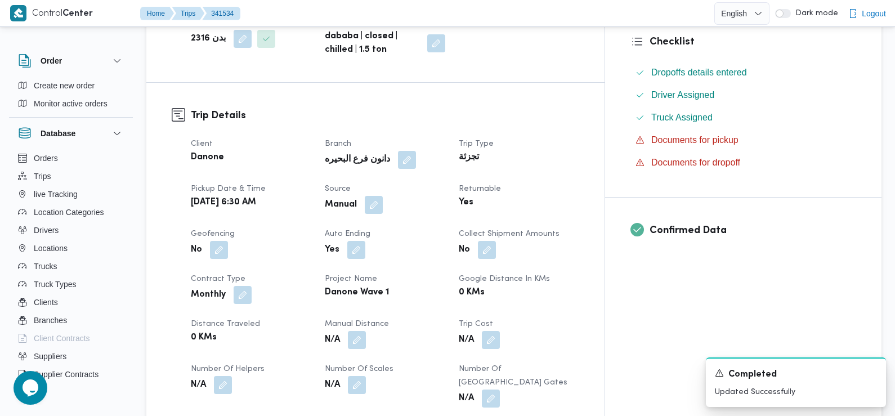
scroll to position [308, 0]
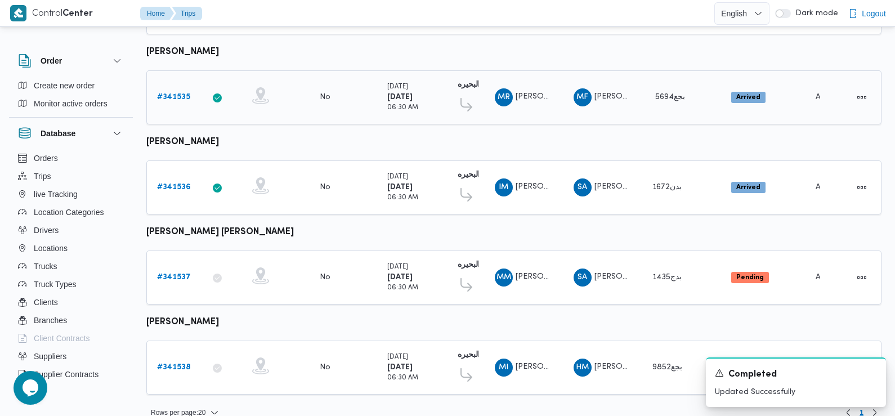
scroll to position [946, 0]
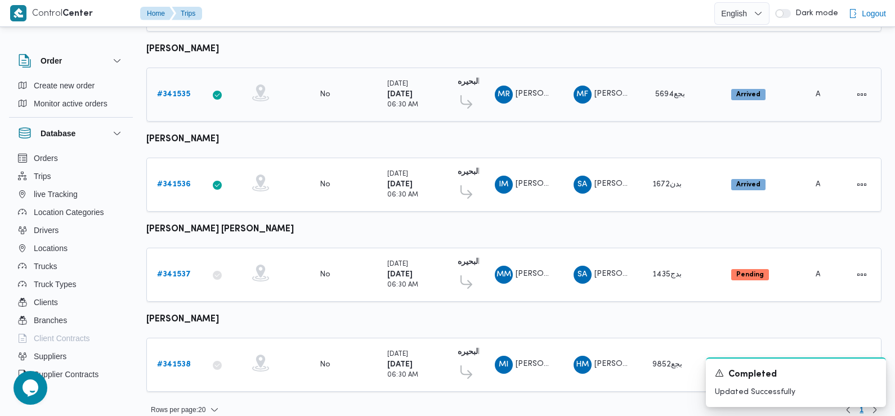
click at [172, 91] on b "# 341535" at bounding box center [173, 94] width 33 height 7
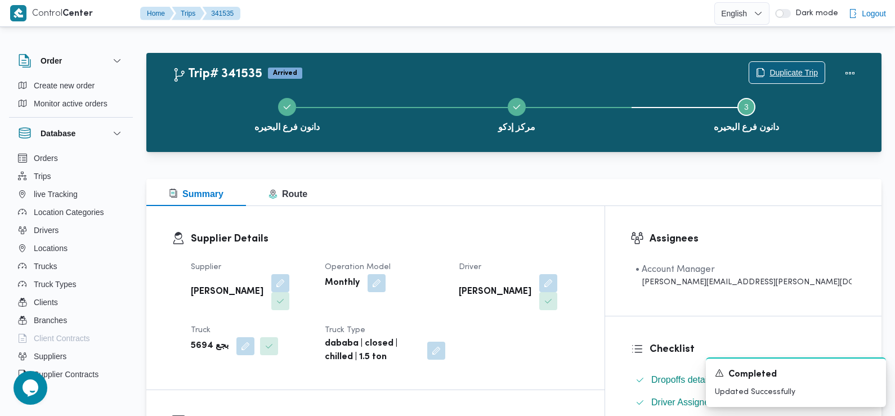
click at [792, 73] on span "Duplicate Trip" at bounding box center [794, 73] width 48 height 14
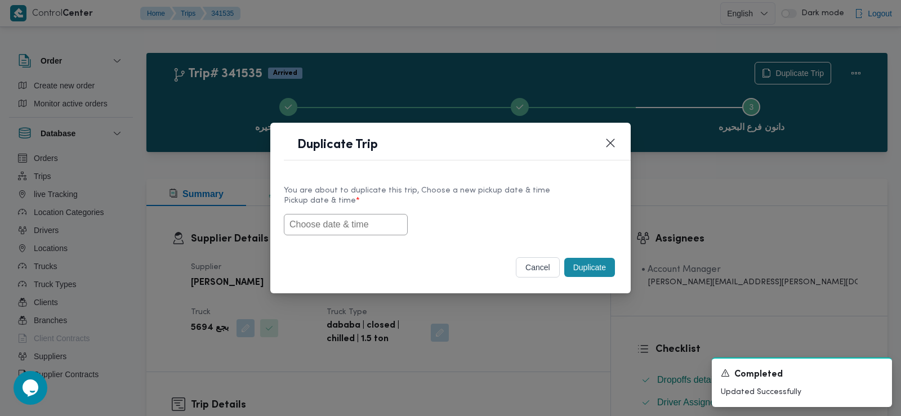
click at [374, 226] on input "text" at bounding box center [346, 224] width 124 height 21
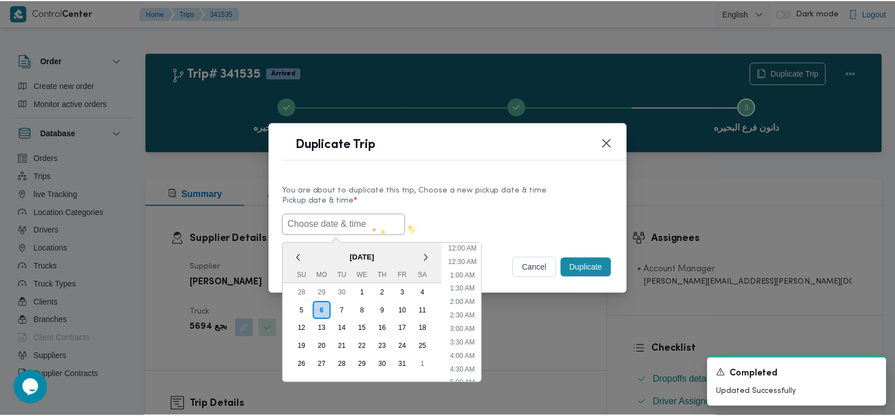
scroll to position [260, 0]
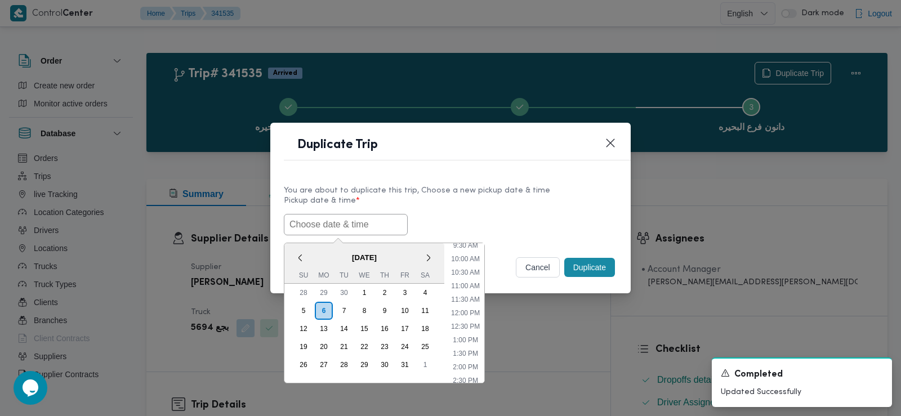
paste input "[DATE] 6:30AM"
type input "[DATE] 6:30AM"
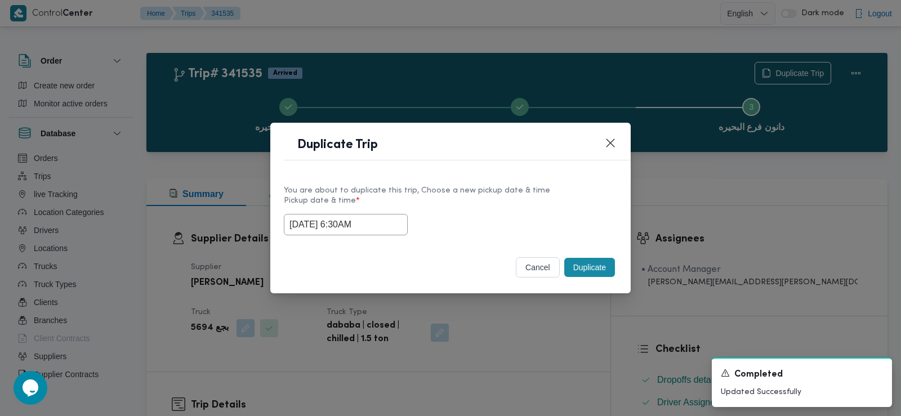
click at [434, 220] on div "[DATE] 6:30AM" at bounding box center [450, 224] width 333 height 21
click at [589, 264] on button "Duplicate" at bounding box center [589, 267] width 51 height 19
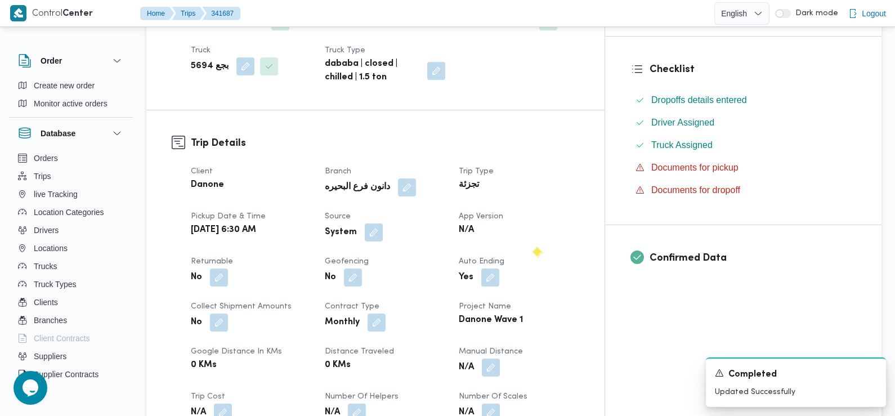
scroll to position [293, 0]
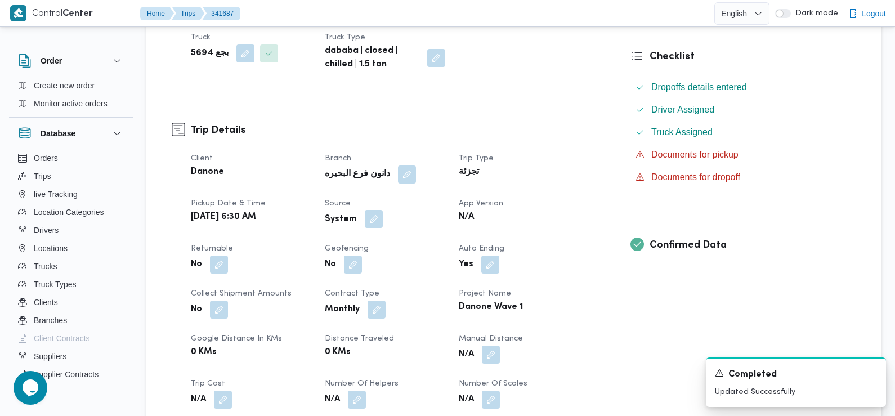
click at [383, 210] on button "button" at bounding box center [374, 219] width 18 height 18
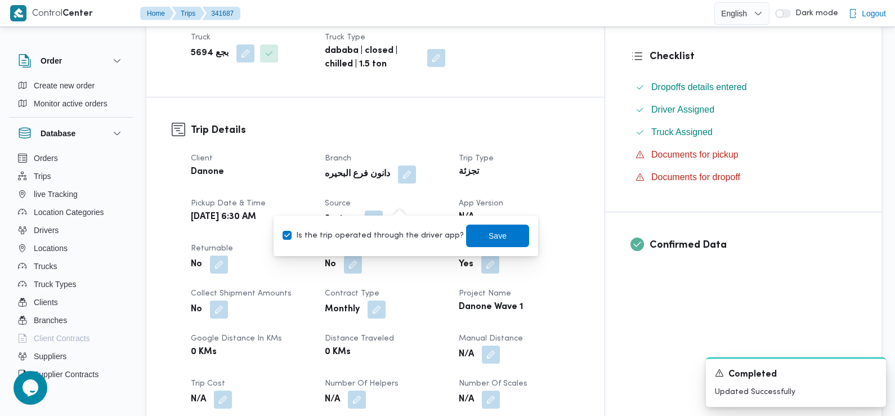
click at [400, 233] on label "Is the trip operated through the driver app?" at bounding box center [373, 236] width 181 height 14
checkbox input "false"
click at [475, 231] on span "Save" at bounding box center [497, 235] width 63 height 23
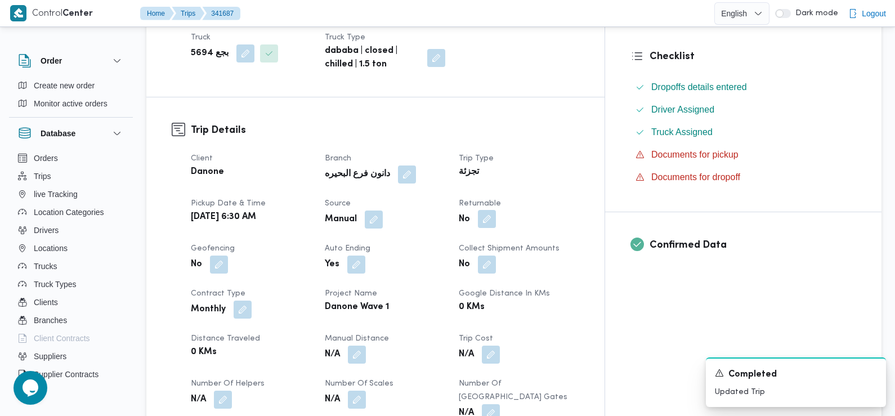
click at [496, 210] on button "button" at bounding box center [487, 219] width 18 height 18
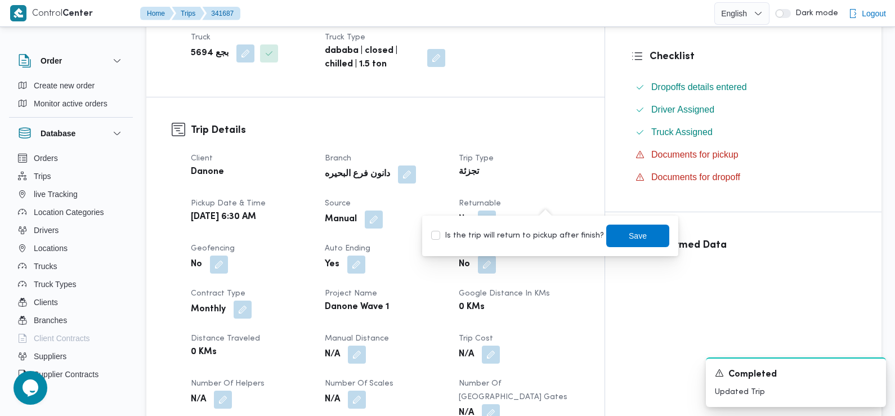
click at [534, 237] on label "Is the trip will return to pickup after finish?" at bounding box center [517, 236] width 173 height 14
checkbox input "true"
click at [629, 233] on span "Save" at bounding box center [638, 236] width 18 height 14
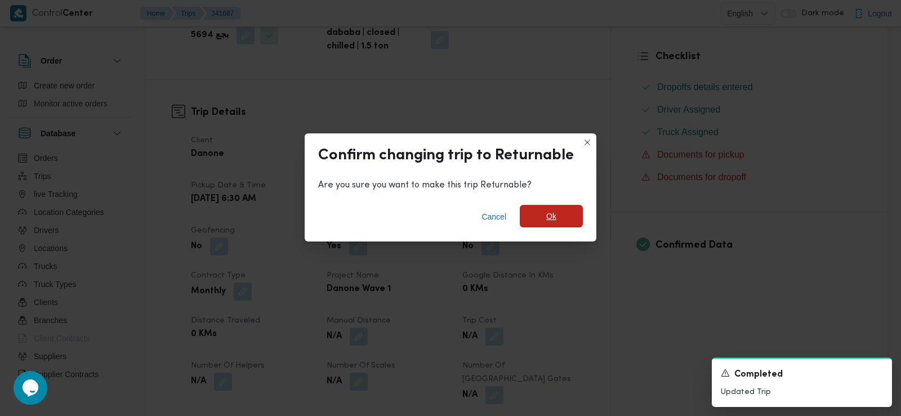
click at [560, 217] on span "Ok" at bounding box center [551, 216] width 63 height 23
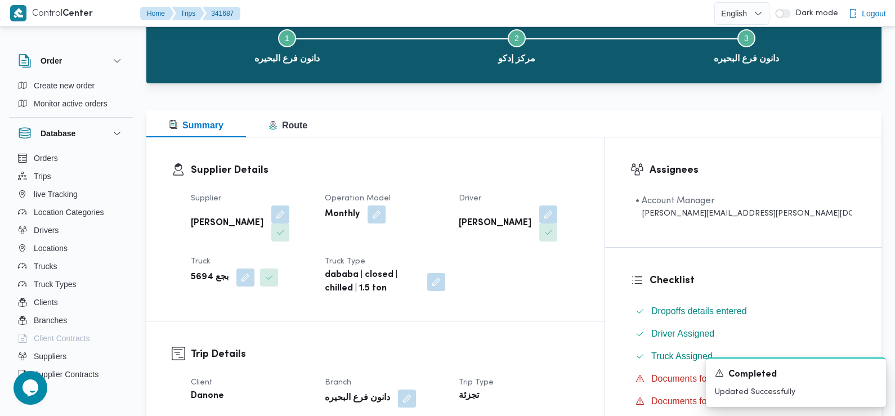
scroll to position [0, 0]
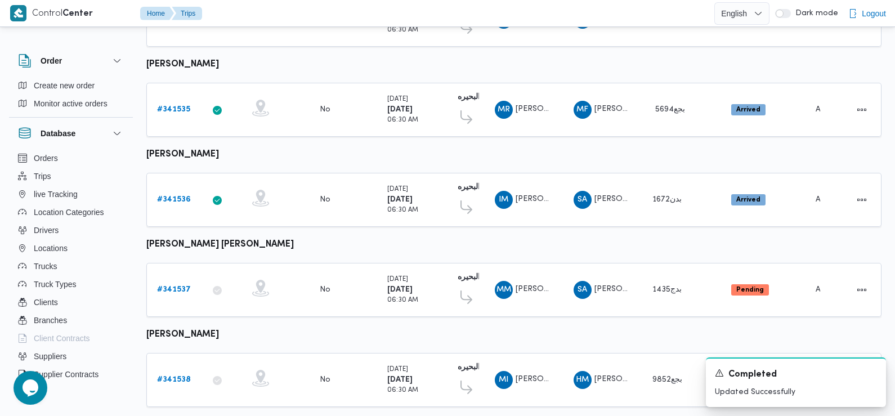
scroll to position [946, 0]
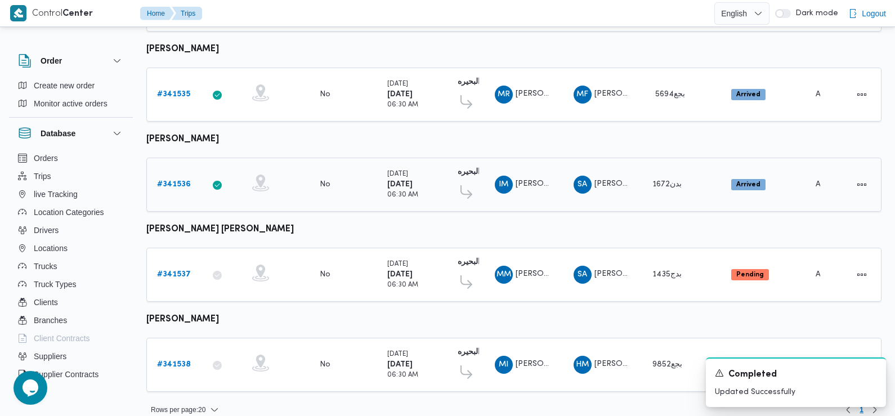
click at [167, 181] on b "# 341536" at bounding box center [174, 184] width 34 height 7
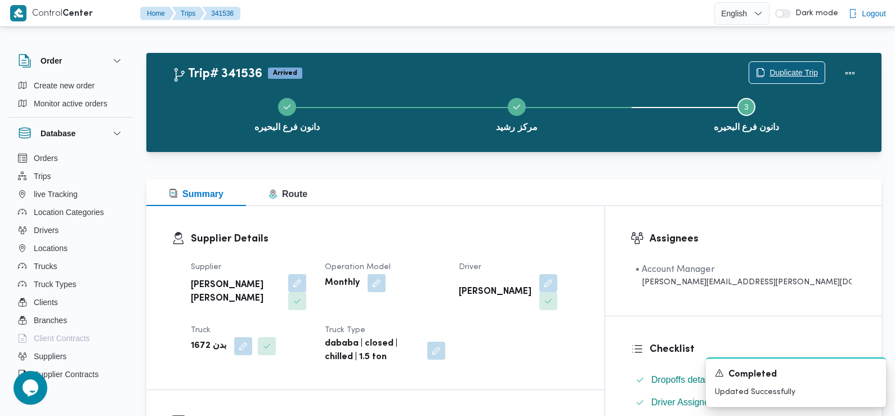
click at [770, 72] on span "Duplicate Trip" at bounding box center [794, 73] width 48 height 14
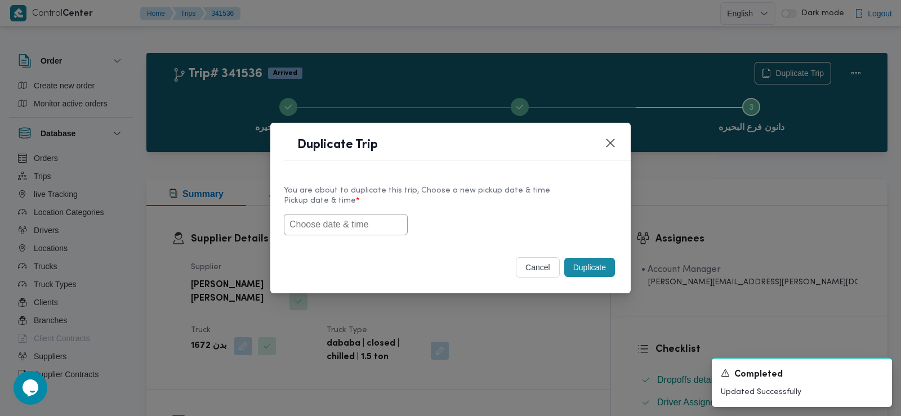
click at [338, 231] on input "text" at bounding box center [346, 224] width 124 height 21
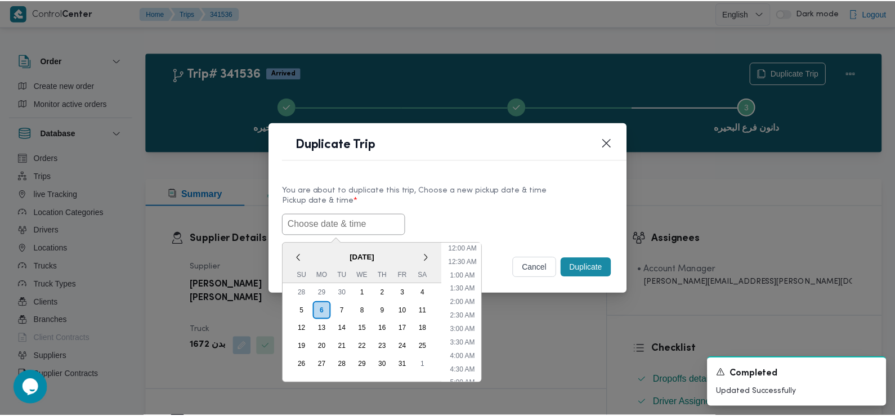
scroll to position [260, 0]
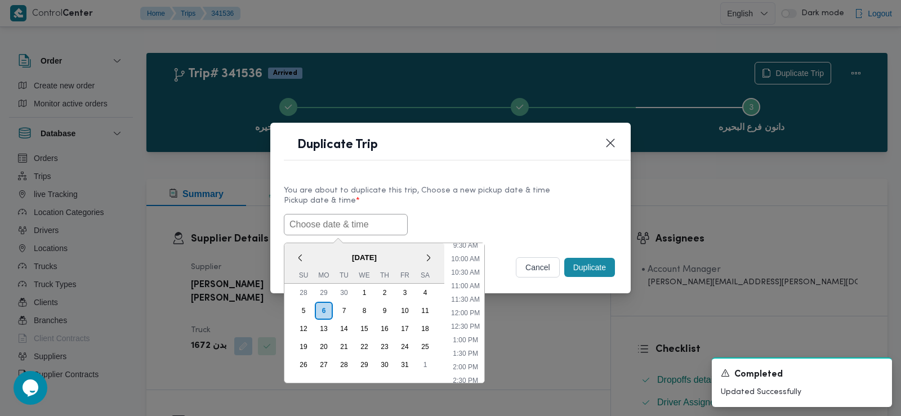
paste input "[DATE] 6:30AM"
type input "[DATE] 6:30AM"
click at [473, 197] on label "Pickup date & time *" at bounding box center [450, 205] width 333 height 17
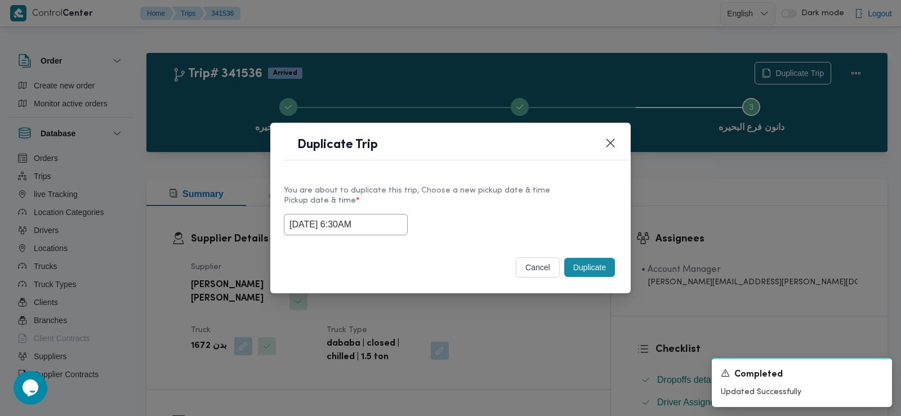
click at [598, 268] on button "Duplicate" at bounding box center [589, 267] width 51 height 19
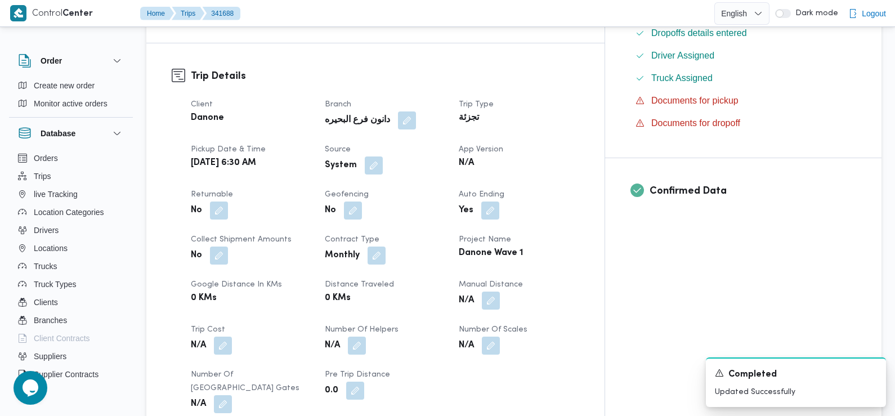
scroll to position [349, 0]
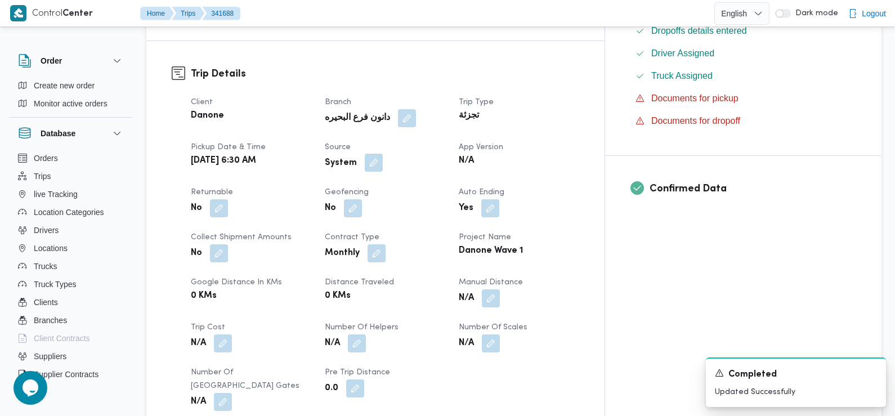
click at [383, 154] on button "button" at bounding box center [374, 163] width 18 height 18
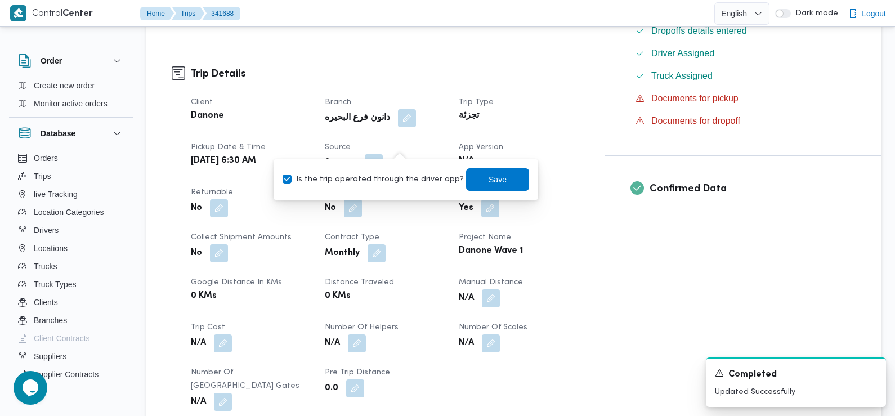
click at [393, 173] on label "Is the trip operated through the driver app?" at bounding box center [373, 180] width 181 height 14
checkbox input "false"
click at [489, 176] on span "Save" at bounding box center [498, 179] width 18 height 14
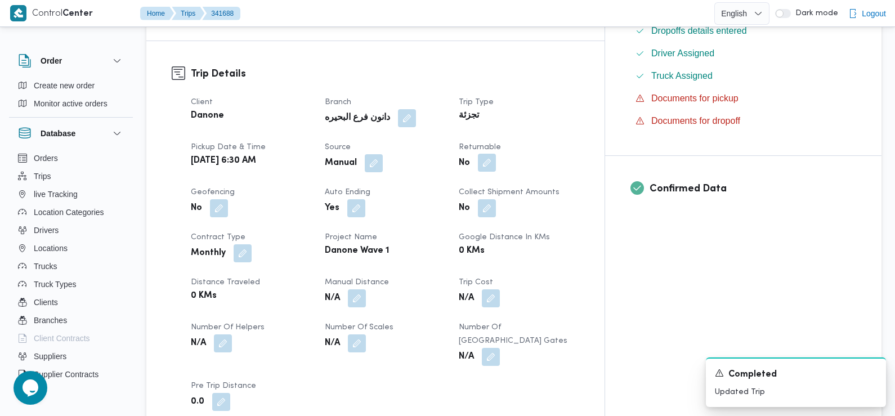
click at [496, 154] on button "button" at bounding box center [487, 163] width 18 height 18
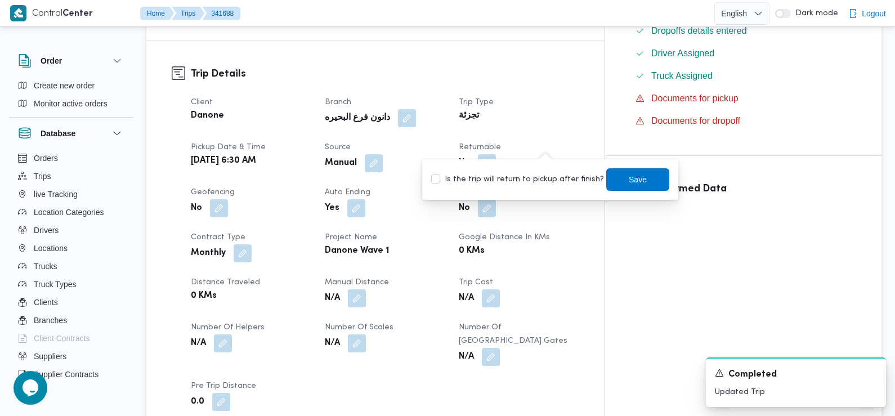
click at [536, 180] on label "Is the trip will return to pickup after finish?" at bounding box center [517, 180] width 173 height 14
checkbox input "true"
click at [617, 175] on span "Save" at bounding box center [638, 179] width 63 height 23
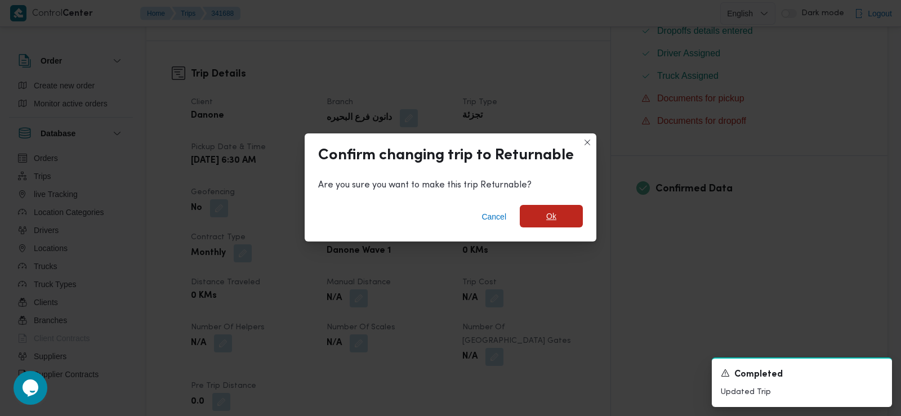
click at [545, 215] on span "Ok" at bounding box center [551, 216] width 63 height 23
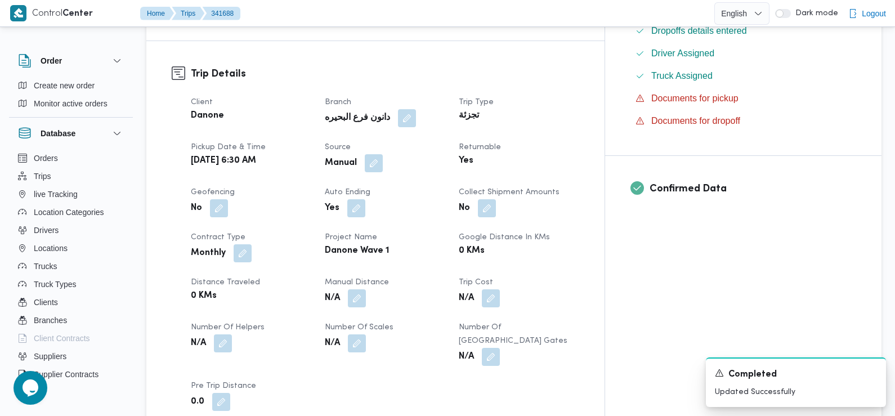
click at [447, 243] on div "Danone Wave 1" at bounding box center [385, 251] width 123 height 16
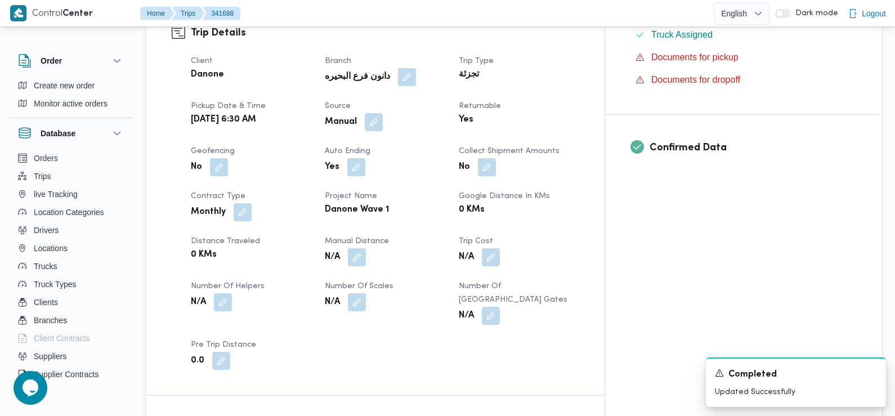
scroll to position [0, 0]
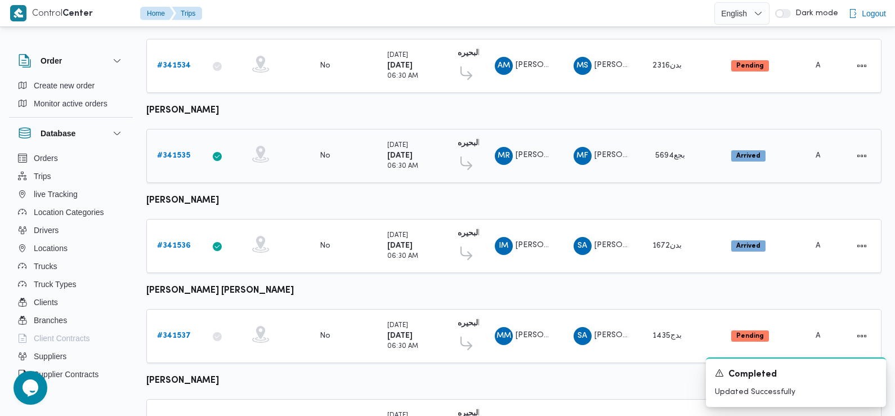
scroll to position [946, 0]
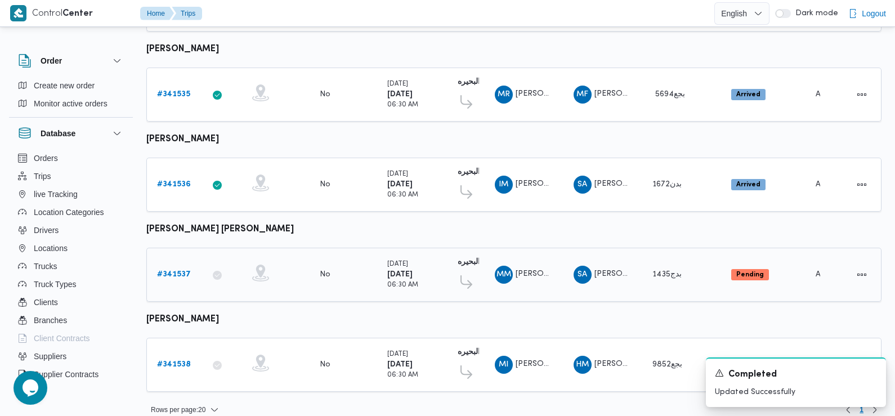
click at [177, 271] on b "# 341537" at bounding box center [174, 274] width 34 height 7
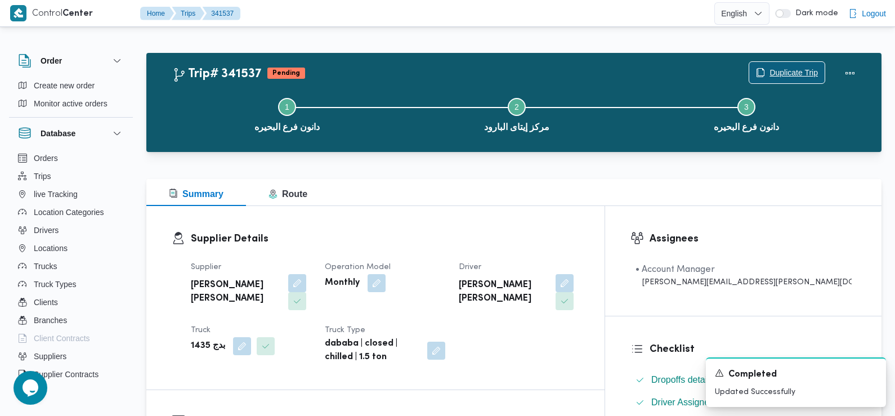
click at [777, 68] on span "Duplicate Trip" at bounding box center [794, 73] width 48 height 14
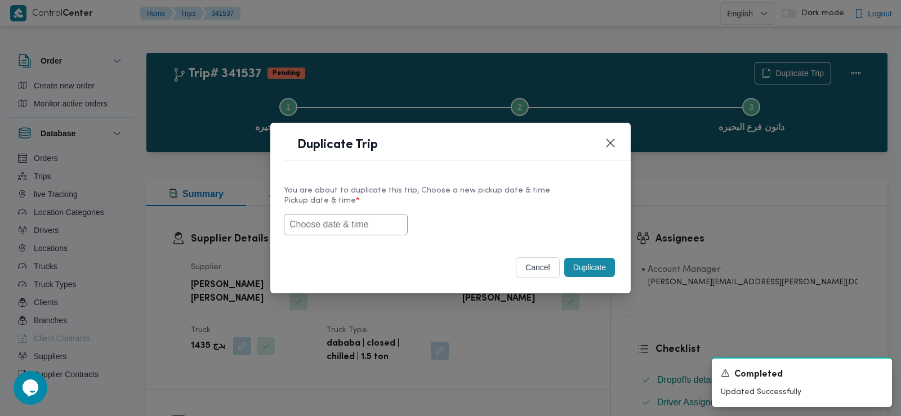
click at [338, 230] on input "text" at bounding box center [346, 224] width 124 height 21
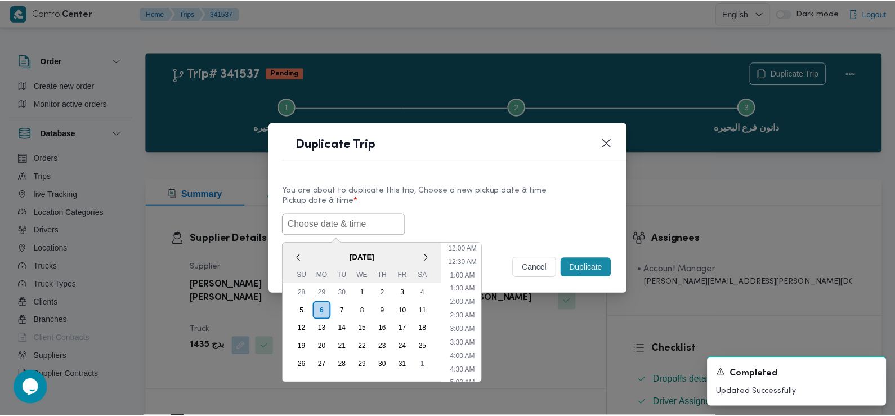
scroll to position [260, 0]
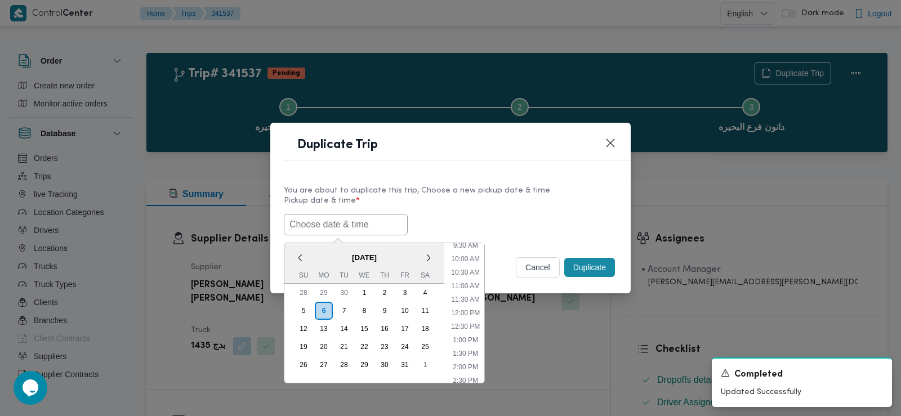
paste input "[DATE] 6:30AM"
type input "[DATE] 6:30AM"
click at [507, 202] on label "Pickup date & time *" at bounding box center [450, 205] width 333 height 17
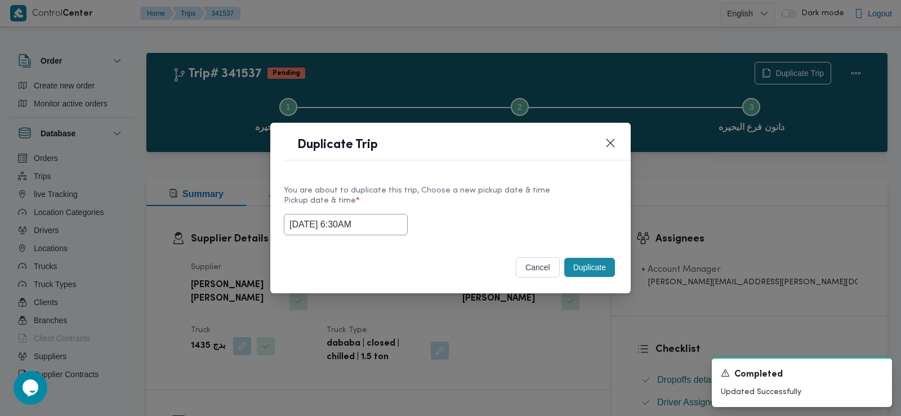
click at [598, 268] on button "Duplicate" at bounding box center [589, 267] width 51 height 19
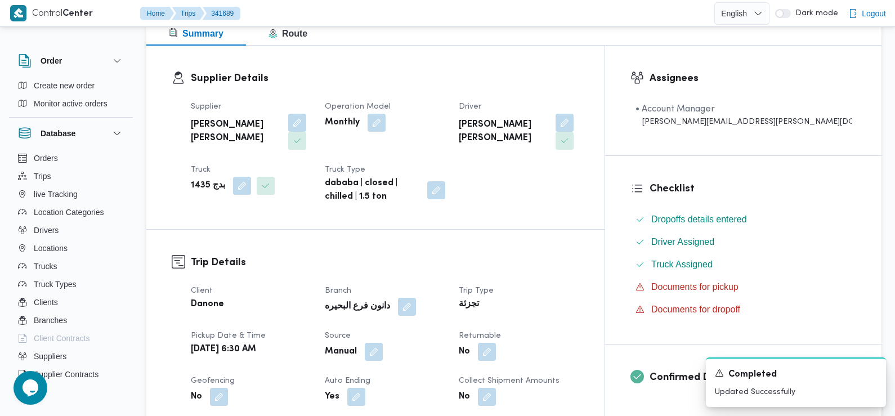
scroll to position [357, 0]
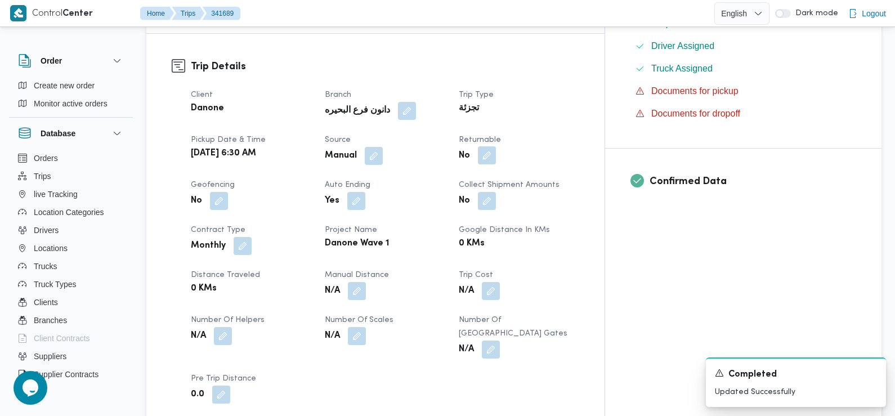
click at [496, 146] on button "button" at bounding box center [487, 155] width 18 height 18
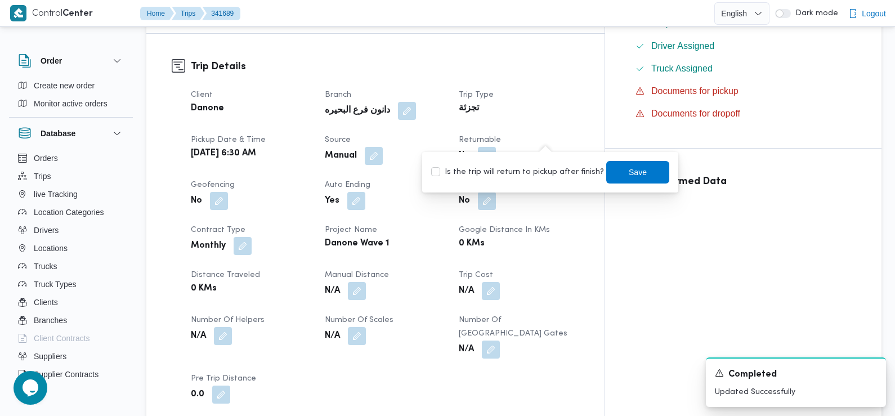
click at [542, 170] on label "Is the trip will return to pickup after finish?" at bounding box center [517, 173] width 173 height 14
checkbox input "true"
click at [615, 171] on span "Save" at bounding box center [638, 172] width 63 height 23
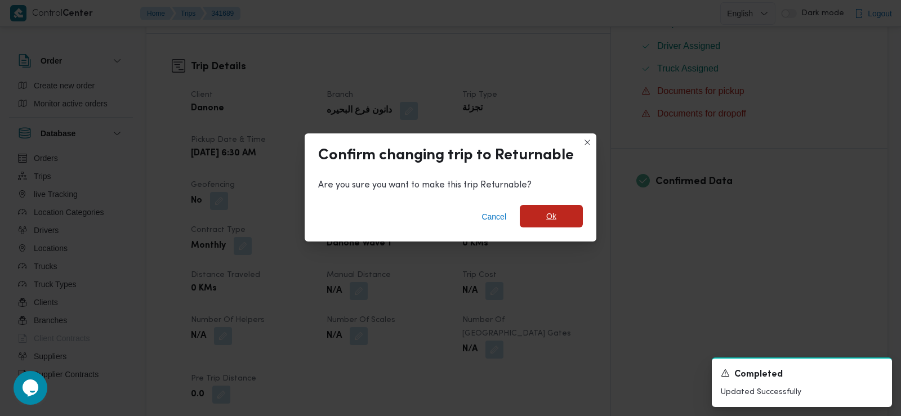
click at [558, 210] on span "Ok" at bounding box center [551, 216] width 63 height 23
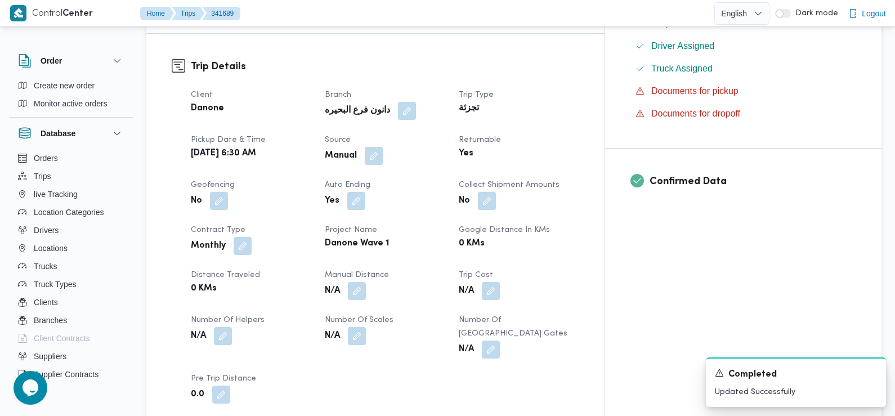
click at [313, 236] on div "Monthly" at bounding box center [251, 246] width 123 height 20
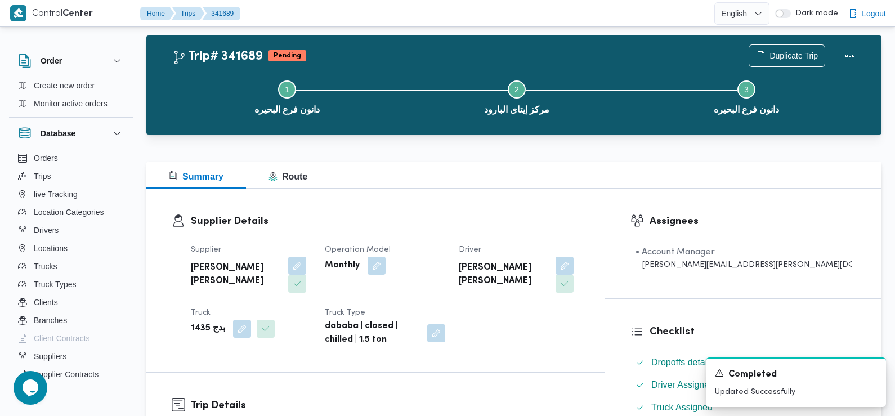
scroll to position [0, 0]
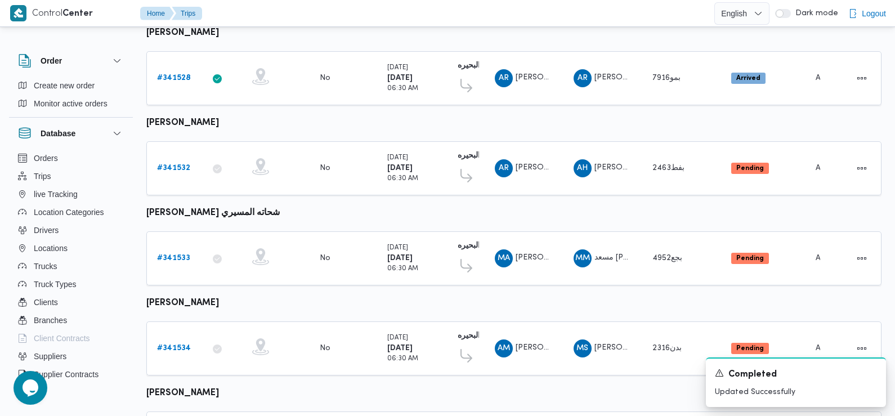
scroll to position [946, 0]
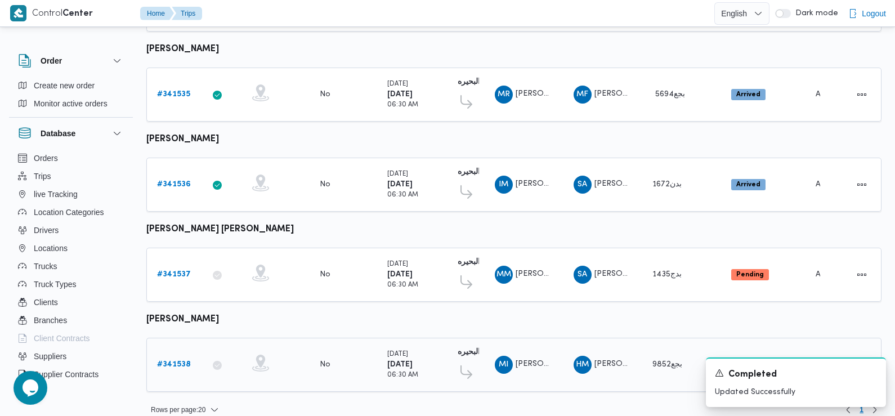
click at [175, 361] on b "# 341538" at bounding box center [174, 364] width 34 height 7
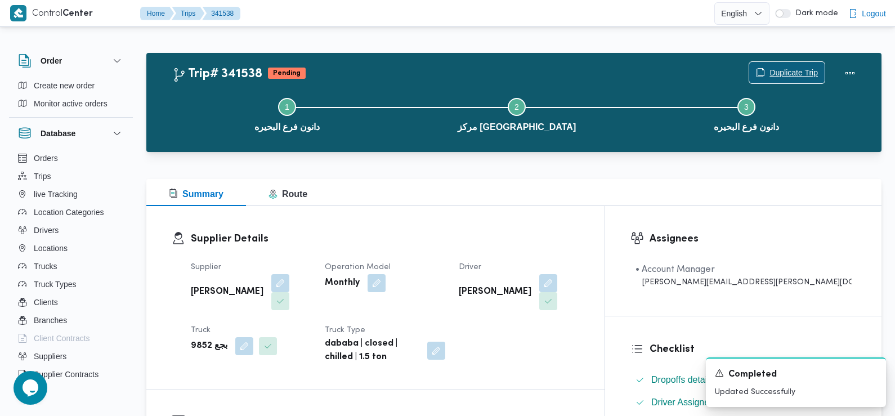
click at [788, 68] on span "Duplicate Trip" at bounding box center [794, 73] width 48 height 14
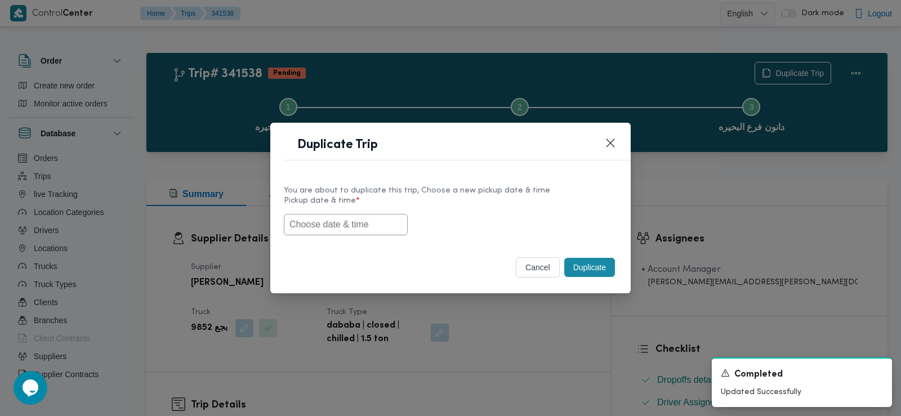
click at [366, 228] on input "text" at bounding box center [346, 224] width 124 height 21
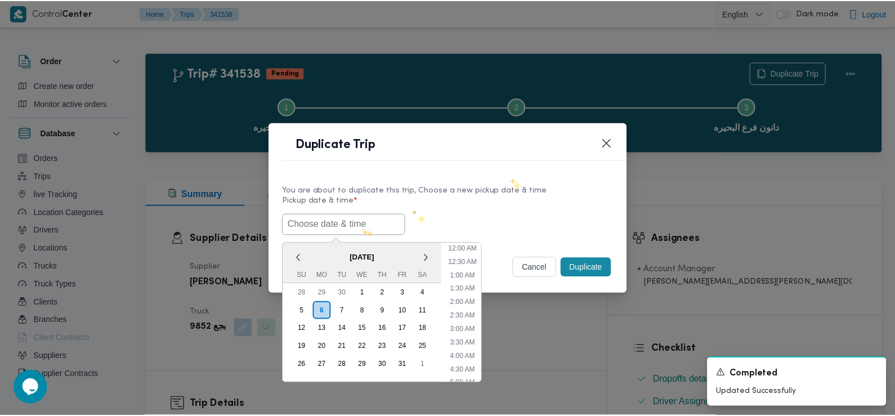
scroll to position [260, 0]
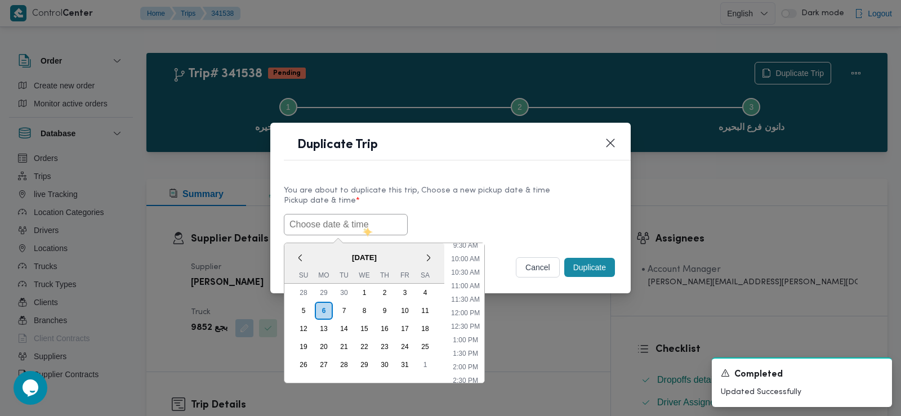
paste input "[DATE] 6:30AM"
type input "[DATE] 6:30AM"
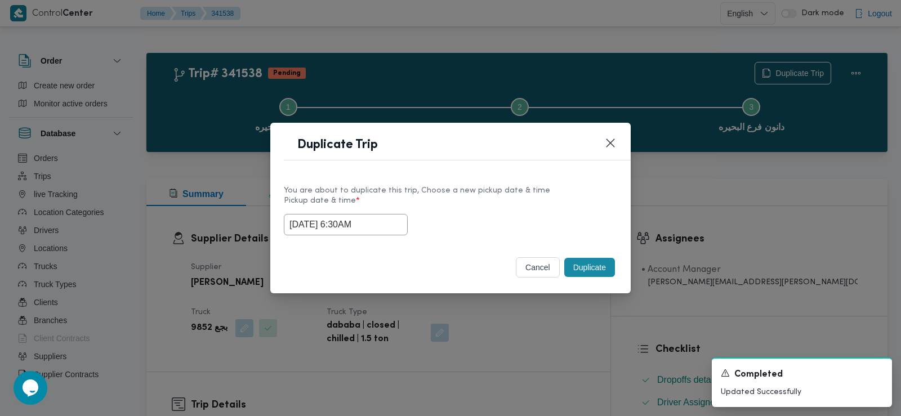
click at [451, 222] on div "[DATE] 6:30AM" at bounding box center [450, 224] width 333 height 21
click at [582, 271] on button "Duplicate" at bounding box center [589, 267] width 51 height 19
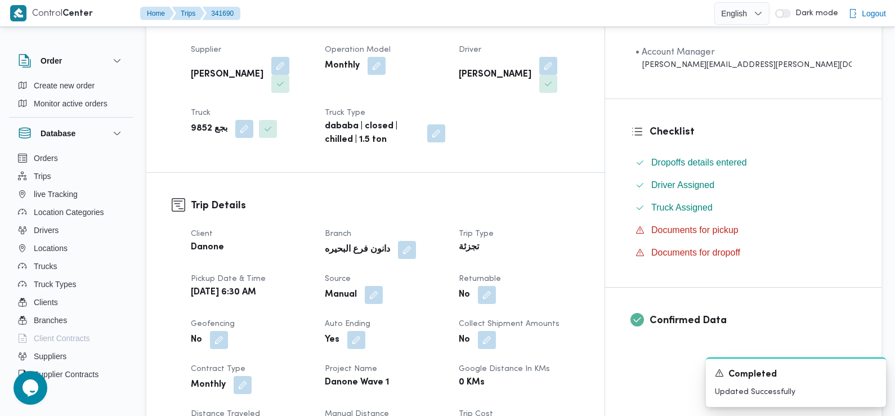
scroll to position [233, 0]
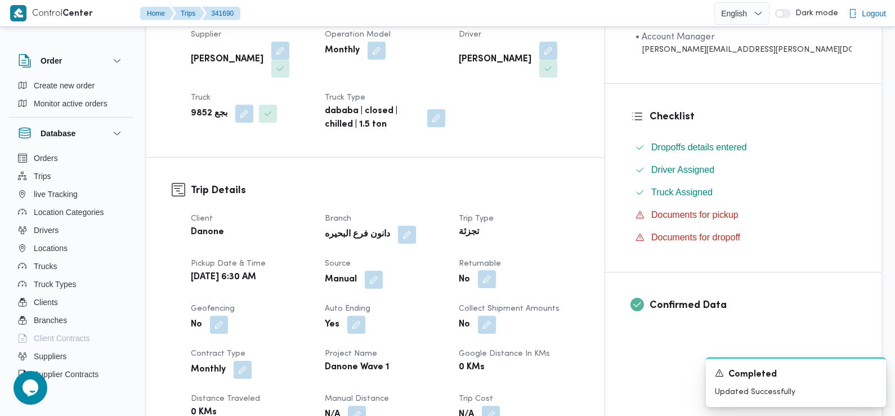
click at [496, 277] on button "button" at bounding box center [487, 279] width 18 height 18
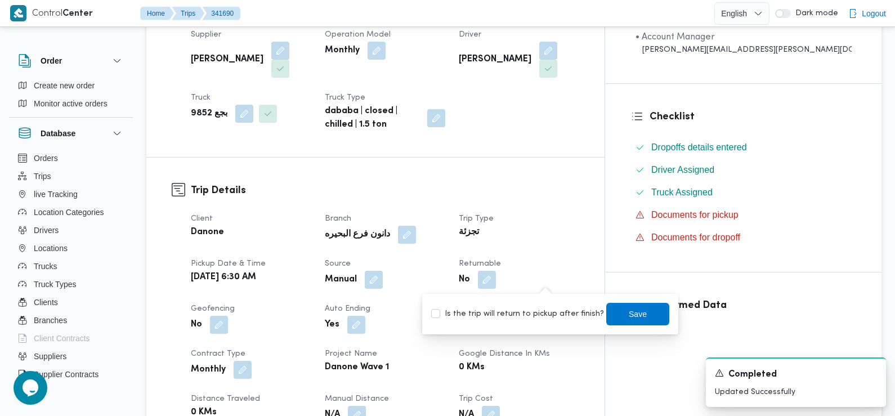
click at [536, 314] on label "Is the trip will return to pickup after finish?" at bounding box center [517, 315] width 173 height 14
checkbox input "true"
click at [629, 313] on span "Save" at bounding box center [638, 314] width 18 height 14
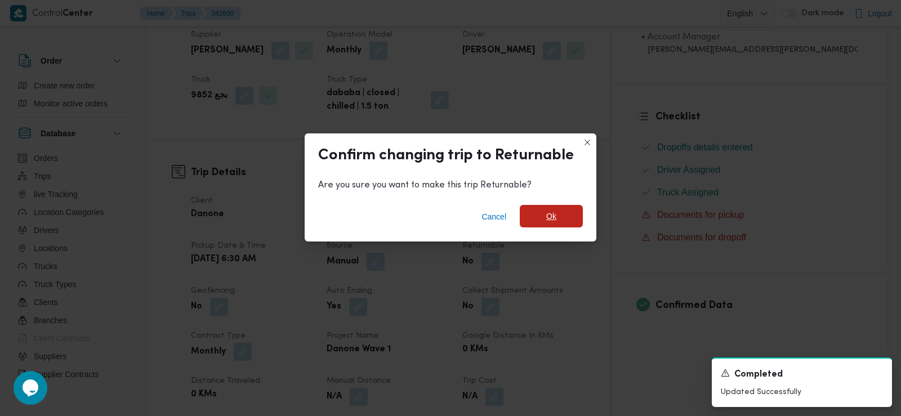
click at [558, 210] on span "Ok" at bounding box center [551, 216] width 63 height 23
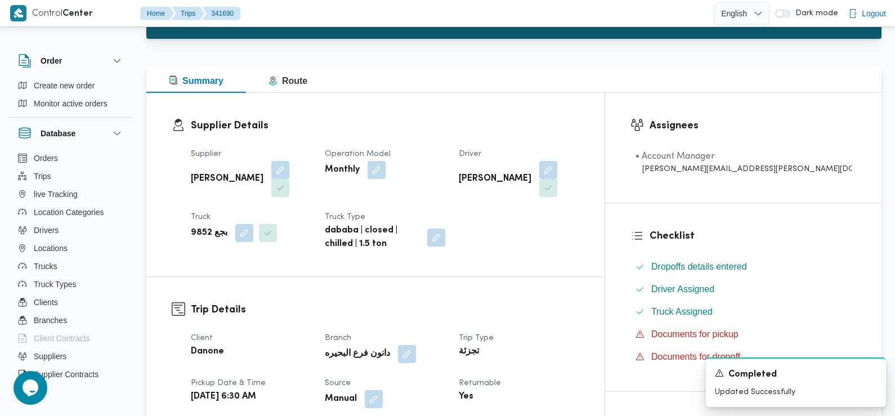
scroll to position [0, 0]
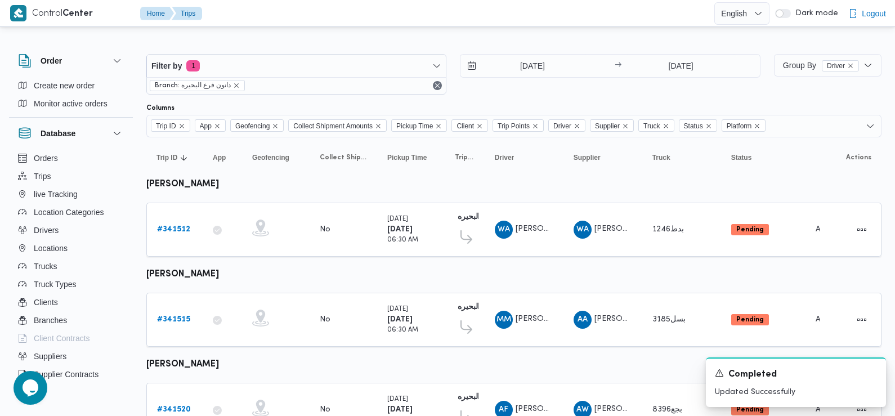
click at [583, 4] on div at bounding box center [461, 13] width 508 height 26
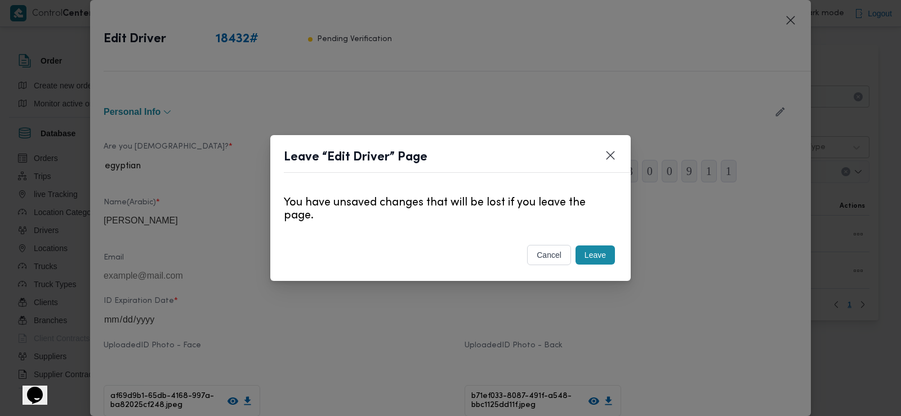
scroll to position [394, 0]
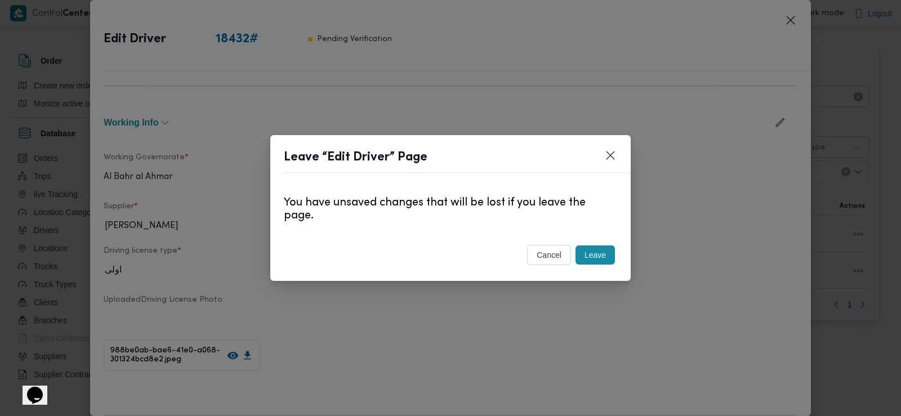
click at [609, 252] on button "Leave" at bounding box center [595, 255] width 39 height 19
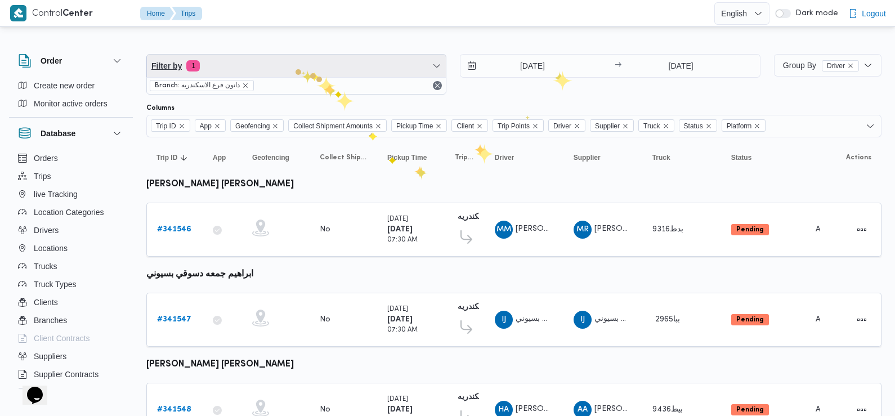
click at [295, 69] on span "Filter by 1" at bounding box center [296, 66] width 299 height 23
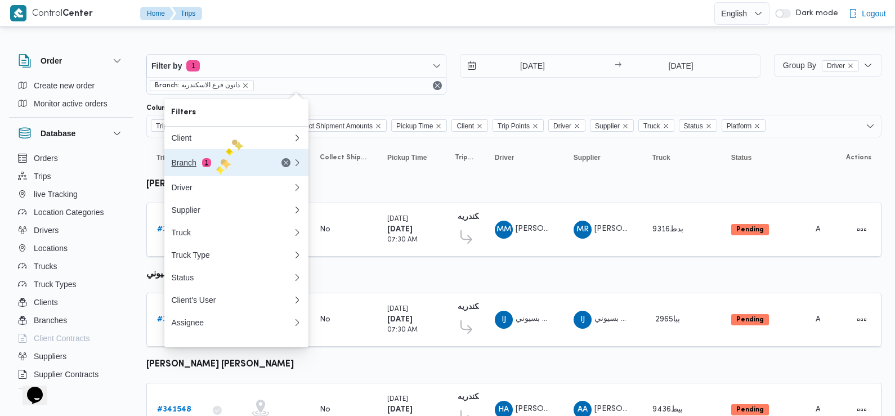
click at [213, 167] on div "Branch 1" at bounding box center [218, 162] width 95 height 9
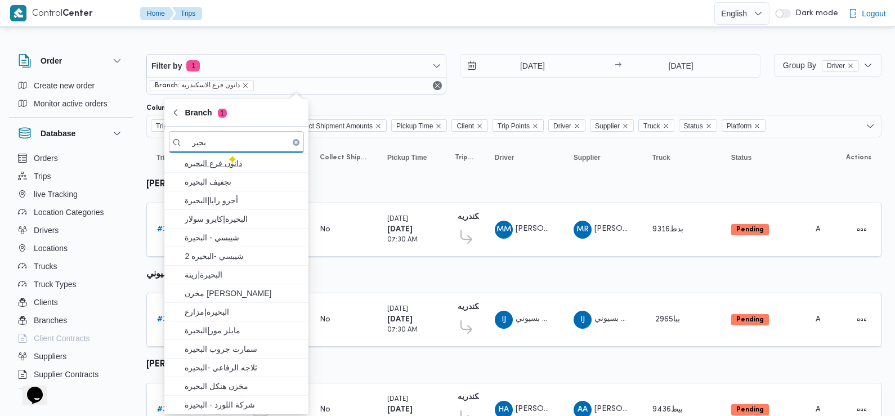
type input "بحير"
click at [230, 164] on span "دانون فرع البحيره" at bounding box center [243, 164] width 117 height 14
click at [540, 89] on div "[DATE] → [DATE]" at bounding box center [610, 74] width 300 height 41
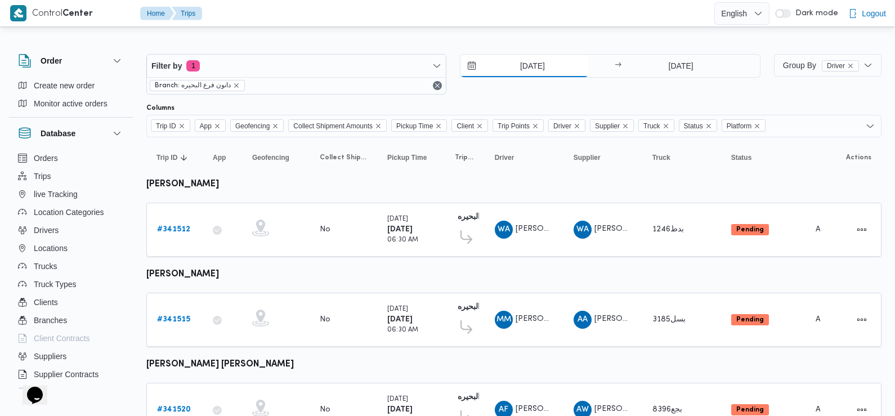
click at [543, 65] on input "[DATE]" at bounding box center [525, 66] width 128 height 23
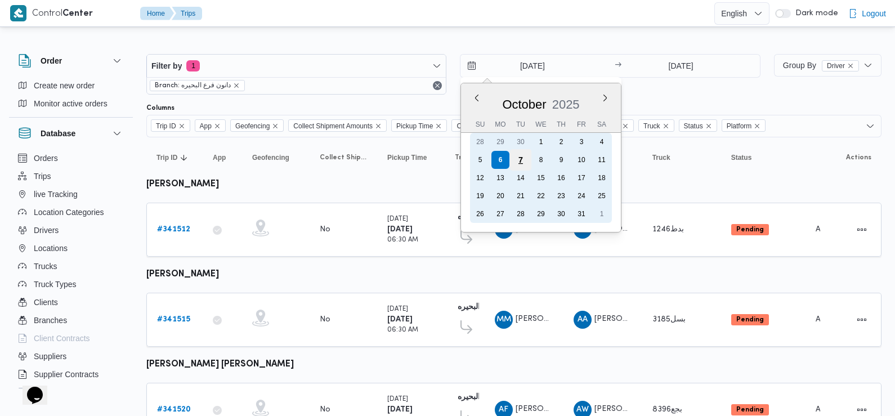
click at [522, 159] on div "7" at bounding box center [520, 159] width 21 height 21
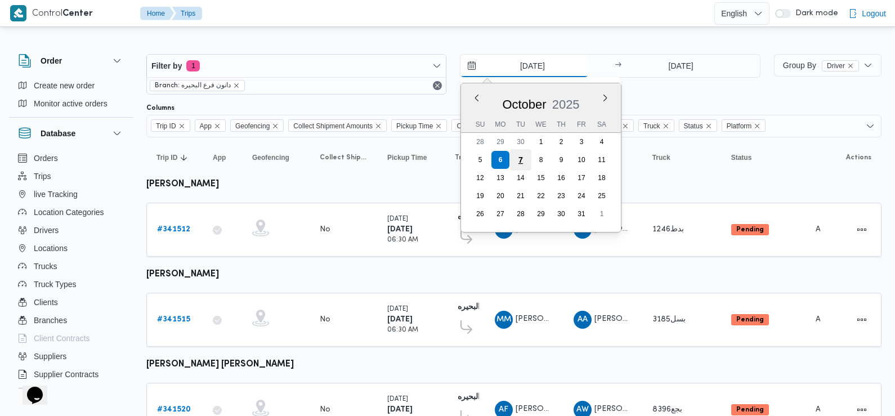
type input "[DATE]"
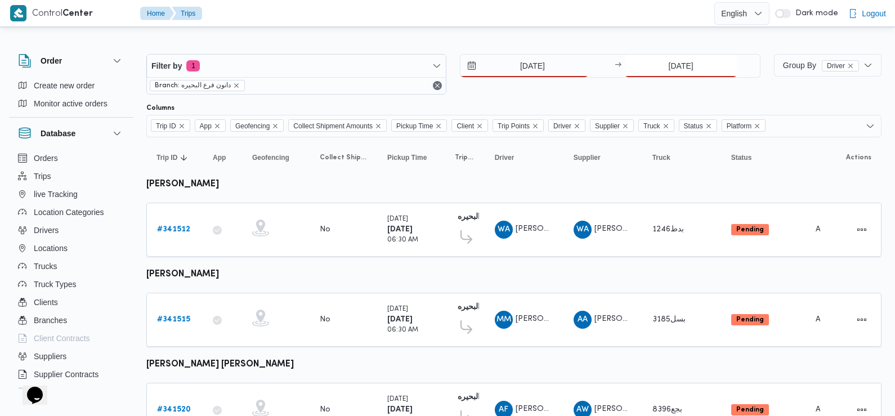
click at [681, 69] on input "[DATE]" at bounding box center [681, 66] width 112 height 23
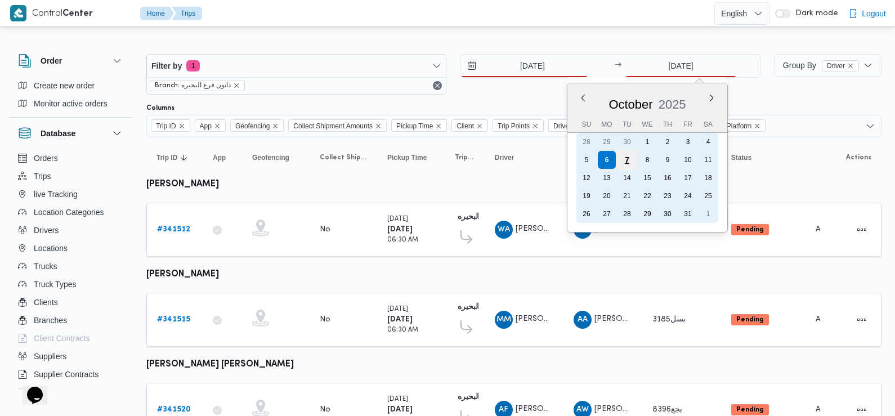
click at [626, 162] on div "7" at bounding box center [627, 159] width 21 height 21
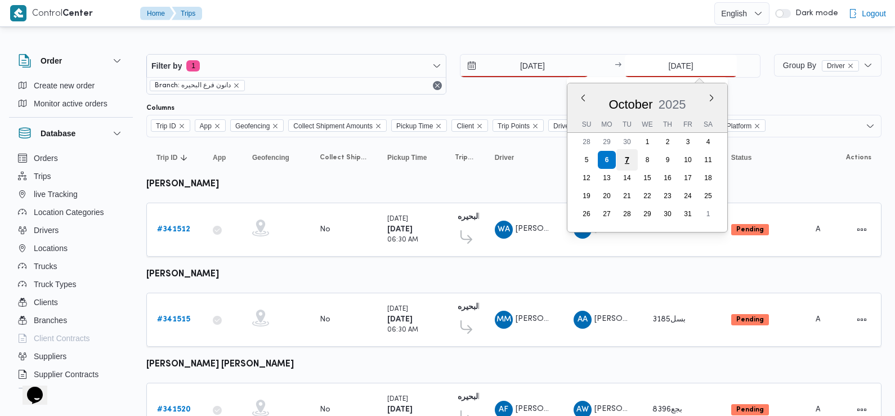
type input "[DATE]"
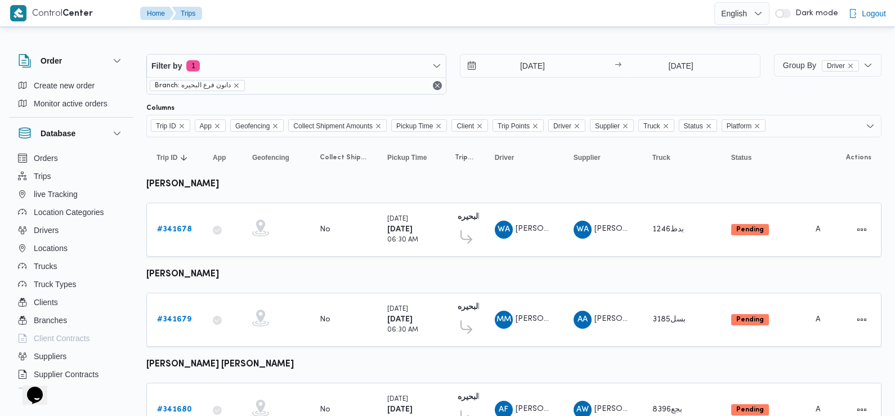
click at [591, 86] on div "[DATE] → [DATE]" at bounding box center [610, 74] width 300 height 41
click at [484, 104] on div "Columns" at bounding box center [514, 108] width 736 height 9
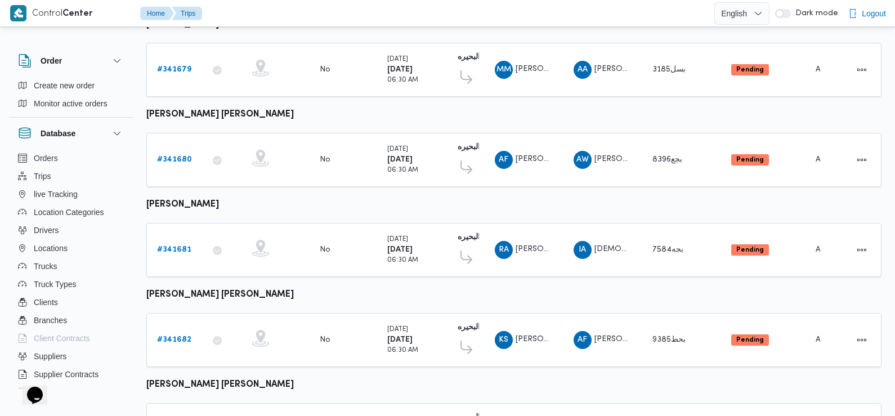
scroll to position [323, 0]
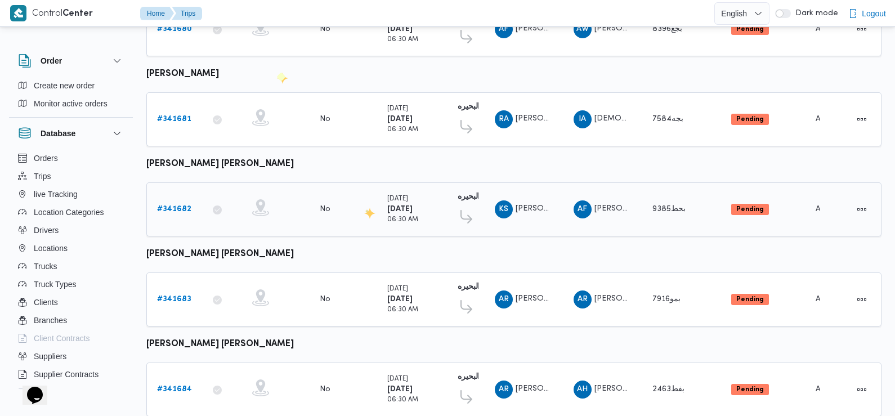
scroll to position [412, 0]
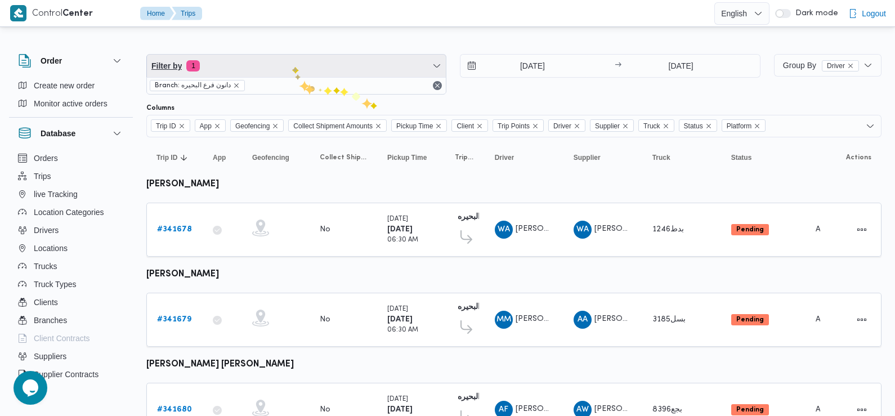
click at [292, 66] on span "Filter by 1" at bounding box center [296, 66] width 299 height 23
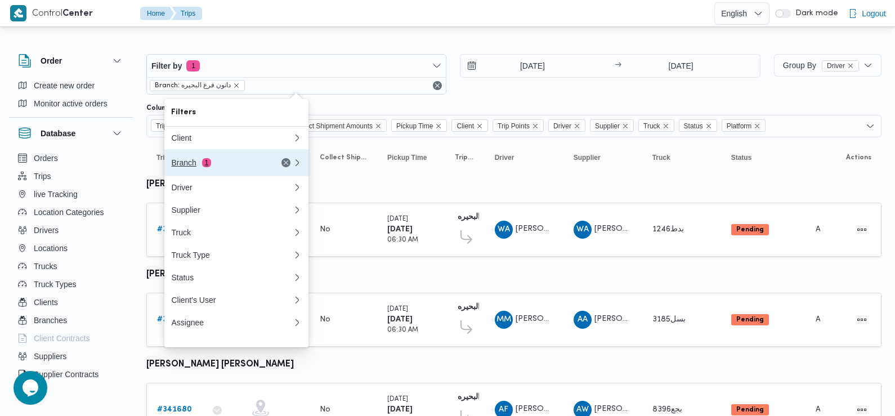
click at [228, 165] on div "Branch 1" at bounding box center [218, 162] width 95 height 9
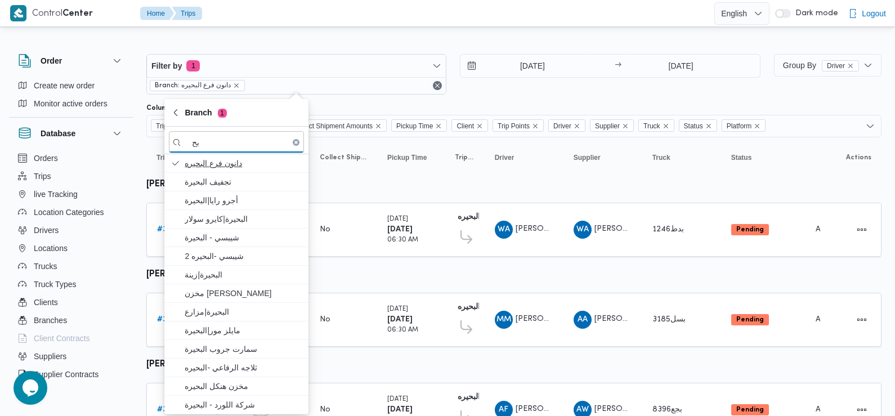
type input "ب"
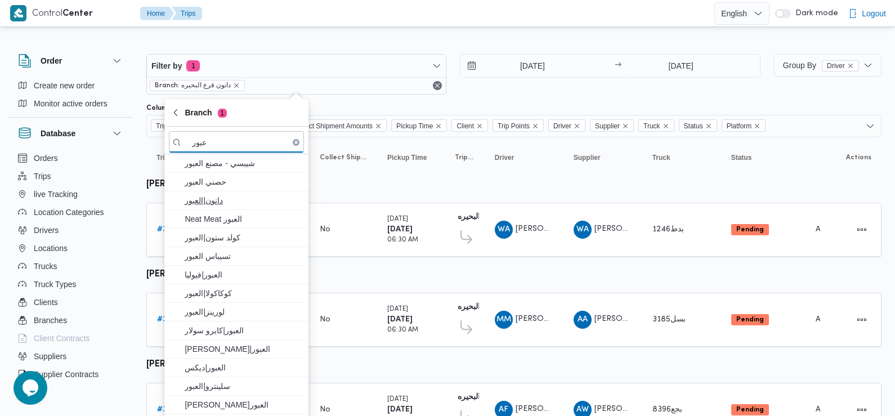
type input "عبور"
click at [239, 204] on span "دانون|العبور" at bounding box center [243, 201] width 117 height 14
click at [566, 93] on div "[DATE] → [DATE]" at bounding box center [610, 74] width 300 height 41
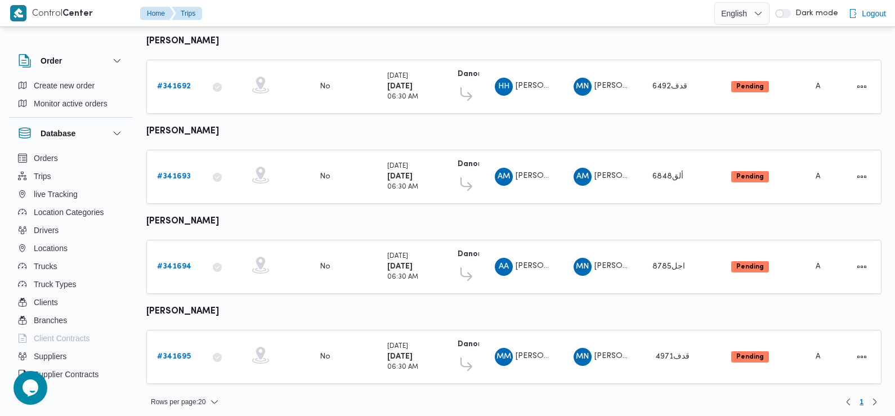
scroll to position [234, 0]
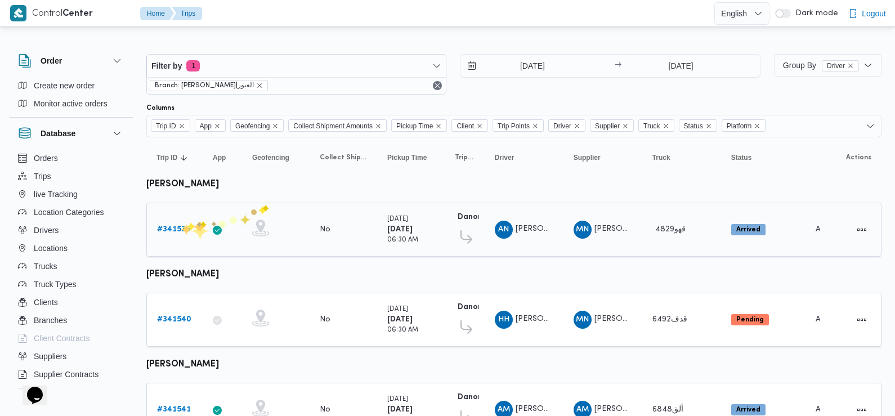
click at [181, 226] on b "# 341539" at bounding box center [173, 229] width 33 height 7
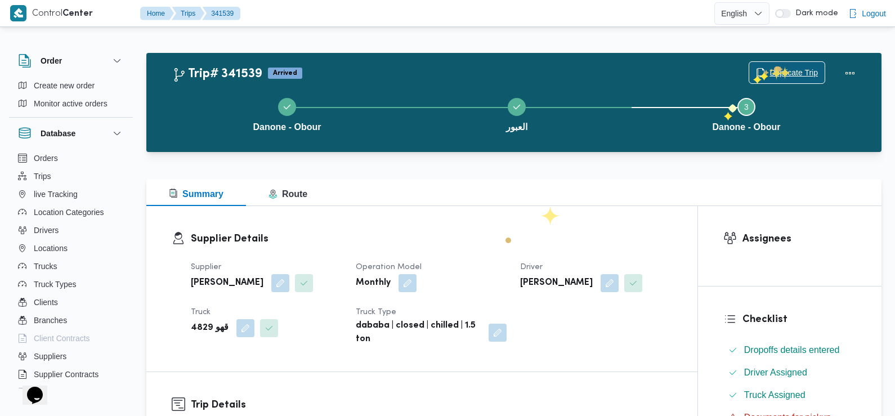
click at [778, 68] on span "Duplicate Trip" at bounding box center [794, 73] width 48 height 14
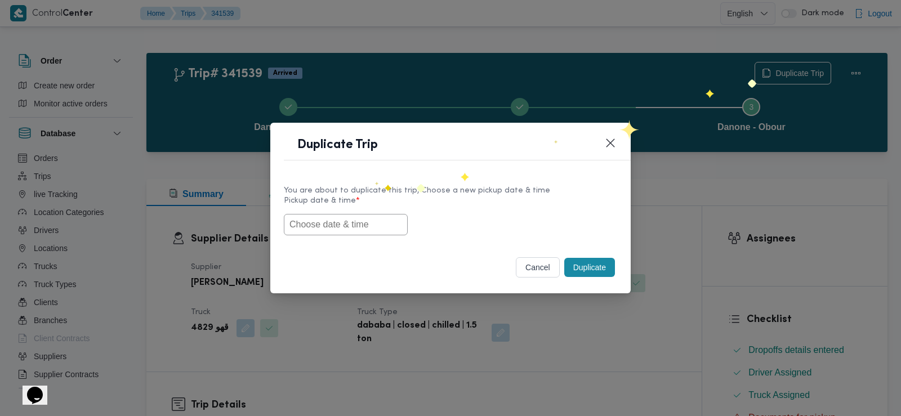
click at [341, 220] on input "text" at bounding box center [346, 224] width 124 height 21
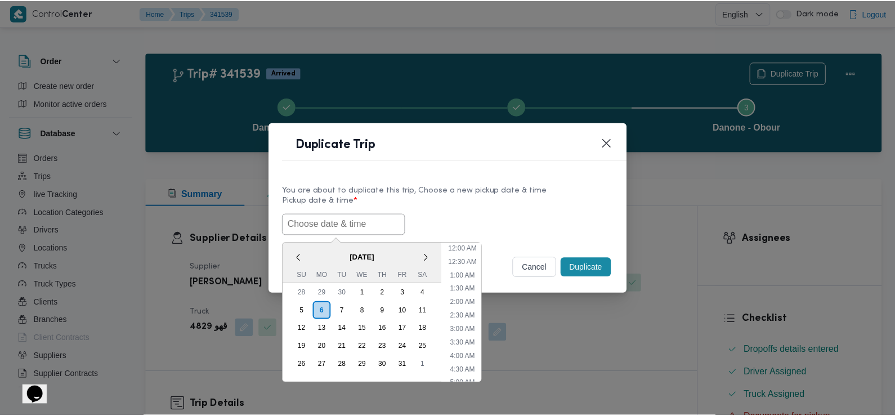
scroll to position [260, 0]
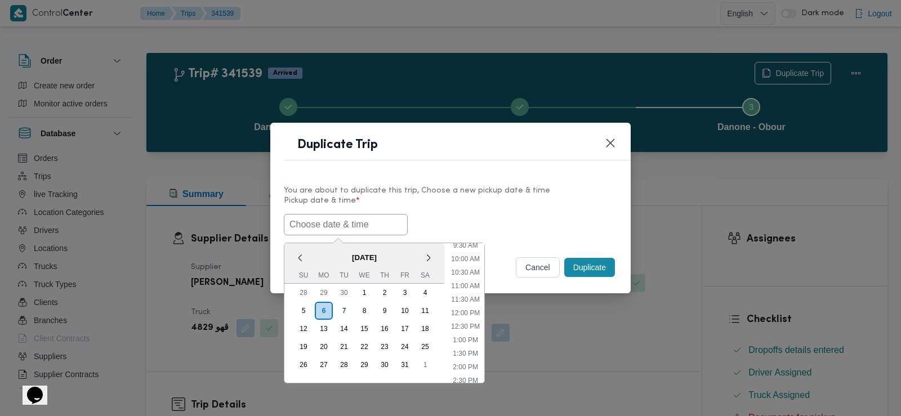
paste input "[DATE] 6:30AM"
type input "[DATE] 6:30AM"
click at [465, 208] on label "Pickup date & time *" at bounding box center [450, 205] width 333 height 17
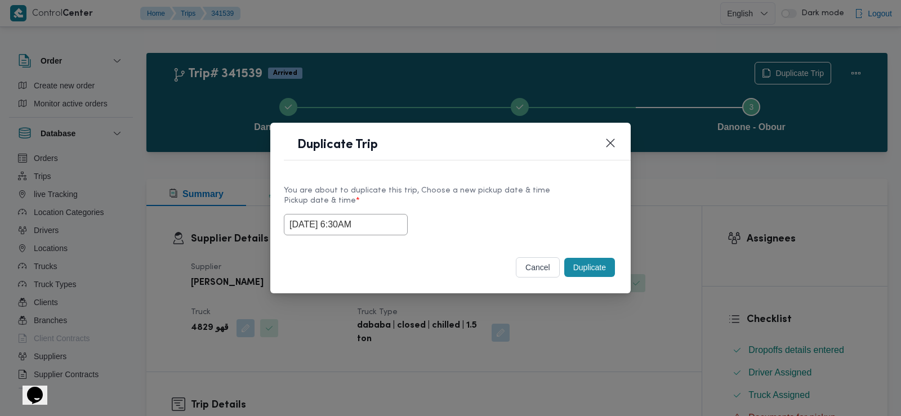
click at [573, 266] on button "Duplicate" at bounding box center [589, 267] width 51 height 19
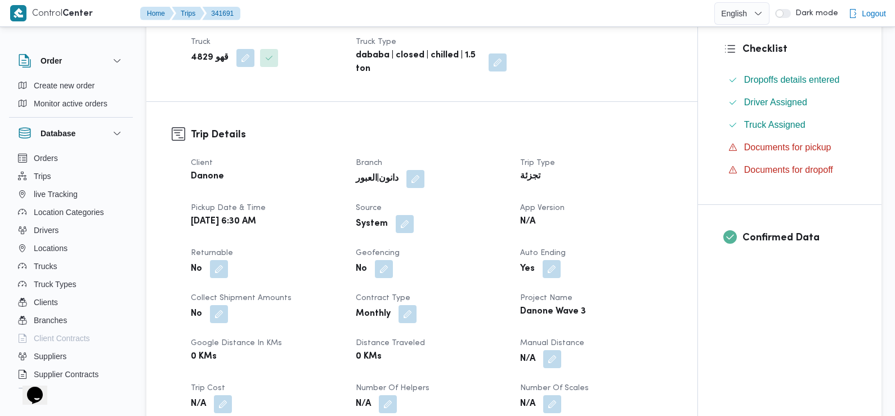
scroll to position [282, 0]
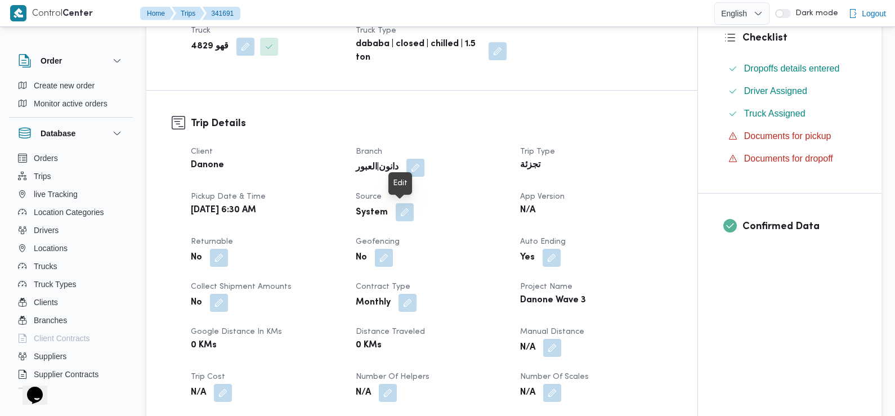
click at [403, 213] on button "button" at bounding box center [405, 212] width 18 height 18
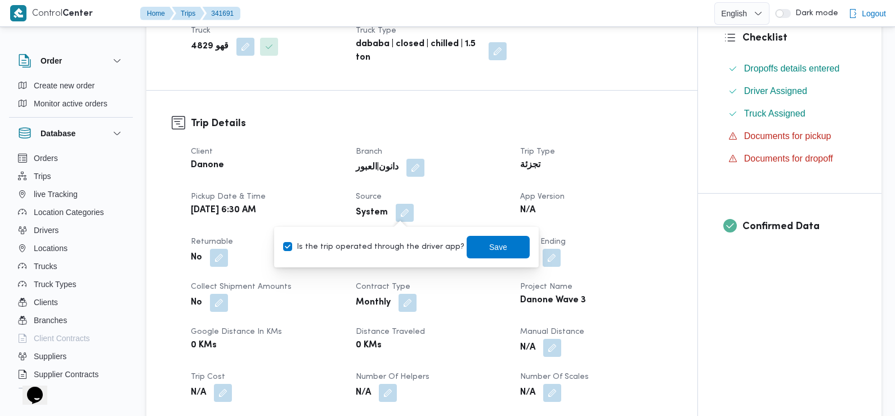
click at [399, 244] on label "Is the trip operated through the driver app?" at bounding box center [373, 247] width 181 height 14
checkbox input "false"
click at [476, 248] on span "Save" at bounding box center [498, 246] width 63 height 23
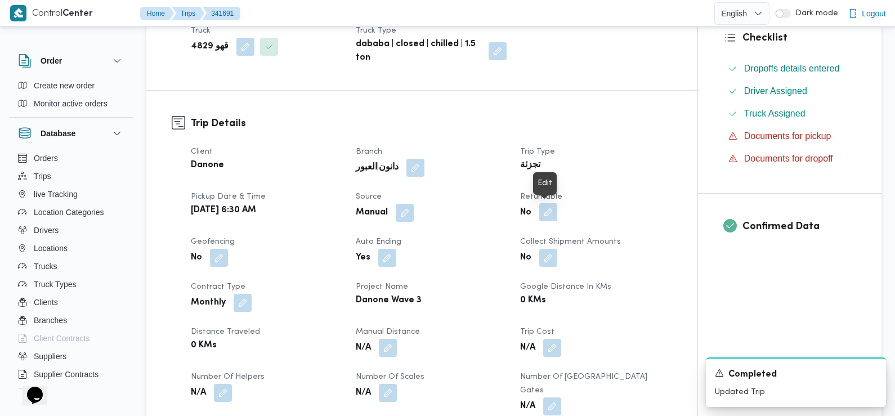
click at [548, 213] on button "button" at bounding box center [549, 212] width 18 height 18
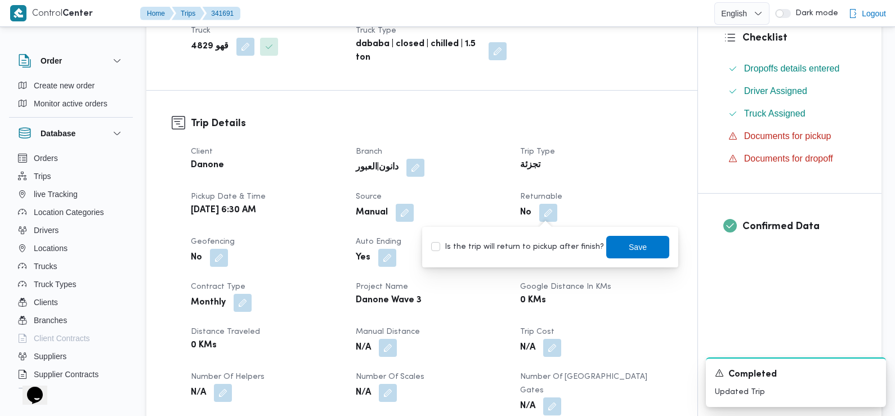
click at [543, 243] on label "Is the trip will return to pickup after finish?" at bounding box center [517, 247] width 173 height 14
checkbox input "true"
click at [607, 246] on span "Save" at bounding box center [638, 246] width 63 height 23
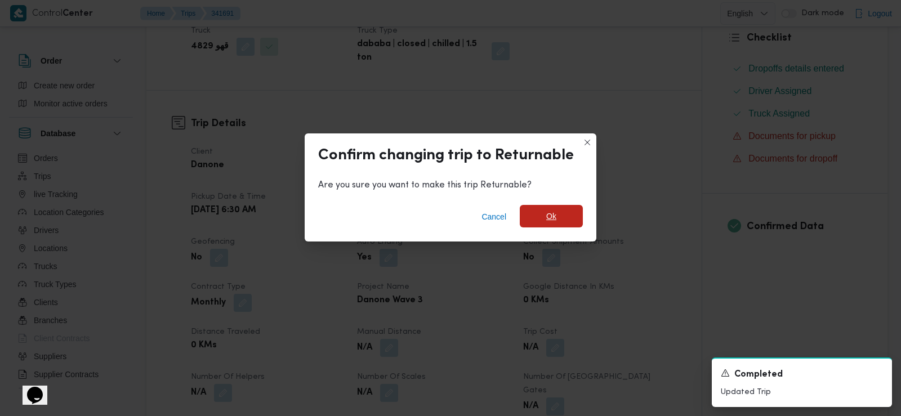
click at [560, 207] on span "Ok" at bounding box center [551, 216] width 63 height 23
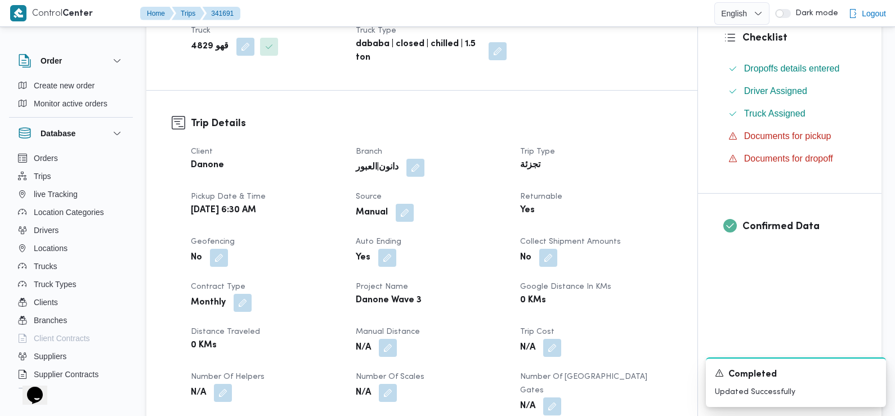
click at [308, 186] on div "Client Danone Branch دانون|العبور Trip Type تجزئة Pickup date & time Tue, Oct 7…" at bounding box center [431, 303] width 495 height 329
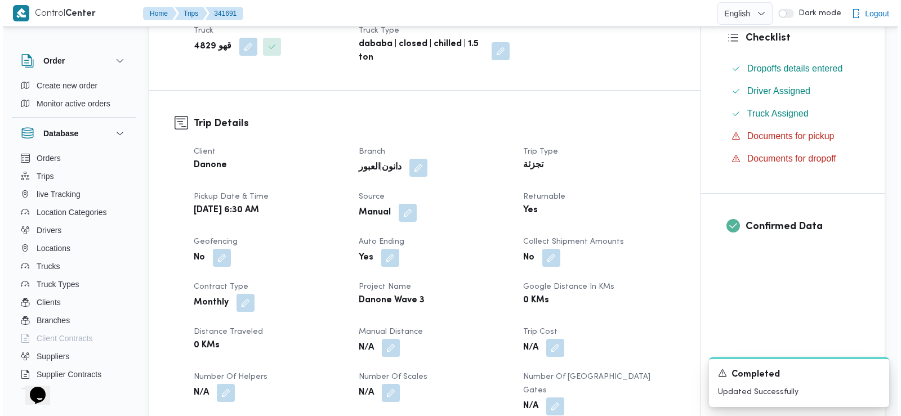
scroll to position [0, 0]
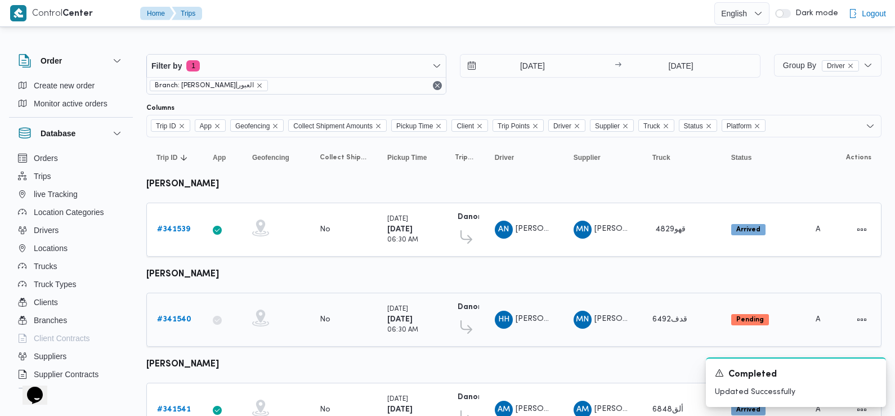
click at [178, 320] on b "# 341540" at bounding box center [174, 319] width 34 height 7
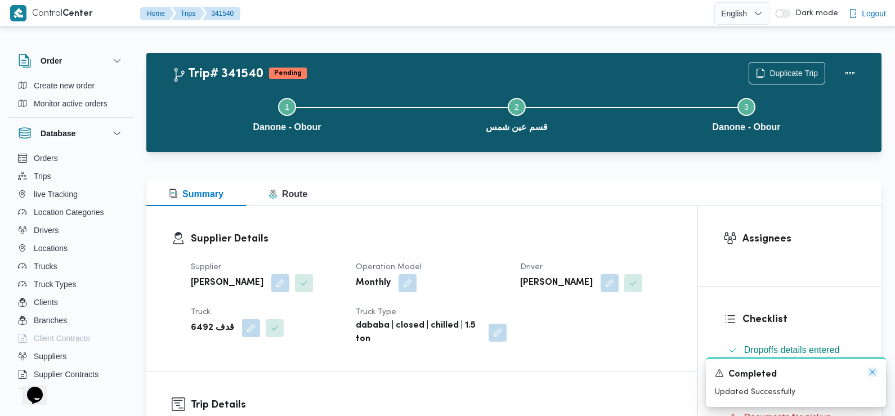
click at [876, 375] on icon "Dismiss toast" at bounding box center [872, 372] width 9 height 9
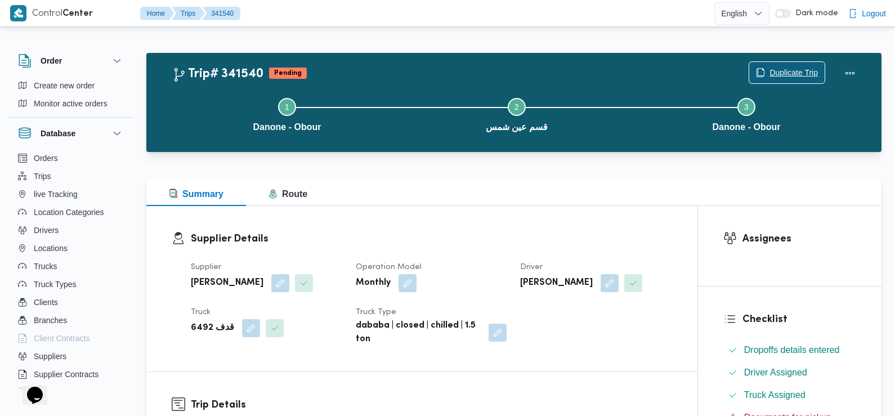
click at [792, 67] on span "Duplicate Trip" at bounding box center [794, 73] width 48 height 14
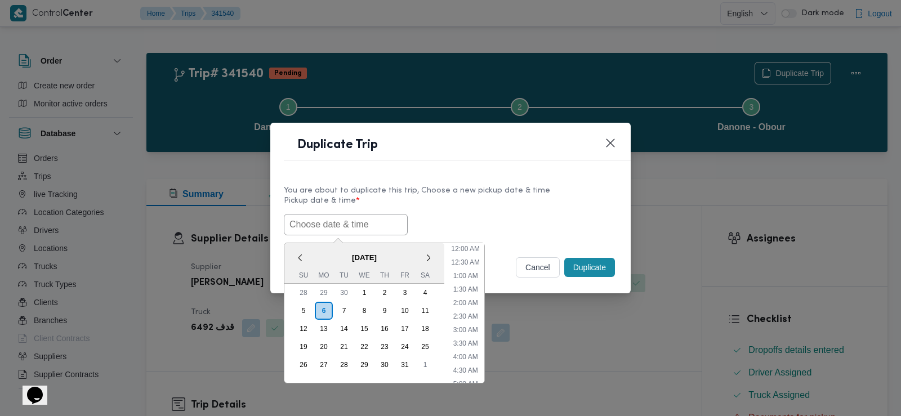
click at [368, 221] on input "text" at bounding box center [346, 224] width 124 height 21
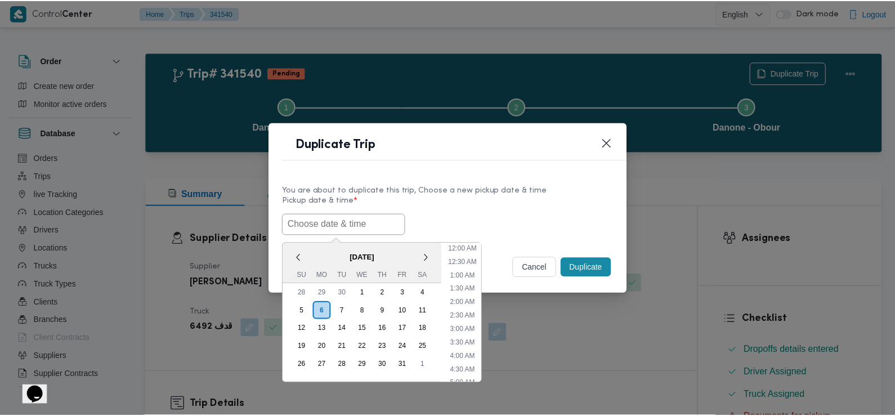
scroll to position [260, 0]
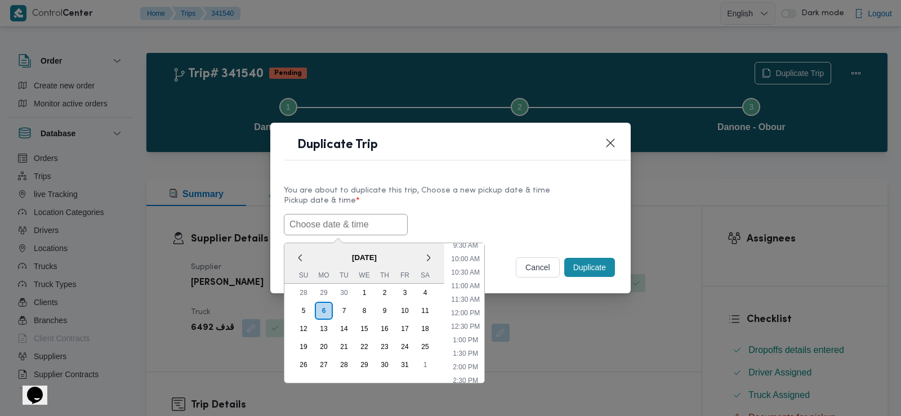
paste input "[DATE] 6:30AM"
type input "[DATE] 6:30AM"
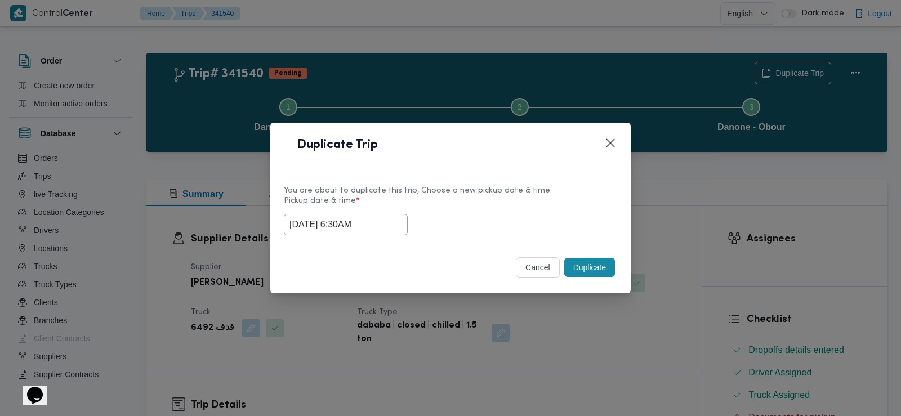
click at [465, 228] on div "[DATE] 6:30AM" at bounding box center [450, 224] width 333 height 21
click at [580, 263] on button "Duplicate" at bounding box center [589, 267] width 51 height 19
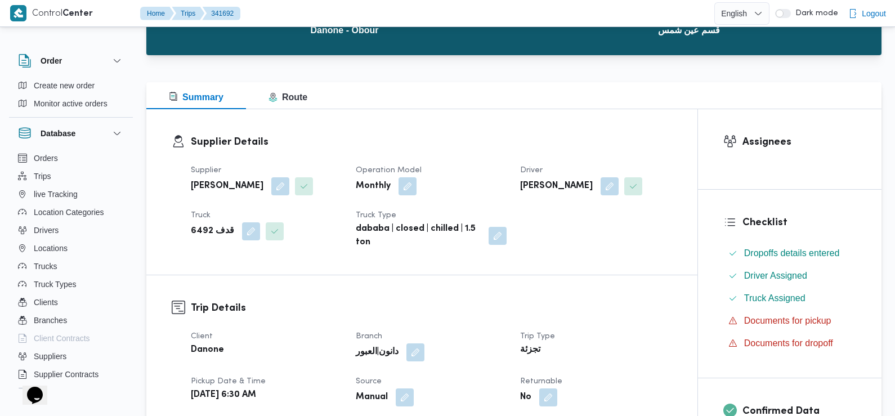
scroll to position [327, 0]
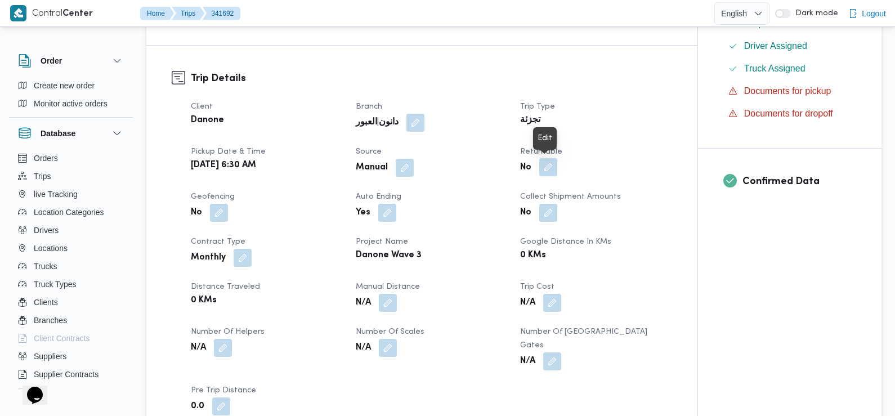
click at [545, 166] on button "button" at bounding box center [549, 167] width 18 height 18
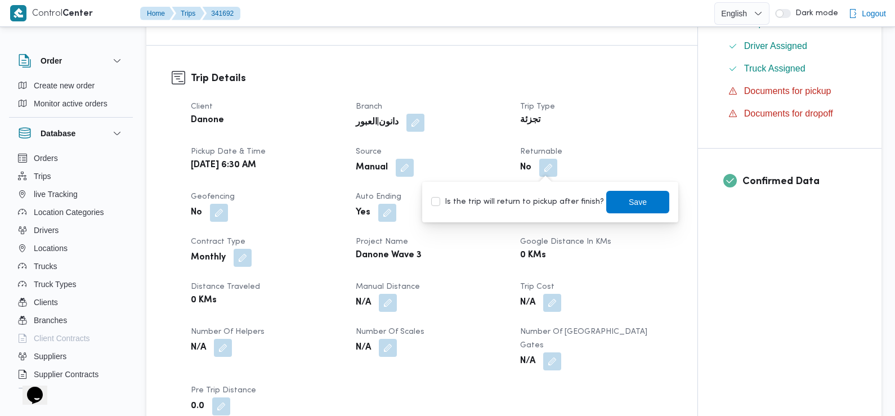
click at [547, 210] on div "Is the trip will return to pickup after finish? Save" at bounding box center [550, 202] width 240 height 25
click at [546, 202] on label "Is the trip will return to pickup after finish?" at bounding box center [517, 202] width 173 height 14
checkbox input "true"
click at [609, 206] on span "Save" at bounding box center [638, 201] width 63 height 23
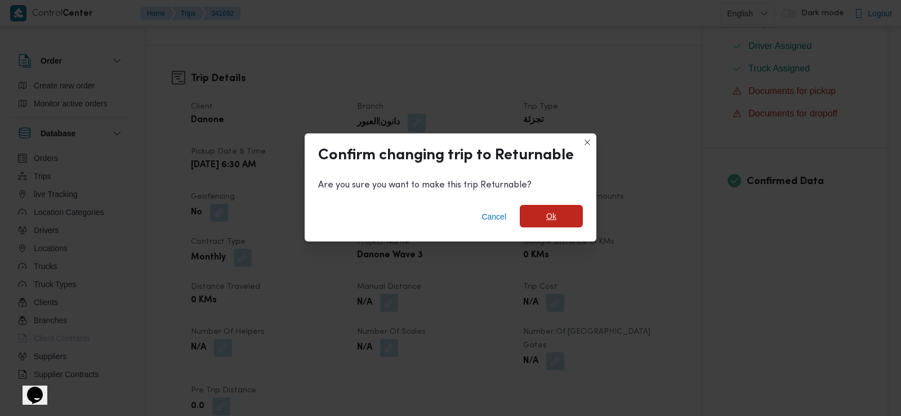
click at [546, 207] on span "Ok" at bounding box center [551, 216] width 63 height 23
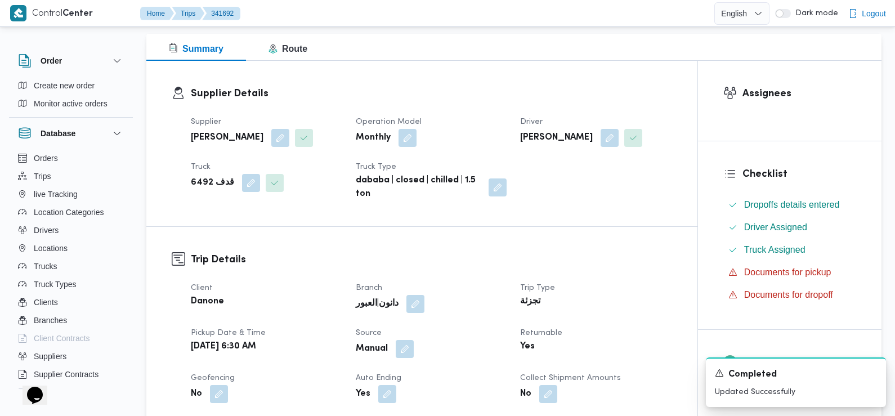
scroll to position [0, 0]
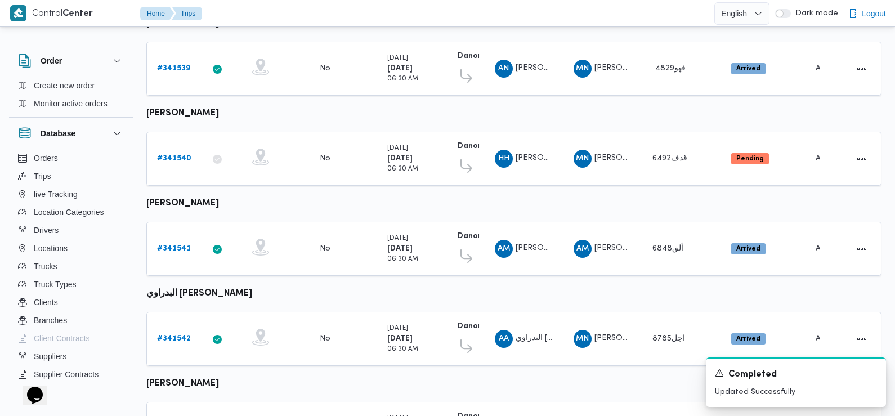
scroll to position [162, 0]
click at [168, 244] on b "# 341541" at bounding box center [174, 247] width 34 height 7
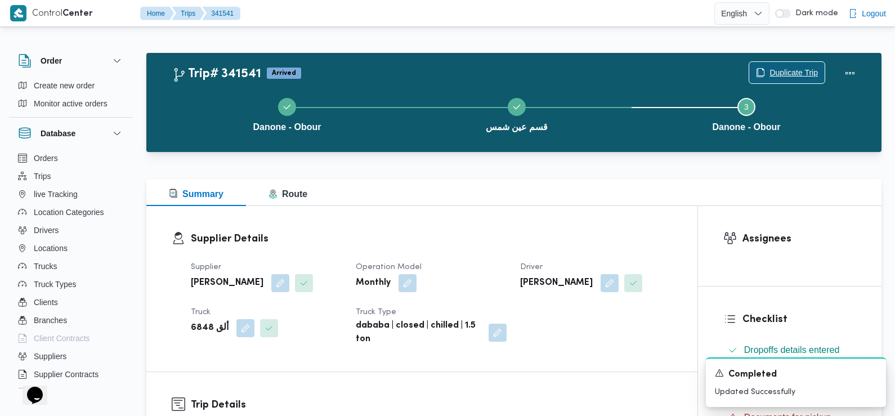
click at [787, 75] on span "Duplicate Trip" at bounding box center [794, 73] width 48 height 14
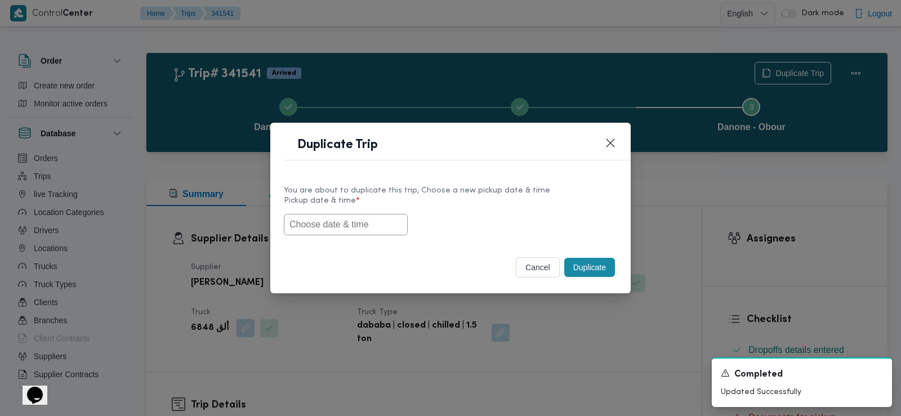
click at [362, 221] on input "text" at bounding box center [346, 224] width 124 height 21
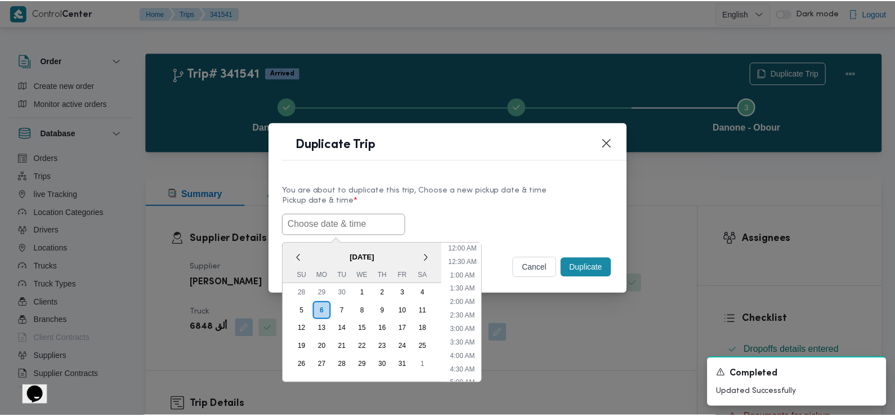
scroll to position [260, 0]
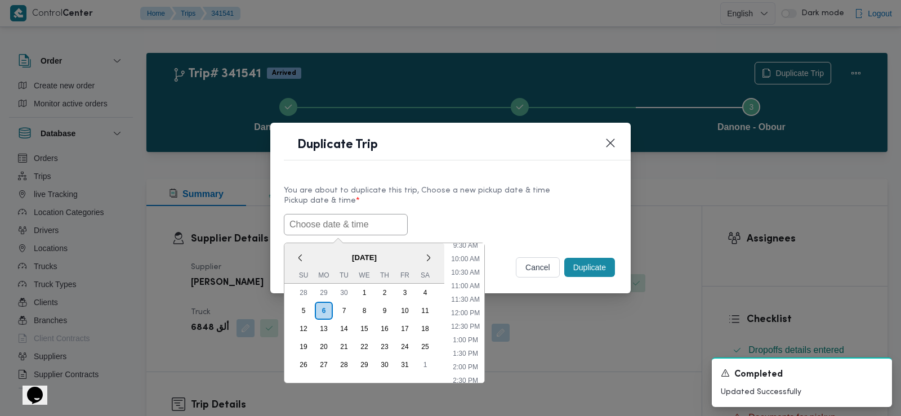
paste input "[DATE] 6:30AM"
type input "[DATE] 6:30AM"
click at [475, 215] on div "07/10/2025 6:30AM < October 2025 > Su Mo Tu We Th Fr Sa 28 29 30 1 2 3 4 5 6 7 …" at bounding box center [450, 224] width 333 height 21
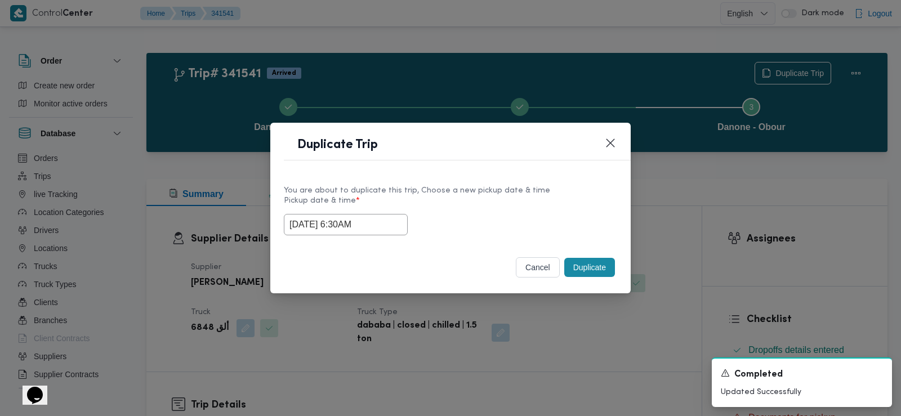
click at [585, 272] on button "Duplicate" at bounding box center [589, 267] width 51 height 19
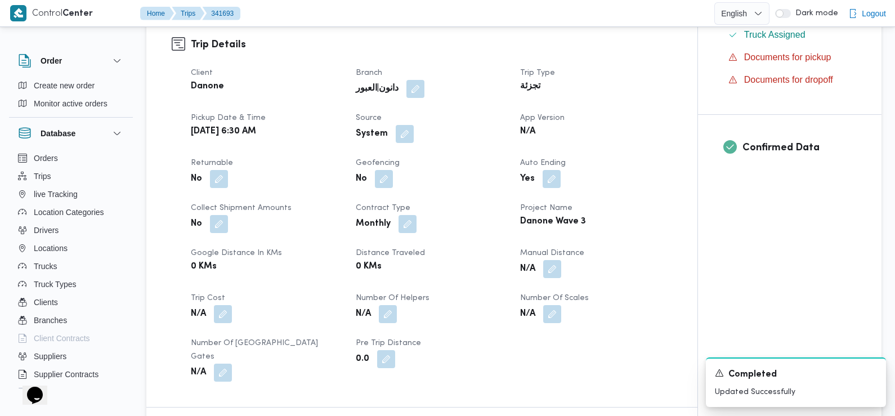
scroll to position [364, 0]
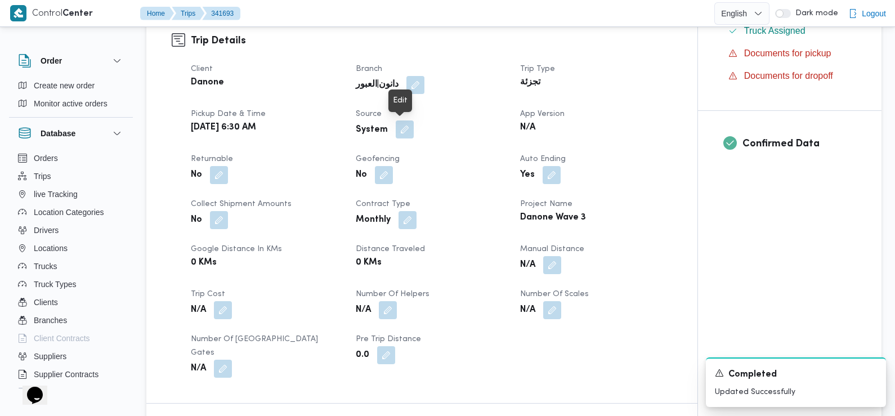
click at [396, 129] on button "button" at bounding box center [405, 130] width 18 height 18
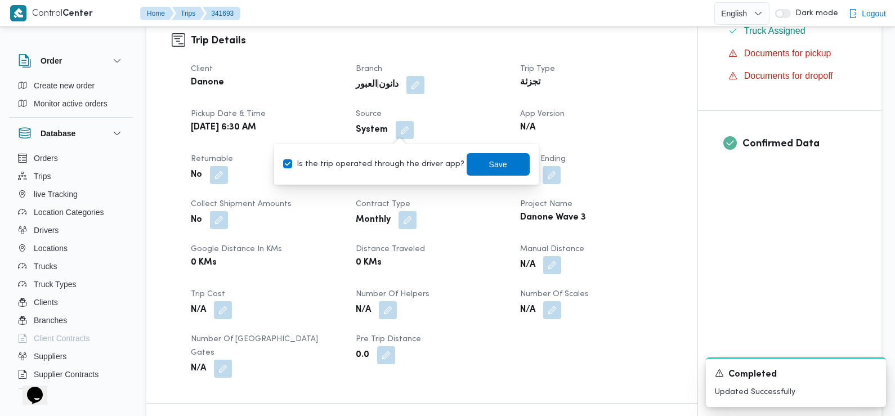
click at [410, 166] on label "Is the trip operated through the driver app?" at bounding box center [373, 165] width 181 height 14
checkbox input "false"
click at [467, 157] on span "Save" at bounding box center [498, 164] width 63 height 23
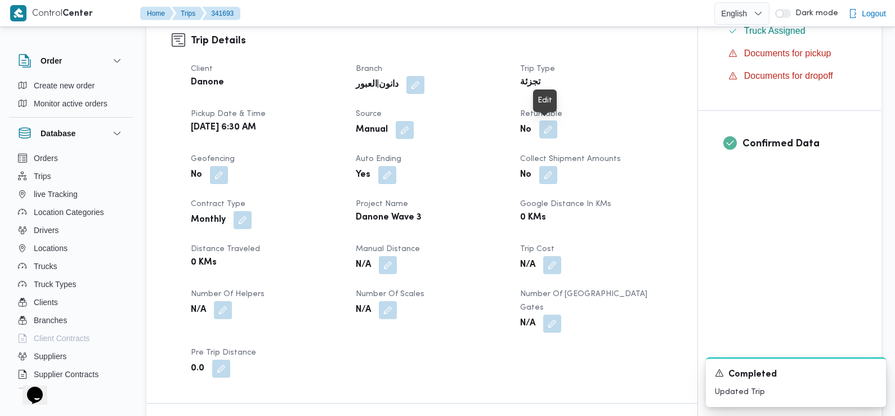
click at [550, 131] on button "button" at bounding box center [549, 130] width 18 height 18
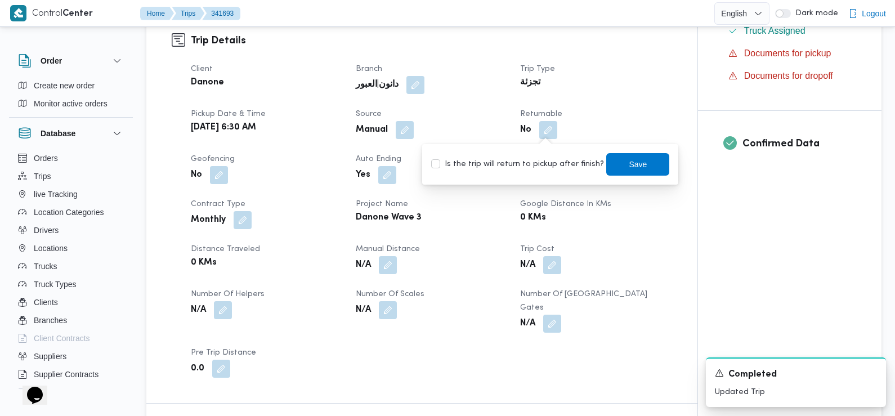
click at [549, 163] on label "Is the trip will return to pickup after finish?" at bounding box center [517, 165] width 173 height 14
checkbox input "true"
click at [640, 161] on span "Save" at bounding box center [638, 164] width 63 height 23
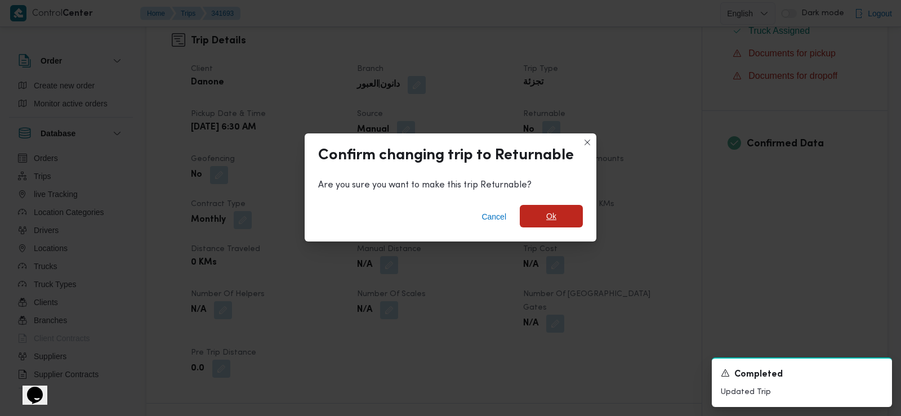
click at [536, 216] on span "Ok" at bounding box center [551, 216] width 63 height 23
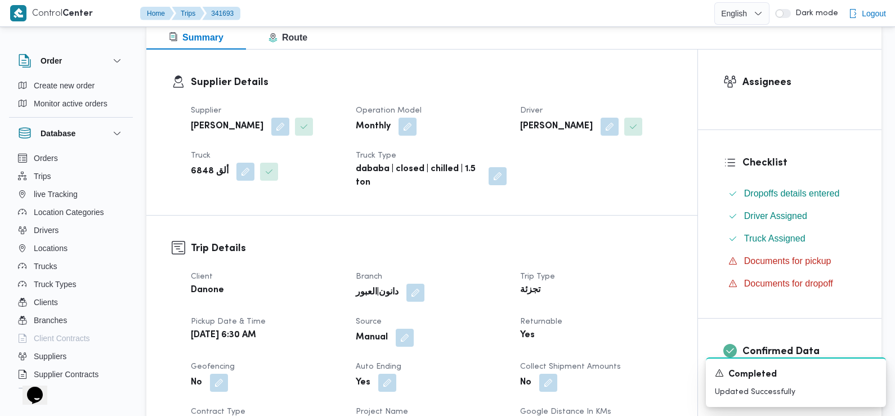
scroll to position [0, 0]
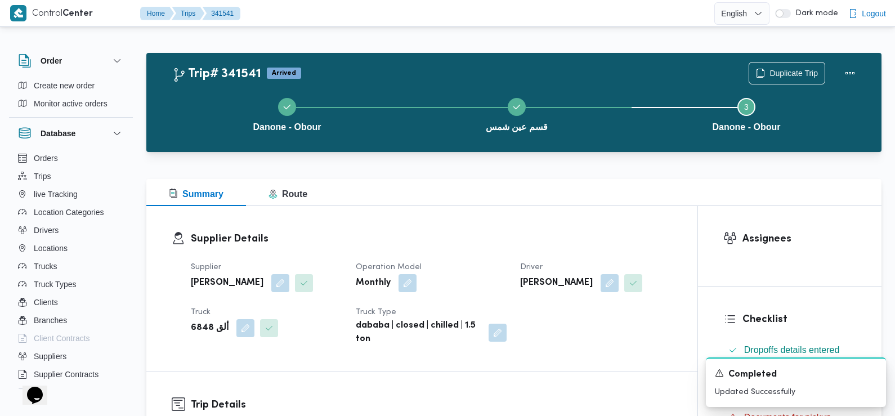
scroll to position [162, 0]
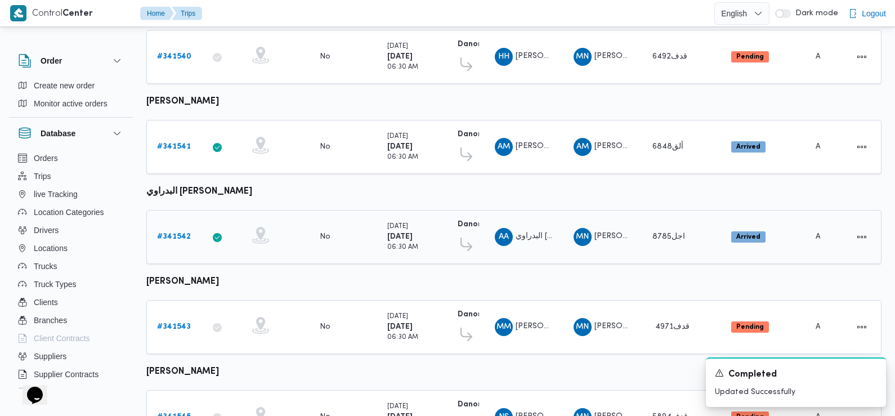
click at [185, 233] on b "# 341542" at bounding box center [174, 236] width 34 height 7
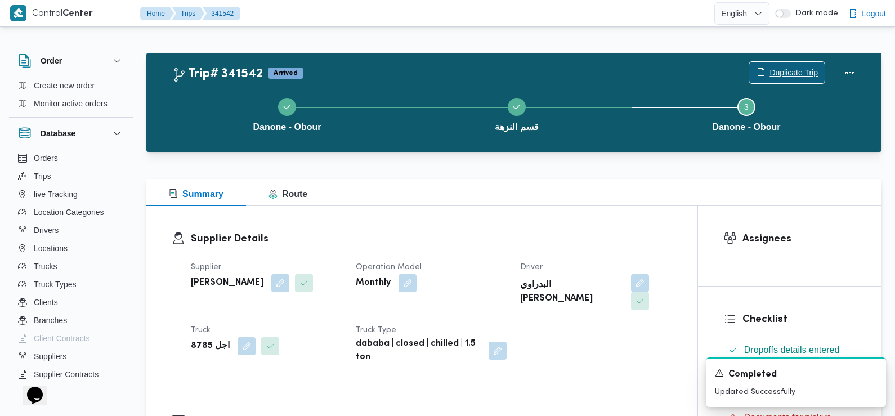
click at [787, 73] on span "Duplicate Trip" at bounding box center [794, 73] width 48 height 14
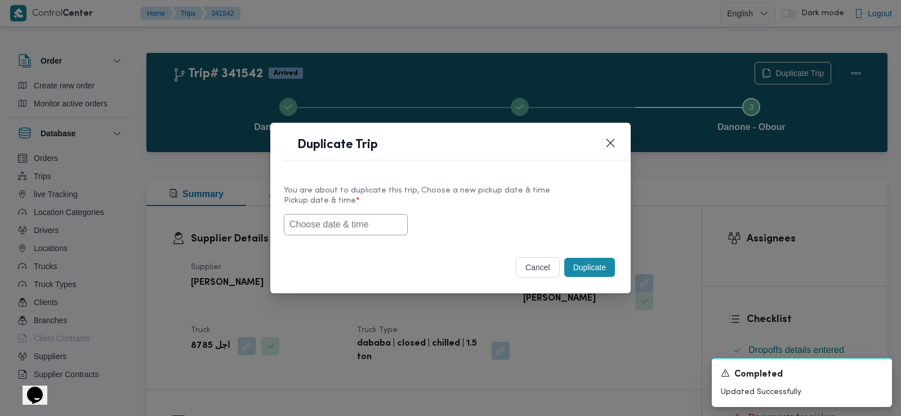
click at [380, 221] on input "text" at bounding box center [346, 224] width 124 height 21
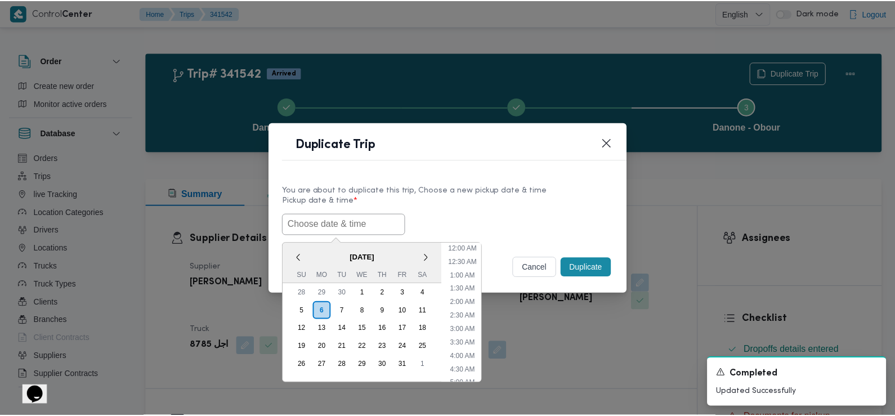
scroll to position [260, 0]
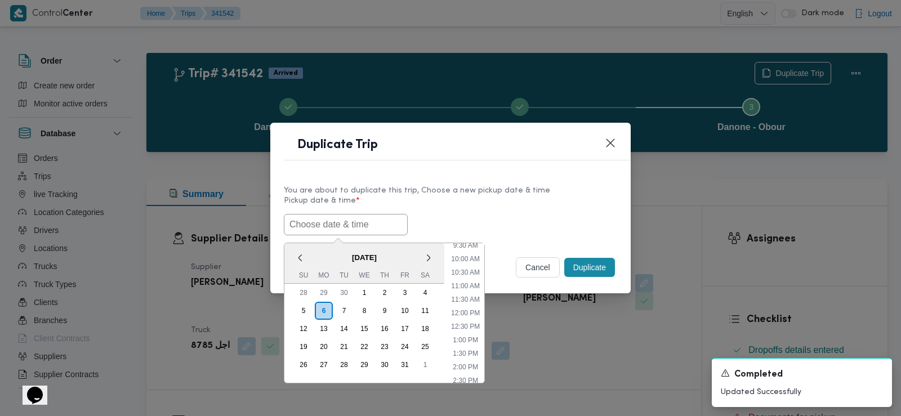
paste input "[DATE] 6:30AM"
type input "[DATE] 6:30AM"
click at [430, 224] on div "07/10/2025 6:30AM < October 2025 > Su Mo Tu We Th Fr Sa 28 29 30 1 2 3 4 5 6 7 …" at bounding box center [450, 224] width 333 height 21
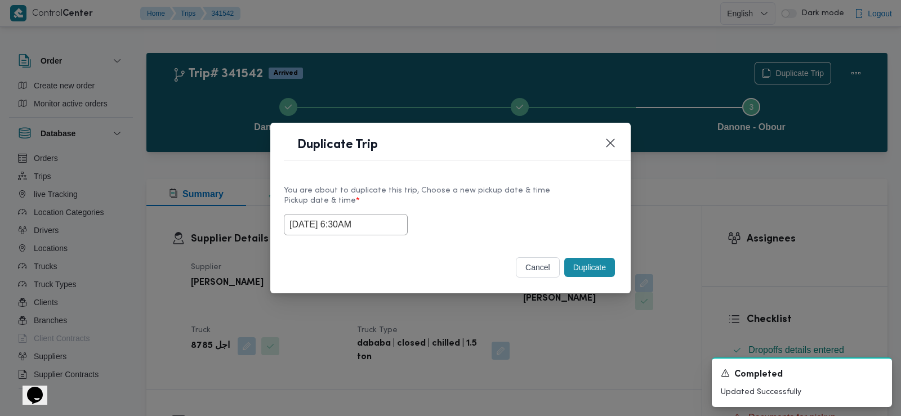
click at [593, 271] on button "Duplicate" at bounding box center [589, 267] width 51 height 19
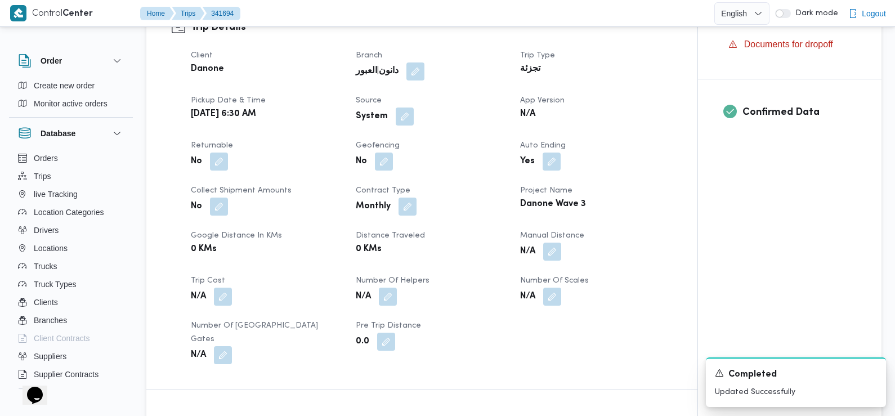
scroll to position [406, 0]
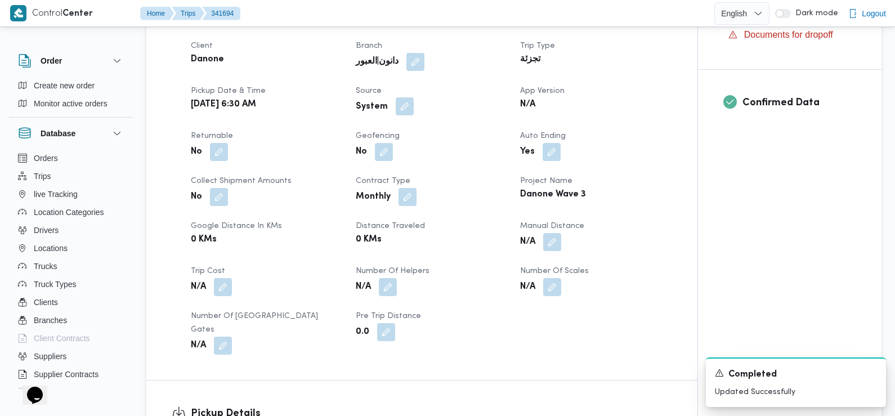
click at [406, 97] on button "button" at bounding box center [405, 106] width 18 height 18
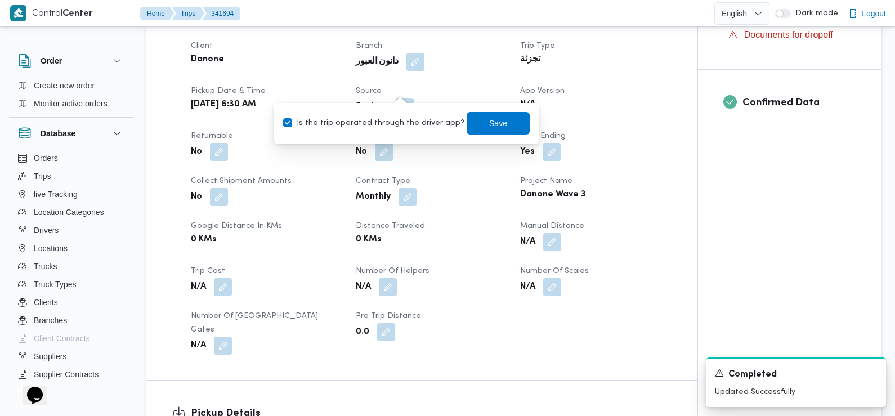
click at [411, 115] on div "Is the trip operated through the driver app? Save" at bounding box center [406, 123] width 249 height 25
click at [409, 123] on label "Is the trip operated through the driver app?" at bounding box center [373, 124] width 181 height 14
checkbox input "false"
click at [489, 125] on span "Save" at bounding box center [498, 123] width 18 height 14
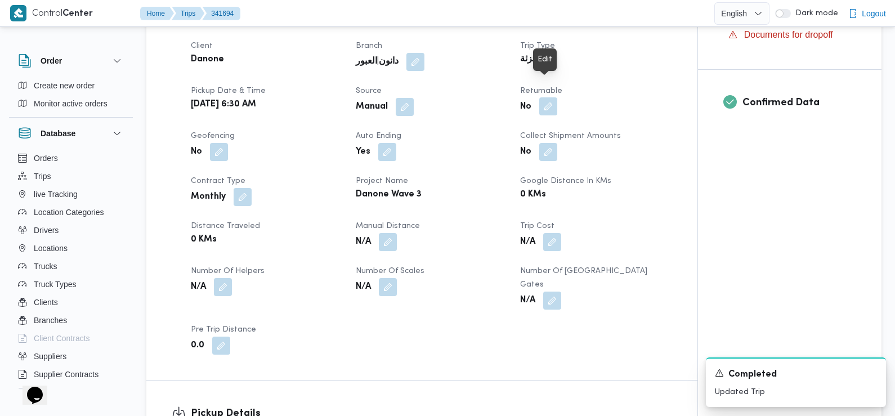
click at [548, 97] on button "button" at bounding box center [549, 106] width 18 height 18
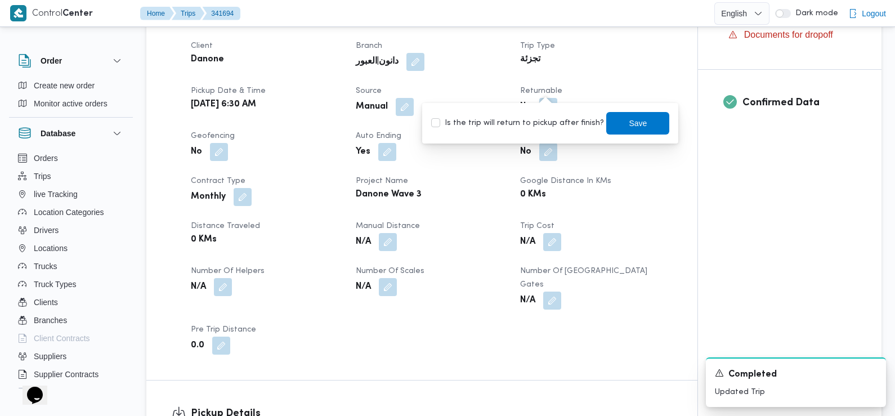
click at [549, 124] on label "Is the trip will return to pickup after finish?" at bounding box center [517, 124] width 173 height 14
checkbox input "true"
click at [631, 128] on span "Save" at bounding box center [638, 123] width 18 height 14
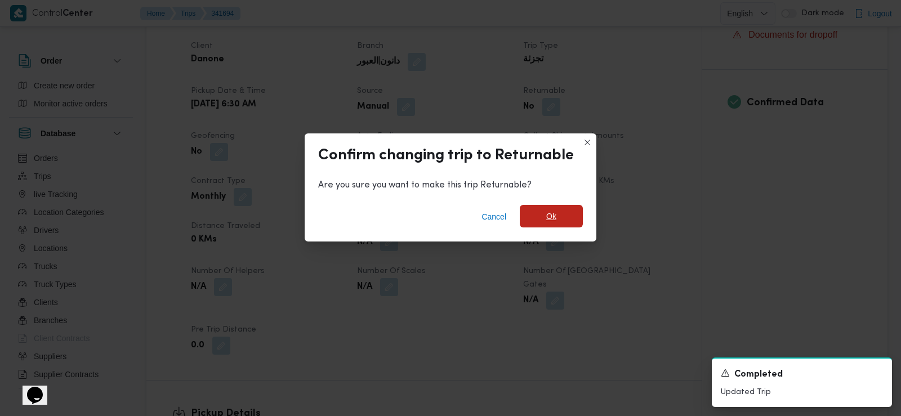
click at [561, 226] on span "Ok" at bounding box center [551, 216] width 63 height 23
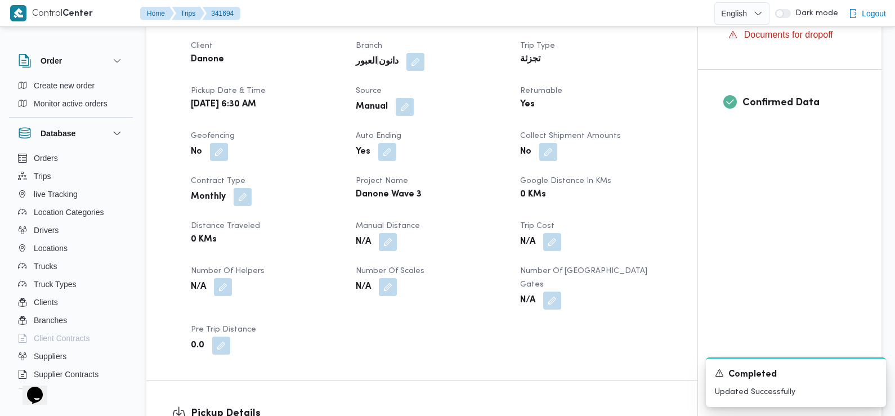
click at [298, 240] on div "Client Danone Branch دانون|العبور Trip Type تجزئة Pickup date & time Tue, Oct 7…" at bounding box center [431, 197] width 495 height 329
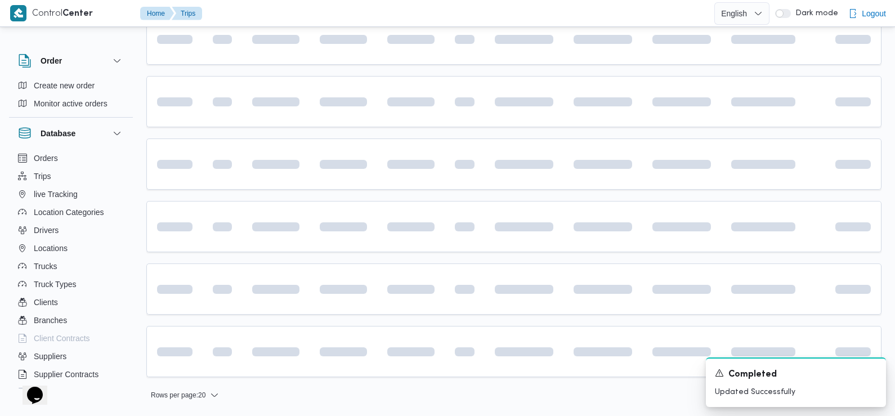
scroll to position [252, 0]
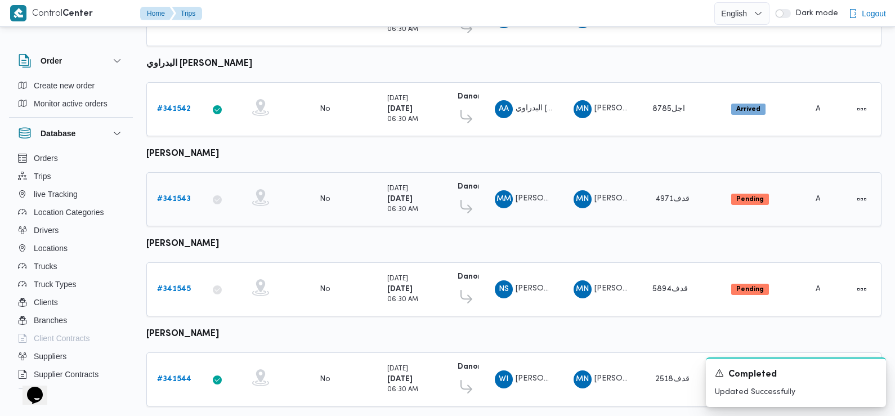
click at [181, 196] on b "# 341543" at bounding box center [174, 198] width 34 height 7
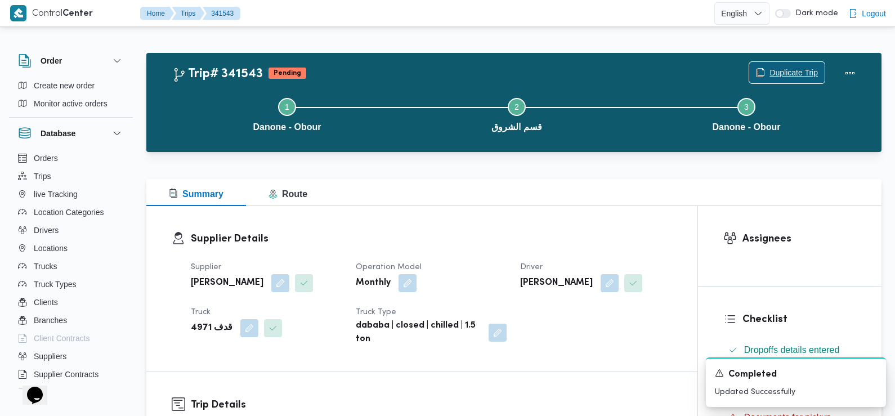
click at [797, 74] on span "Duplicate Trip" at bounding box center [794, 73] width 48 height 14
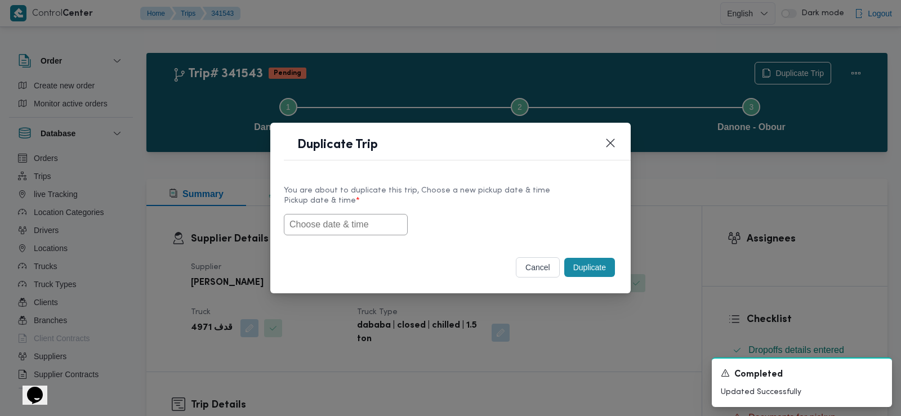
click at [372, 220] on input "text" at bounding box center [346, 224] width 124 height 21
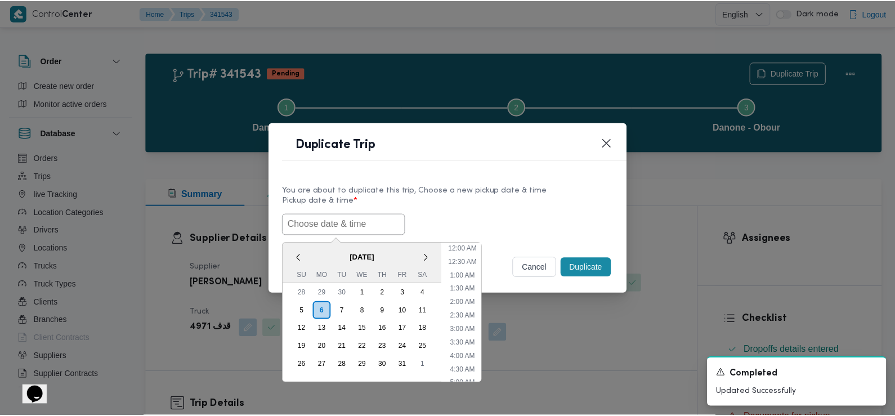
scroll to position [260, 0]
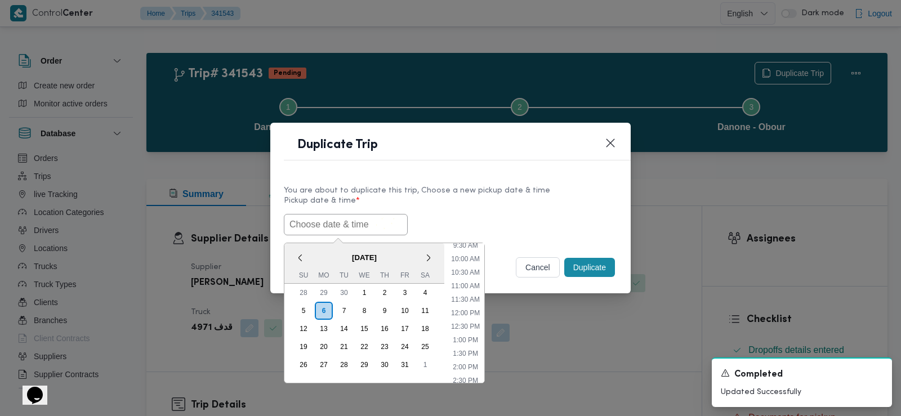
paste input "[DATE] 6:30AM"
type input "[DATE] 6:30AM"
click at [476, 216] on div "07/10/2025 6:30AM < October 2025 > Su Mo Tu We Th Fr Sa 28 29 30 1 2 3 4 5 6 7 …" at bounding box center [450, 224] width 333 height 21
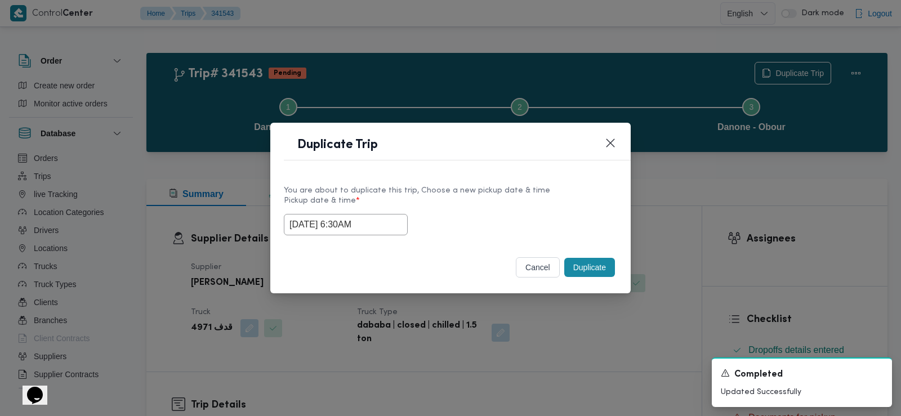
click at [594, 273] on button "Duplicate" at bounding box center [589, 267] width 51 height 19
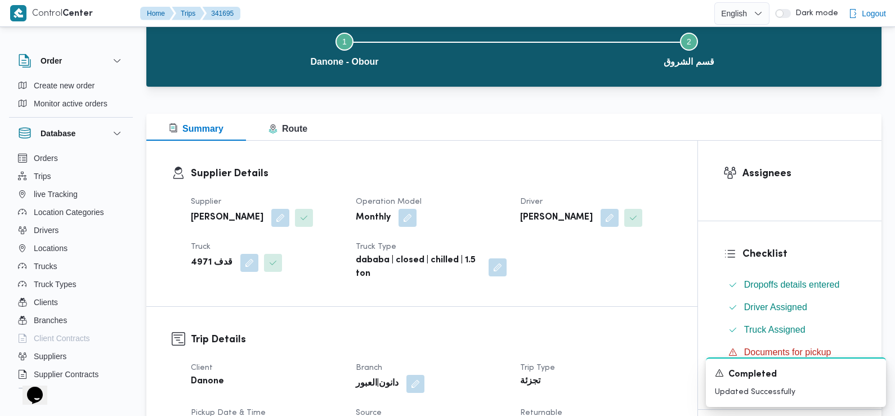
scroll to position [394, 0]
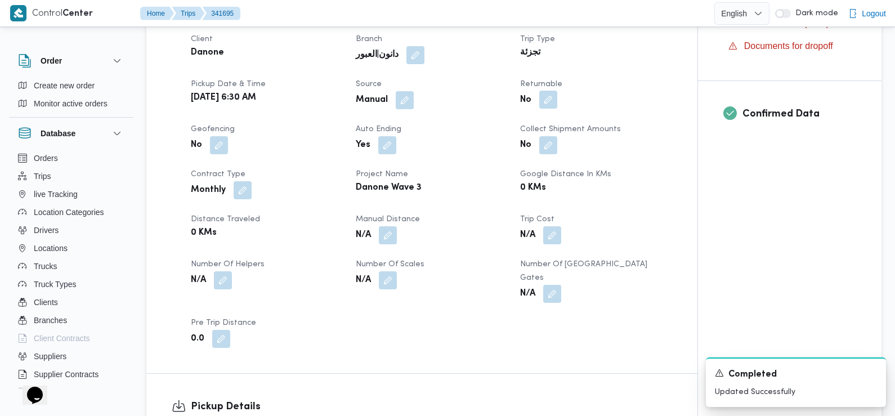
click at [549, 101] on button "button" at bounding box center [549, 100] width 18 height 18
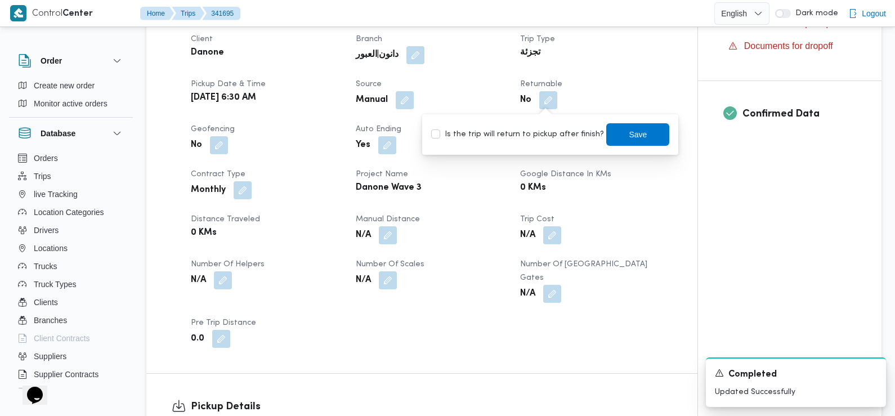
click at [545, 136] on label "Is the trip will return to pickup after finish?" at bounding box center [517, 135] width 173 height 14
checkbox input "true"
click at [629, 129] on span "Save" at bounding box center [638, 134] width 18 height 14
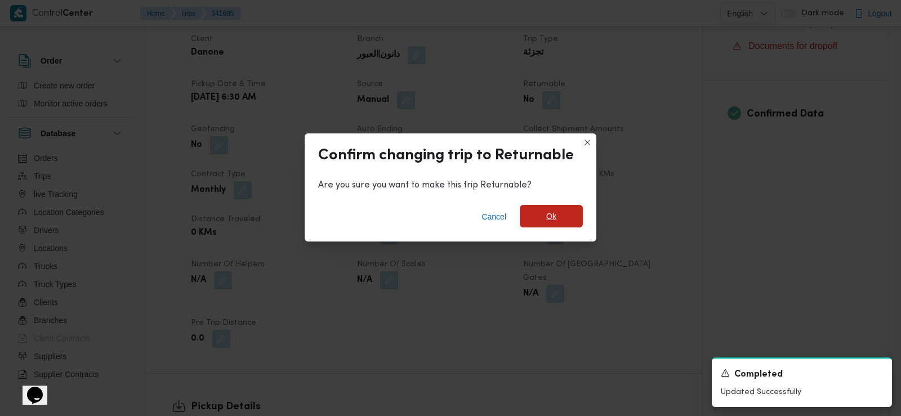
click at [554, 217] on span "Ok" at bounding box center [551, 217] width 10 height 14
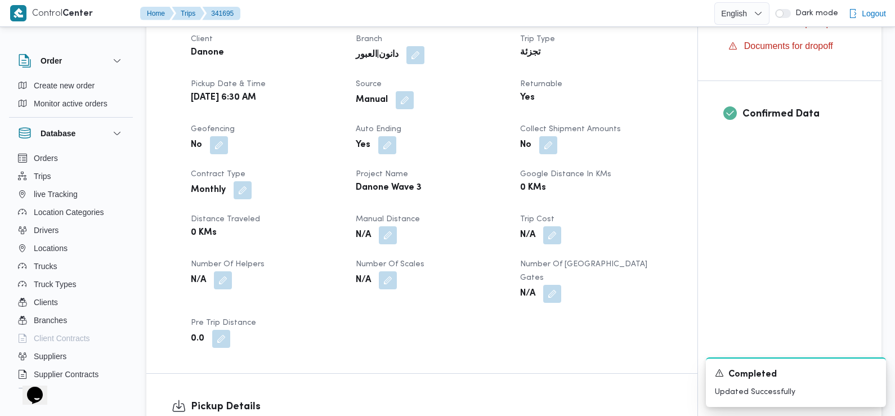
click at [305, 190] on div "Monthly" at bounding box center [267, 190] width 154 height 20
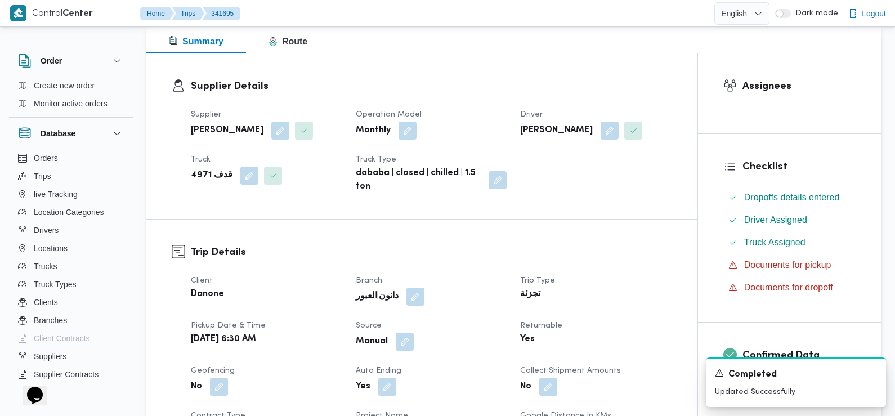
scroll to position [0, 0]
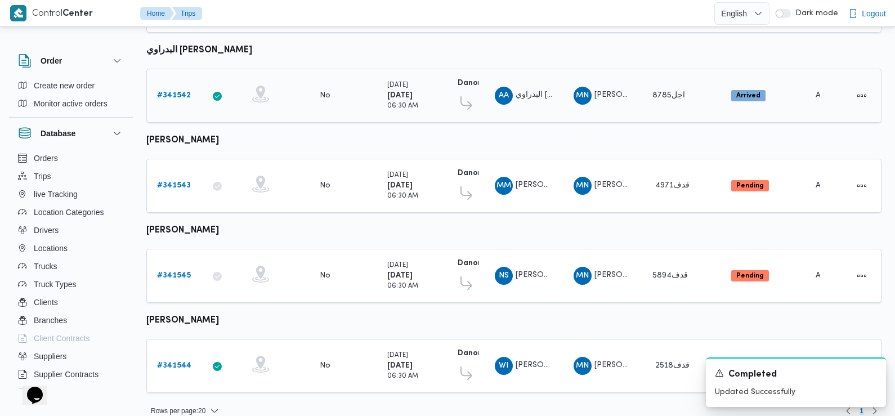
scroll to position [412, 0]
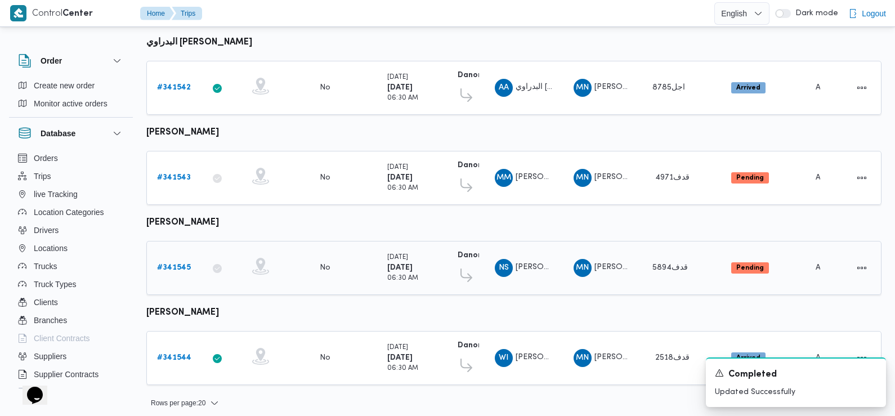
click at [172, 264] on b "# 341545" at bounding box center [174, 267] width 34 height 7
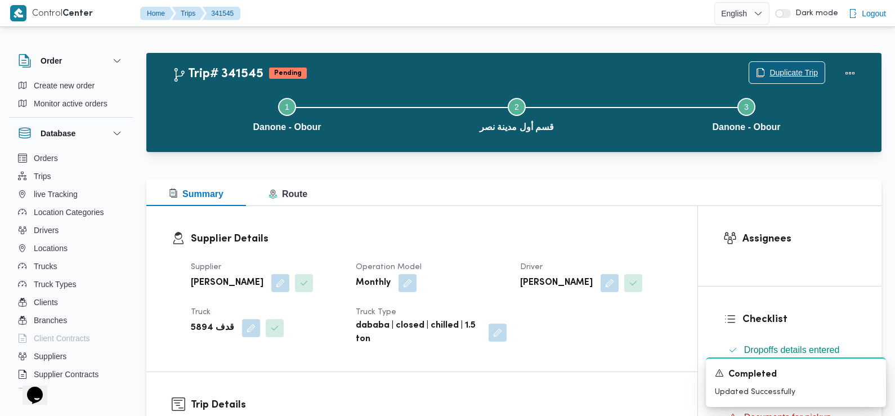
click at [791, 66] on span "Duplicate Trip" at bounding box center [787, 72] width 75 height 21
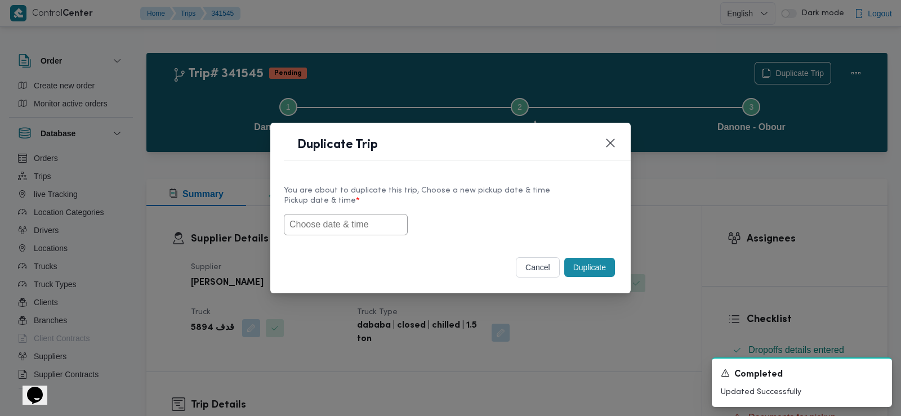
click at [380, 222] on input "text" at bounding box center [346, 224] width 124 height 21
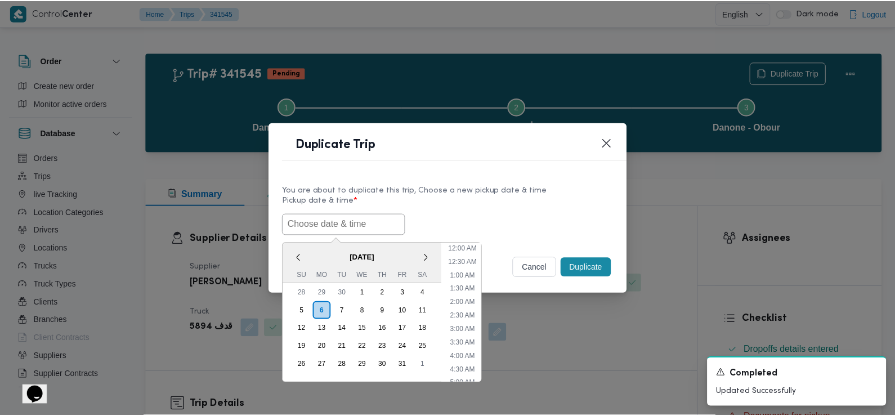
scroll to position [260, 0]
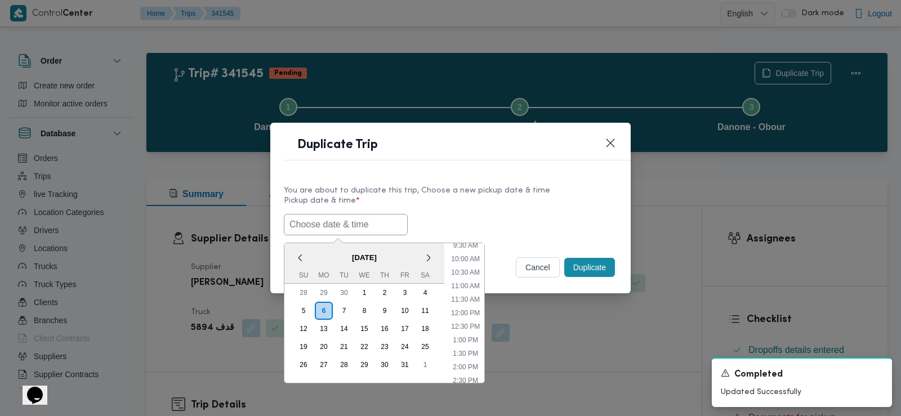
paste input "[DATE] 6:30AM"
type input "[DATE] 6:30AM"
click at [449, 223] on div "07/10/2025 6:30AM < October 2025 > Su Mo Tu We Th Fr Sa 28 29 30 1 2 3 4 5 6 7 …" at bounding box center [450, 224] width 333 height 21
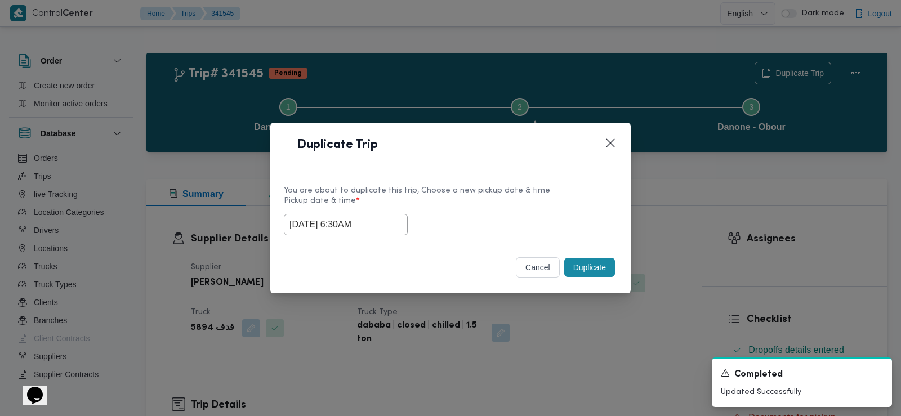
click at [590, 267] on button "Duplicate" at bounding box center [589, 267] width 51 height 19
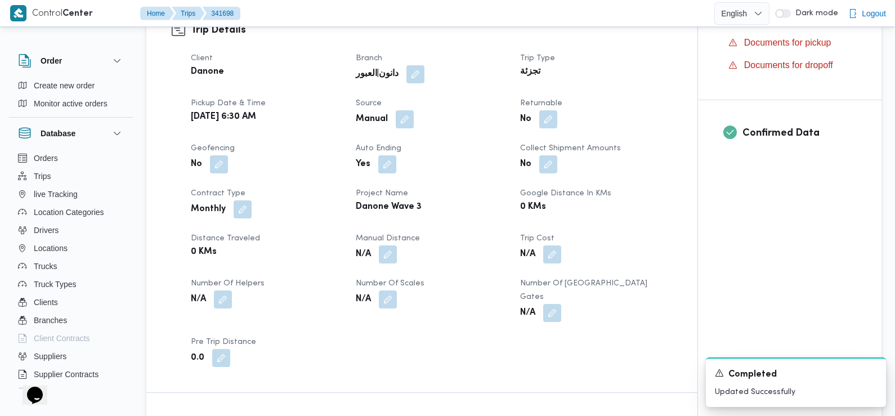
scroll to position [349, 0]
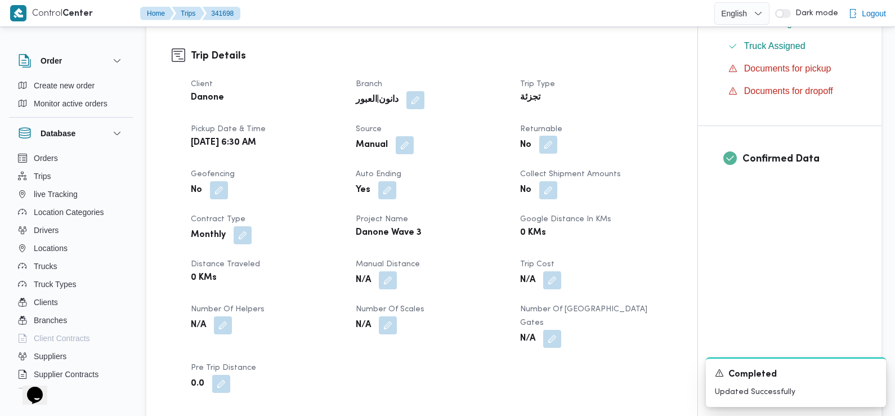
click at [550, 149] on button "button" at bounding box center [549, 145] width 18 height 18
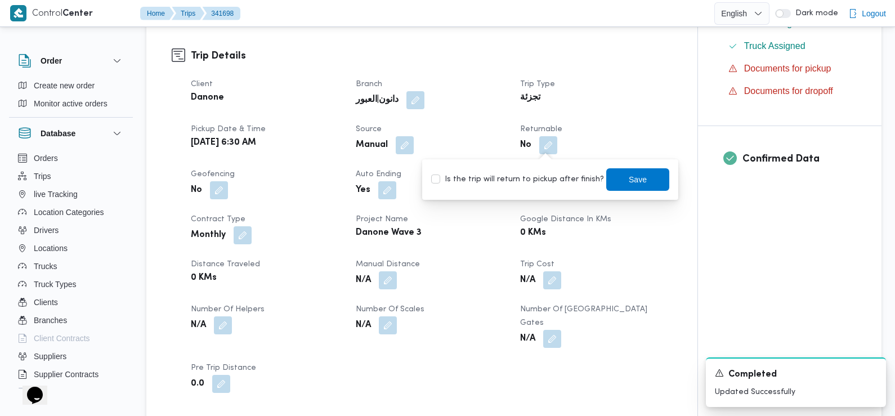
click at [540, 184] on label "Is the trip will return to pickup after finish?" at bounding box center [517, 180] width 173 height 14
checkbox input "true"
click at [607, 183] on span "Save" at bounding box center [638, 179] width 63 height 23
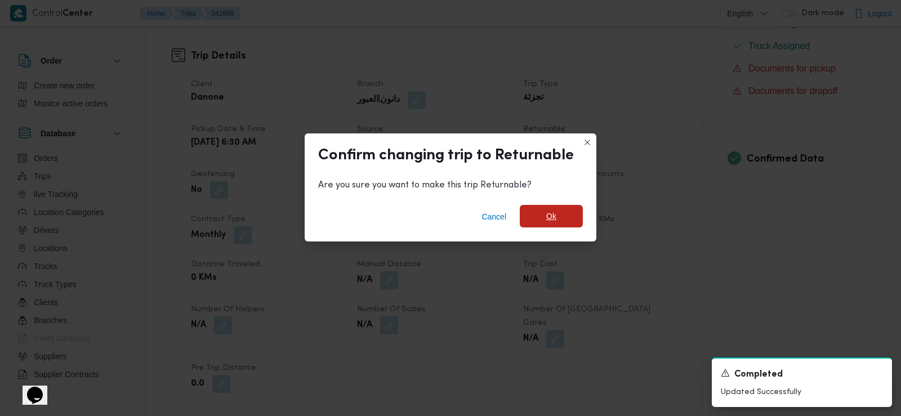
click at [540, 219] on span "Ok" at bounding box center [551, 216] width 63 height 23
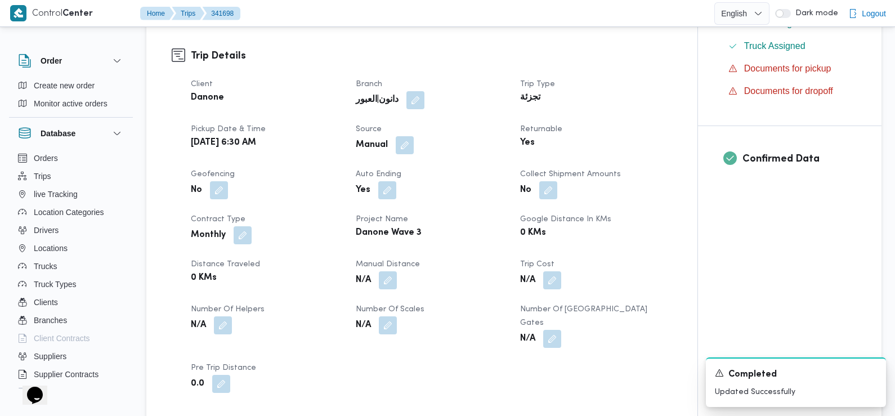
click at [295, 261] on dt "Distance Traveled" at bounding box center [267, 265] width 152 height 14
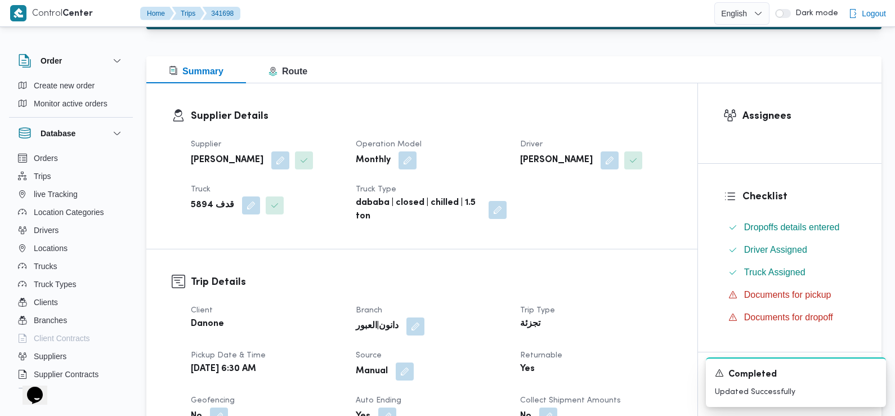
scroll to position [0, 0]
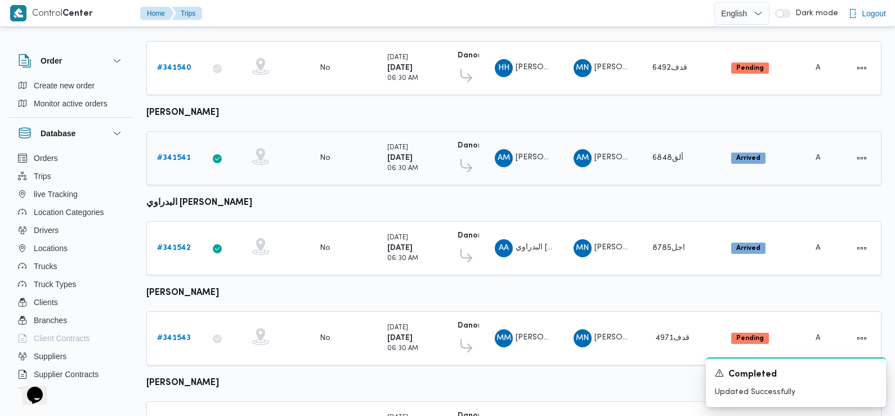
scroll to position [412, 0]
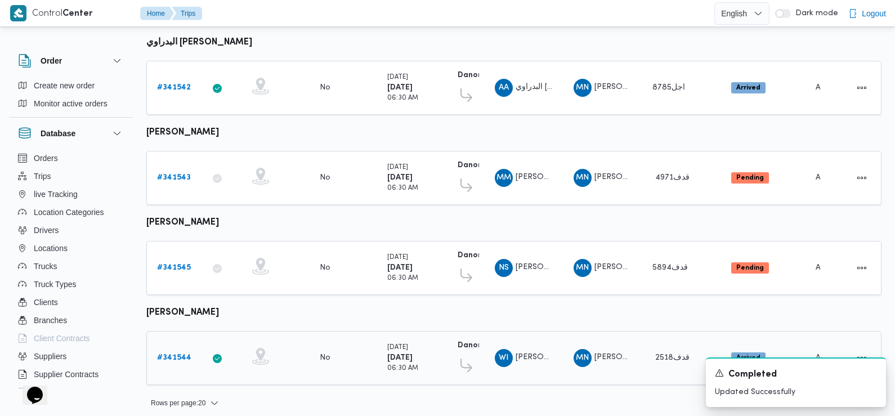
click at [180, 354] on b "# 341544" at bounding box center [174, 357] width 34 height 7
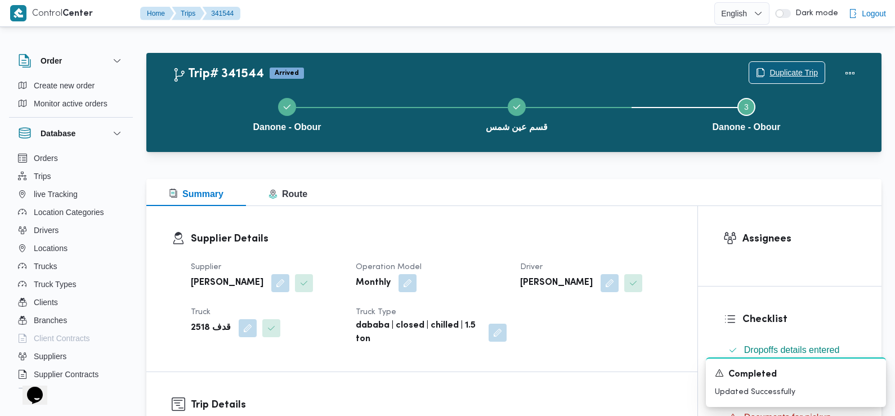
click at [794, 69] on span "Duplicate Trip" at bounding box center [794, 73] width 48 height 14
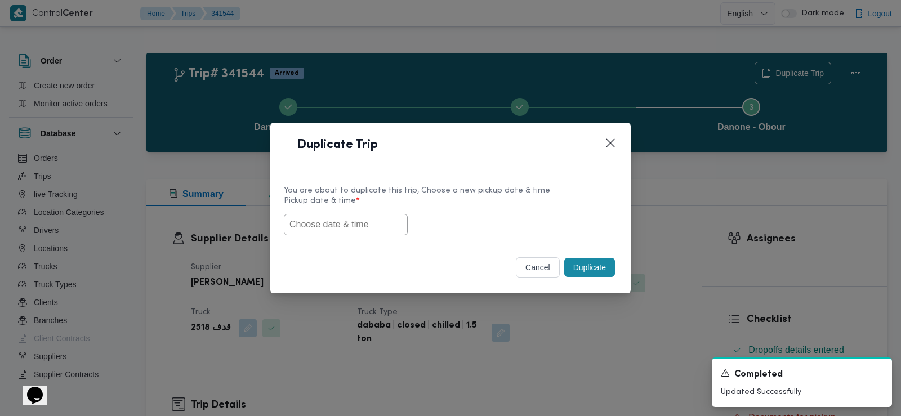
click at [353, 215] on input "text" at bounding box center [346, 224] width 124 height 21
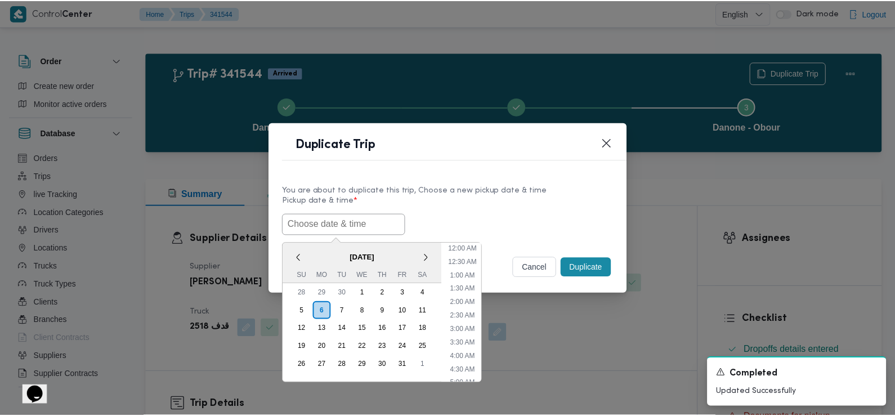
scroll to position [260, 0]
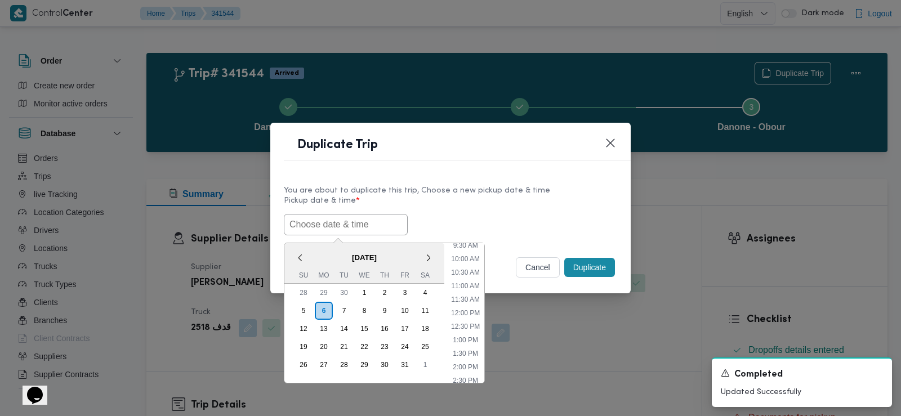
paste input "[DATE] 6:30AM"
type input "[DATE] 6:30AM"
click at [497, 207] on label "Pickup date & time *" at bounding box center [450, 205] width 333 height 17
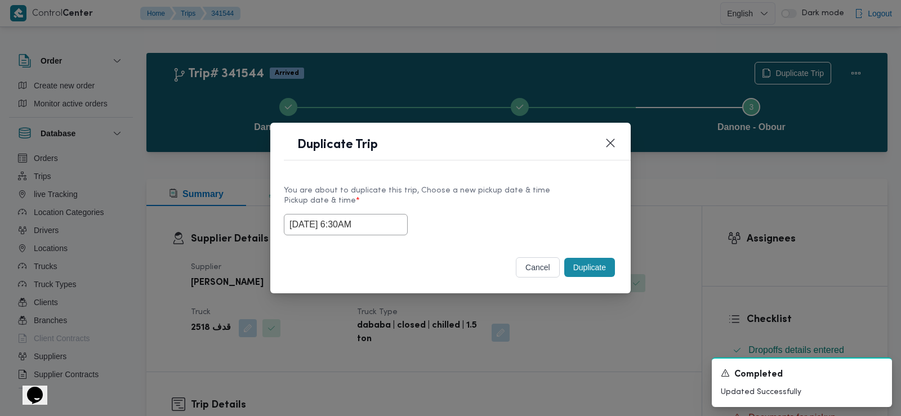
click at [594, 273] on button "Duplicate" at bounding box center [589, 267] width 51 height 19
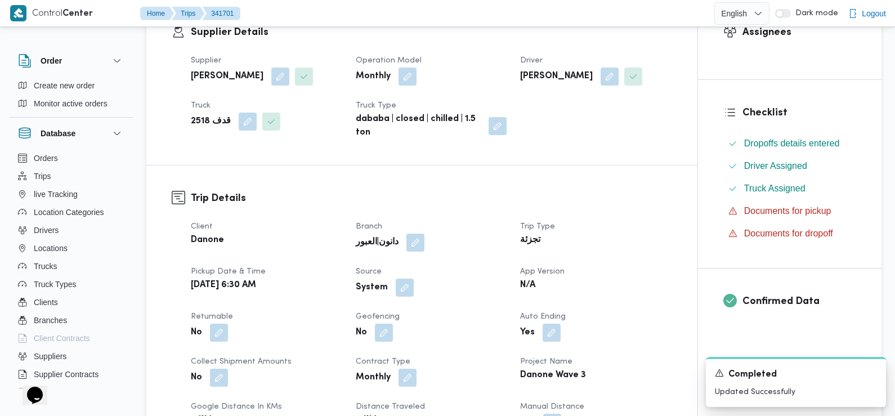
scroll to position [323, 0]
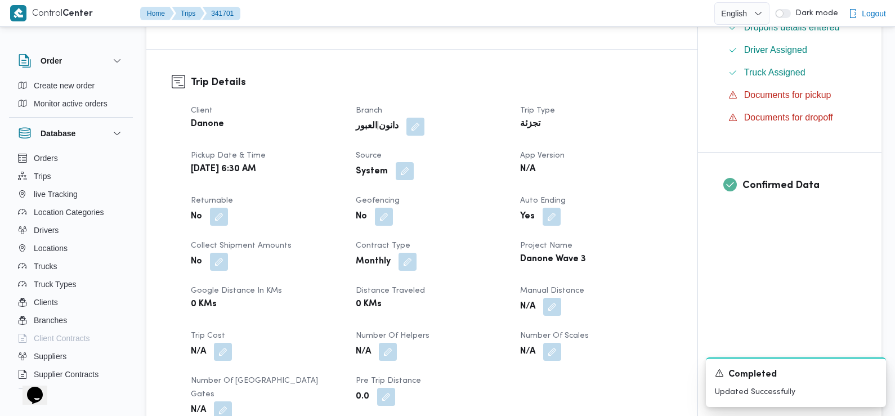
click at [402, 167] on button "button" at bounding box center [405, 171] width 18 height 18
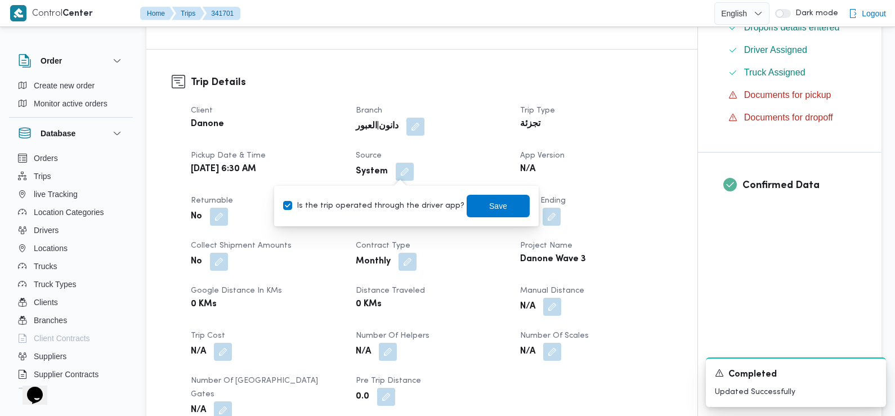
click at [409, 201] on label "Is the trip operated through the driver app?" at bounding box center [373, 206] width 181 height 14
checkbox input "false"
click at [489, 199] on span "Save" at bounding box center [498, 206] width 18 height 14
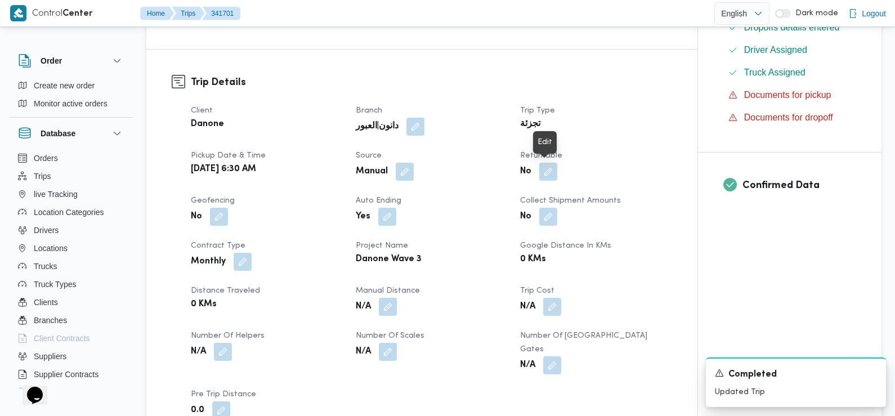
click at [546, 173] on button "button" at bounding box center [549, 172] width 18 height 18
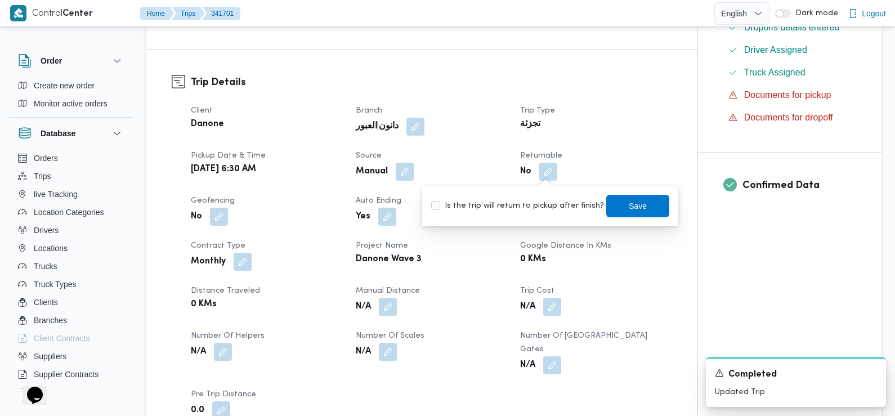
click at [552, 212] on label "Is the trip will return to pickup after finish?" at bounding box center [517, 206] width 173 height 14
checkbox input "true"
click at [629, 208] on span "Save" at bounding box center [638, 206] width 18 height 14
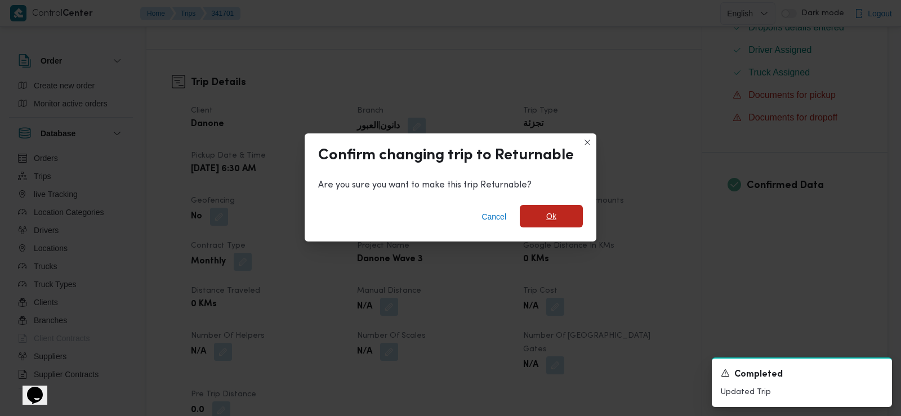
click at [537, 216] on span "Ok" at bounding box center [551, 216] width 63 height 23
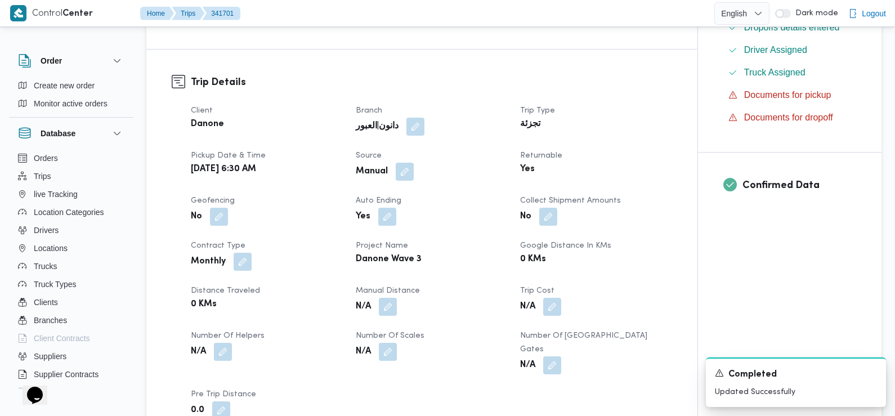
click at [324, 198] on dt "Geofencing" at bounding box center [267, 201] width 152 height 14
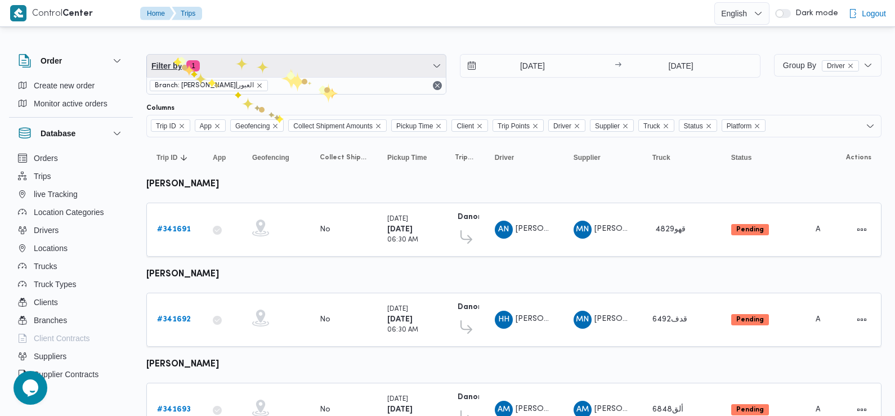
click at [276, 66] on span "Filter by 1" at bounding box center [296, 66] width 299 height 23
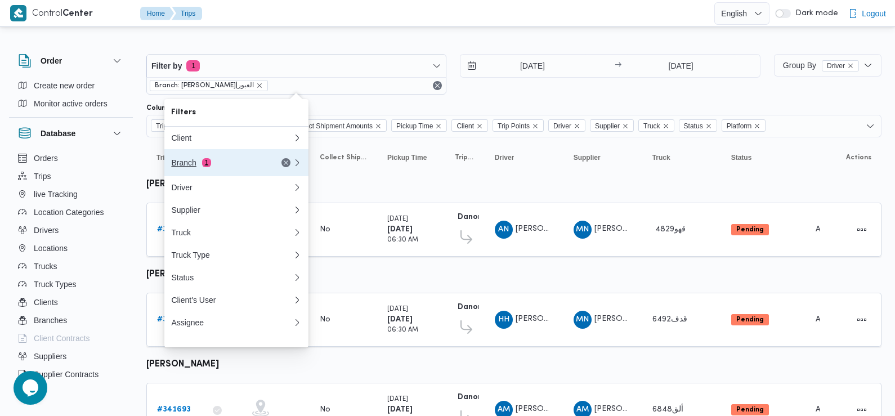
click at [207, 161] on span "1" at bounding box center [206, 162] width 9 height 9
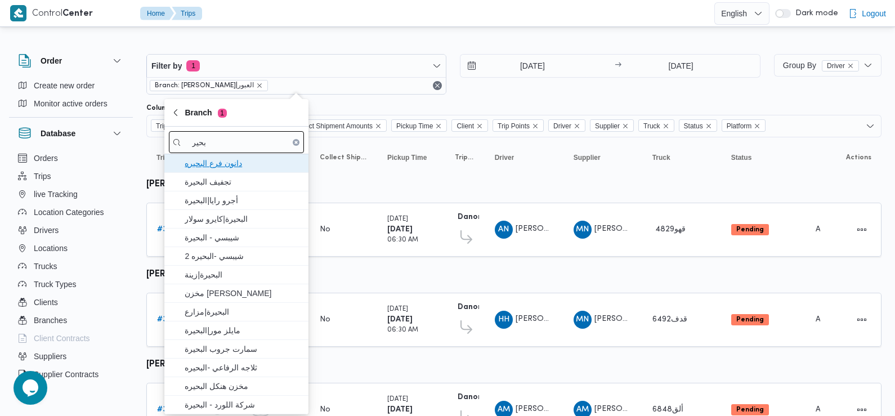
drag, startPoint x: 237, startPoint y: 164, endPoint x: 225, endPoint y: 145, distance: 22.3
click at [225, 145] on div "[PERSON_NAME] فرع البحيره تجفيف البحيرة أجرو رايا|البحيرة البحيرة|كايرو سولار ش…" at bounding box center [236, 271] width 144 height 288
click at [225, 145] on input "بحير" at bounding box center [236, 142] width 135 height 22
type input "ب"
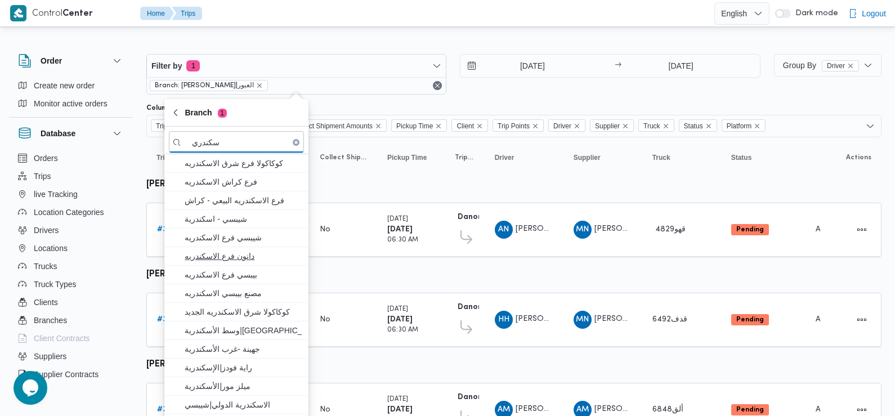
type input "سكندري"
click at [248, 251] on span "دانون فرع الاسكندريه" at bounding box center [243, 256] width 117 height 14
click at [559, 88] on div "[DATE] → [DATE]" at bounding box center [610, 74] width 300 height 41
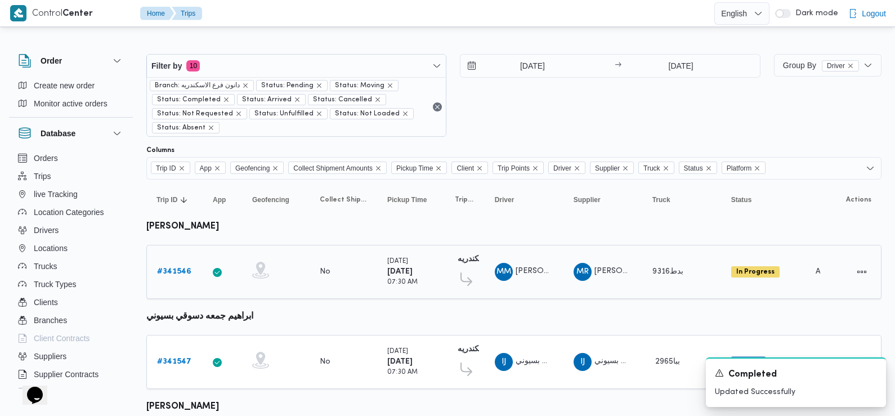
click at [176, 271] on b "# 341546" at bounding box center [174, 271] width 34 height 7
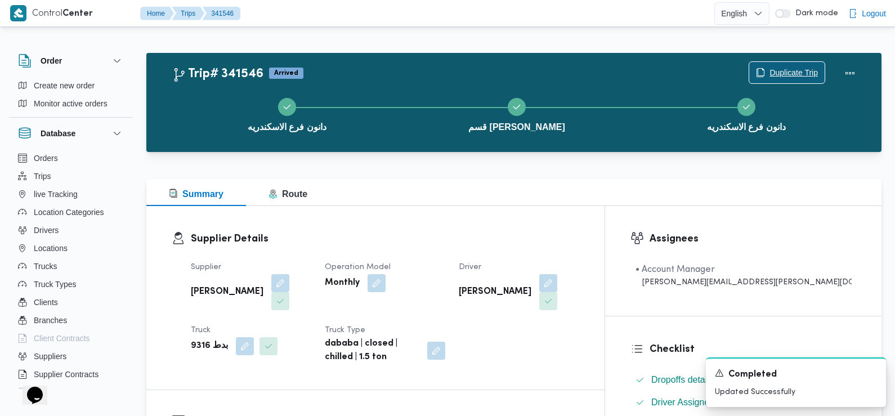
click at [804, 70] on span "Duplicate Trip" at bounding box center [794, 73] width 48 height 14
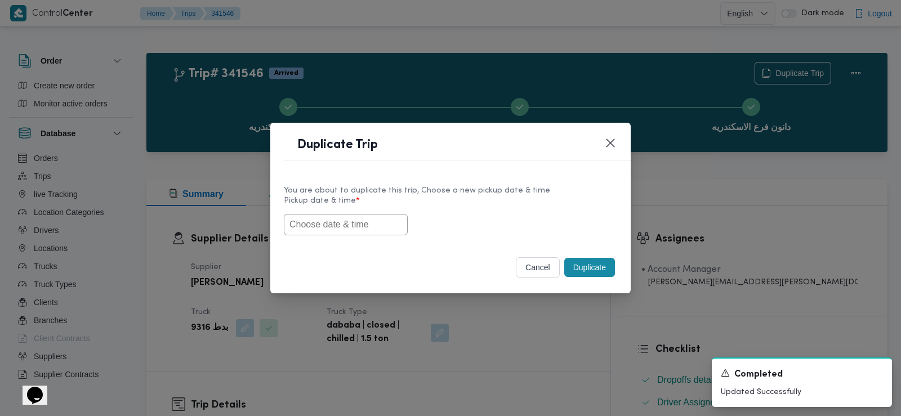
click at [356, 226] on input "text" at bounding box center [346, 224] width 124 height 21
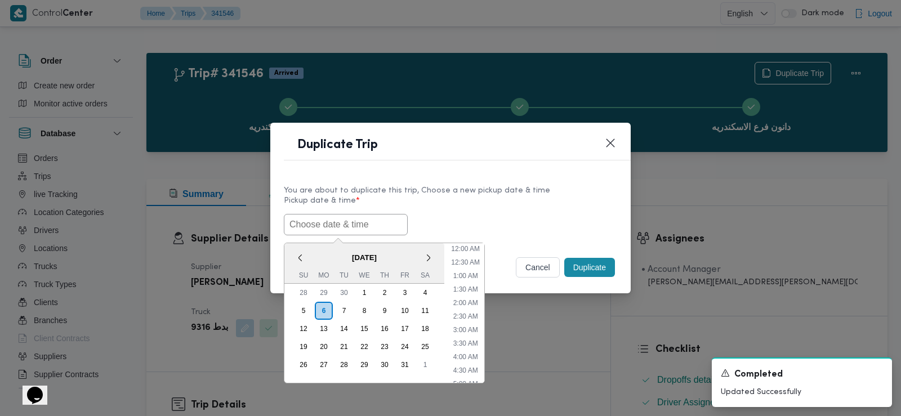
scroll to position [260, 0]
paste input "[DATE] 6:30AM"
click at [470, 314] on li "7:30 AM" at bounding box center [466, 311] width 34 height 11
type input "[DATE] 7:30AM"
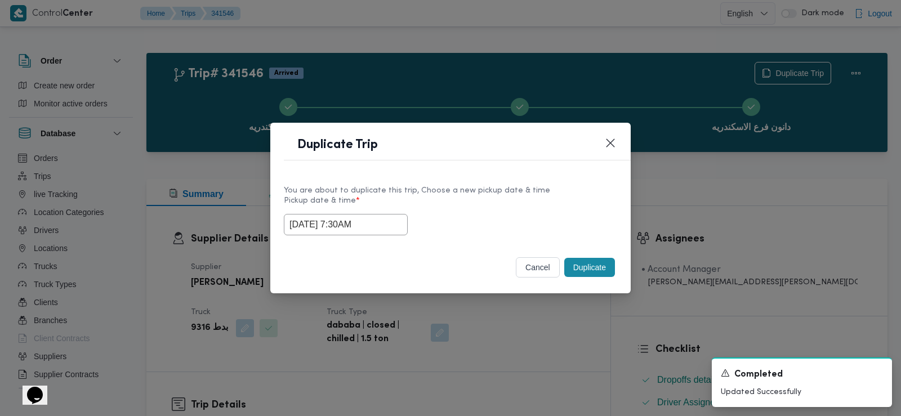
click at [305, 221] on input "[DATE] 7:30AM" at bounding box center [346, 224] width 124 height 21
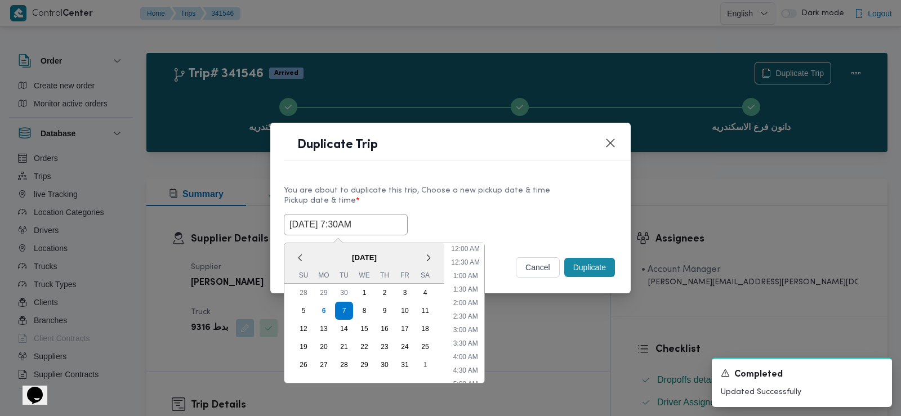
click at [305, 221] on input "[DATE] 7:30AM" at bounding box center [346, 224] width 124 height 21
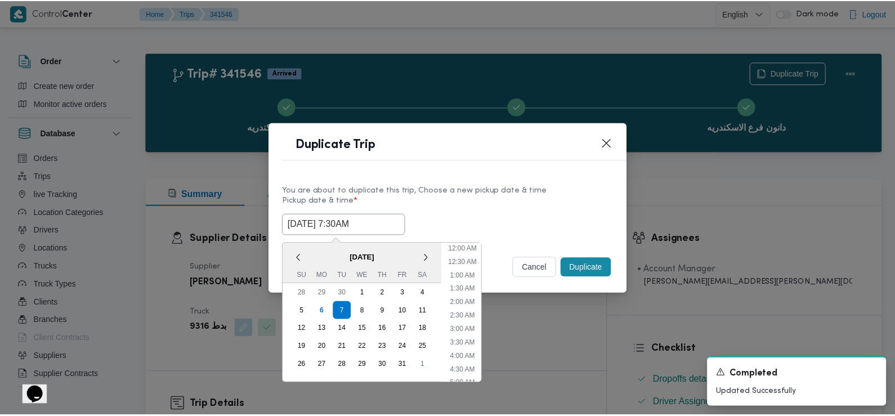
scroll to position [139, 0]
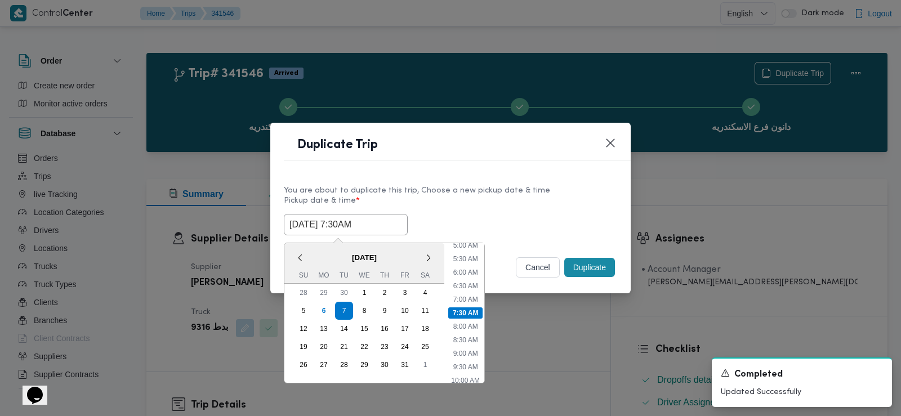
click at [456, 219] on div "Selected date: [DATE] 7:30 AM [DATE] 7:30AM < [DATE] > Su Mo Tu We Th Fr Sa 28 …" at bounding box center [450, 224] width 333 height 21
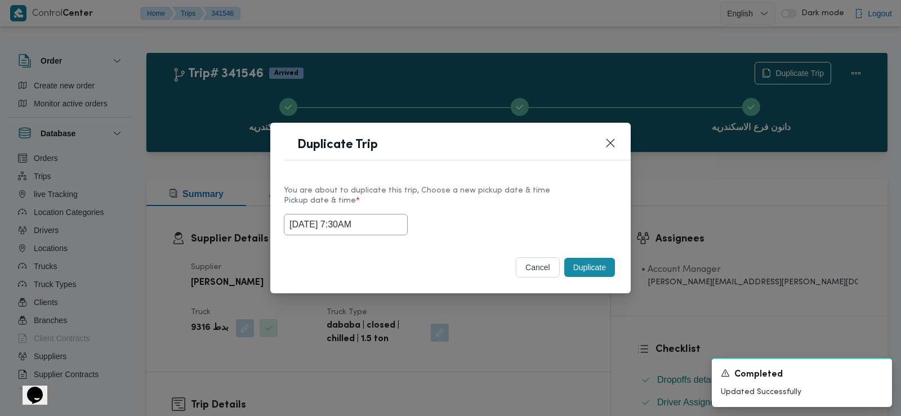
click at [589, 271] on button "Duplicate" at bounding box center [589, 267] width 51 height 19
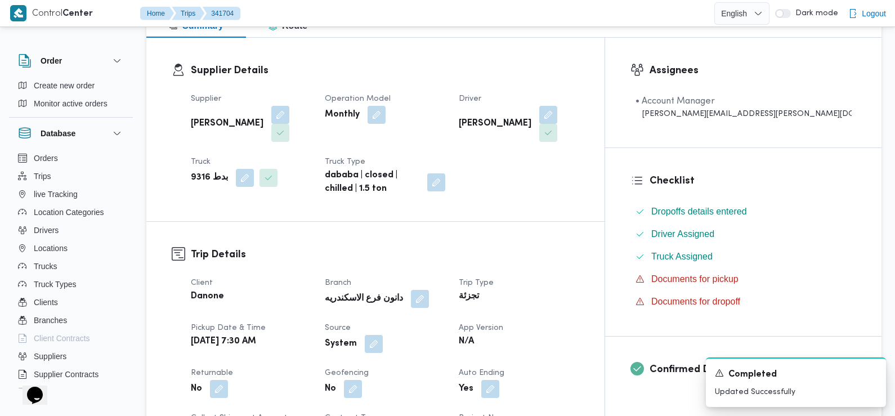
scroll to position [244, 0]
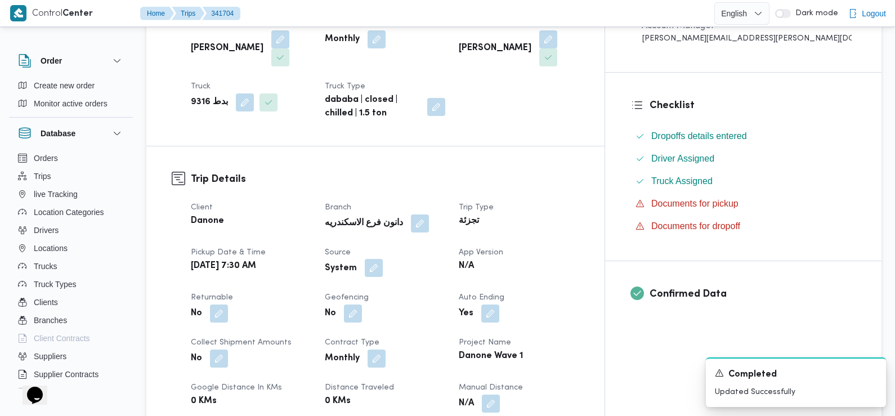
click at [383, 259] on button "button" at bounding box center [374, 268] width 18 height 18
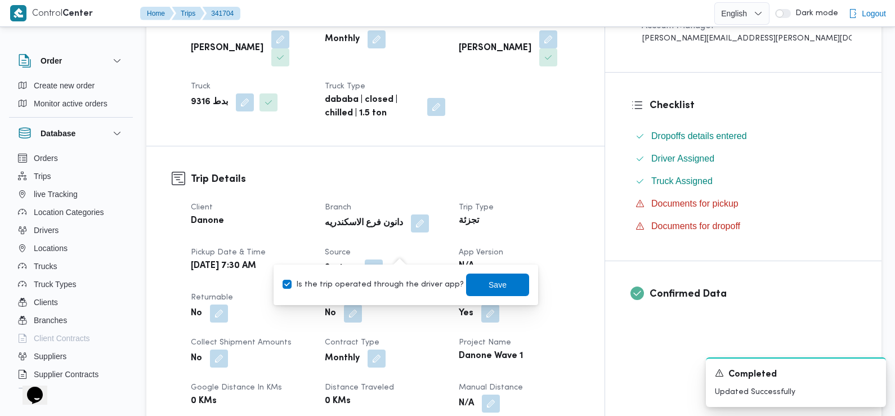
click at [399, 277] on div "Is the trip operated through the driver app? Save" at bounding box center [406, 285] width 249 height 25
click at [396, 282] on label "Is the trip operated through the driver app?" at bounding box center [373, 285] width 181 height 14
checkbox input "false"
click at [489, 282] on span "Save" at bounding box center [498, 285] width 18 height 14
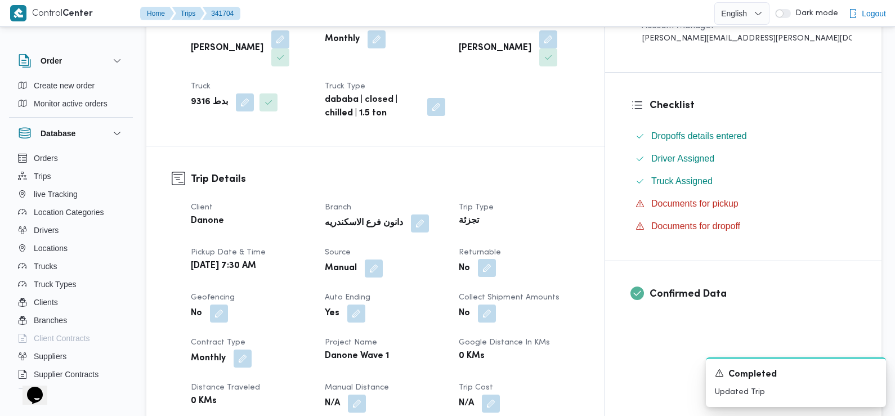
click at [496, 259] on button "button" at bounding box center [487, 268] width 18 height 18
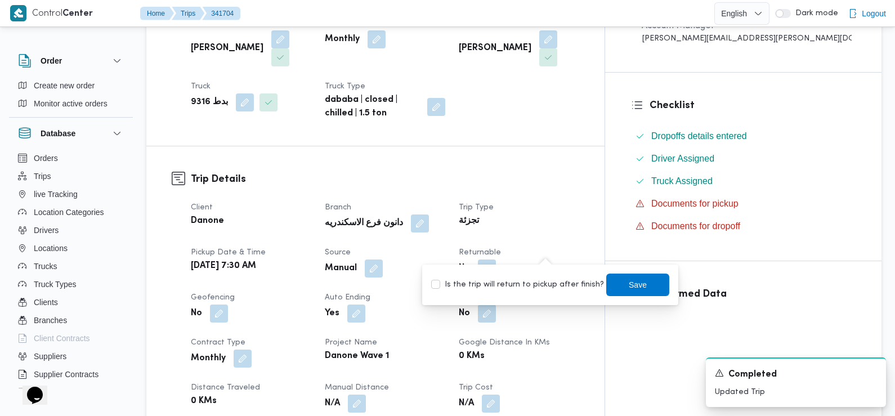
click at [533, 286] on label "Is the trip will return to pickup after finish?" at bounding box center [517, 285] width 173 height 14
checkbox input "true"
click at [630, 282] on span "Save" at bounding box center [638, 285] width 18 height 14
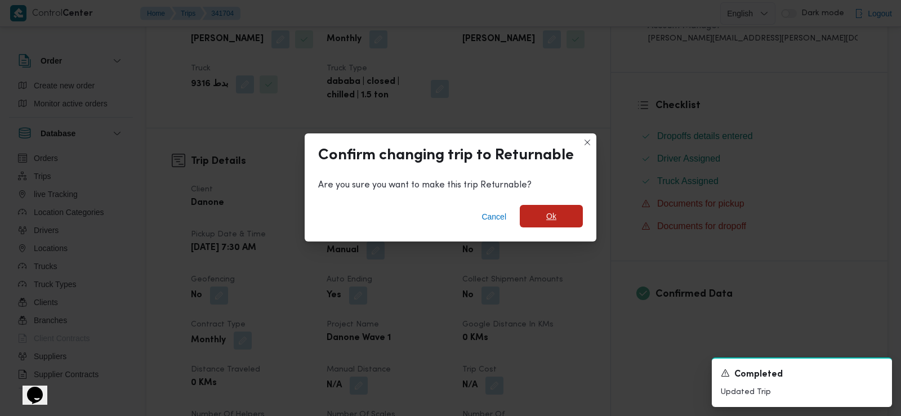
click at [531, 216] on span "Ok" at bounding box center [551, 216] width 63 height 23
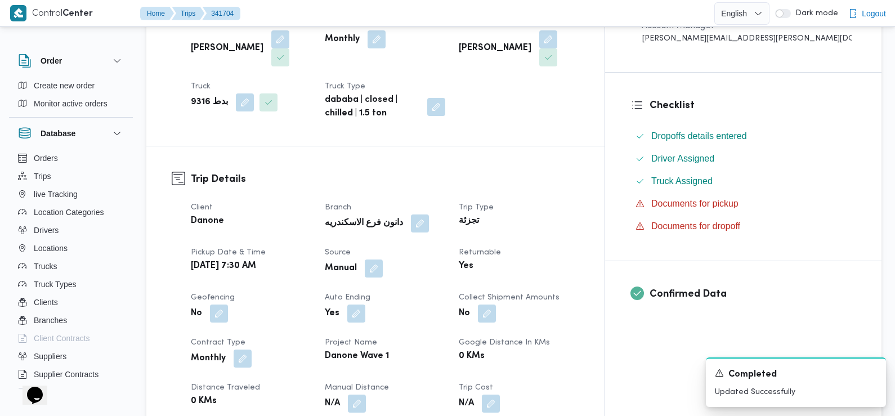
click at [335, 172] on dl "Trip Details Client Danone Branch دانون فرع الاسكندريه Trip Type تجزئة Pickup d…" at bounding box center [385, 344] width 389 height 345
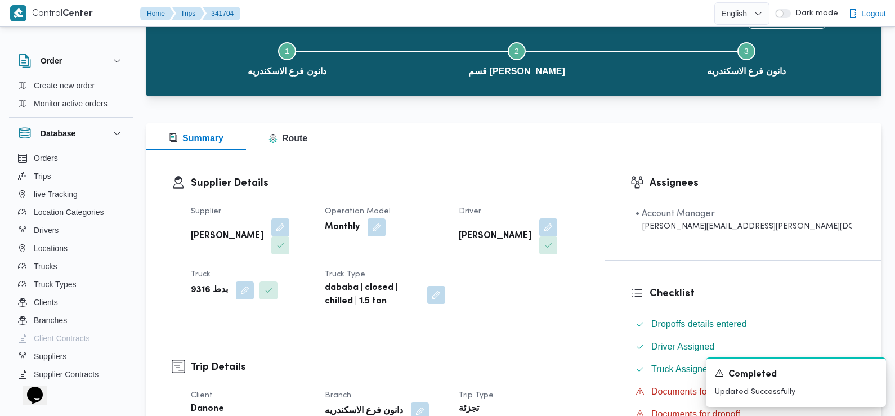
scroll to position [0, 0]
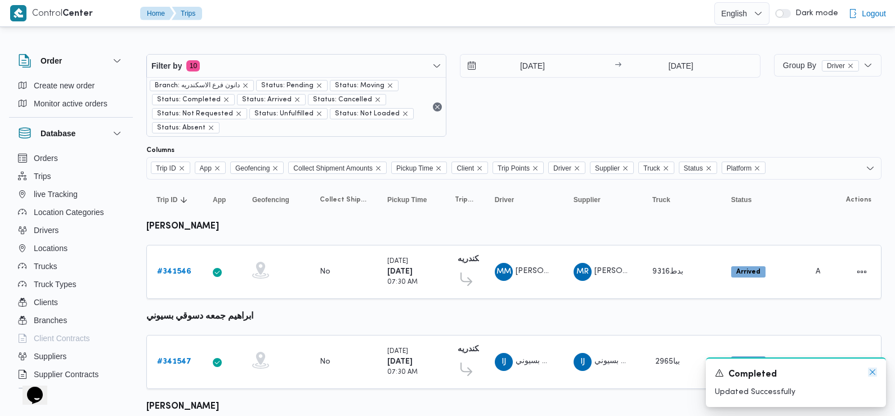
click at [872, 369] on icon "Dismiss toast" at bounding box center [872, 372] width 9 height 9
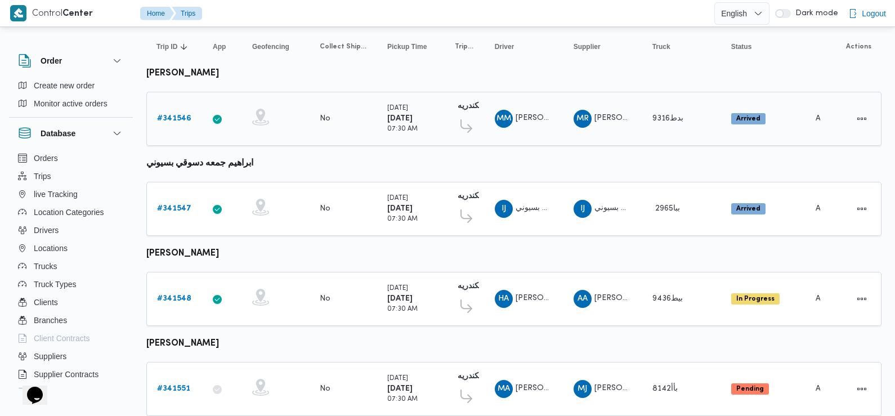
scroll to position [176, 0]
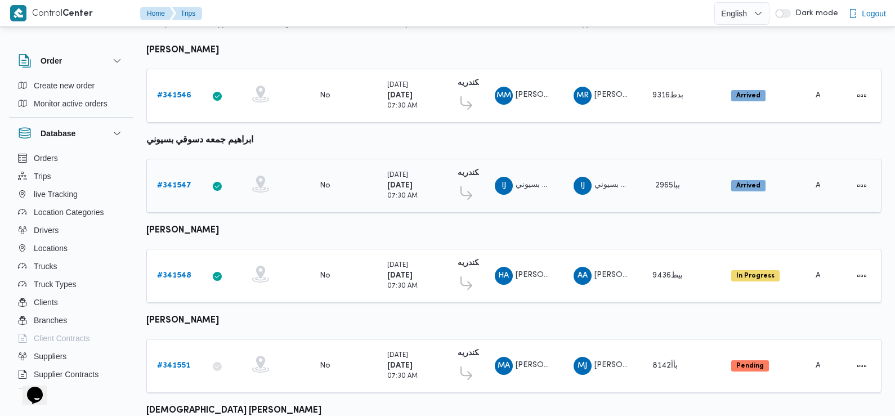
click at [177, 182] on b "# 341547" at bounding box center [174, 185] width 34 height 7
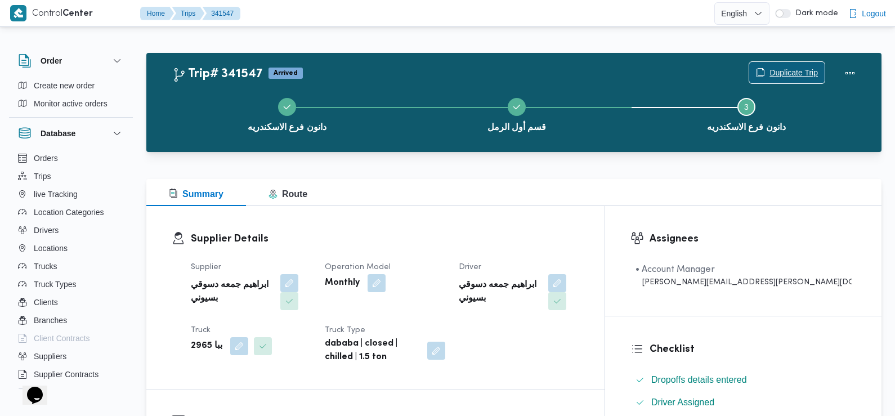
click at [796, 74] on span "Duplicate Trip" at bounding box center [794, 73] width 48 height 14
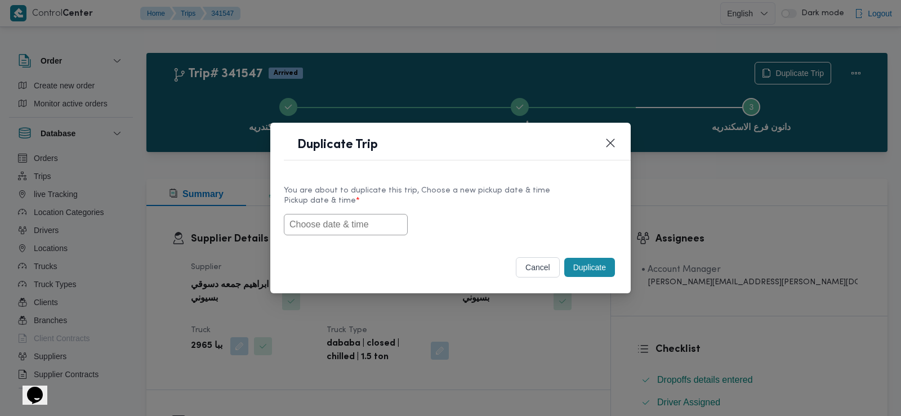
click at [336, 225] on input "text" at bounding box center [346, 224] width 124 height 21
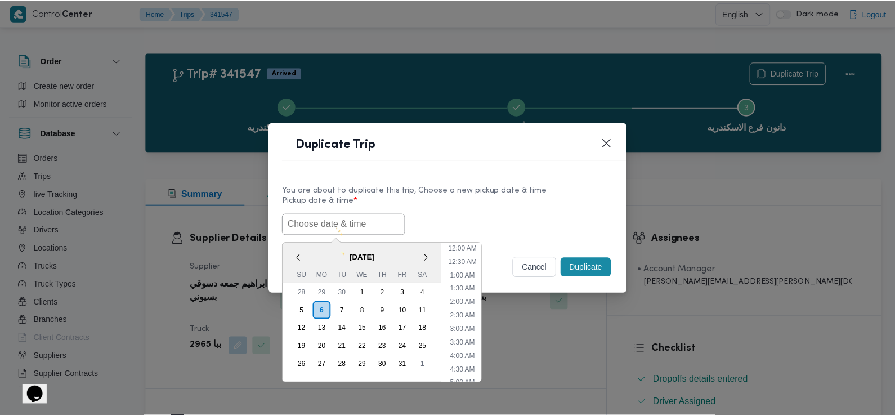
scroll to position [260, 0]
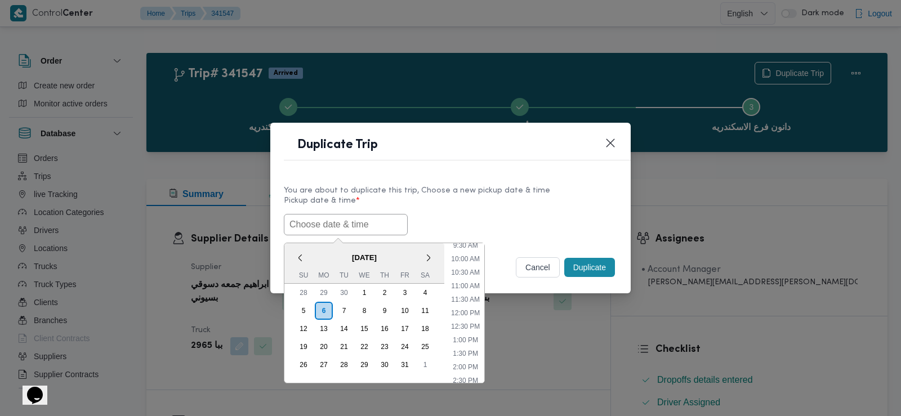
paste input "[DATE] 7:30AM"
type input "[DATE] 7:30AM"
click at [435, 228] on div "[DATE] 7:30AM < [DATE] > Su Mo Tu We Th Fr Sa 28 29 30 1 2 3 4 5 6 7 8 9 10 11 …" at bounding box center [450, 224] width 333 height 21
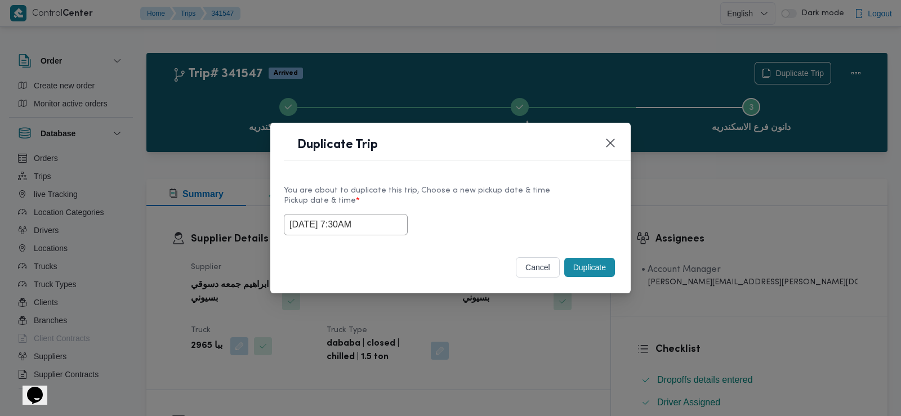
click at [603, 269] on button "Duplicate" at bounding box center [589, 267] width 51 height 19
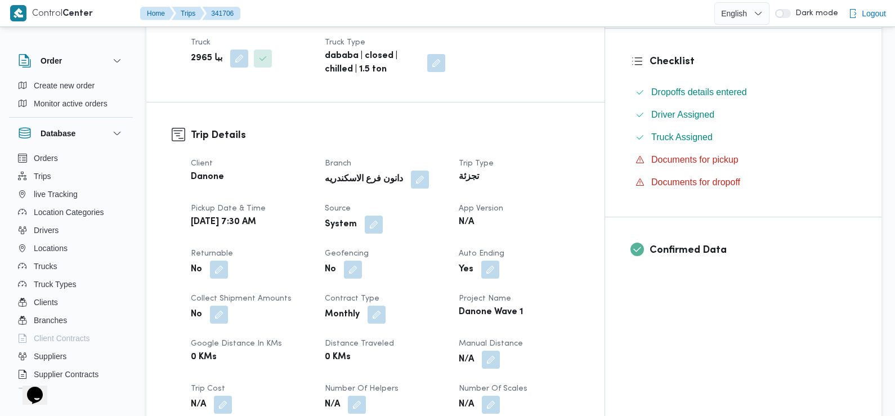
scroll to position [293, 0]
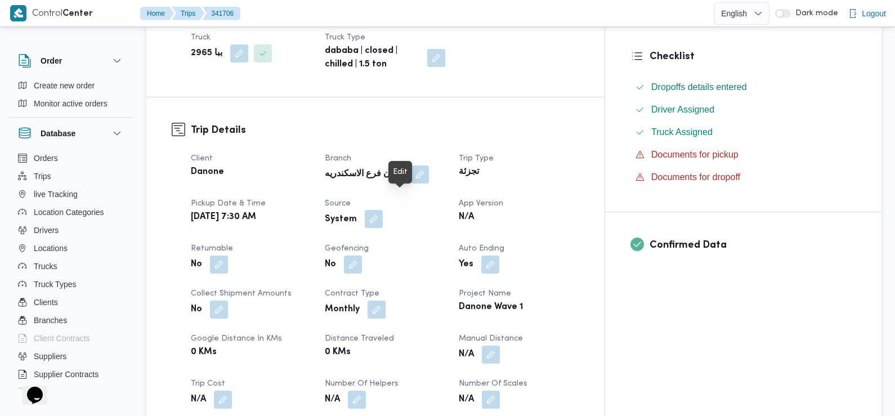
click at [383, 210] on button "button" at bounding box center [374, 219] width 18 height 18
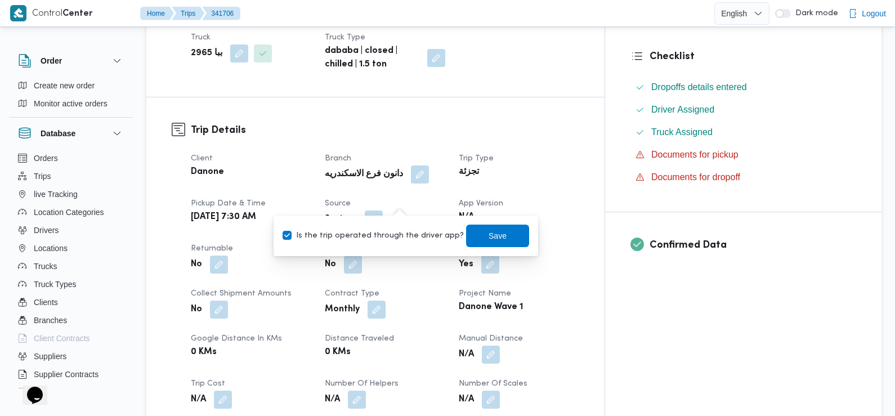
click at [402, 233] on label "Is the trip operated through the driver app?" at bounding box center [373, 236] width 181 height 14
checkbox input "false"
click at [490, 236] on span "Save" at bounding box center [498, 236] width 18 height 14
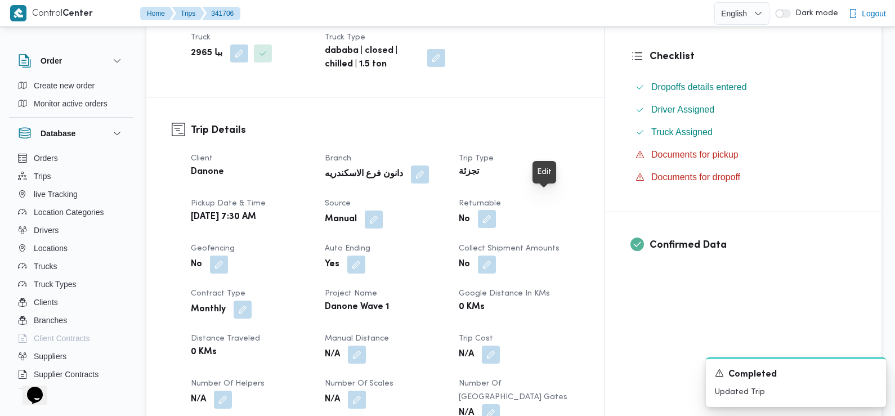
click at [496, 210] on button "button" at bounding box center [487, 219] width 18 height 18
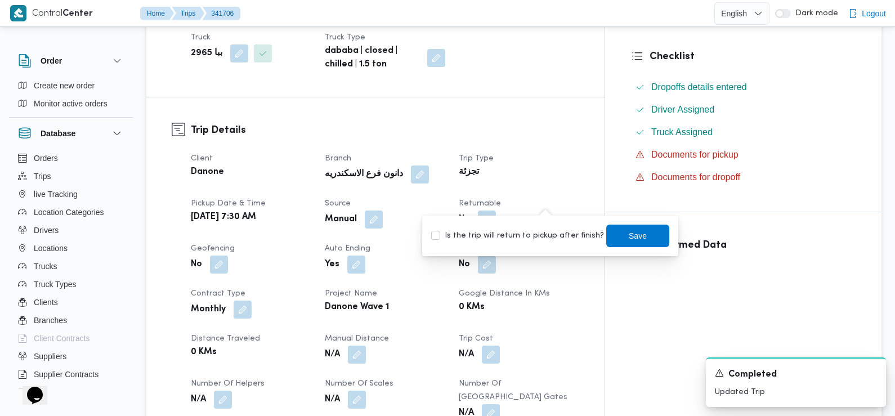
click at [548, 239] on label "Is the trip will return to pickup after finish?" at bounding box center [517, 236] width 173 height 14
checkbox input "true"
click at [629, 239] on span "Save" at bounding box center [638, 236] width 18 height 14
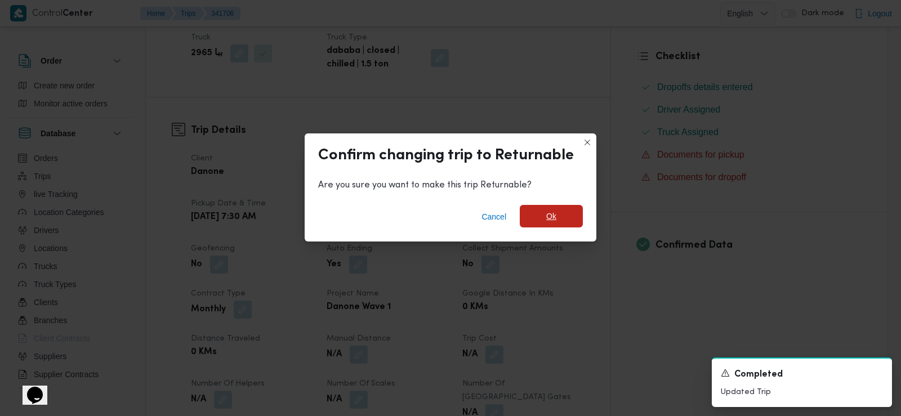
click at [560, 215] on span "Ok" at bounding box center [551, 216] width 63 height 23
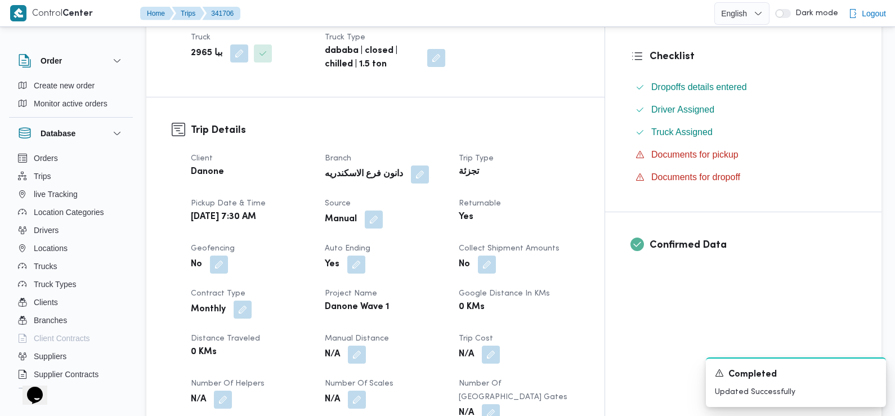
click at [447, 255] on div "Yes" at bounding box center [385, 265] width 123 height 20
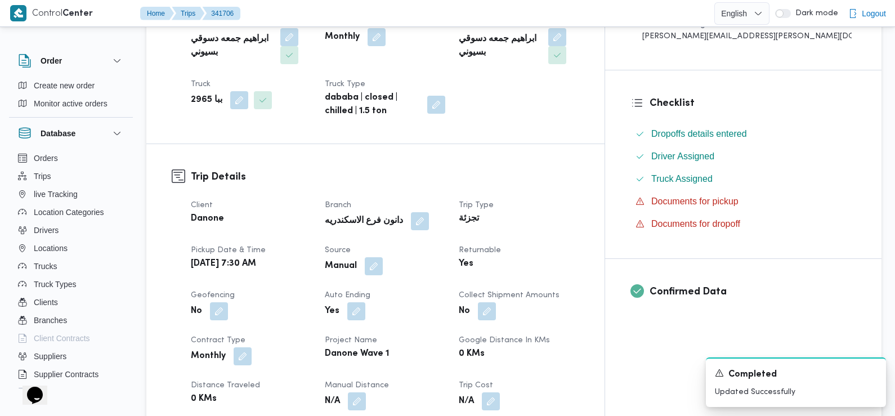
scroll to position [0, 0]
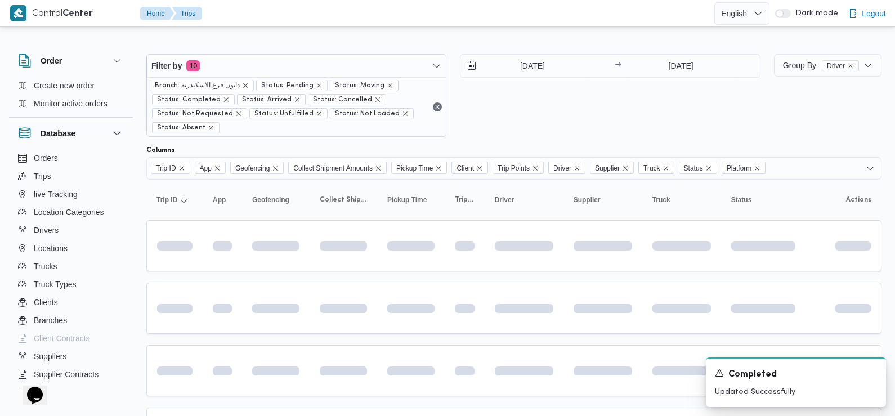
scroll to position [190, 0]
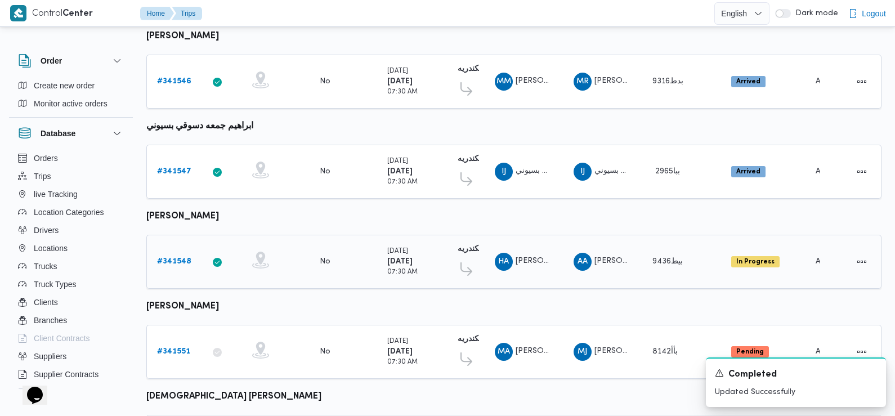
click at [175, 258] on b "# 341548" at bounding box center [174, 261] width 34 height 7
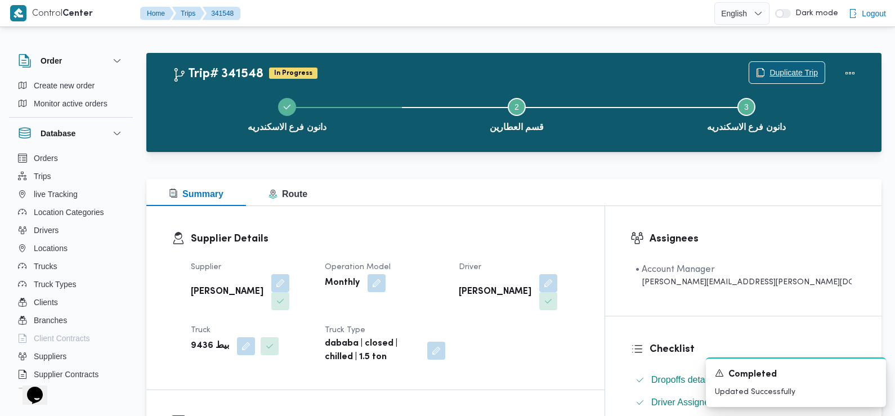
click at [781, 75] on span "Duplicate Trip" at bounding box center [794, 73] width 48 height 14
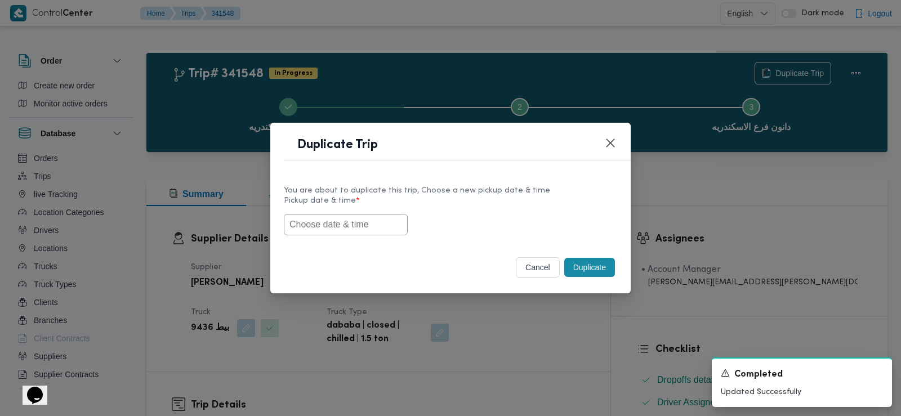
click at [347, 229] on input "text" at bounding box center [346, 224] width 124 height 21
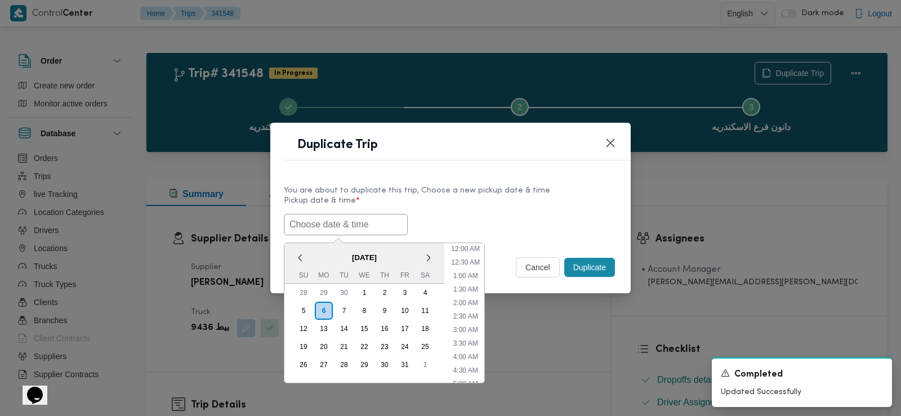
paste input "[DATE] 7:30AM"
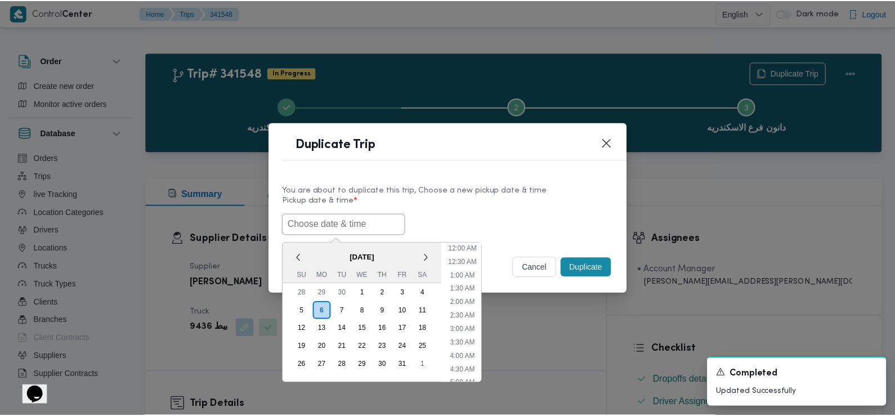
scroll to position [260, 0]
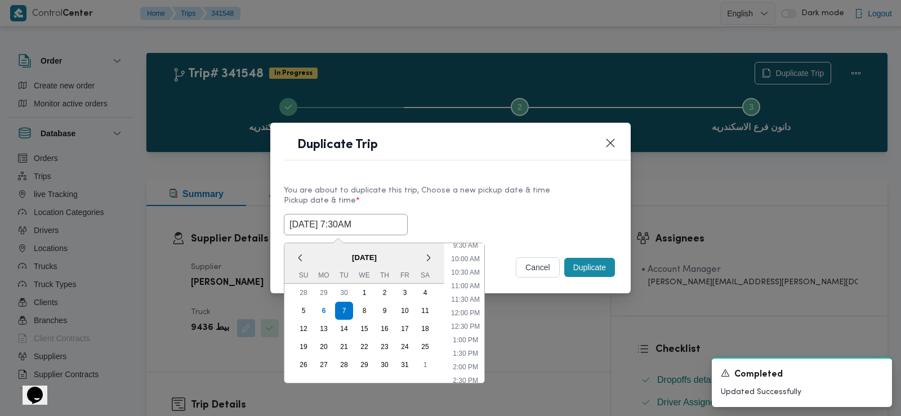
type input "[DATE] 7:30AM"
click at [455, 215] on div "[DATE] 7:30AM < [DATE] > Su Mo Tu We Th Fr Sa 28 29 30 1 2 3 4 5 6 7 8 9 10 11 …" at bounding box center [450, 224] width 333 height 21
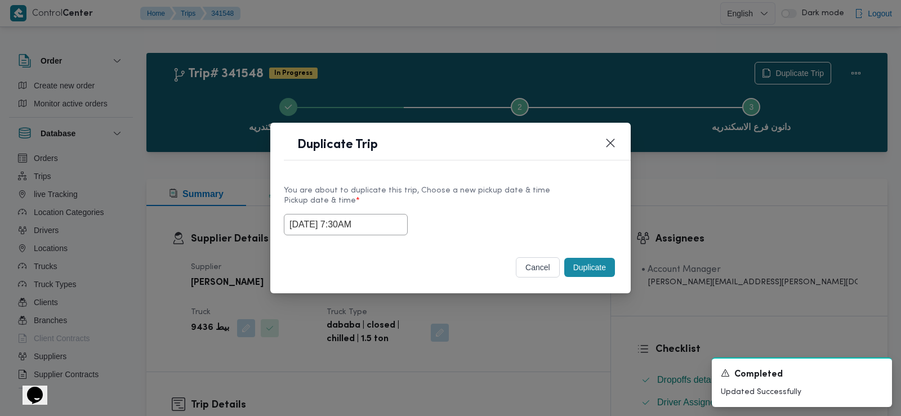
click at [591, 270] on button "Duplicate" at bounding box center [589, 267] width 51 height 19
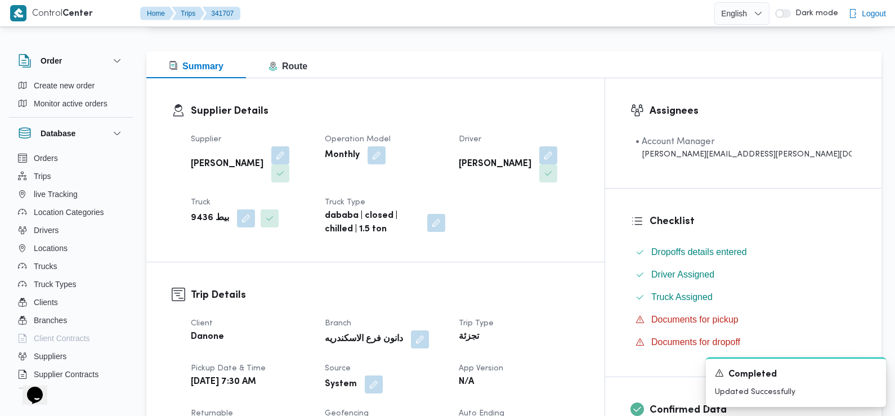
scroll to position [244, 0]
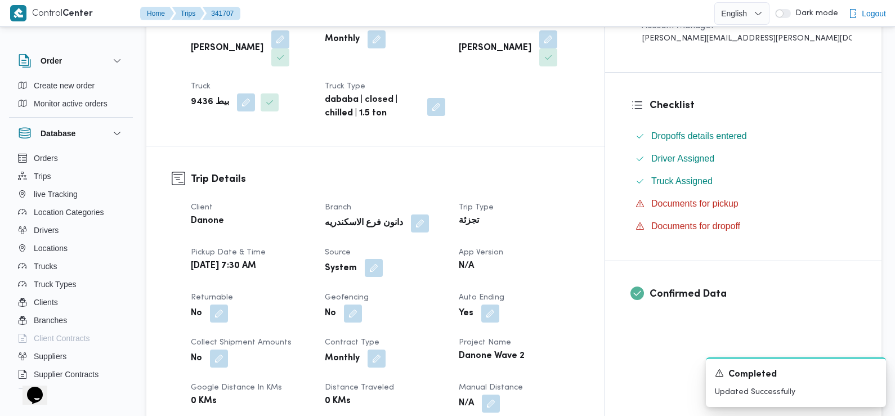
click at [383, 259] on button "button" at bounding box center [374, 268] width 18 height 18
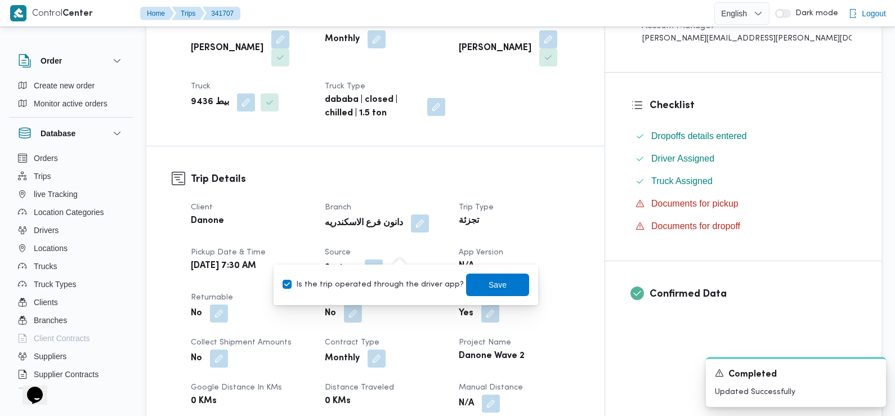
click at [403, 284] on label "Is the trip operated through the driver app?" at bounding box center [373, 285] width 181 height 14
checkbox input "false"
click at [489, 283] on span "Save" at bounding box center [498, 285] width 18 height 14
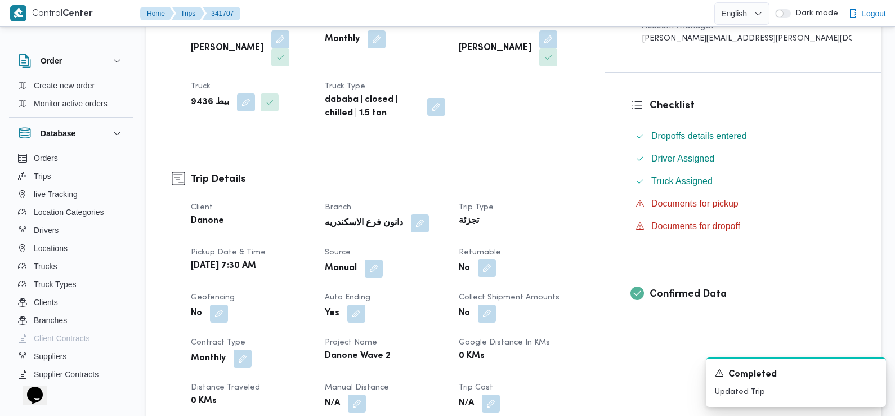
click at [496, 259] on button "button" at bounding box center [487, 268] width 18 height 18
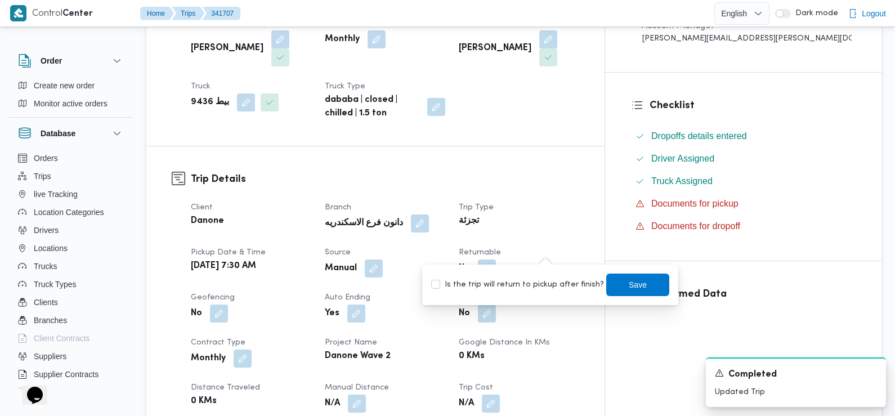
click at [541, 282] on label "Is the trip will return to pickup after finish?" at bounding box center [517, 285] width 173 height 14
checkbox input "true"
click at [639, 286] on span "Save" at bounding box center [638, 284] width 63 height 23
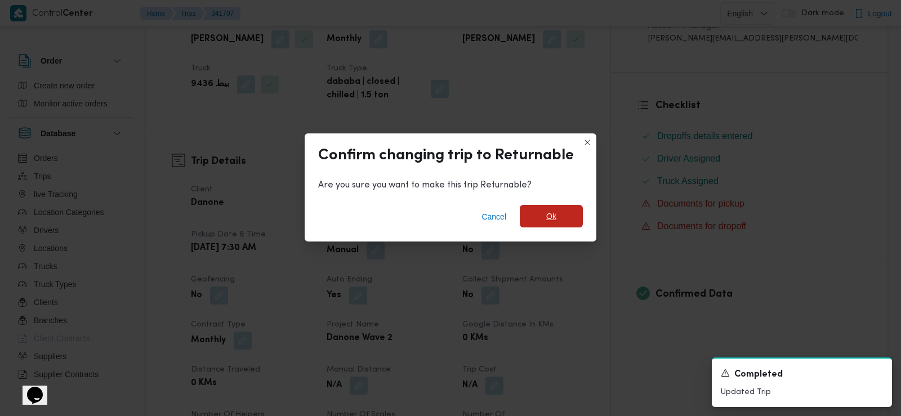
click at [551, 217] on span "Ok" at bounding box center [551, 217] width 10 height 14
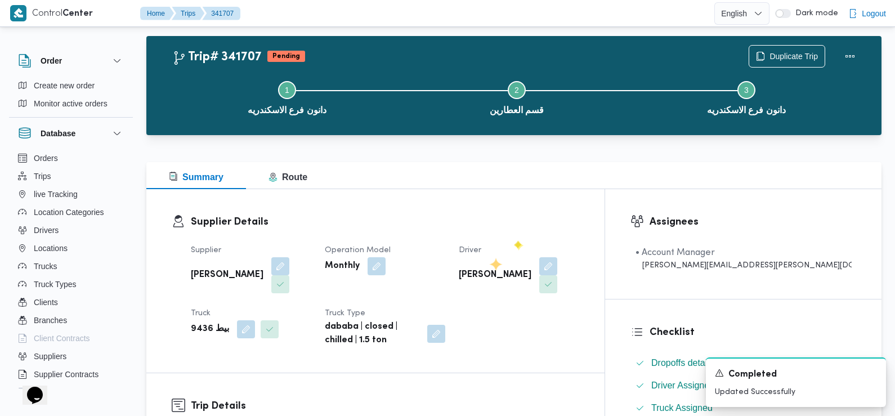
scroll to position [0, 0]
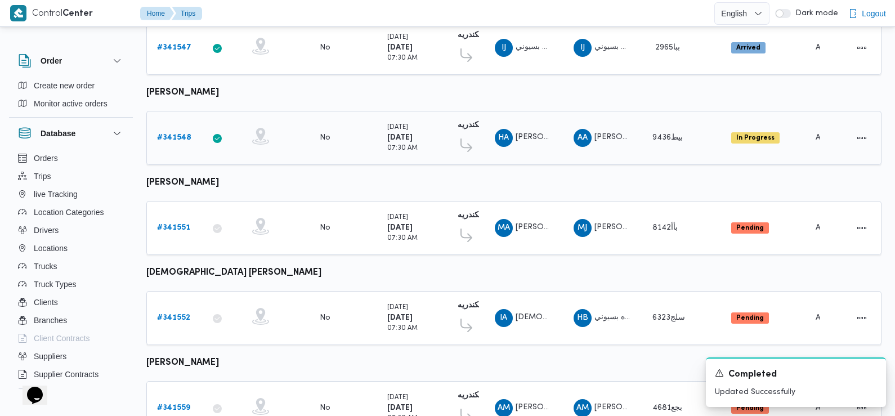
scroll to position [385, 0]
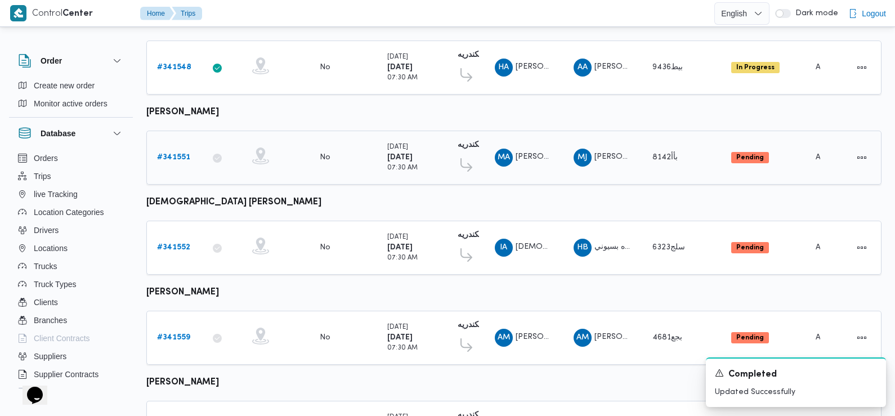
click at [175, 158] on b "# 341551" at bounding box center [173, 157] width 33 height 7
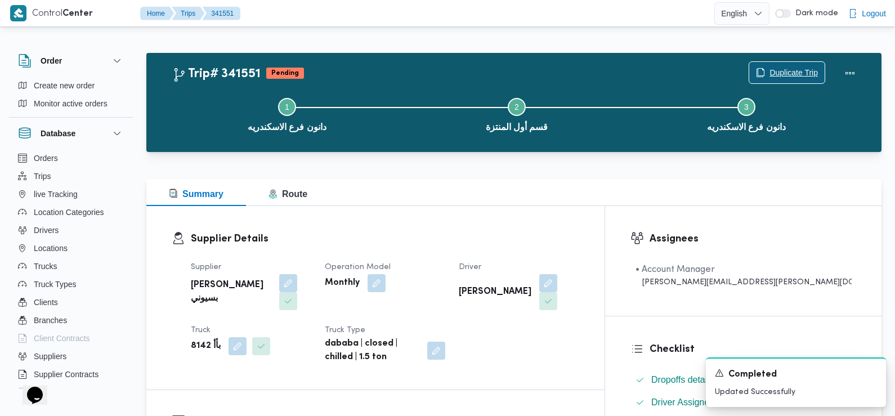
click at [786, 73] on span "Duplicate Trip" at bounding box center [794, 73] width 48 height 14
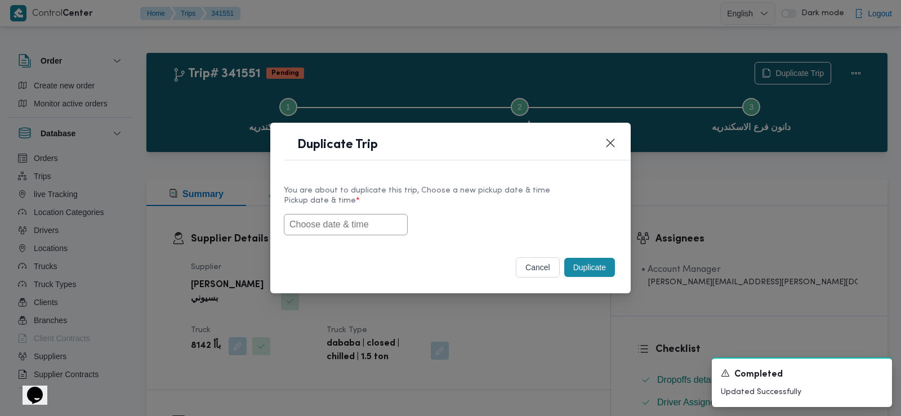
click at [370, 225] on input "text" at bounding box center [346, 224] width 124 height 21
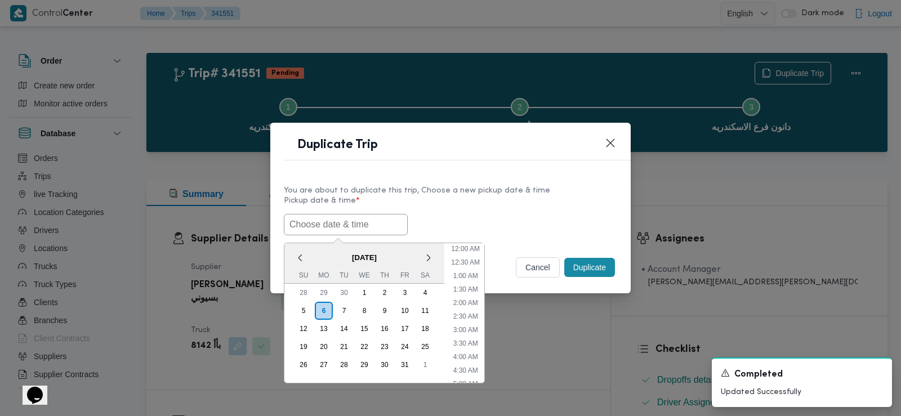
paste input "[DATE] 7:30AM"
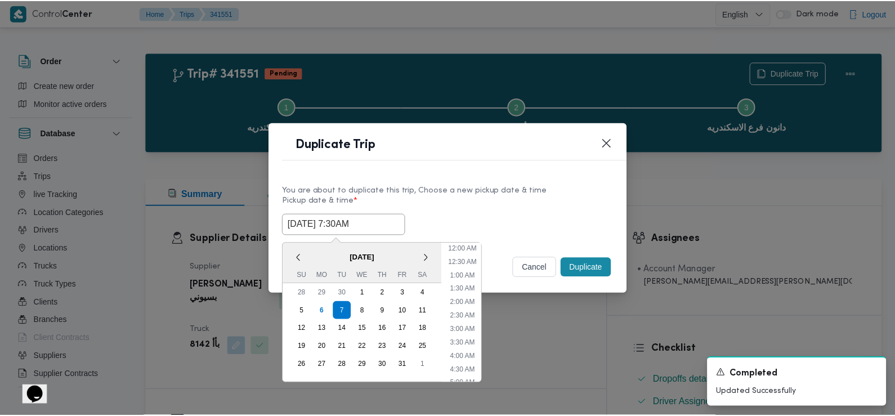
scroll to position [260, 0]
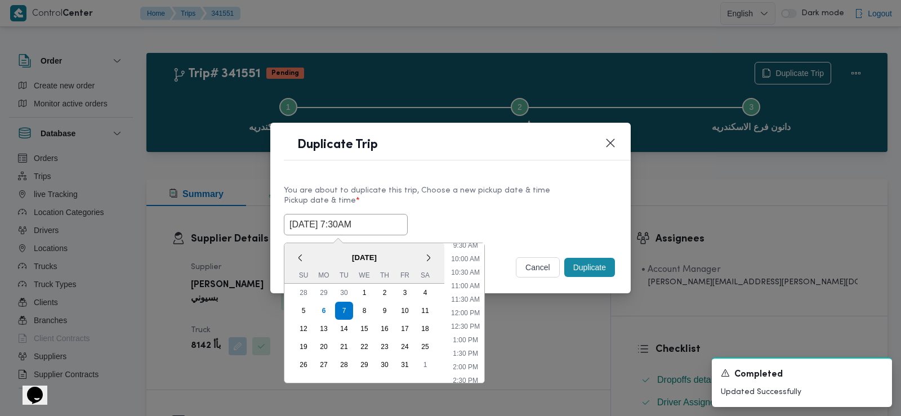
click at [391, 224] on input "[DATE] 7:30AM" at bounding box center [346, 224] width 124 height 21
type input "[DATE] 7:30AM"
click at [458, 212] on label "Pickup date & time *" at bounding box center [450, 205] width 333 height 17
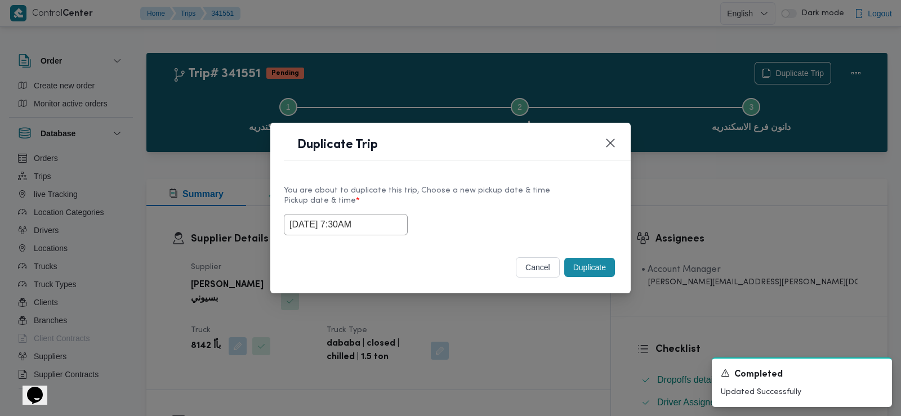
click at [604, 270] on button "Duplicate" at bounding box center [589, 267] width 51 height 19
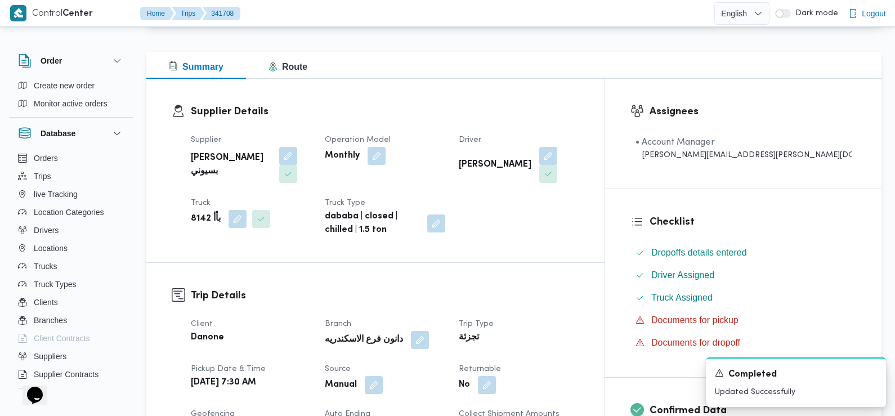
scroll to position [263, 0]
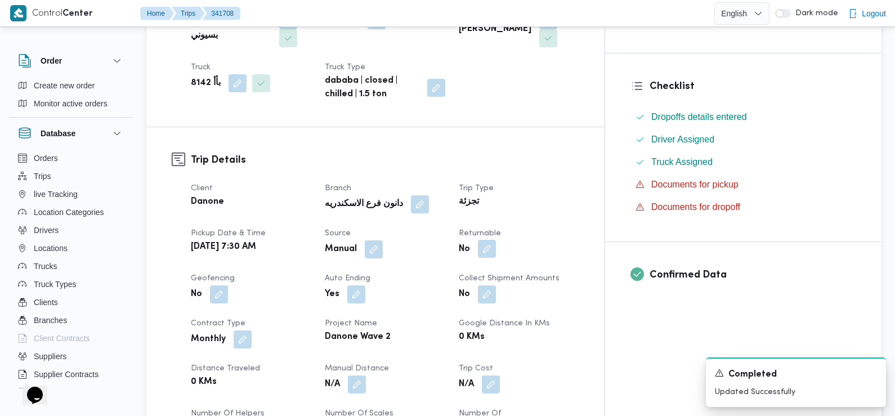
click at [496, 240] on button "button" at bounding box center [487, 249] width 18 height 18
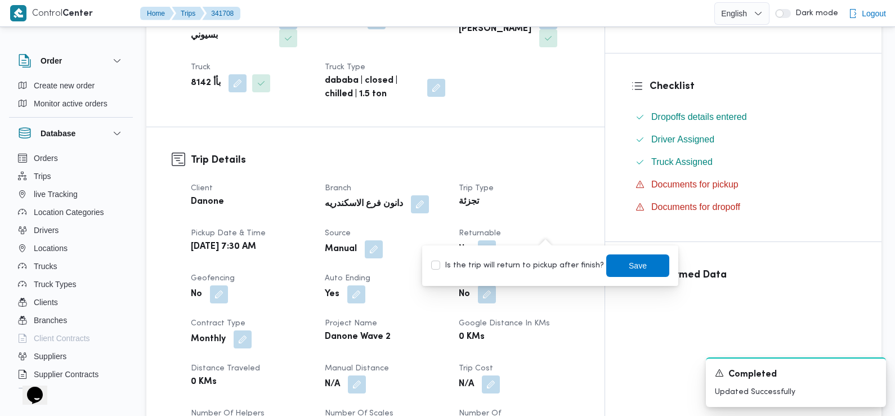
click at [509, 268] on label "Is the trip will return to pickup after finish?" at bounding box center [517, 266] width 173 height 14
checkbox input "true"
click at [613, 262] on span "Save" at bounding box center [638, 265] width 63 height 23
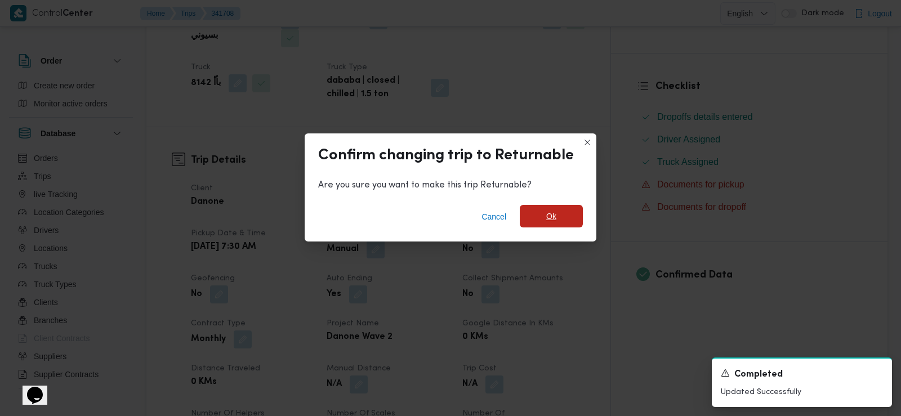
click at [557, 216] on span "Ok" at bounding box center [551, 216] width 63 height 23
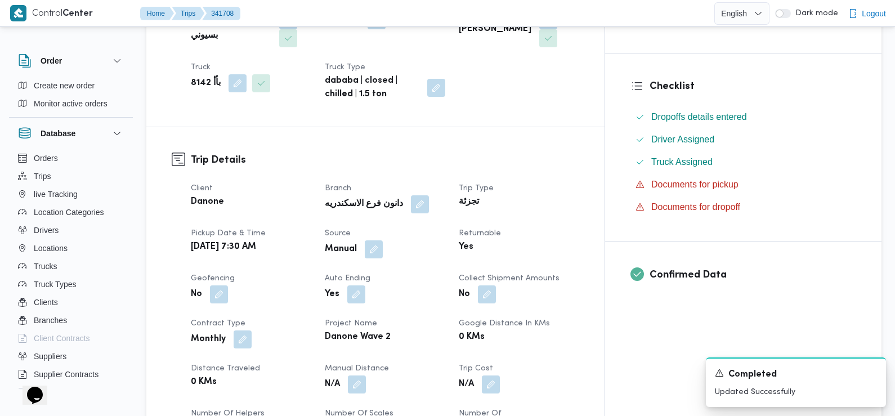
scroll to position [0, 0]
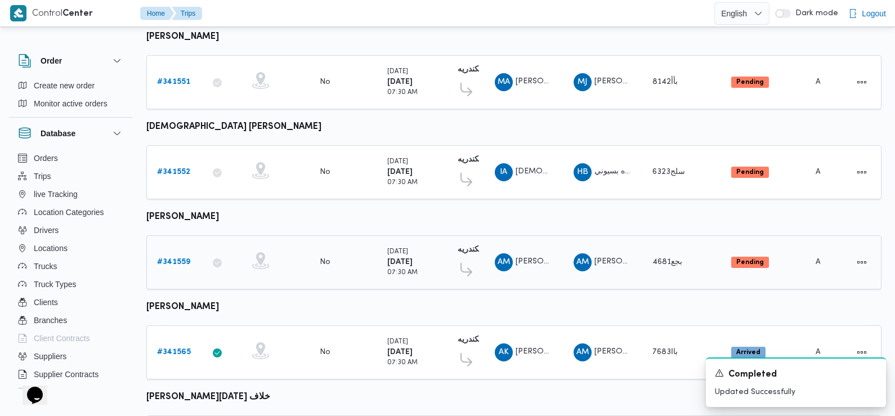
scroll to position [409, 0]
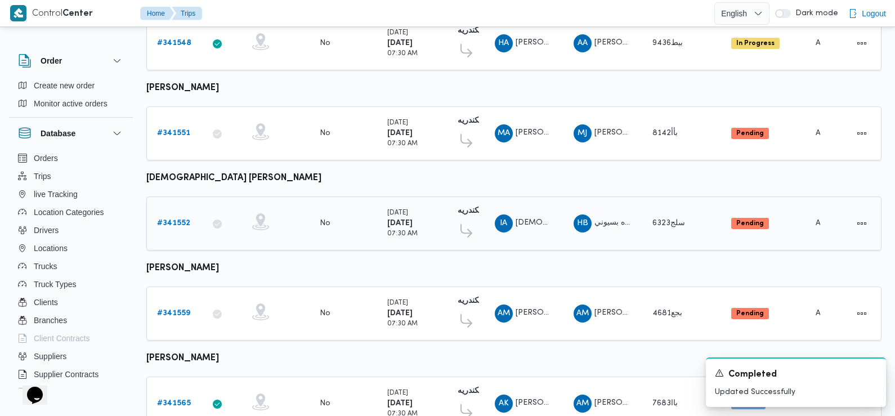
click at [177, 220] on b "# 341552" at bounding box center [173, 223] width 33 height 7
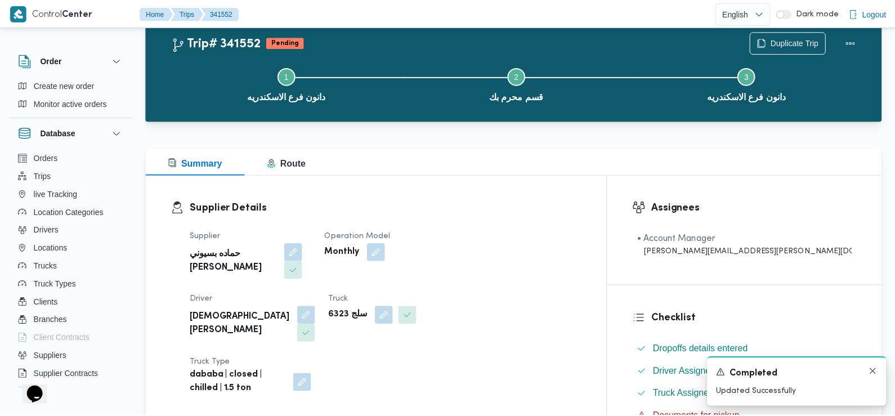
scroll to position [409, 0]
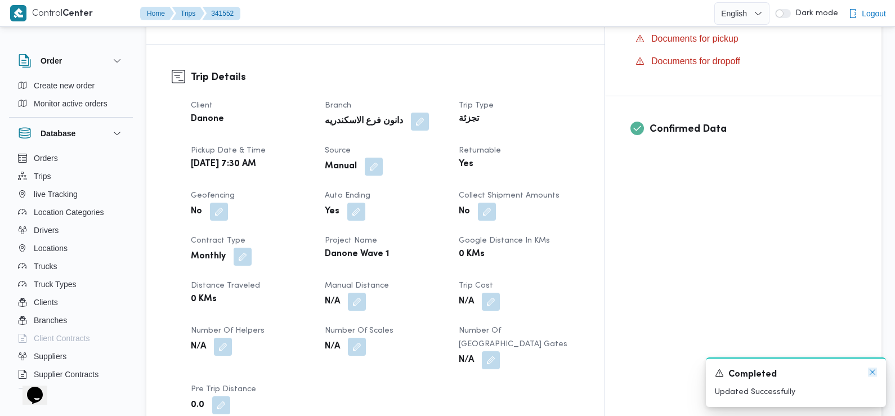
click at [871, 376] on icon "Dismiss toast" at bounding box center [872, 372] width 9 height 9
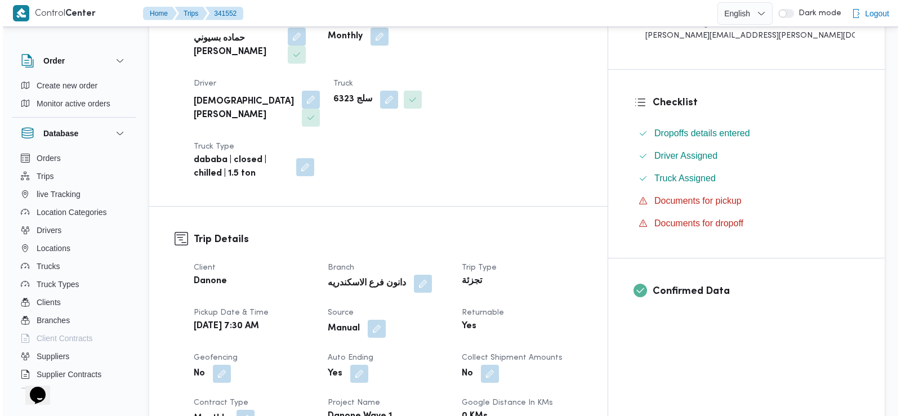
scroll to position [0, 0]
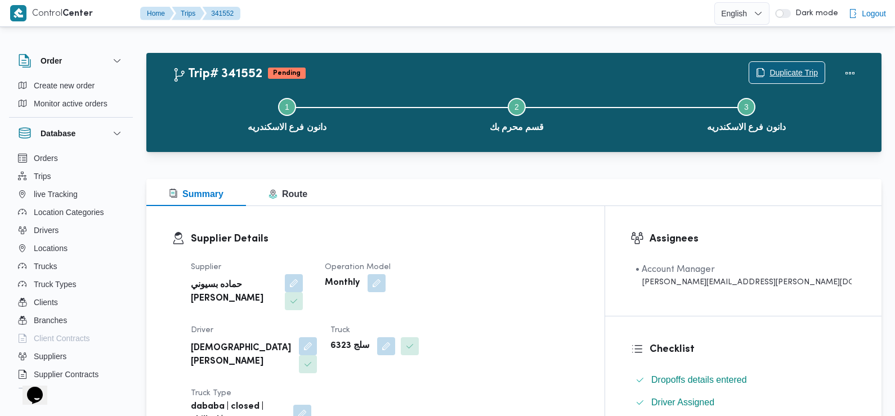
click at [786, 69] on span "Duplicate Trip" at bounding box center [794, 73] width 48 height 14
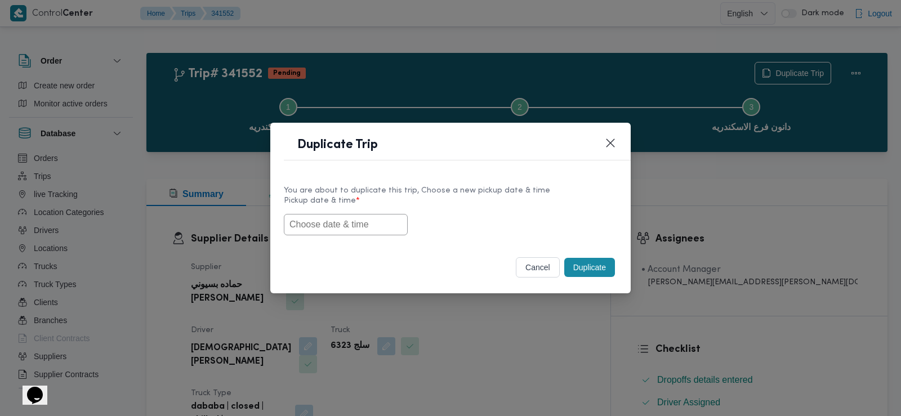
click at [319, 216] on input "text" at bounding box center [346, 224] width 124 height 21
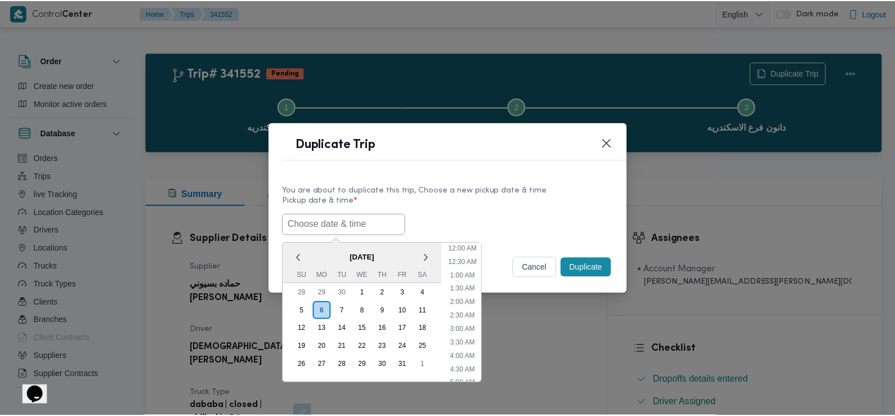
scroll to position [260, 0]
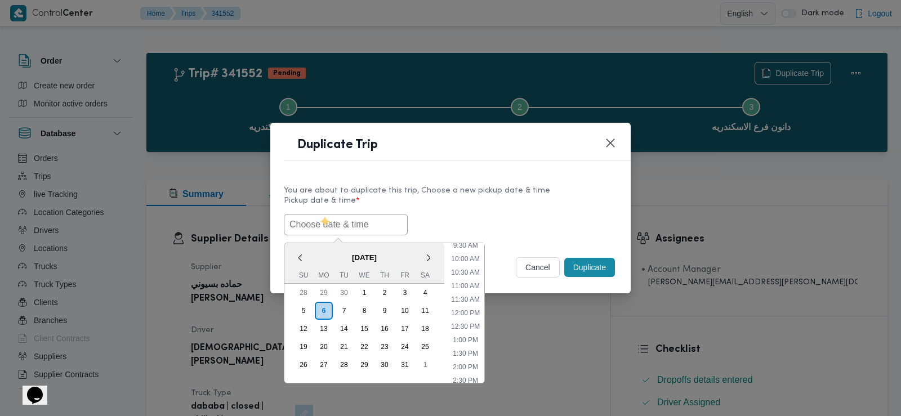
paste input "[DATE] 7:30AM"
type input "[DATE] 7:30AM"
click at [443, 215] on div "[DATE] 7:30AM < [DATE] > Su Mo Tu We Th Fr Sa 28 29 30 1 2 3 4 5 6 7 8 9 10 11 …" at bounding box center [450, 224] width 333 height 21
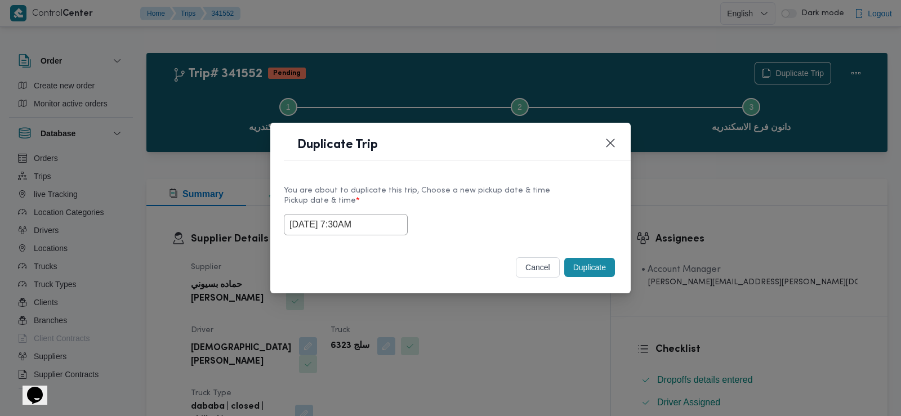
click at [595, 270] on button "Duplicate" at bounding box center [589, 267] width 51 height 19
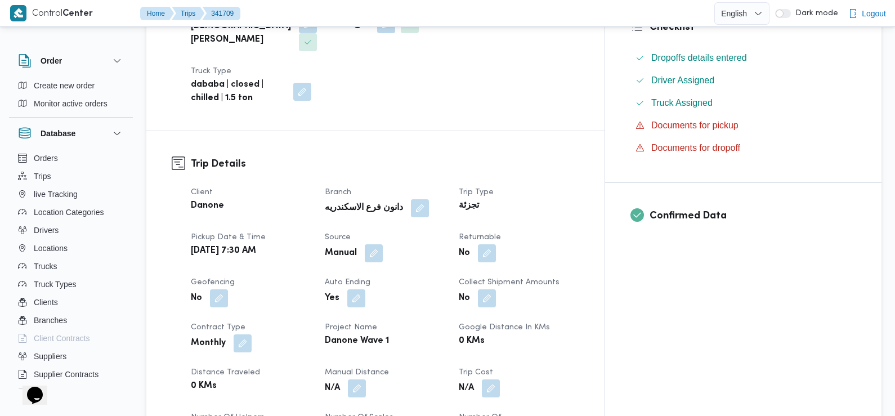
scroll to position [323, 0]
click at [496, 243] on button "button" at bounding box center [487, 252] width 18 height 18
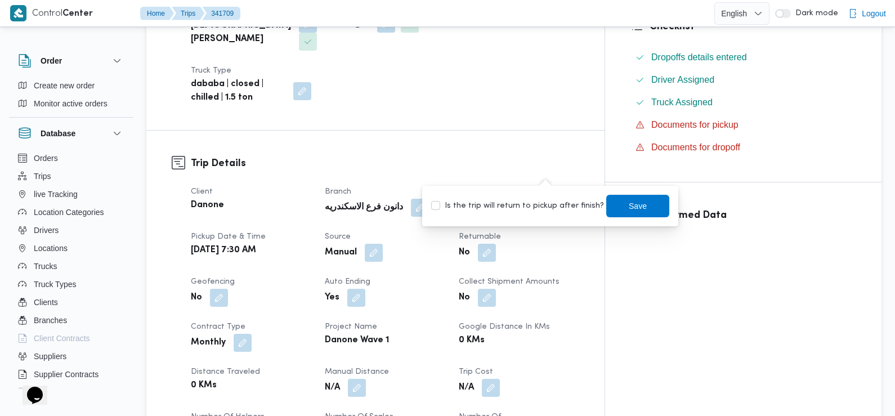
click at [550, 199] on label "Is the trip will return to pickup after finish?" at bounding box center [517, 206] width 173 height 14
checkbox input "true"
click at [653, 200] on span "Save" at bounding box center [638, 205] width 63 height 23
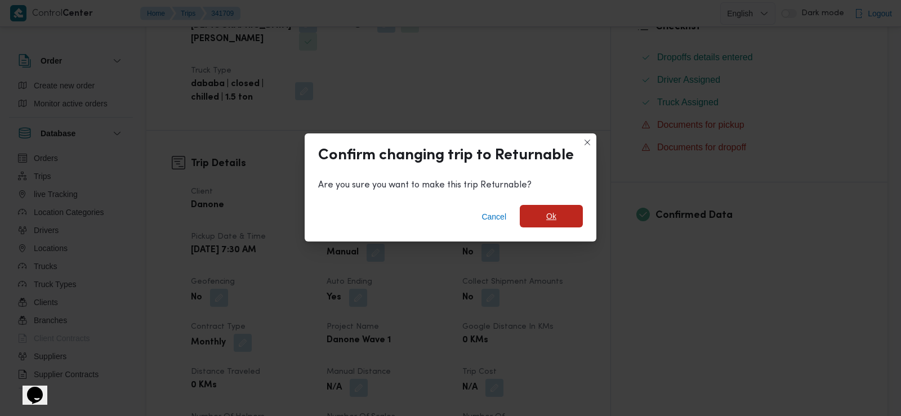
click at [564, 216] on span "Ok" at bounding box center [551, 216] width 63 height 23
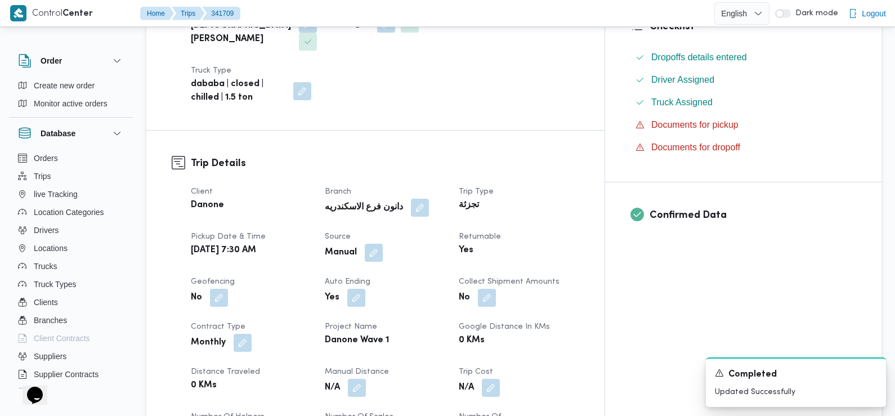
scroll to position [0, 0]
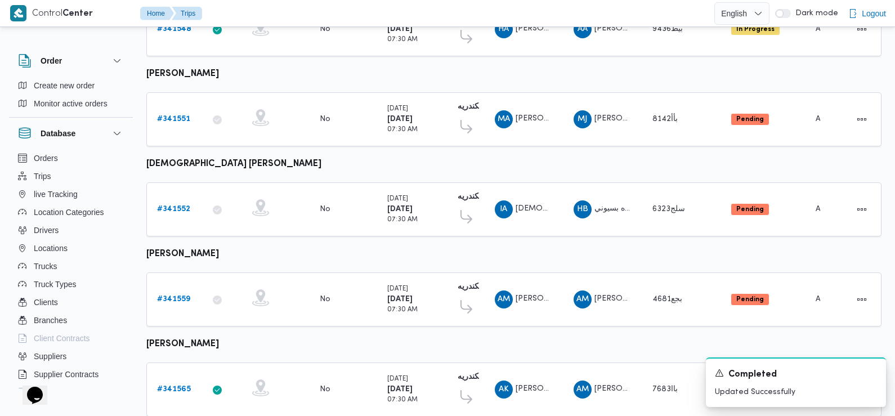
scroll to position [525, 0]
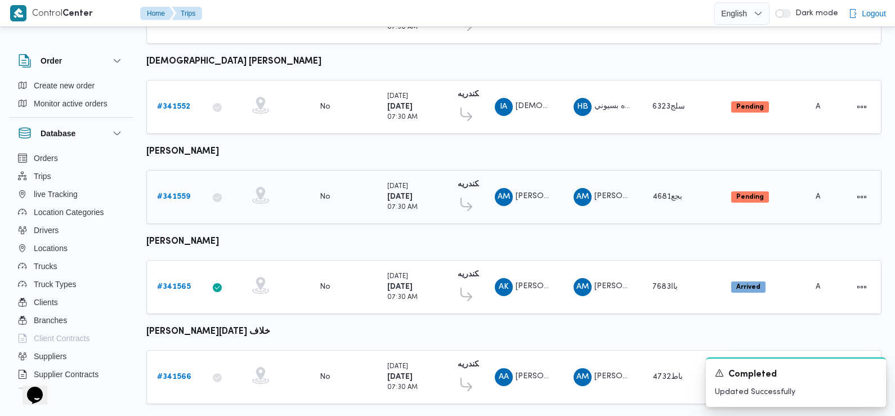
click at [171, 193] on b "# 341559" at bounding box center [173, 196] width 33 height 7
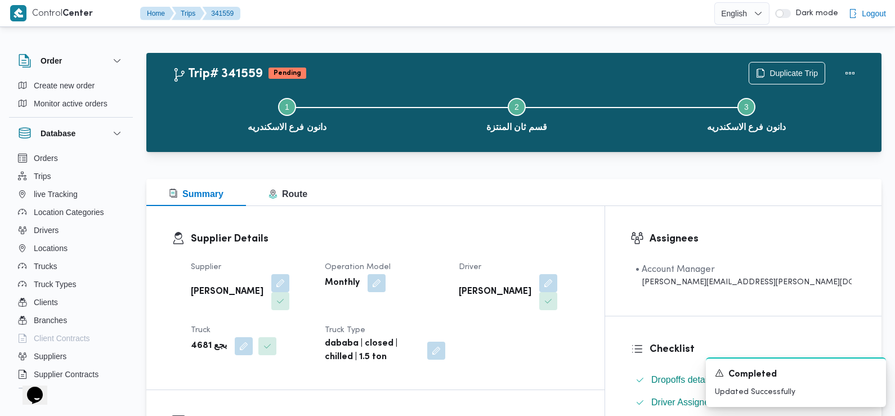
click at [787, 60] on div "Duplicate Trip" at bounding box center [805, 73] width 126 height 36
click at [784, 70] on span "Duplicate Trip" at bounding box center [794, 73] width 48 height 14
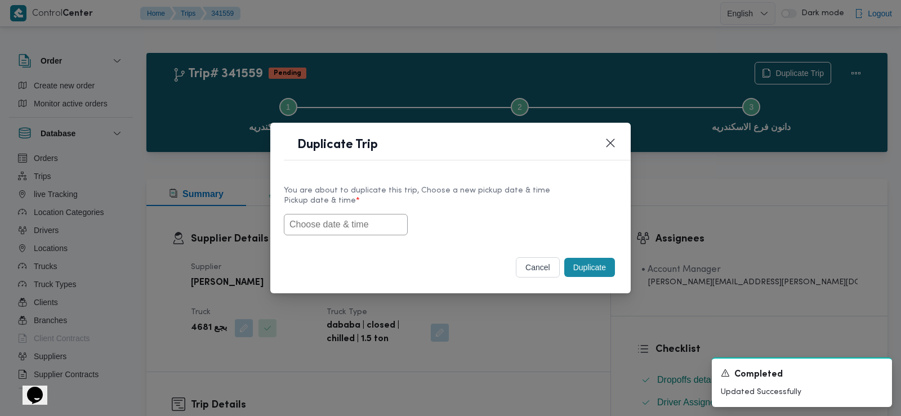
click at [361, 223] on input "text" at bounding box center [346, 224] width 124 height 21
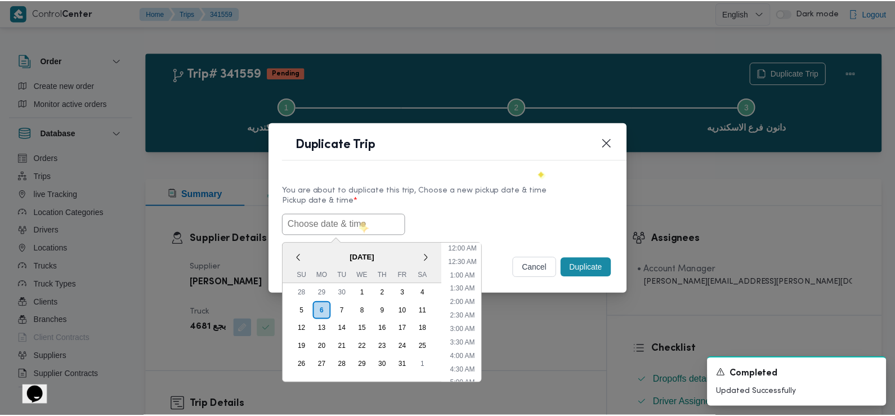
scroll to position [260, 0]
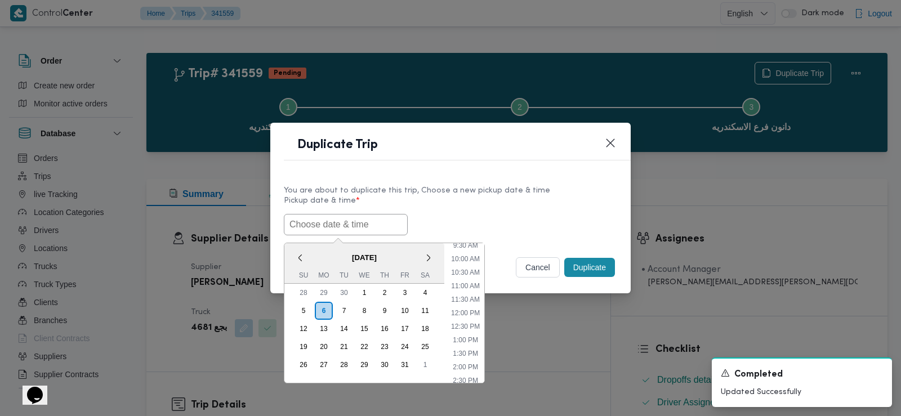
paste input "[DATE] 7:30AM"
type input "[DATE] 7:30AM"
click at [485, 225] on div "[DATE] 7:30AM < [DATE] > Su Mo Tu We Th Fr Sa 28 29 30 1 2 3 4 5 6 7 8 9 10 11 …" at bounding box center [450, 224] width 333 height 21
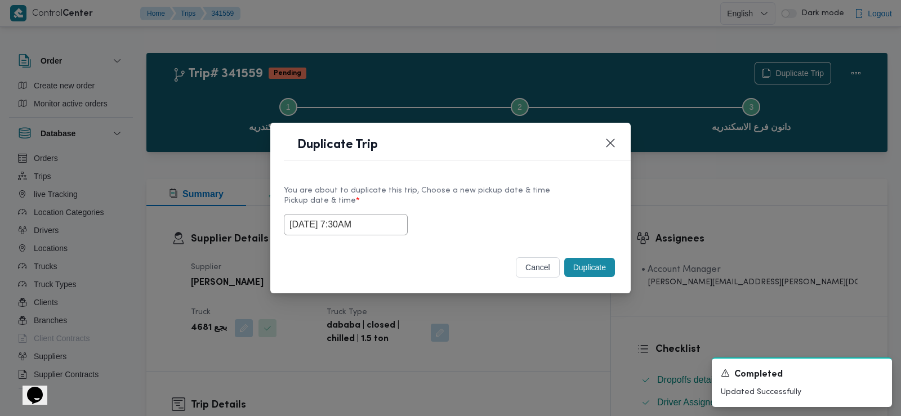
click at [571, 265] on button "Duplicate" at bounding box center [589, 267] width 51 height 19
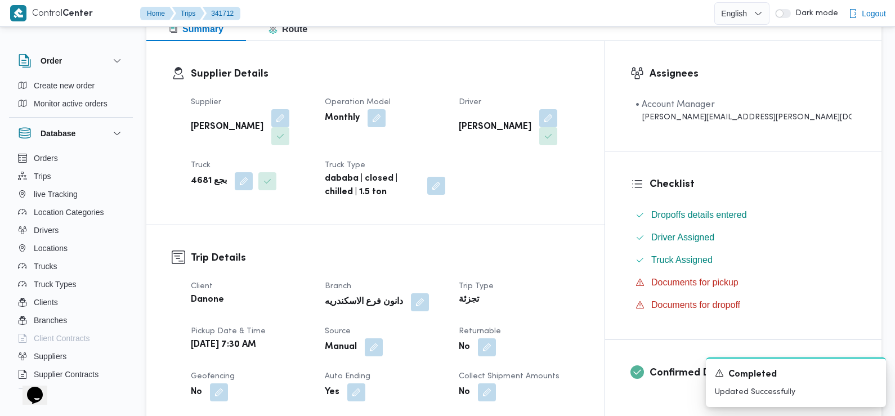
scroll to position [218, 0]
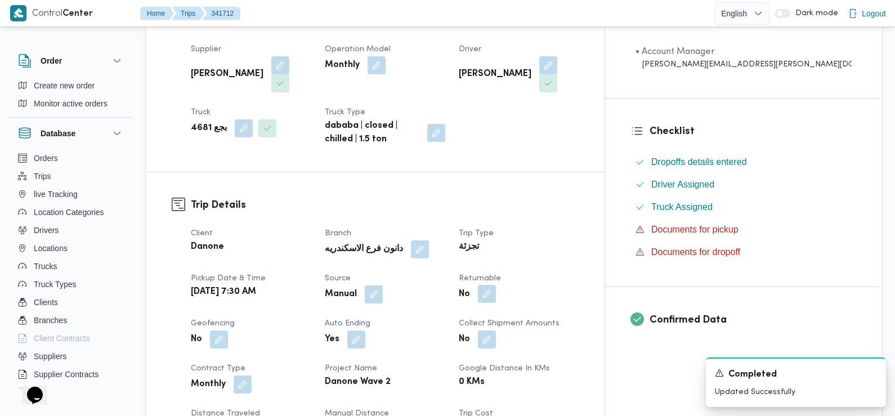
click at [496, 285] on button "button" at bounding box center [487, 294] width 18 height 18
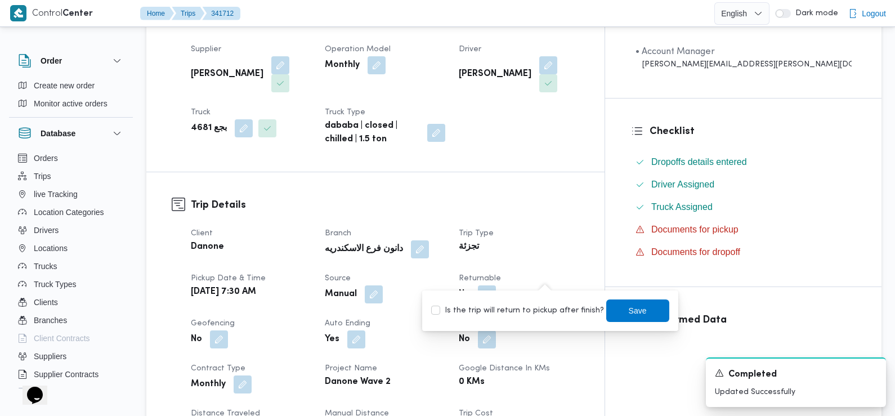
click at [529, 313] on label "Is the trip will return to pickup after finish?" at bounding box center [517, 311] width 173 height 14
checkbox input "true"
click at [633, 311] on span "Save" at bounding box center [638, 311] width 18 height 14
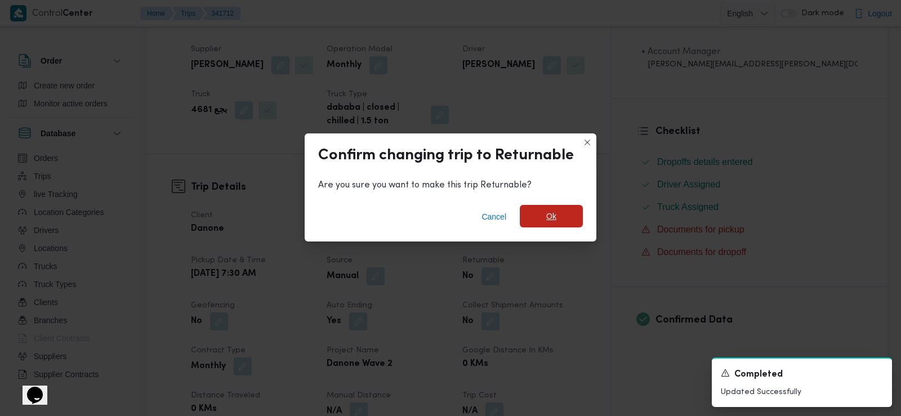
click at [558, 209] on span "Ok" at bounding box center [551, 216] width 63 height 23
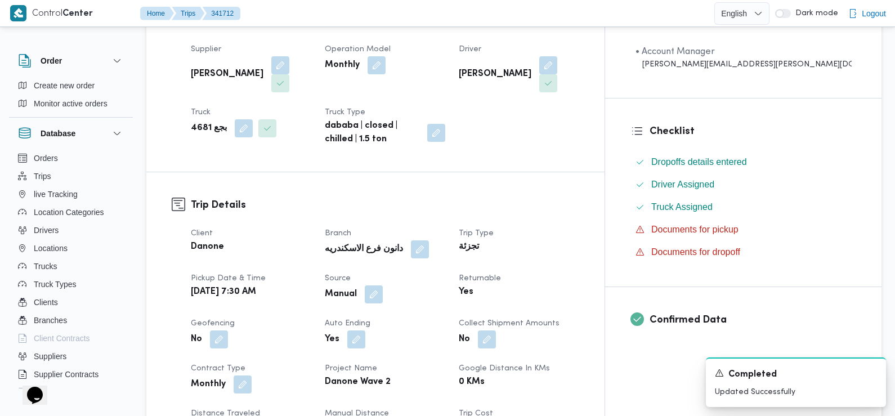
click at [319, 220] on div "Client Danone Branch دانون فرع الاسكندريه Trip Type تجزئة Pickup date & time [D…" at bounding box center [385, 384] width 402 height 329
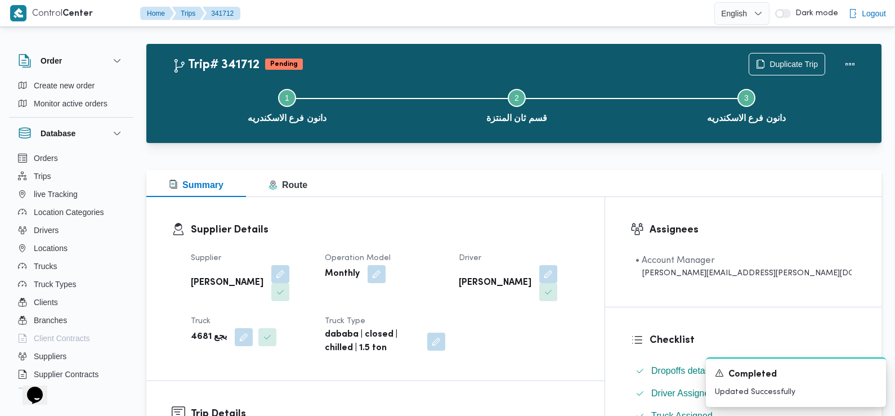
scroll to position [0, 0]
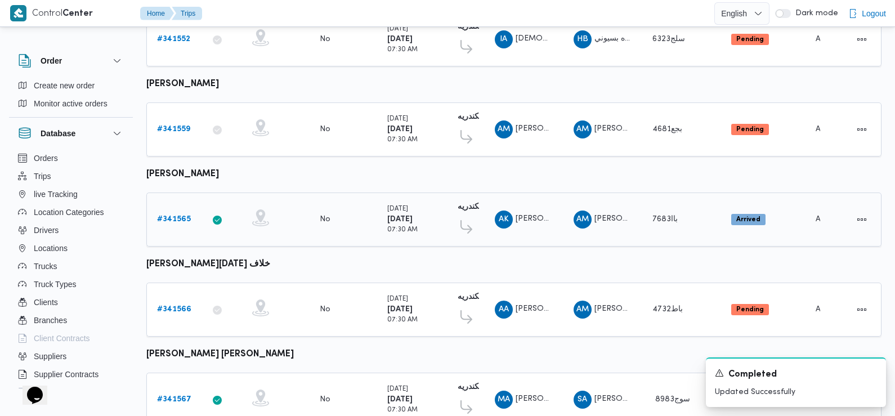
scroll to position [609, 0]
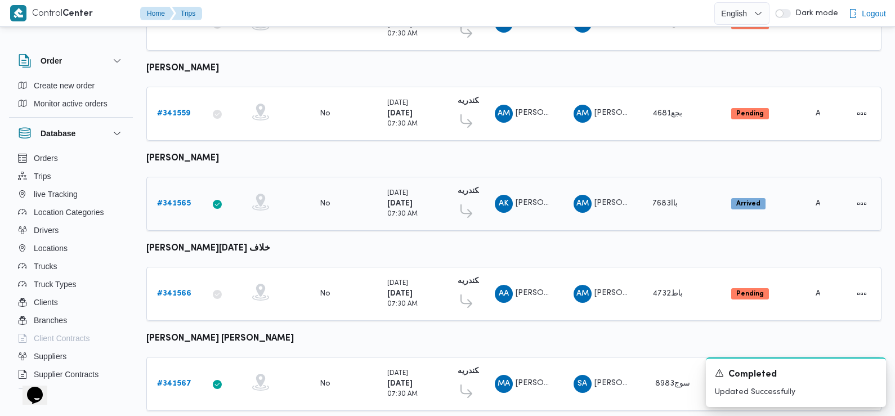
click at [178, 200] on b "# 341565" at bounding box center [174, 203] width 34 height 7
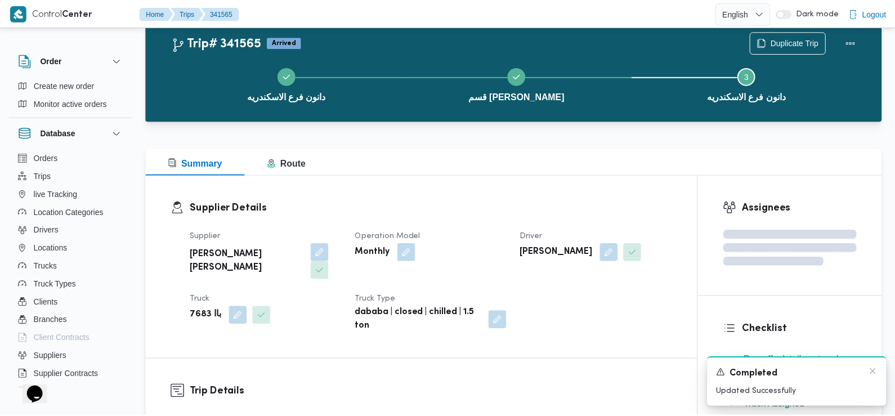
scroll to position [609, 0]
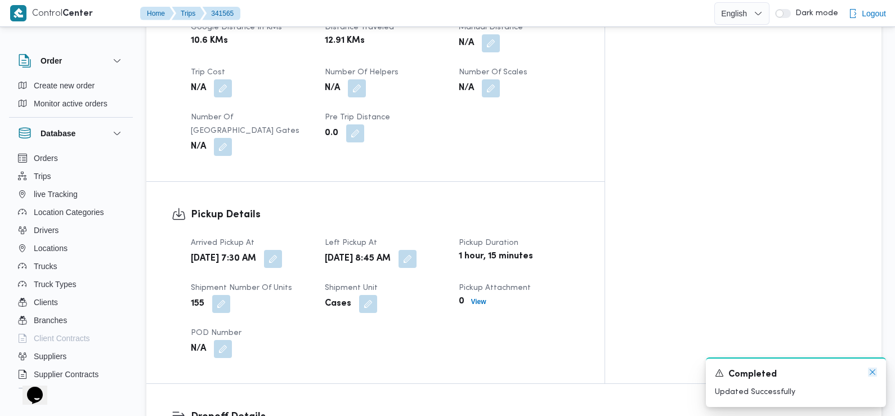
click at [872, 371] on icon "Dismiss toast" at bounding box center [872, 372] width 9 height 9
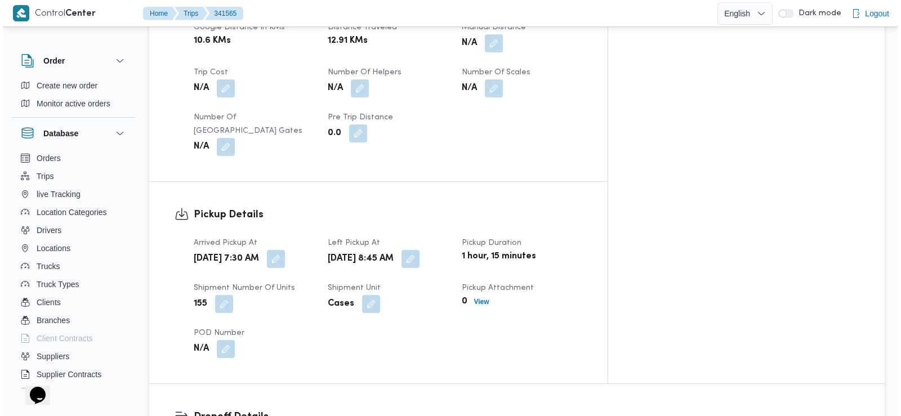
scroll to position [0, 0]
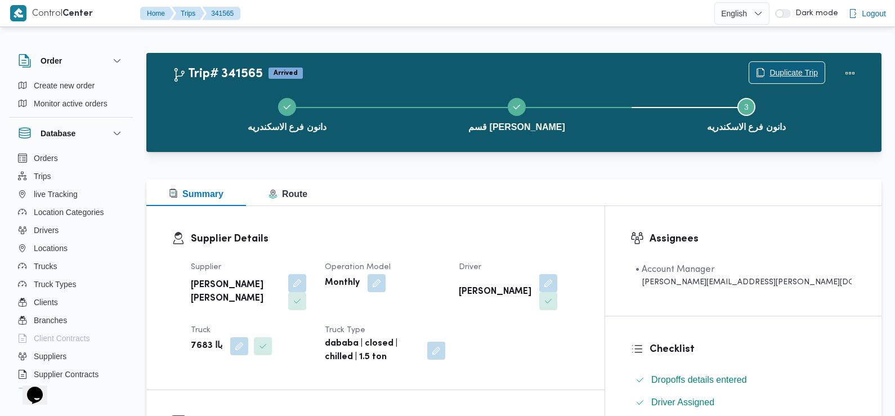
click at [794, 73] on span "Duplicate Trip" at bounding box center [794, 73] width 48 height 14
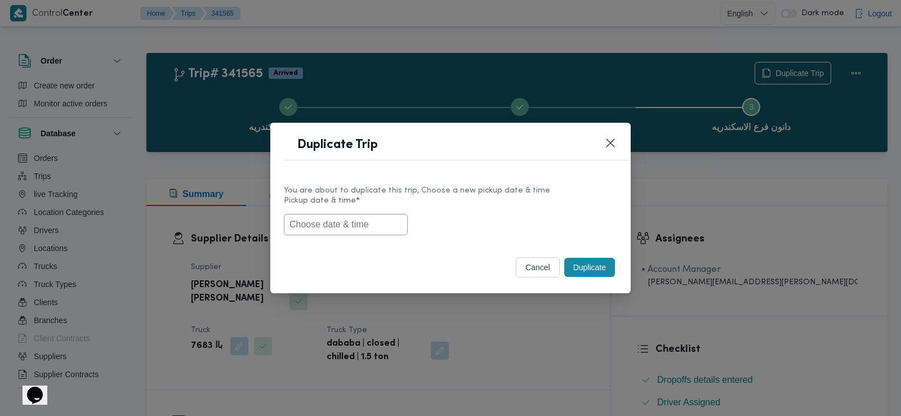
click at [337, 221] on input "text" at bounding box center [346, 224] width 124 height 21
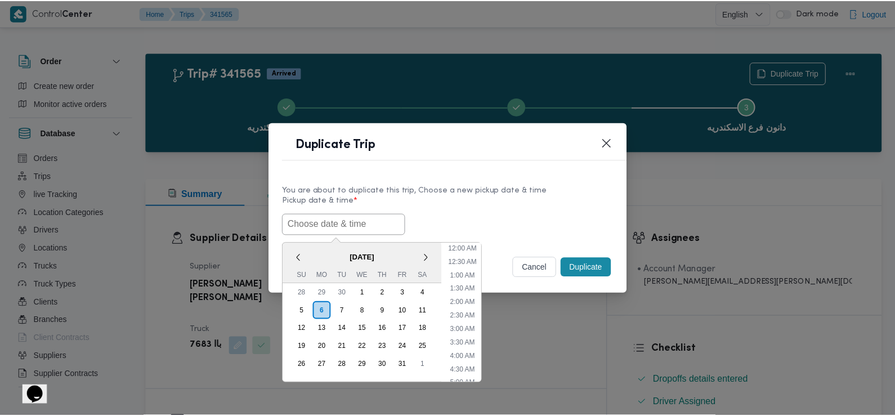
scroll to position [260, 0]
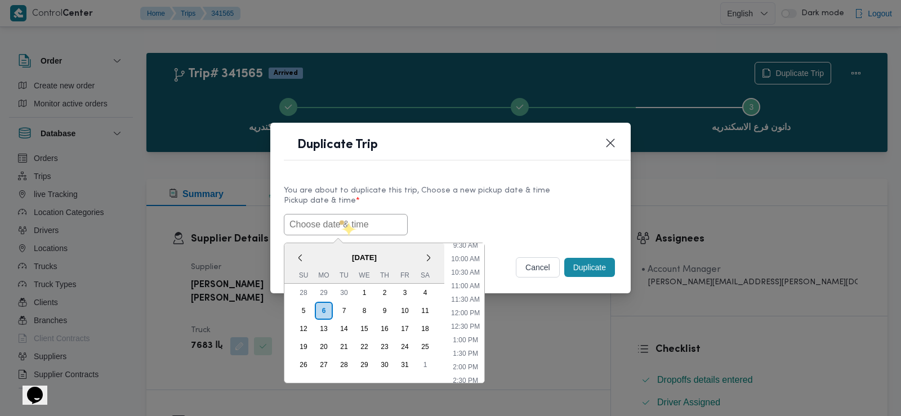
paste input "[DATE] 7:30AM"
type input "[DATE] 7:30AM"
click at [483, 214] on div "[DATE] 7:30AM < [DATE] > Su Mo Tu We Th Fr Sa 28 29 30 1 2 3 4 5 6 7 8 9 10 11 …" at bounding box center [450, 224] width 333 height 21
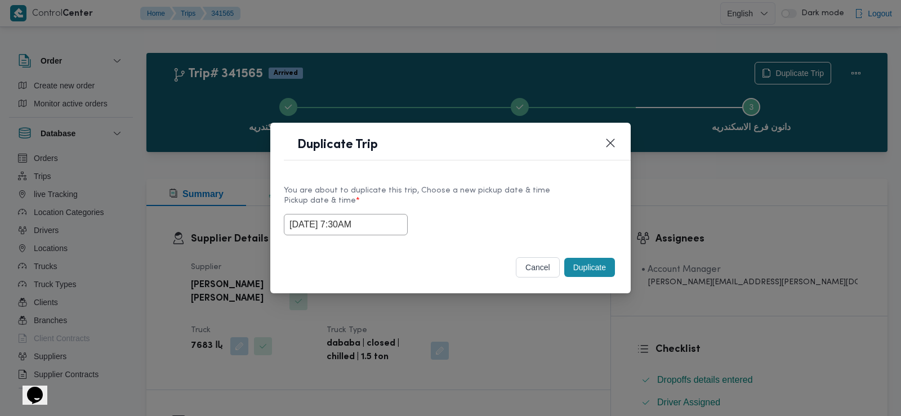
click at [576, 270] on button "Duplicate" at bounding box center [589, 267] width 51 height 19
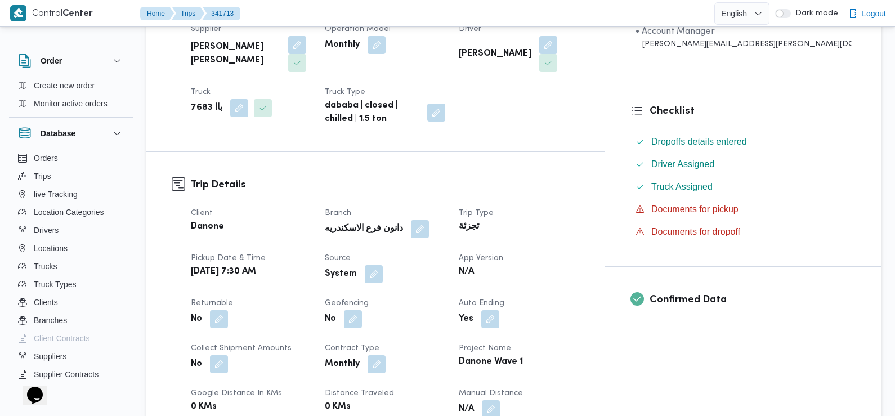
scroll to position [240, 0]
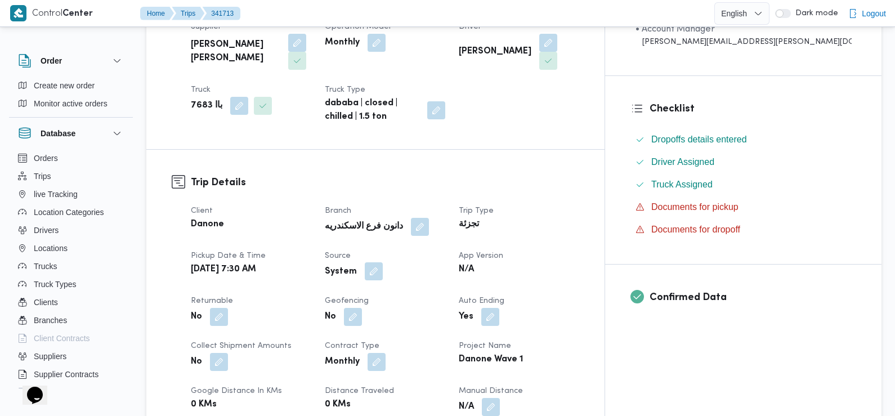
click at [383, 271] on button "button" at bounding box center [374, 271] width 18 height 18
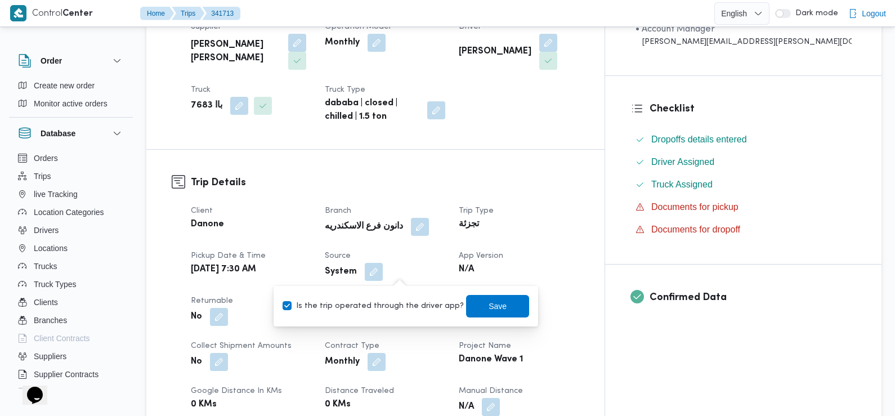
click at [391, 306] on label "Is the trip operated through the driver app?" at bounding box center [373, 307] width 181 height 14
checkbox input "false"
click at [471, 302] on span "Save" at bounding box center [497, 306] width 63 height 23
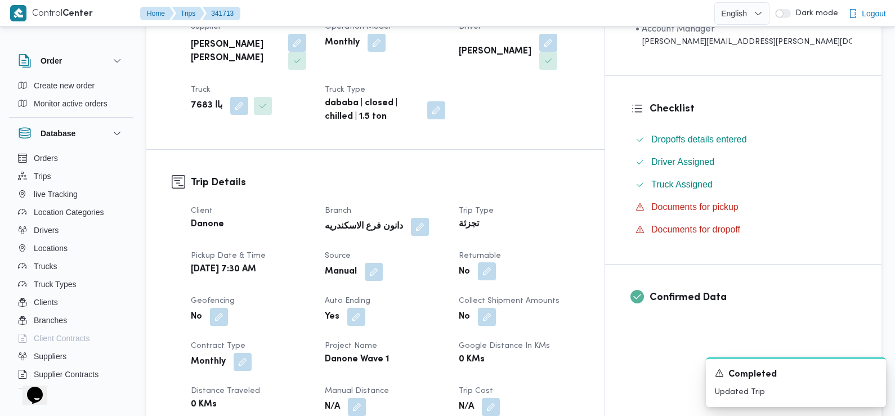
click at [496, 274] on button "button" at bounding box center [487, 271] width 18 height 18
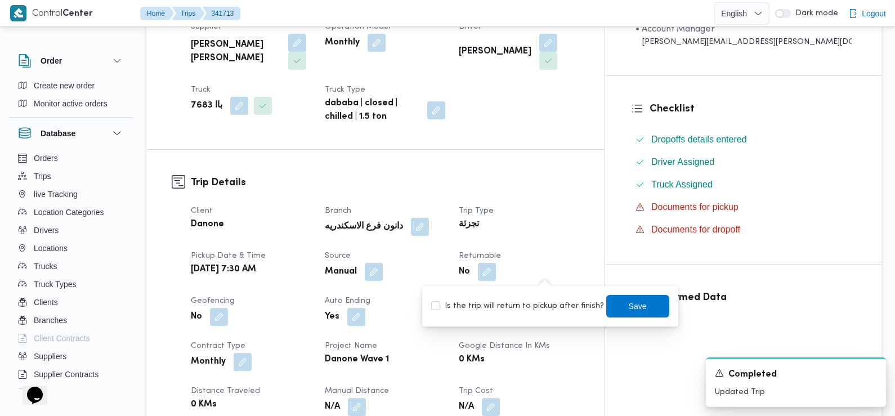
click at [538, 301] on label "Is the trip will return to pickup after finish?" at bounding box center [517, 307] width 173 height 14
checkbox input "true"
click at [608, 299] on span "Save" at bounding box center [638, 306] width 63 height 23
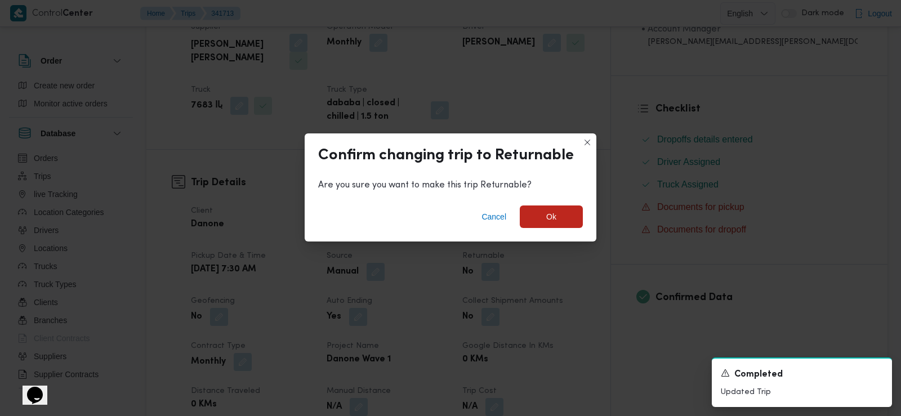
click at [548, 202] on div "Cancel Ok" at bounding box center [451, 219] width 292 height 45
click at [548, 222] on span "Ok" at bounding box center [551, 217] width 10 height 14
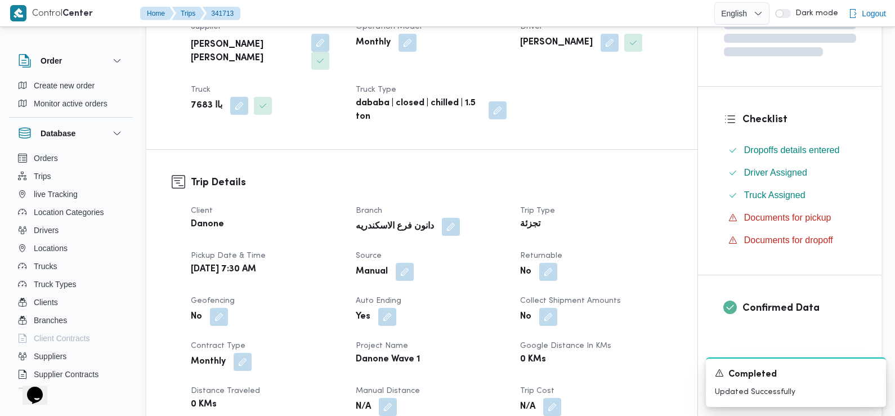
click at [336, 217] on div "Danone" at bounding box center [267, 225] width 154 height 16
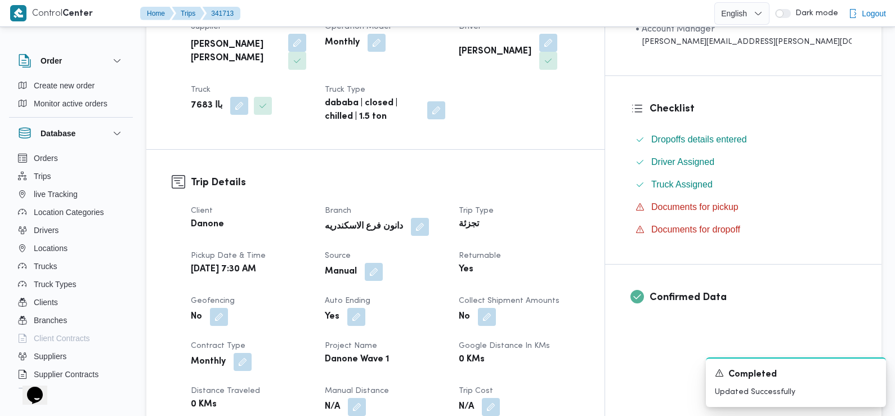
scroll to position [0, 0]
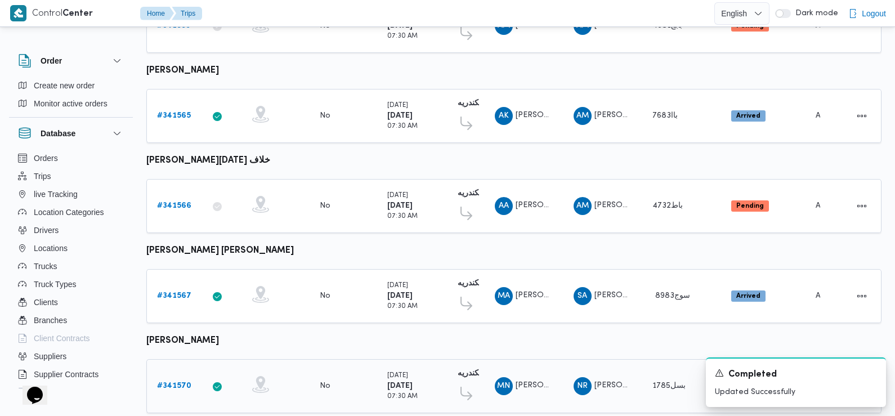
scroll to position [681, 0]
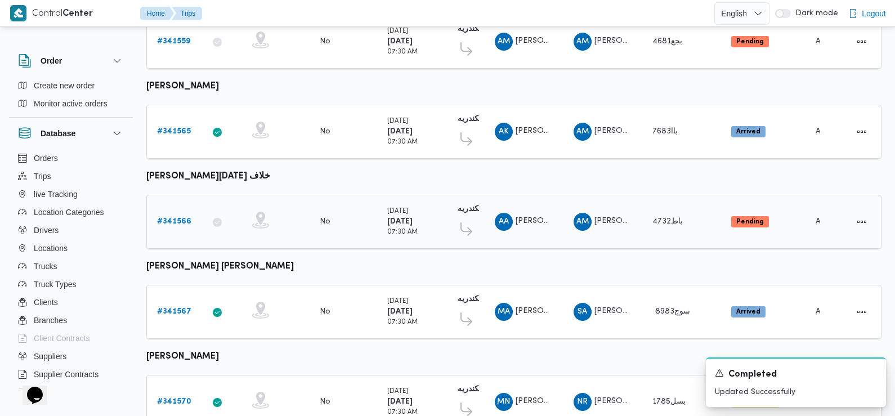
click at [179, 218] on b "# 341566" at bounding box center [174, 221] width 34 height 7
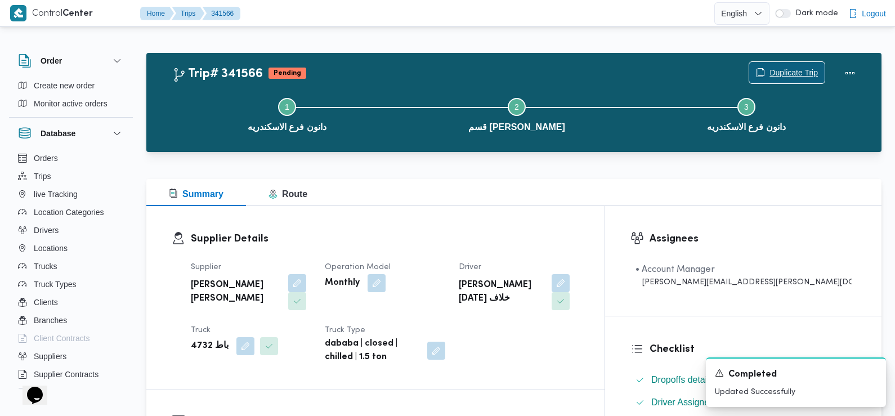
click at [783, 71] on span "Duplicate Trip" at bounding box center [794, 73] width 48 height 14
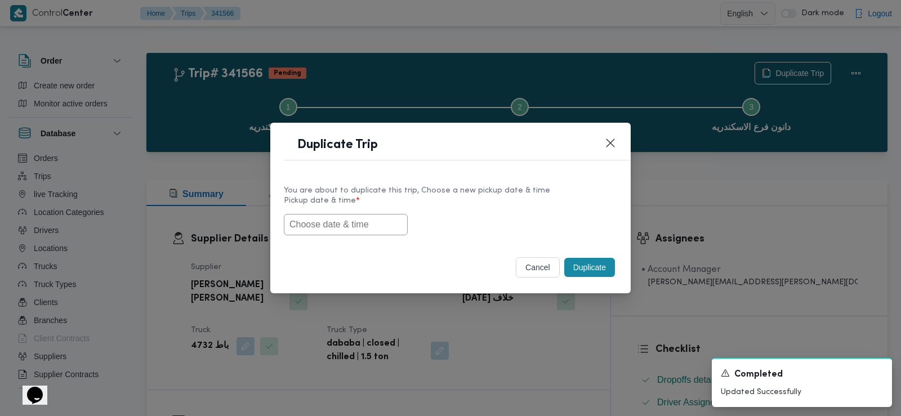
click at [363, 231] on input "text" at bounding box center [346, 224] width 124 height 21
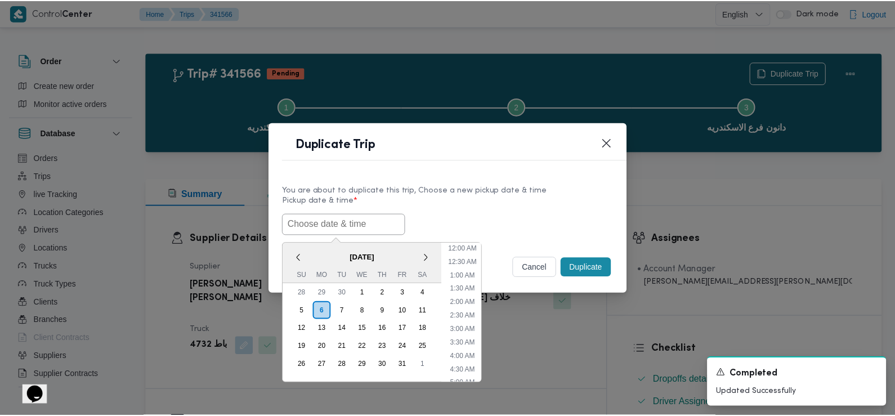
scroll to position [260, 0]
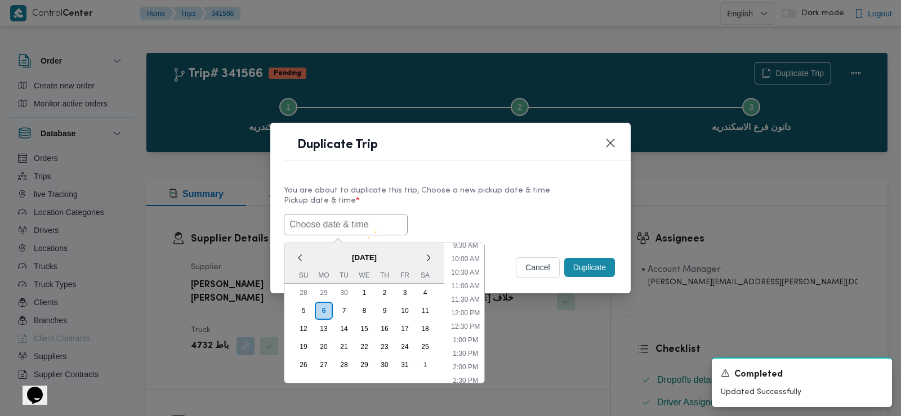
paste input "[DATE] 7:30AM"
type input "[DATE] 7:30AM"
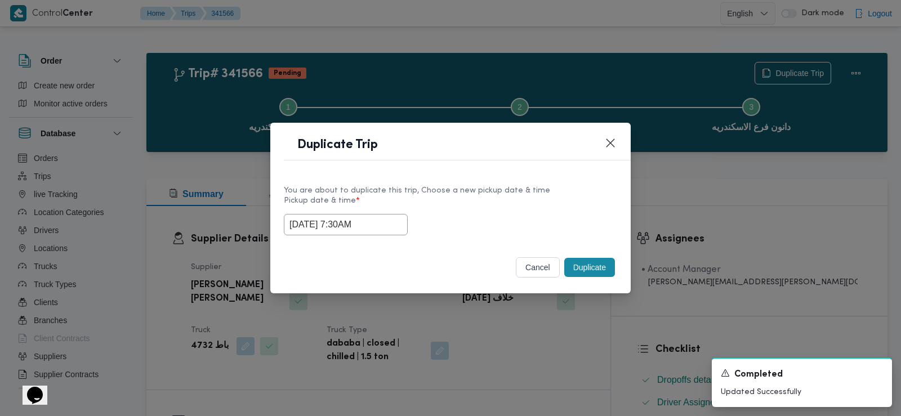
click at [422, 225] on div "[DATE] 7:30AM" at bounding box center [450, 224] width 333 height 21
click at [581, 266] on button "Duplicate" at bounding box center [589, 267] width 51 height 19
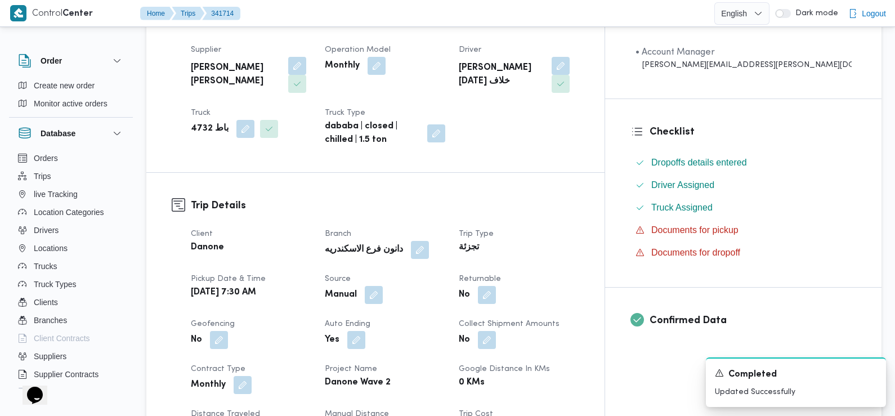
scroll to position [237, 0]
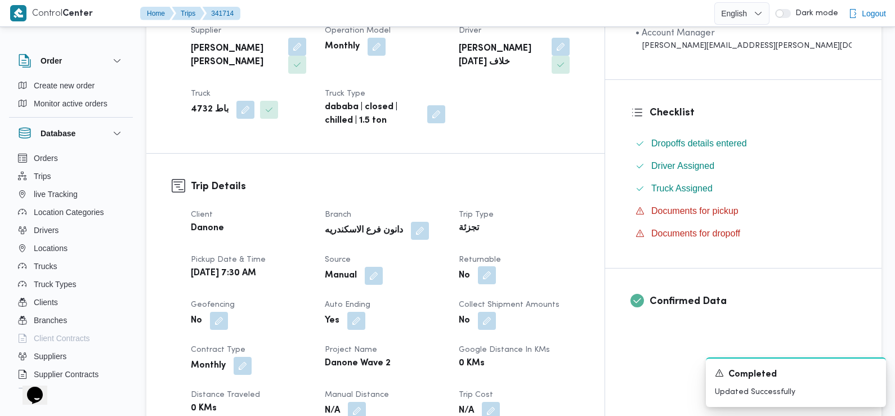
click at [496, 277] on button "button" at bounding box center [487, 275] width 18 height 18
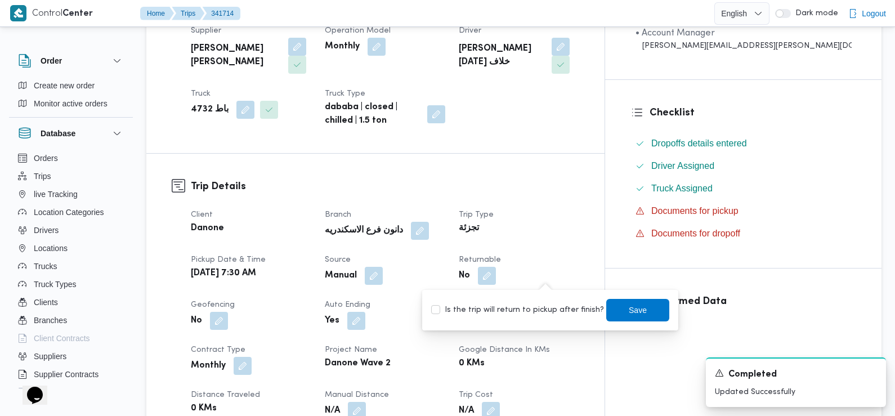
click at [534, 308] on label "Is the trip will return to pickup after finish?" at bounding box center [517, 311] width 173 height 14
checkbox input "true"
click at [618, 310] on span "Save" at bounding box center [638, 309] width 63 height 23
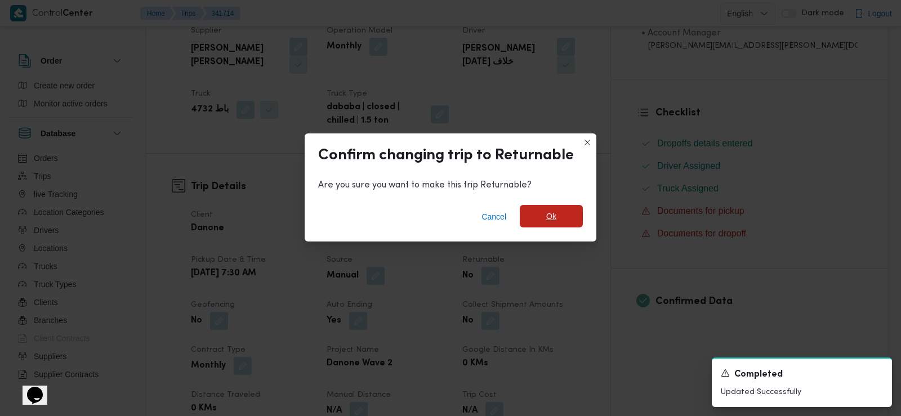
click at [551, 217] on span "Ok" at bounding box center [551, 217] width 10 height 14
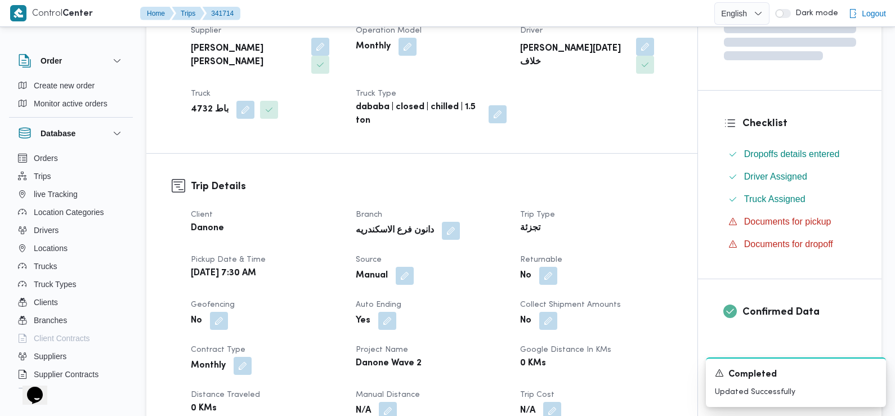
click at [336, 201] on dl "Trip Details Client Danone Branch دانون فرع الاسكندريه Trip Type تجزئة Pickup d…" at bounding box center [432, 351] width 482 height 345
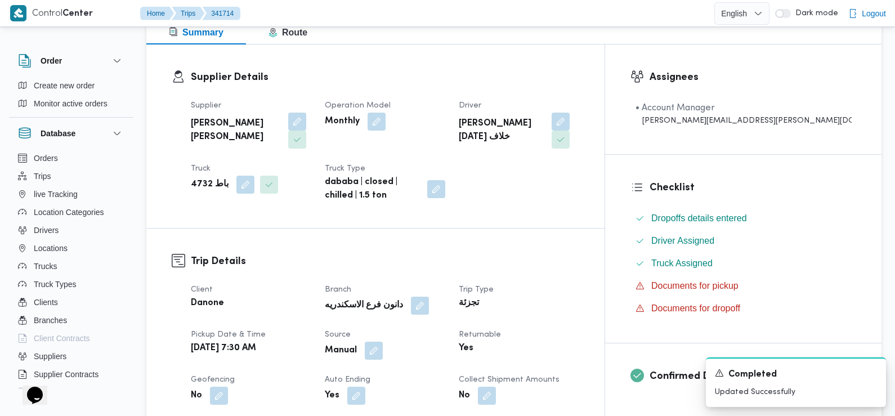
scroll to position [0, 0]
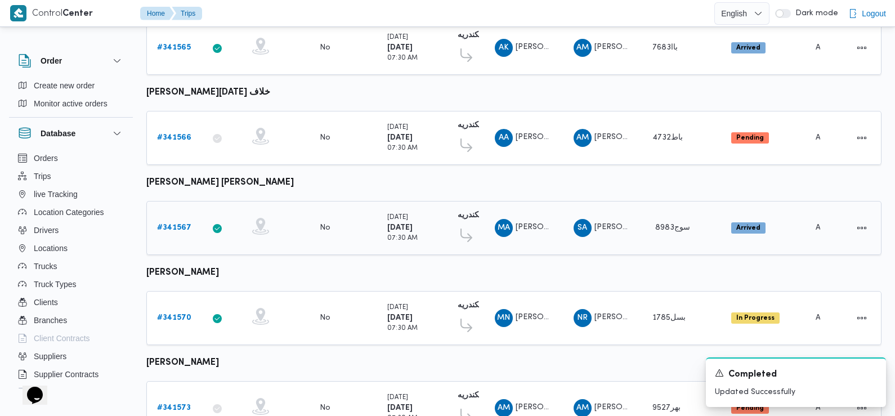
scroll to position [745, 0]
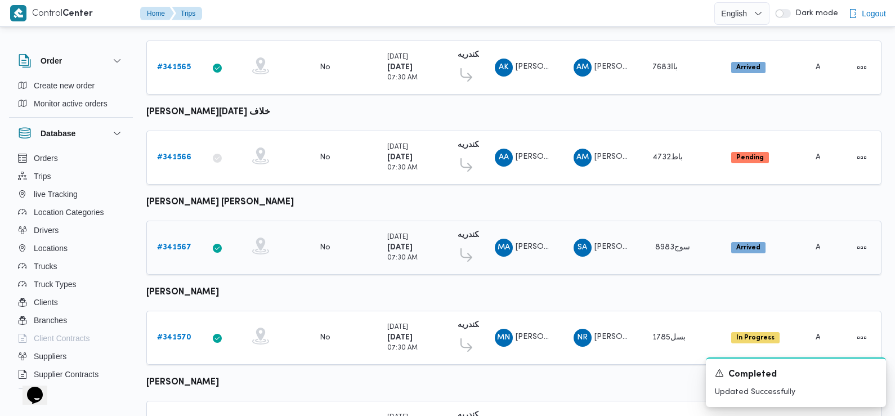
click at [171, 244] on b "# 341567" at bounding box center [174, 247] width 34 height 7
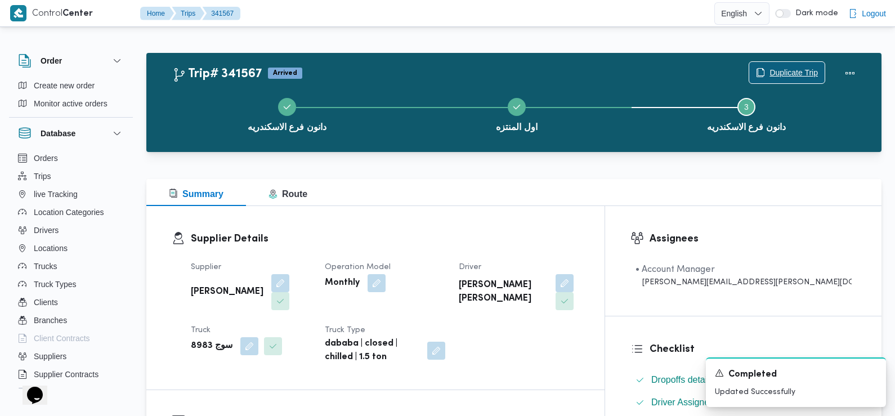
click at [795, 74] on span "Duplicate Trip" at bounding box center [794, 73] width 48 height 14
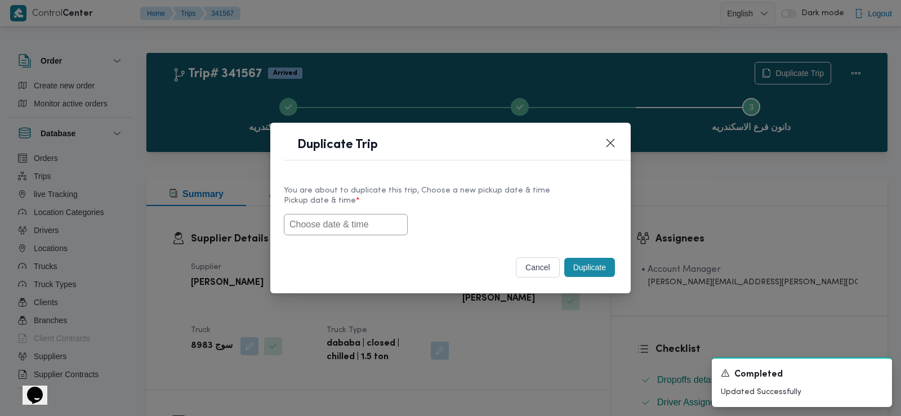
click at [382, 222] on input "text" at bounding box center [346, 224] width 124 height 21
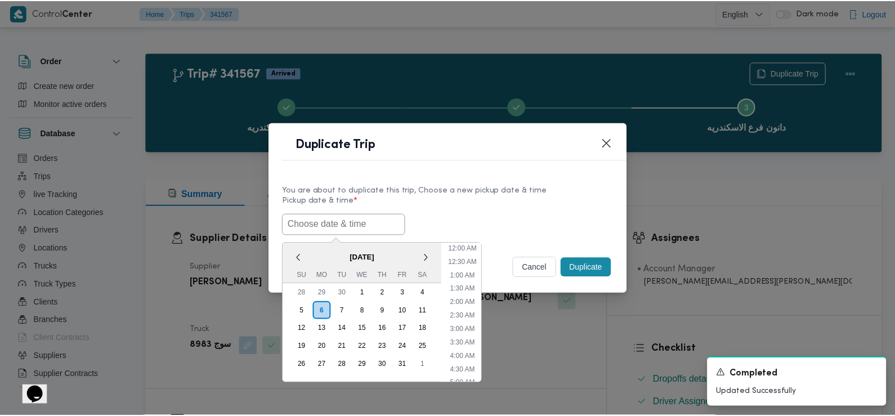
scroll to position [260, 0]
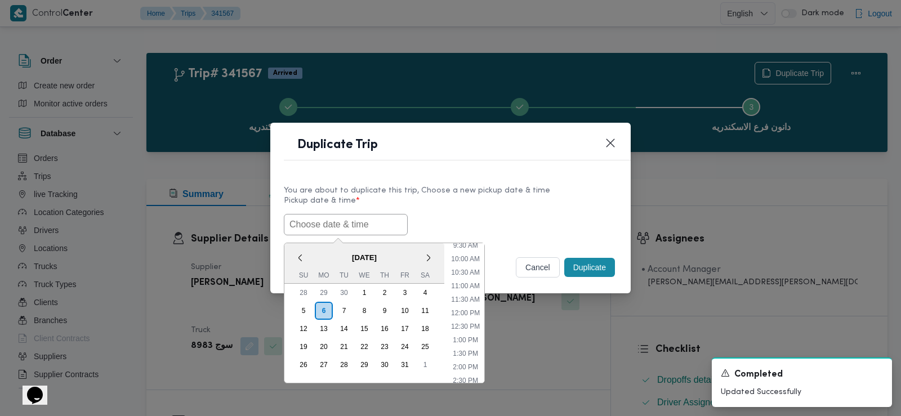
paste input "[DATE] 7:30AM"
type input "[DATE] 7:30AM"
click at [482, 208] on label "Pickup date & time *" at bounding box center [450, 205] width 333 height 17
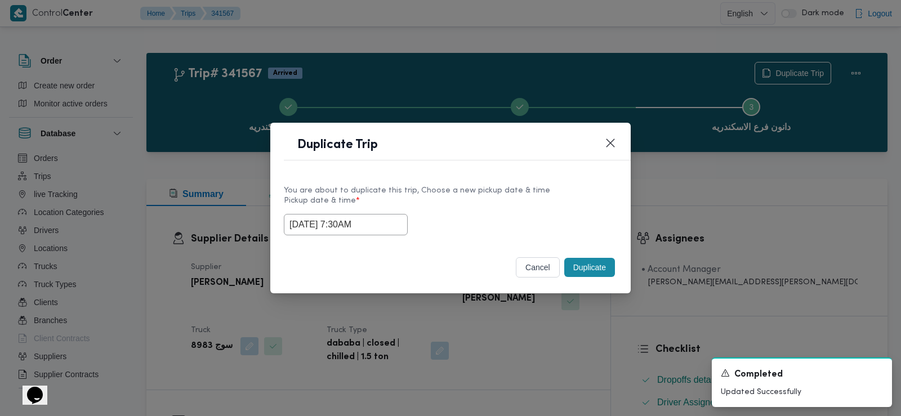
click at [582, 268] on button "Duplicate" at bounding box center [589, 267] width 51 height 19
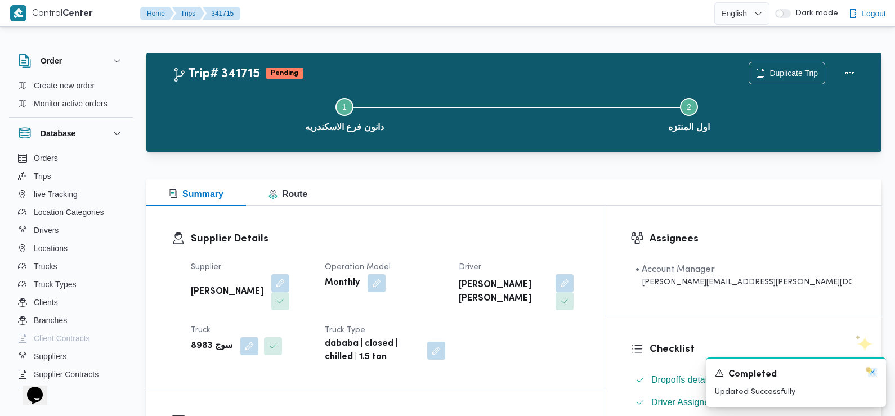
click at [874, 376] on icon "Dismiss toast" at bounding box center [872, 372] width 9 height 9
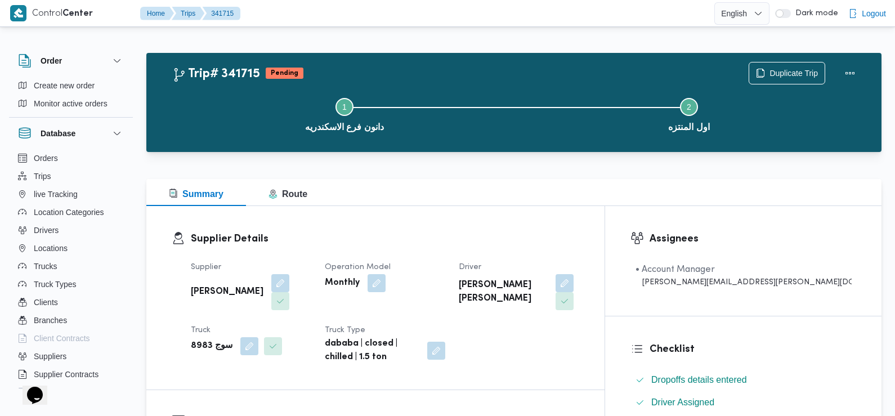
scroll to position [233, 0]
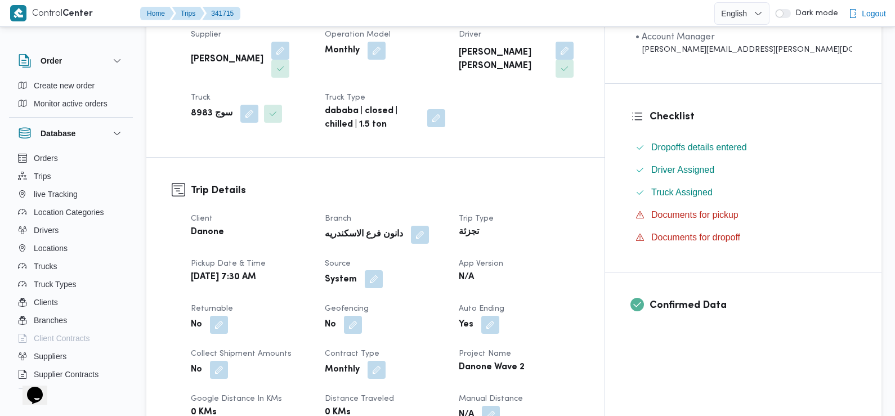
click at [383, 270] on button "button" at bounding box center [374, 279] width 18 height 18
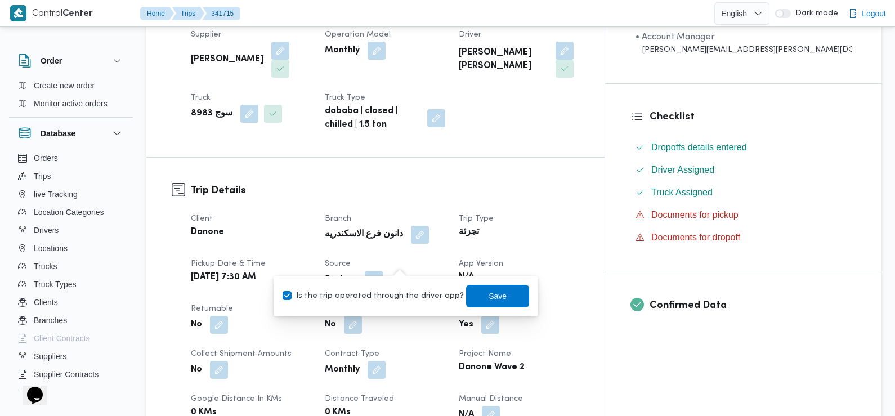
click at [400, 293] on label "Is the trip operated through the driver app?" at bounding box center [373, 296] width 181 height 14
checkbox input "false"
click at [489, 297] on span "Save" at bounding box center [498, 296] width 18 height 14
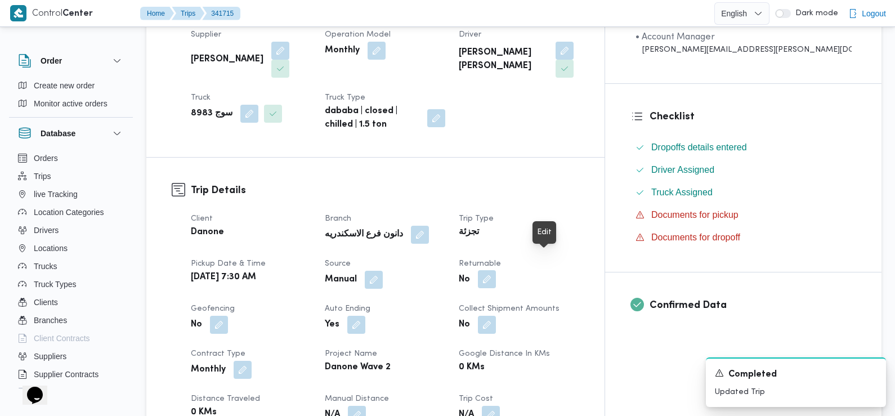
click at [496, 270] on button "button" at bounding box center [487, 279] width 18 height 18
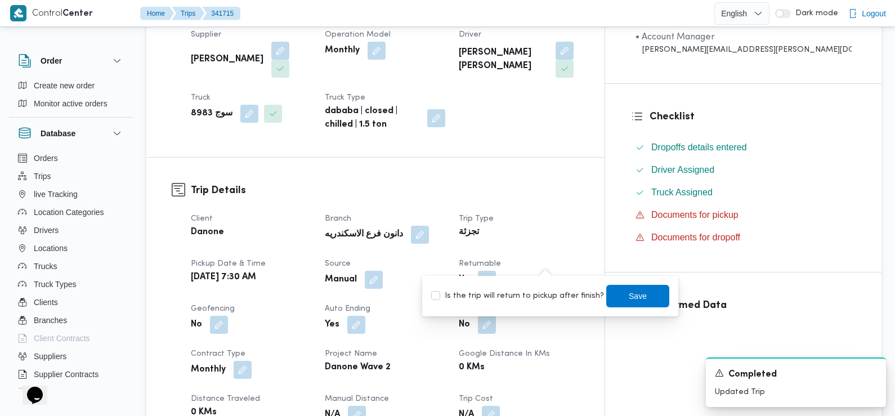
click at [555, 289] on label "Is the trip will return to pickup after finish?" at bounding box center [517, 296] width 173 height 14
checkbox input "true"
click at [615, 290] on span "Save" at bounding box center [638, 295] width 63 height 23
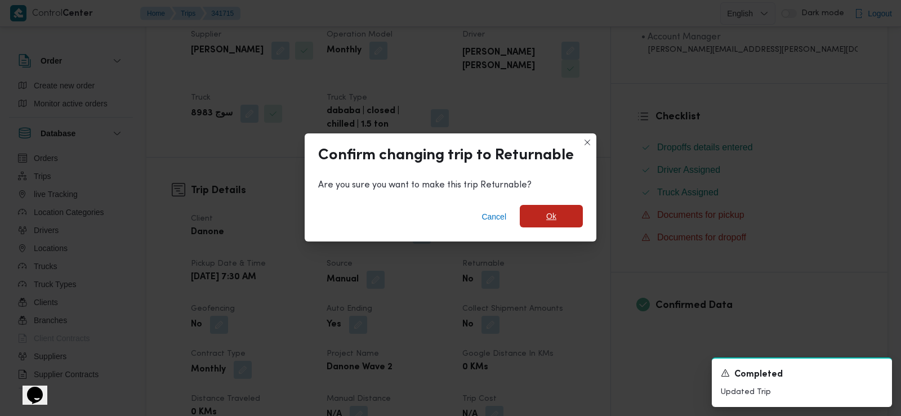
click at [551, 218] on span "Ok" at bounding box center [551, 217] width 10 height 14
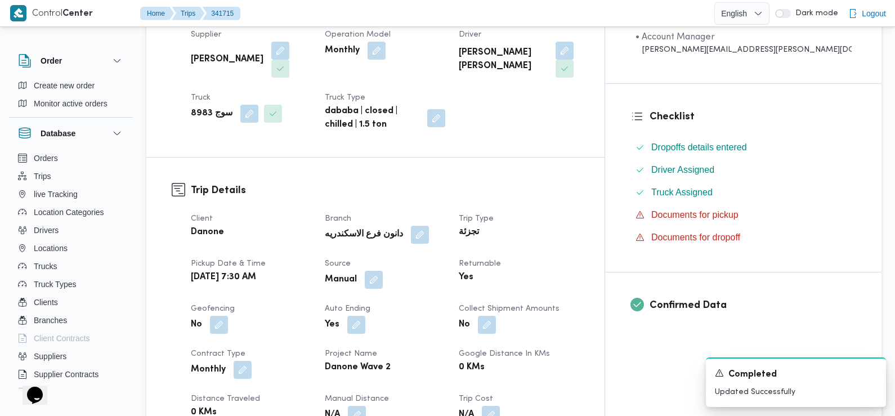
click at [319, 185] on dl "Trip Details Client Danone Branch دانون فرع الاسكندريه Trip Type تجزئة Pickup d…" at bounding box center [385, 355] width 389 height 345
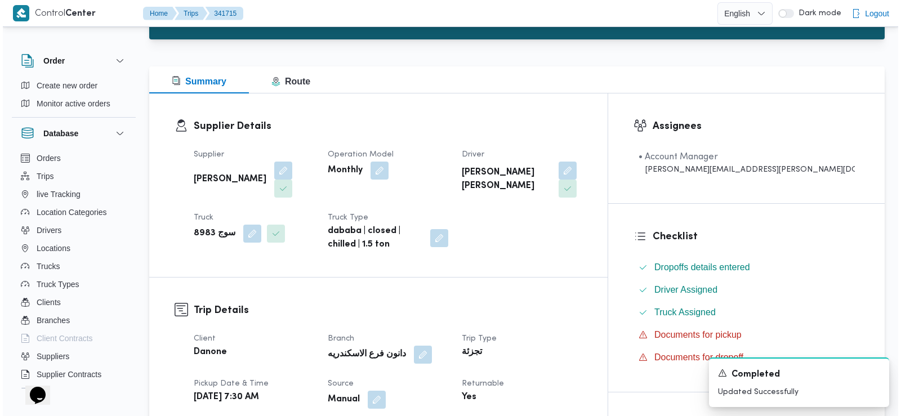
scroll to position [0, 0]
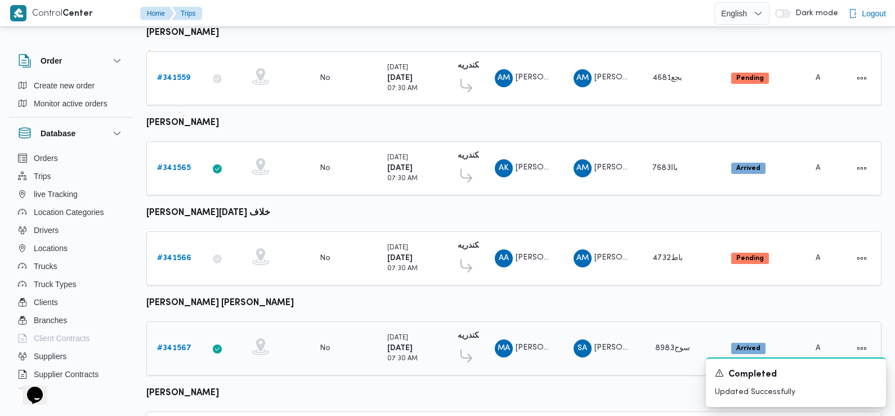
scroll to position [828, 0]
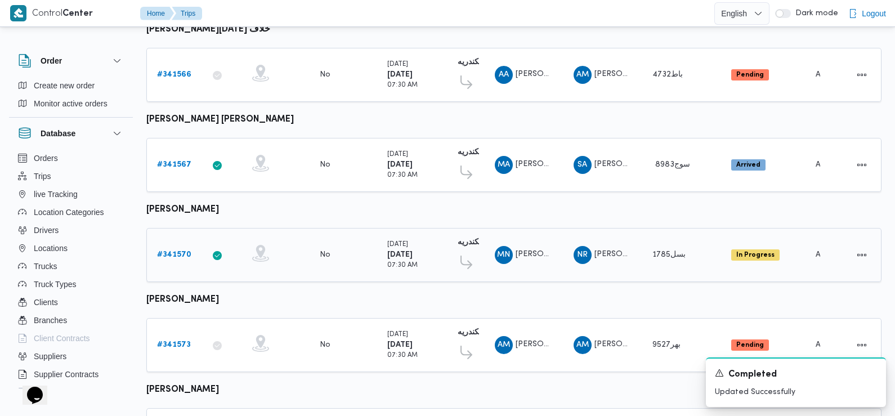
click at [176, 251] on b "# 341570" at bounding box center [174, 254] width 34 height 7
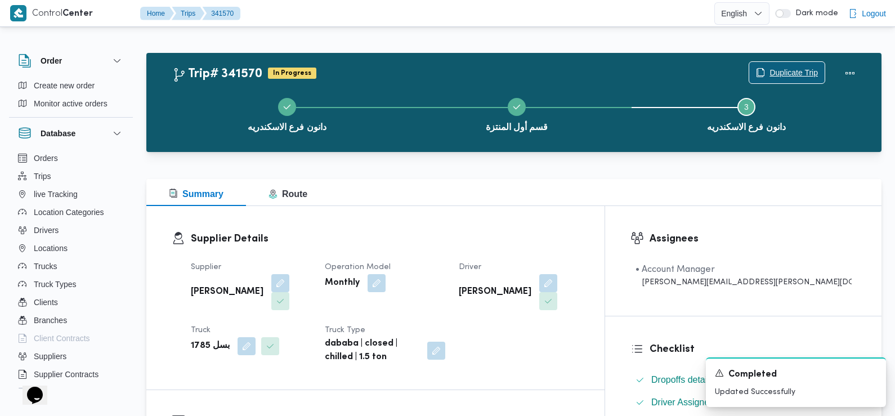
click at [788, 69] on span "Duplicate Trip" at bounding box center [794, 73] width 48 height 14
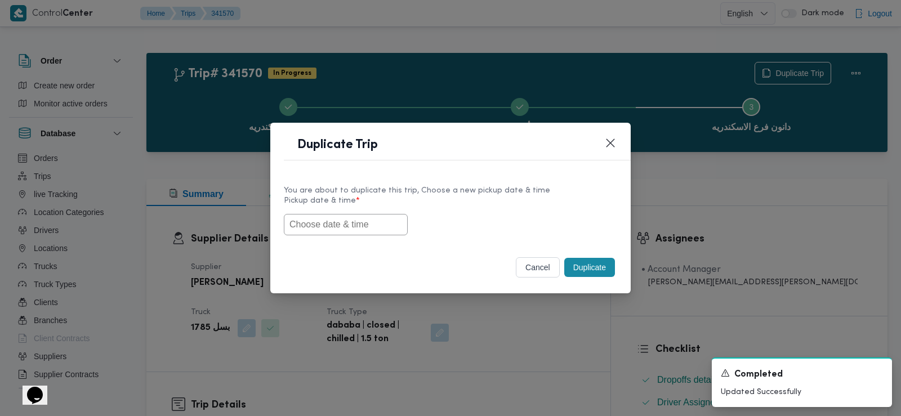
click at [381, 224] on input "text" at bounding box center [346, 224] width 124 height 21
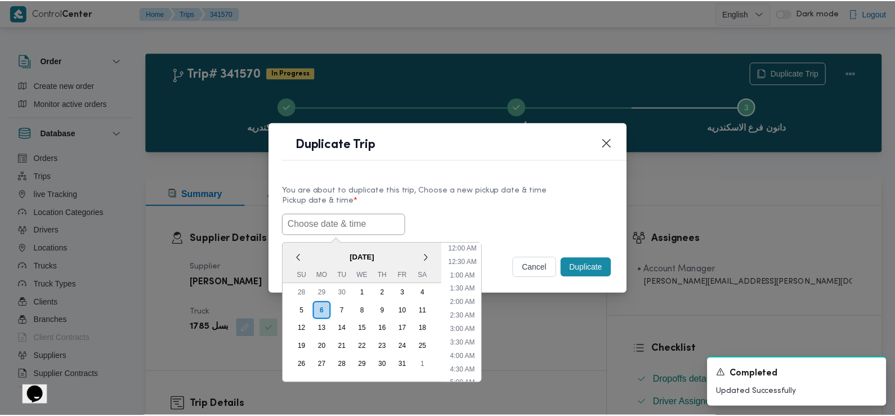
scroll to position [260, 0]
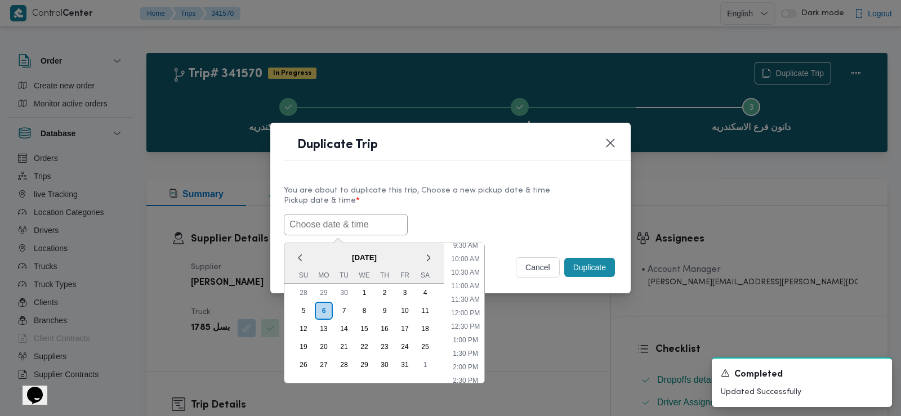
paste input "[DATE] 7:30AM"
type input "[DATE] 7:30AM"
click at [536, 202] on label "Pickup date & time *" at bounding box center [450, 205] width 333 height 17
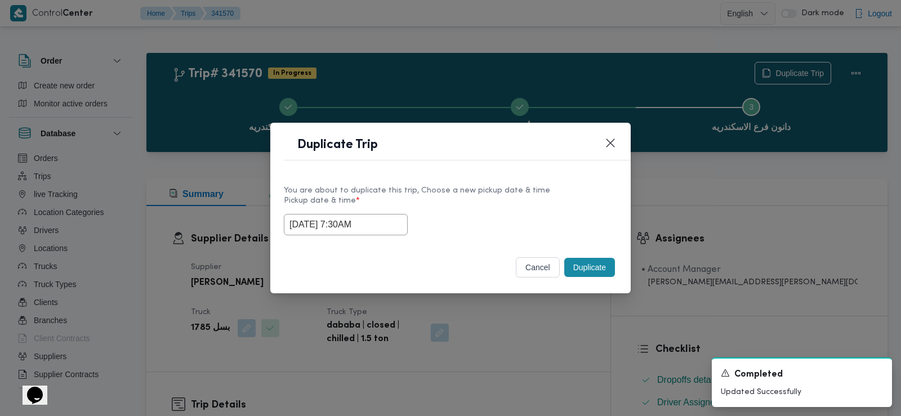
click at [598, 262] on button "Duplicate" at bounding box center [589, 267] width 51 height 19
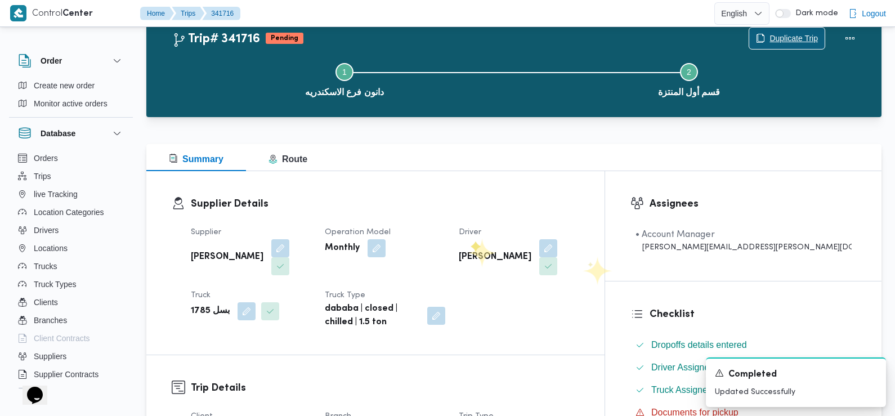
scroll to position [221, 0]
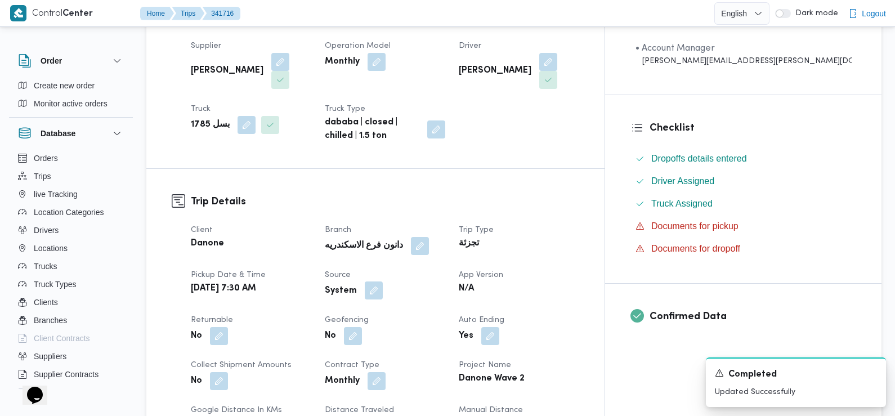
click at [383, 282] on button "button" at bounding box center [374, 291] width 18 height 18
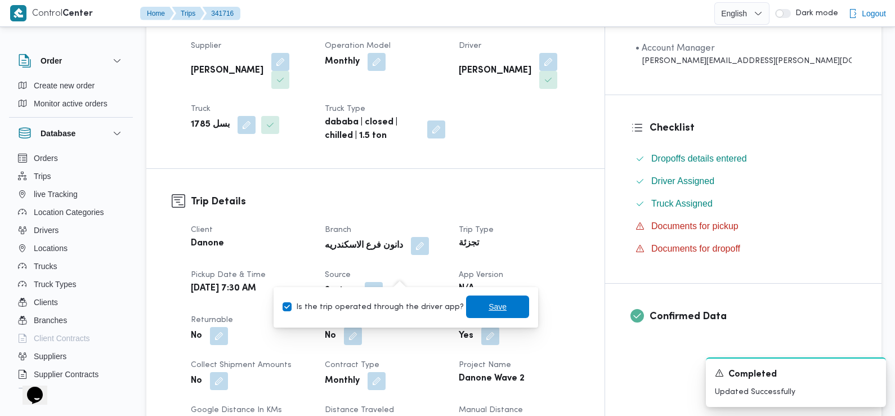
click at [474, 302] on span "Save" at bounding box center [497, 307] width 63 height 23
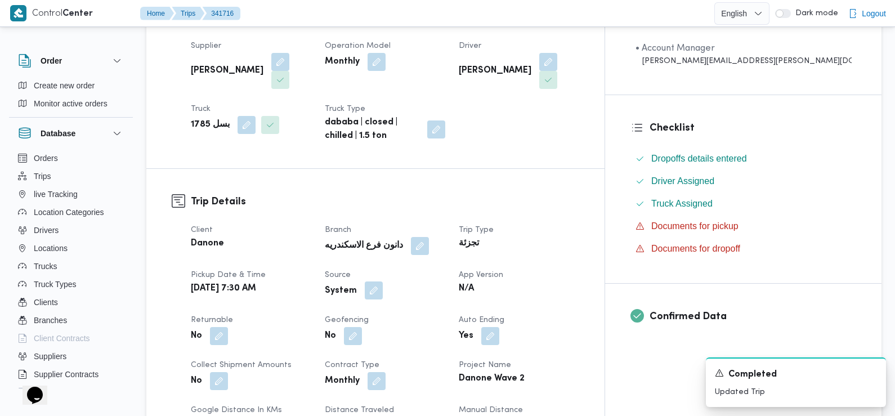
click at [383, 282] on button "button" at bounding box center [374, 291] width 18 height 18
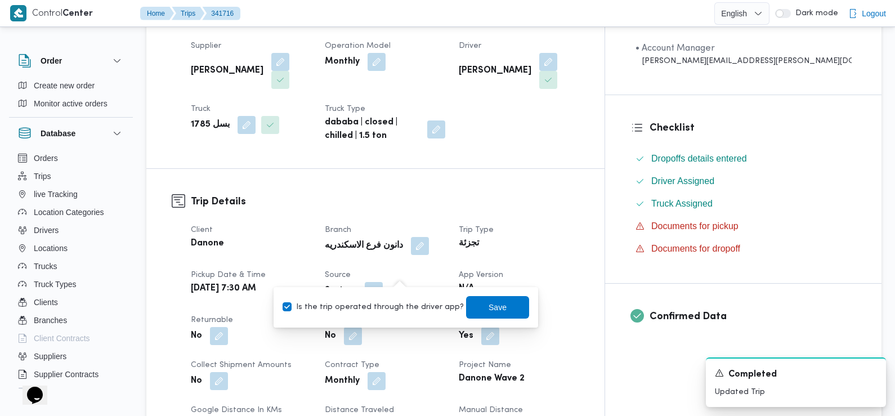
click at [393, 309] on label "Is the trip operated through the driver app?" at bounding box center [373, 308] width 181 height 14
checkbox input "false"
click at [504, 314] on span "Save" at bounding box center [497, 307] width 63 height 23
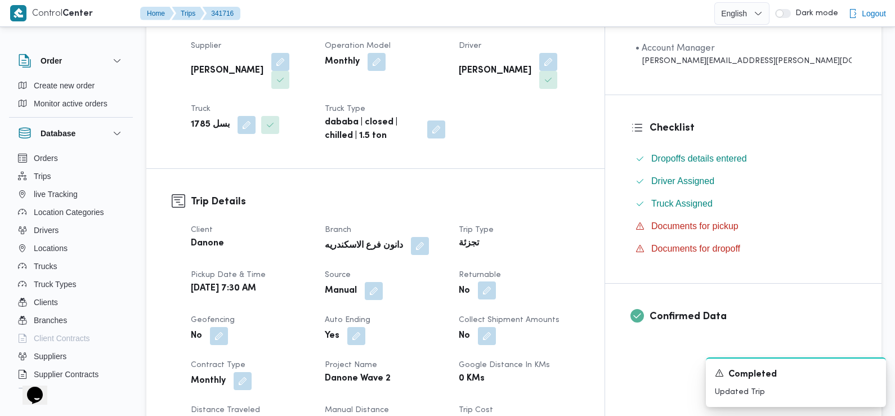
click at [496, 282] on button "button" at bounding box center [487, 291] width 18 height 18
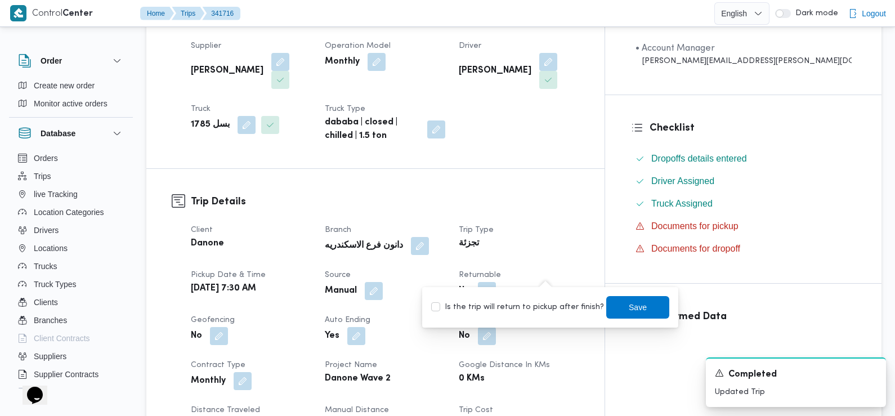
click at [539, 308] on label "Is the trip will return to pickup after finish?" at bounding box center [517, 308] width 173 height 14
checkbox input "true"
click at [608, 304] on span "Save" at bounding box center [638, 307] width 63 height 23
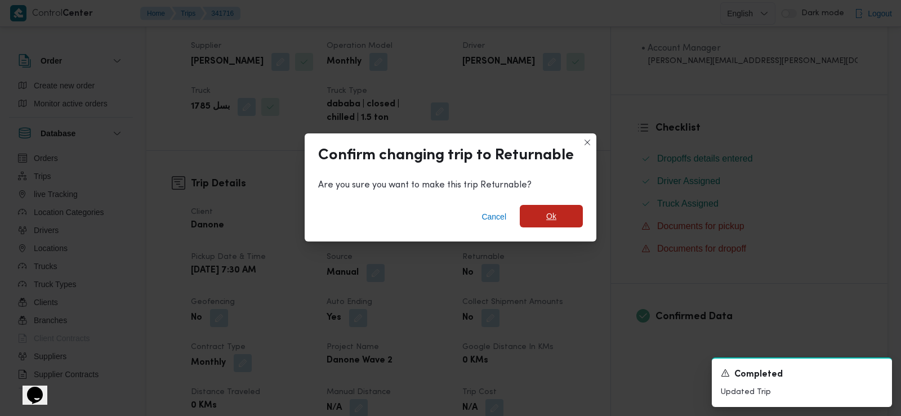
click at [568, 211] on span "Ok" at bounding box center [551, 216] width 63 height 23
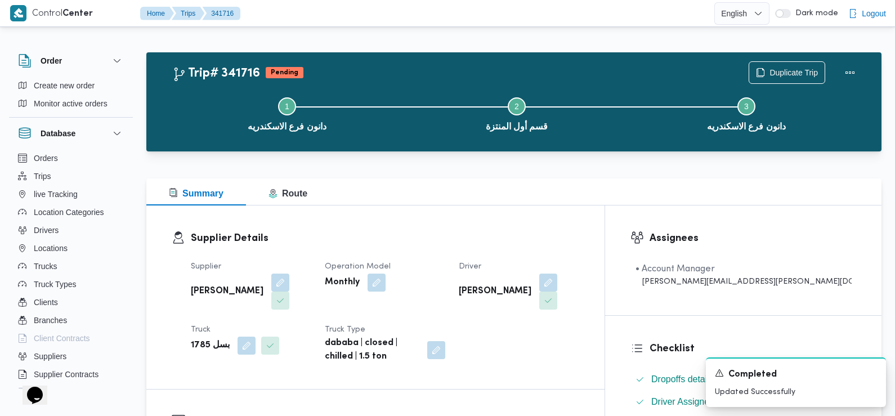
scroll to position [0, 0]
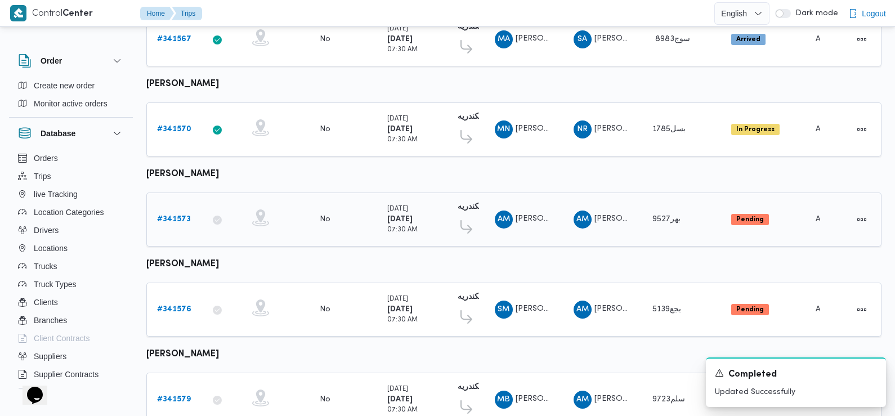
scroll to position [988, 0]
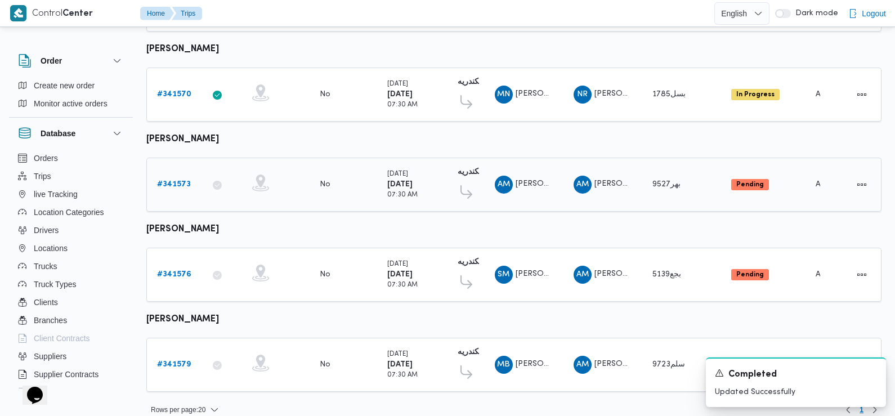
click at [172, 181] on b "# 341573" at bounding box center [174, 184] width 34 height 7
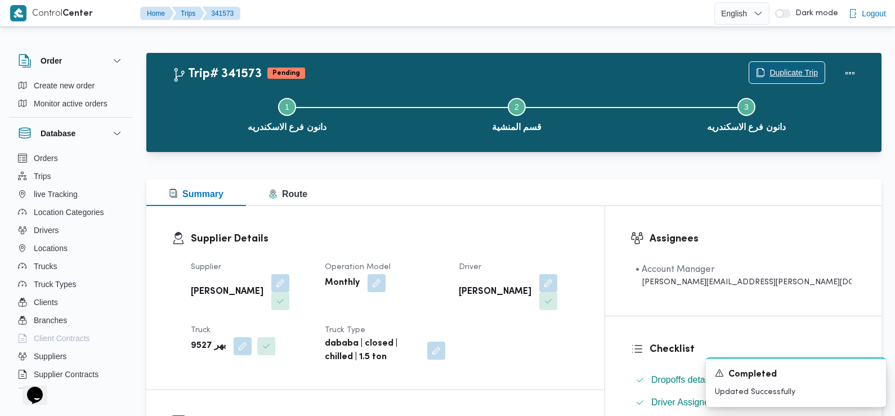
click at [792, 68] on span "Duplicate Trip" at bounding box center [794, 73] width 48 height 14
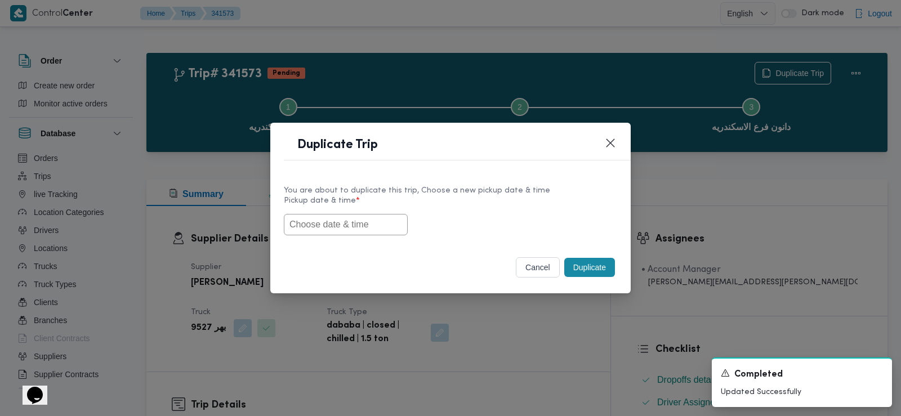
click at [366, 234] on input "text" at bounding box center [346, 224] width 124 height 21
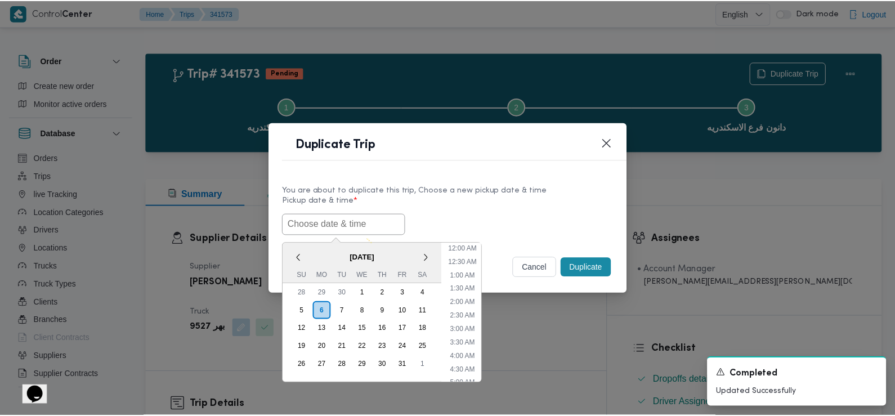
scroll to position [260, 0]
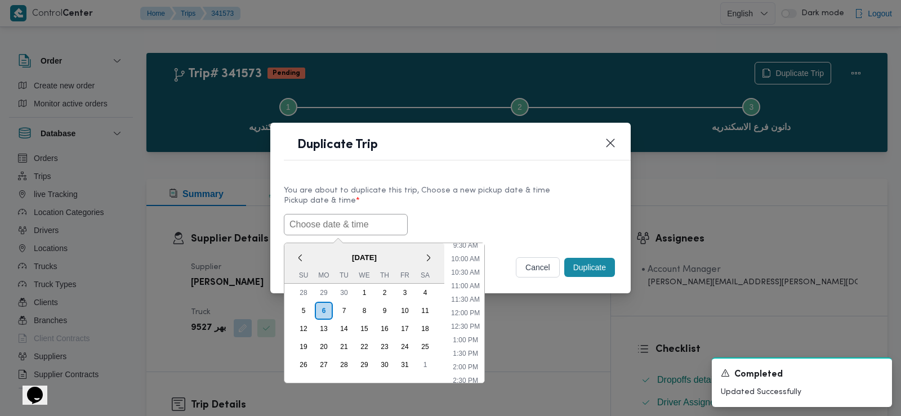
paste input "[DATE] 7:30AM"
type input "[DATE] 7:30AM"
click at [453, 208] on label "Pickup date & time *" at bounding box center [450, 205] width 333 height 17
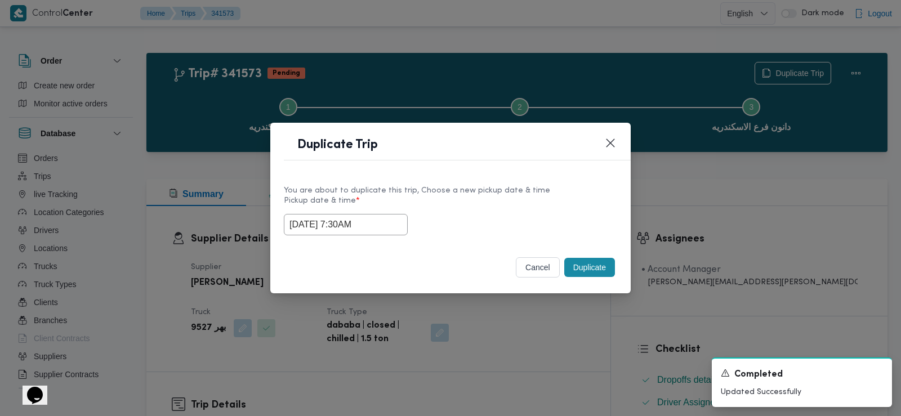
click at [573, 268] on button "Duplicate" at bounding box center [589, 267] width 51 height 19
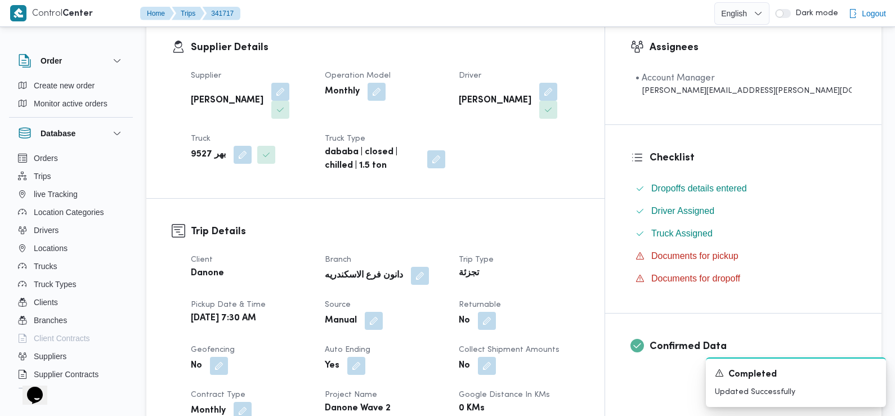
scroll to position [248, 0]
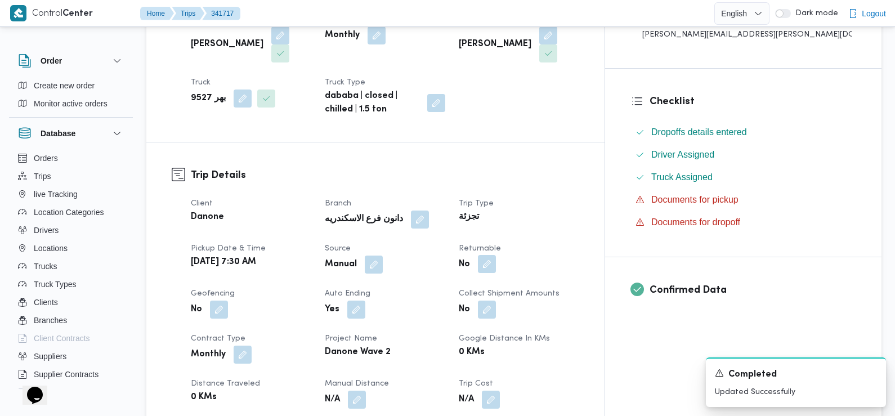
click at [496, 255] on button "button" at bounding box center [487, 264] width 18 height 18
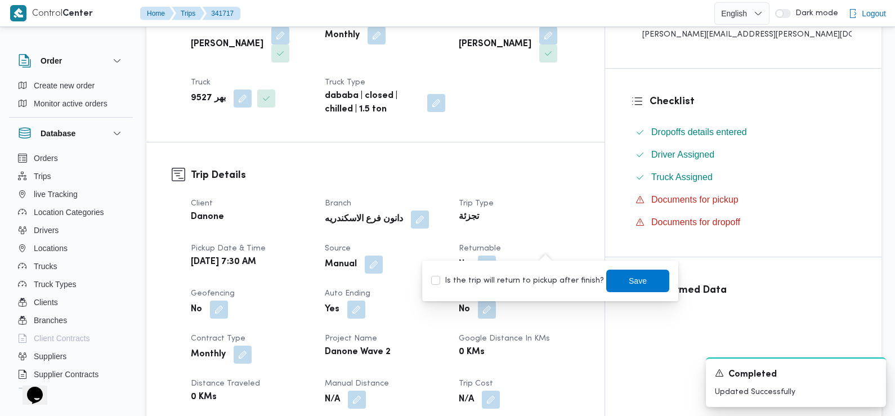
click at [546, 279] on label "Is the trip will return to pickup after finish?" at bounding box center [517, 281] width 173 height 14
checkbox input "true"
click at [618, 278] on span "Save" at bounding box center [638, 280] width 63 height 23
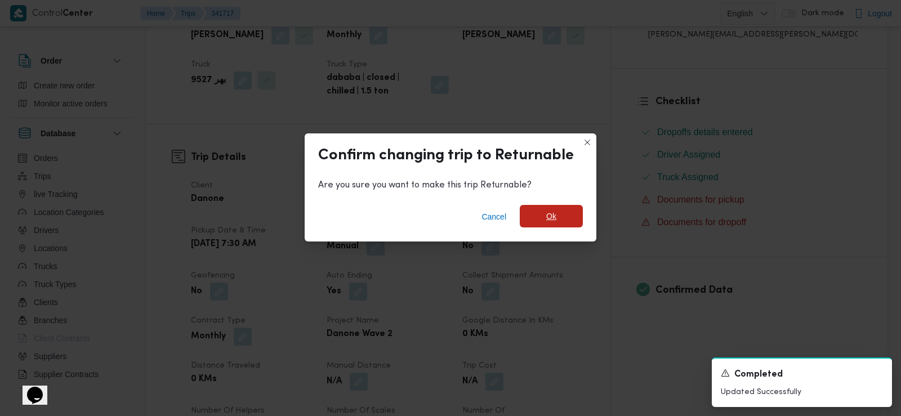
click at [557, 213] on span "Ok" at bounding box center [551, 216] width 63 height 23
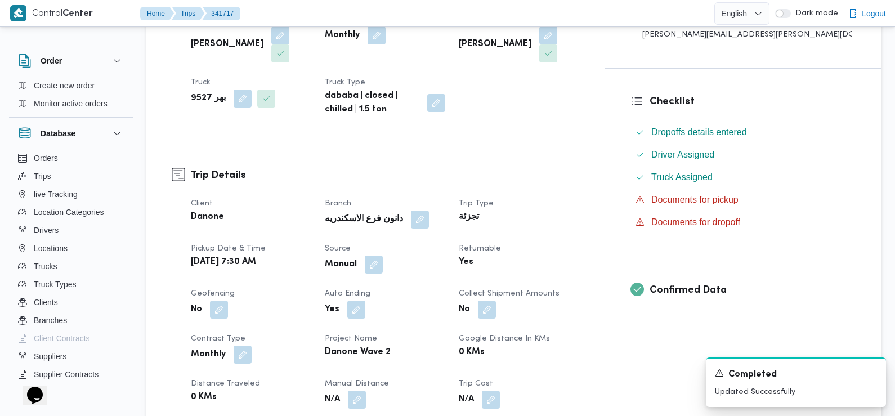
click at [313, 210] on div "Danone" at bounding box center [251, 218] width 123 height 16
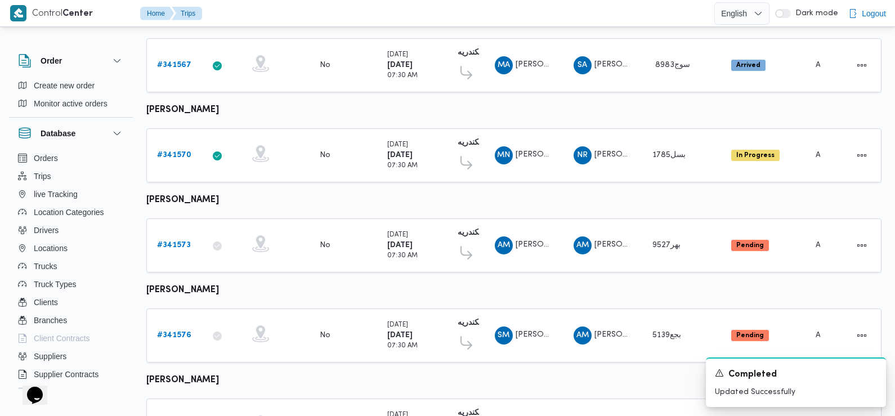
scroll to position [988, 0]
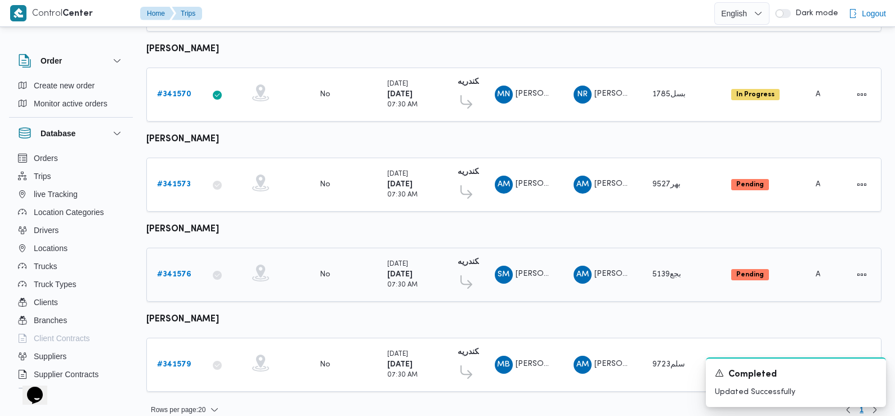
click at [168, 271] on b "# 341576" at bounding box center [174, 274] width 34 height 7
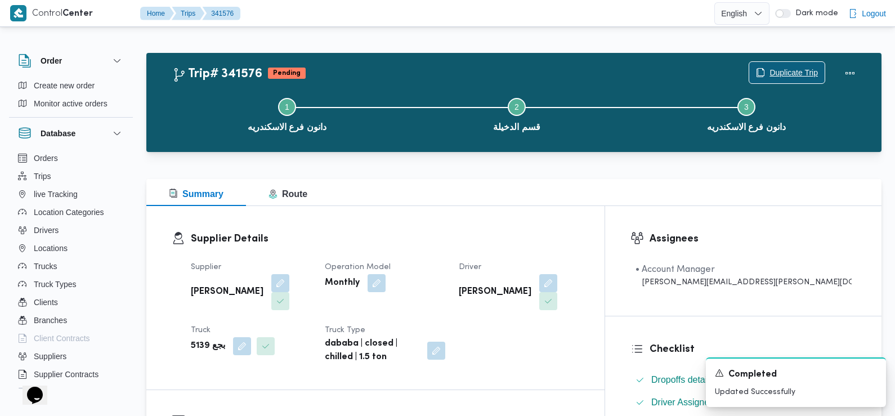
click at [792, 72] on span "Duplicate Trip" at bounding box center [794, 73] width 48 height 14
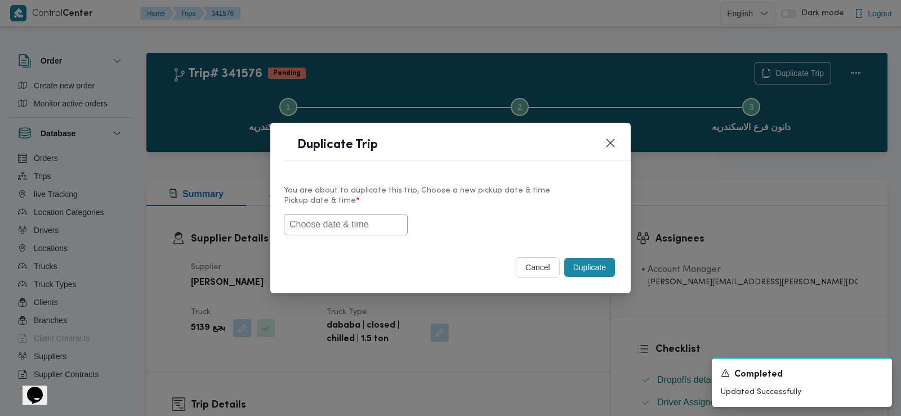
click at [374, 228] on input "text" at bounding box center [346, 224] width 124 height 21
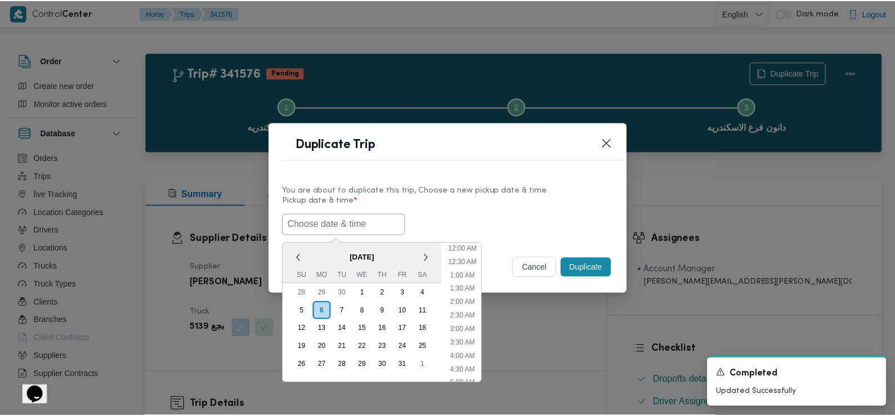
scroll to position [260, 0]
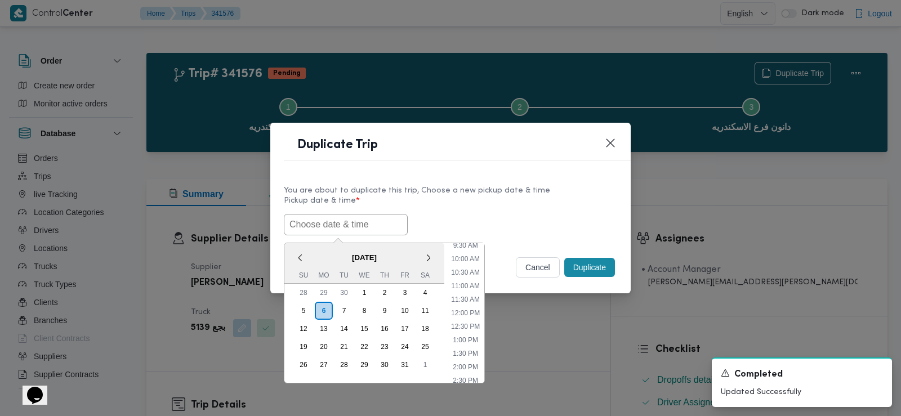
paste input "[DATE] 7:30AM"
type input "[DATE] 7:30AM"
click at [442, 222] on div "[DATE] 7:30AM < [DATE] > Su Mo Tu We Th Fr Sa 28 29 30 1 2 3 4 5 6 7 8 9 10 11 …" at bounding box center [450, 224] width 333 height 21
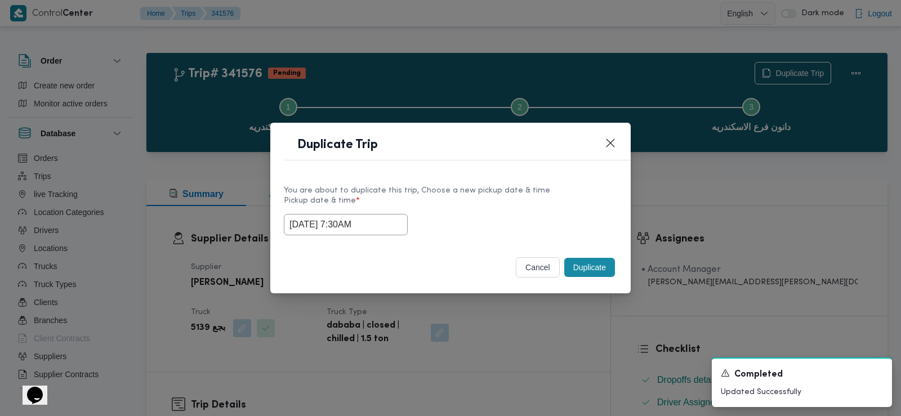
click at [595, 272] on button "Duplicate" at bounding box center [589, 267] width 51 height 19
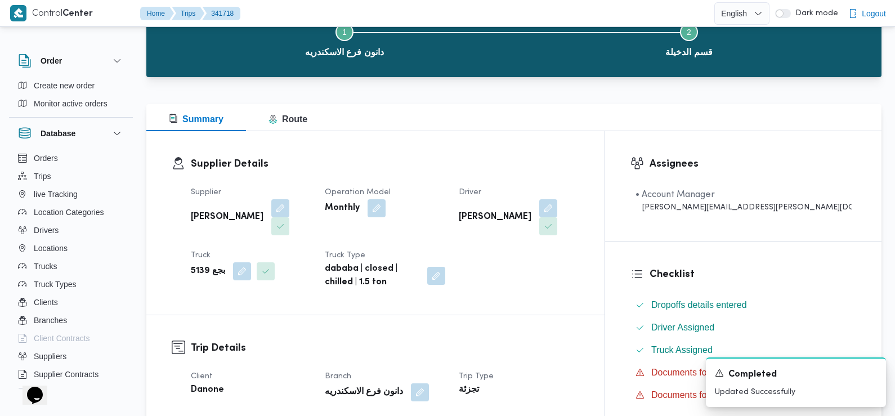
scroll to position [203, 0]
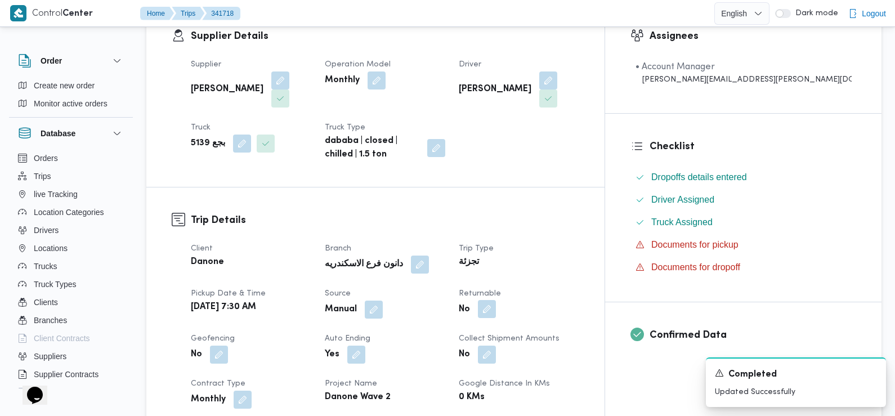
click at [496, 300] on button "button" at bounding box center [487, 309] width 18 height 18
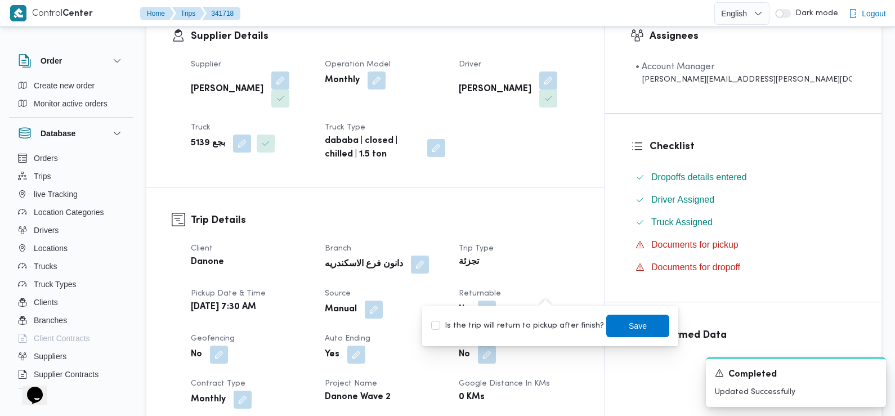
click at [538, 326] on label "Is the trip will return to pickup after finish?" at bounding box center [517, 326] width 173 height 14
checkbox input "true"
click at [629, 318] on span "Save" at bounding box center [638, 325] width 63 height 23
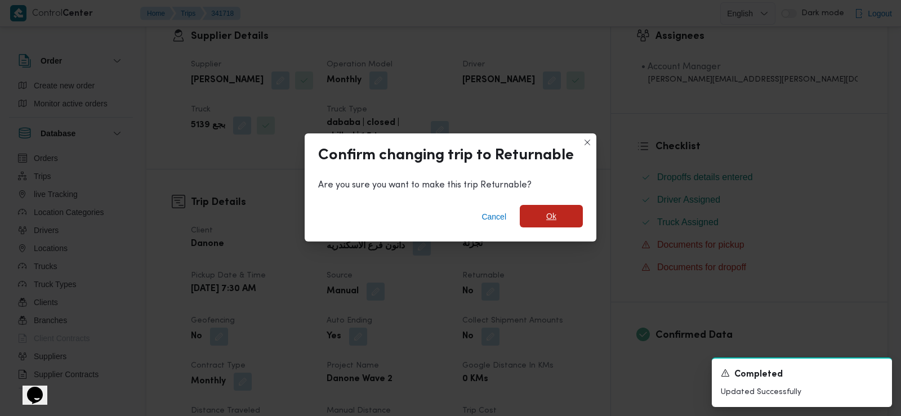
click at [556, 208] on span "Ok" at bounding box center [551, 216] width 63 height 23
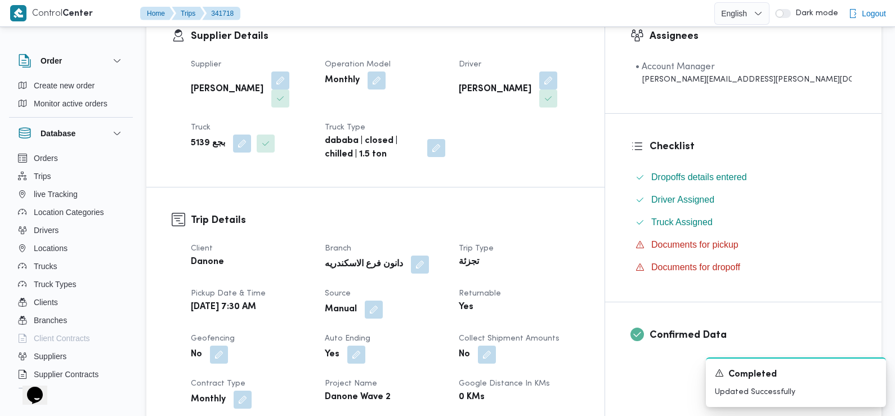
scroll to position [0, 0]
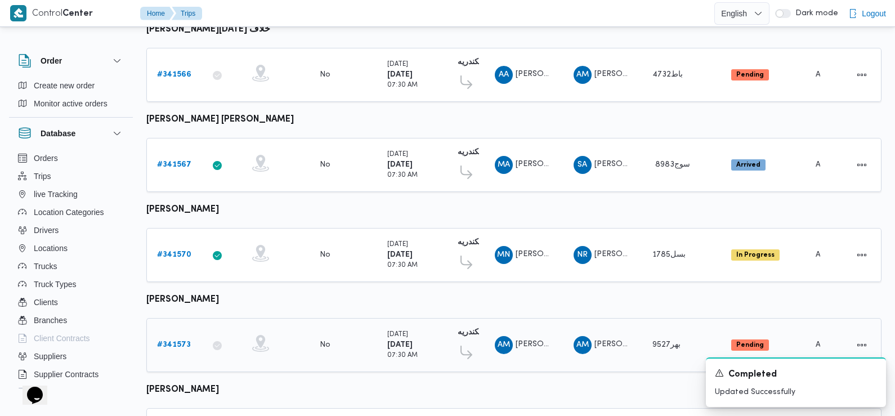
scroll to position [988, 0]
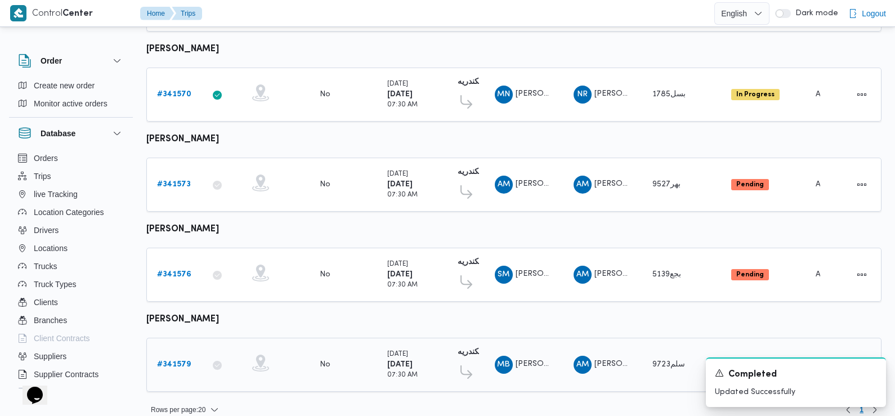
click at [171, 361] on b "# 341579" at bounding box center [174, 364] width 34 height 7
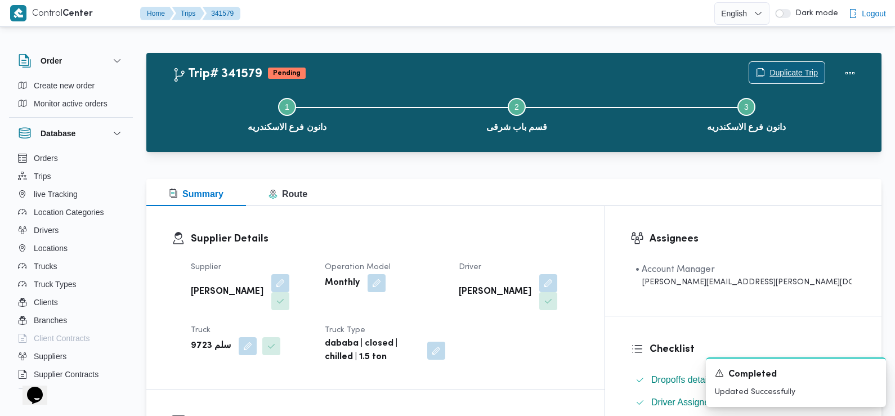
click at [801, 77] on span "Duplicate Trip" at bounding box center [794, 73] width 48 height 14
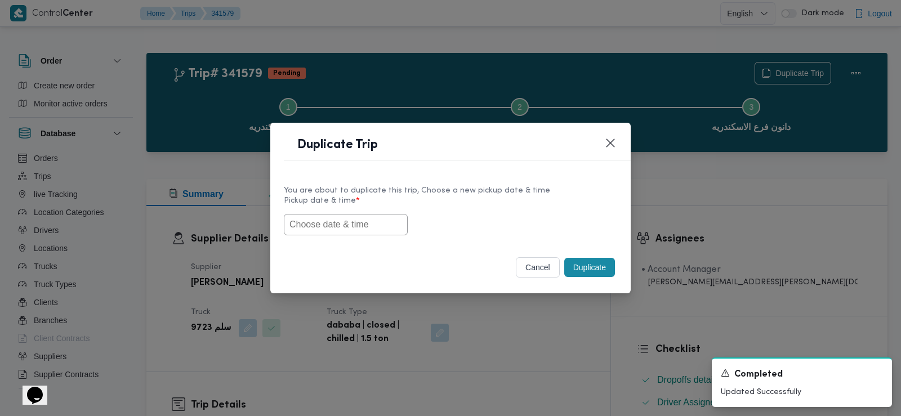
click at [377, 216] on input "text" at bounding box center [346, 224] width 124 height 21
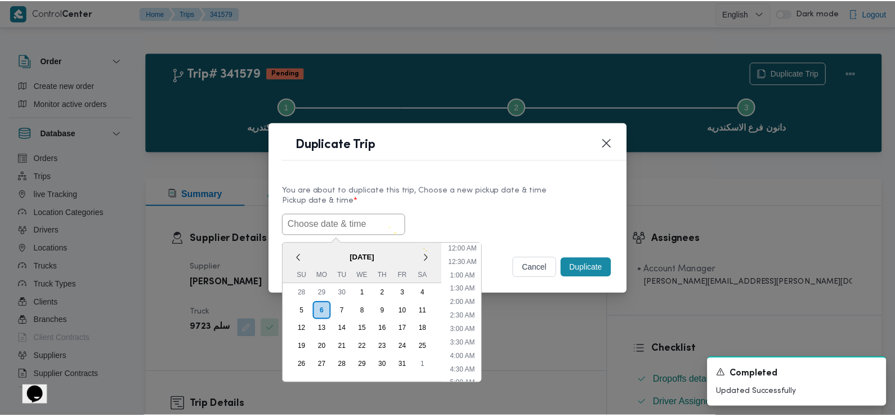
scroll to position [260, 0]
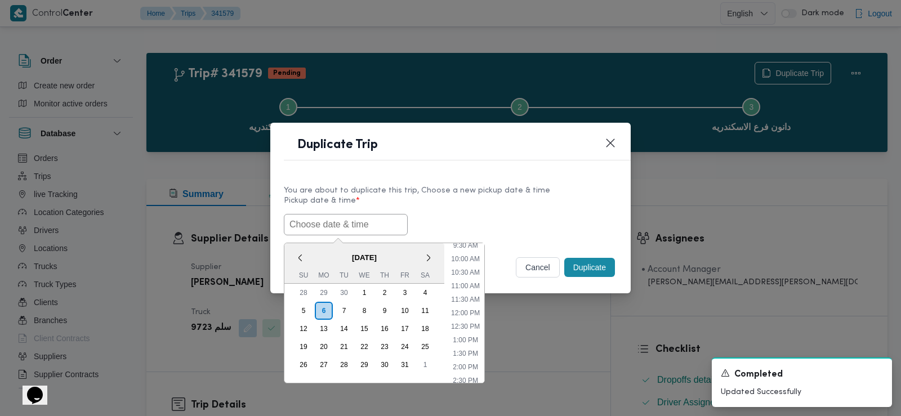
paste input "[DATE] 7:30AM"
type input "[DATE] 7:30AM"
click at [485, 202] on label "Pickup date & time *" at bounding box center [450, 205] width 333 height 17
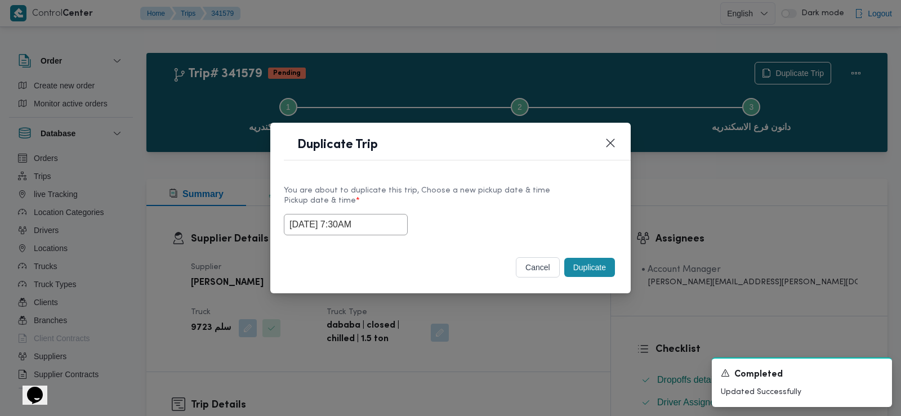
click at [591, 269] on button "Duplicate" at bounding box center [589, 267] width 51 height 19
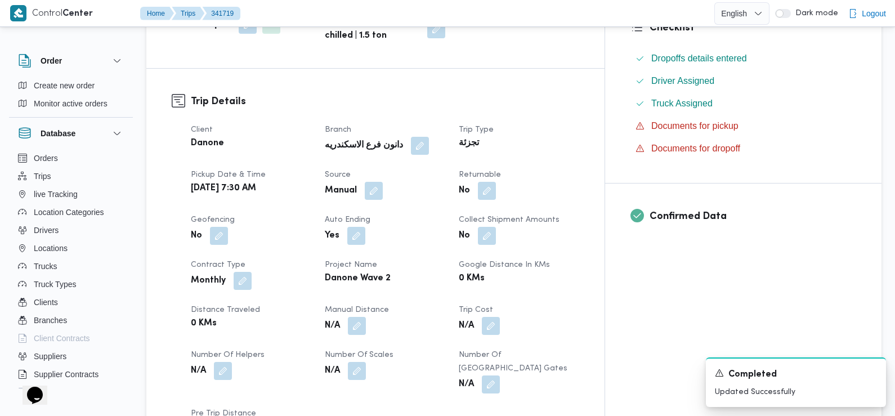
scroll to position [323, 0]
click at [496, 180] on button "button" at bounding box center [487, 189] width 18 height 18
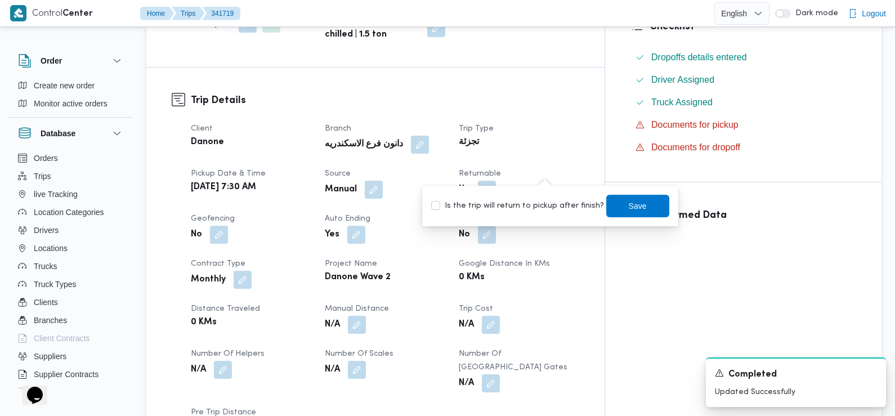
click at [488, 202] on label "Is the trip will return to pickup after finish?" at bounding box center [517, 206] width 173 height 14
checkbox input "true"
click at [629, 205] on span "Save" at bounding box center [638, 206] width 18 height 14
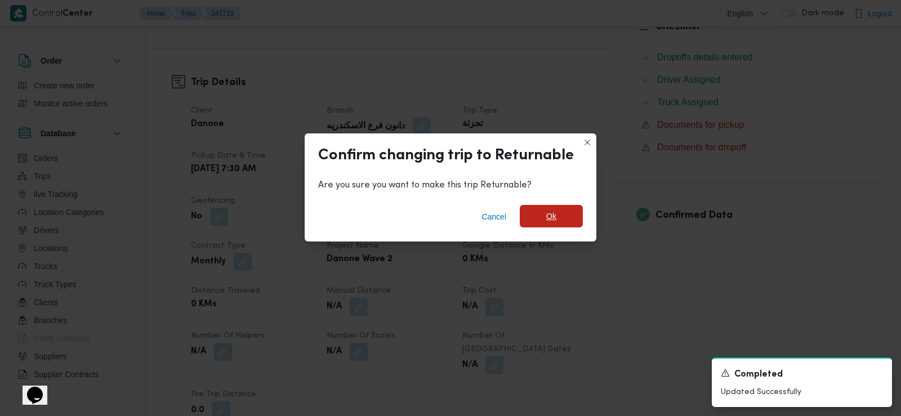
click at [538, 217] on span "Ok" at bounding box center [551, 216] width 63 height 23
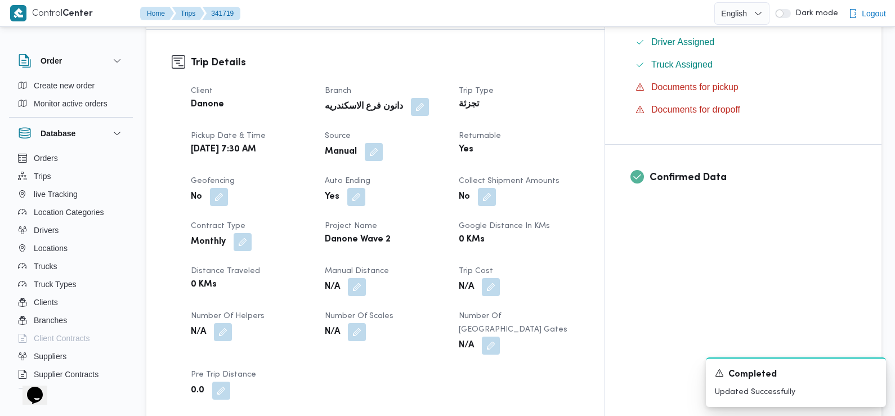
scroll to position [0, 0]
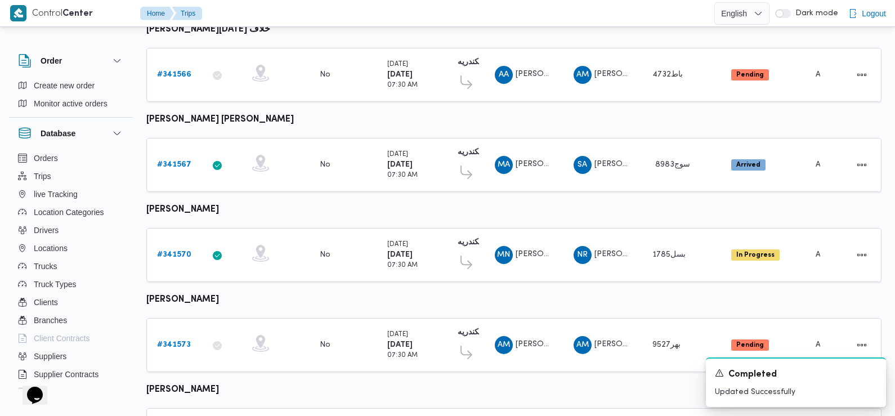
scroll to position [988, 0]
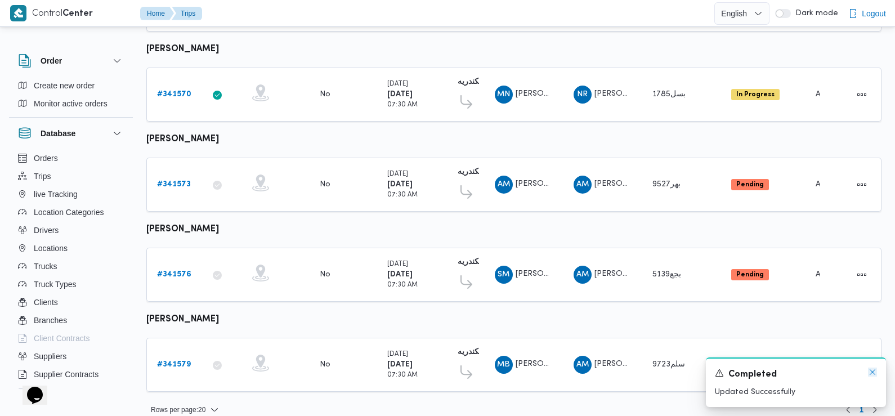
click at [874, 373] on icon "Dismiss toast" at bounding box center [873, 372] width 6 height 6
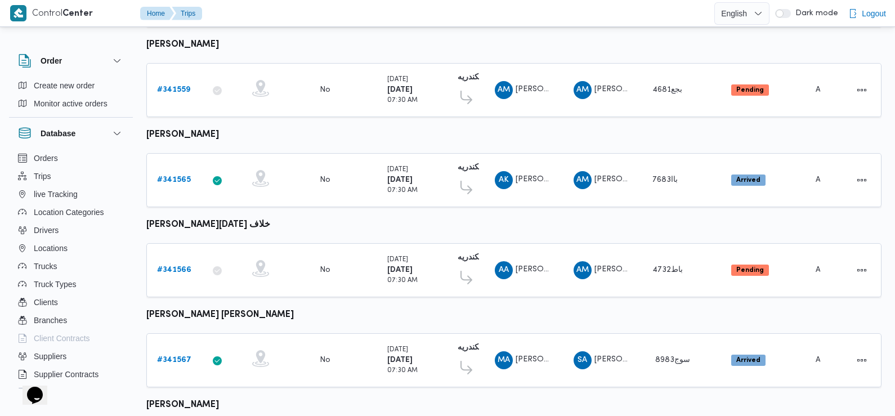
scroll to position [0, 0]
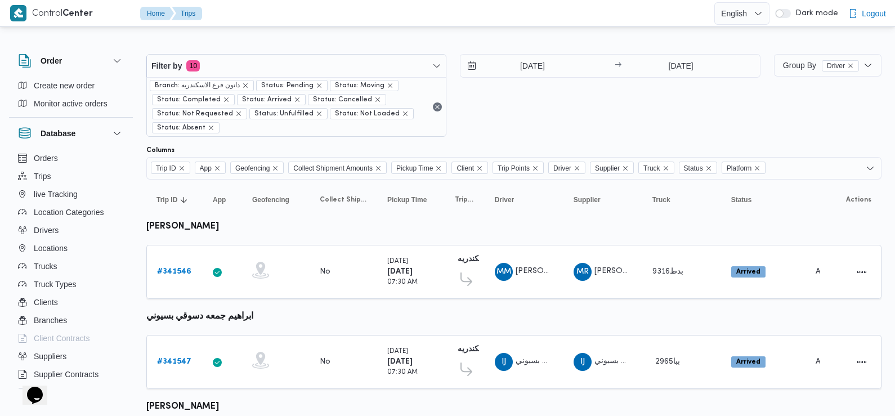
click at [541, 108] on div "[DATE] → [DATE]" at bounding box center [610, 95] width 300 height 83
